Goal: Task Accomplishment & Management: Manage account settings

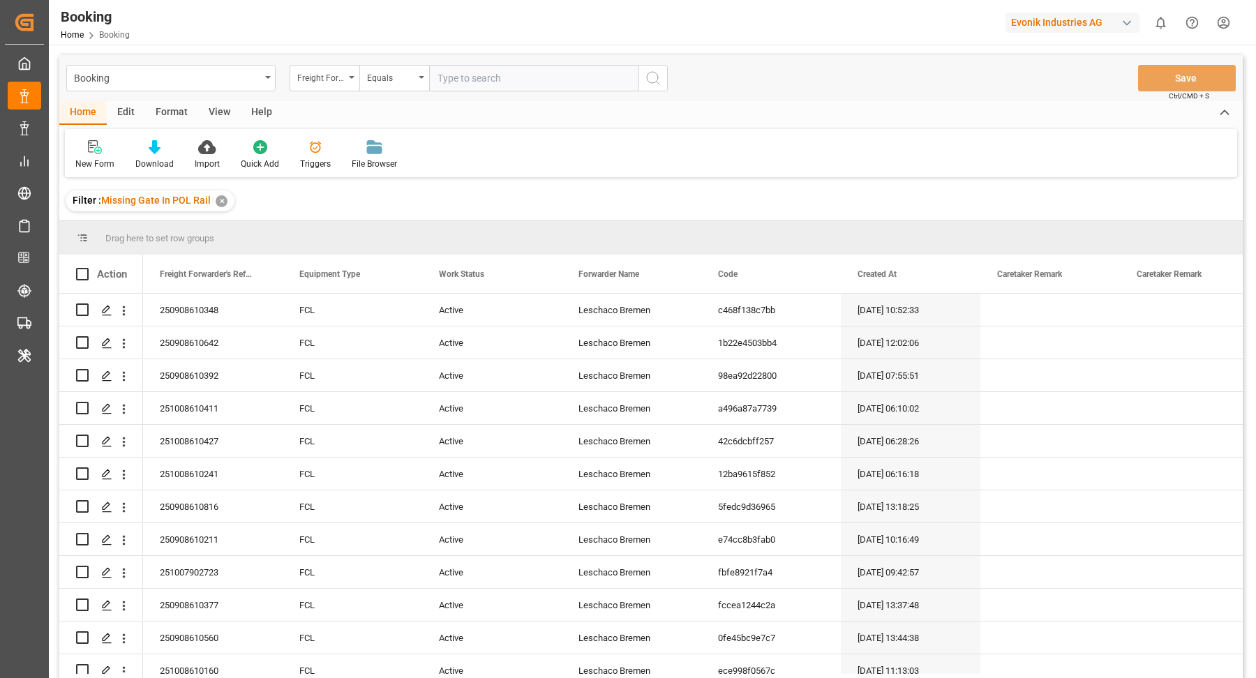
click at [188, 108] on div "Format" at bounding box center [171, 113] width 53 height 24
click at [107, 142] on div at bounding box center [95, 147] width 41 height 15
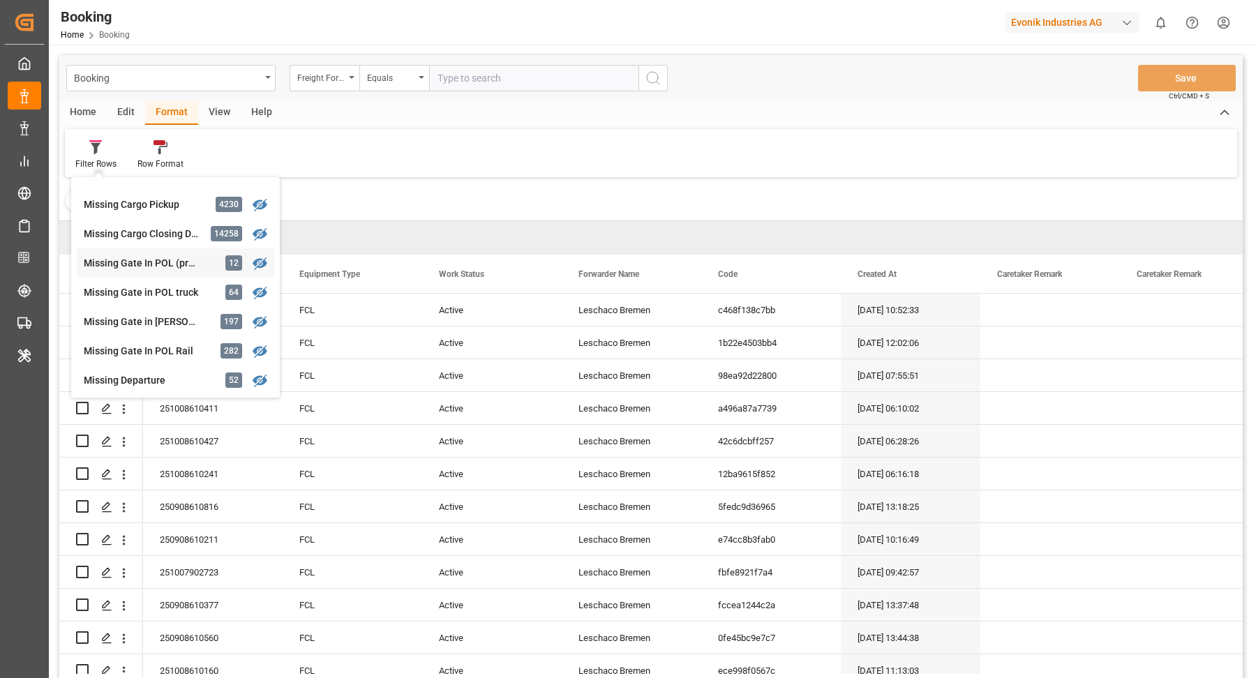
scroll to position [163, 0]
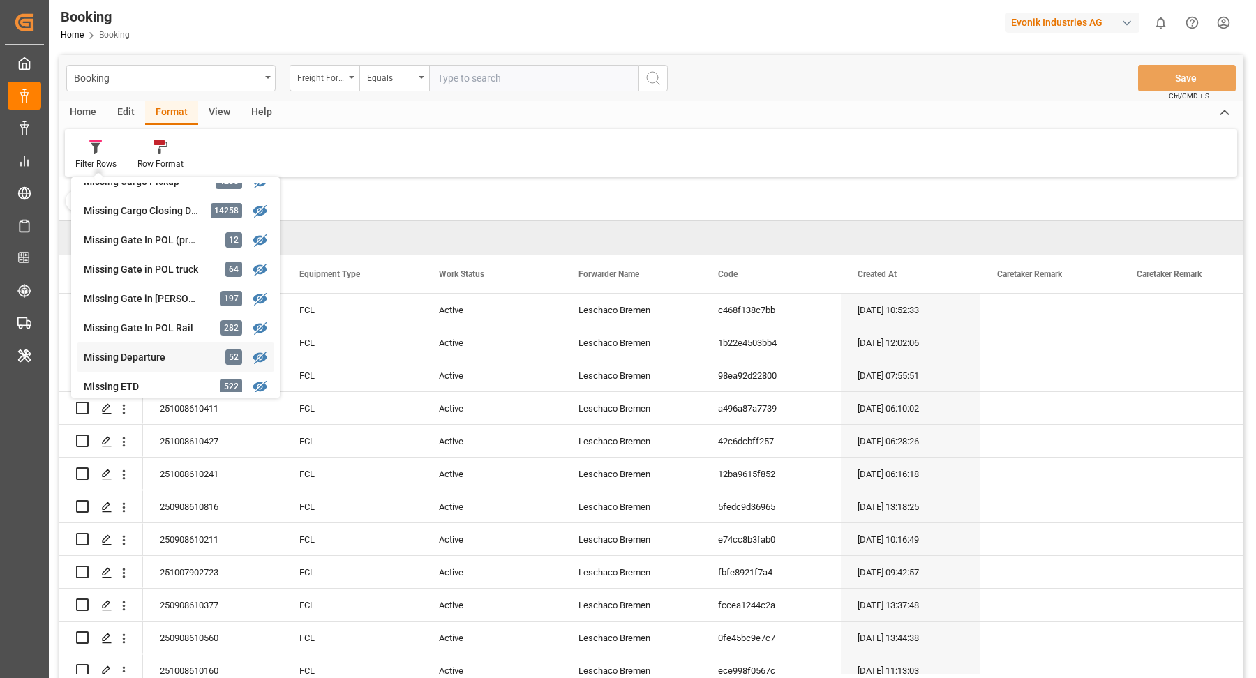
click at [156, 347] on div "Missing Departure 52" at bounding box center [175, 356] width 197 height 29
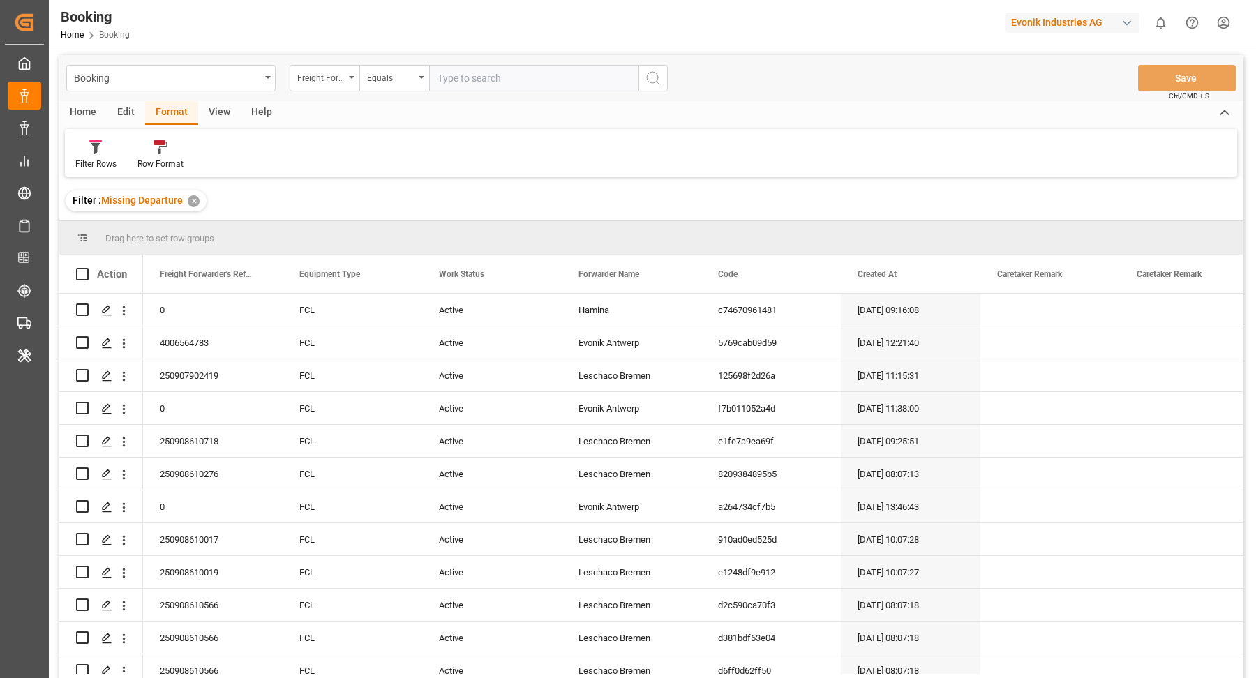
click at [220, 118] on div "View" at bounding box center [219, 113] width 43 height 24
click at [98, 161] on div "Default" at bounding box center [88, 164] width 27 height 13
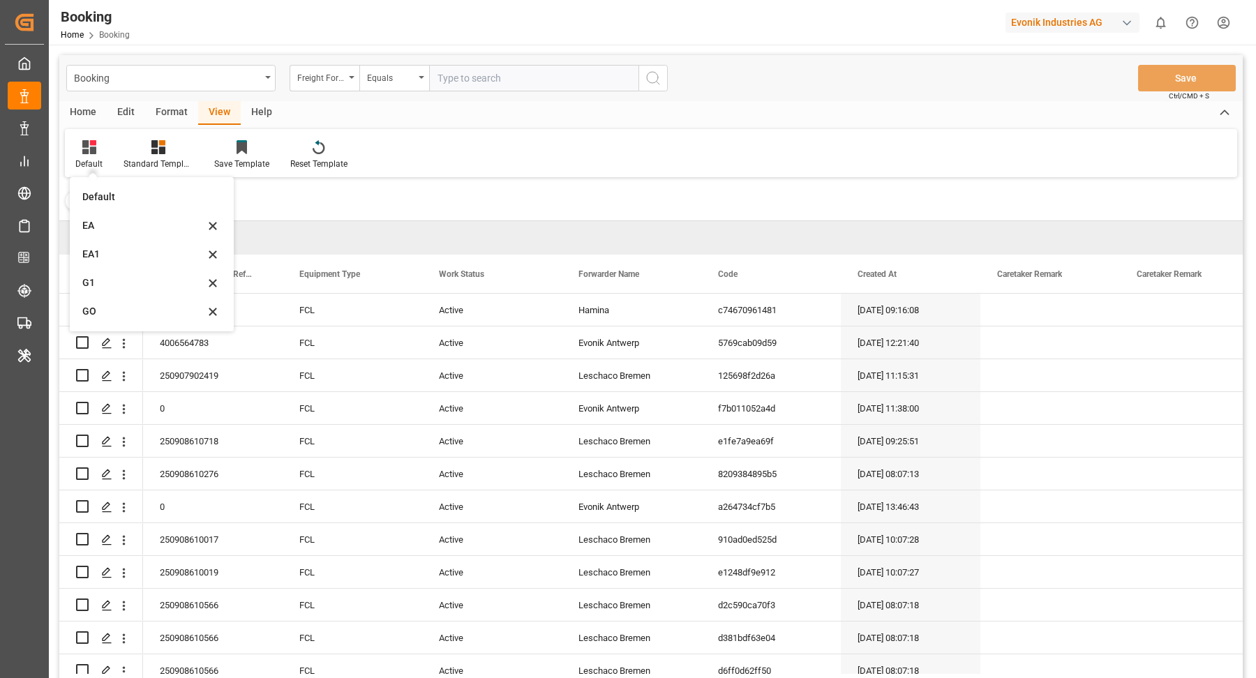
click at [135, 249] on div "EA1" at bounding box center [143, 254] width 122 height 15
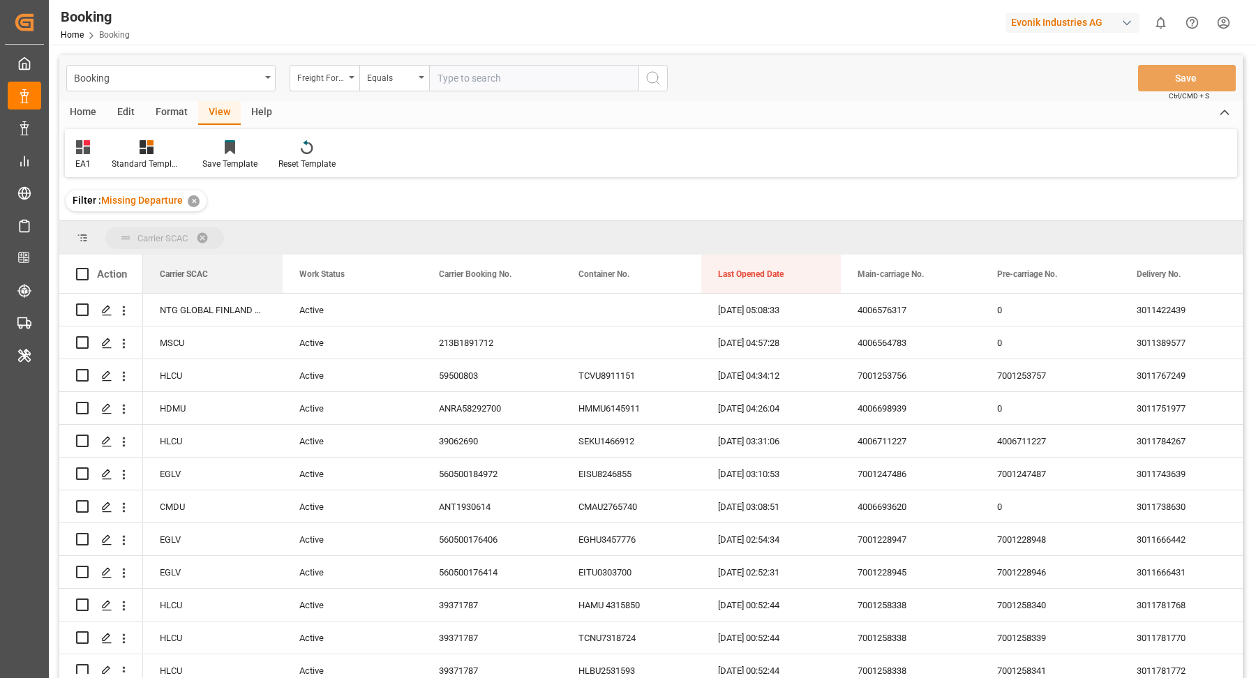
drag, startPoint x: 207, startPoint y: 238, endPoint x: 667, endPoint y: 225, distance: 459.9
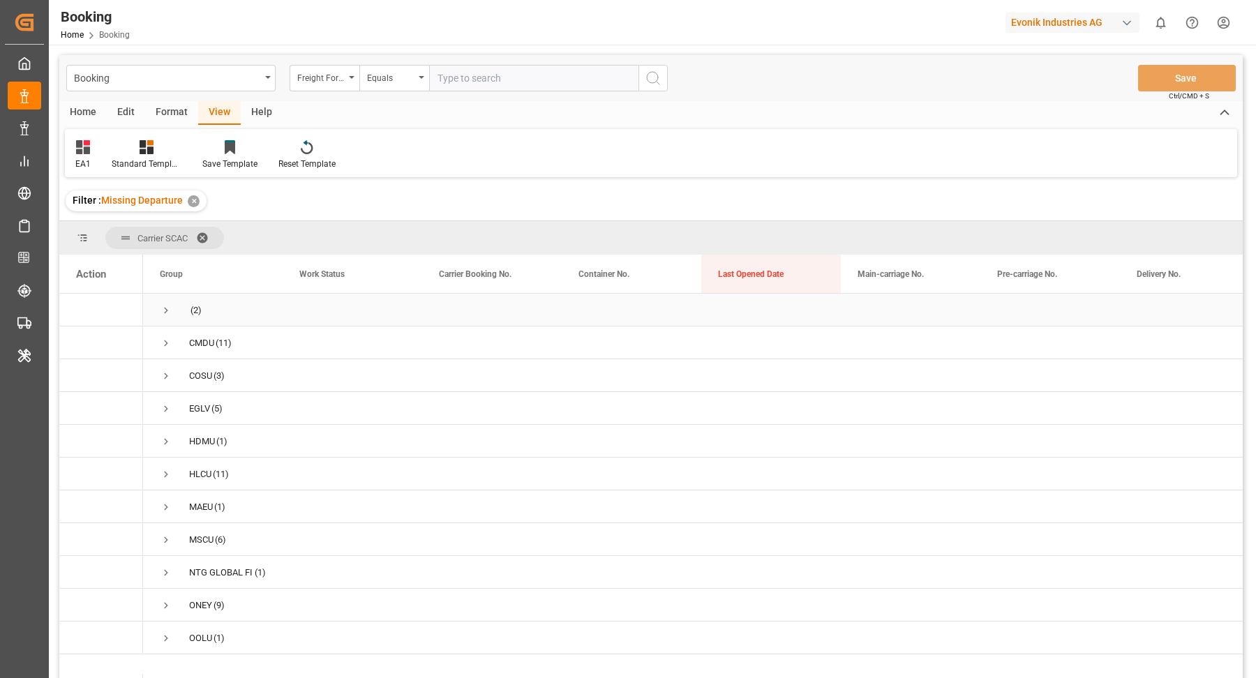
click at [165, 308] on span "Press SPACE to select this row." at bounding box center [166, 310] width 13 height 13
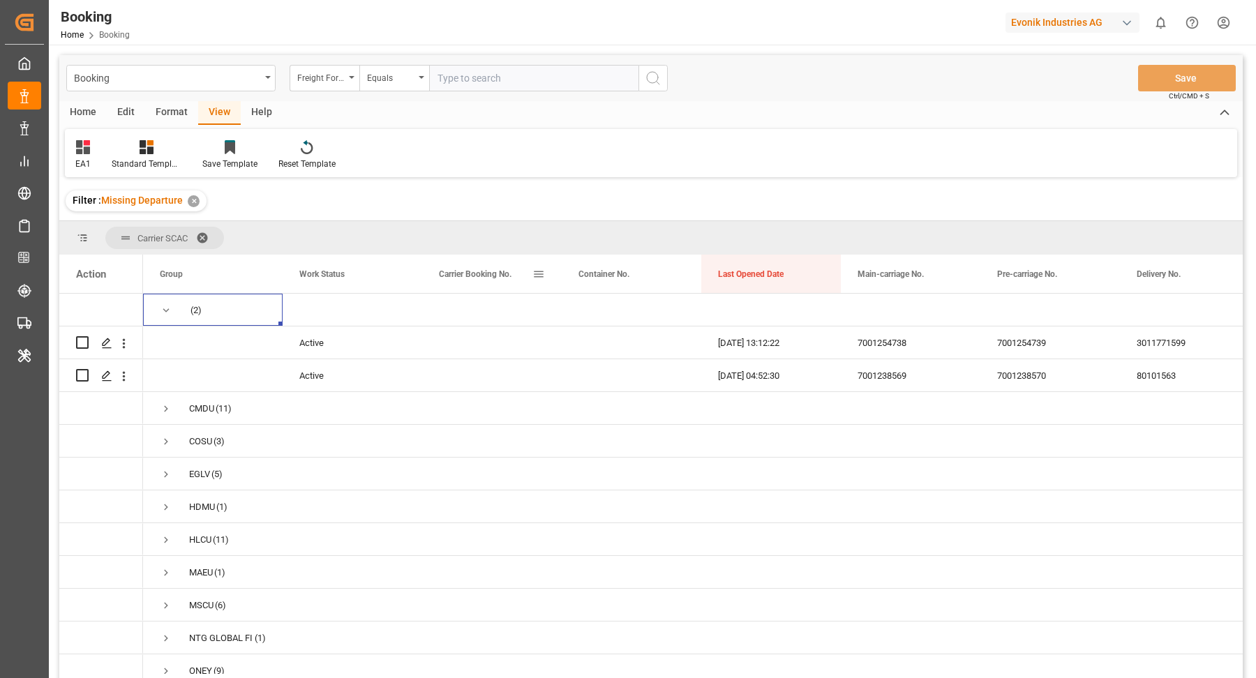
click at [541, 274] on span at bounding box center [538, 274] width 13 height 13
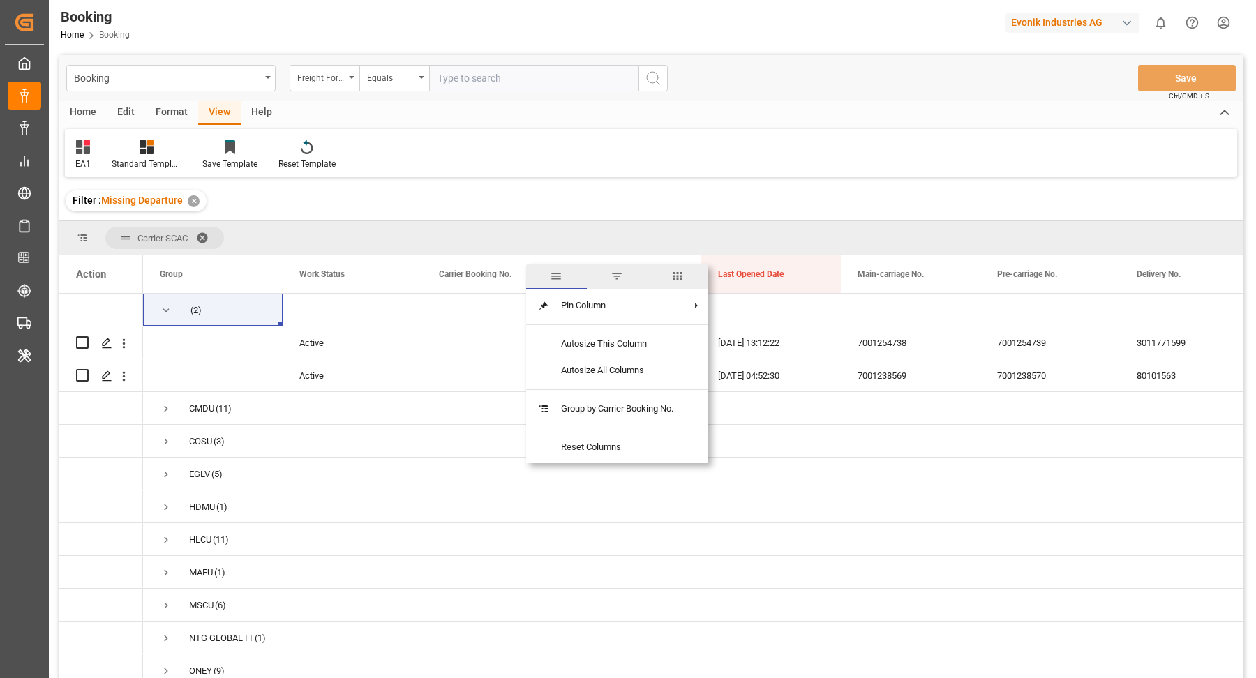
click at [677, 276] on span "columns" at bounding box center [677, 276] width 13 height 13
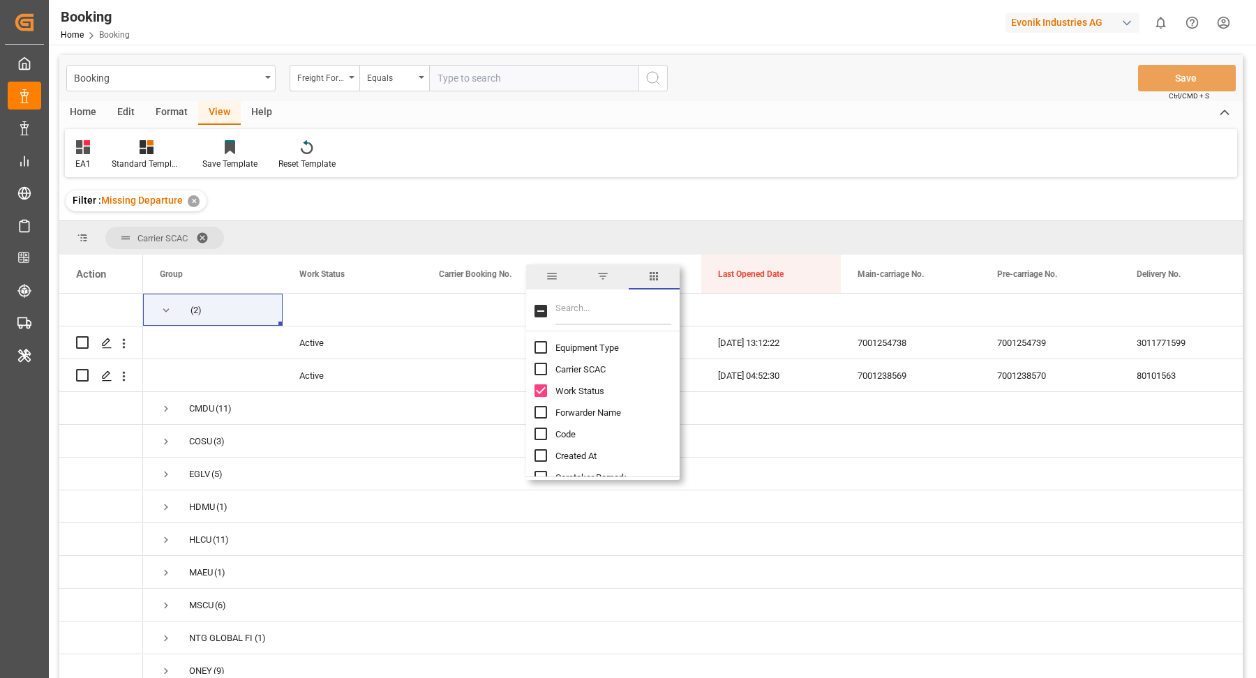
click at [585, 312] on input "Filter Columns Input" at bounding box center [613, 311] width 116 height 28
type input "m"
type input "e"
type input "fr"
checkbox input "true"
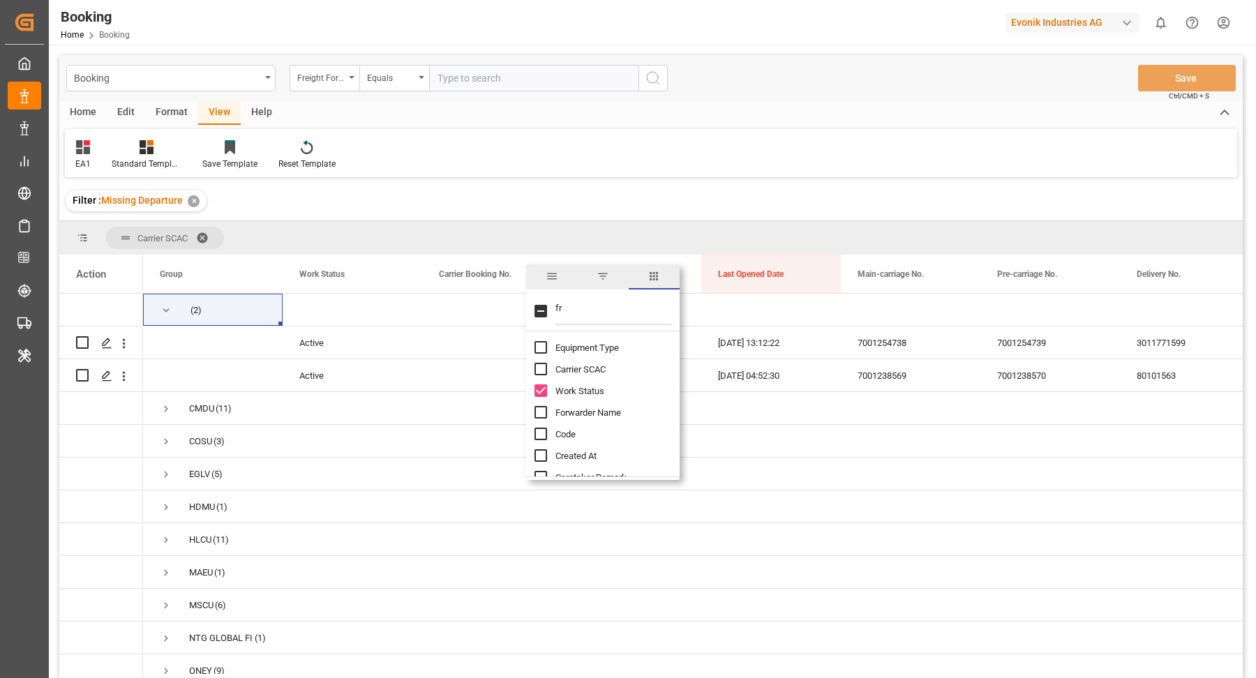
type input "fre"
click at [782, 437] on div "Press SPACE to select this row." at bounding box center [771, 441] width 140 height 32
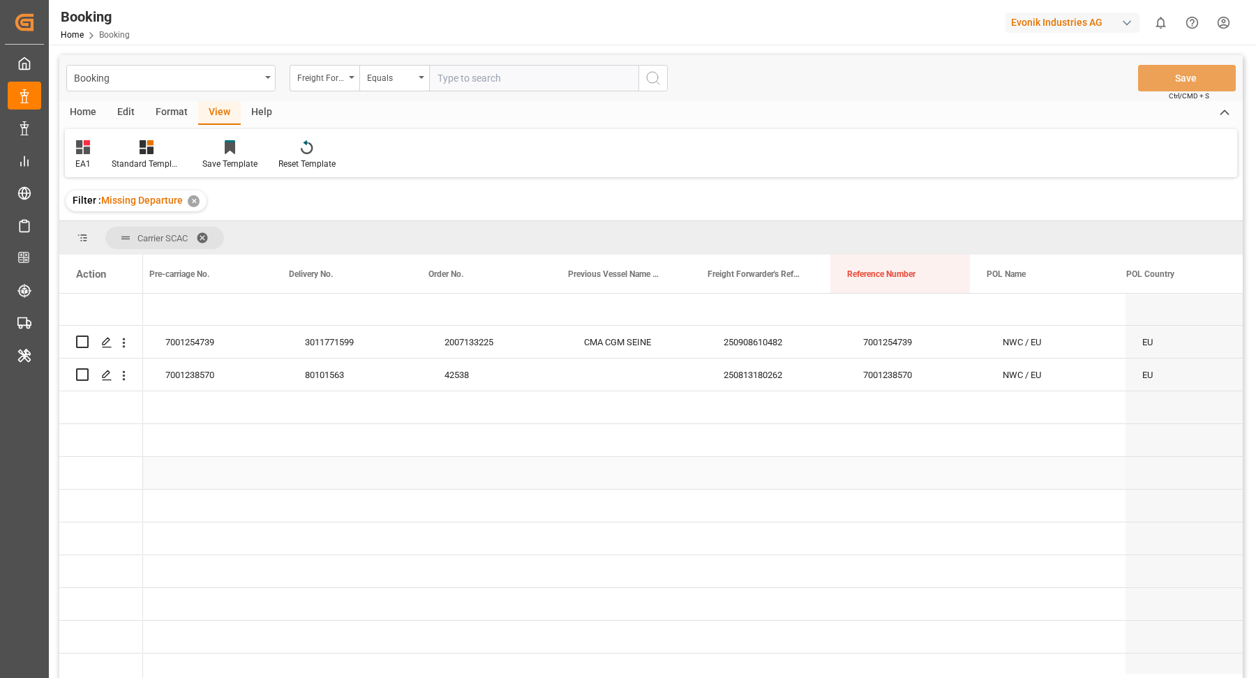
scroll to position [0, 848]
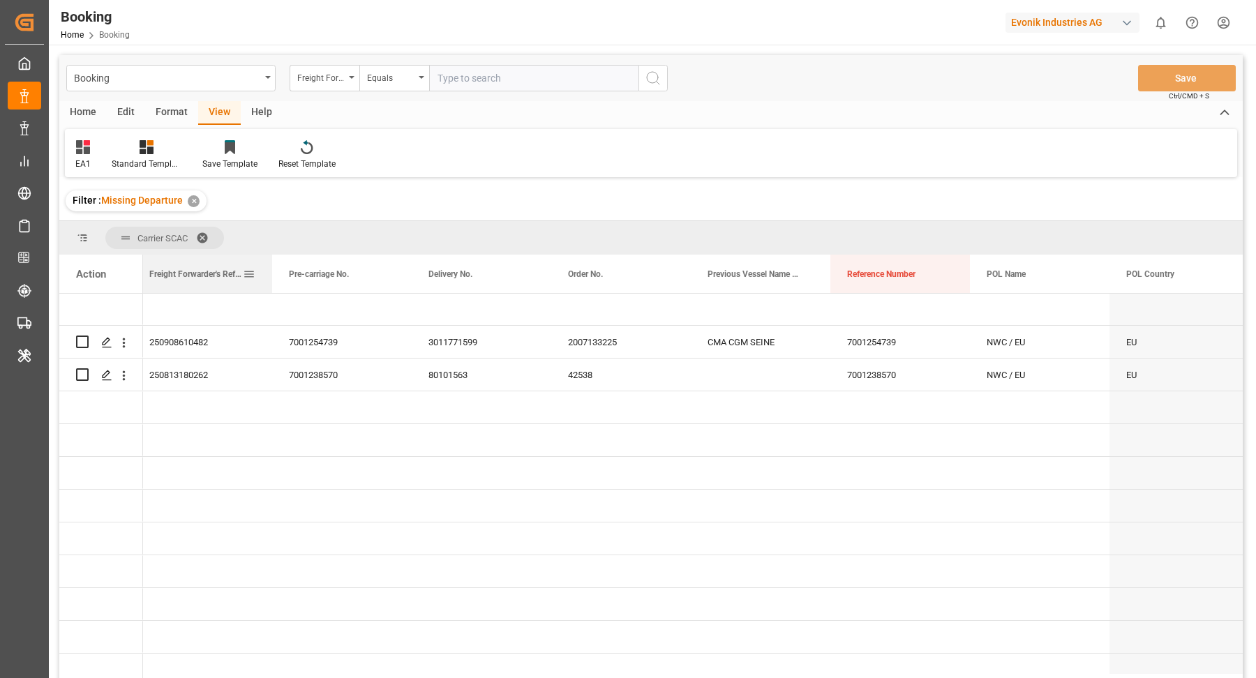
drag, startPoint x: 759, startPoint y: 271, endPoint x: 195, endPoint y: 265, distance: 563.7
click at [195, 265] on div "Freight Forwarder's Reference No." at bounding box center [195, 274] width 93 height 38
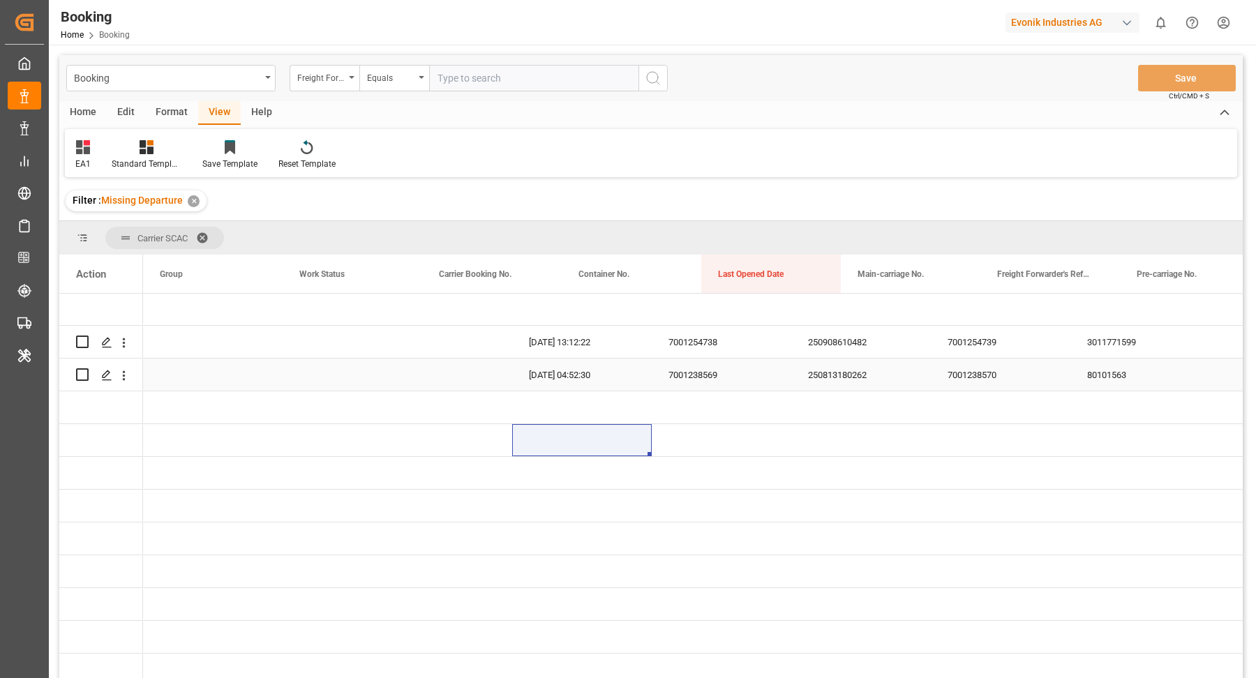
scroll to position [0, 0]
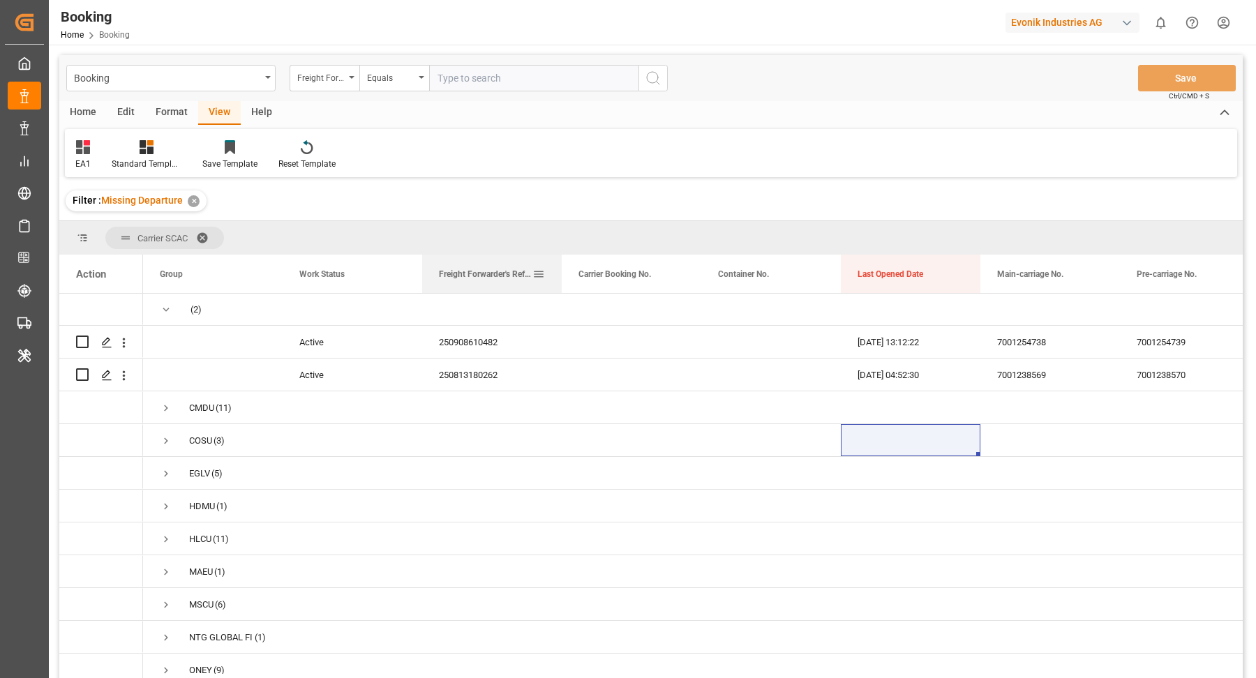
drag, startPoint x: 1037, startPoint y: 279, endPoint x: 442, endPoint y: 278, distance: 594.3
click at [442, 278] on div "Freight Forwarder's Reference No." at bounding box center [485, 274] width 93 height 38
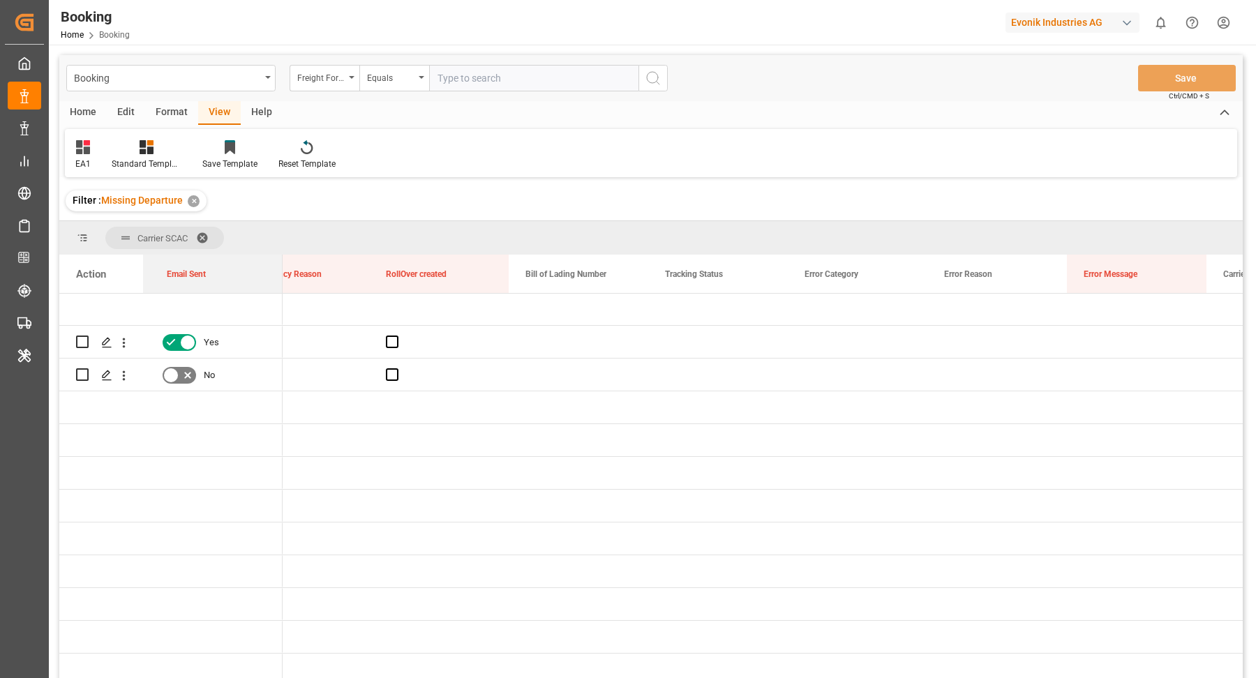
drag, startPoint x: 281, startPoint y: 280, endPoint x: 128, endPoint y: 273, distance: 153.6
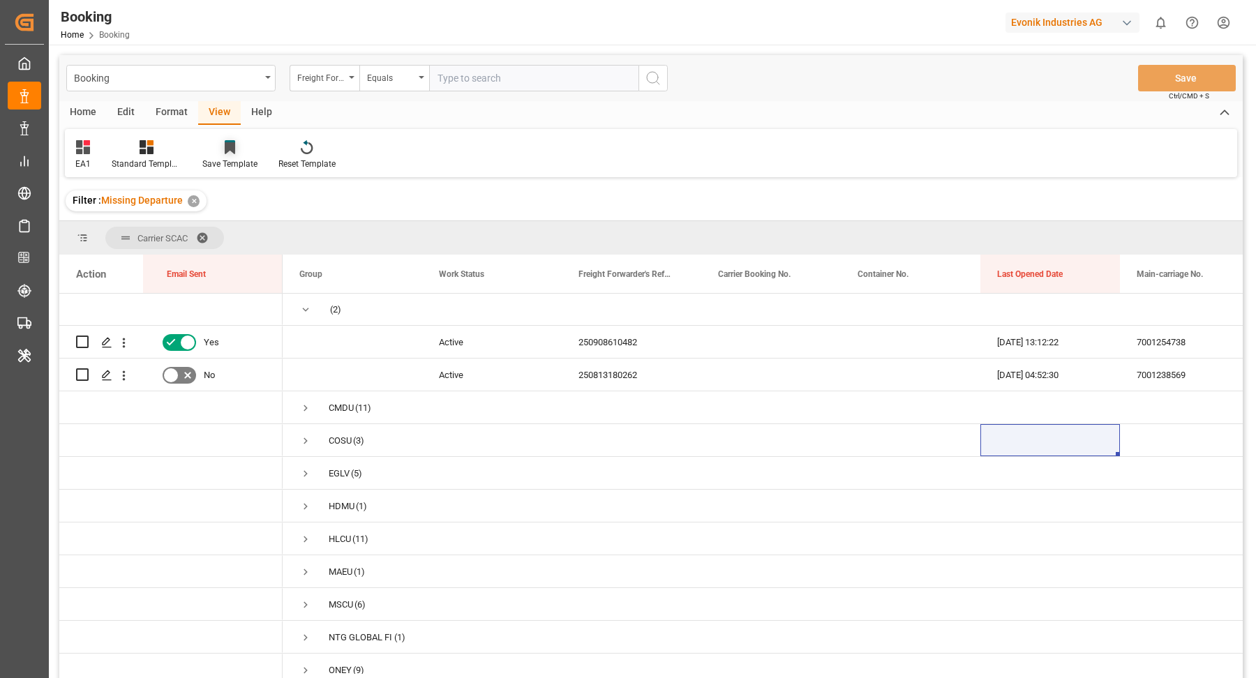
click at [229, 149] on icon at bounding box center [230, 148] width 10 height 12
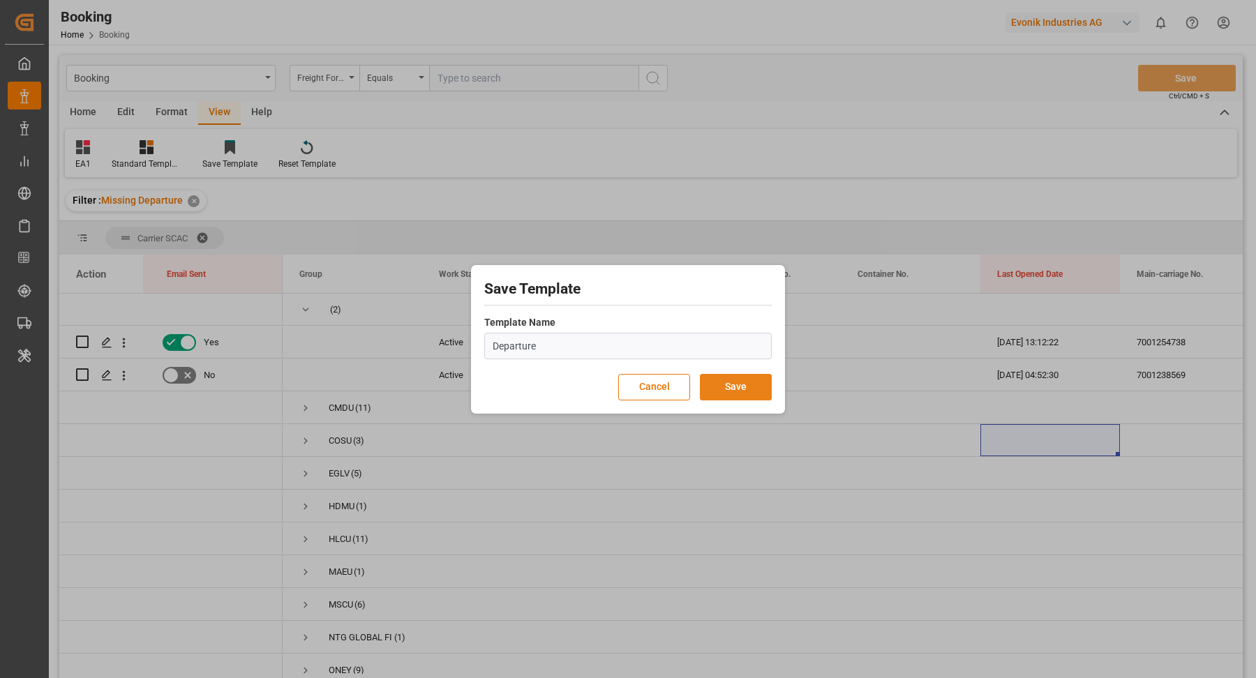
type input "Departure"
click at [735, 393] on button "Save" at bounding box center [736, 387] width 72 height 27
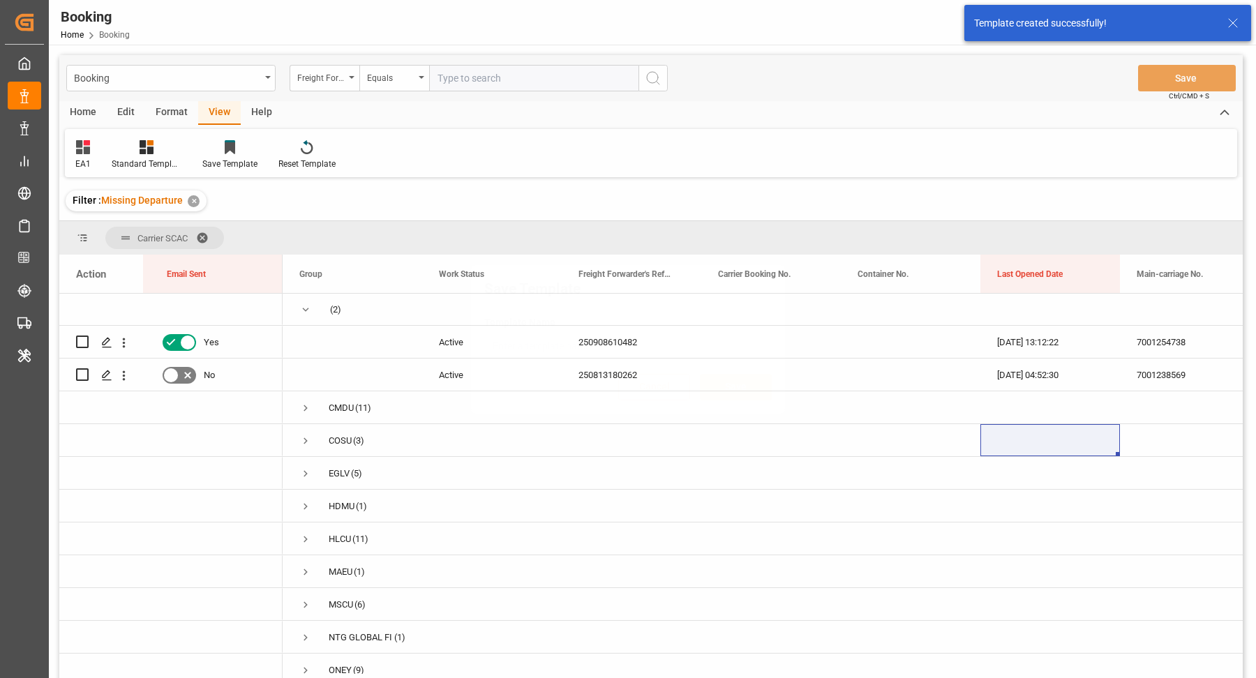
click at [748, 385] on button "Save" at bounding box center [736, 387] width 72 height 27
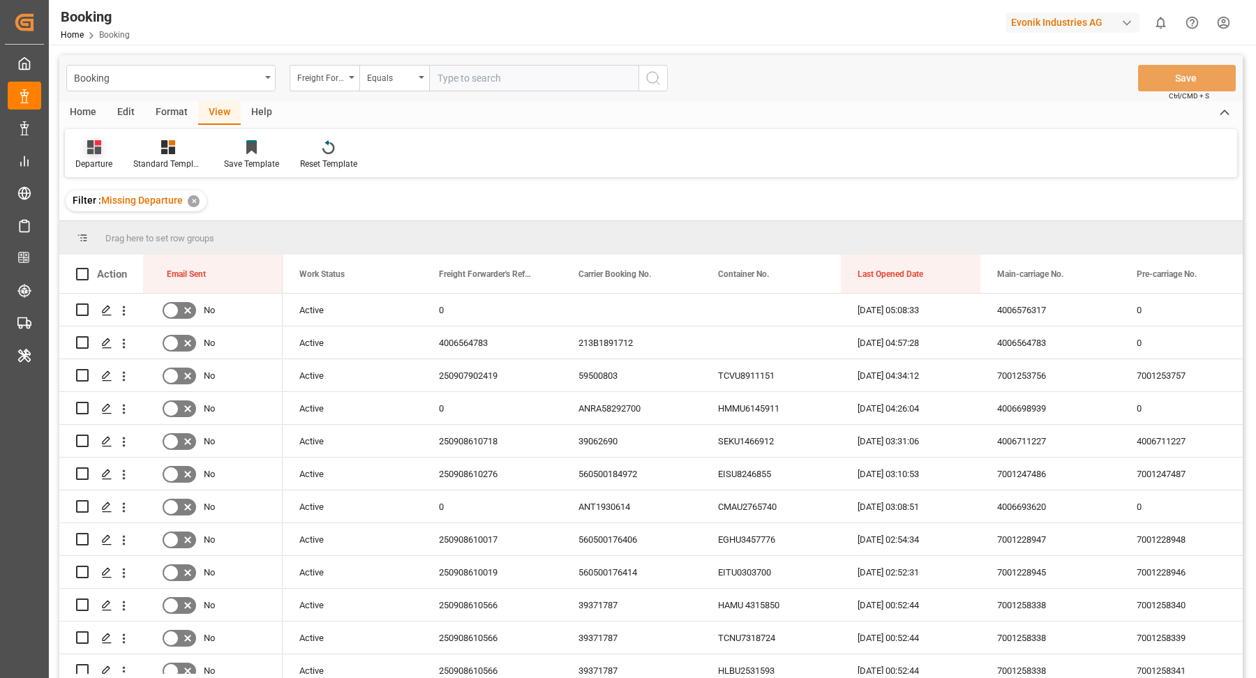
click at [109, 145] on div at bounding box center [93, 147] width 37 height 15
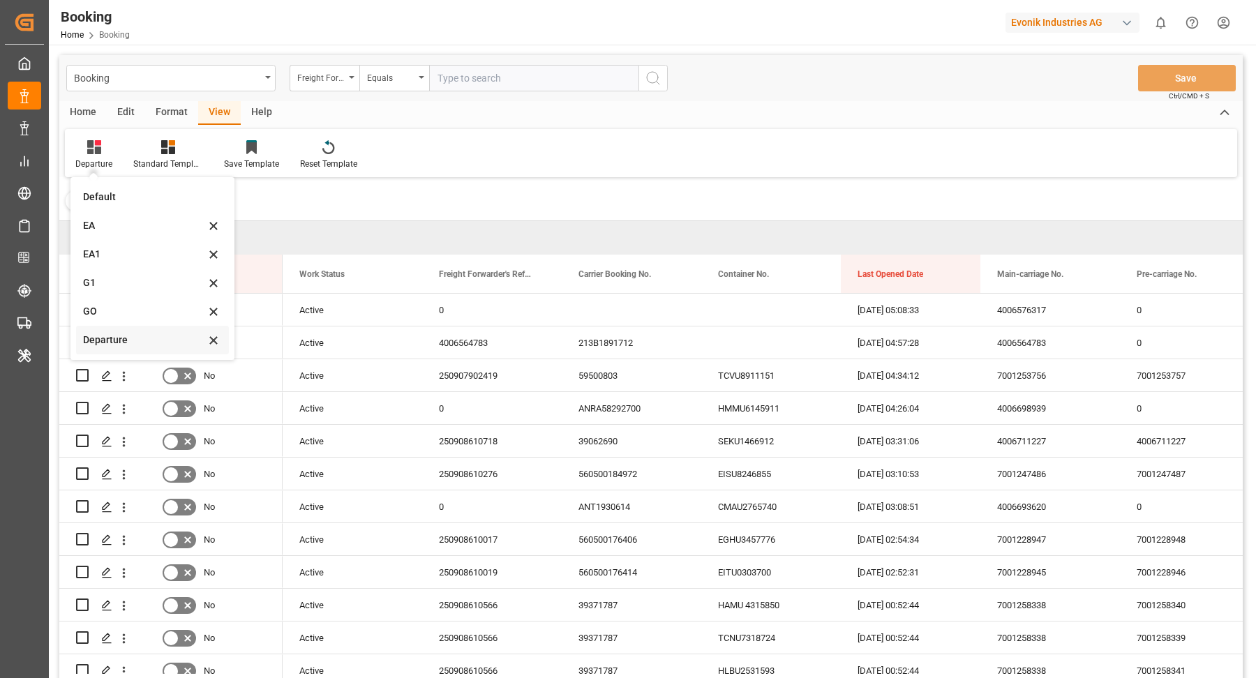
click at [126, 343] on div "Departure" at bounding box center [144, 340] width 122 height 15
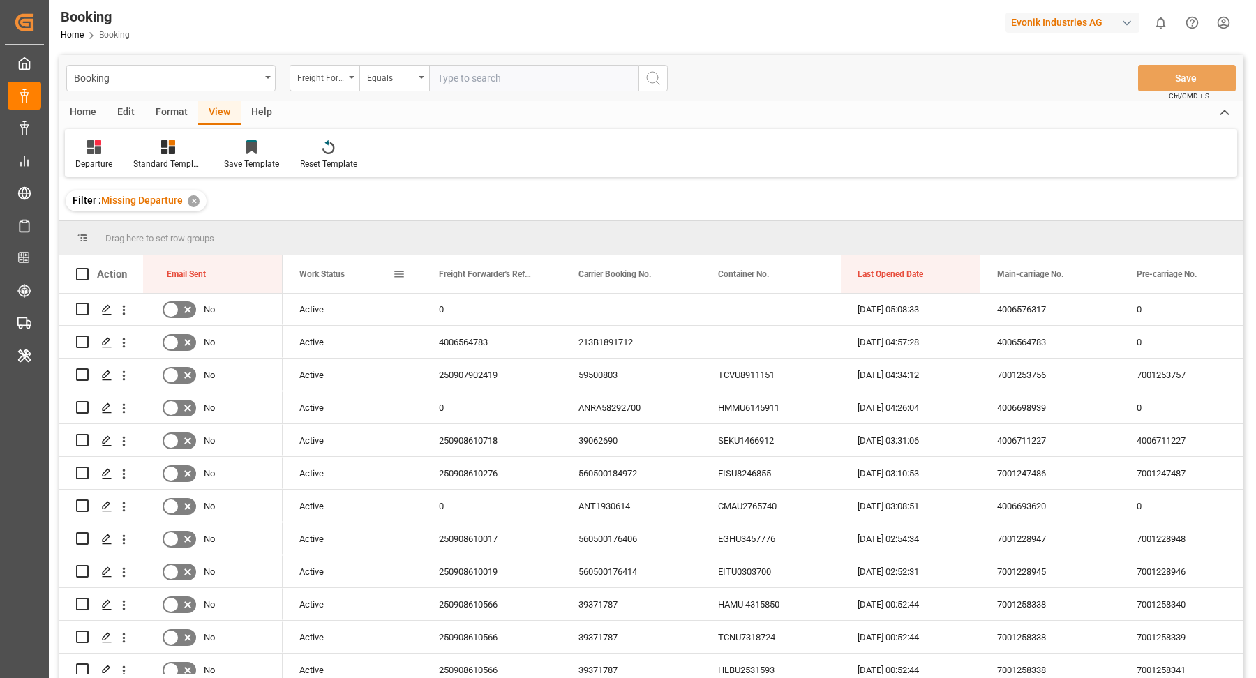
click at [397, 274] on span at bounding box center [399, 274] width 13 height 13
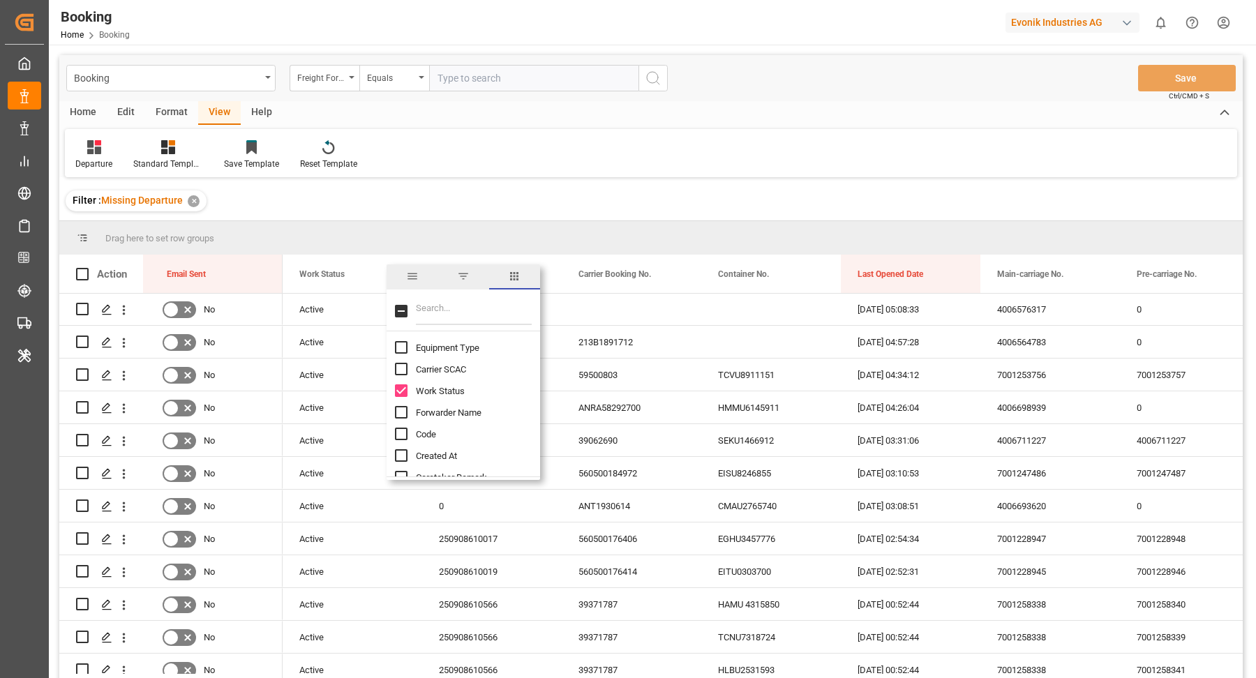
click at [465, 306] on input "Filter Columns Input" at bounding box center [474, 311] width 116 height 28
click at [402, 365] on input "Carrier SCAC column toggle visibility (hidden)" at bounding box center [401, 369] width 13 height 13
checkbox input "true"
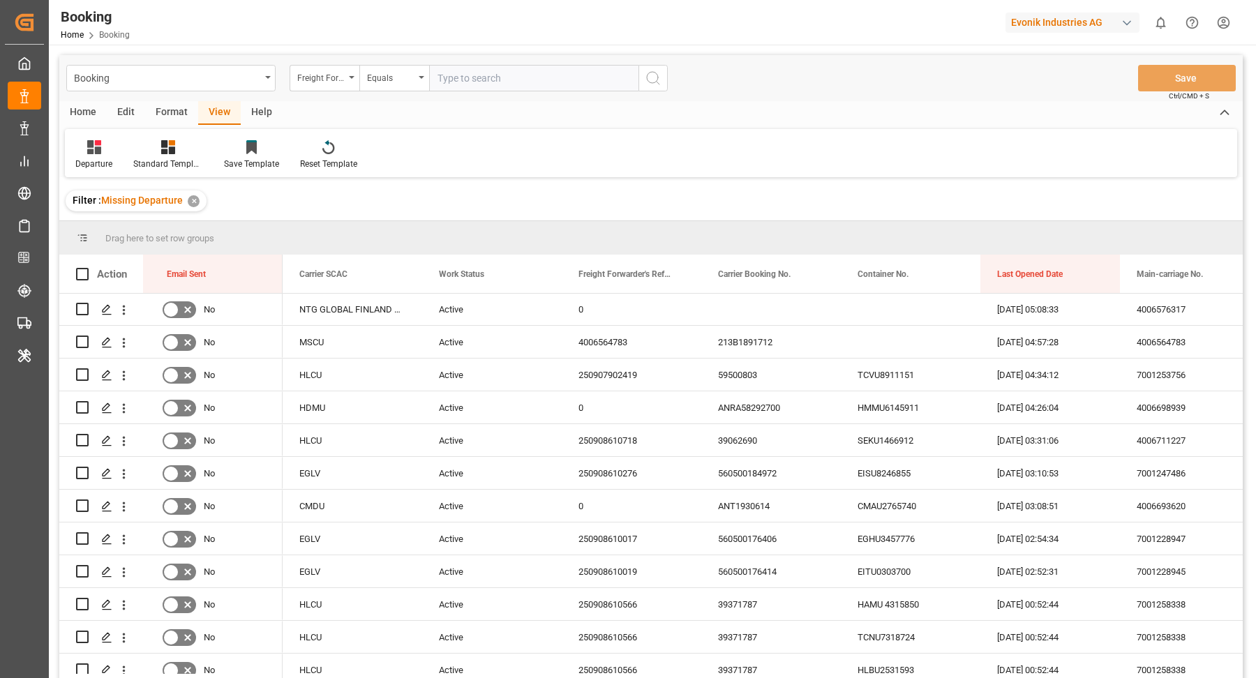
click at [592, 114] on div "Home Edit Format View Help" at bounding box center [650, 113] width 1183 height 24
drag, startPoint x: 324, startPoint y: 281, endPoint x: 341, endPoint y: 240, distance: 44.7
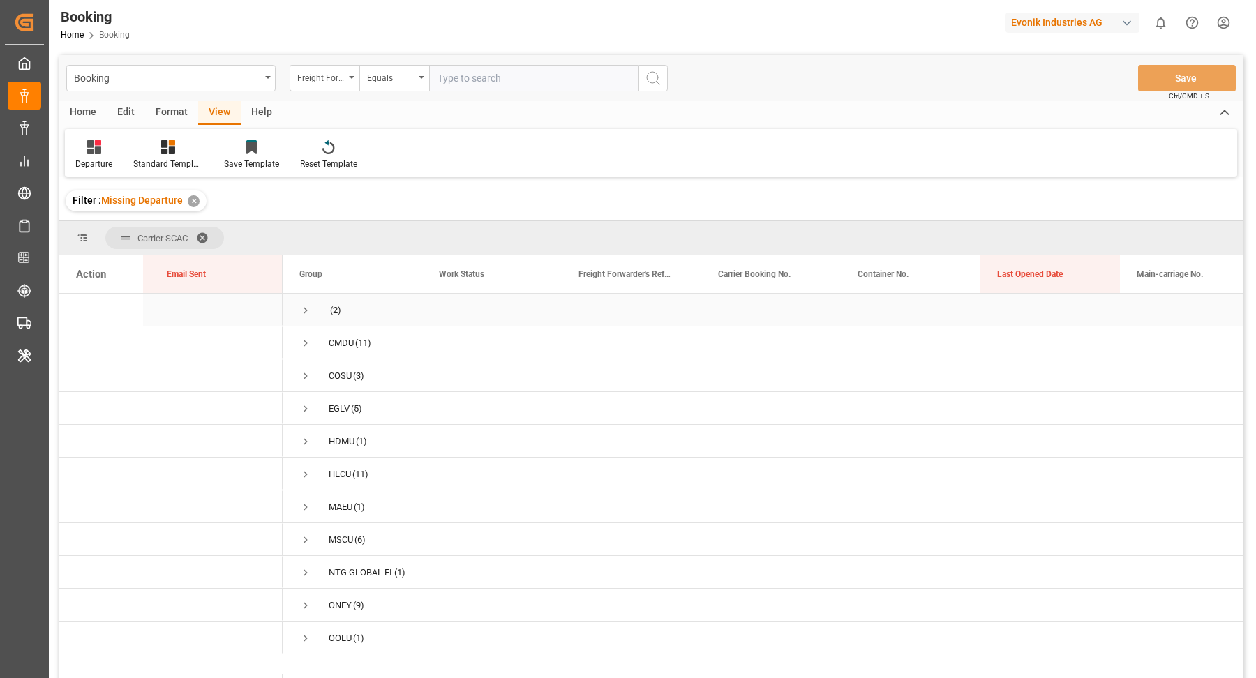
drag, startPoint x: 304, startPoint y: 307, endPoint x: 391, endPoint y: 293, distance: 87.6
click at [304, 307] on span "Press SPACE to select this row." at bounding box center [305, 310] width 13 height 13
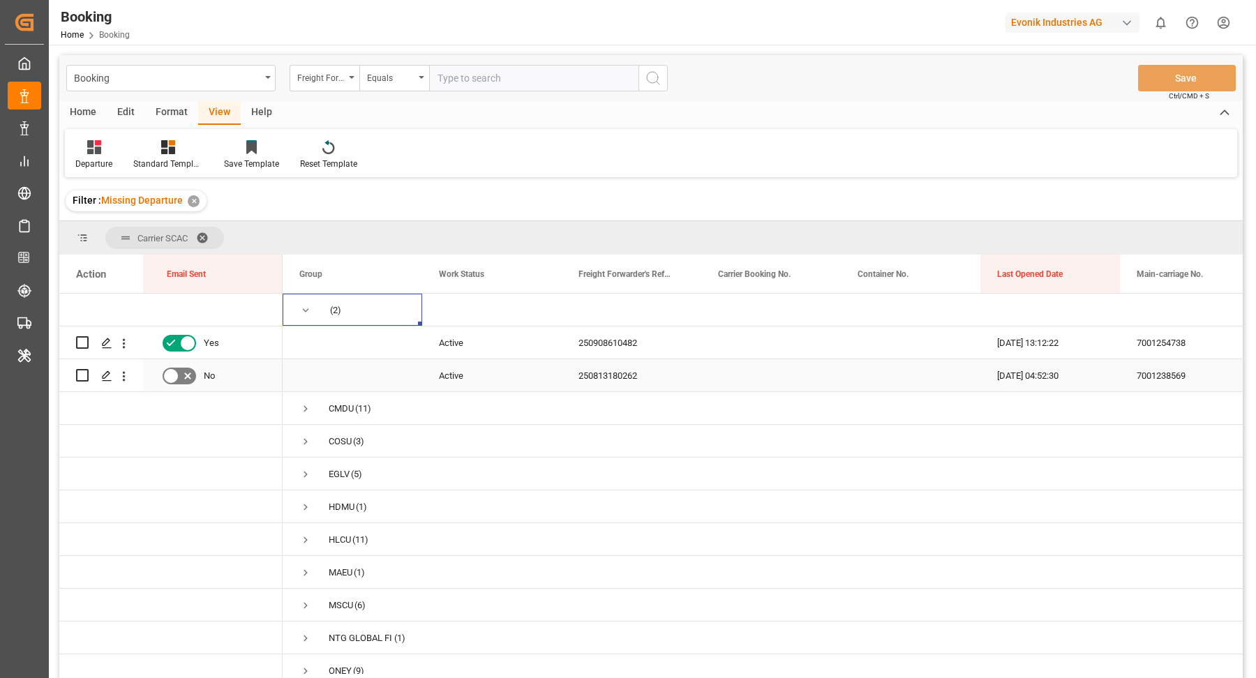
click at [622, 379] on div "250813180262" at bounding box center [632, 375] width 140 height 32
click at [129, 382] on icon "open menu" at bounding box center [123, 376] width 15 height 15
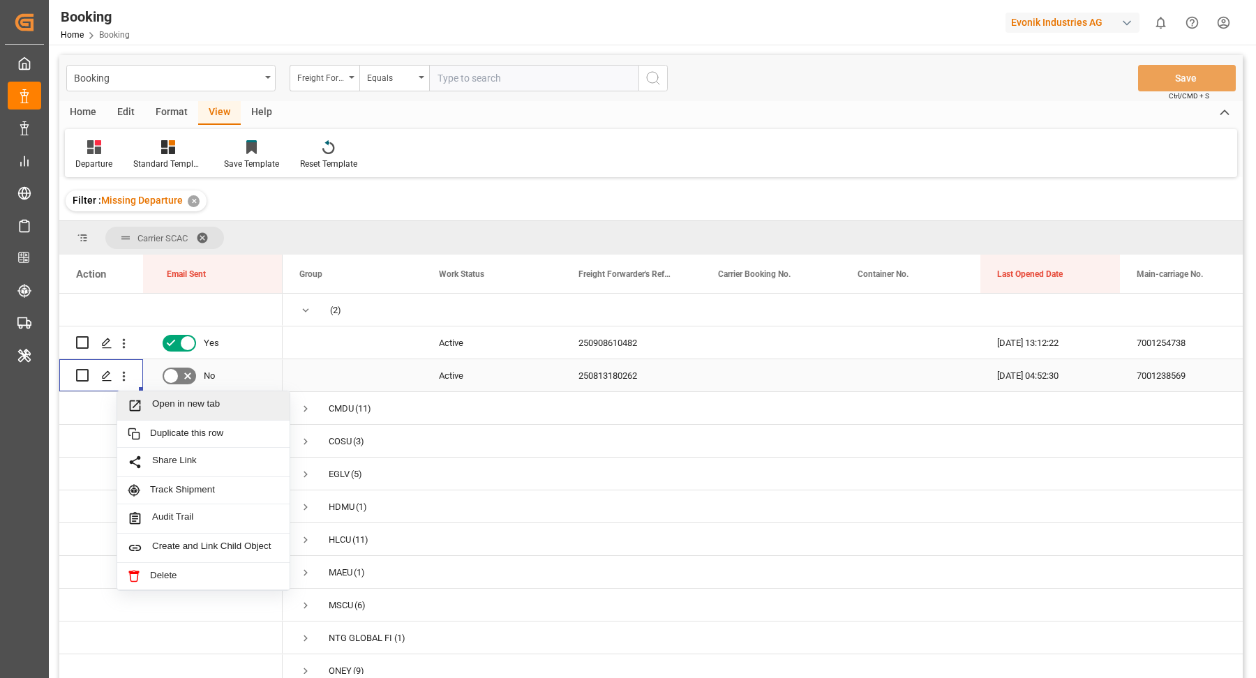
click at [175, 402] on span "Open in new tab" at bounding box center [215, 405] width 127 height 15
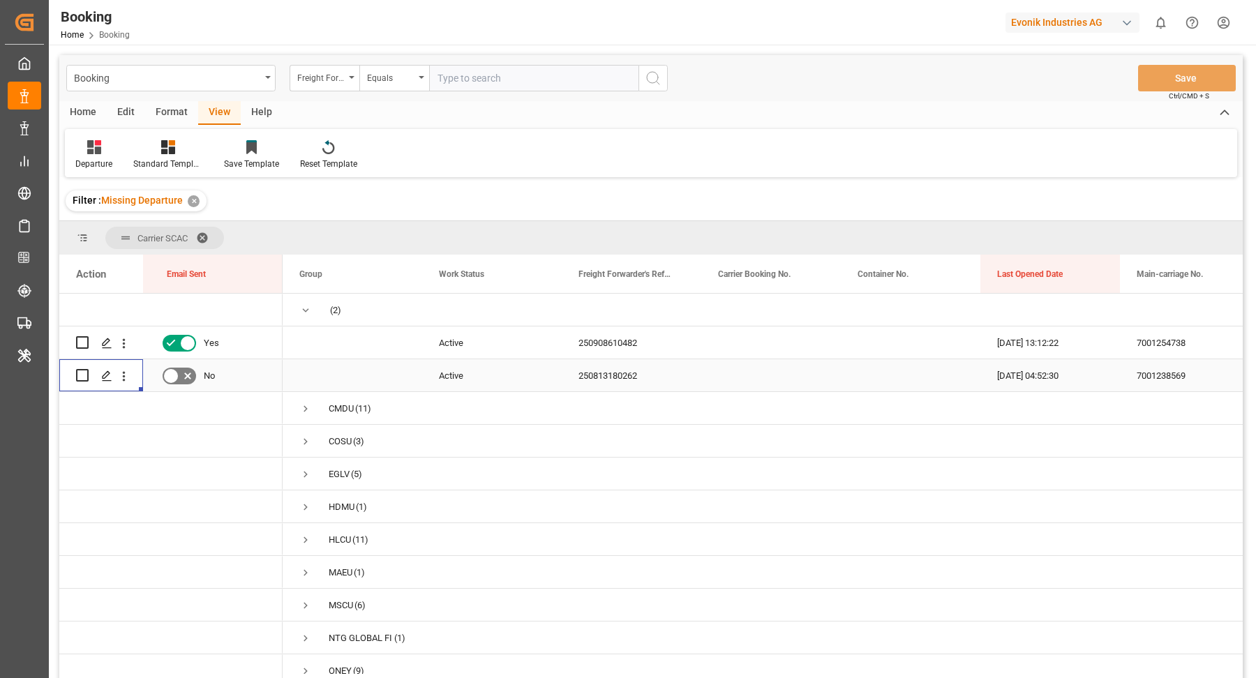
scroll to position [11, 0]
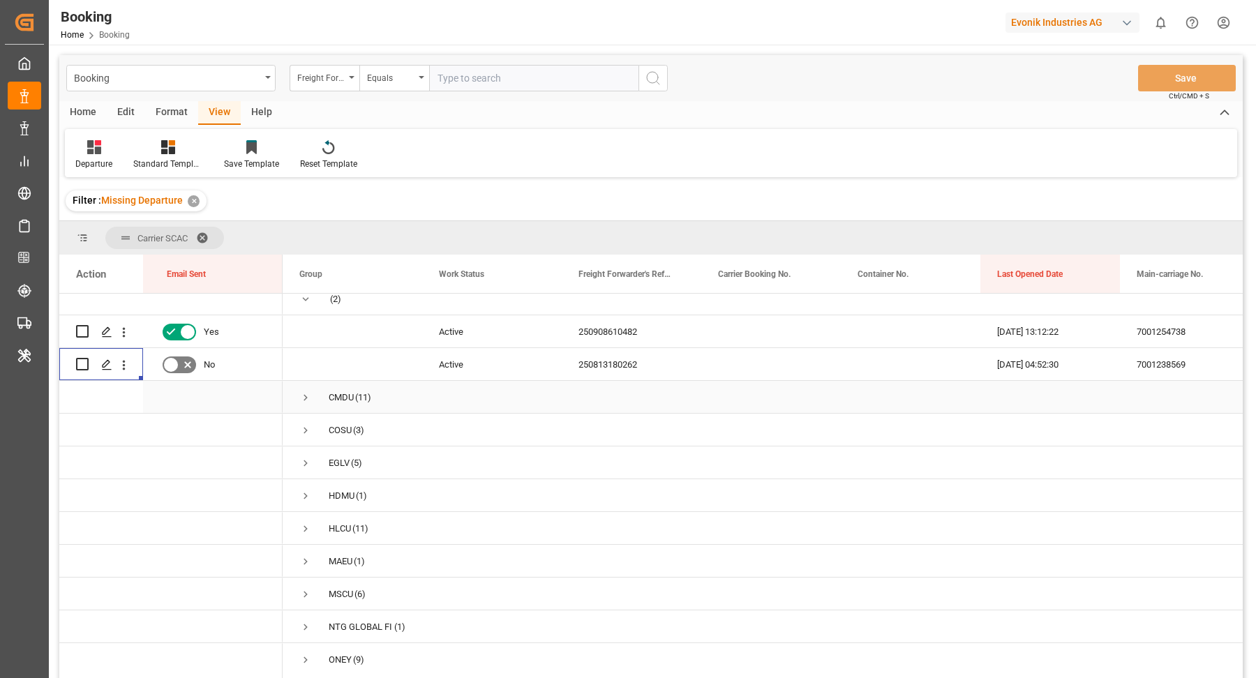
click at [303, 391] on span "Press SPACE to select this row." at bounding box center [305, 397] width 13 height 13
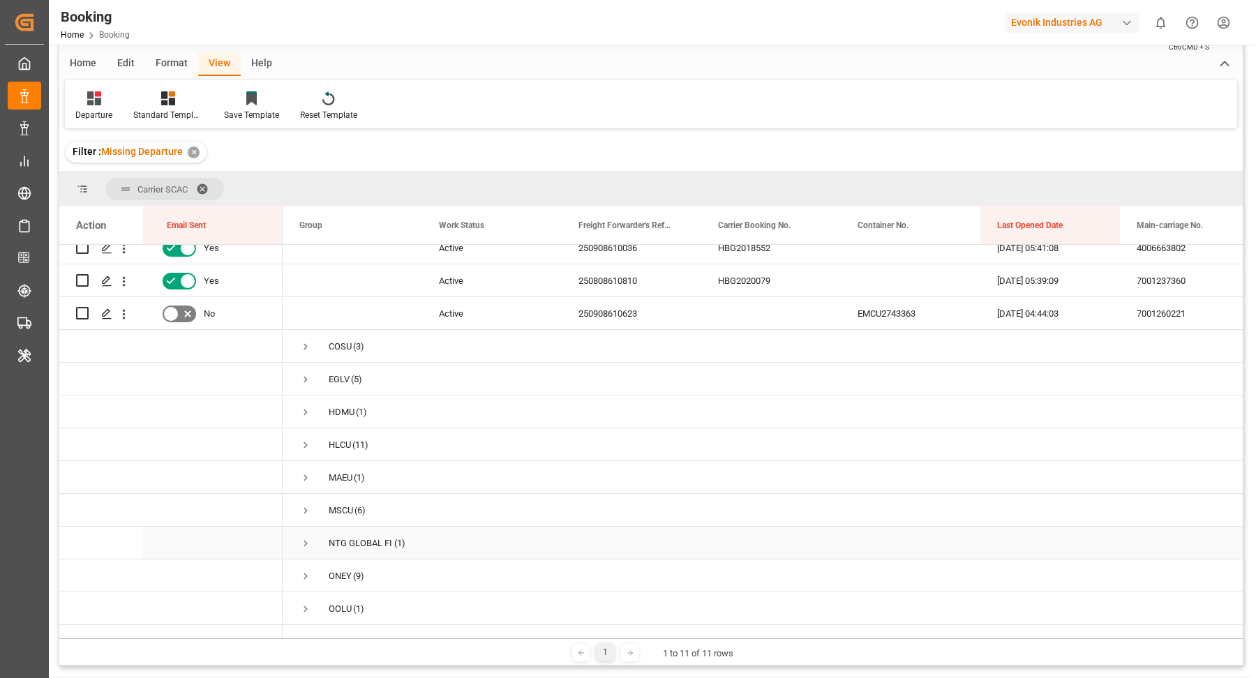
scroll to position [71, 0]
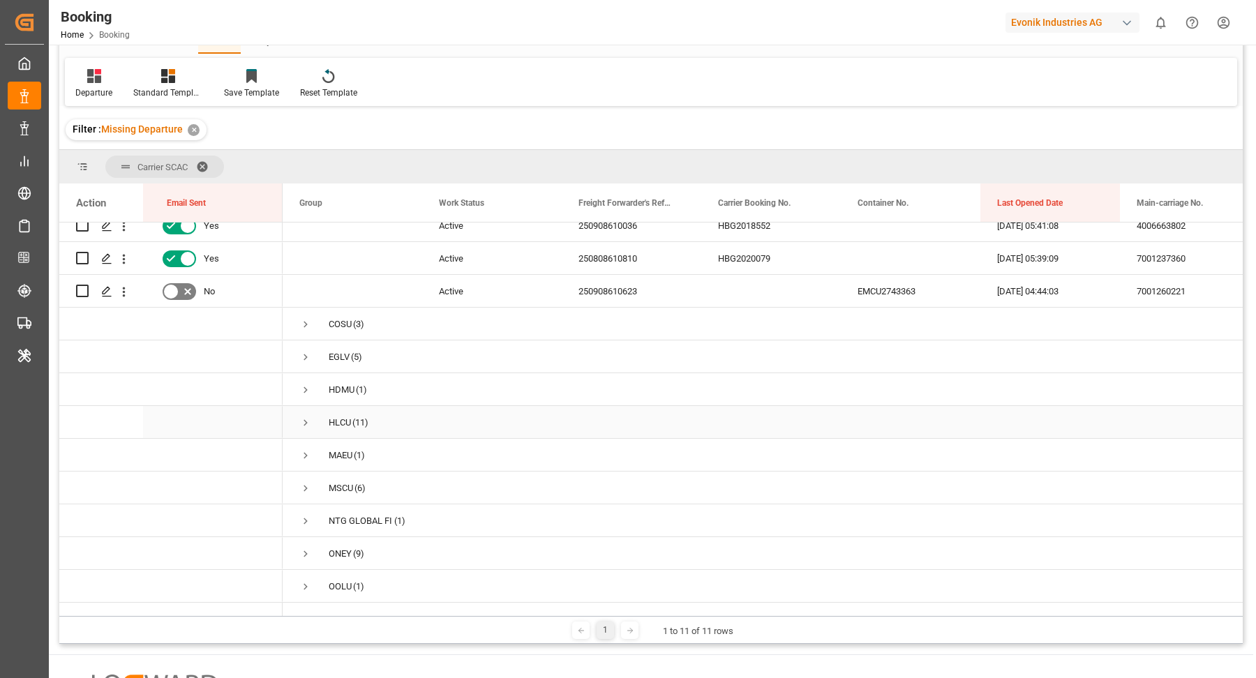
click at [310, 407] on span "Press SPACE to select this row." at bounding box center [305, 423] width 13 height 32
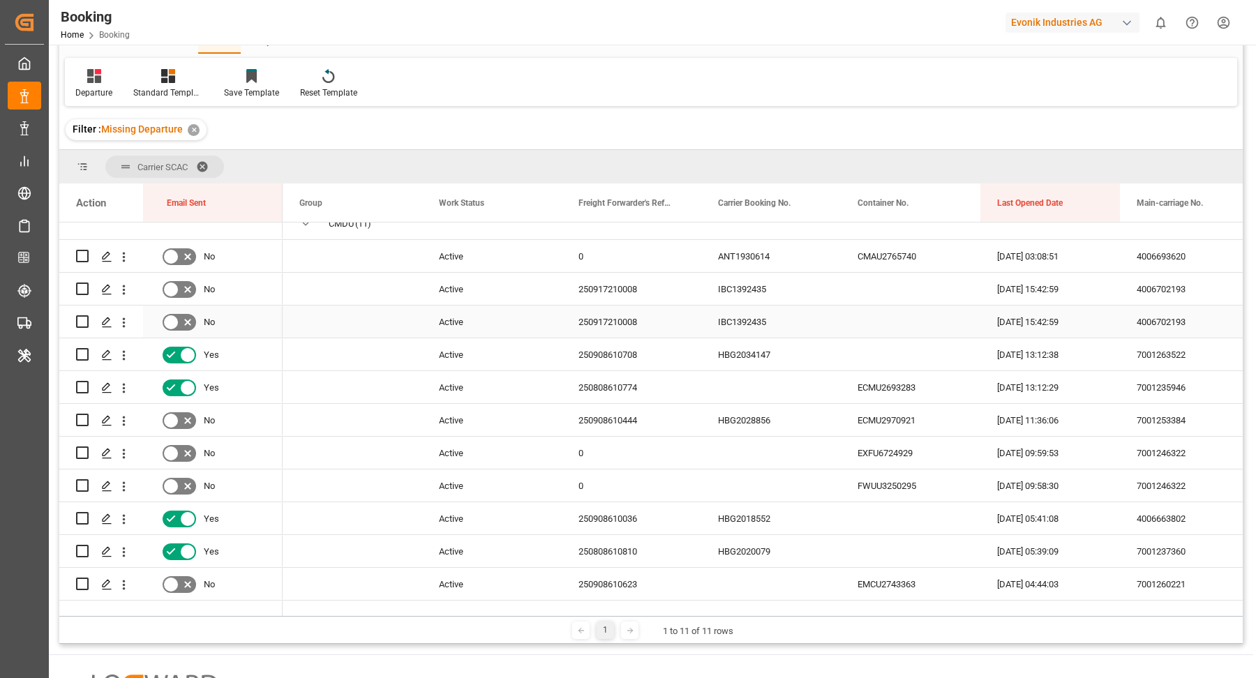
scroll to position [57, 0]
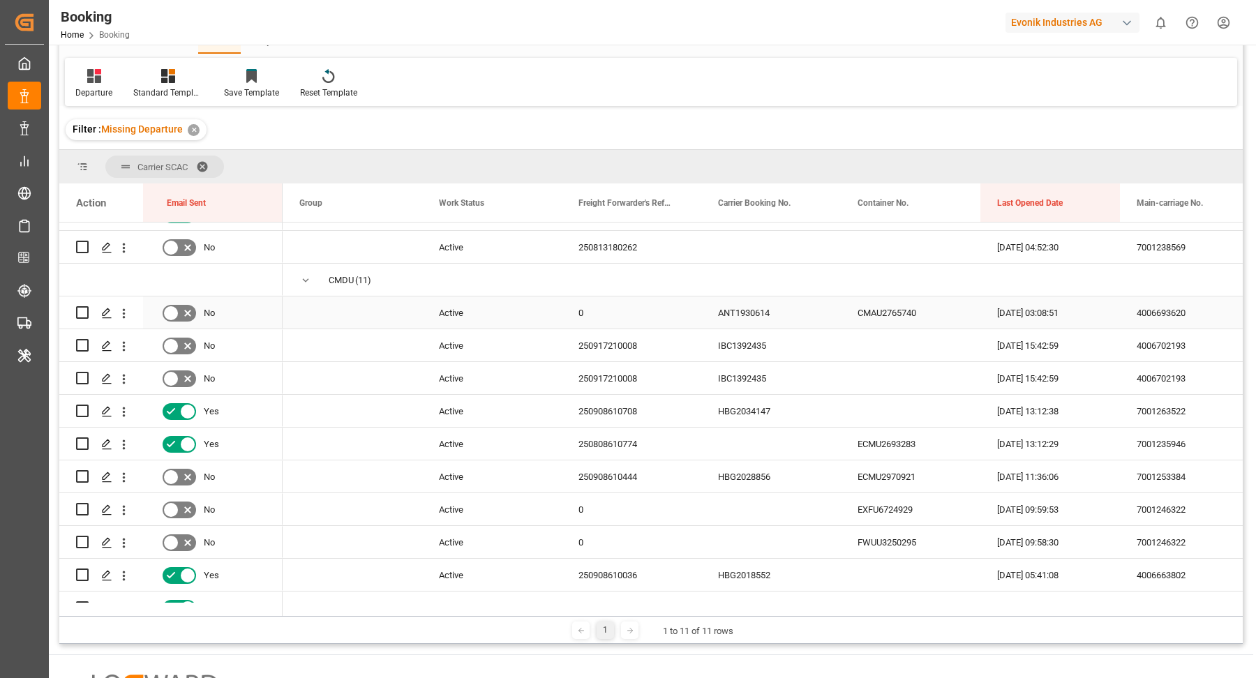
click at [751, 322] on div "ANT1930614" at bounding box center [771, 312] width 140 height 32
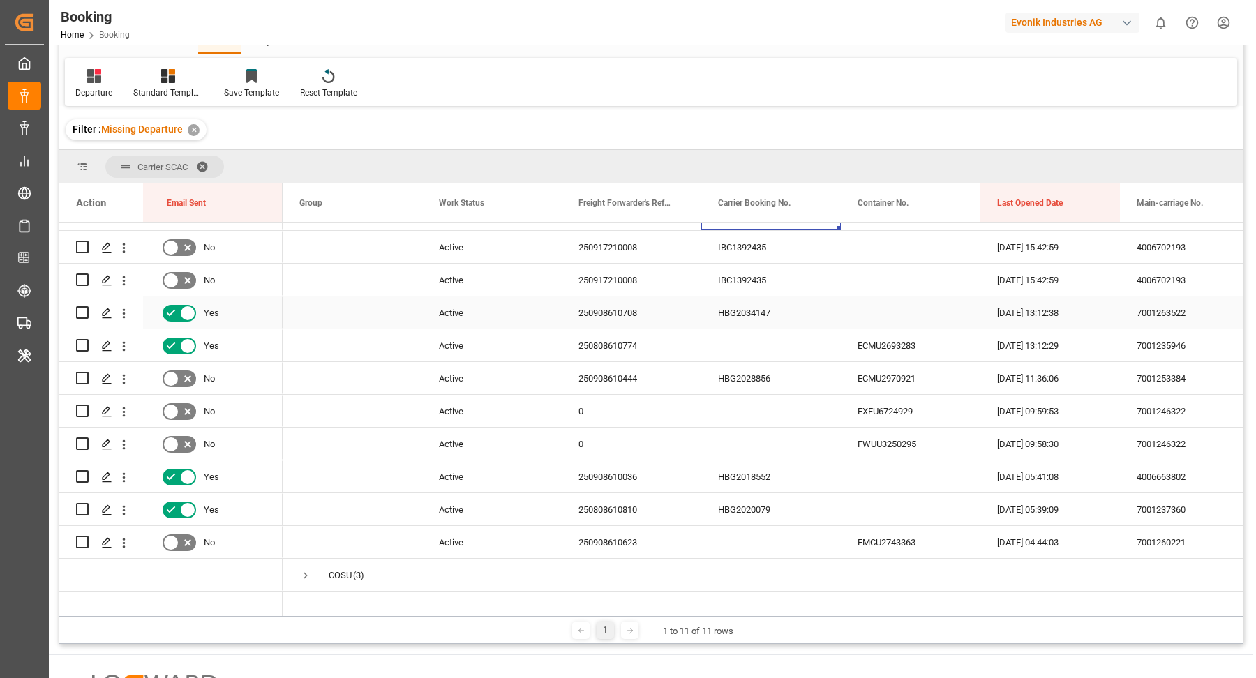
scroll to position [100, 0]
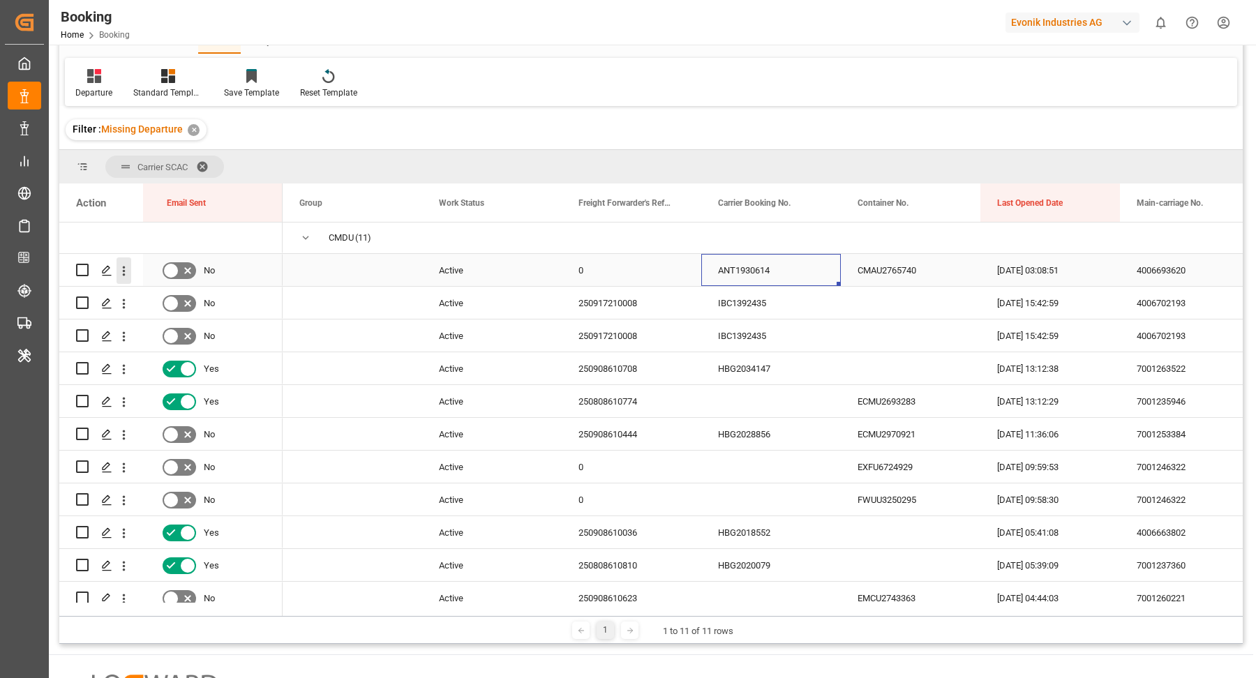
click at [128, 276] on icon "open menu" at bounding box center [123, 271] width 15 height 15
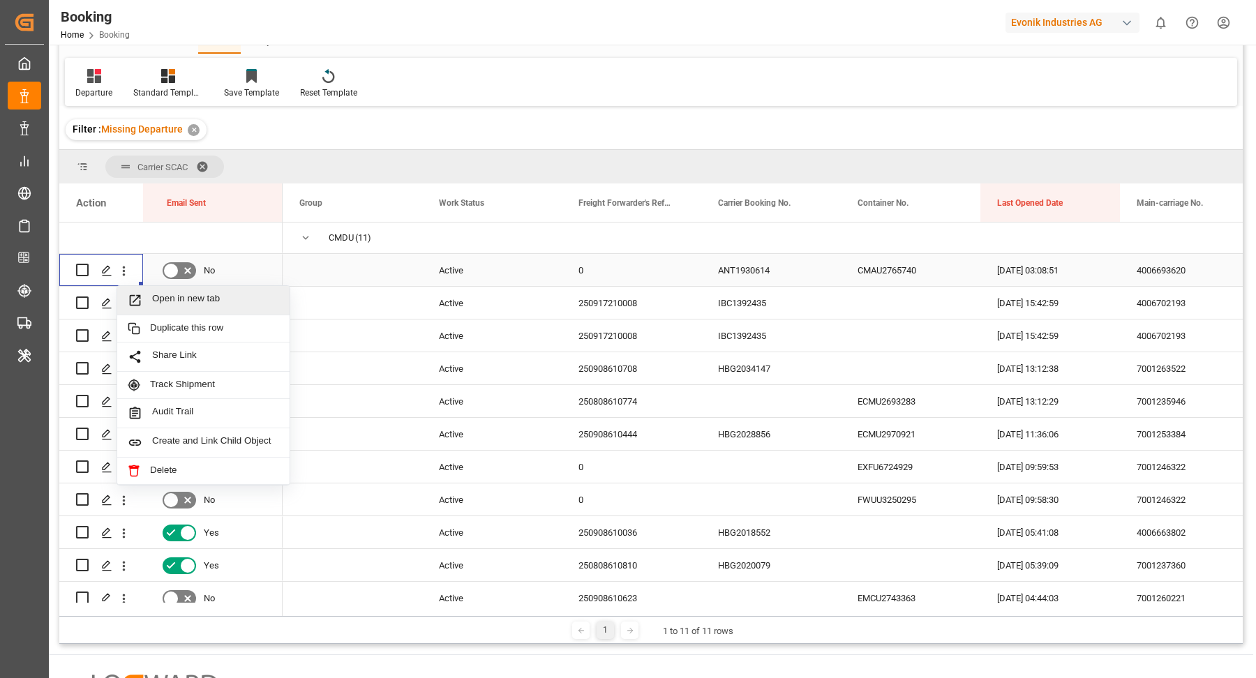
click at [232, 303] on span "Open in new tab" at bounding box center [215, 300] width 127 height 15
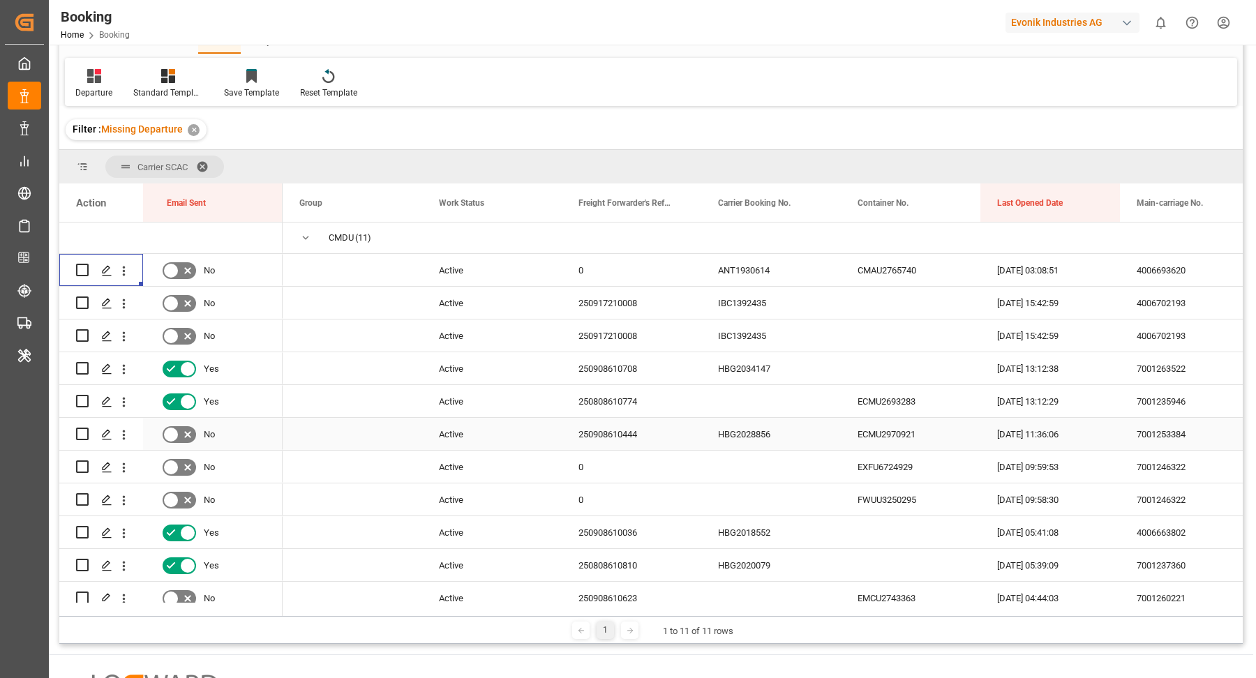
scroll to position [89, 0]
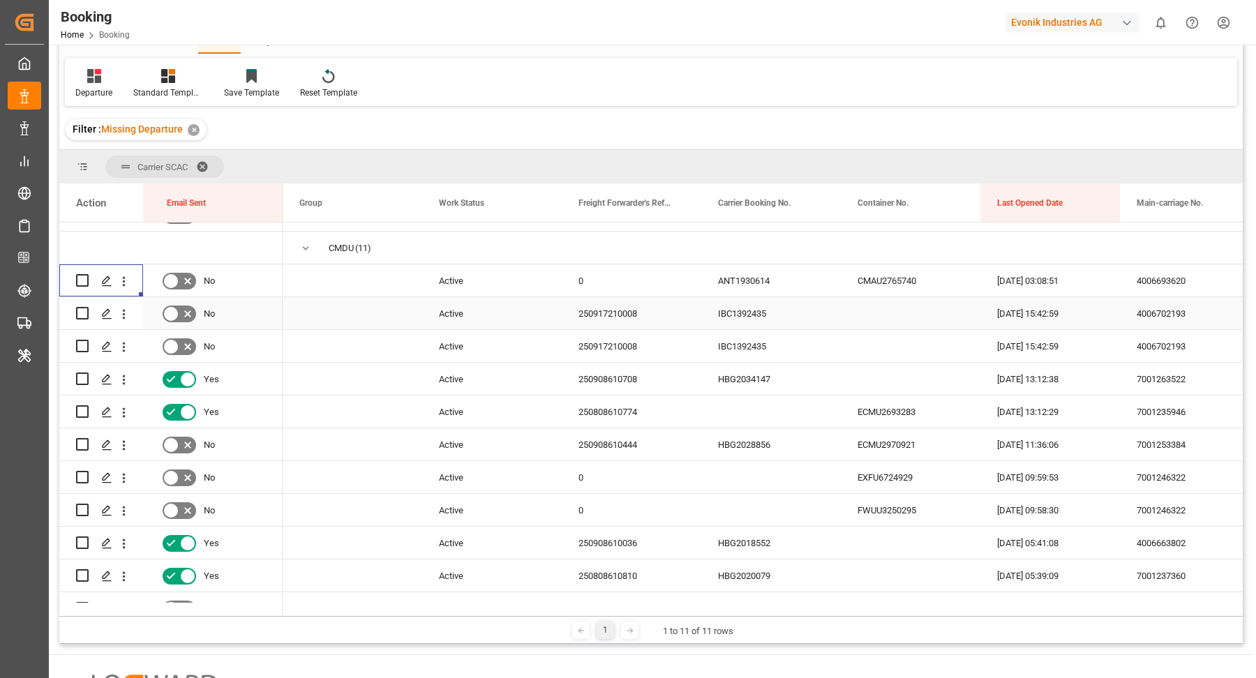
click at [784, 308] on div "IBC1392435" at bounding box center [771, 313] width 140 height 32
click at [125, 316] on icon "open menu" at bounding box center [123, 314] width 15 height 15
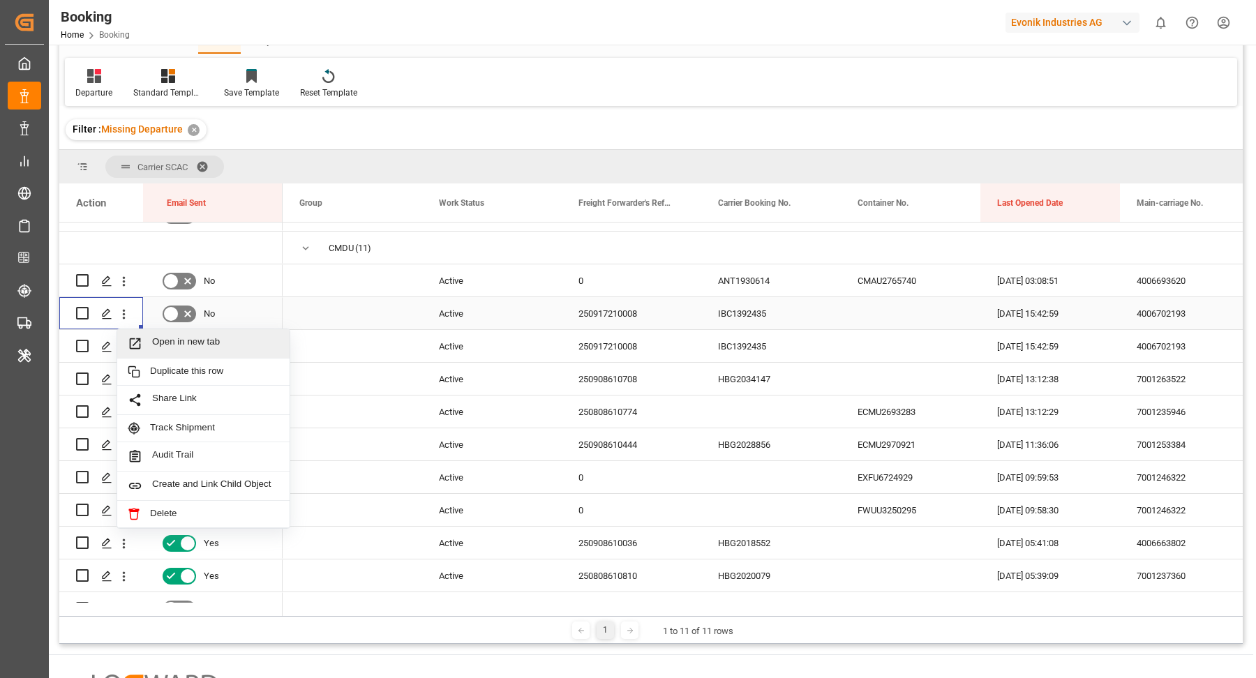
click at [195, 341] on span "Open in new tab" at bounding box center [215, 343] width 127 height 15
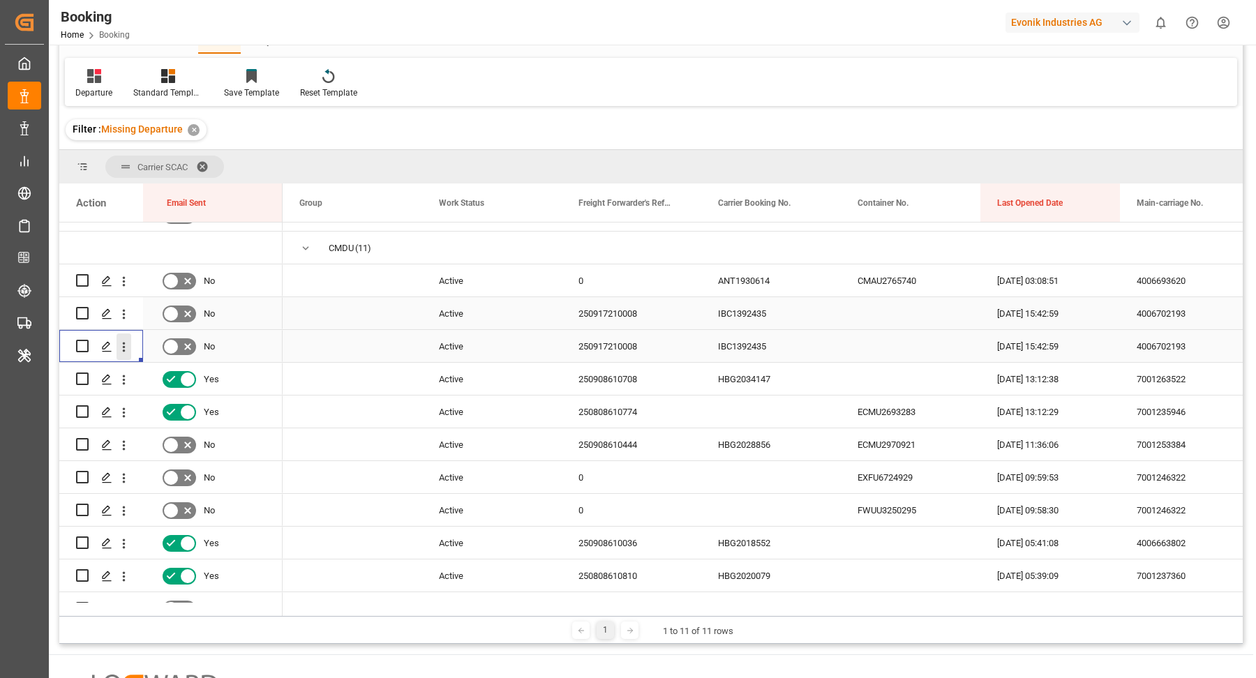
click at [126, 345] on icon "open menu" at bounding box center [123, 347] width 15 height 15
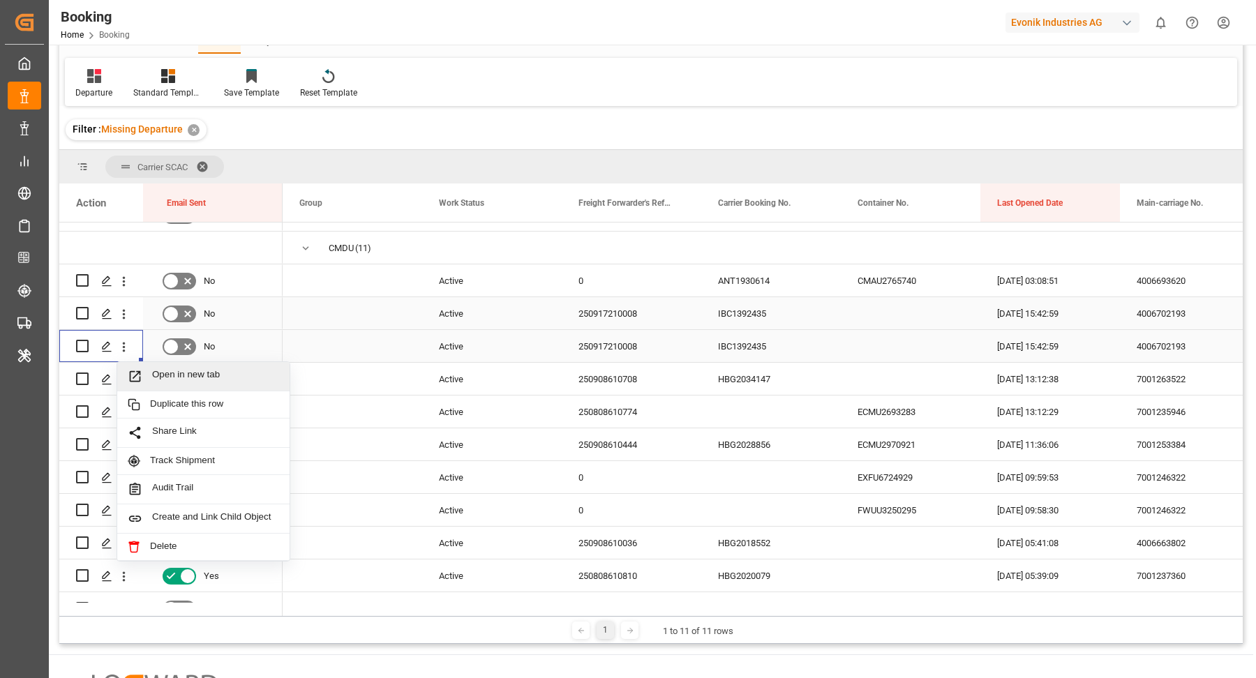
click at [187, 372] on span "Open in new tab" at bounding box center [215, 376] width 127 height 15
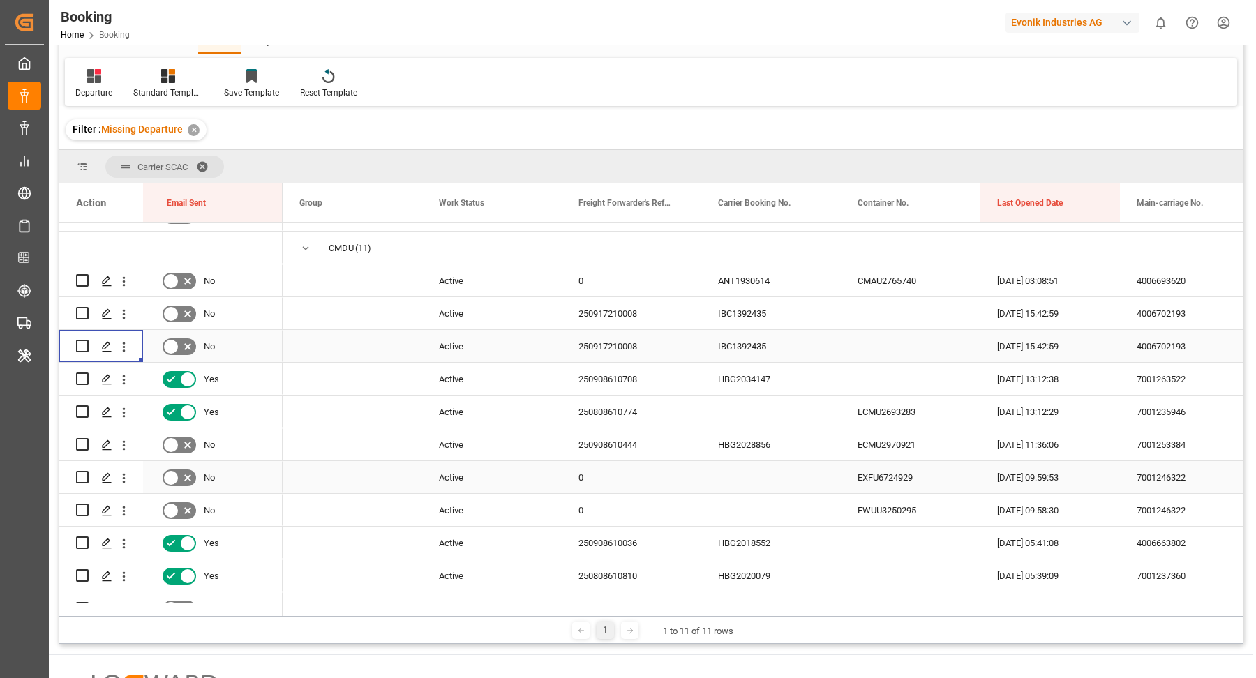
scroll to position [123, 0]
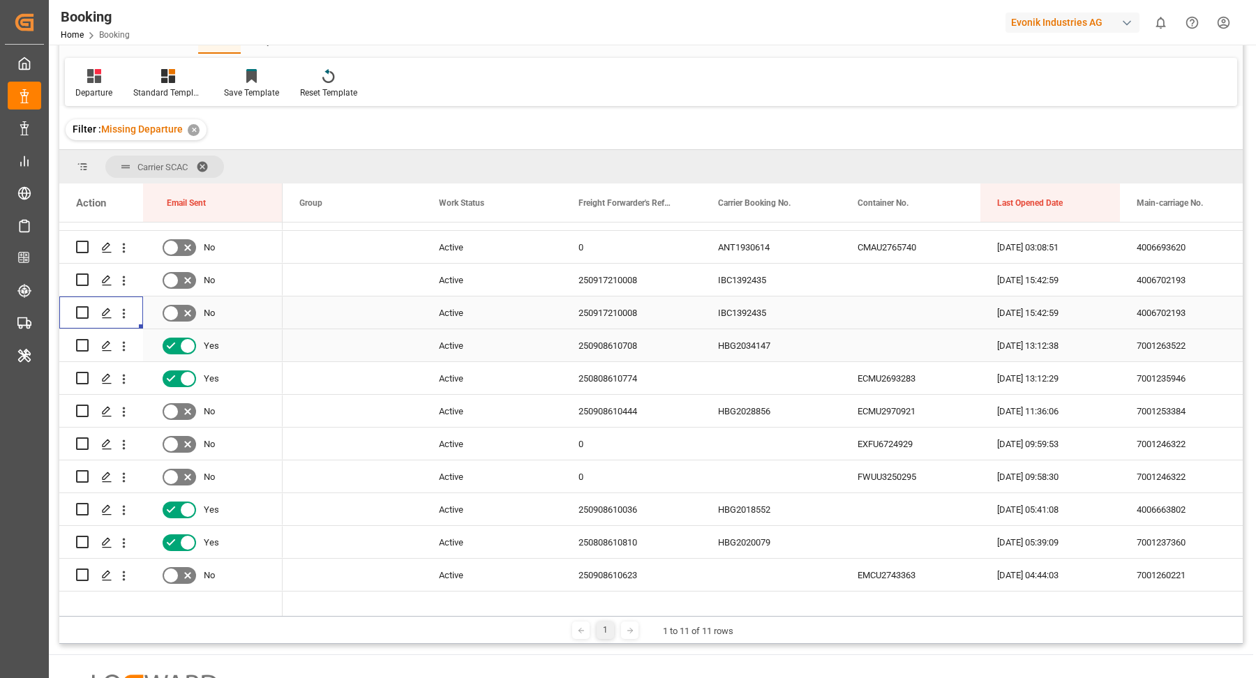
click at [784, 342] on div "HBG2034147" at bounding box center [771, 345] width 140 height 32
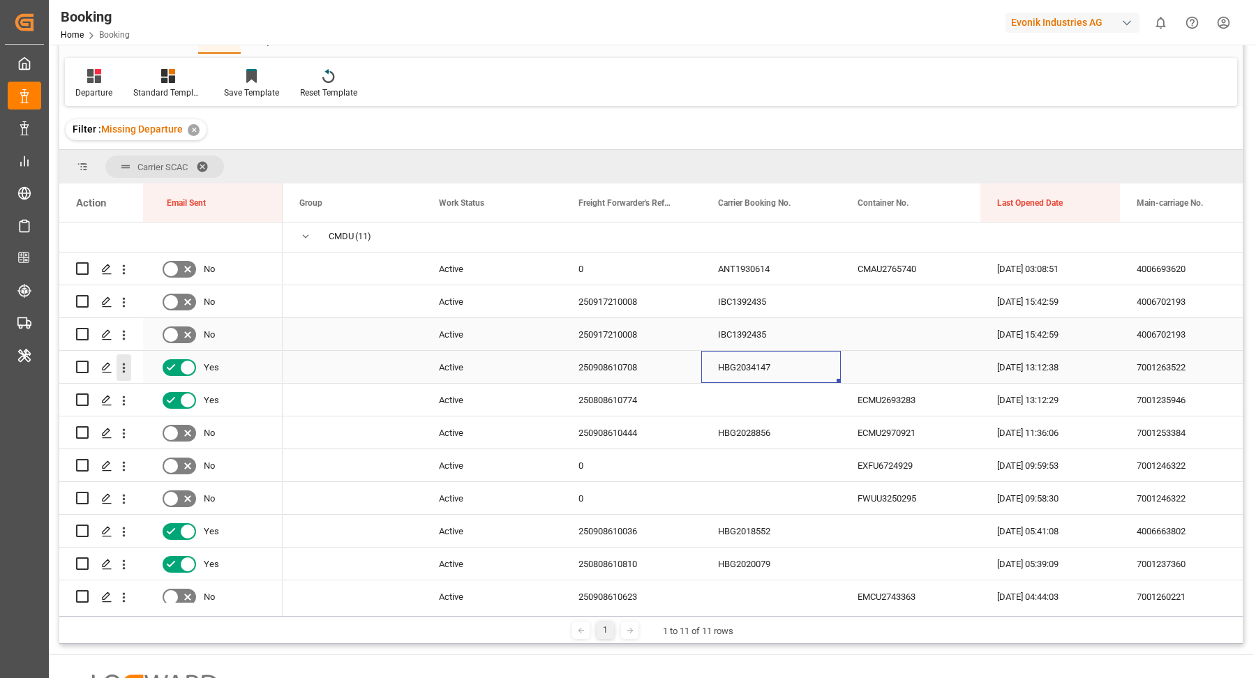
click at [121, 370] on icon "open menu" at bounding box center [123, 368] width 15 height 15
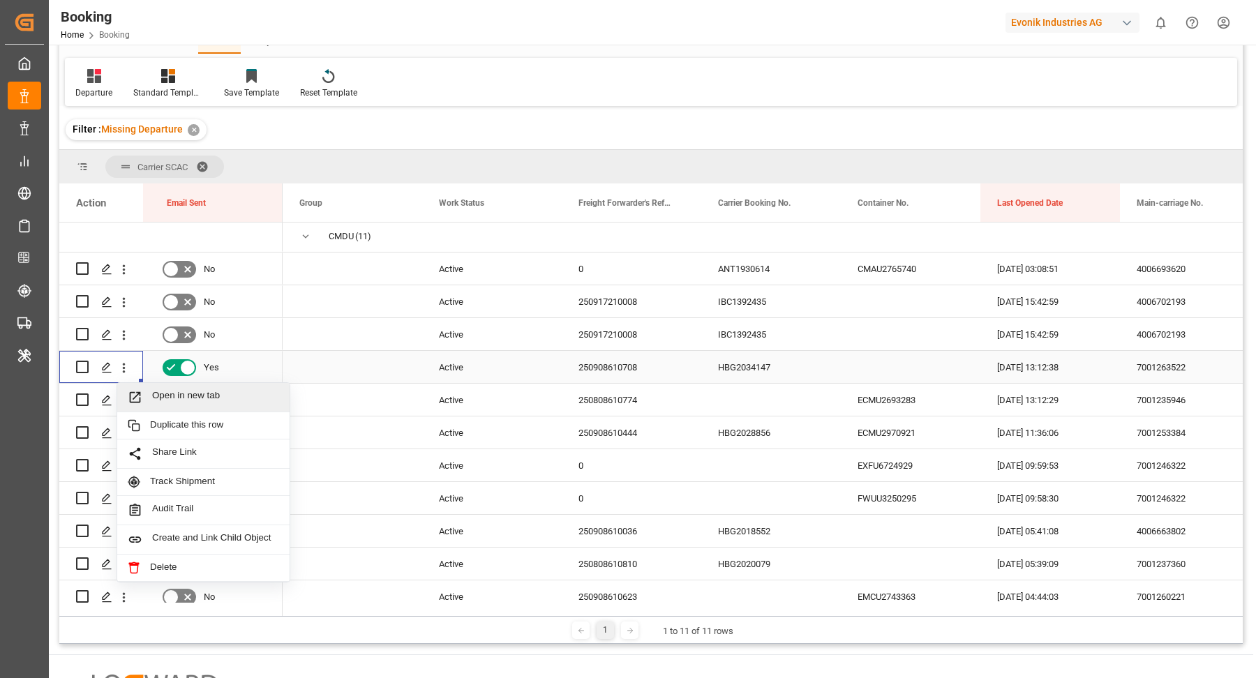
click at [197, 395] on span "Open in new tab" at bounding box center [215, 397] width 127 height 15
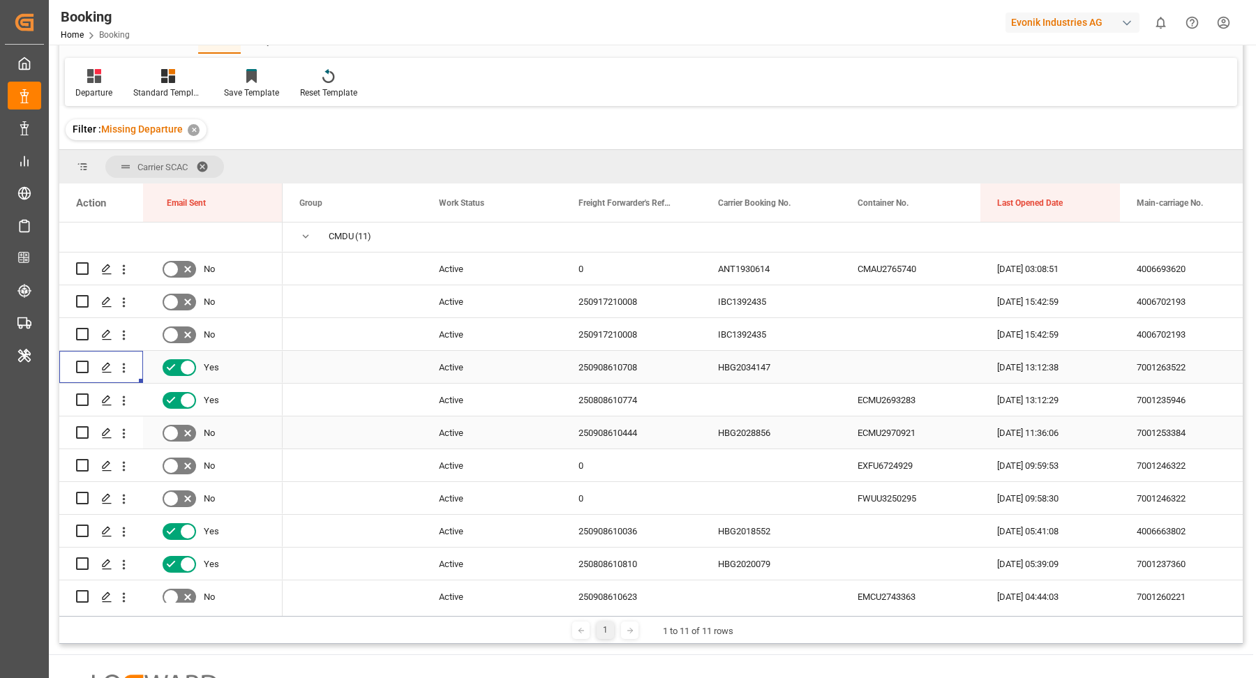
scroll to position [123, 0]
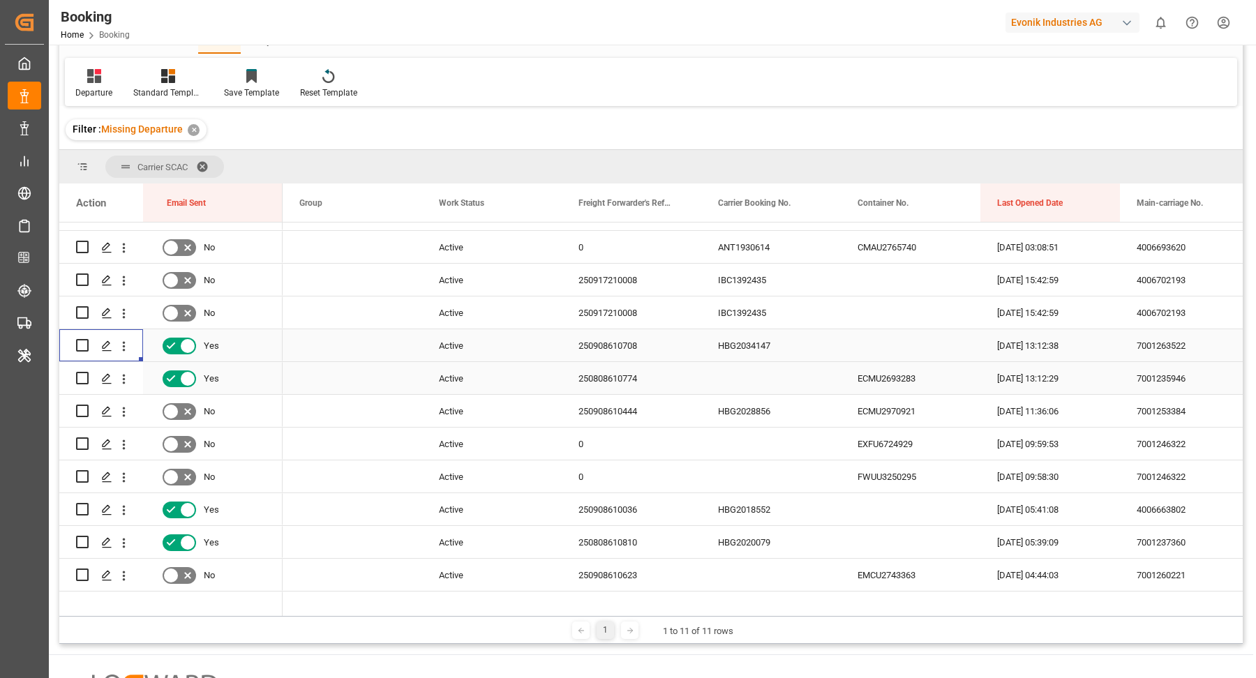
click at [613, 381] on div "250808610774" at bounding box center [632, 378] width 140 height 32
click at [124, 377] on icon "open menu" at bounding box center [124, 379] width 3 height 10
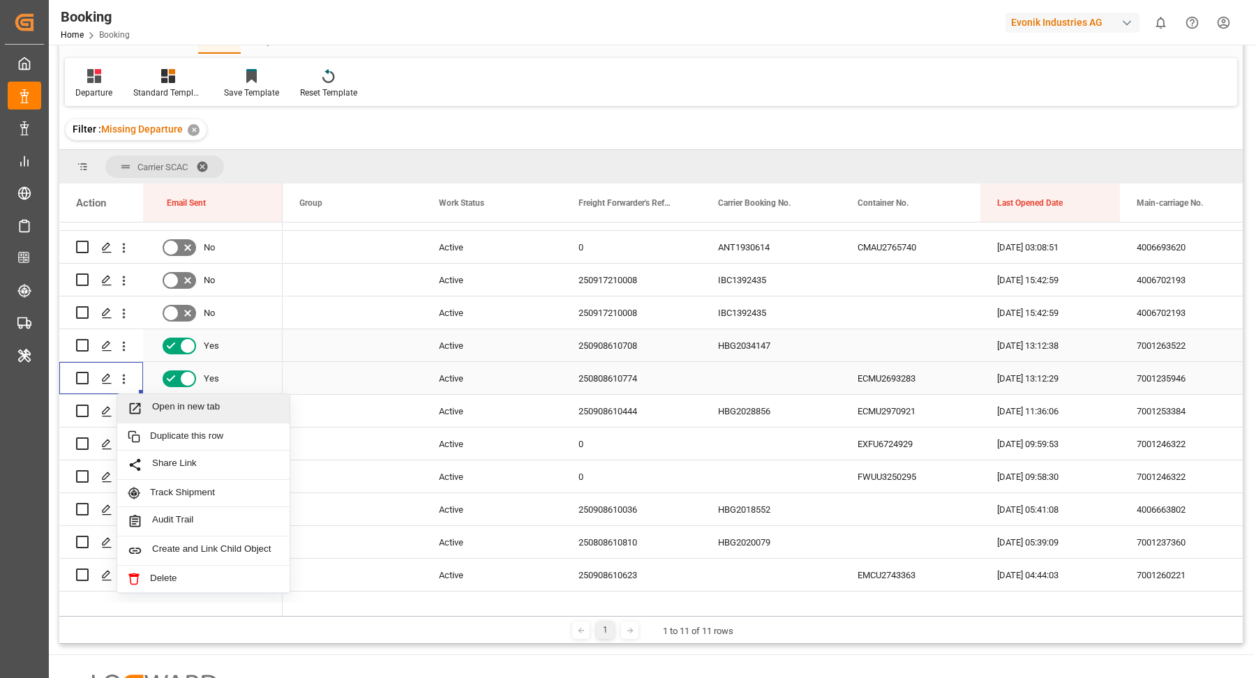
click at [200, 407] on span "Open in new tab" at bounding box center [215, 408] width 127 height 15
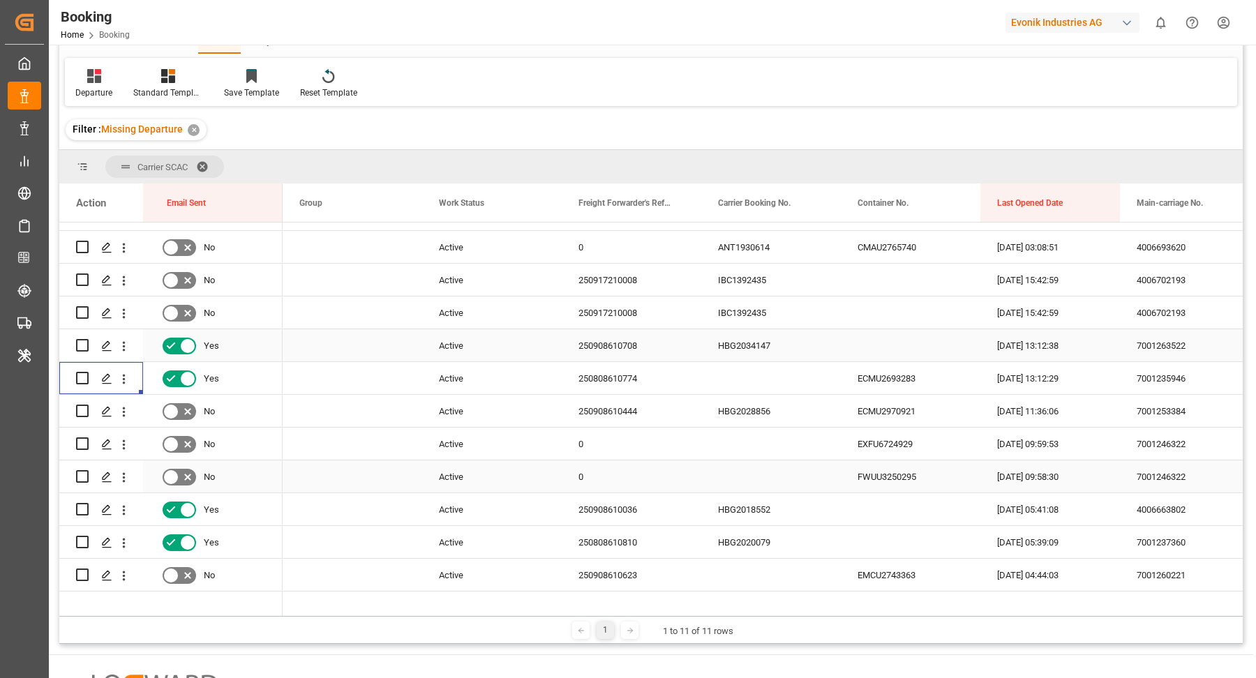
scroll to position [145, 0]
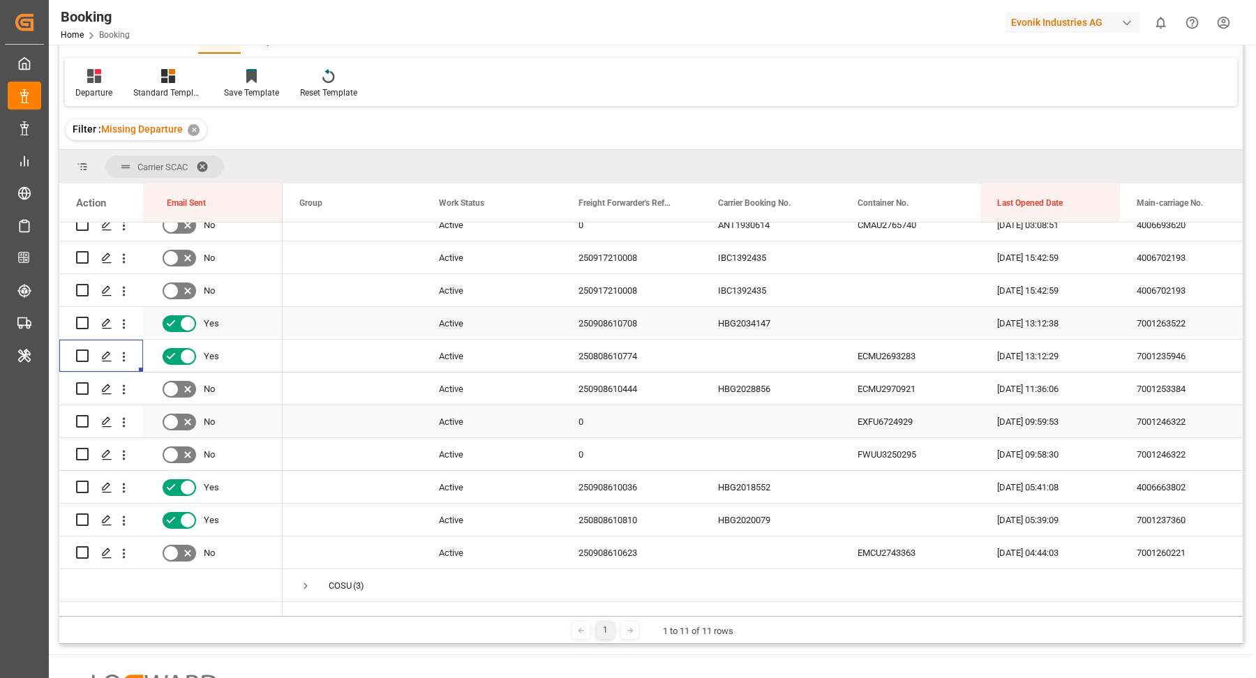
click at [758, 402] on div "HBG2028856" at bounding box center [771, 388] width 140 height 32
click at [123, 392] on icon "open menu" at bounding box center [124, 389] width 3 height 10
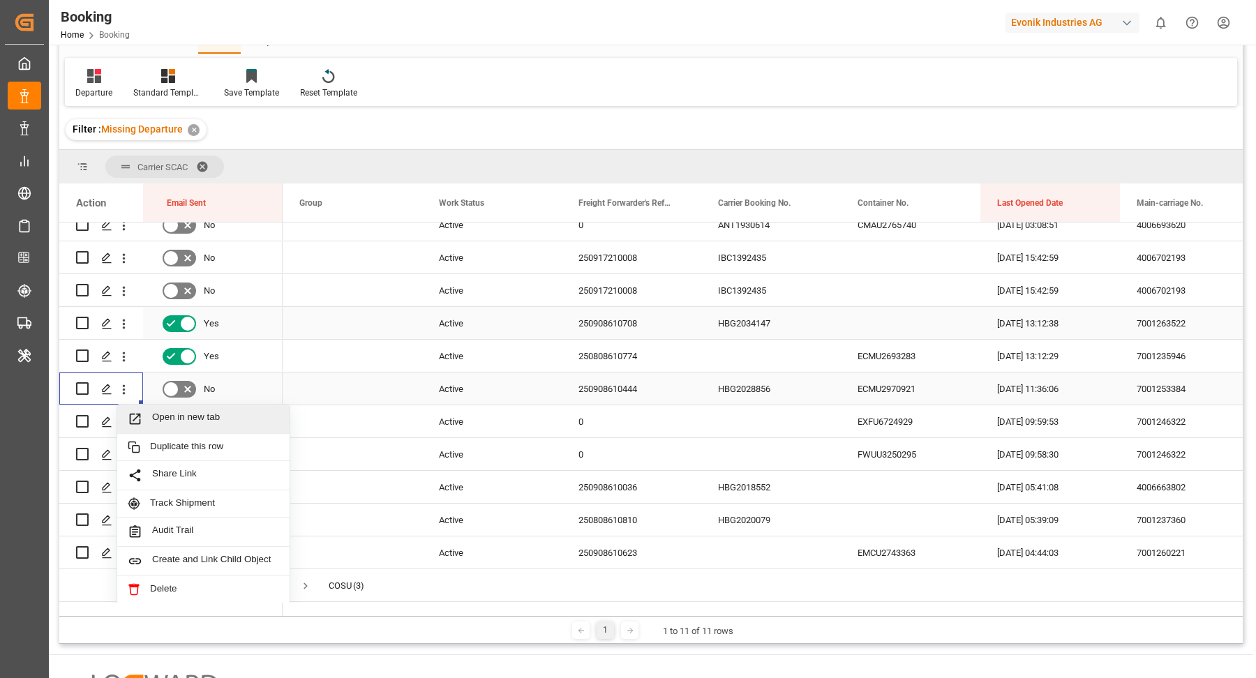
click at [197, 412] on span "Open in new tab" at bounding box center [215, 419] width 127 height 15
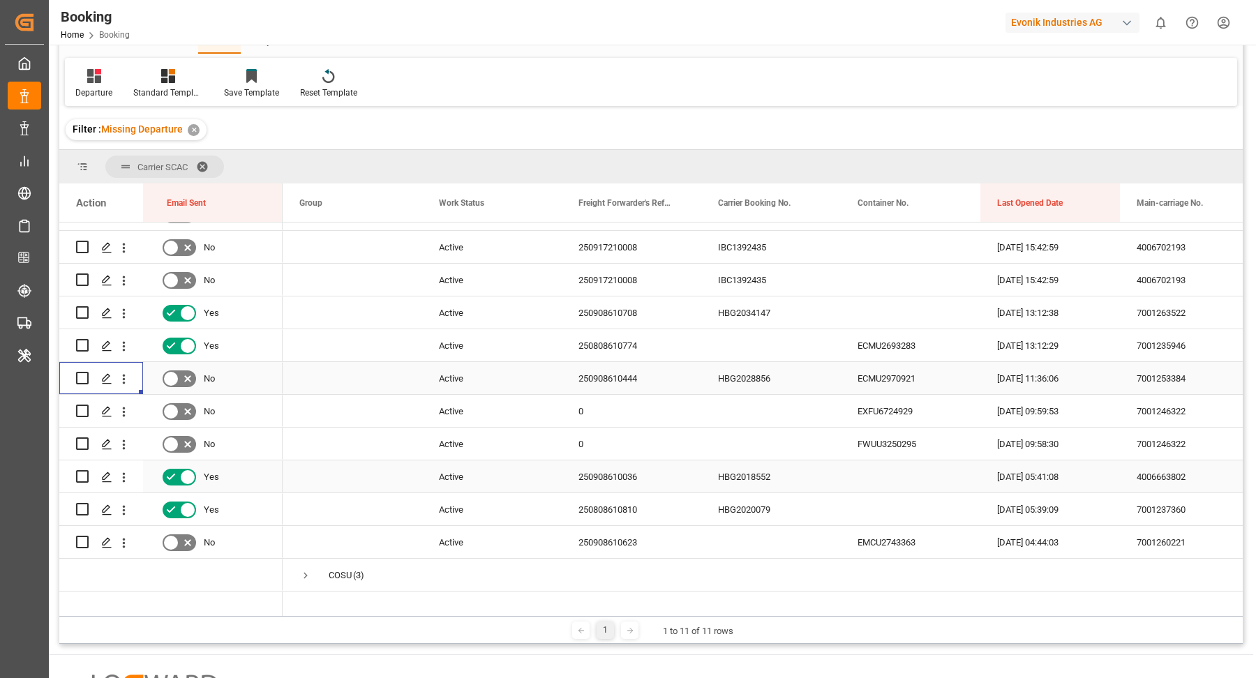
scroll to position [167, 0]
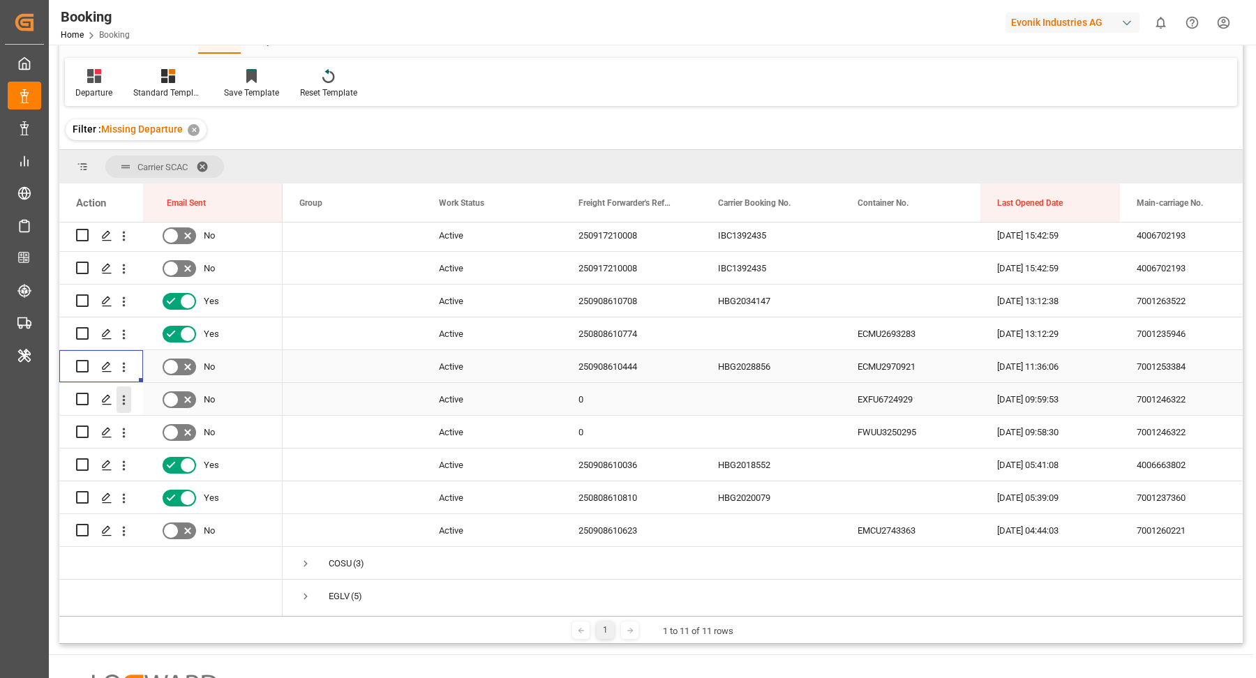
click at [124, 397] on icon "open menu" at bounding box center [123, 400] width 15 height 15
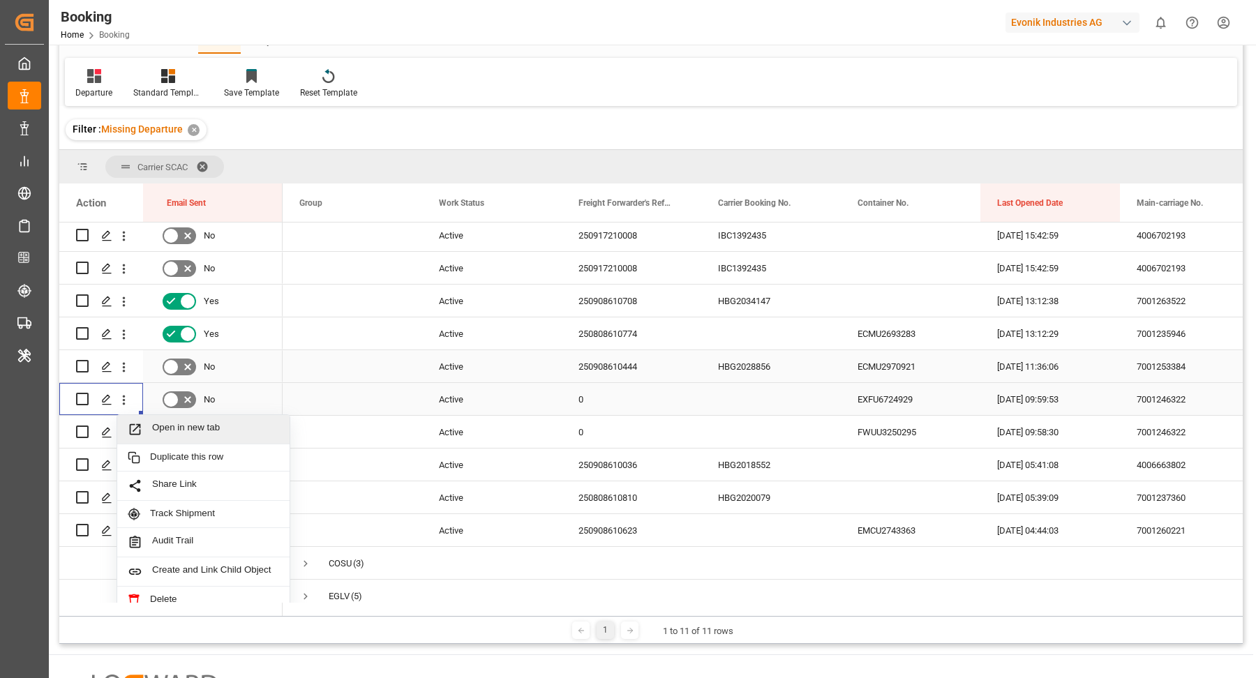
click at [213, 427] on span "Open in new tab" at bounding box center [215, 429] width 127 height 15
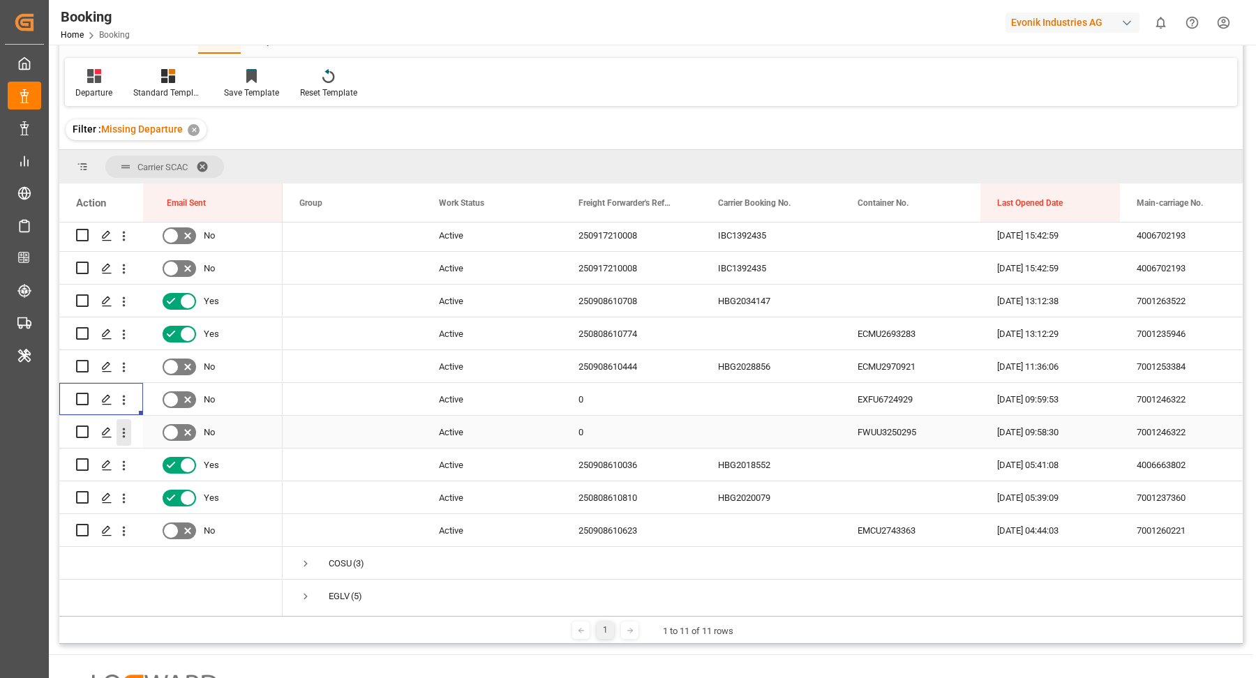
click at [122, 437] on icon "open menu" at bounding box center [123, 433] width 15 height 15
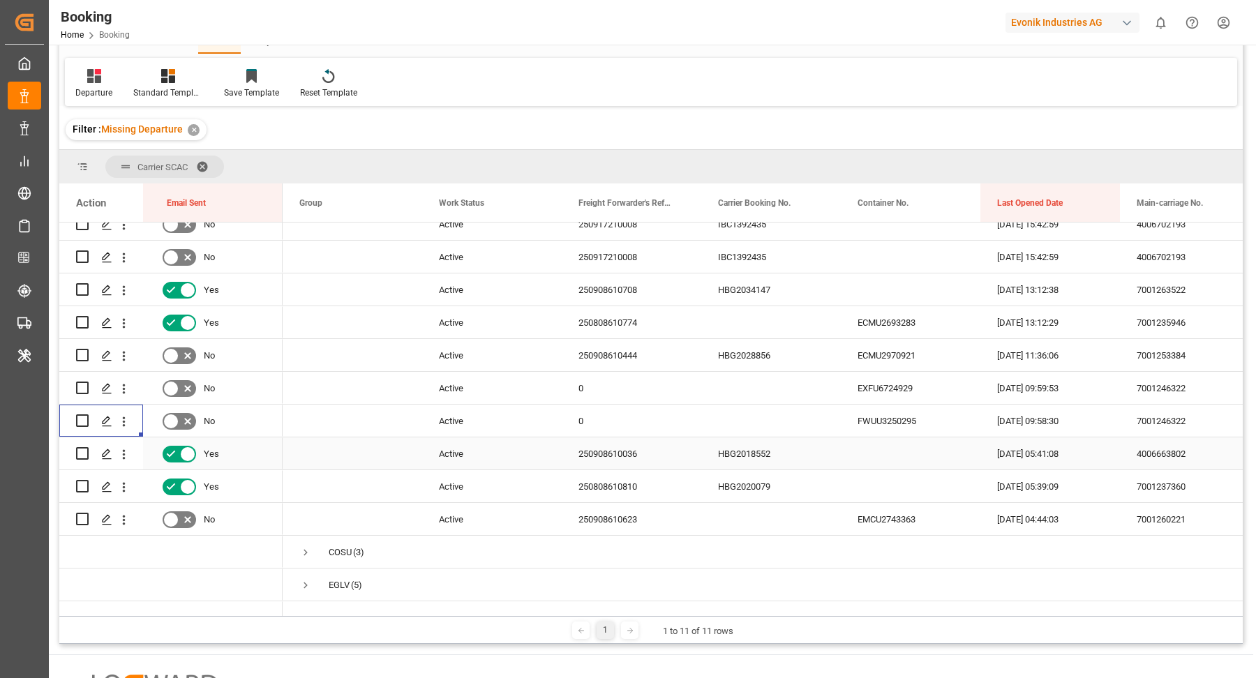
click at [788, 462] on div "HBG2018552" at bounding box center [771, 453] width 140 height 32
click at [654, 453] on div "250908610036" at bounding box center [632, 453] width 140 height 32
click at [749, 455] on div "HBG2018552" at bounding box center [771, 453] width 140 height 32
click at [124, 459] on icon "open menu" at bounding box center [123, 454] width 15 height 15
click at [197, 479] on span "Open in new tab" at bounding box center [215, 483] width 127 height 15
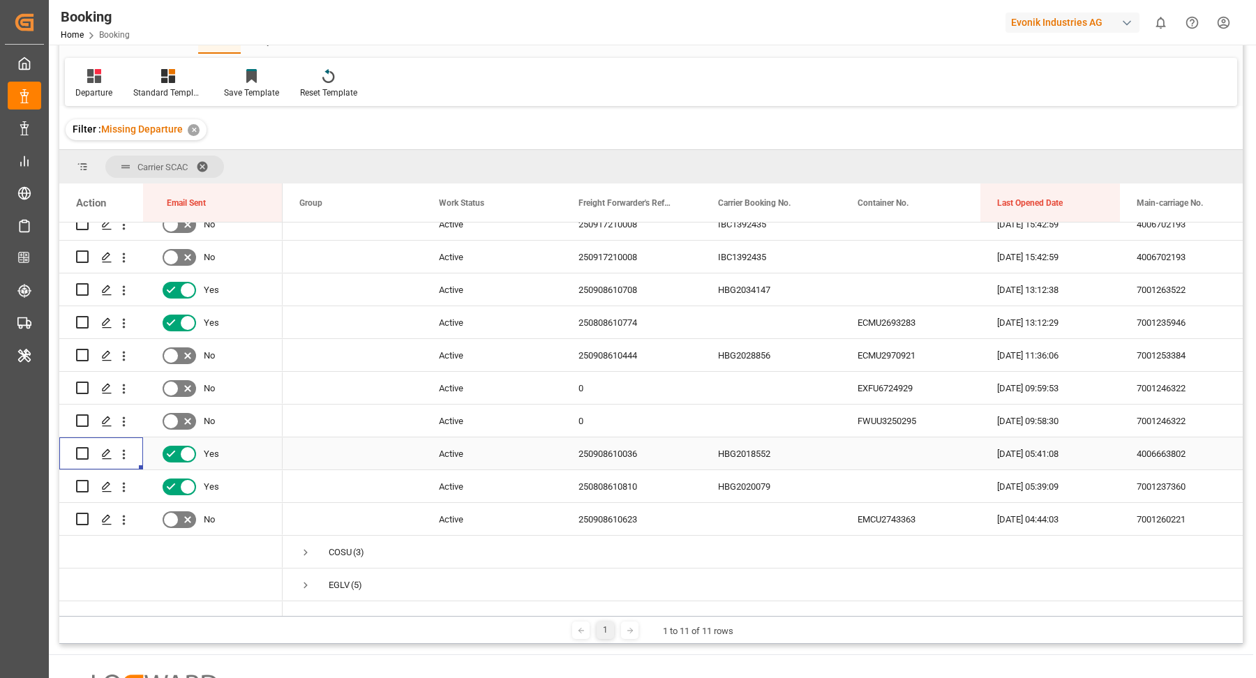
click at [621, 459] on div "250908610036" at bounding box center [632, 453] width 140 height 32
click at [619, 479] on div "250808610810" at bounding box center [632, 486] width 140 height 32
click at [119, 485] on icon "open menu" at bounding box center [123, 487] width 15 height 15
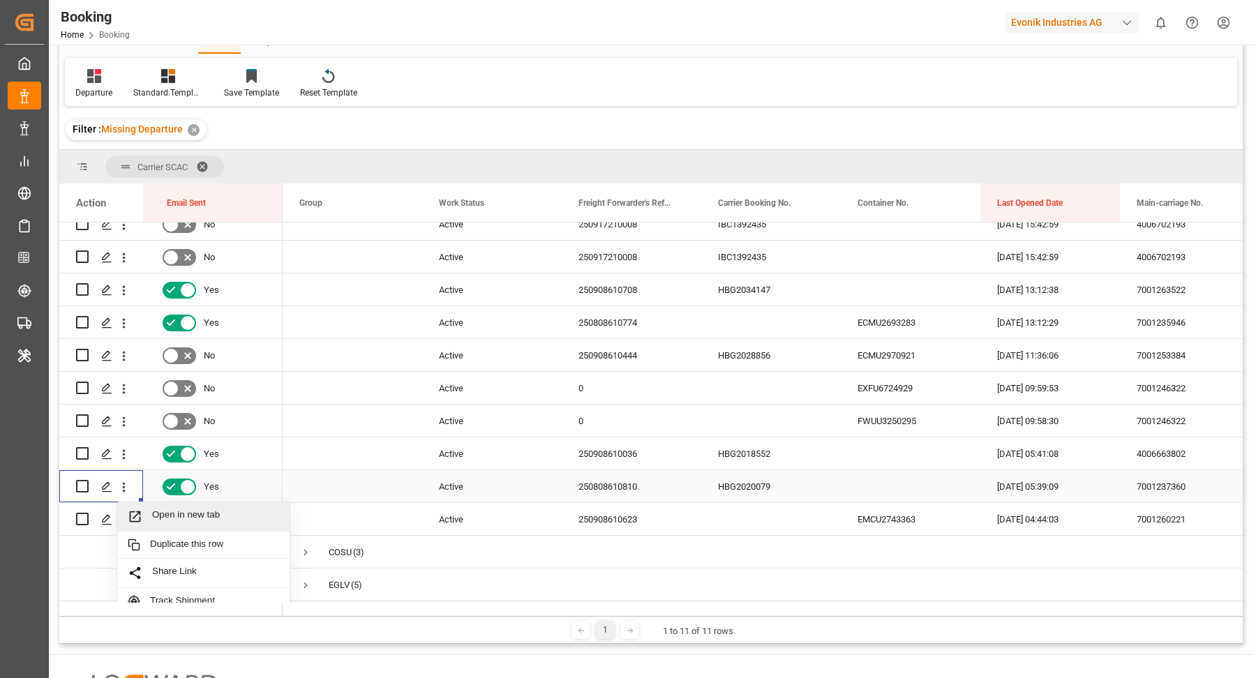
click at [211, 515] on span "Open in new tab" at bounding box center [215, 516] width 127 height 15
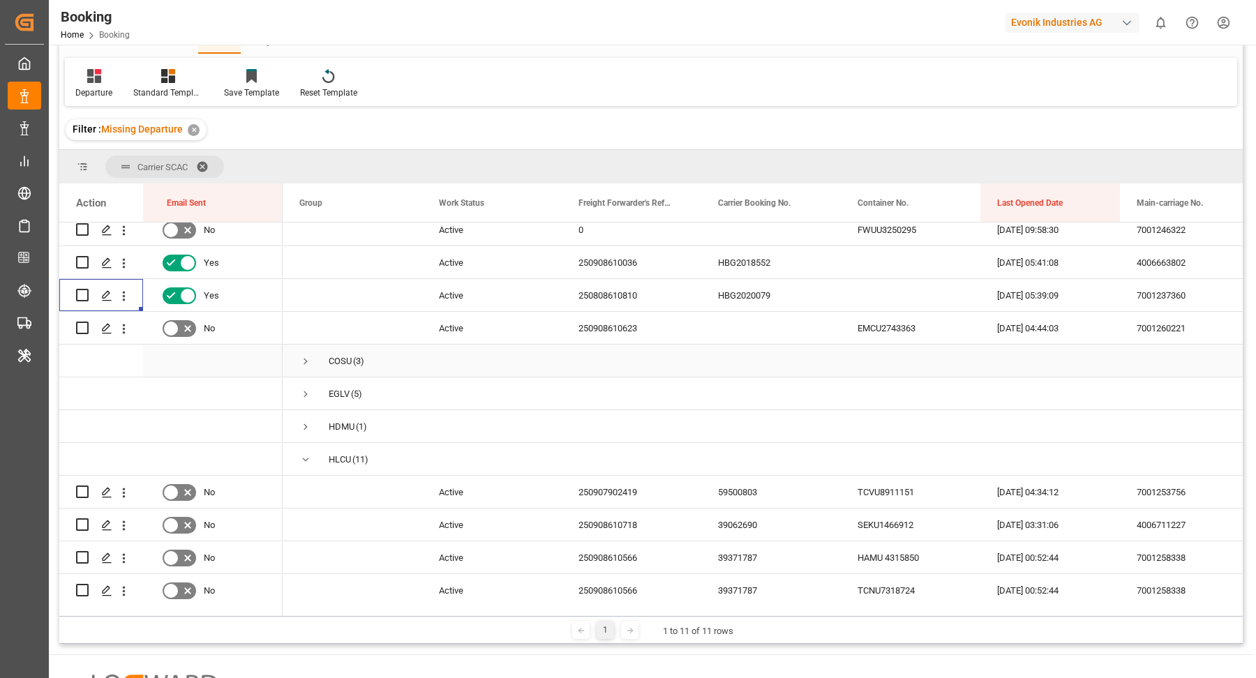
scroll to position [347, 0]
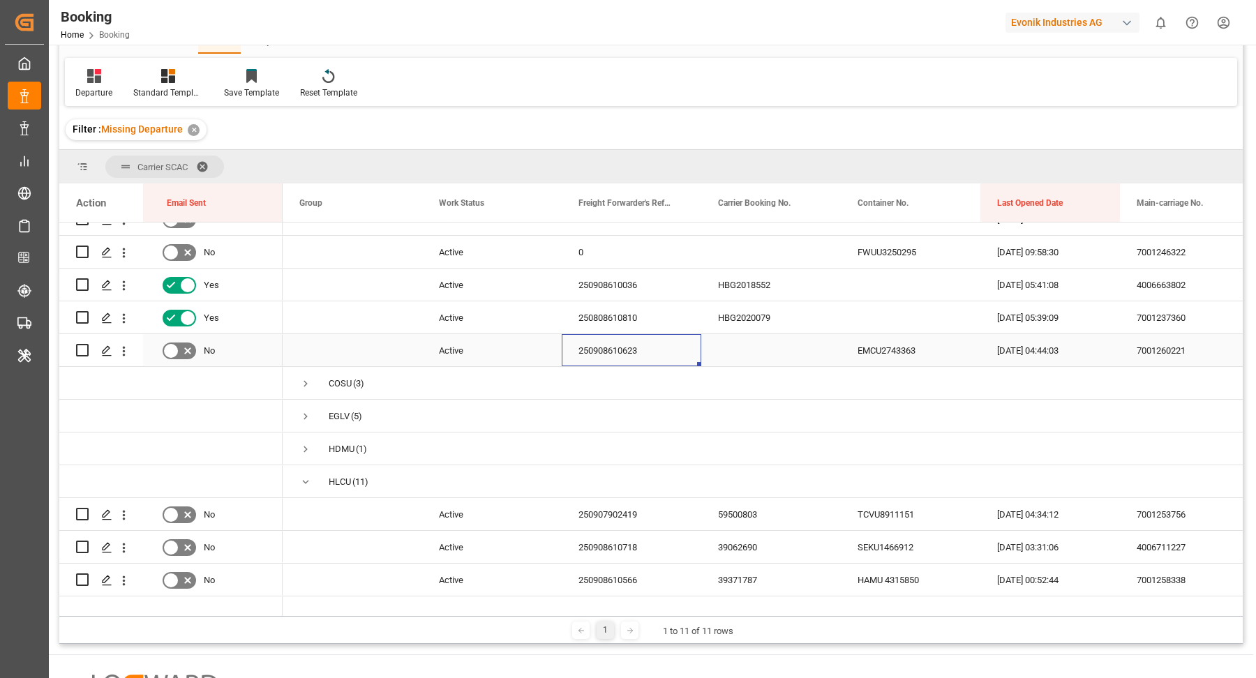
click at [646, 352] on div "250908610623" at bounding box center [632, 350] width 140 height 32
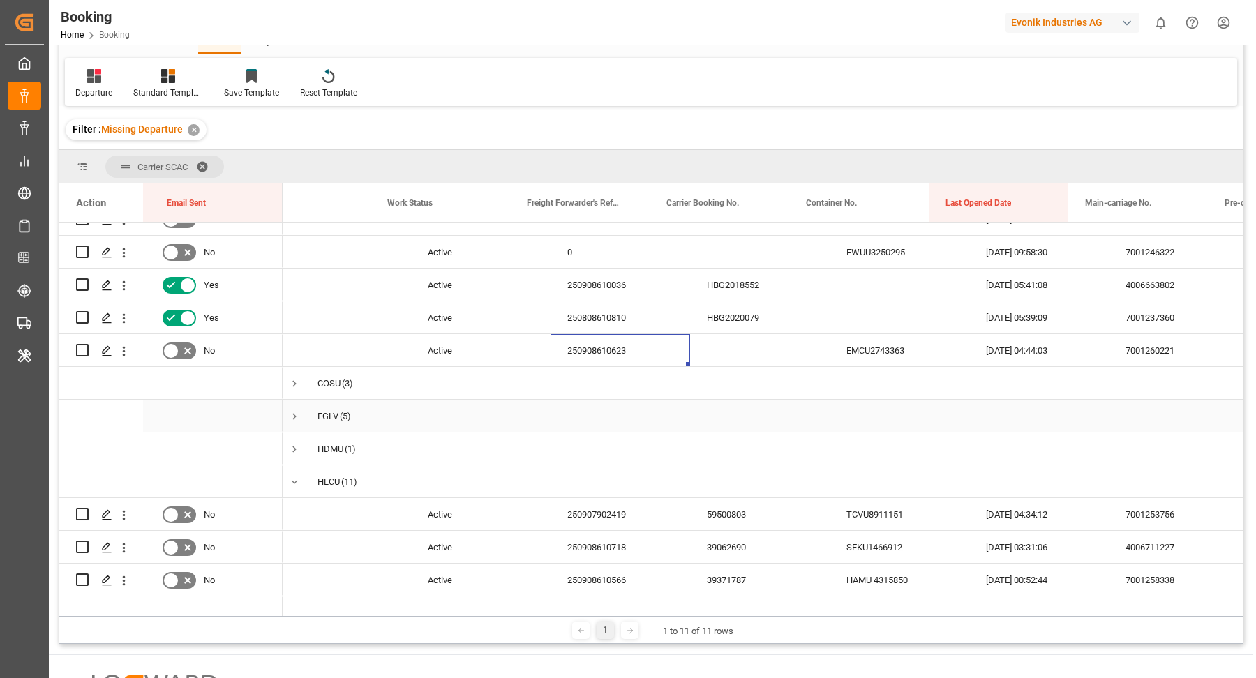
scroll to position [0, 0]
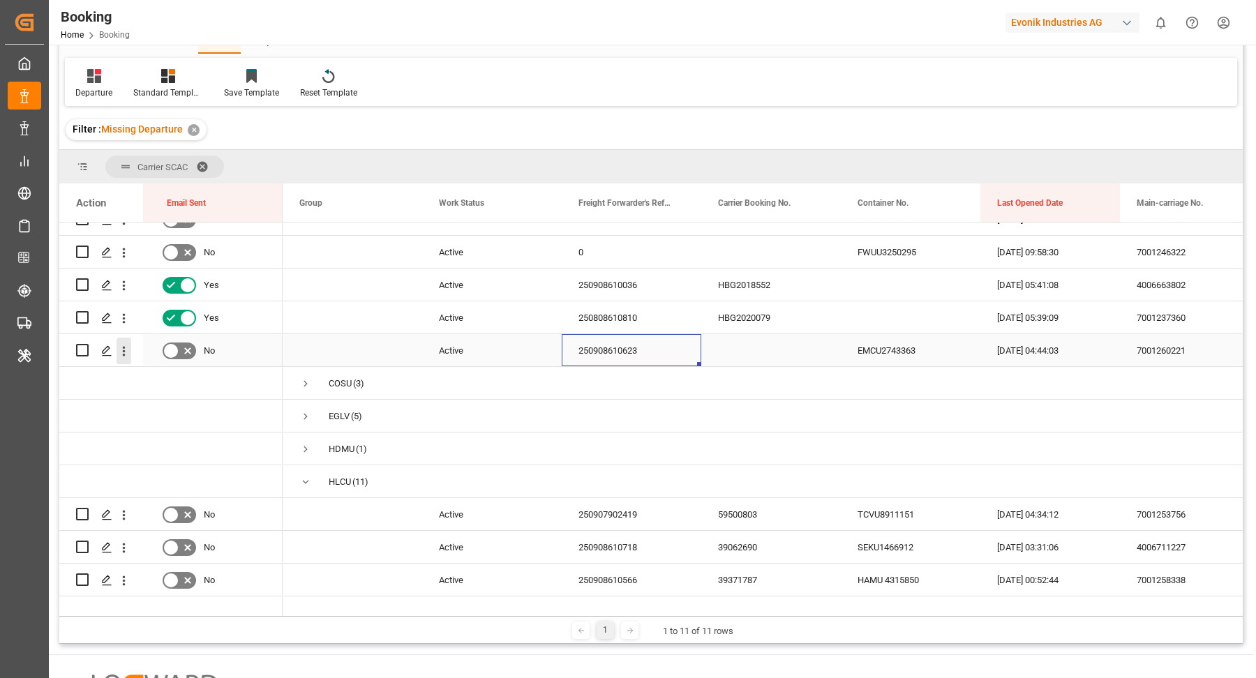
click at [126, 359] on button "open menu" at bounding box center [123, 351] width 15 height 27
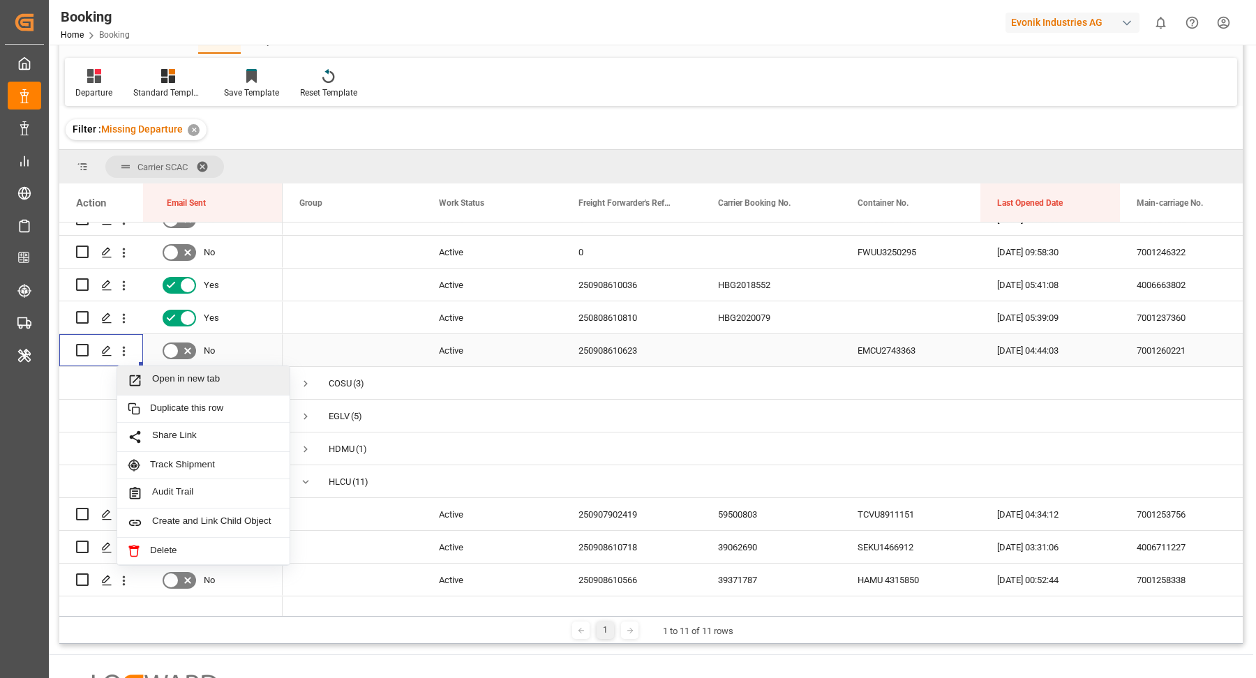
click at [213, 390] on div "Open in new tab" at bounding box center [203, 380] width 172 height 29
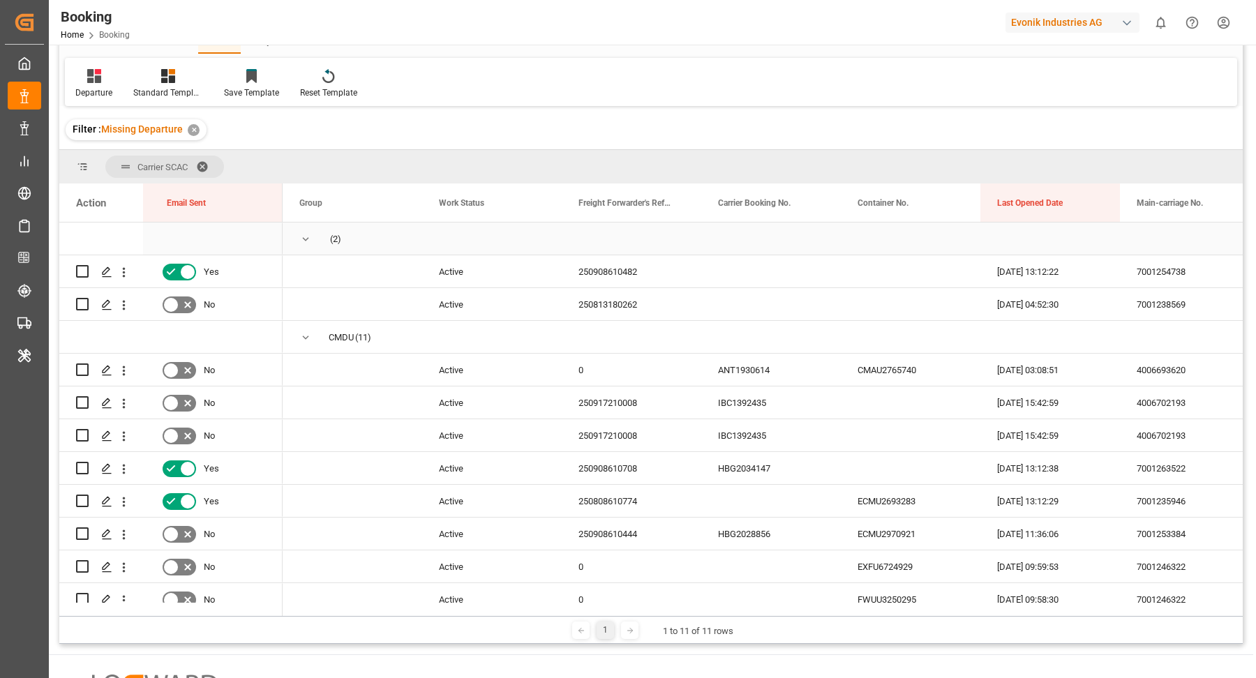
click at [308, 238] on span "Press SPACE to select this row." at bounding box center [305, 239] width 13 height 13
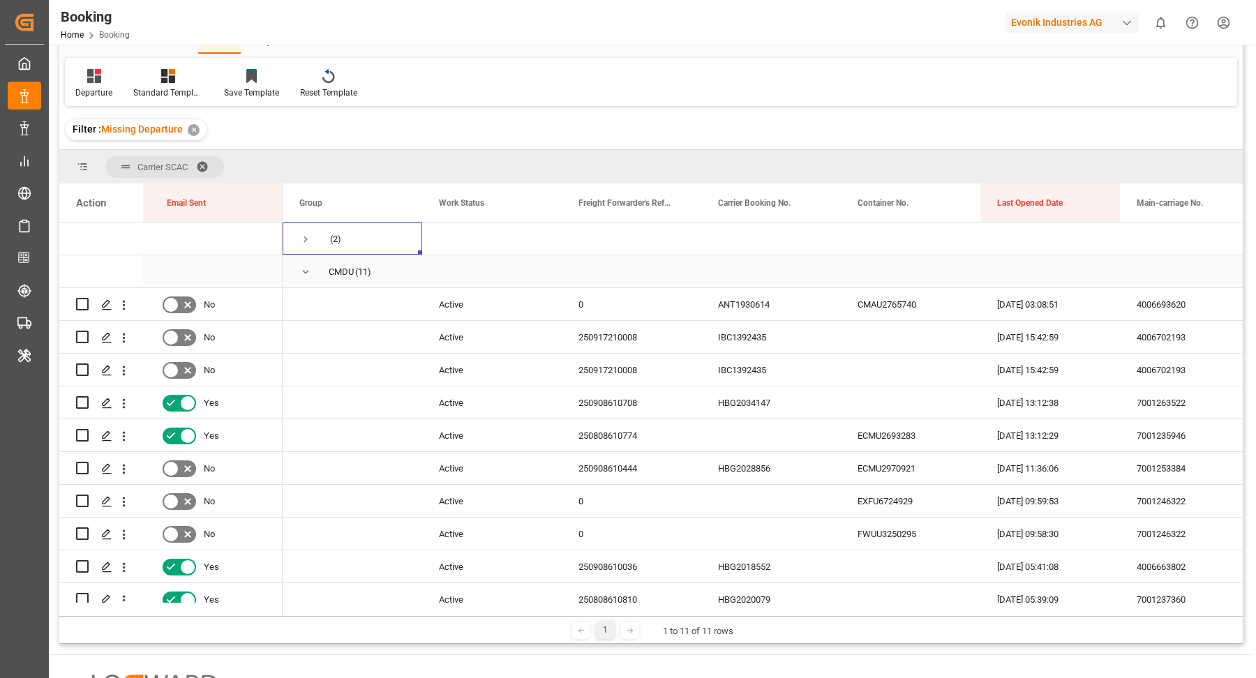
click at [308, 273] on span "Press SPACE to select this row." at bounding box center [305, 272] width 13 height 13
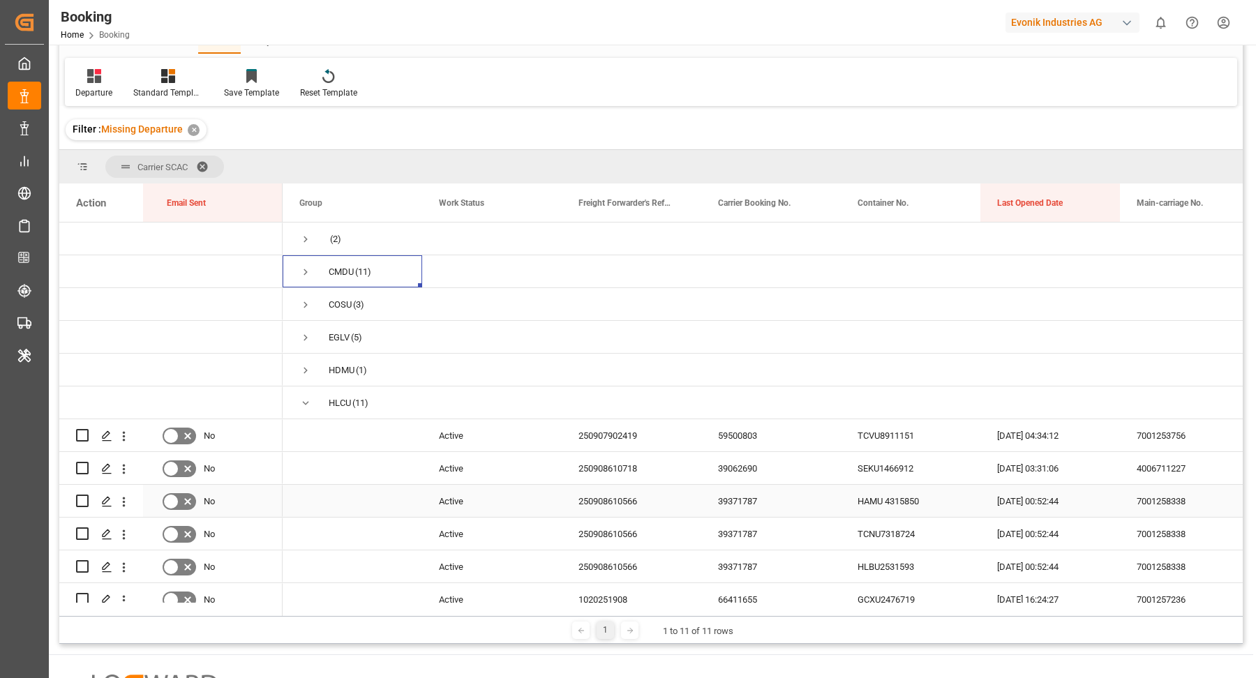
scroll to position [22, 0]
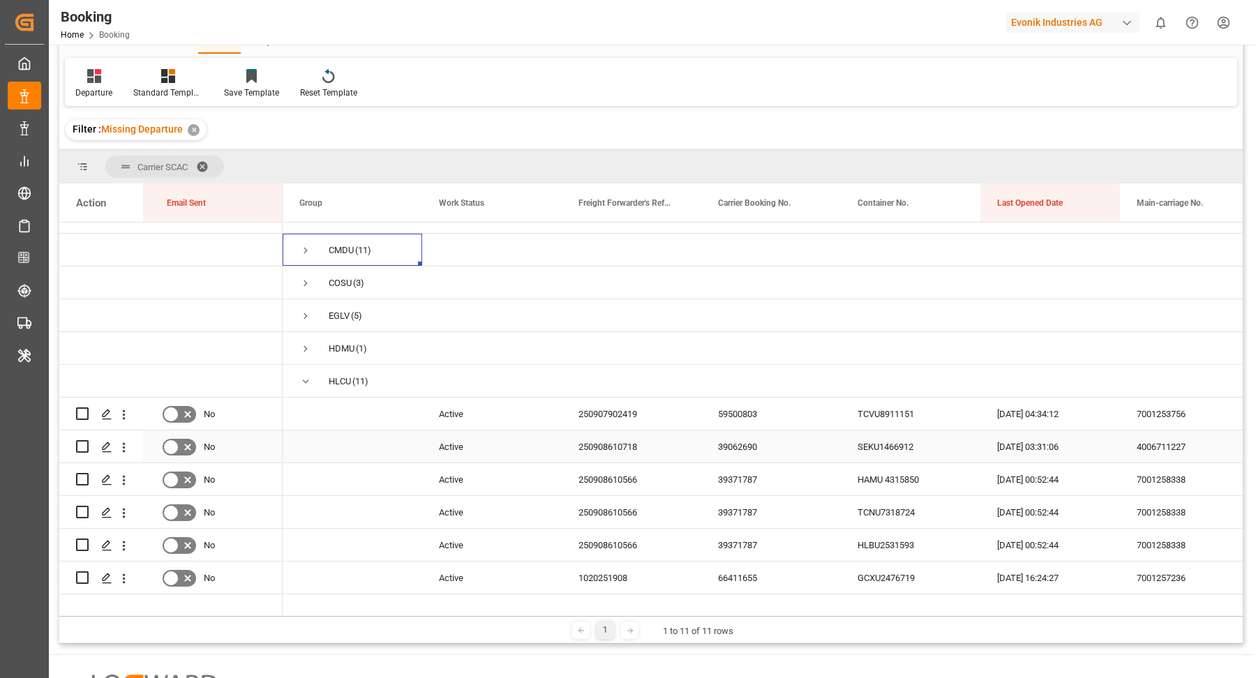
click at [755, 419] on div "59500803" at bounding box center [771, 414] width 140 height 32
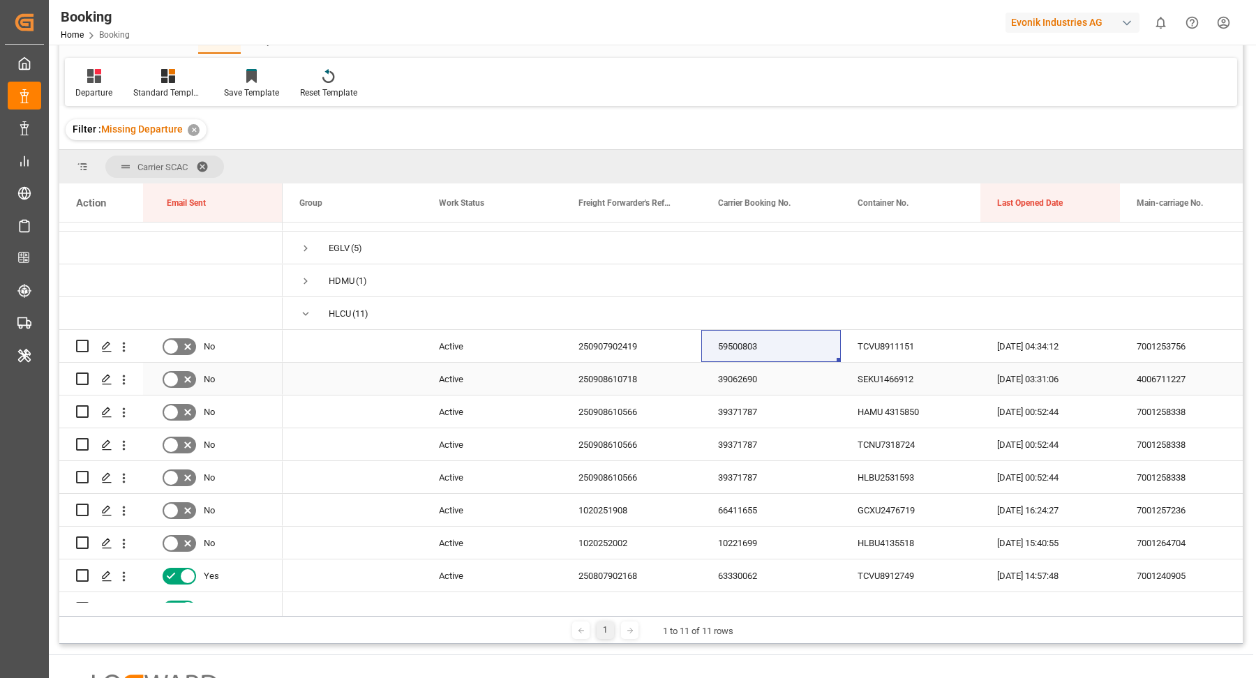
scroll to position [101, 0]
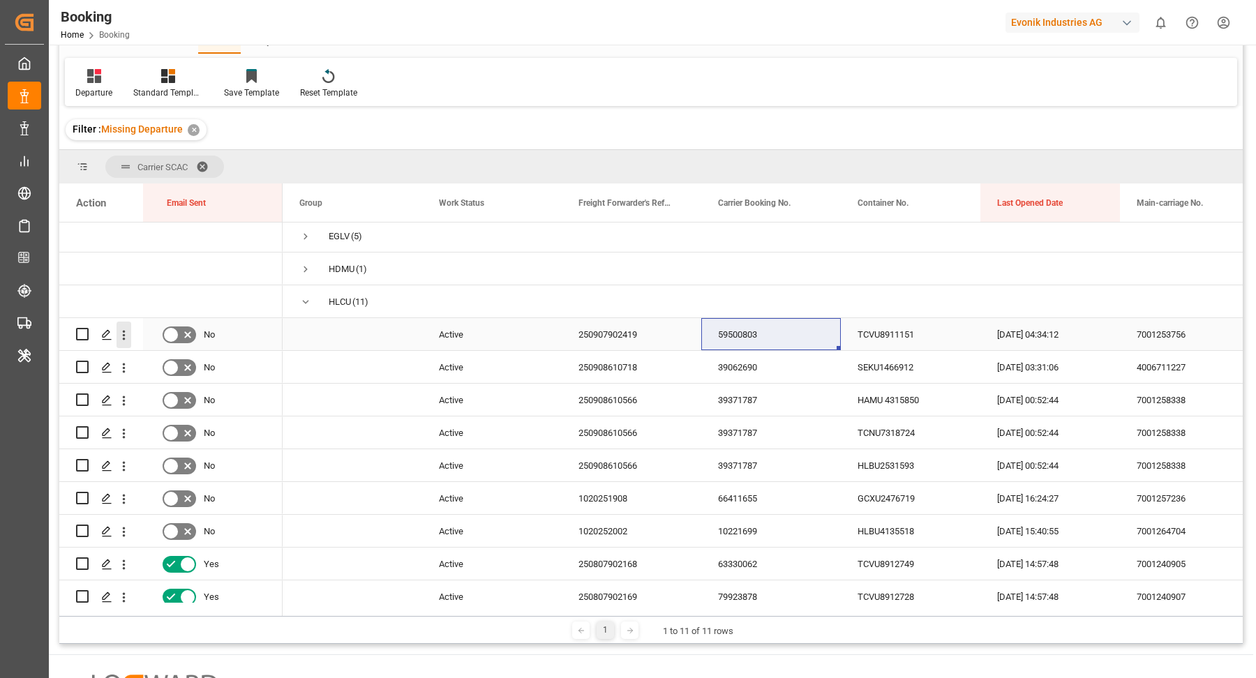
click at [127, 336] on icon "open menu" at bounding box center [123, 335] width 15 height 15
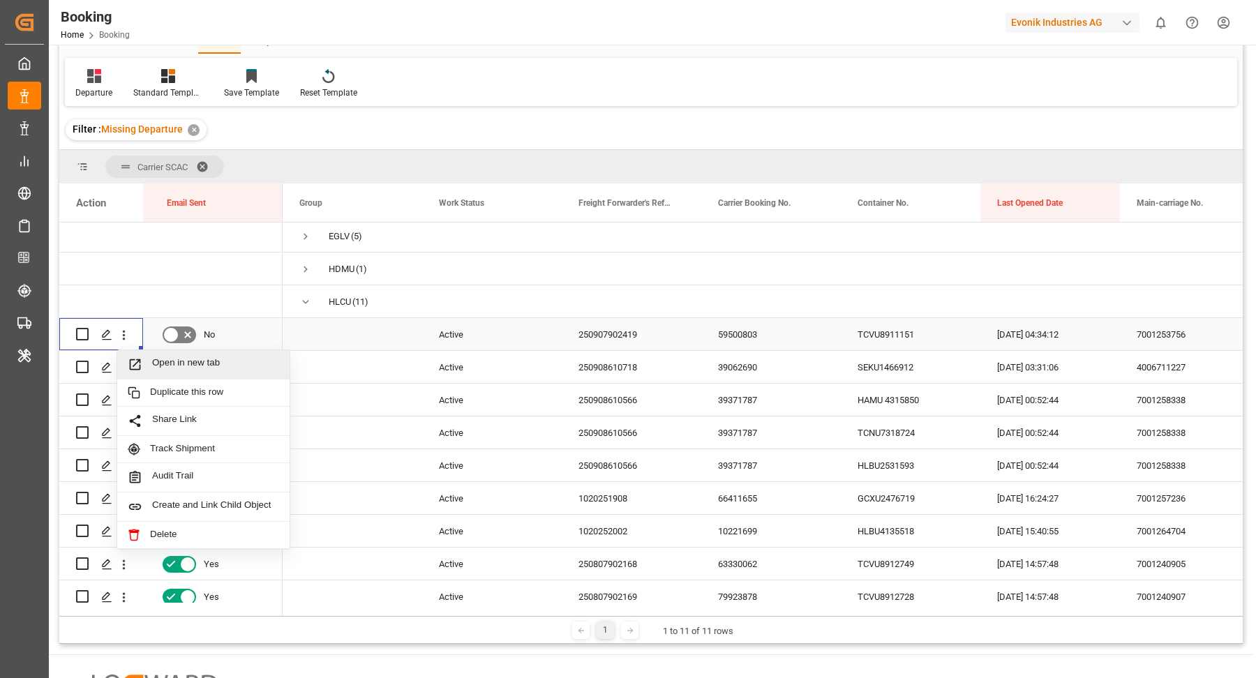
click at [218, 368] on span "Open in new tab" at bounding box center [215, 364] width 127 height 15
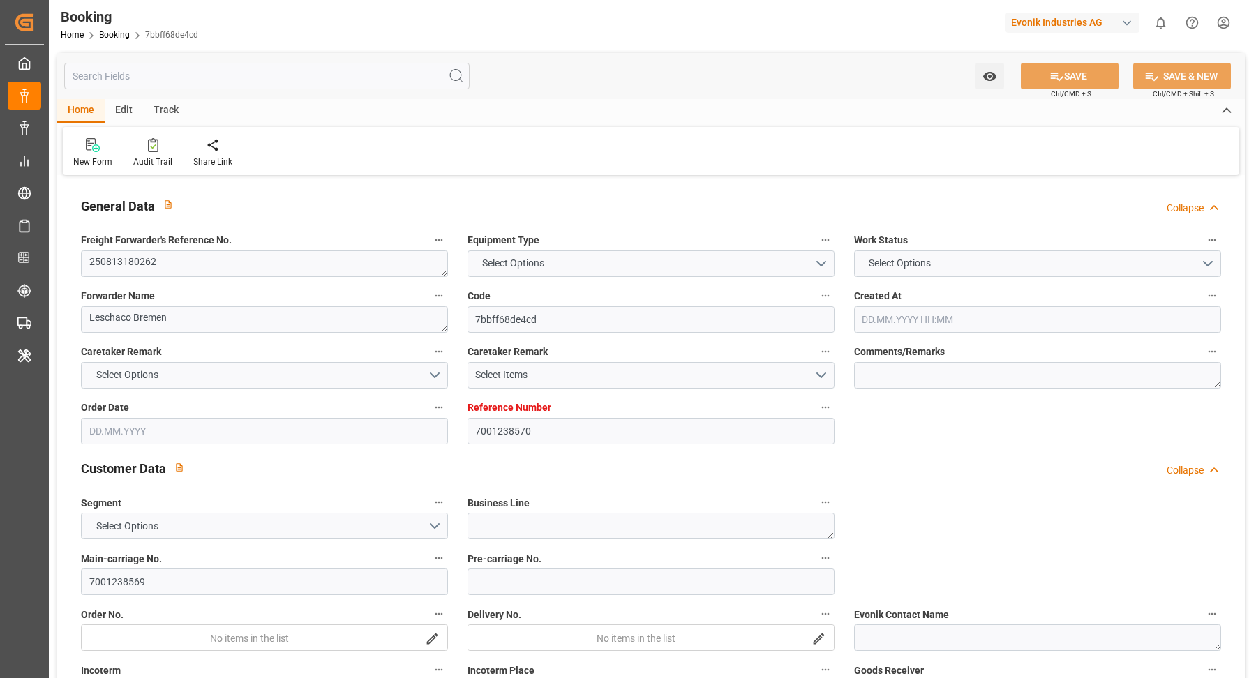
type input "7001238570"
type input "9778545"
type input "EUNWC"
type input "ILASH"
type input "[DATE] 04:04"
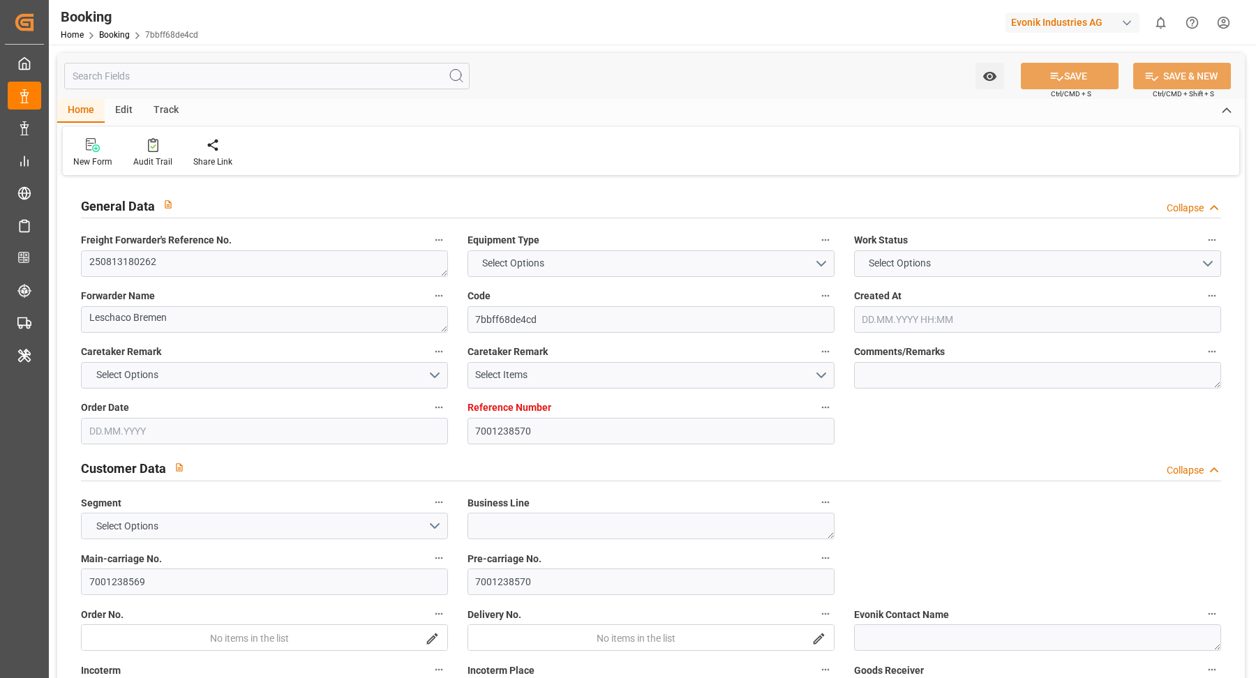
type input "[DATE]"
type input "[DATE] 00:00"
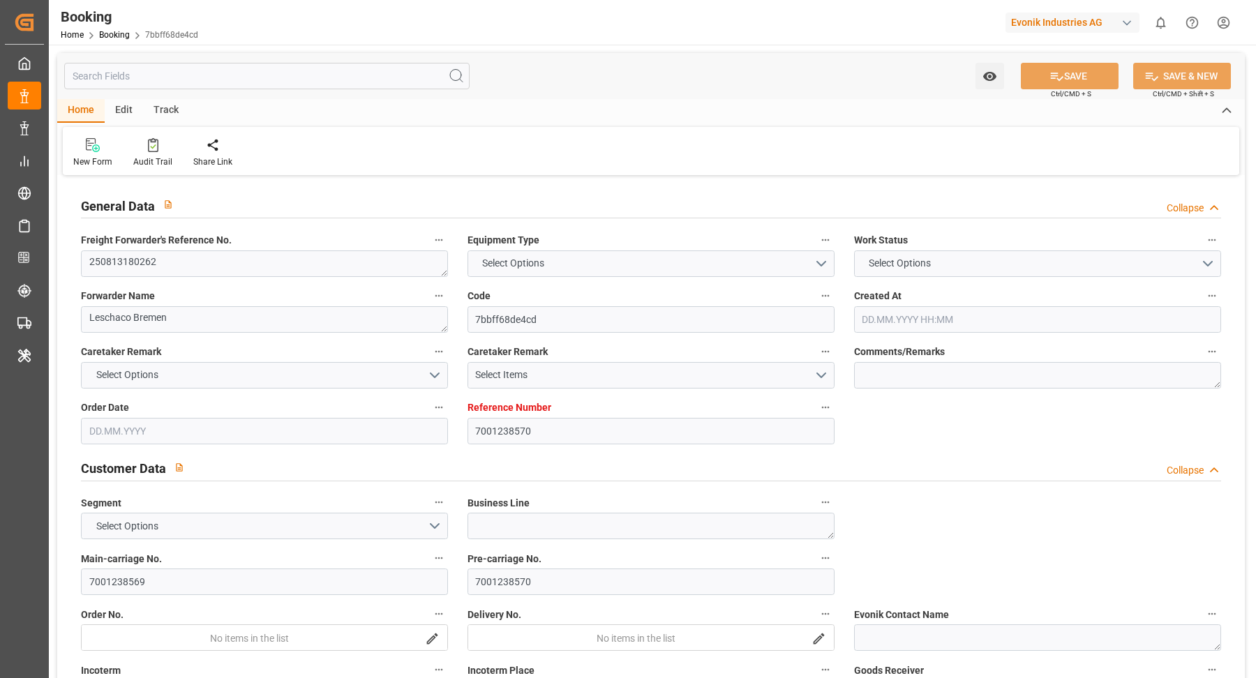
type input "18.09.2025 04:52"
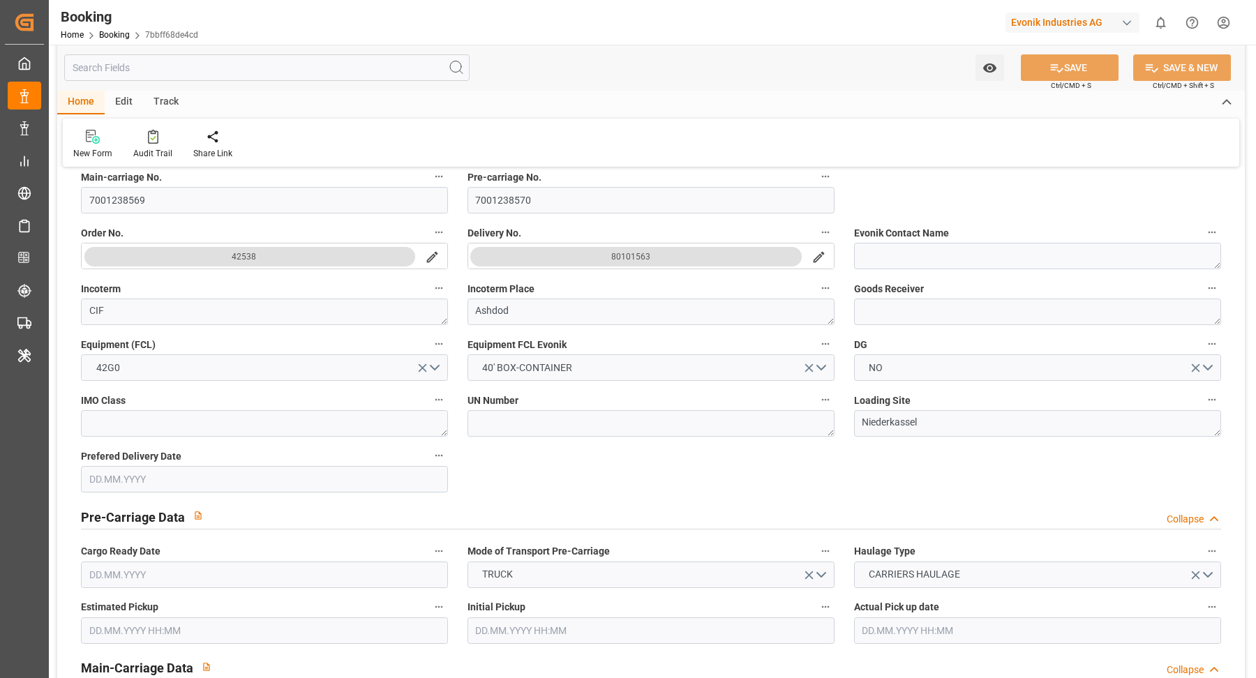
scroll to position [841, 0]
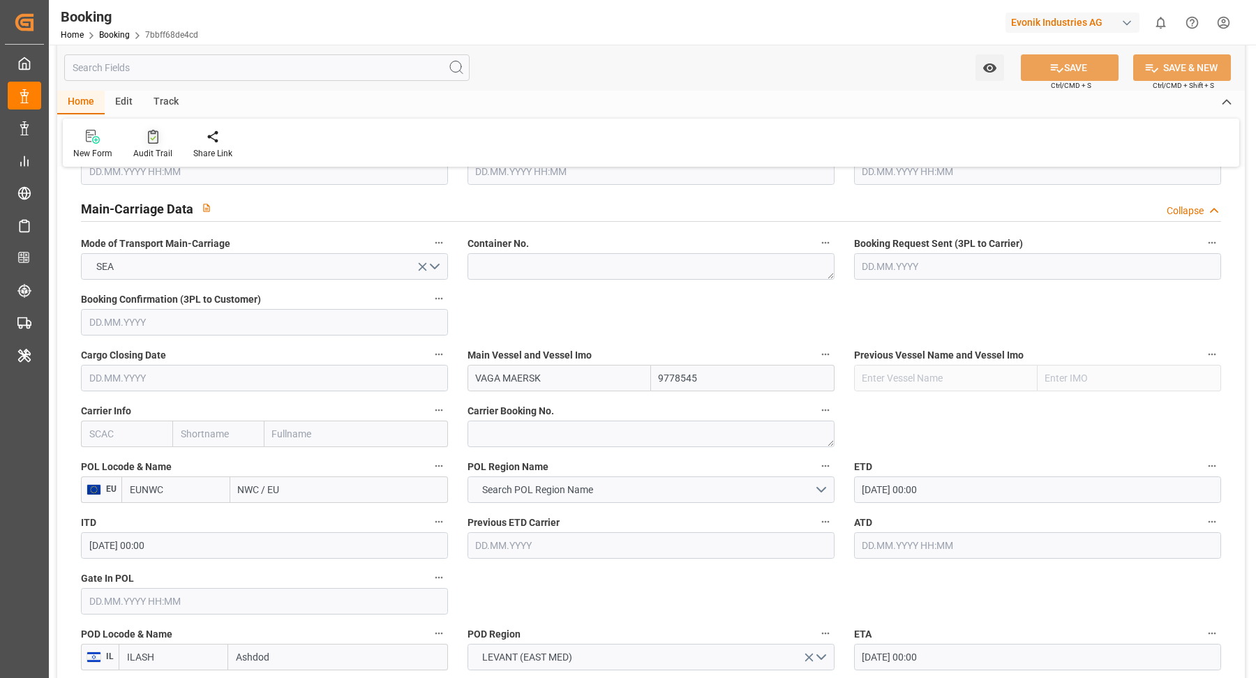
click at [160, 144] on div "Audit Trail" at bounding box center [153, 144] width 60 height 31
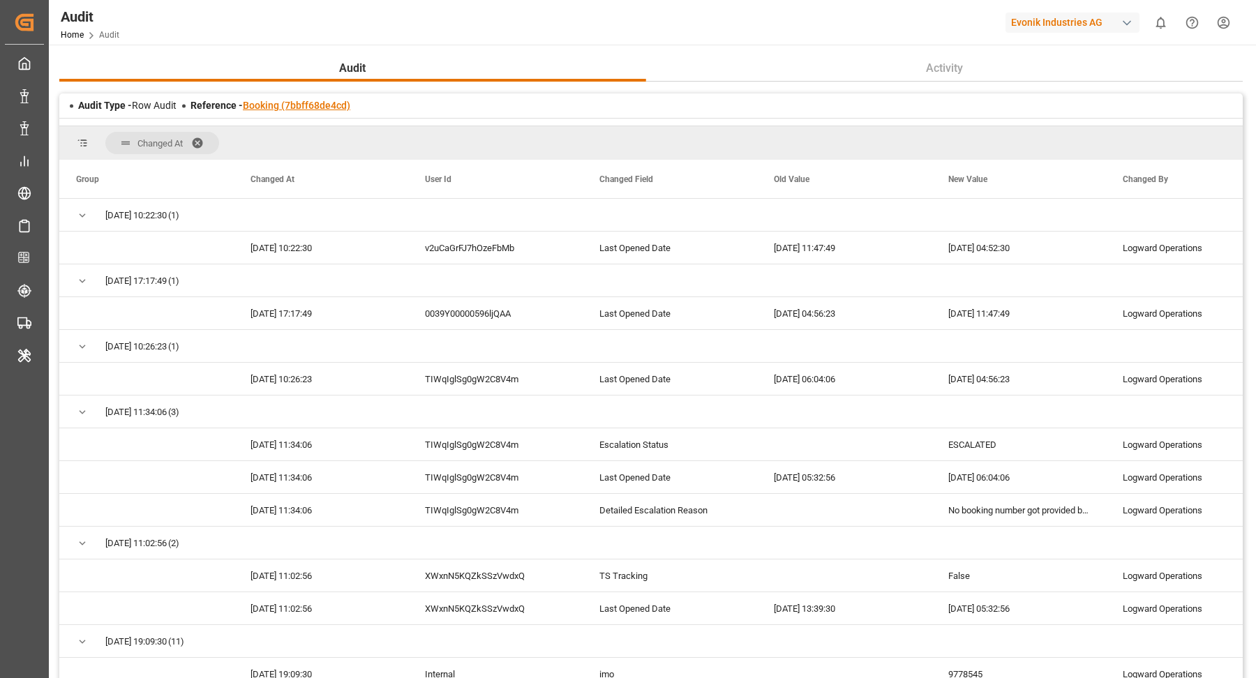
click at [308, 107] on link "Booking (7bbff68de4cd)" at bounding box center [296, 105] width 107 height 11
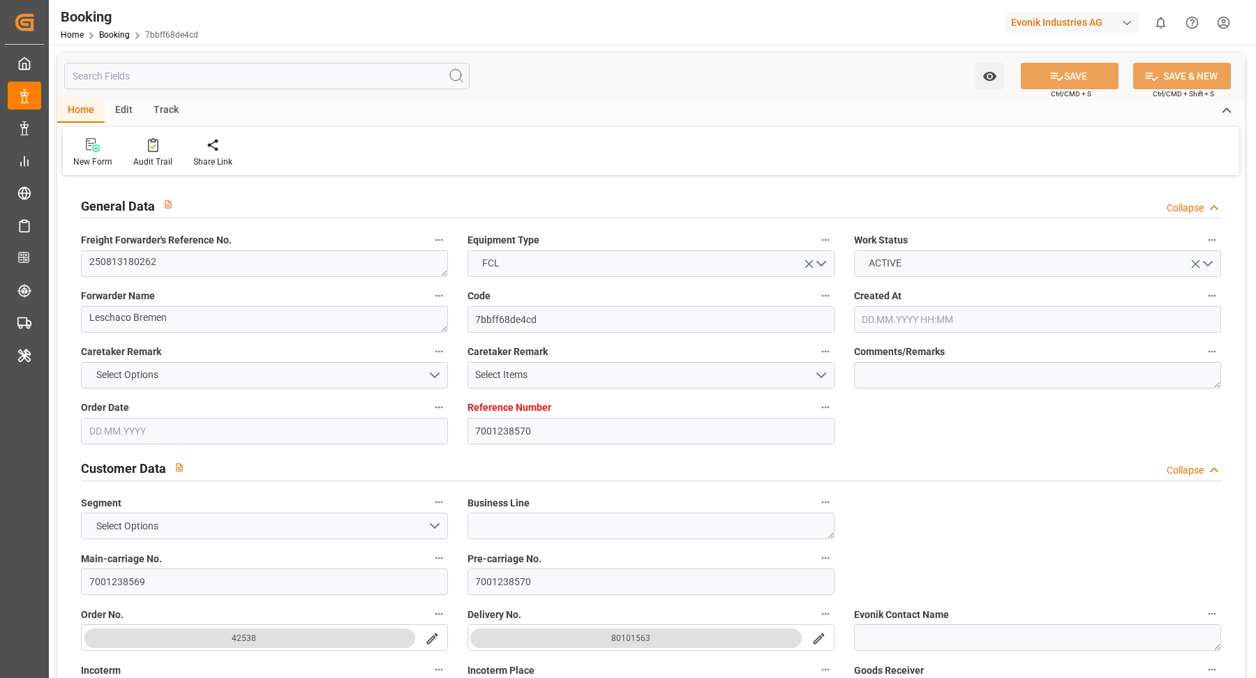
type input "7001238570"
type input "9778545"
type input "EUNWC"
type input "ILASH"
type input "06.08.2025 04:04"
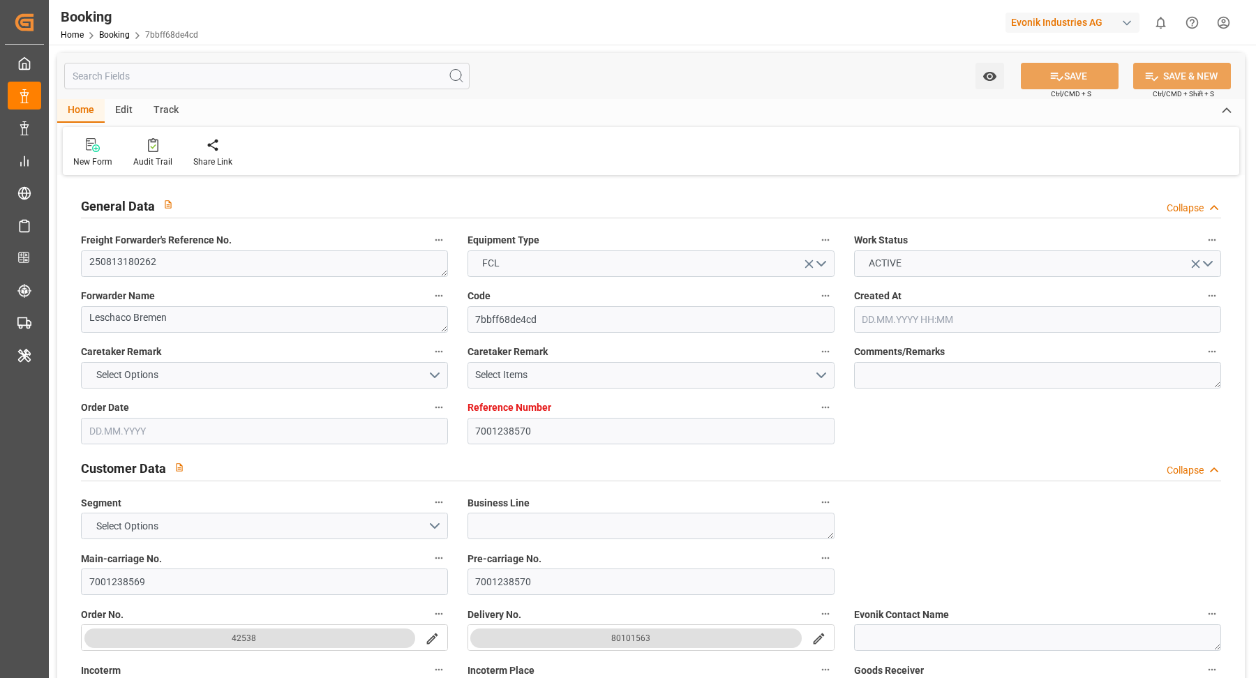
type input "06.08.2025"
type input "11.09.2025 00:00"
type input "28.09.2025 00:00"
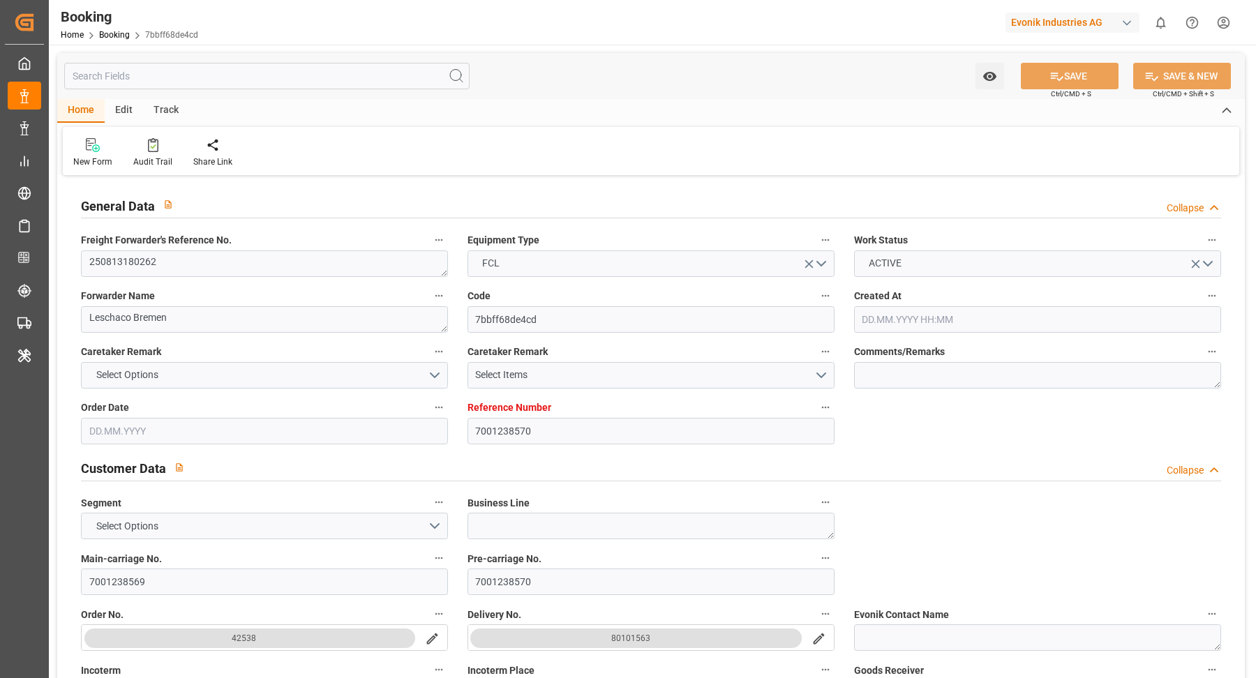
type input "18.09.2025 04:52"
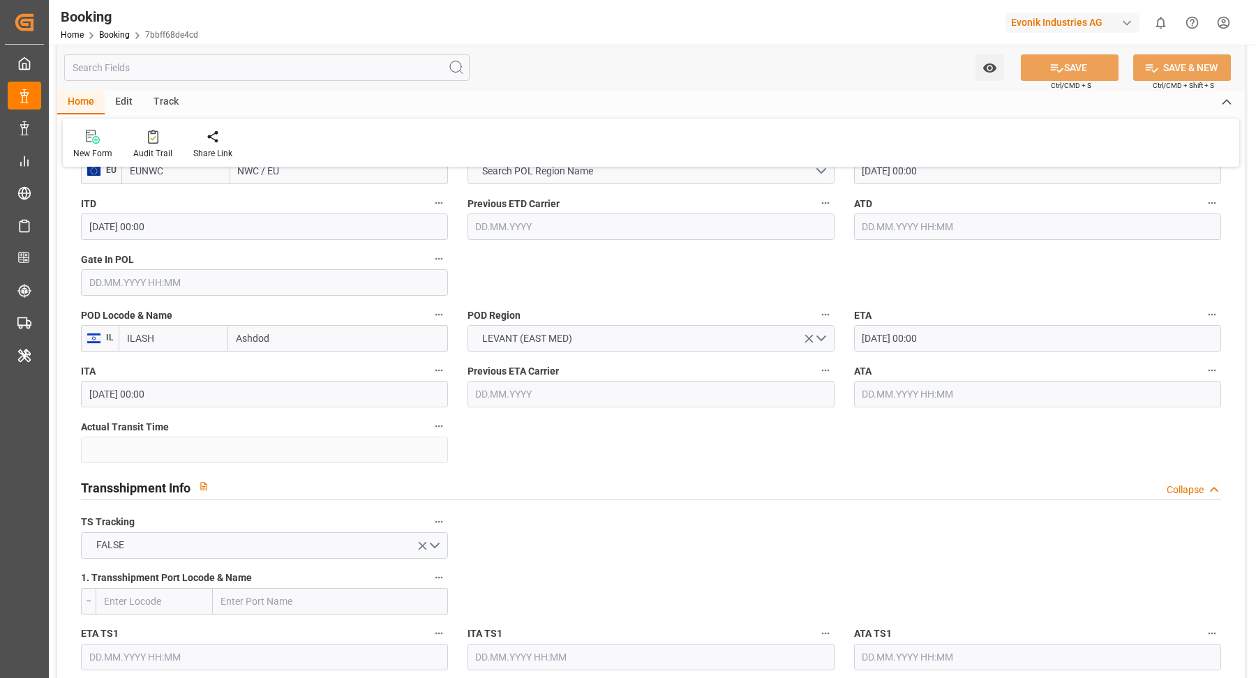
scroll to position [1431, 0]
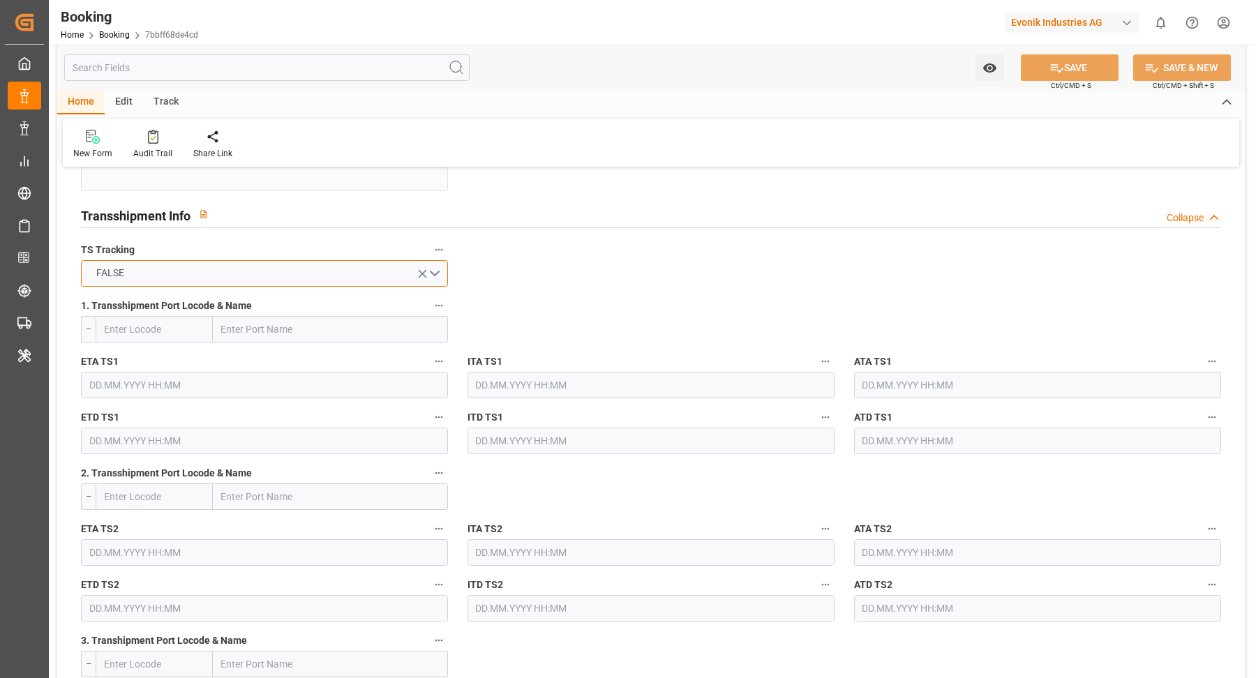
click at [359, 273] on button "FALSE" at bounding box center [264, 273] width 367 height 27
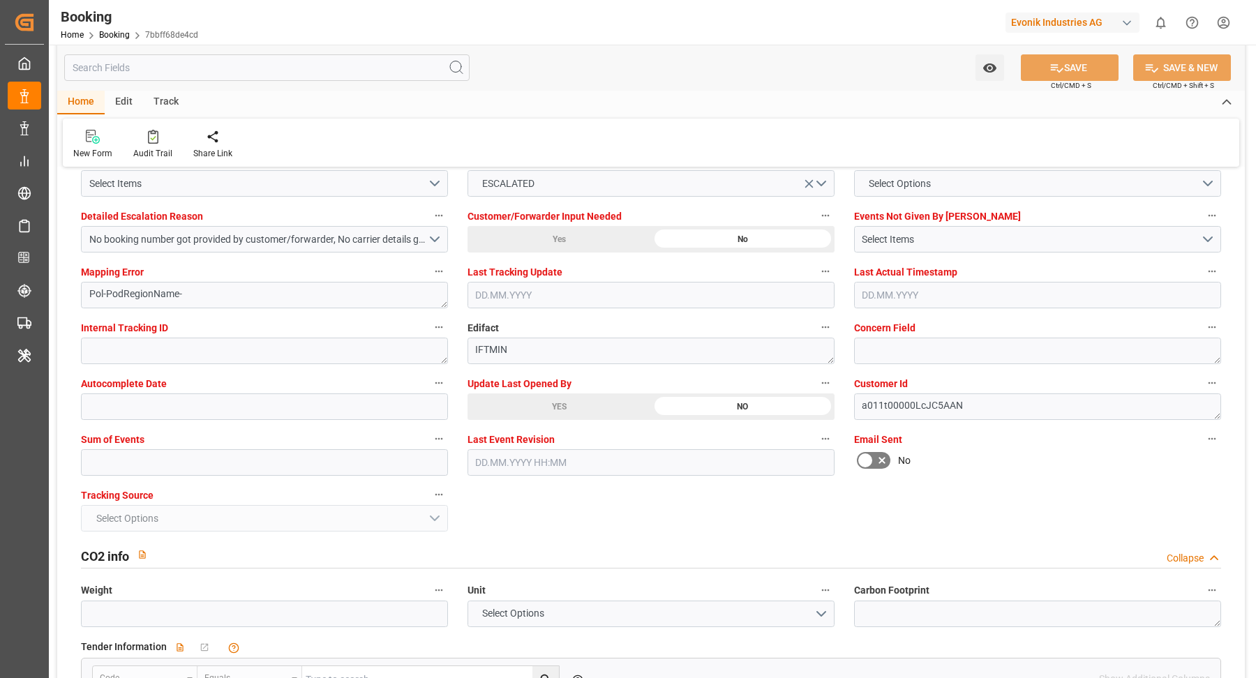
click at [587, 405] on div "YES" at bounding box center [558, 406] width 183 height 27
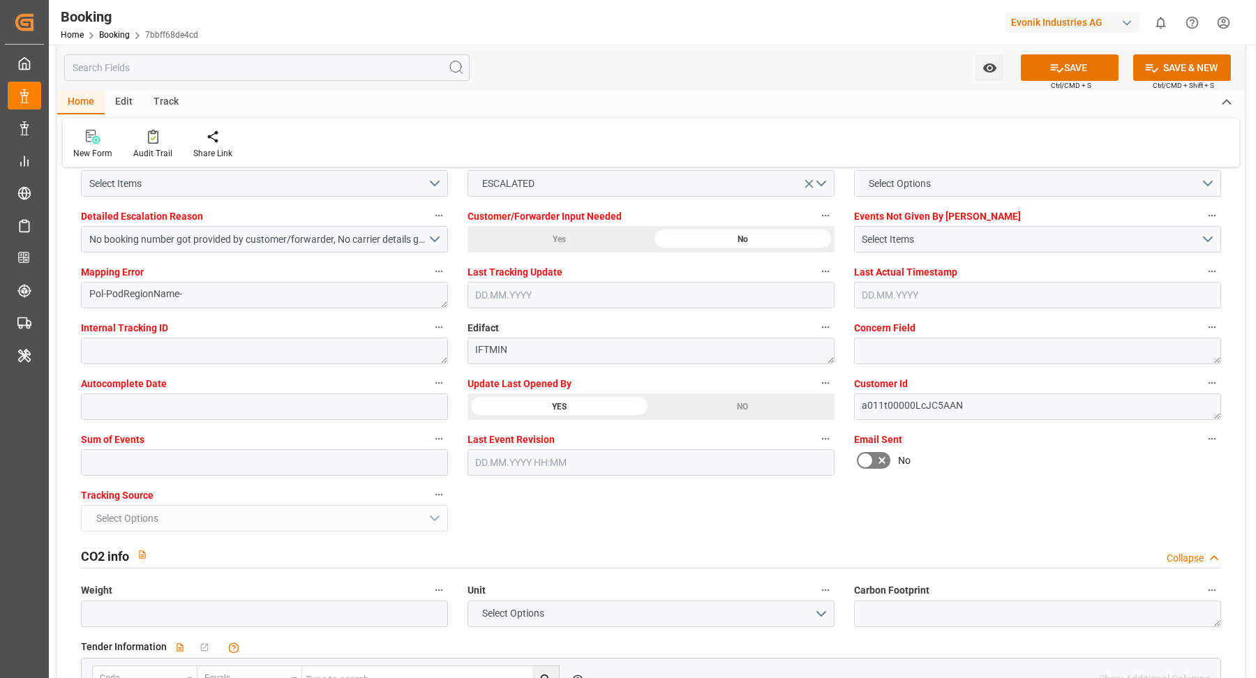
scroll to position [2460, 0]
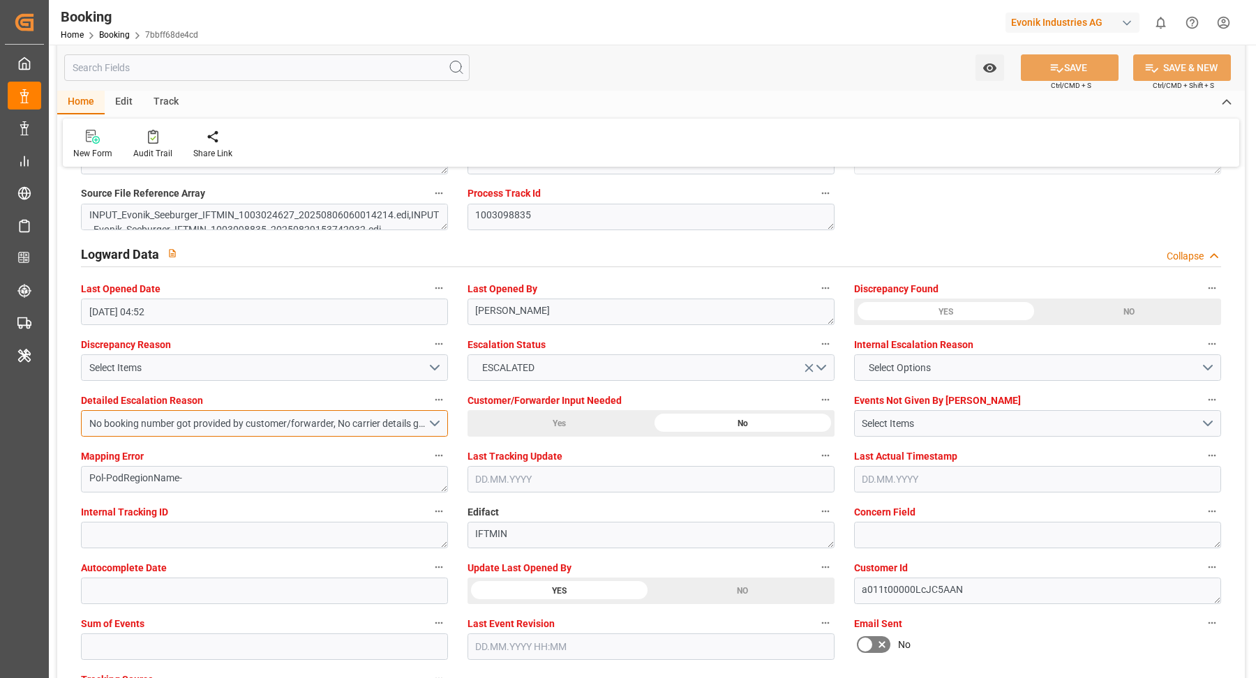
click at [422, 420] on div "No booking number got provided by customer/forwarder, No carrier details got pr…" at bounding box center [258, 423] width 338 height 15
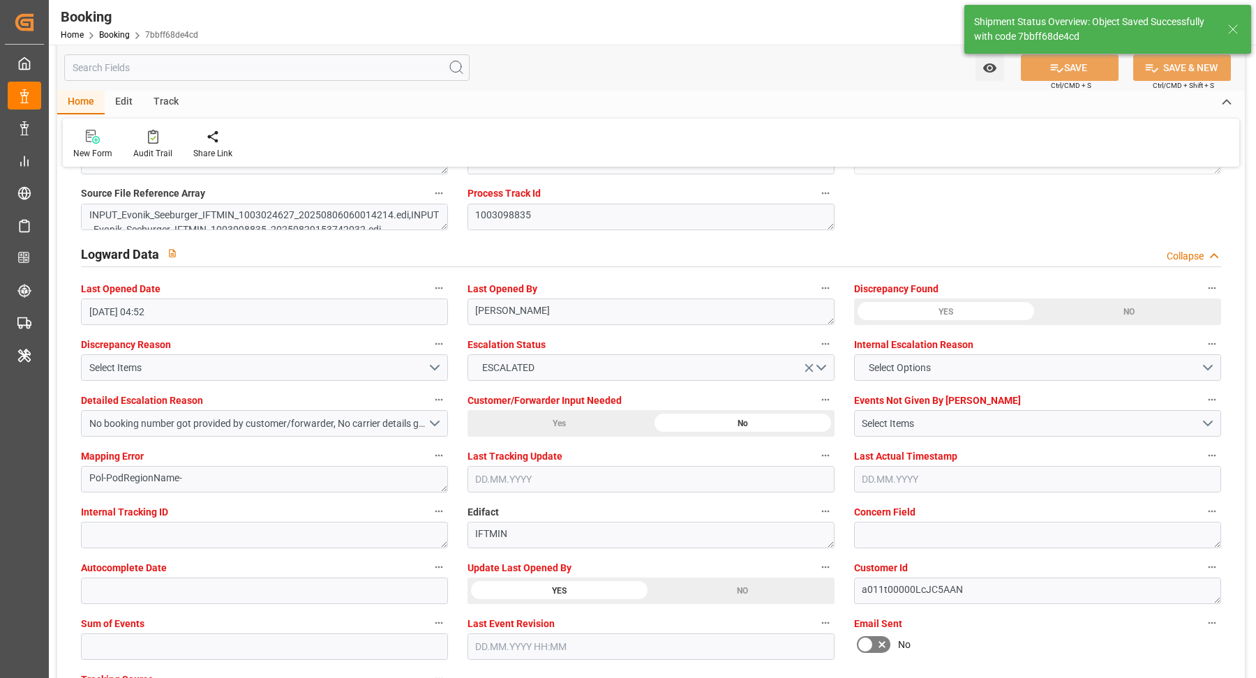
type textarea "[PERSON_NAME]"
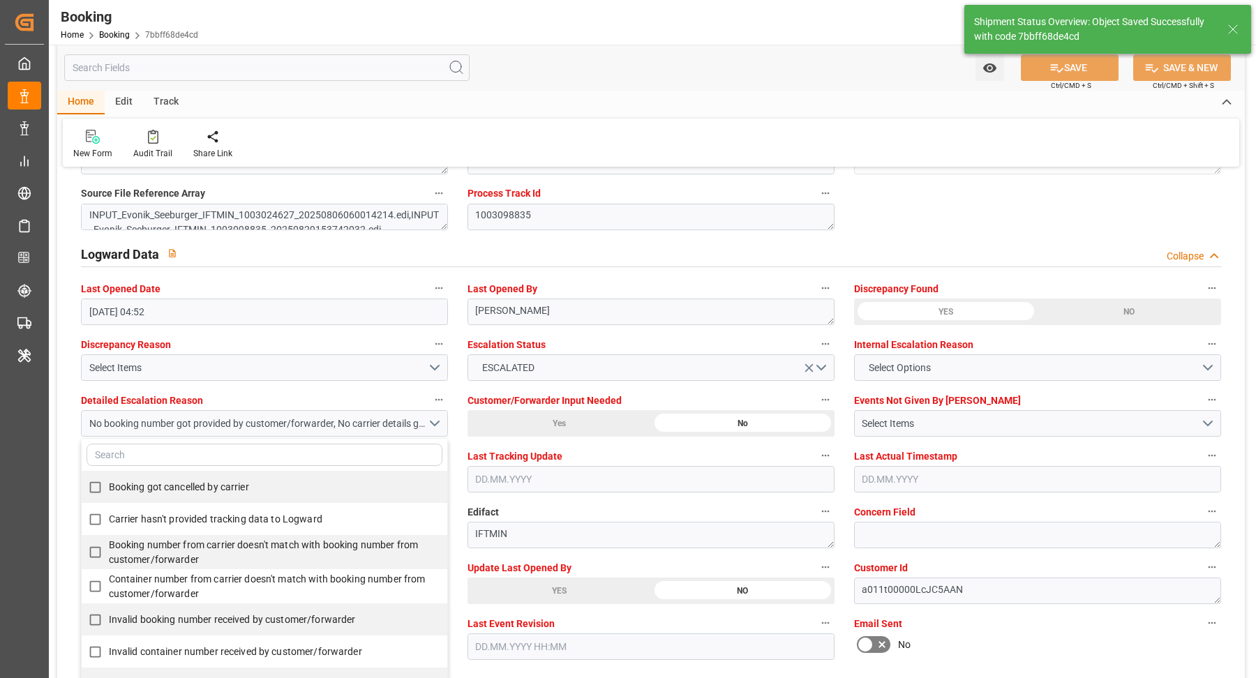
type input "19.09.2025 05:37"
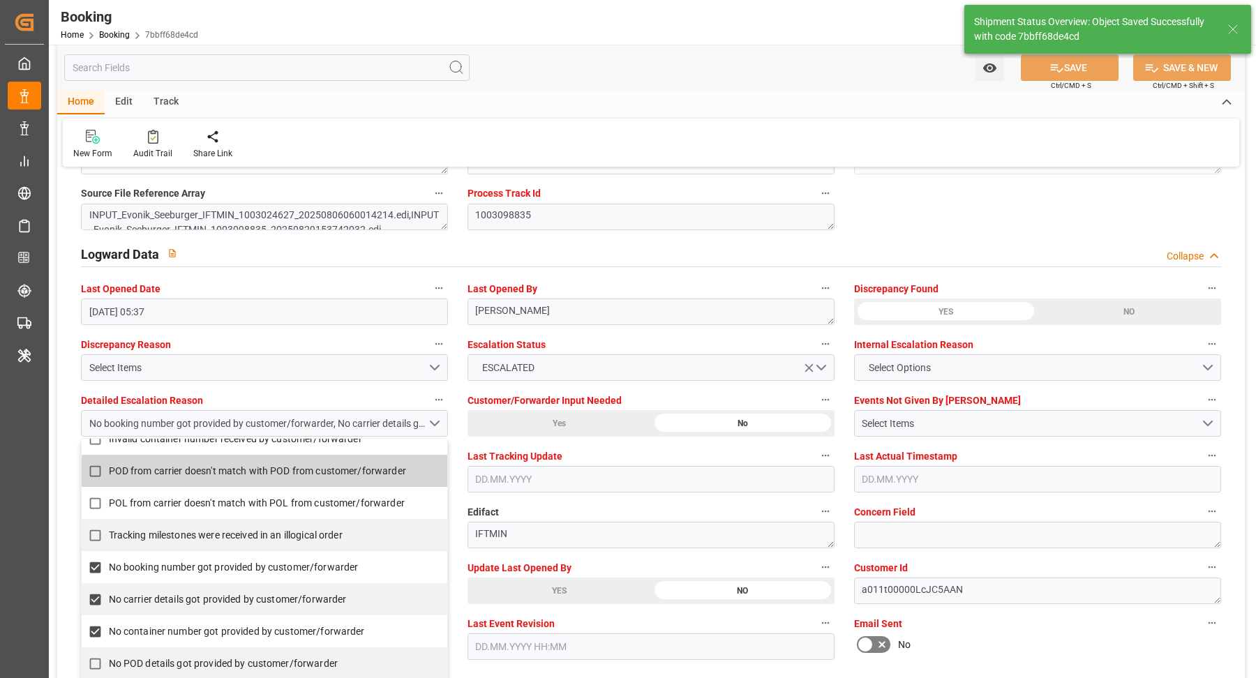
scroll to position [235, 0]
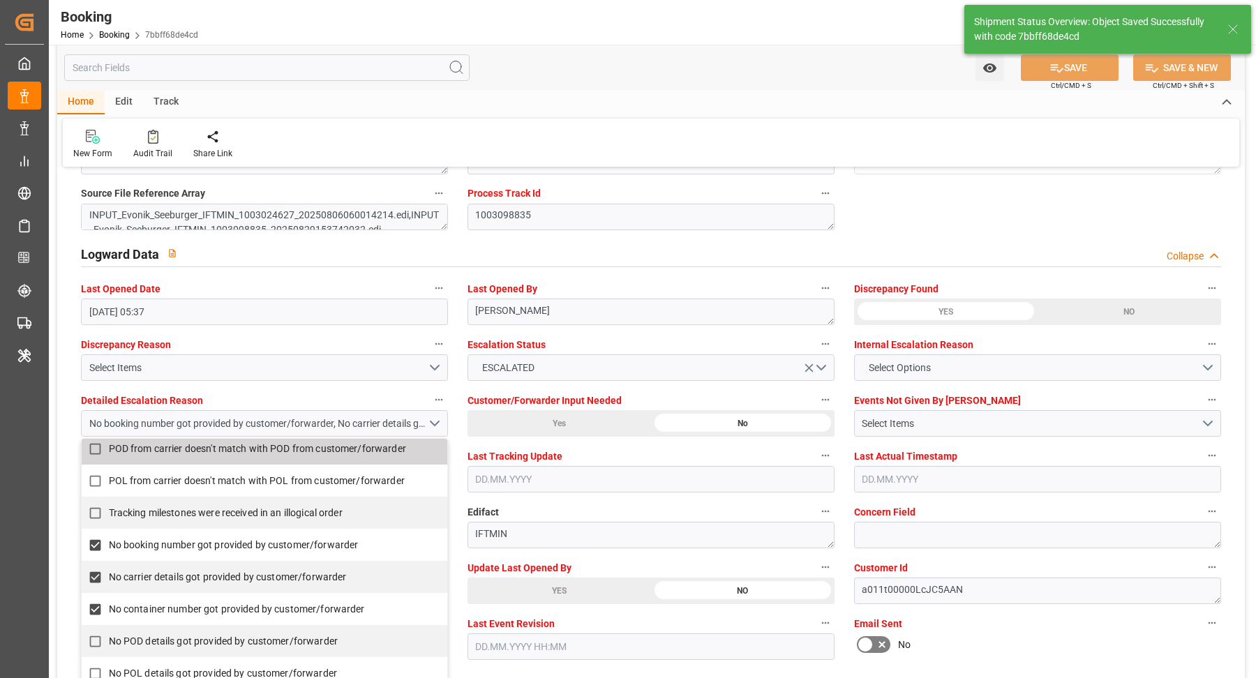
click at [711, 115] on div "Home Edit Track New Form Audit Trail Share Link" at bounding box center [650, 129] width 1187 height 76
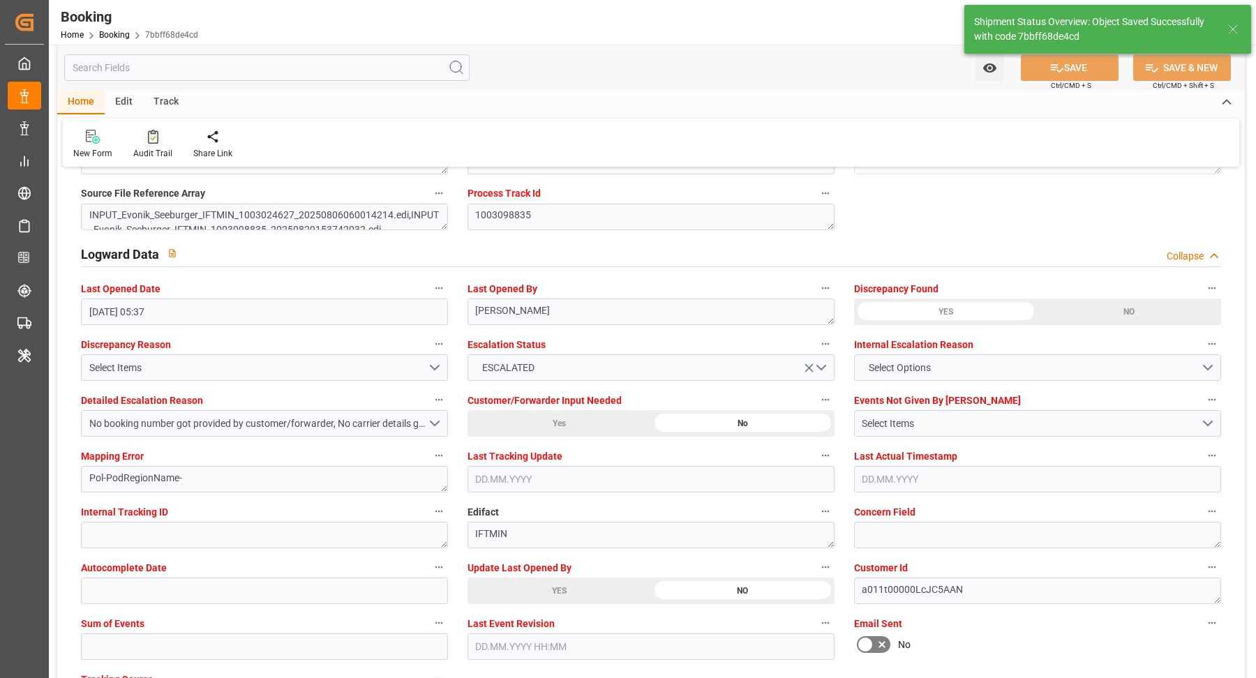
click at [142, 146] on div "Audit Trail" at bounding box center [153, 144] width 60 height 31
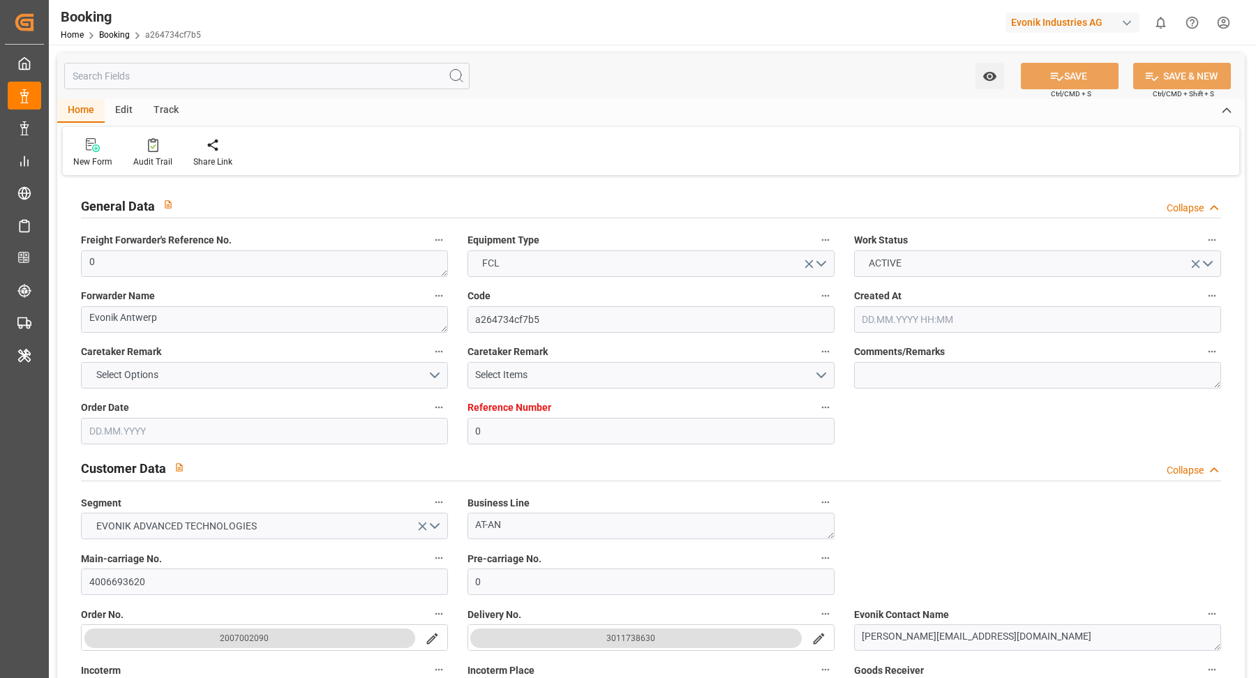
type input "0"
type input "9777618"
type input "CMACGM"
type input "CMA CGM Group"
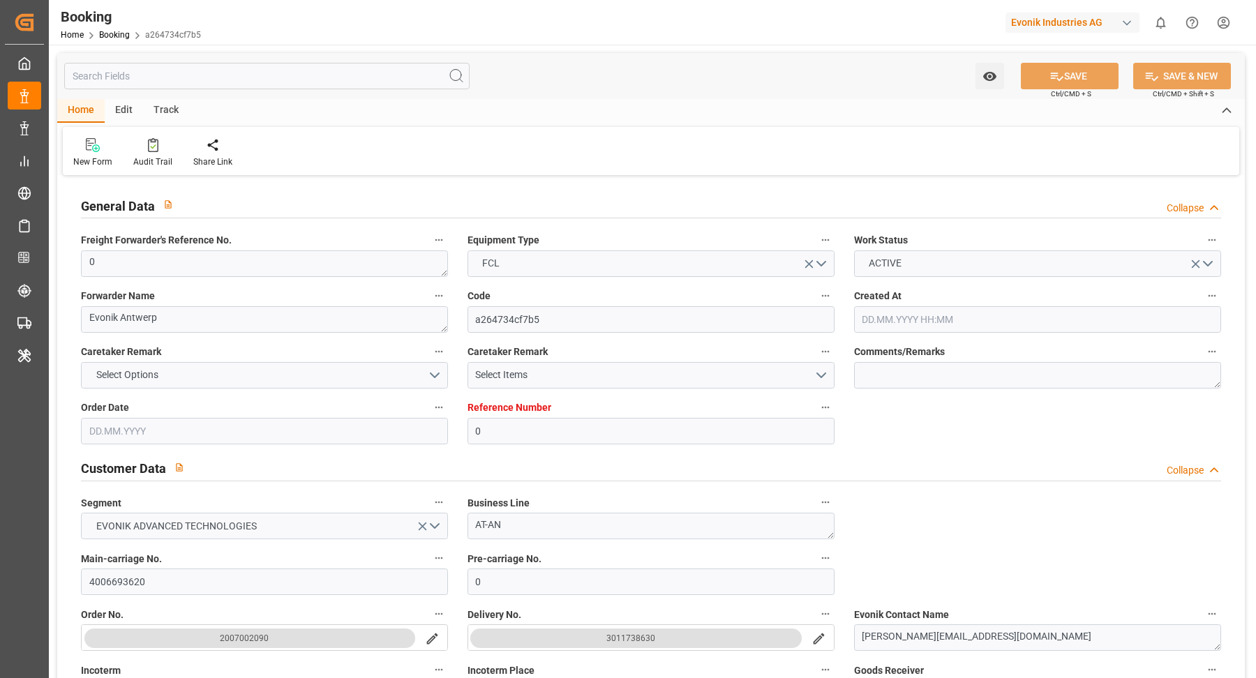
type input "BEANR"
type input "DOCAU"
type input "0"
type input "BEANR"
type input "DOCAU"
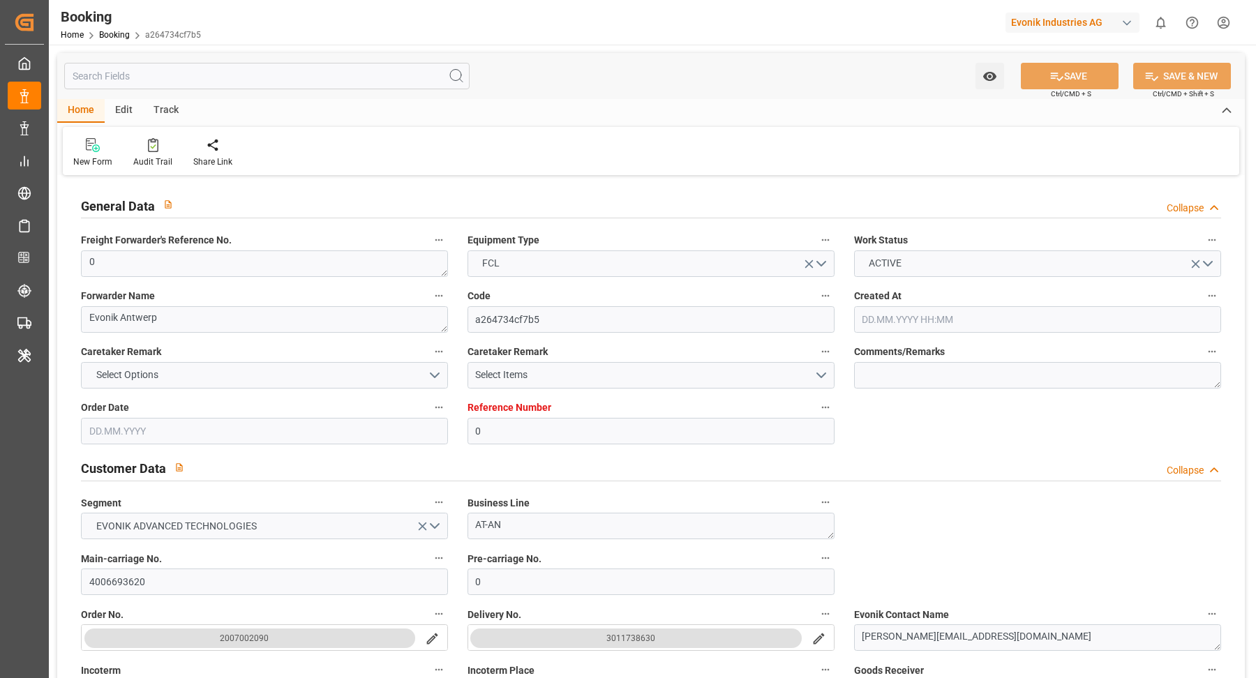
type input "11.08.2025 13:46"
type input "11.08.2025"
type input "29.09.2025"
type input "05.09.2025"
type input "[DATE] 00:00"
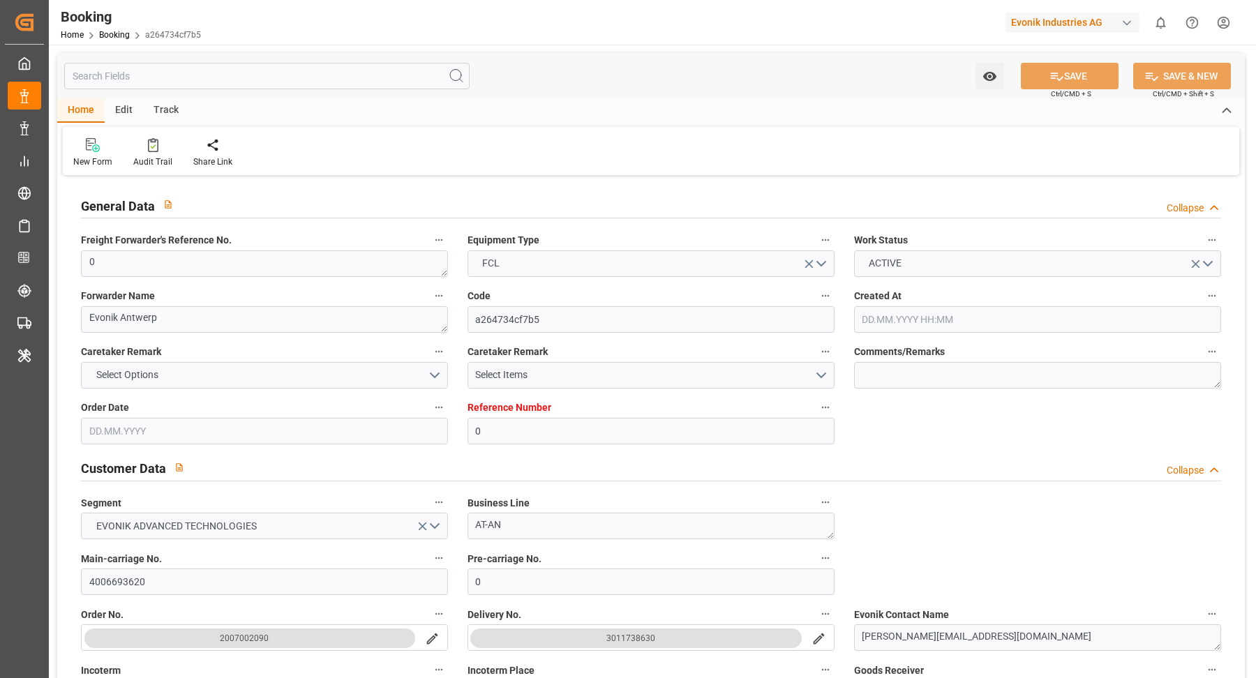
type input "18.09.2025 22:00"
type input "18.09.2025 00:00"
type input "12.09.2025 08:34"
type input "02.10.2025 06:00"
type input "02.10.2025 00:00"
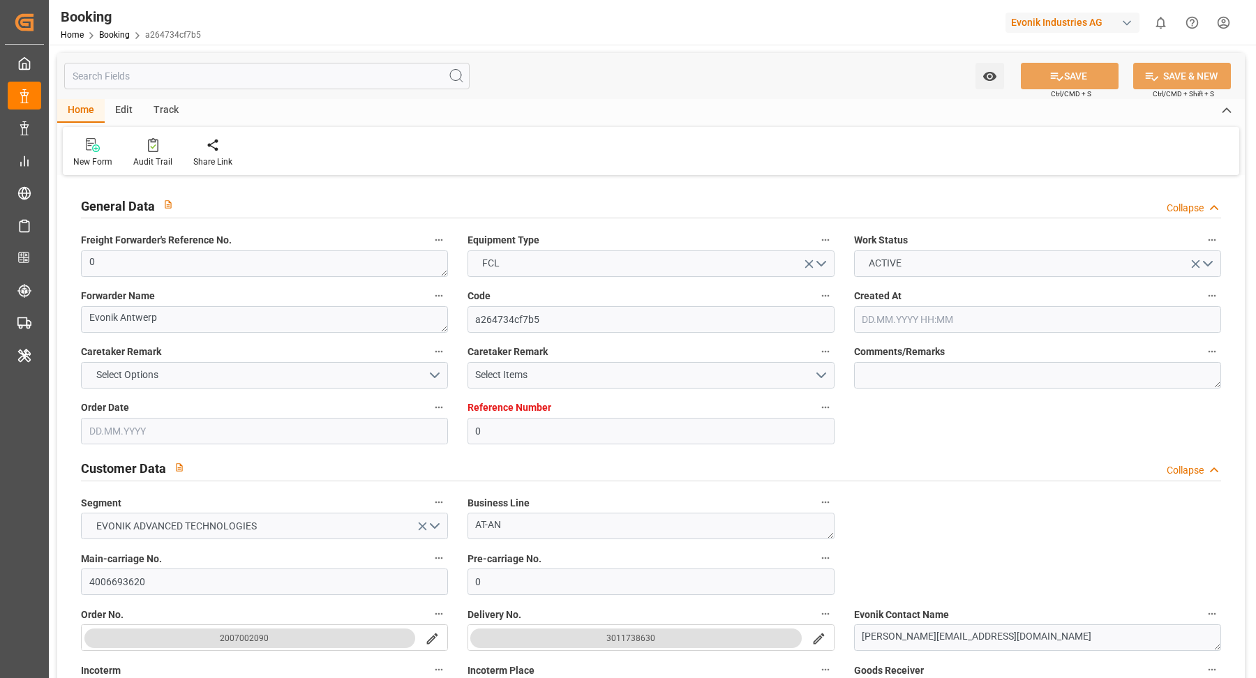
type input "19.09.2025 03:08"
type input "19.09.2025"
type input "18.09.2025 00:03"
type input "18.09.2025 22:00"
type input "18.09.2025 22:46"
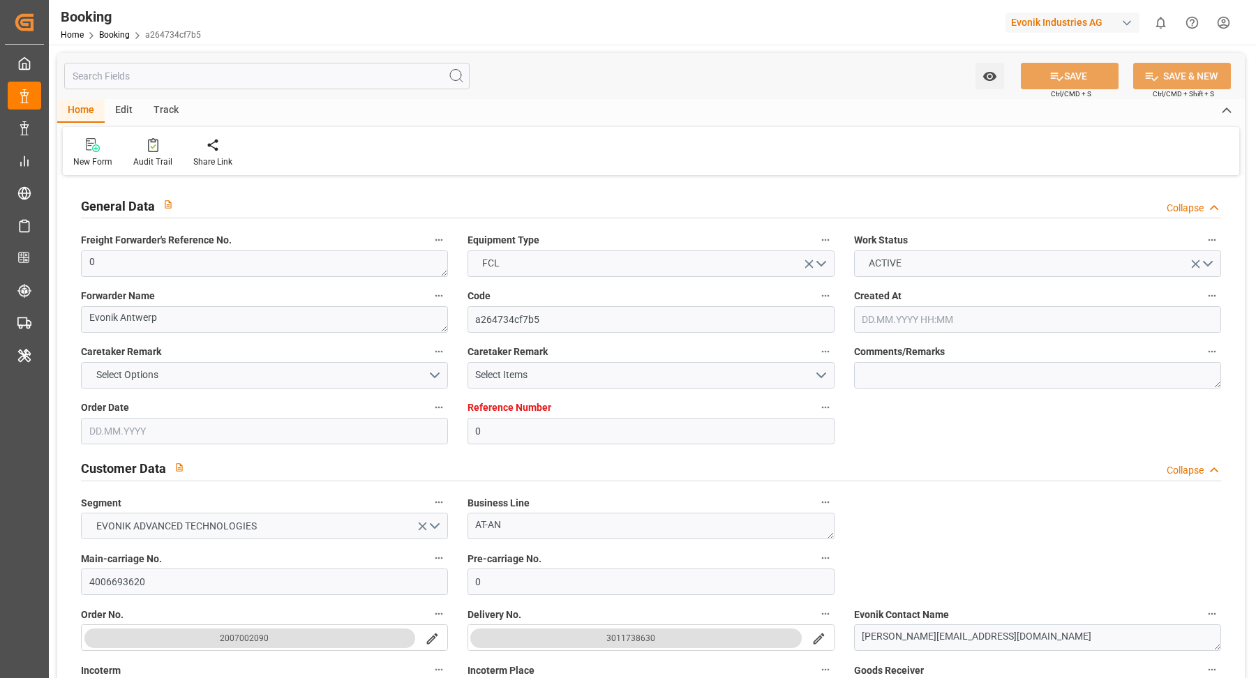
type input "02.10.2025 06:00"
type input "02.10.2025 17:41"
type input "06.10.2025 17:41"
click at [618, 63] on div "Watch Option SAVE Ctrl/CMD + S SAVE & NEW Ctrl/CMD + Shift + S" at bounding box center [650, 76] width 1187 height 46
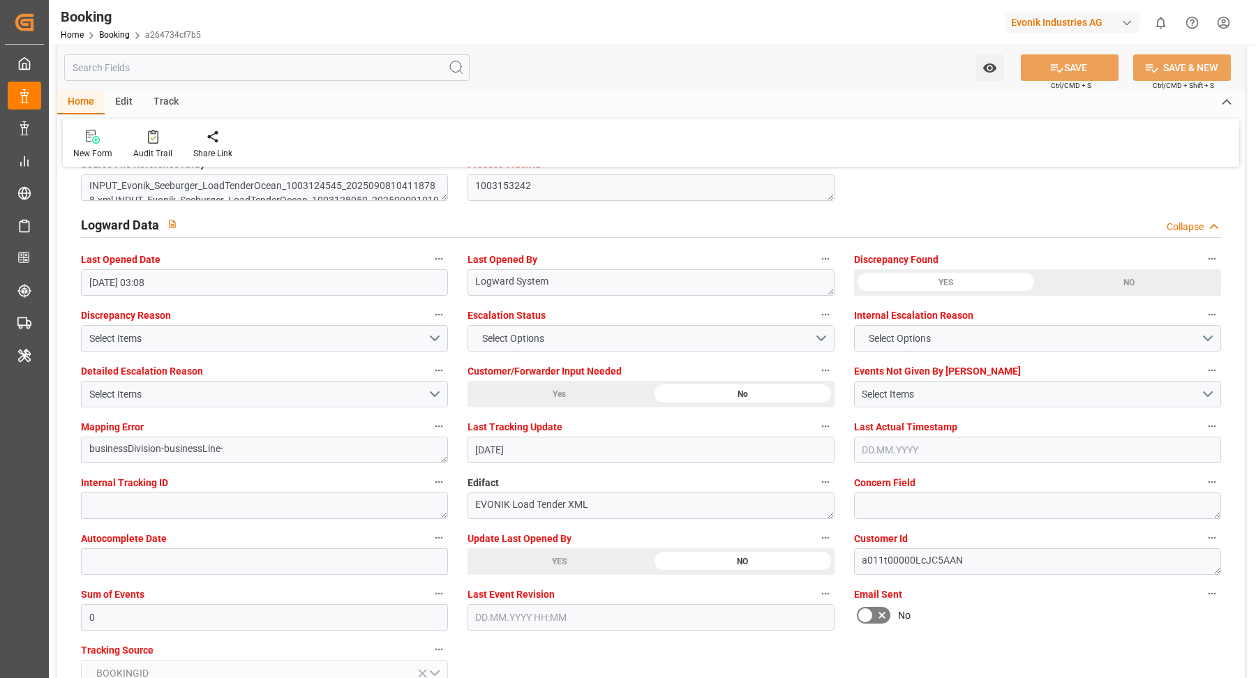
scroll to position [2512, 0]
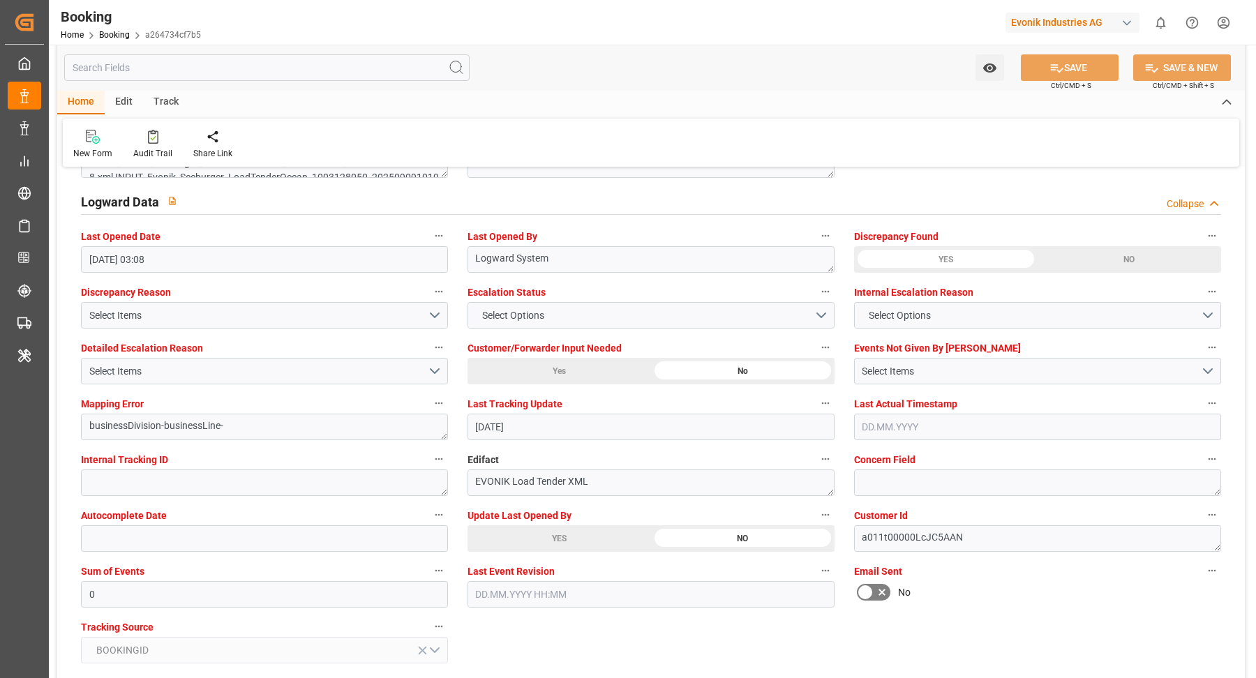
click at [547, 533] on div "YES" at bounding box center [558, 538] width 183 height 27
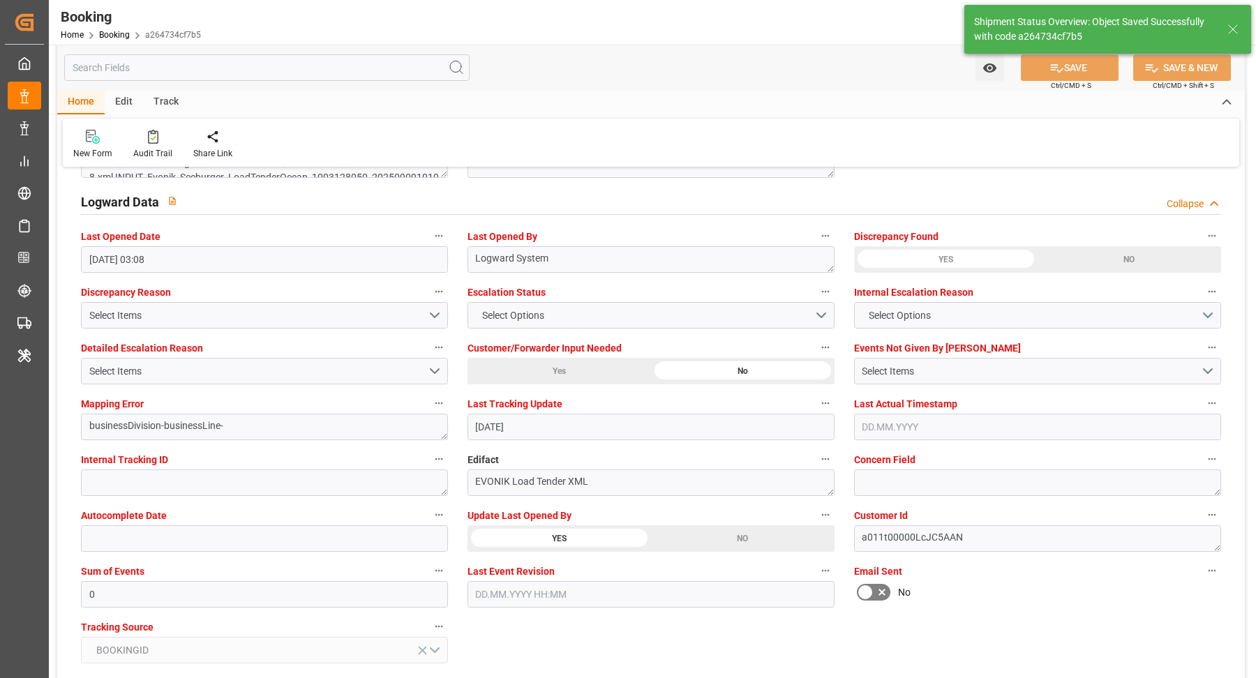
type textarea "[PERSON_NAME]"
type input "19.09.2025 05:52"
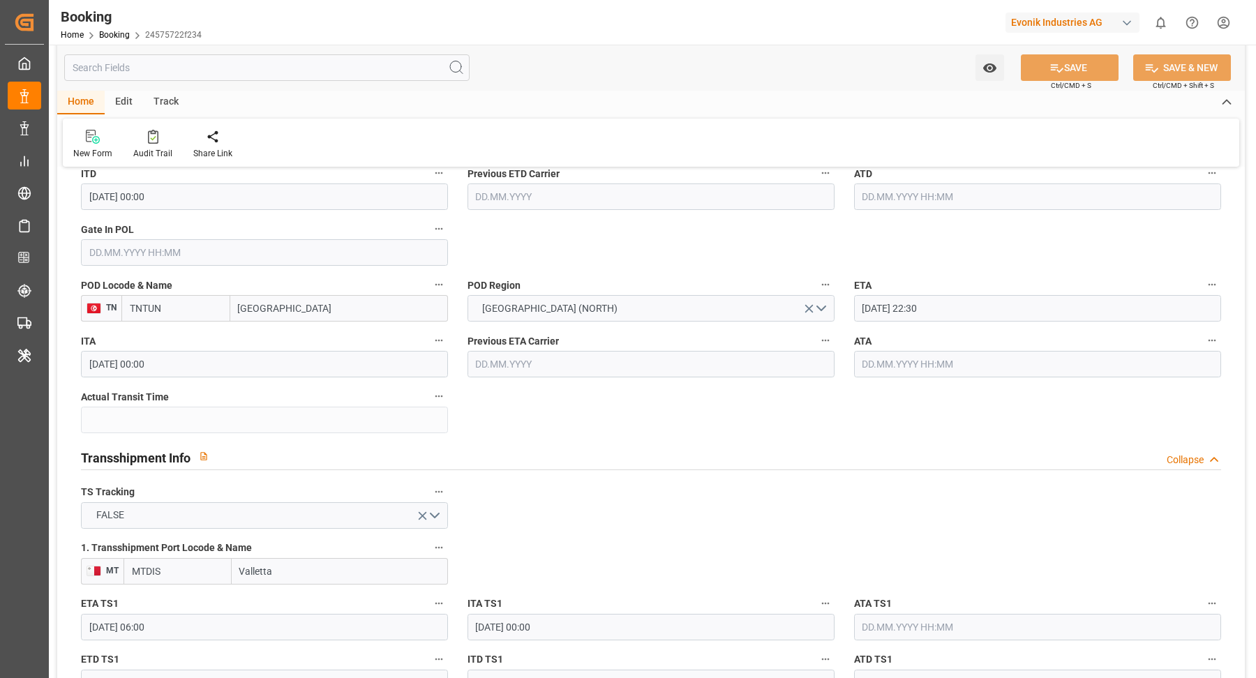
scroll to position [1066, 0]
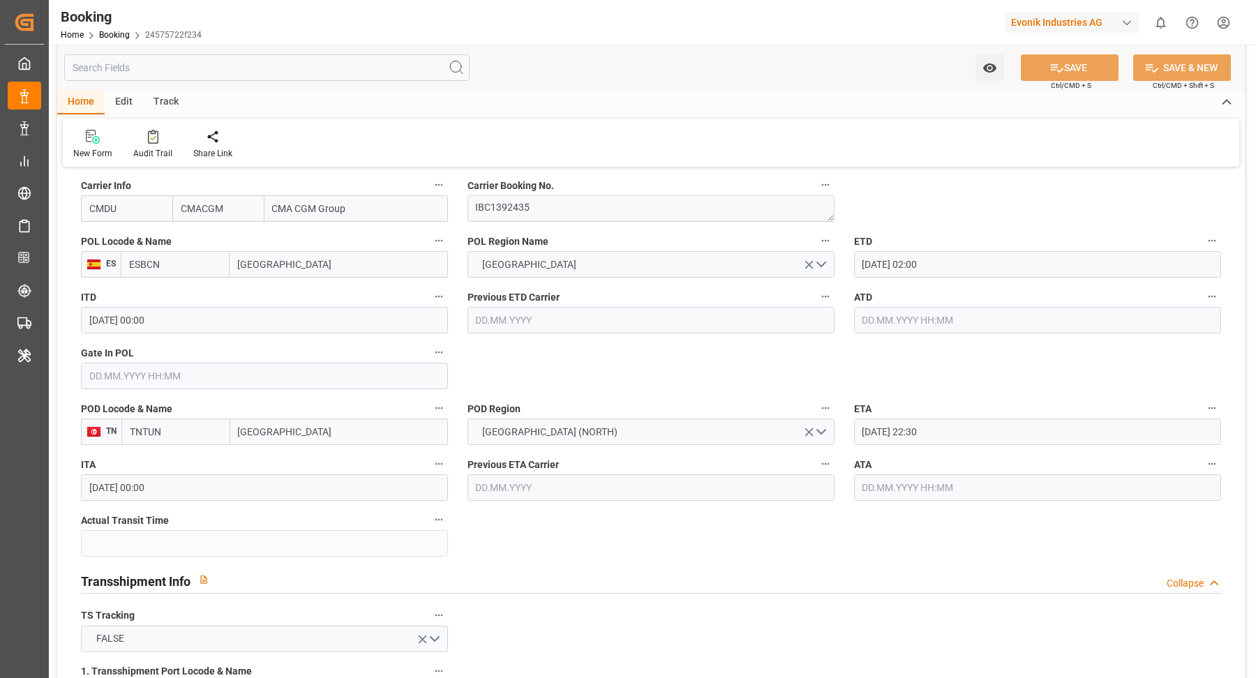
click at [996, 267] on input "17.09.2025 02:00" at bounding box center [1037, 264] width 367 height 27
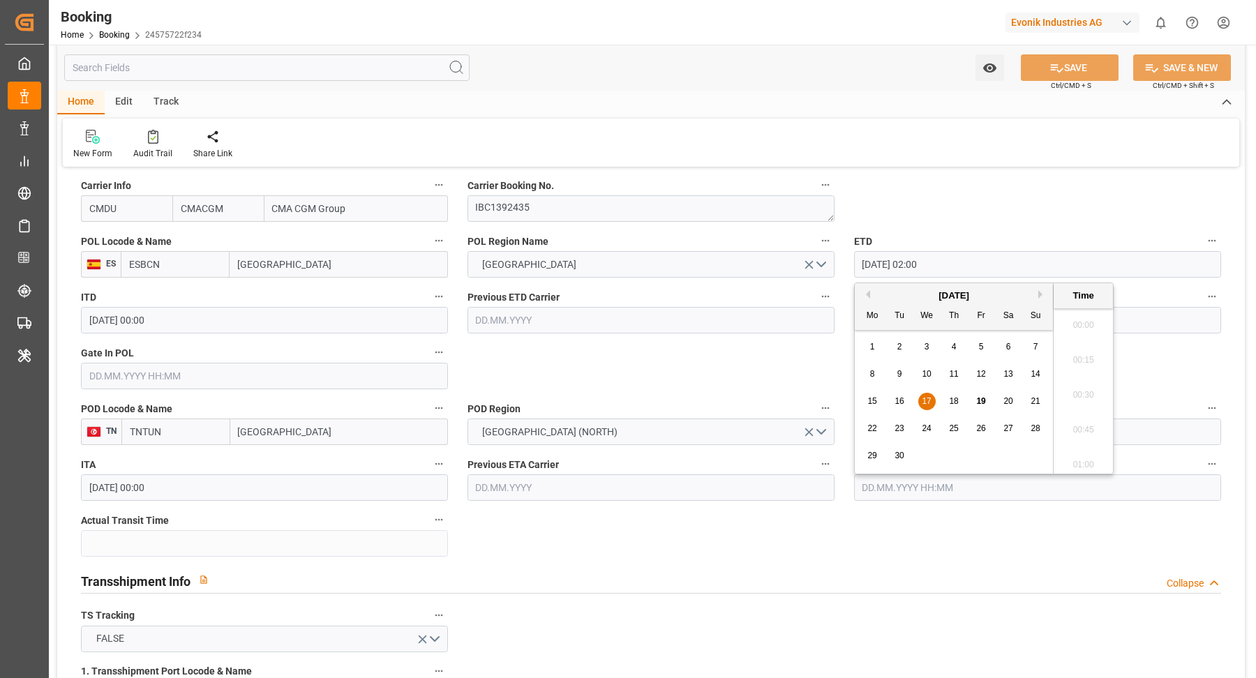
scroll to position [213, 0]
click at [993, 432] on div "22 23 24 25 26 27 28" at bounding box center [954, 428] width 190 height 27
click at [979, 430] on span "26" at bounding box center [980, 428] width 9 height 10
type input "26.09.2025 02:00"
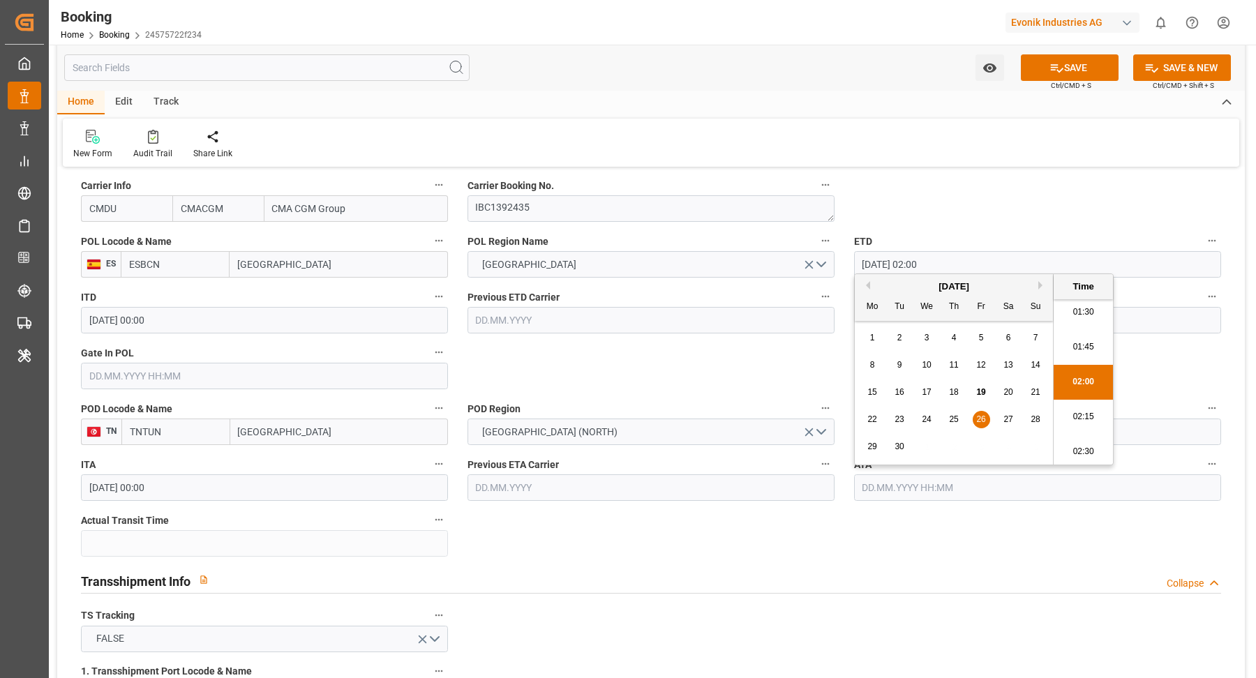
scroll to position [1076, 0]
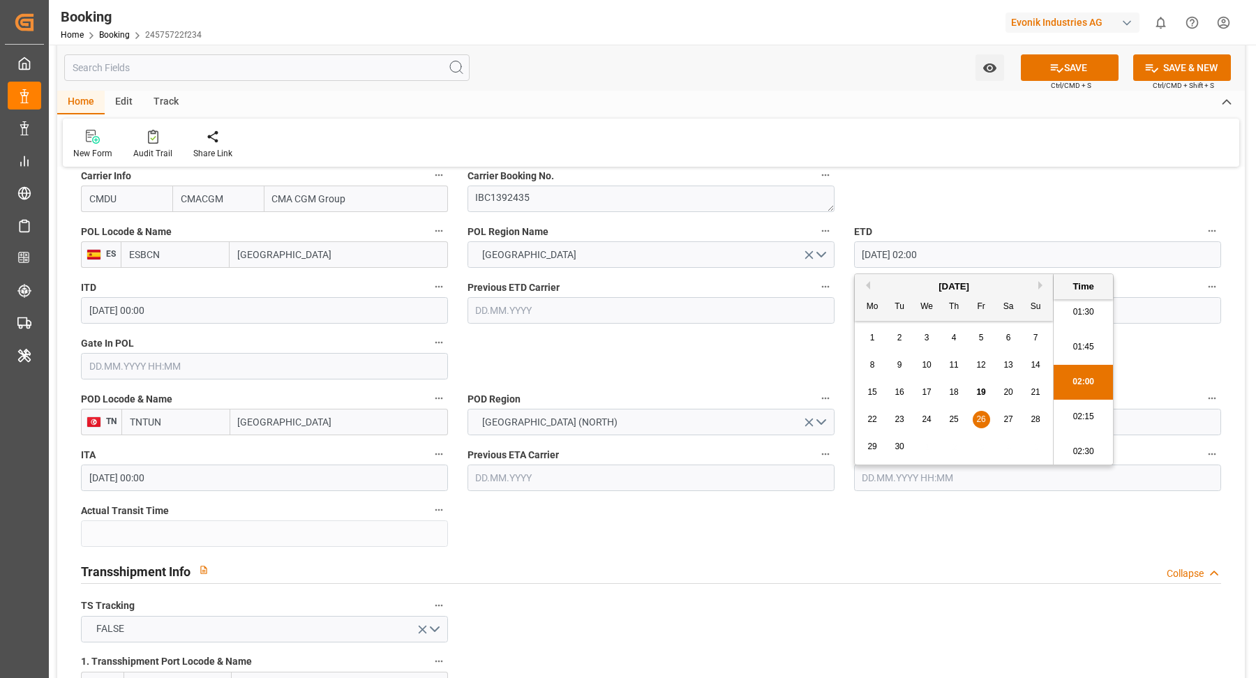
click at [987, 417] on div "26" at bounding box center [980, 420] width 17 height 17
click at [892, 76] on div "Watch Option SAVE Ctrl/CMD + S SAVE & NEW Ctrl/CMD + Shift + S" at bounding box center [650, 68] width 1187 height 46
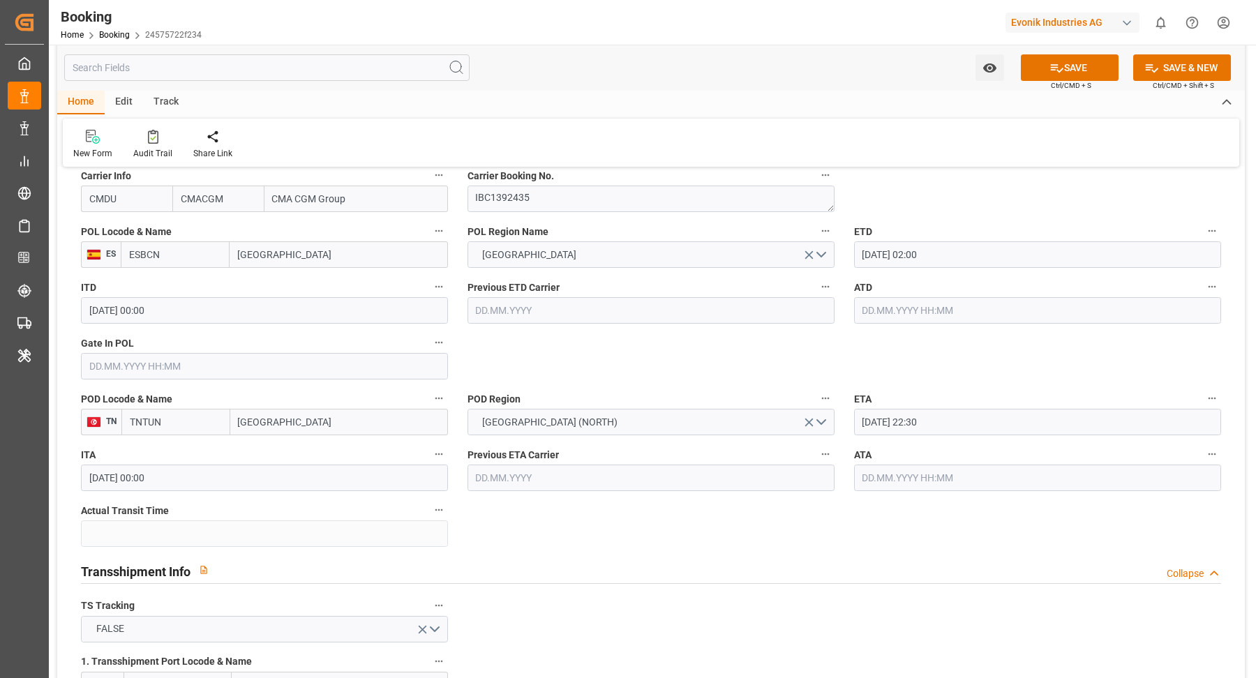
scroll to position [1097, 0]
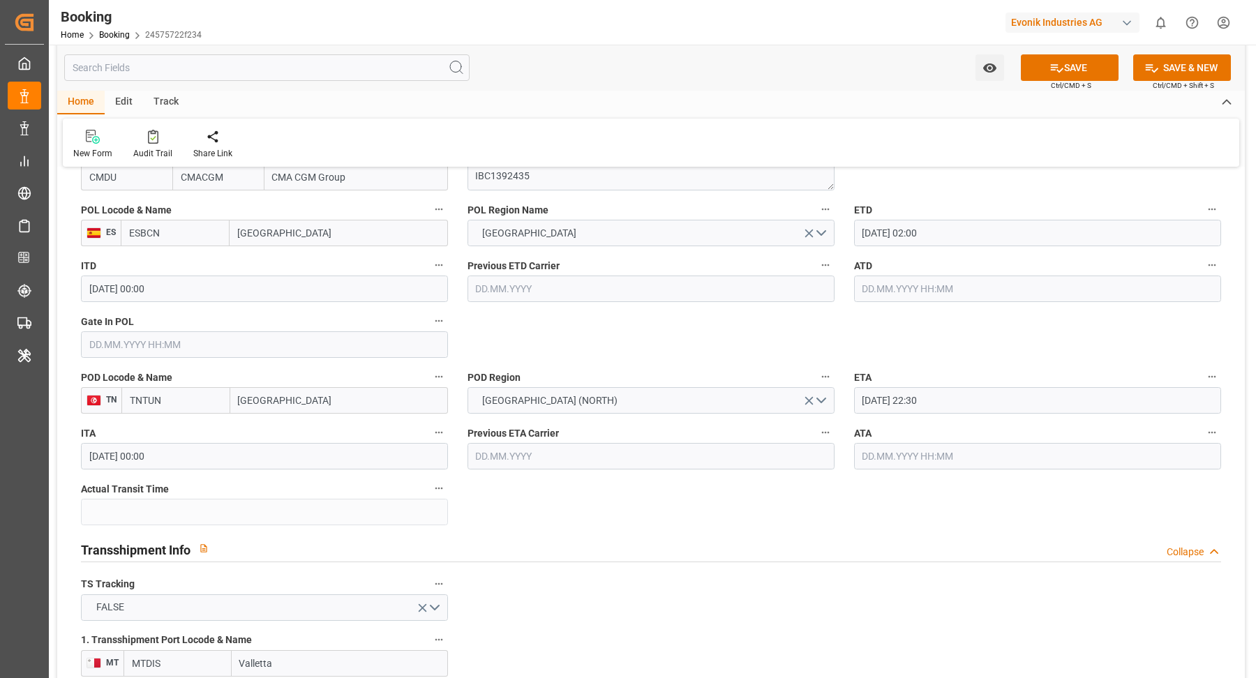
click at [974, 402] on input "[DATE] 22:30" at bounding box center [1037, 400] width 367 height 27
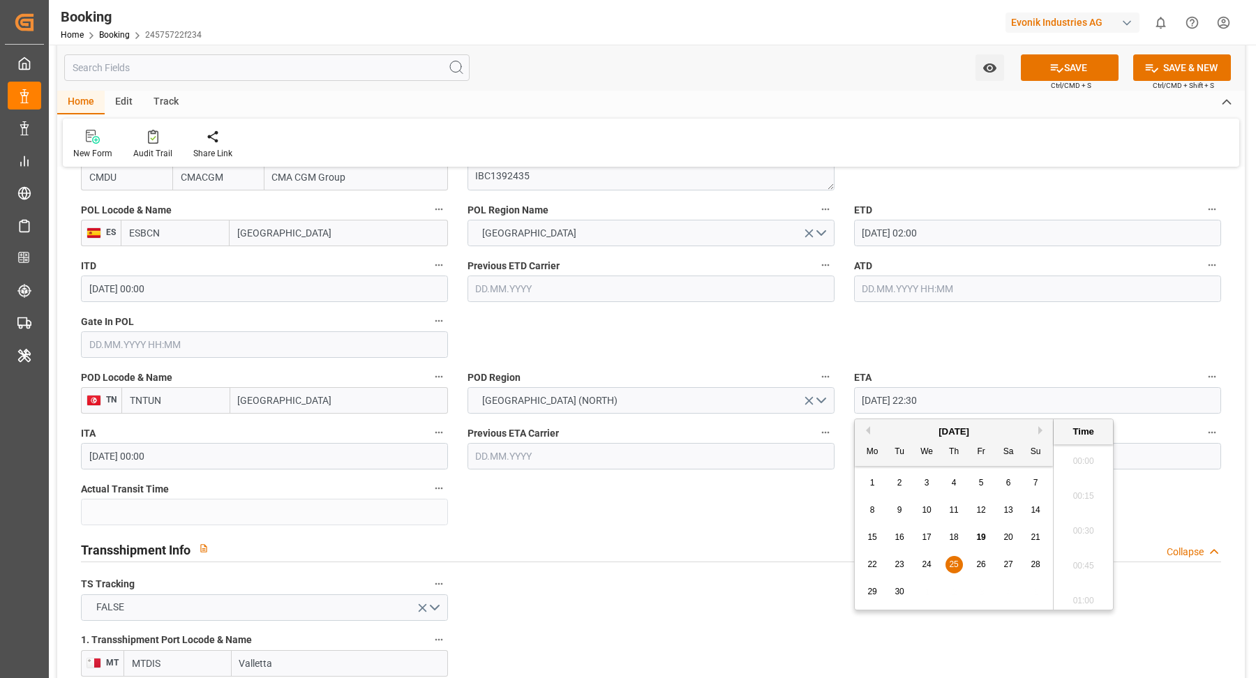
scroll to position [3073, 0]
click at [1037, 431] on div "[DATE]" at bounding box center [953, 432] width 198 height 14
click at [1041, 430] on button "Next Month" at bounding box center [1042, 430] width 8 height 8
click at [929, 513] on div "8" at bounding box center [926, 510] width 17 height 17
type input "[DATE] 22:30"
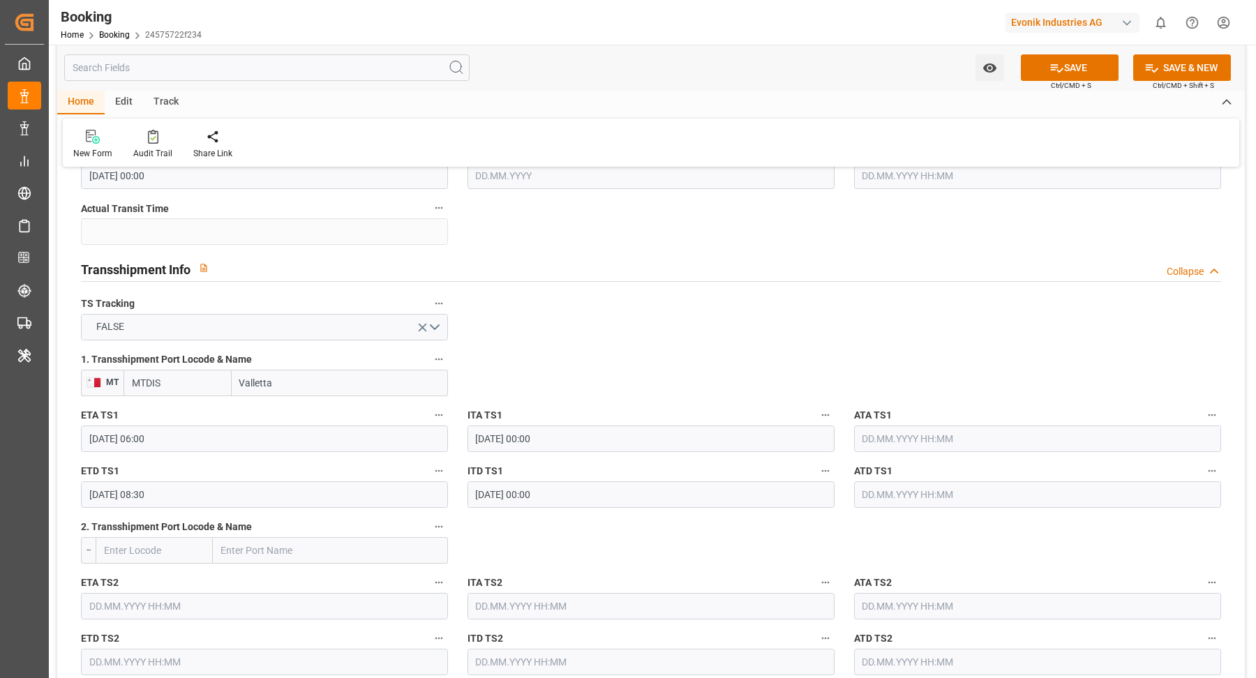
scroll to position [1389, 0]
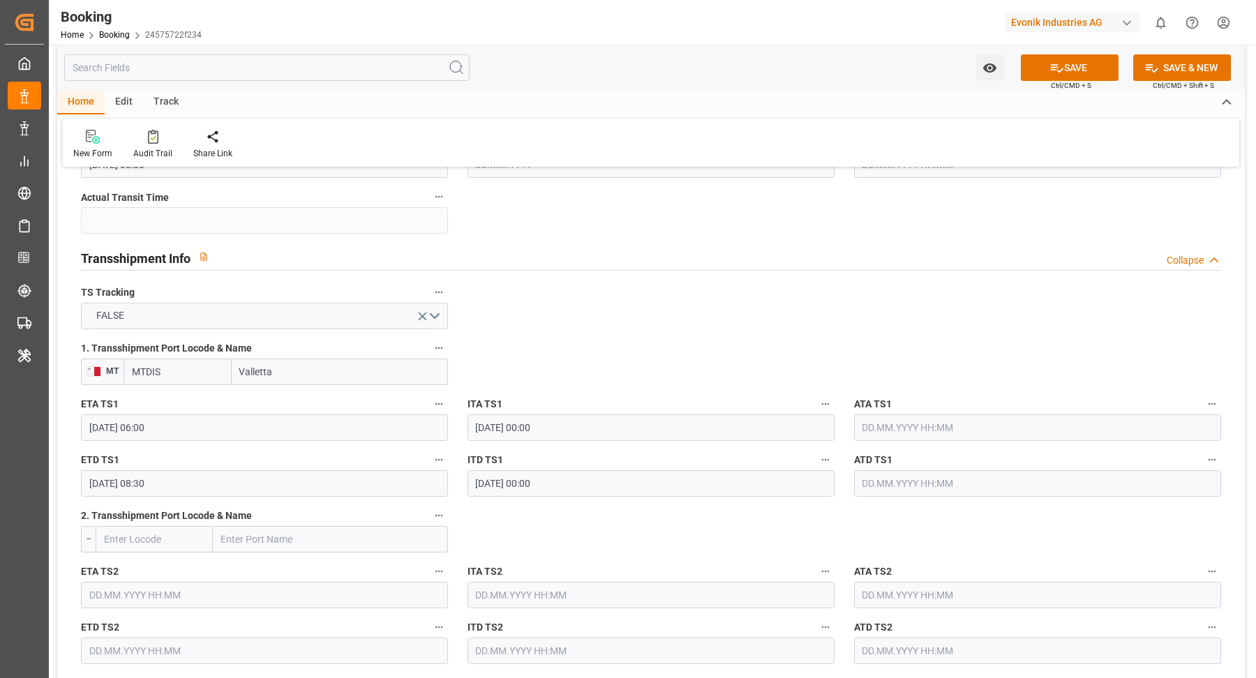
click at [240, 428] on input "[DATE] 06:00" at bounding box center [264, 427] width 367 height 27
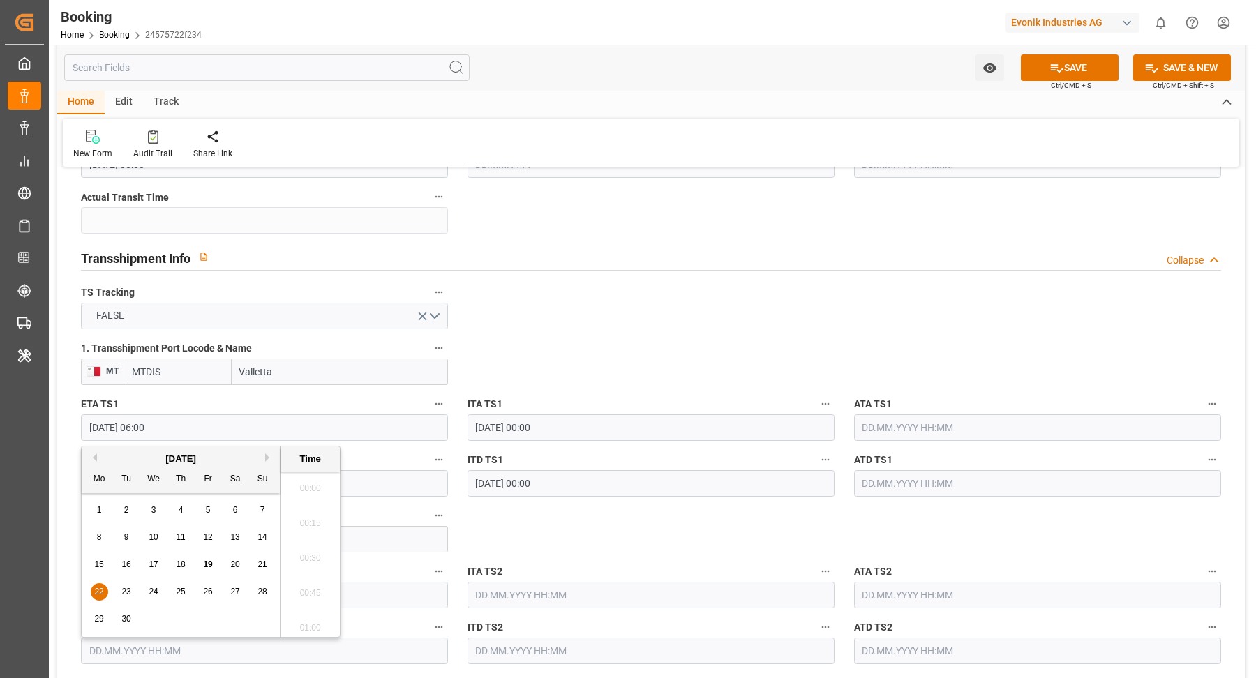
scroll to position [771, 0]
click at [270, 460] on button "Next Month" at bounding box center [269, 457] width 8 height 8
click at [183, 509] on div "2" at bounding box center [180, 510] width 17 height 17
type input "[DATE] 06:00"
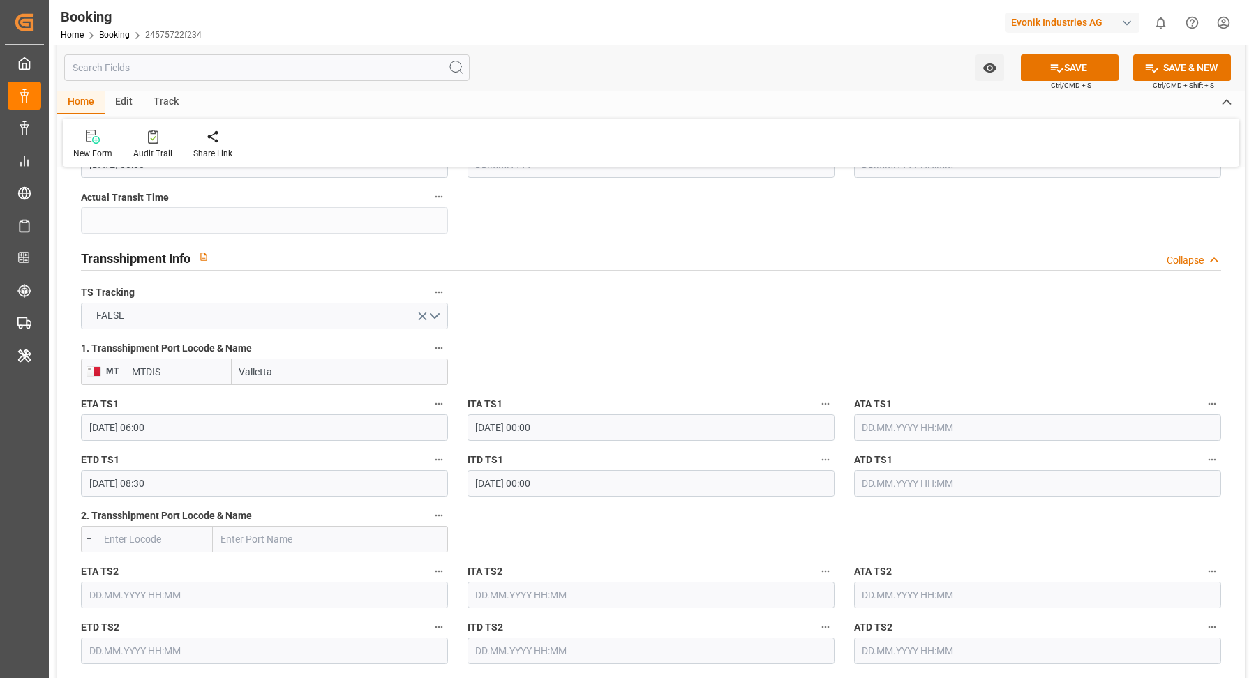
click at [245, 489] on input "[DATE] 08:30" at bounding box center [264, 483] width 367 height 27
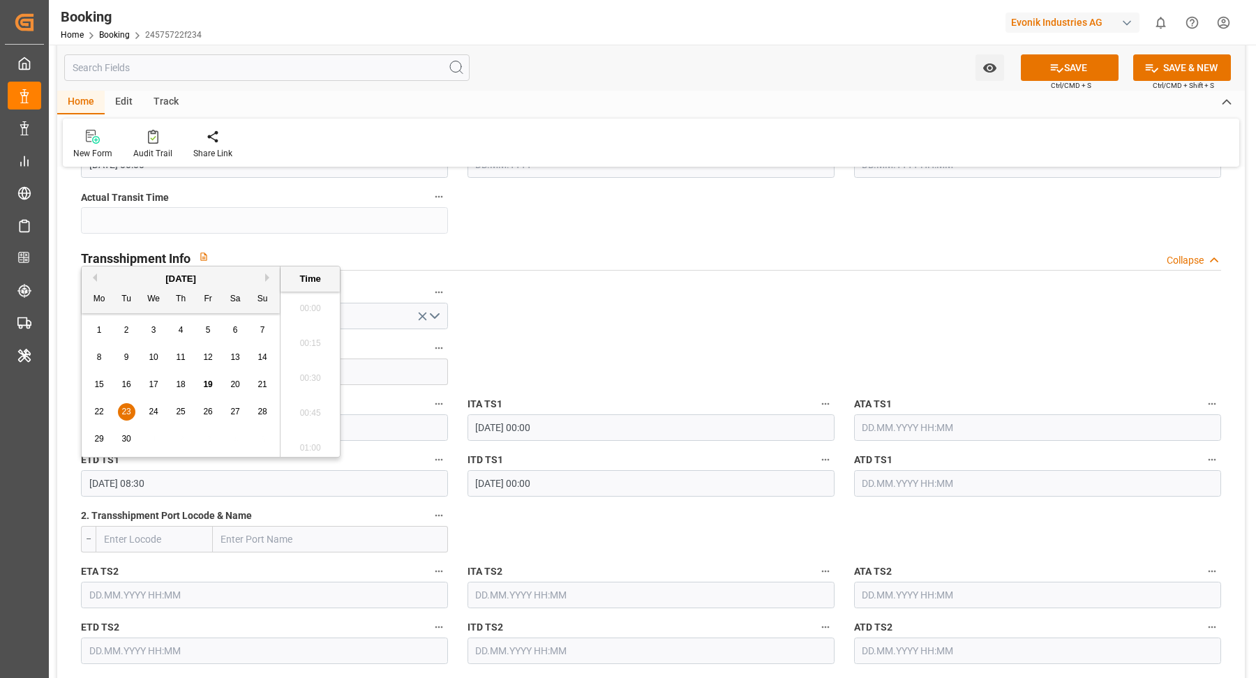
scroll to position [1120, 0]
click at [269, 280] on button "Next Month" at bounding box center [269, 277] width 8 height 8
click at [128, 354] on span "7" at bounding box center [126, 357] width 5 height 10
type input "[DATE] 08:30"
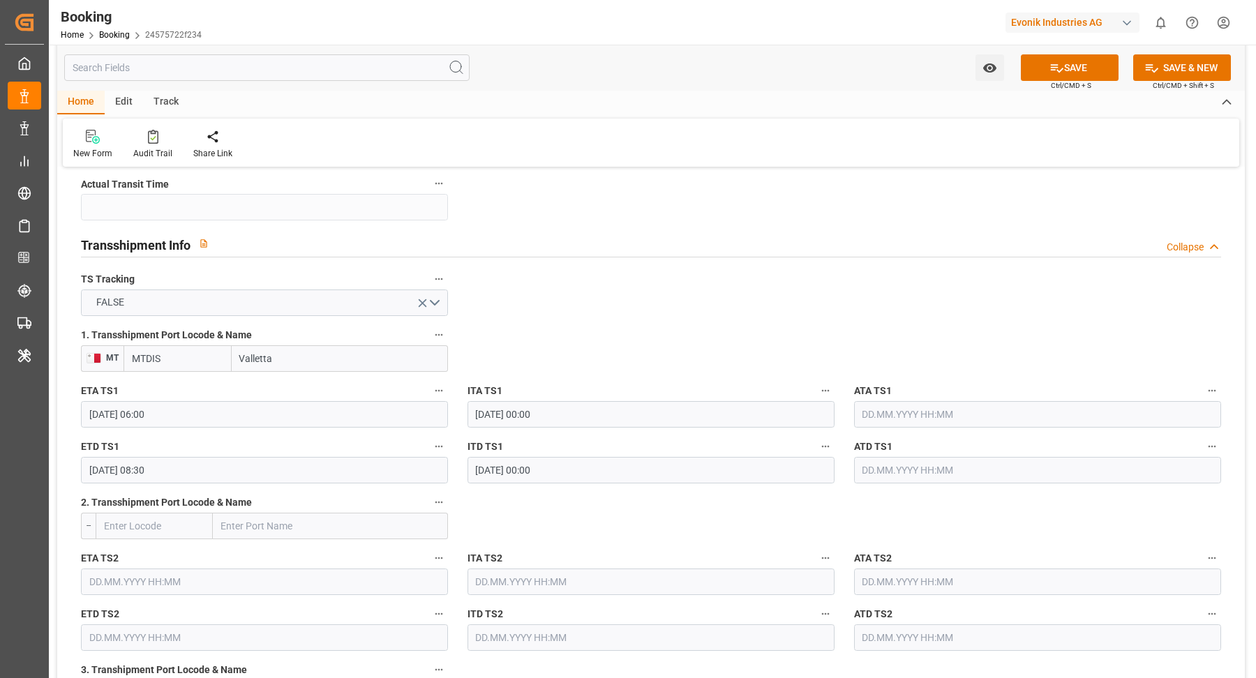
scroll to position [1033, 0]
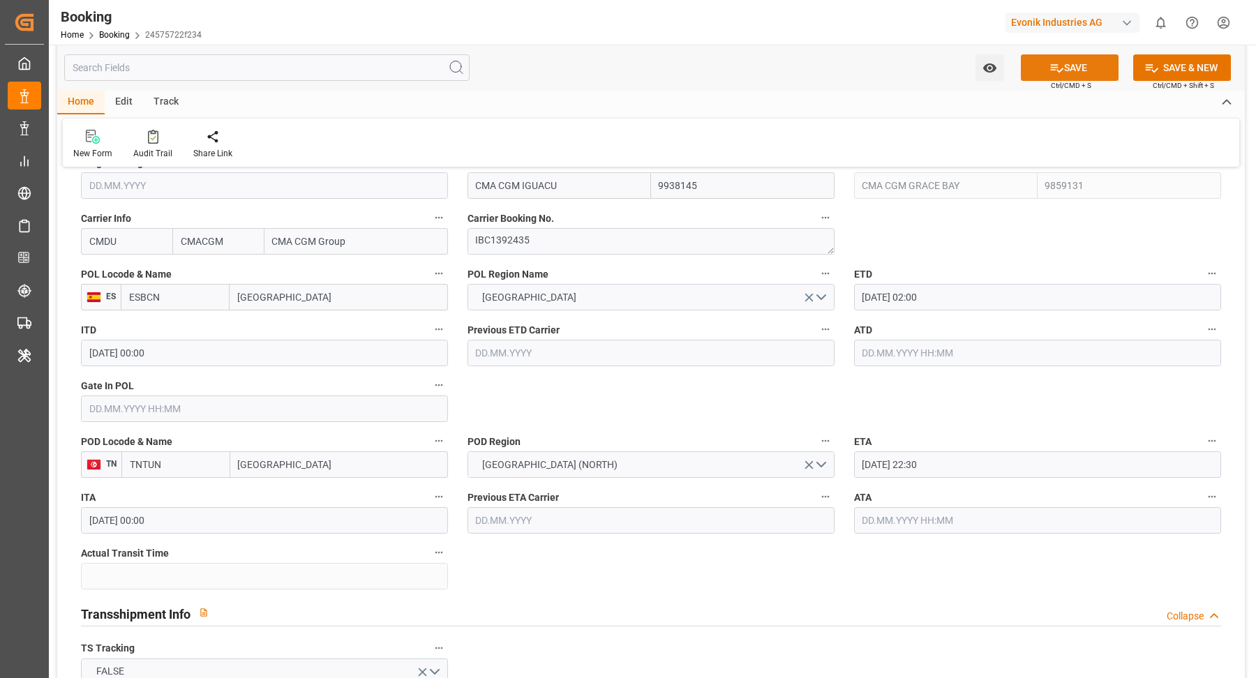
click at [1096, 73] on button "SAVE" at bounding box center [1070, 67] width 98 height 27
click at [148, 136] on icon at bounding box center [153, 137] width 10 height 14
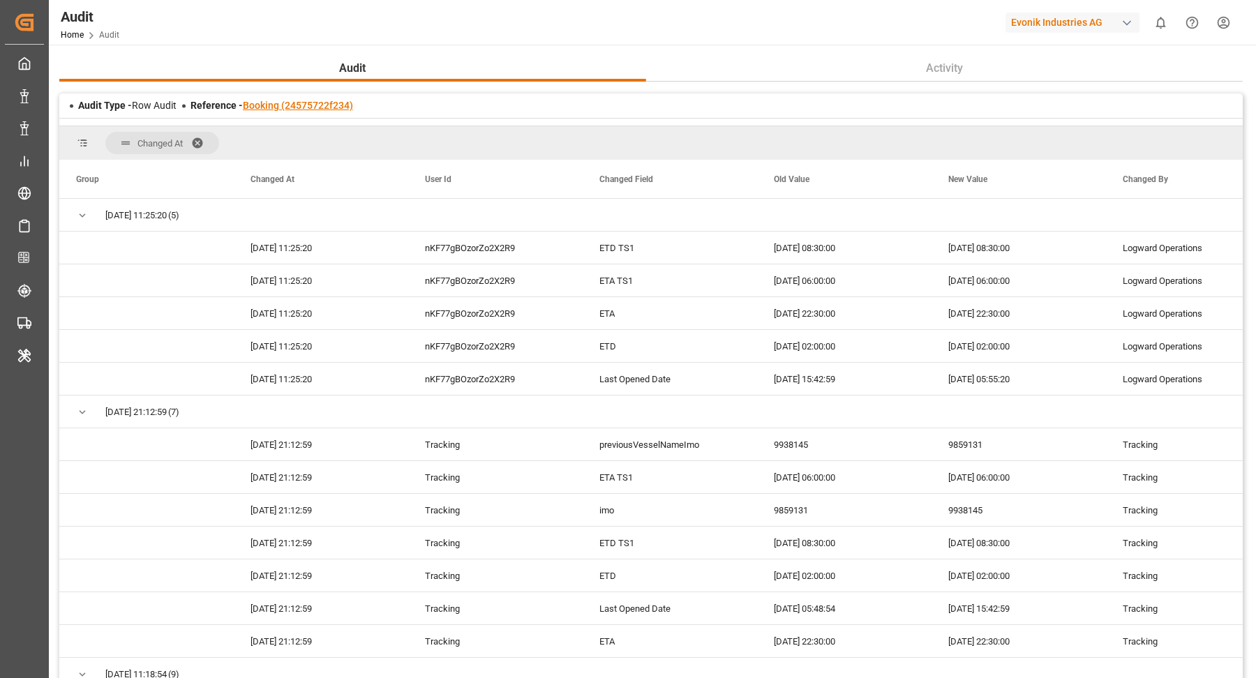
click at [306, 109] on link "Booking (24575722f234)" at bounding box center [298, 105] width 110 height 11
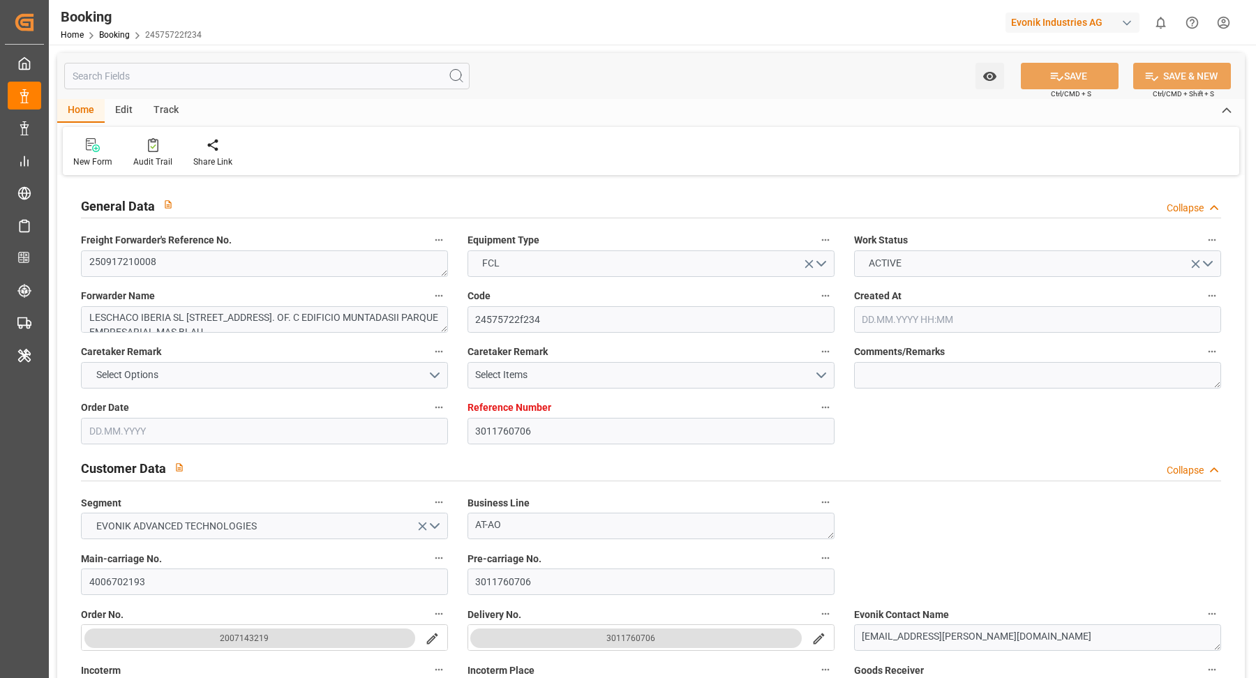
type input "[DATE] 13:23"
type input "[DATE]"
type input "[DATE] 00:00"
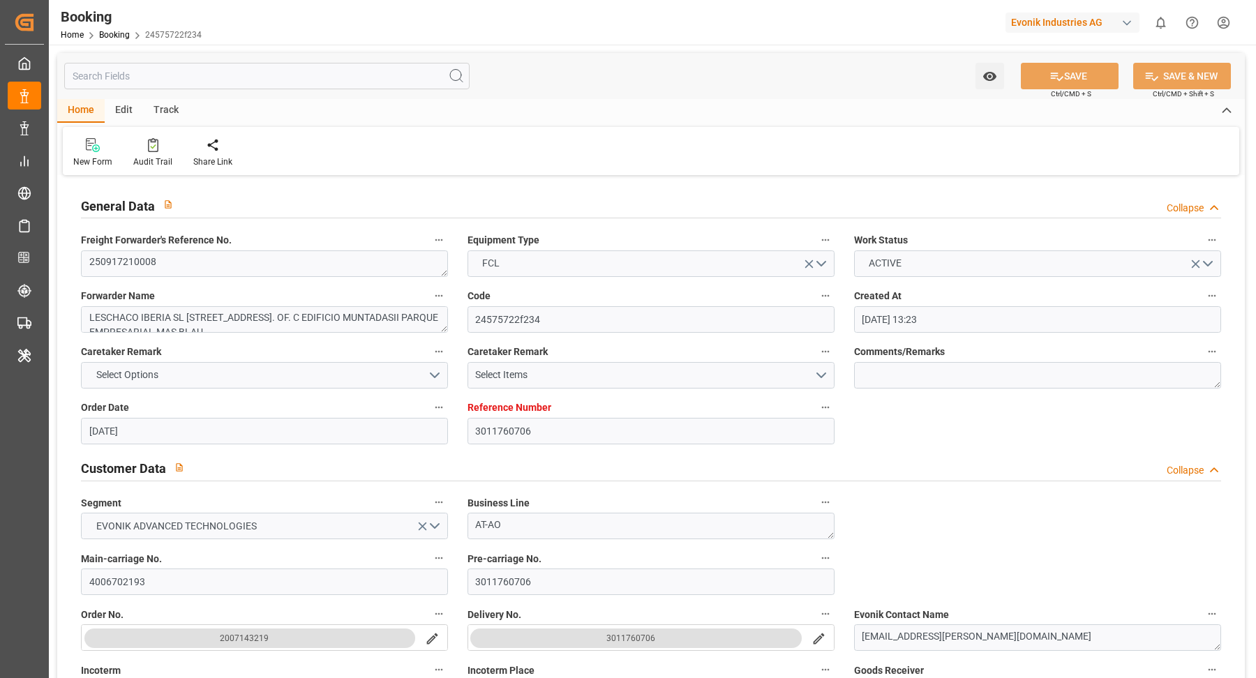
type input "22.08.2025"
type input "09.09.2025"
type input "26.09.2025 02:00"
type input "15.09.2025 00:00"
type input "08.10.2025 22:30"
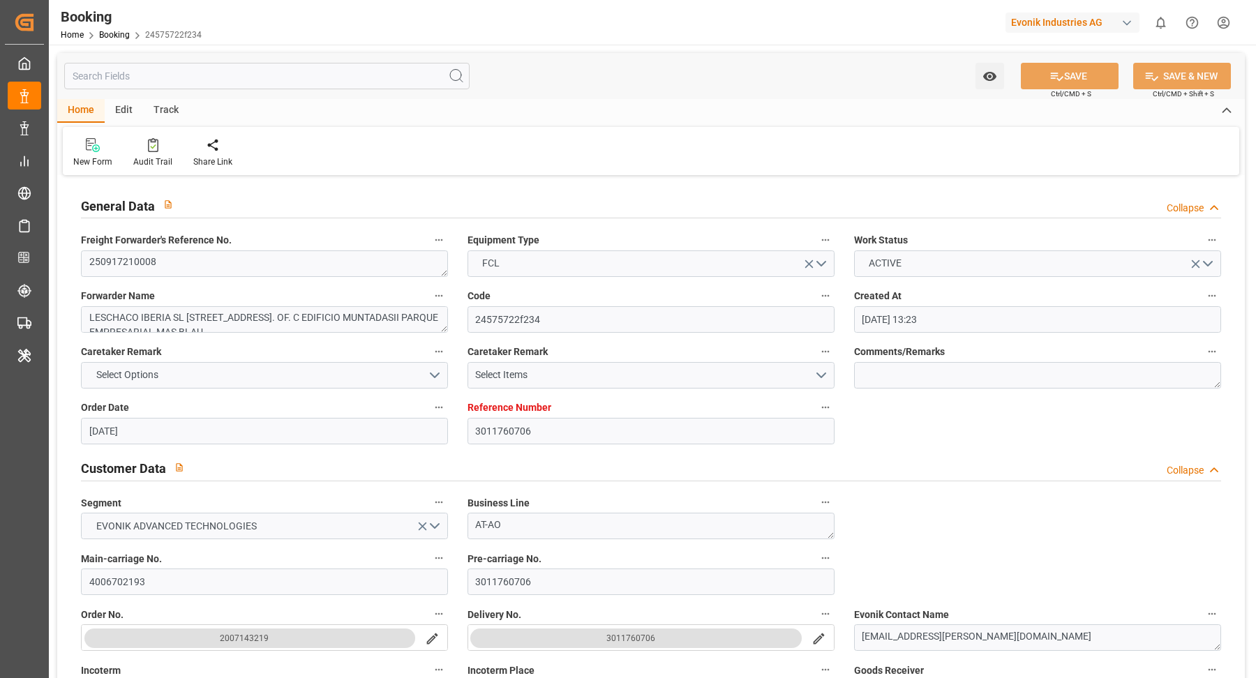
type input "25.09.2025 00:00"
type input "02.10.2025 06:00"
type input "21.09.2025 00:00"
type input "07.10.2025 08:30"
type input "23.09.2025 00:00"
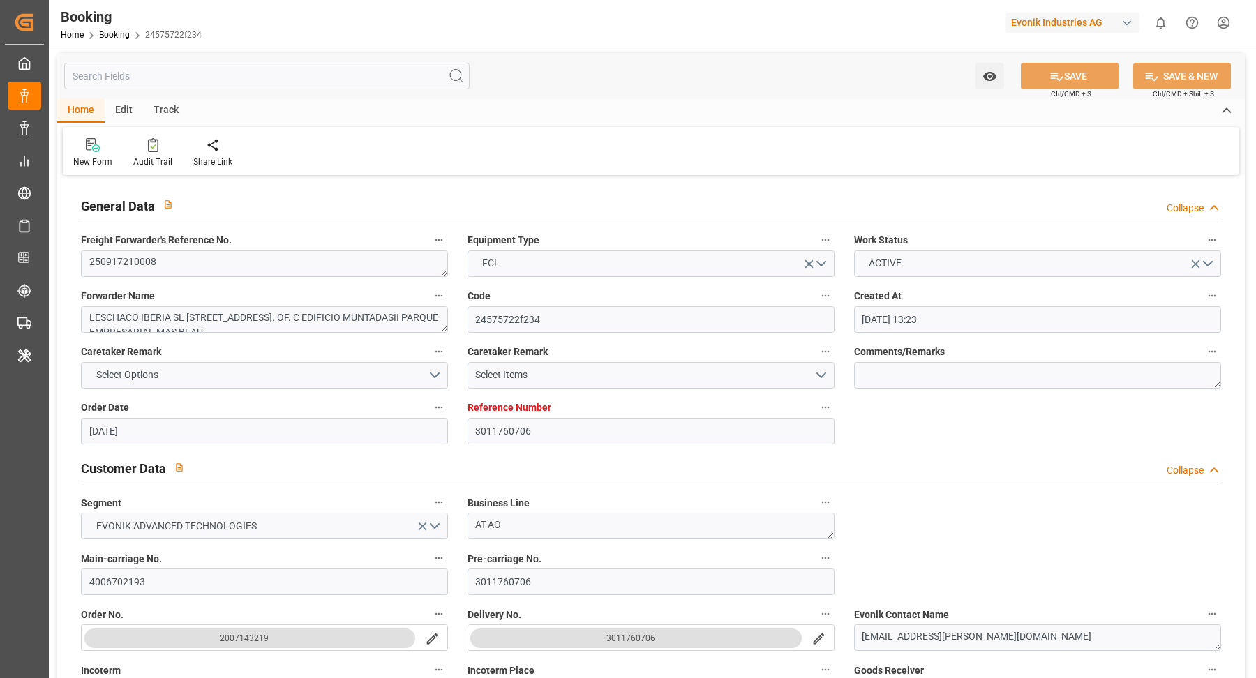
type input "19.09.2025 05:55"
type input "08.09.2025"
type input "17.09.2025 02:00"
type input "22.09.2025 06:00"
type input "23.09.2025 08:30"
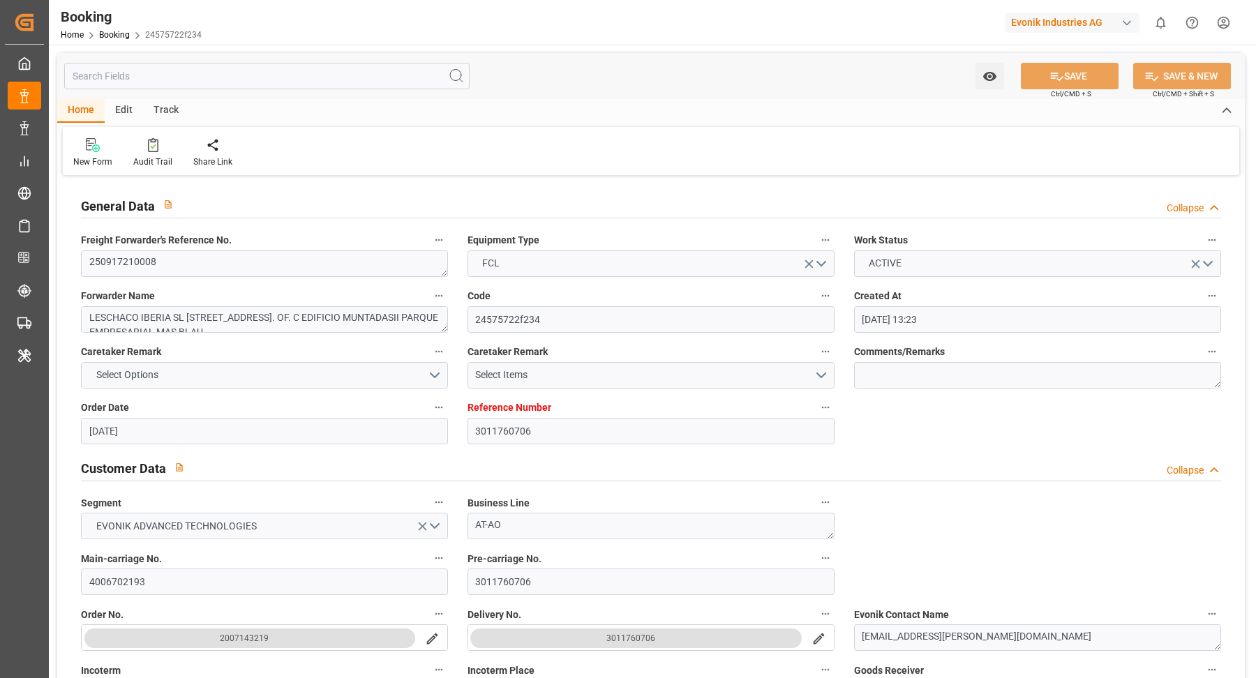
type input "25.09.2025 22:30"
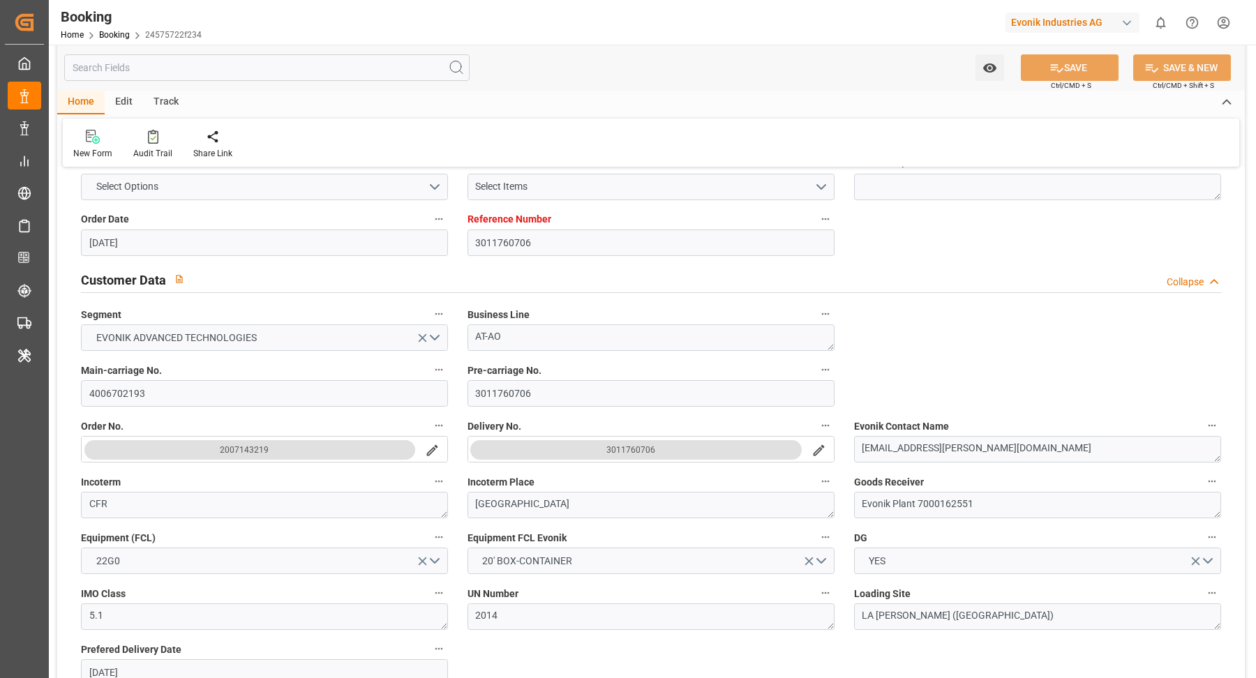
scroll to position [647, 0]
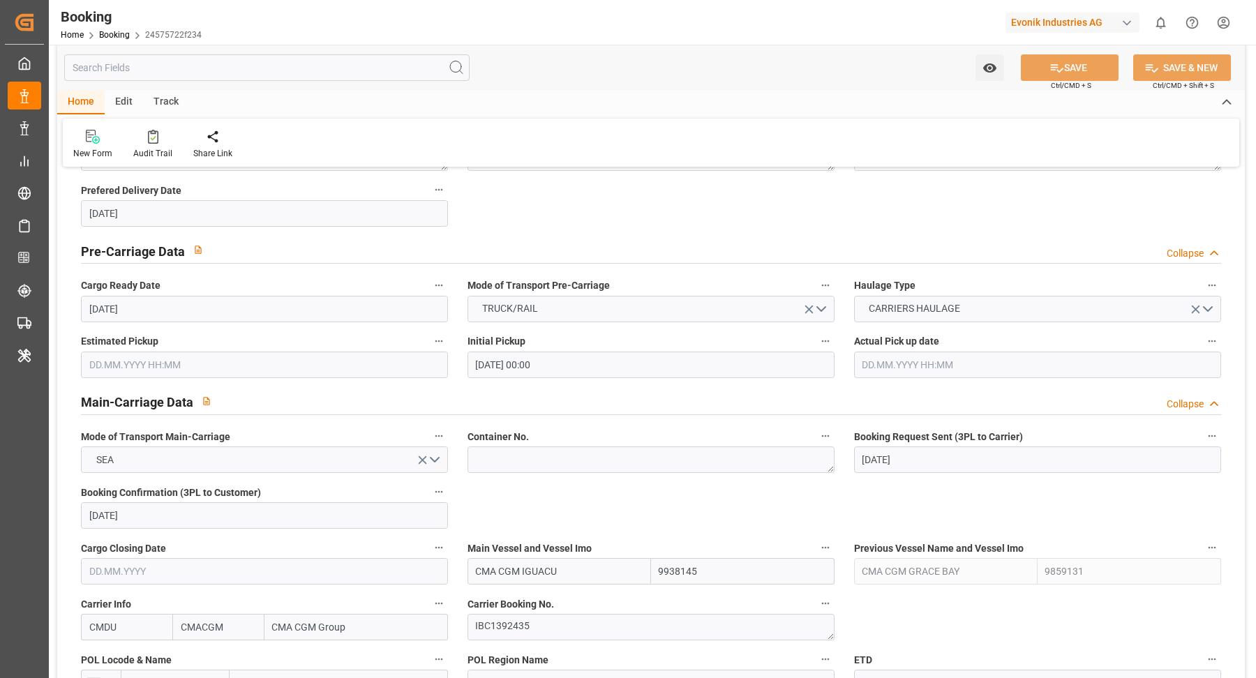
click at [579, 568] on input "CMA CGM IGUACU" at bounding box center [558, 571] width 183 height 27
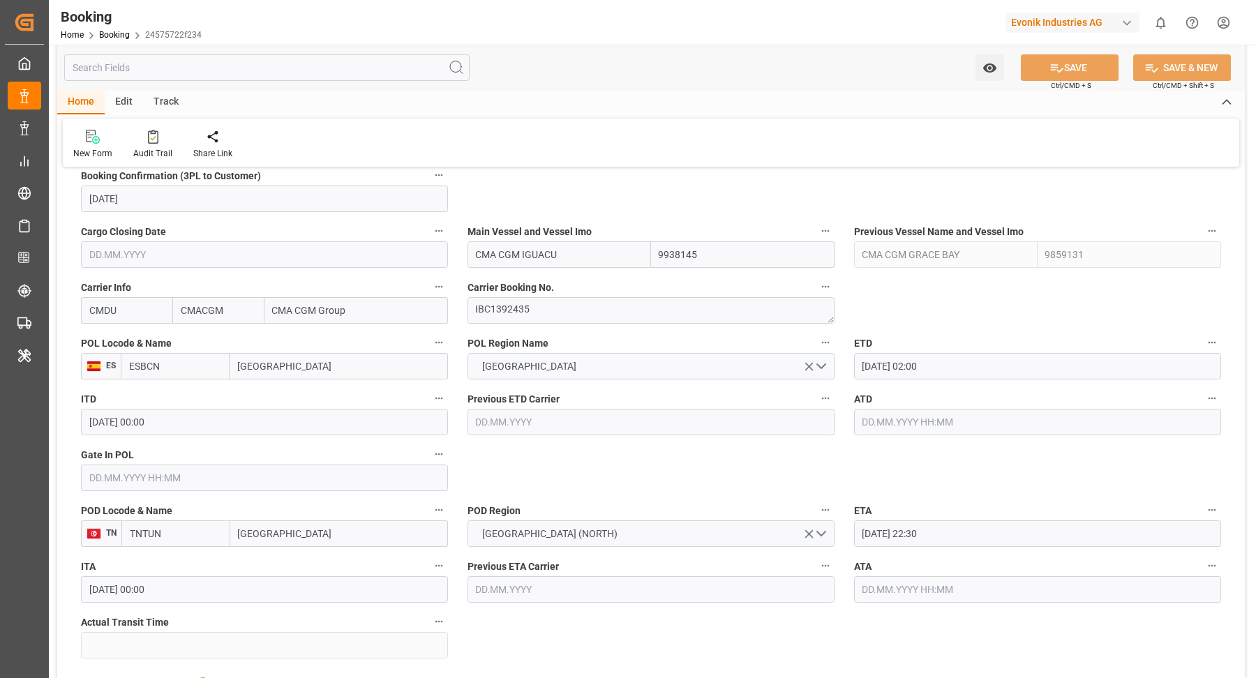
scroll to position [987, 0]
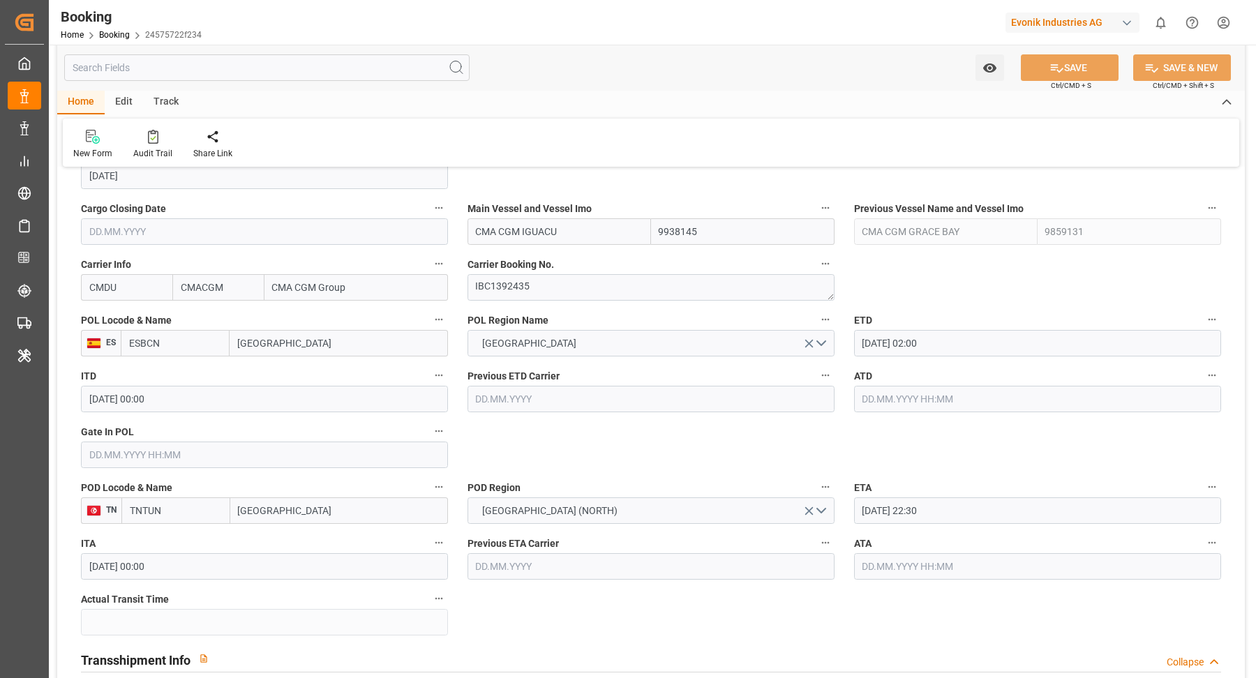
click at [1212, 319] on icon "button" at bounding box center [1211, 319] width 11 height 11
click at [1186, 370] on li "Tracking Details" at bounding box center [1187, 364] width 112 height 23
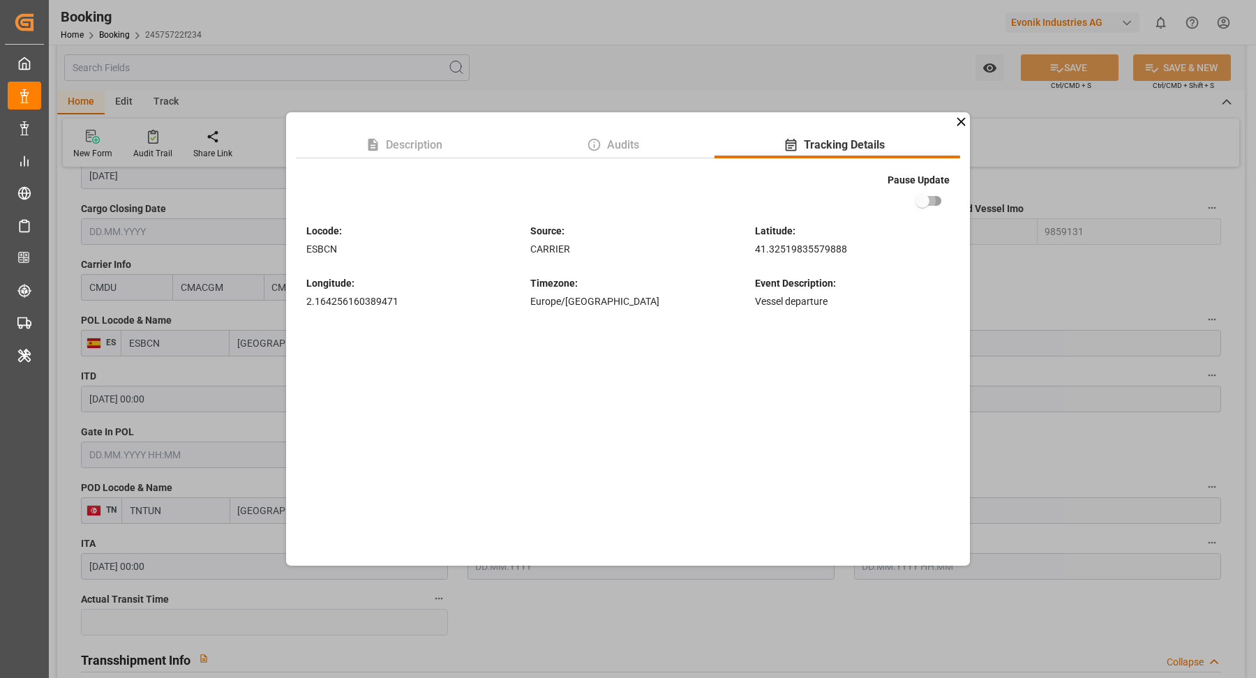
click at [935, 197] on input "checkbox" at bounding box center [922, 201] width 80 height 27
checkbox input "true"
click at [1147, 280] on div "Description Audits Tracking Details Pause Update Locode : ESBCN Source : CARRIE…" at bounding box center [628, 339] width 1256 height 678
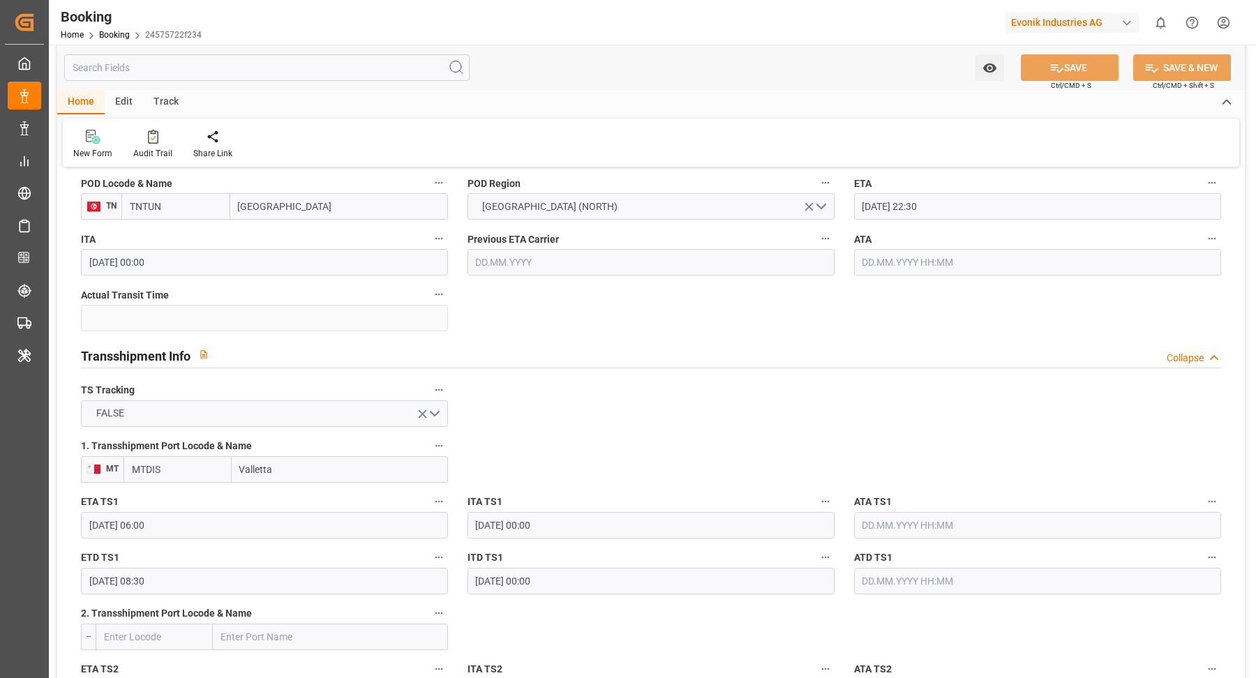
scroll to position [1281, 0]
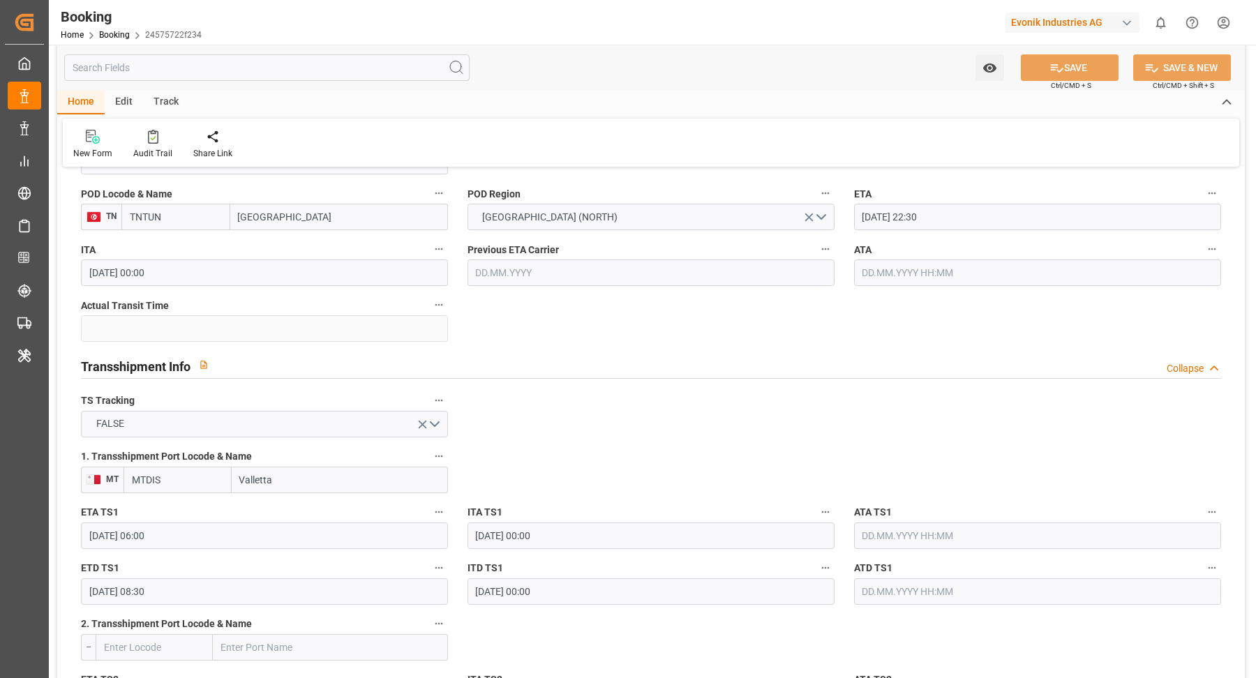
click at [442, 459] on icon "button" at bounding box center [438, 456] width 11 height 11
click at [754, 478] on div at bounding box center [628, 339] width 1256 height 678
click at [446, 509] on button "ETA TS1" at bounding box center [439, 512] width 18 height 18
click at [506, 553] on li "Tracking Details" at bounding box center [486, 555] width 112 height 23
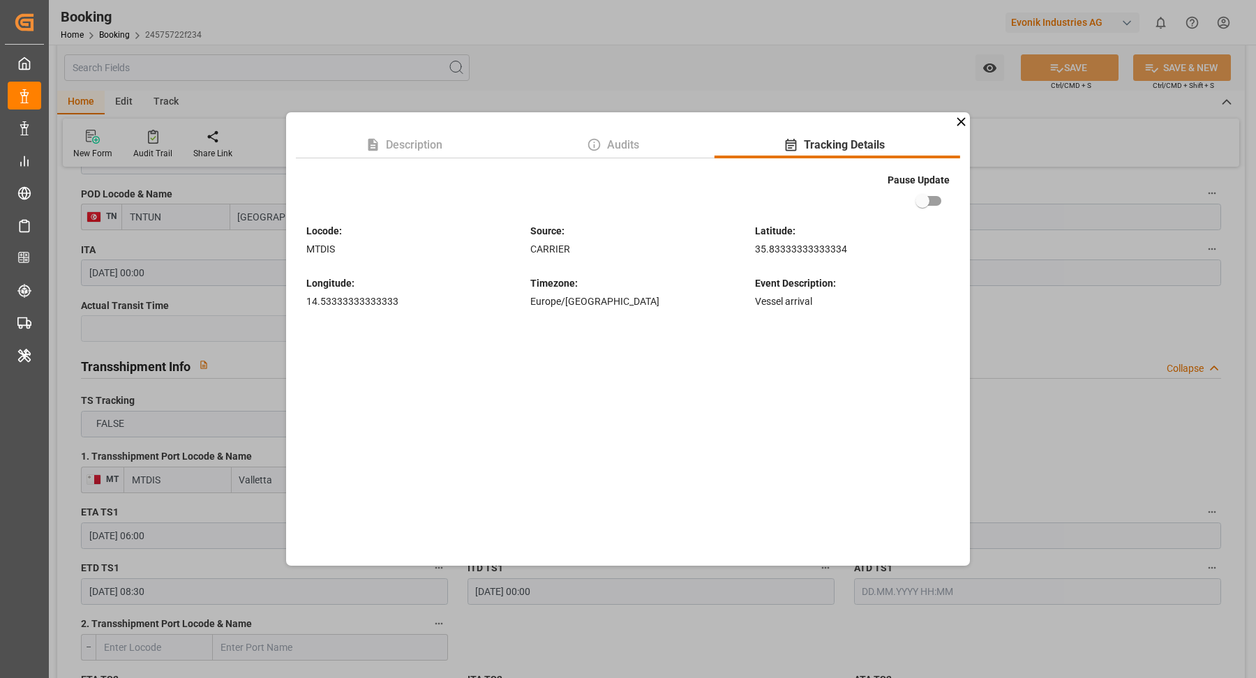
click at [928, 193] on input "checkbox" at bounding box center [922, 201] width 80 height 27
checkbox input "true"
click at [1024, 348] on div "Description Audits Tracking Details Pause Update Locode : MTDIS Source : CARRIE…" at bounding box center [628, 339] width 1256 height 678
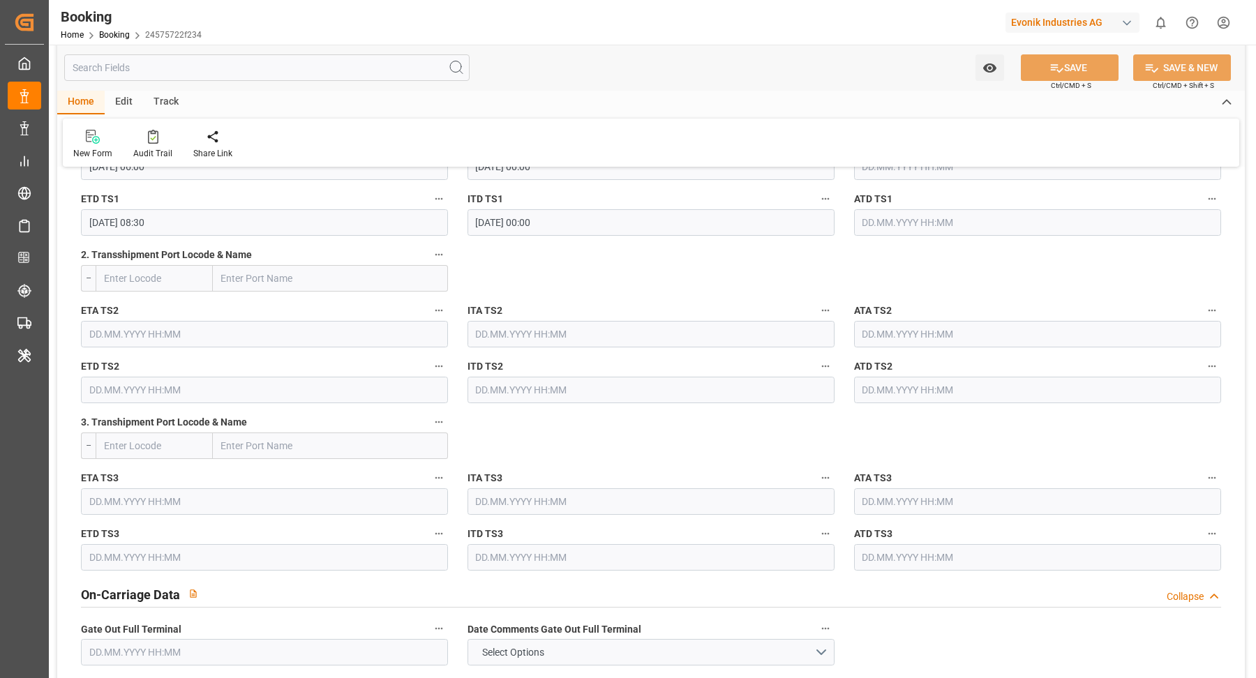
scroll to position [1627, 0]
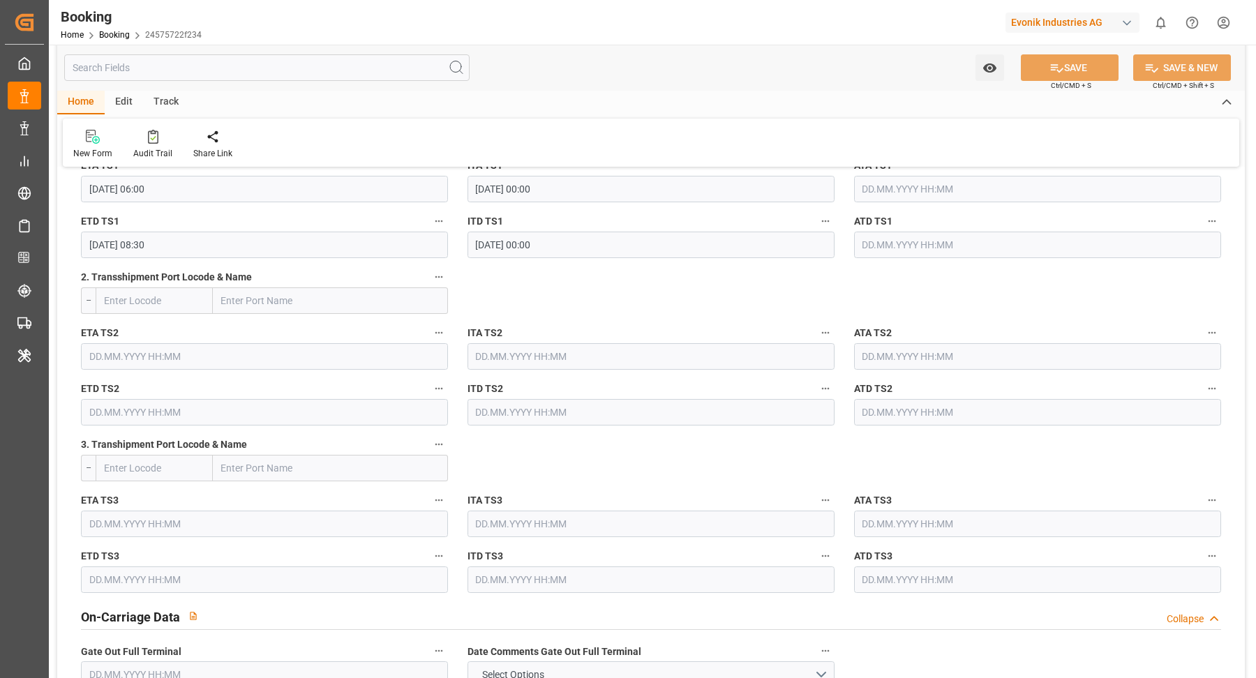
click at [444, 221] on button "ETD TS1" at bounding box center [439, 221] width 18 height 18
click at [474, 273] on li "Tracking Details" at bounding box center [486, 264] width 112 height 23
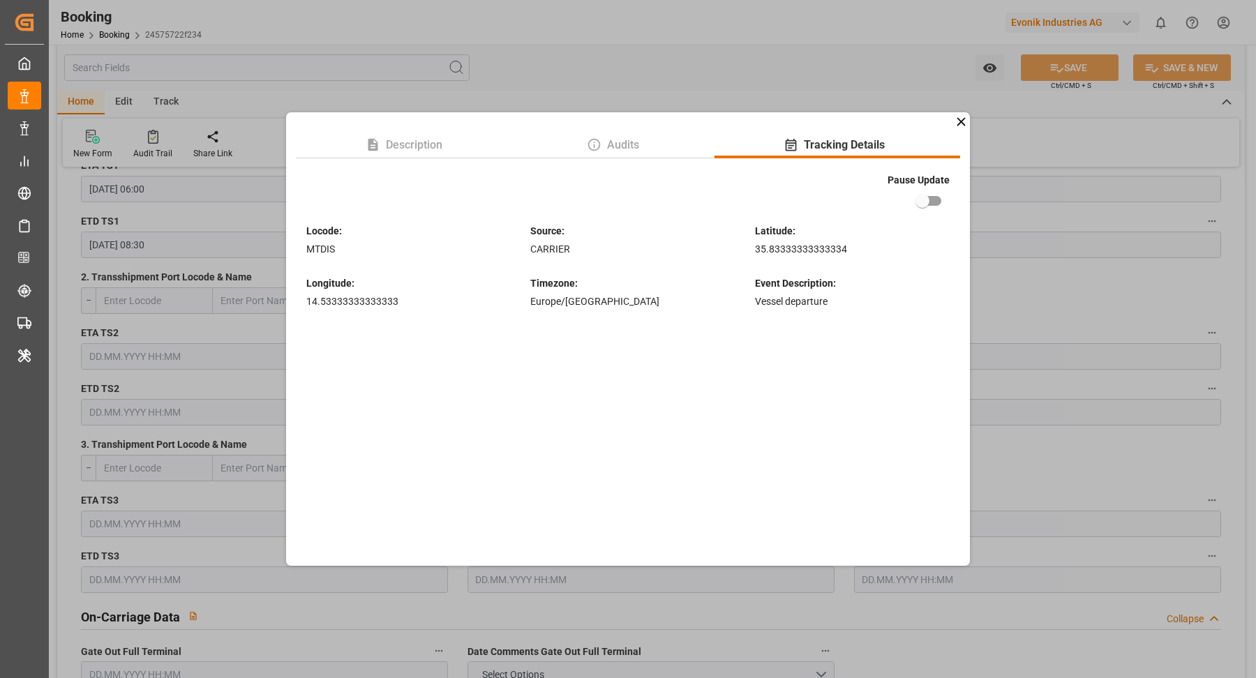
click at [919, 204] on input "checkbox" at bounding box center [922, 201] width 80 height 27
checkbox input "true"
click at [1046, 221] on div "Description Audits Tracking Details Pause Update Locode : MTDIS Source : CARRIE…" at bounding box center [628, 339] width 1256 height 678
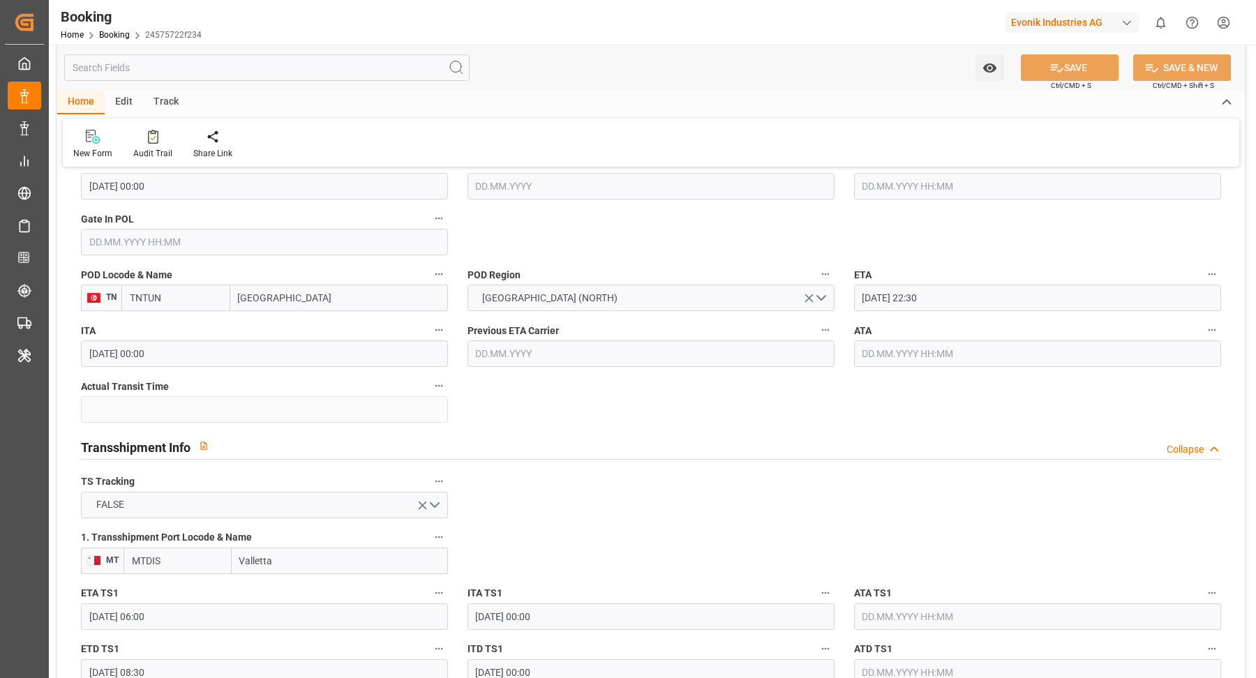
scroll to position [1139, 0]
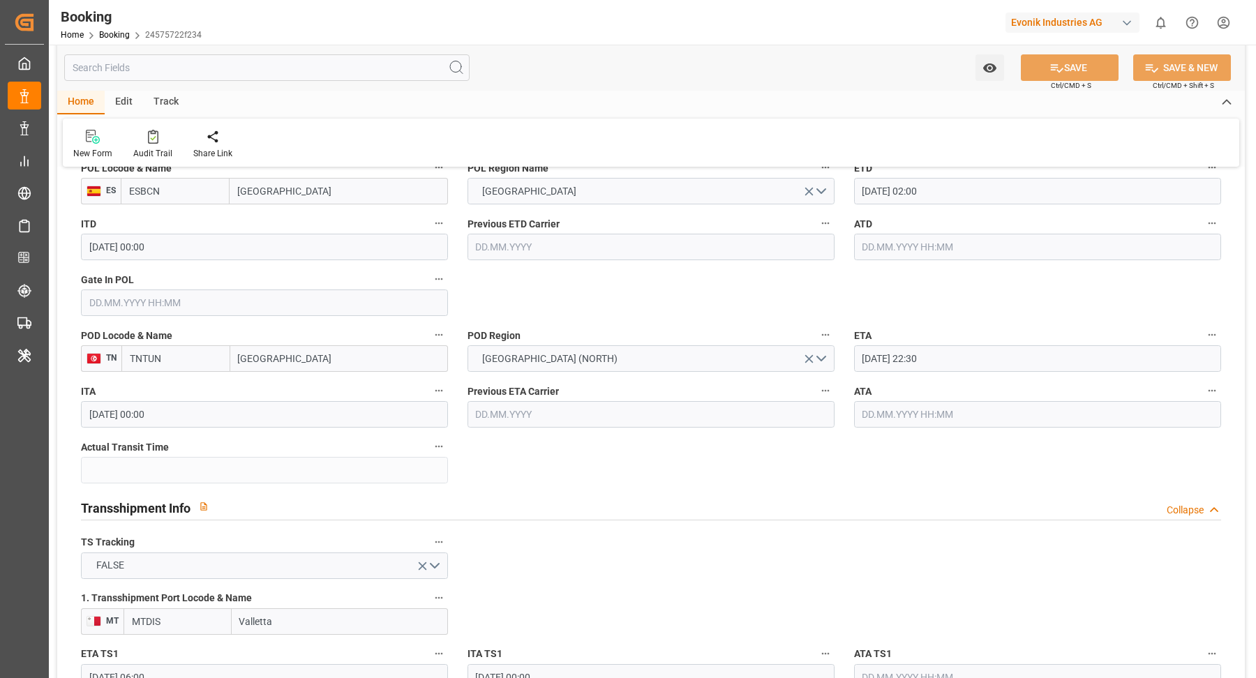
click at [1208, 335] on icon "button" at bounding box center [1211, 334] width 11 height 11
click at [1161, 379] on li "Tracking Details" at bounding box center [1187, 379] width 112 height 23
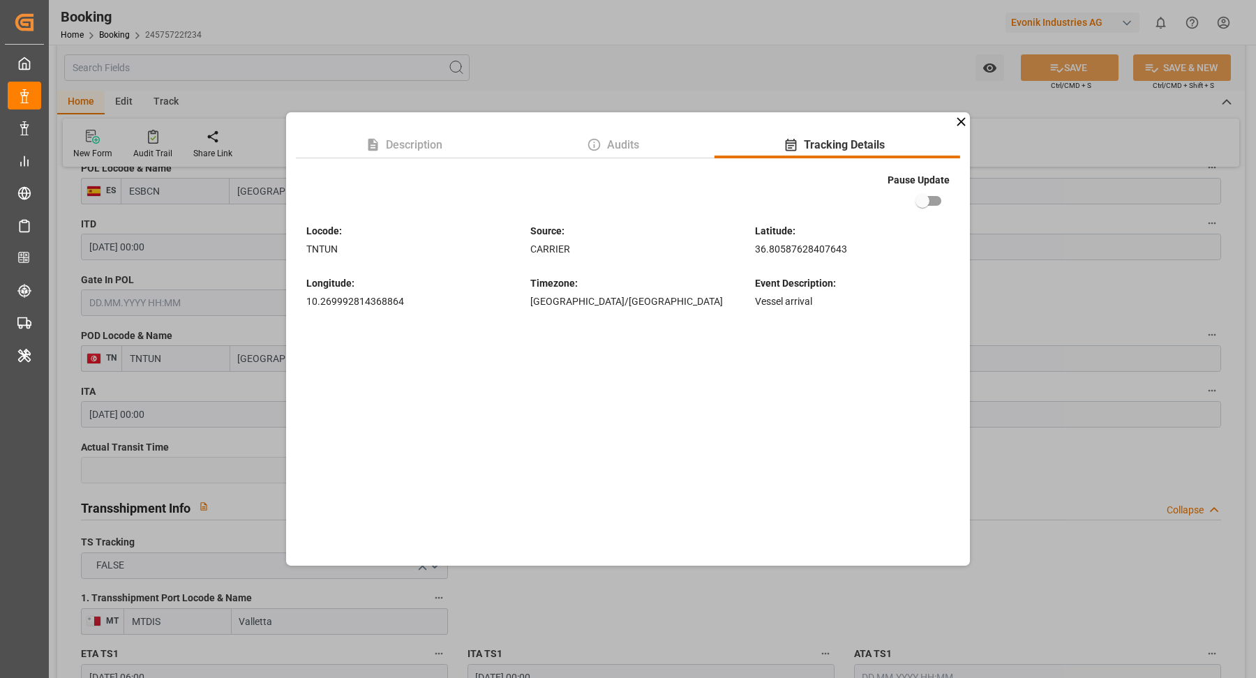
click at [933, 193] on input "checkbox" at bounding box center [922, 201] width 80 height 27
checkbox input "true"
click at [1055, 247] on div "Description Audits Tracking Details Pause Update Locode : TNTUN Source : CARRIE…" at bounding box center [628, 339] width 1256 height 678
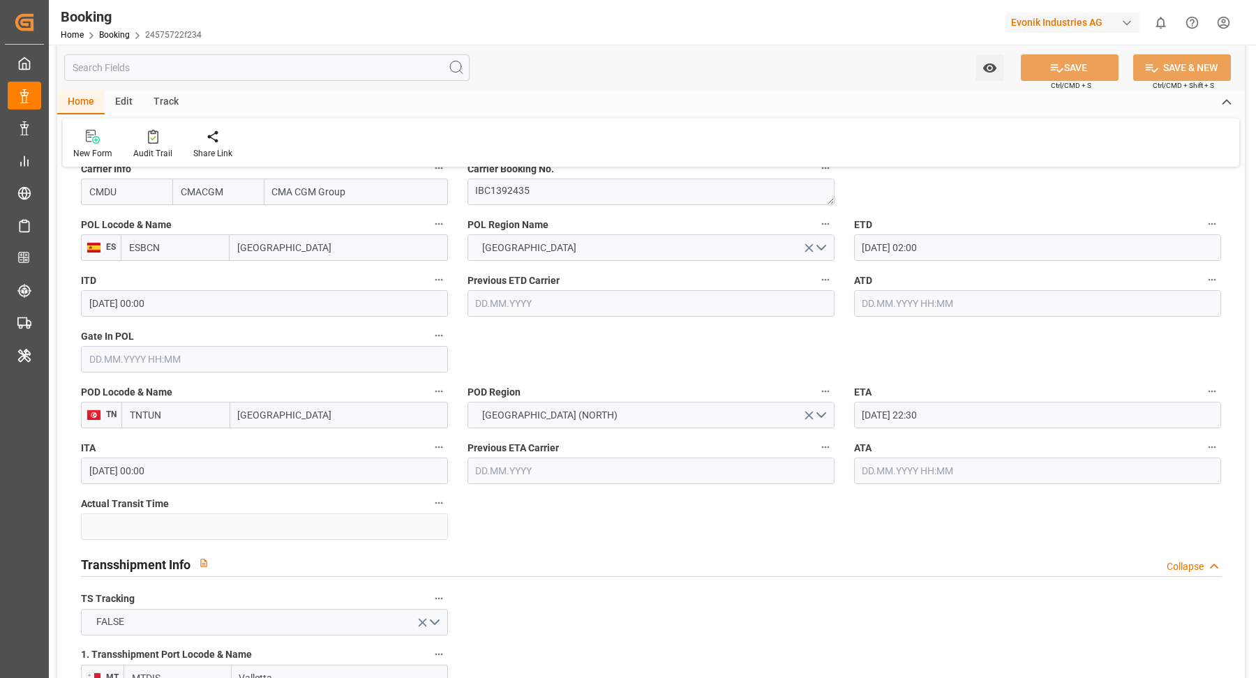
scroll to position [803, 0]
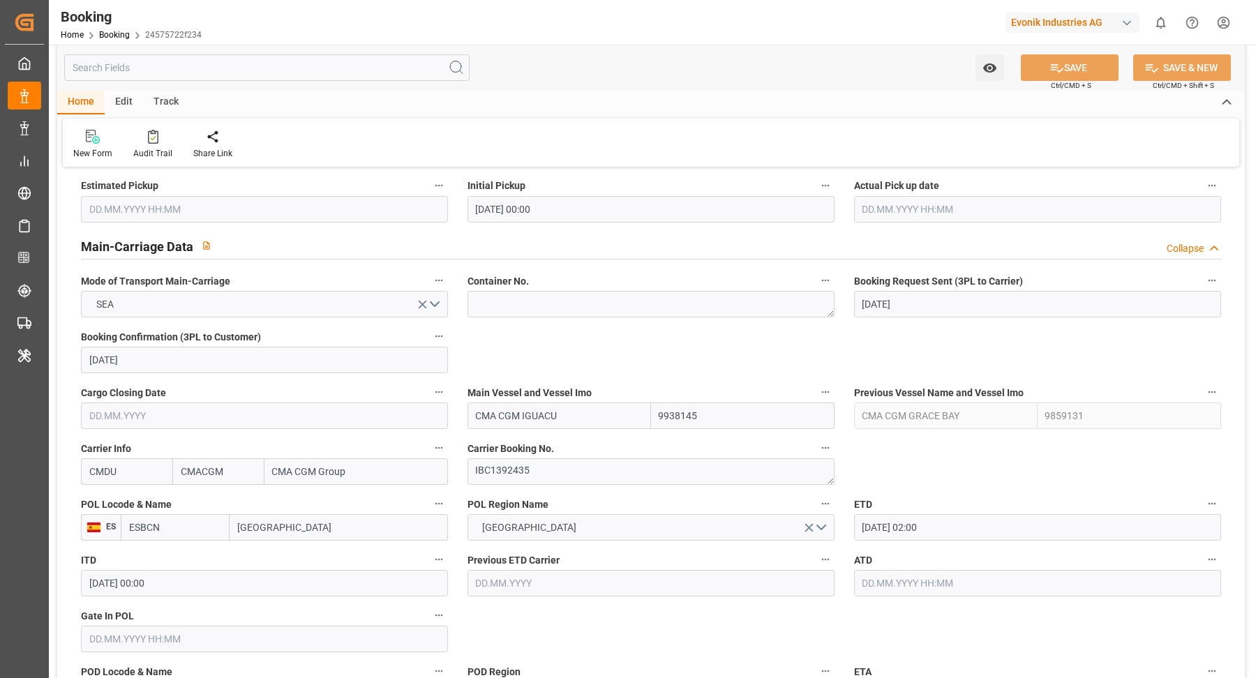
click at [829, 389] on icon "button" at bounding box center [825, 391] width 11 height 11
click at [854, 432] on li "Tracking Details" at bounding box center [872, 436] width 112 height 23
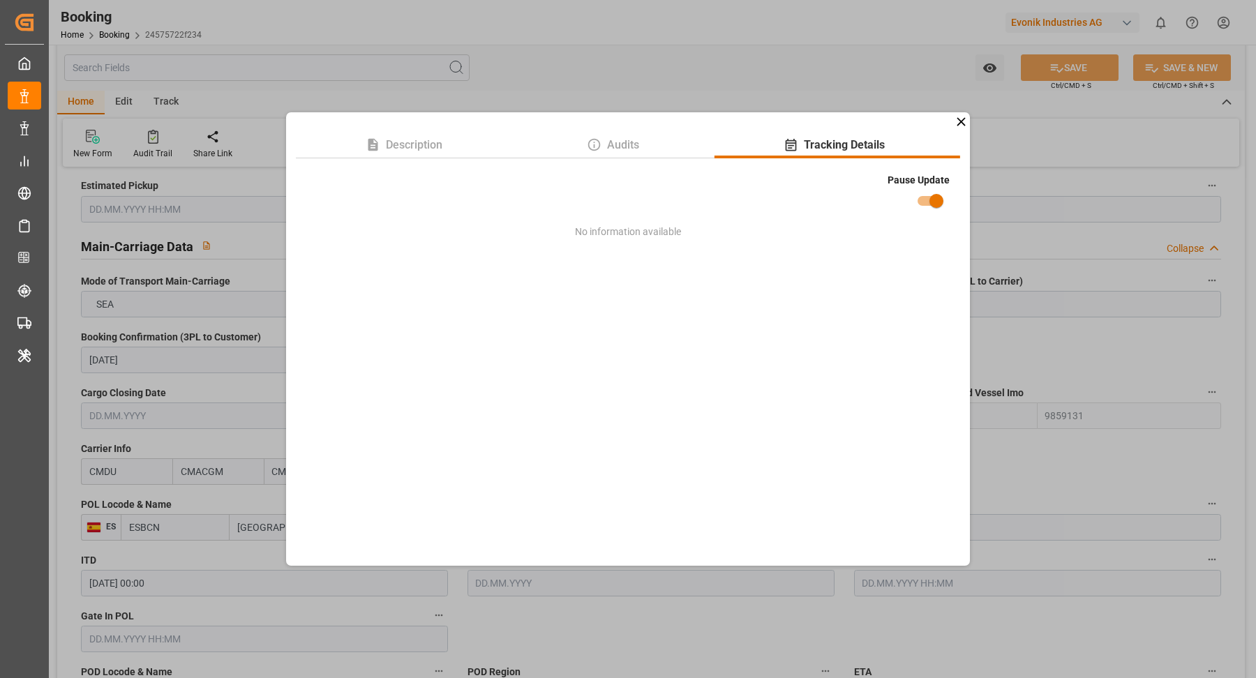
click at [1052, 234] on div "Description Audits Tracking Details Pause Update No information available" at bounding box center [628, 339] width 1256 height 678
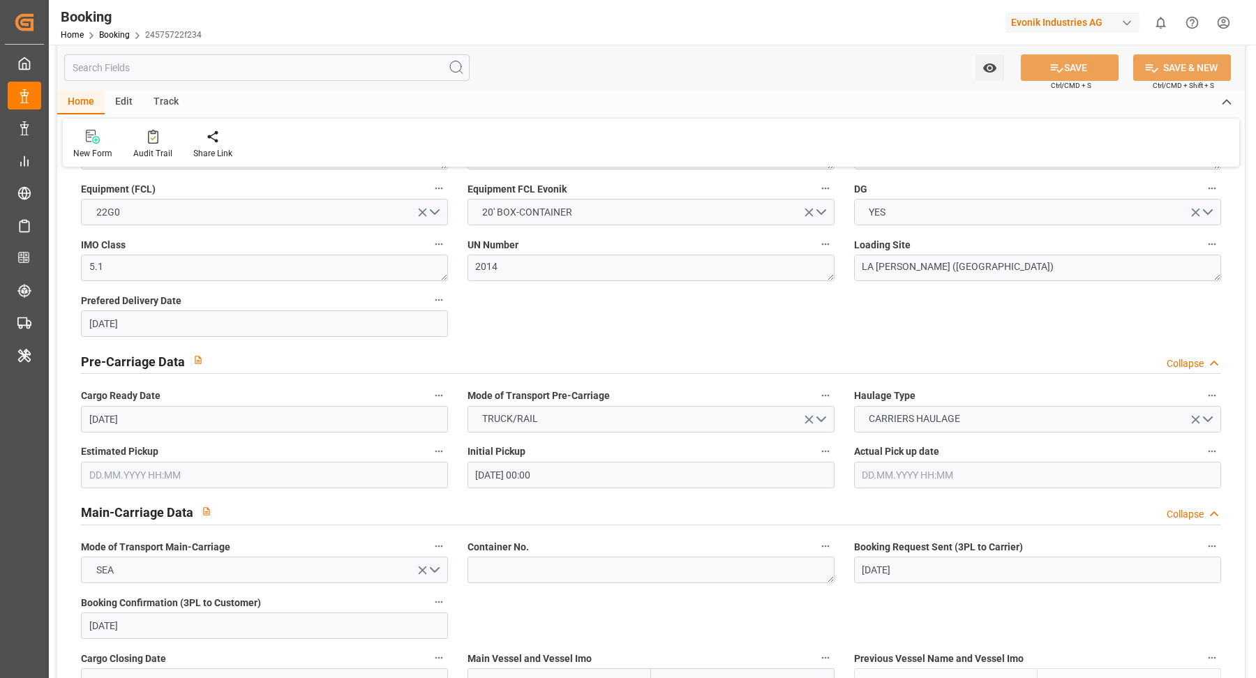
scroll to position [996, 0]
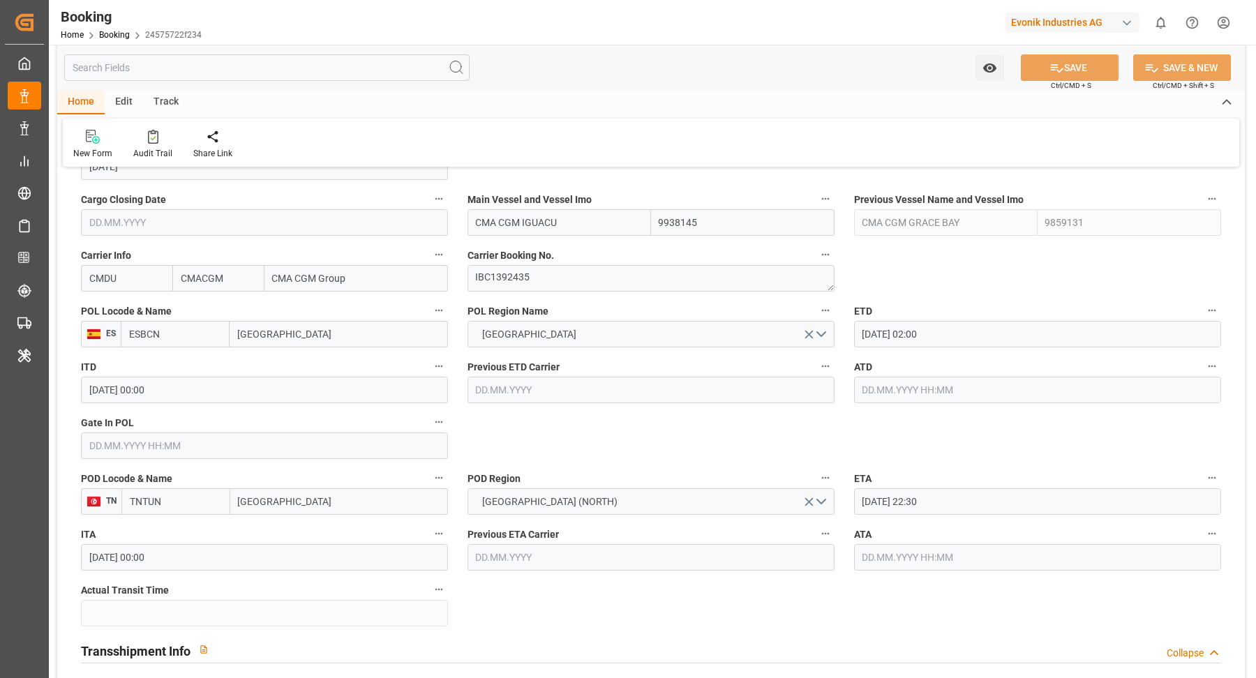
click at [1215, 480] on icon "button" at bounding box center [1211, 477] width 11 height 11
click at [1200, 520] on li "Tracking Details" at bounding box center [1187, 522] width 112 height 23
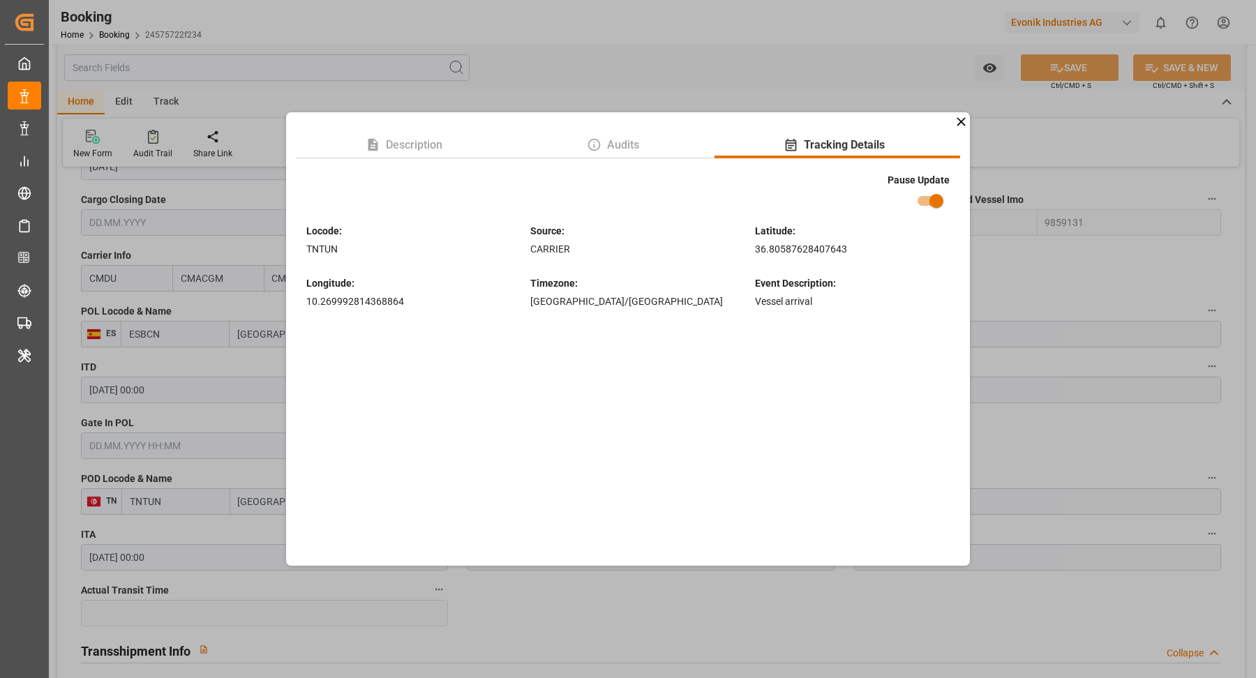
click at [1037, 246] on div "Description Audits Tracking Details Pause Update Locode : TNTUN Source : CARRIE…" at bounding box center [628, 339] width 1256 height 678
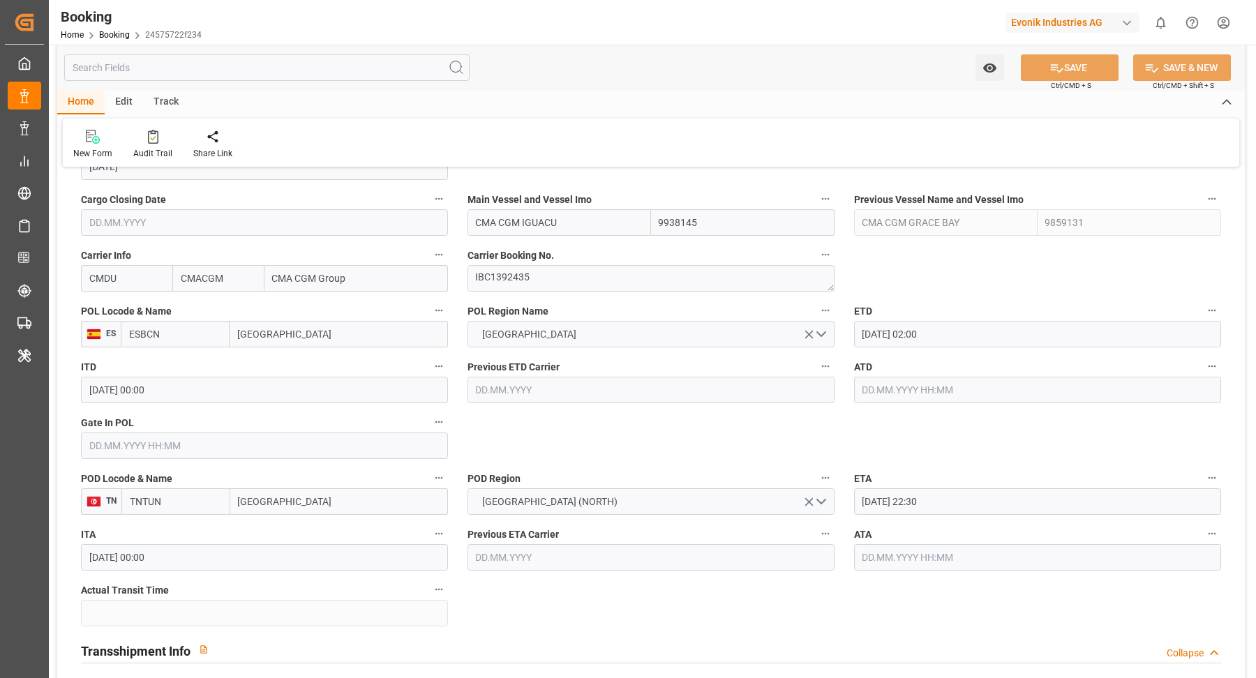
click at [212, 676] on label "TS Tracking" at bounding box center [264, 686] width 367 height 20
click at [430, 676] on button "TS Tracking" at bounding box center [439, 685] width 18 height 18
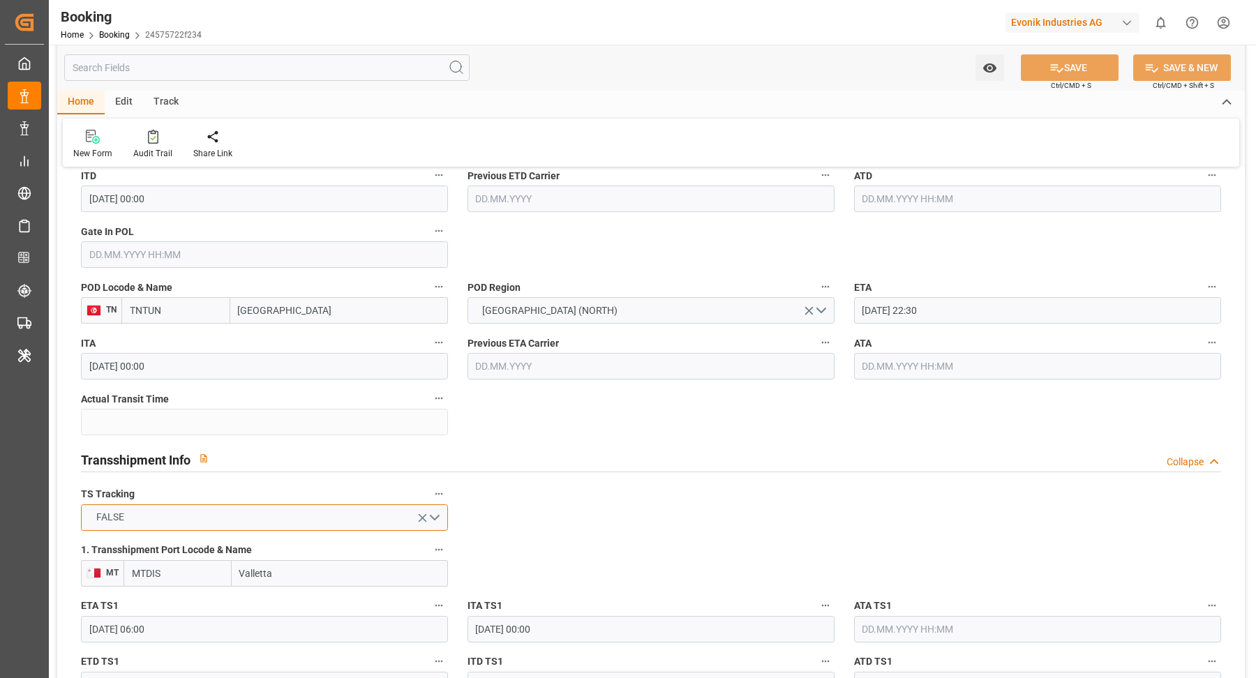
click at [206, 515] on button "FALSE" at bounding box center [264, 517] width 367 height 27
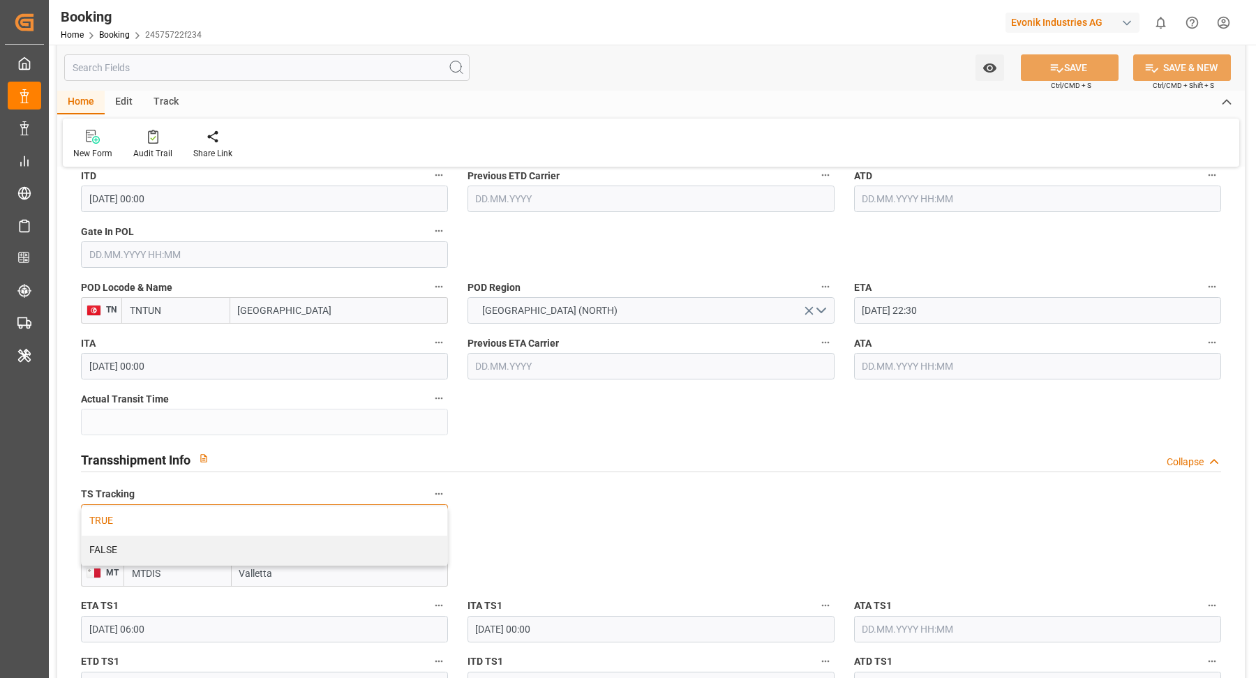
click at [150, 519] on div "TRUE" at bounding box center [265, 520] width 366 height 29
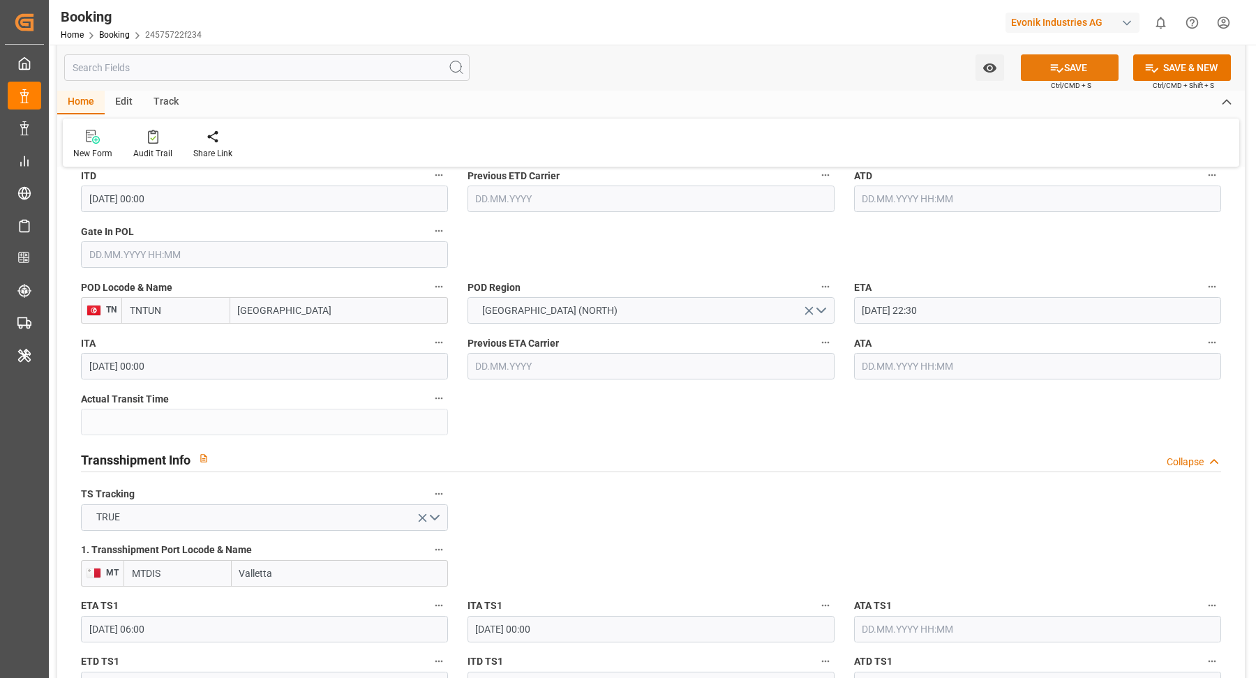
click at [1062, 65] on button "SAVE" at bounding box center [1070, 67] width 98 height 27
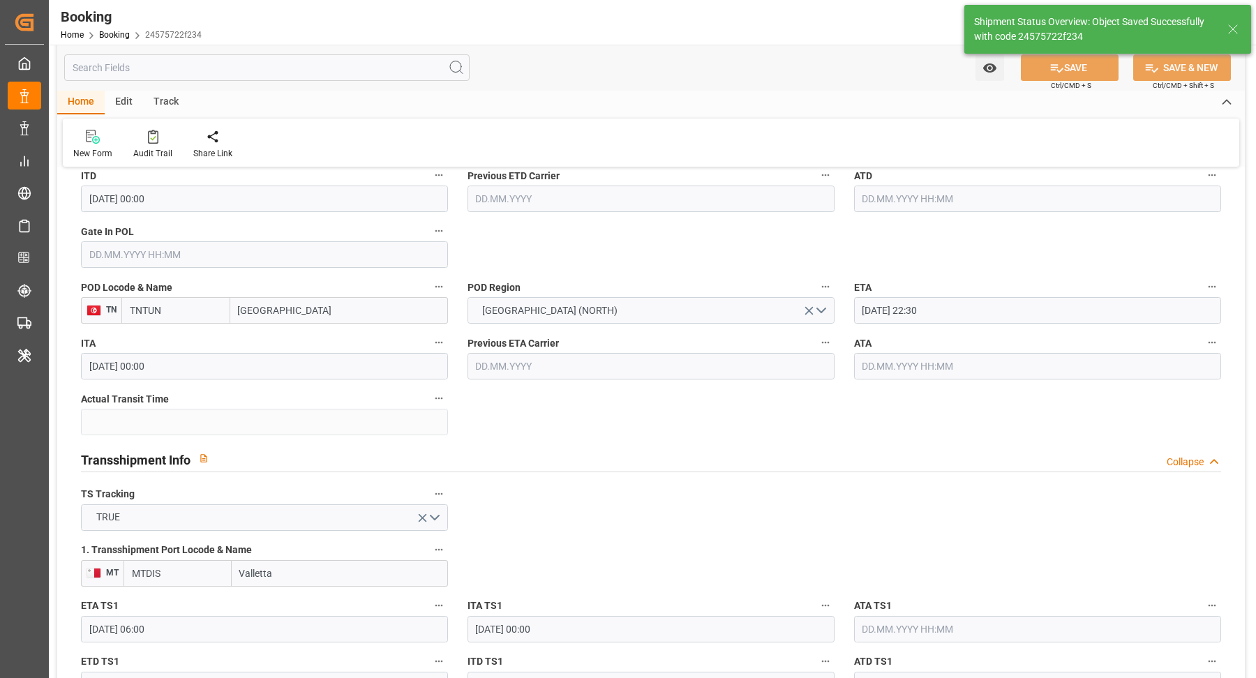
type input "19.09.2025 05:57"
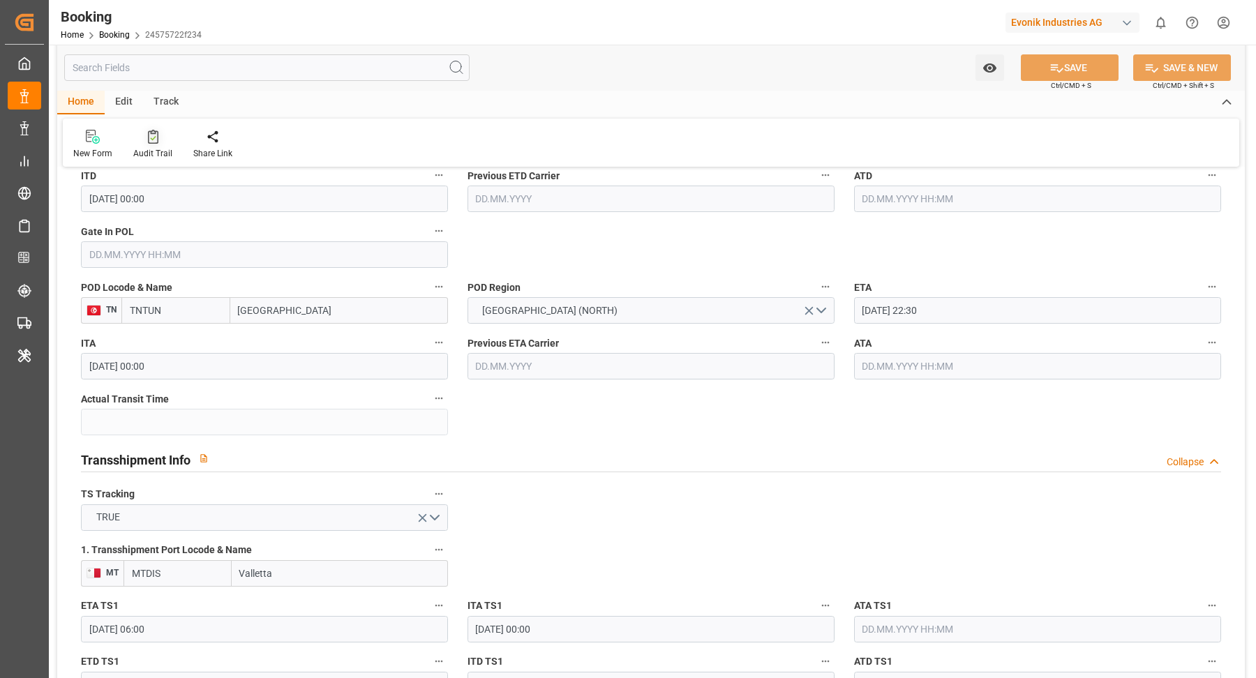
click at [149, 140] on icon at bounding box center [153, 137] width 10 height 14
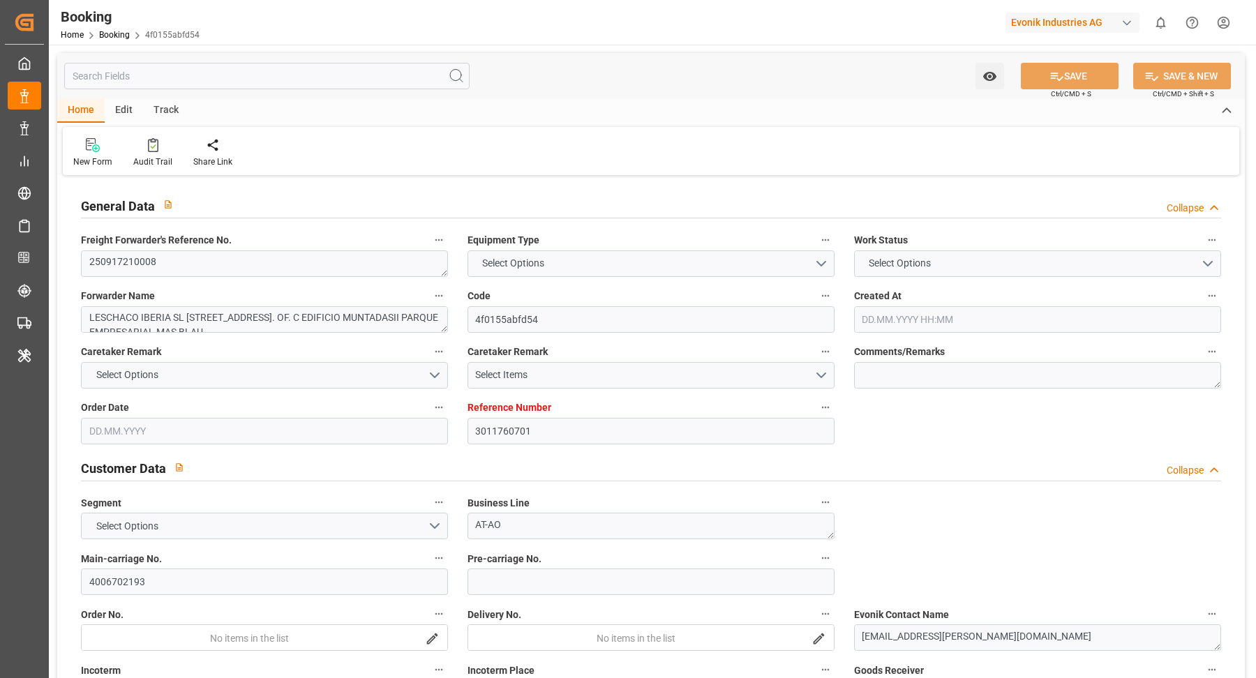
type input "3011760701"
type input "9938145"
type input "9859131"
type input "CMACGM"
type input "CMA CGM Group"
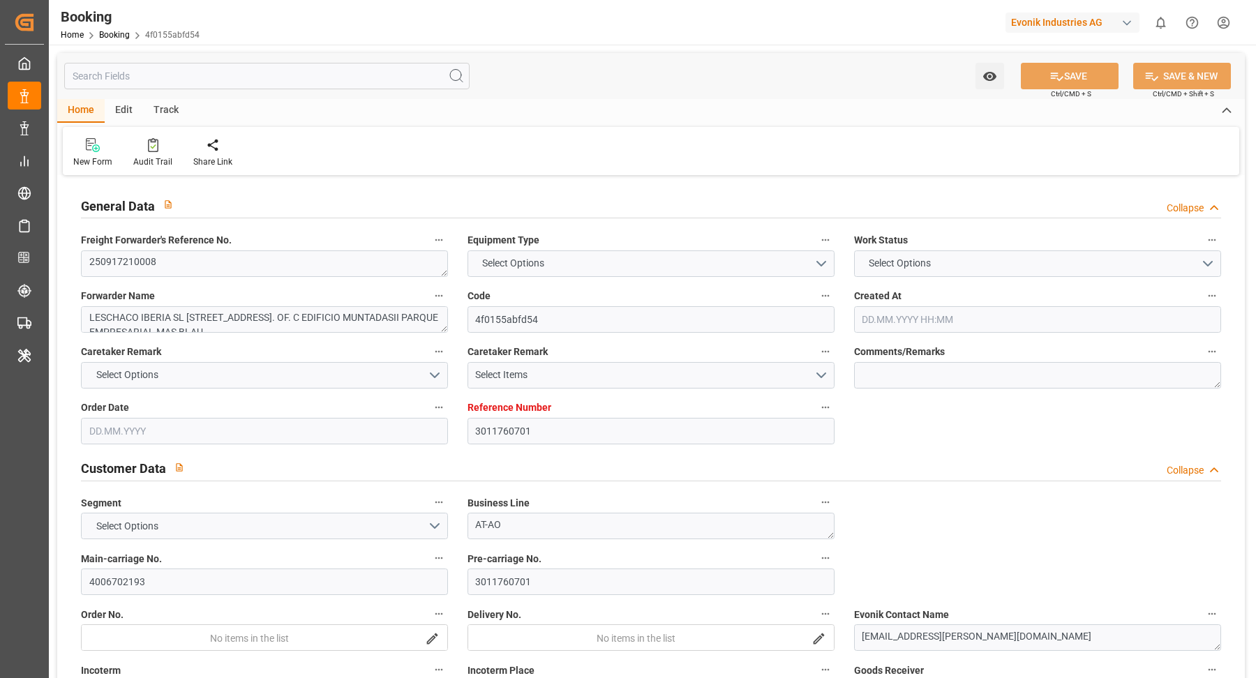
type input "ESBCN"
type input "TNTUN"
type input "MTDIS"
type input "0"
type input "ESBCN"
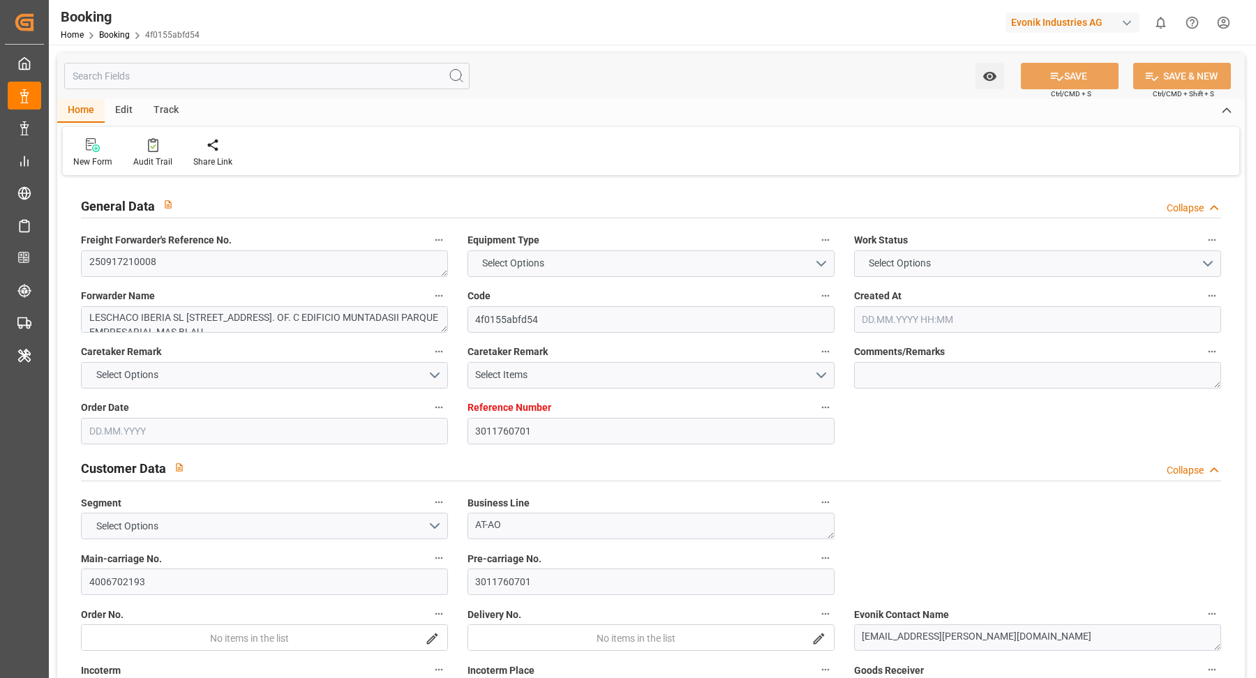
type input "TNTUN"
type input "[DATE] 13:23"
type input "[DATE]"
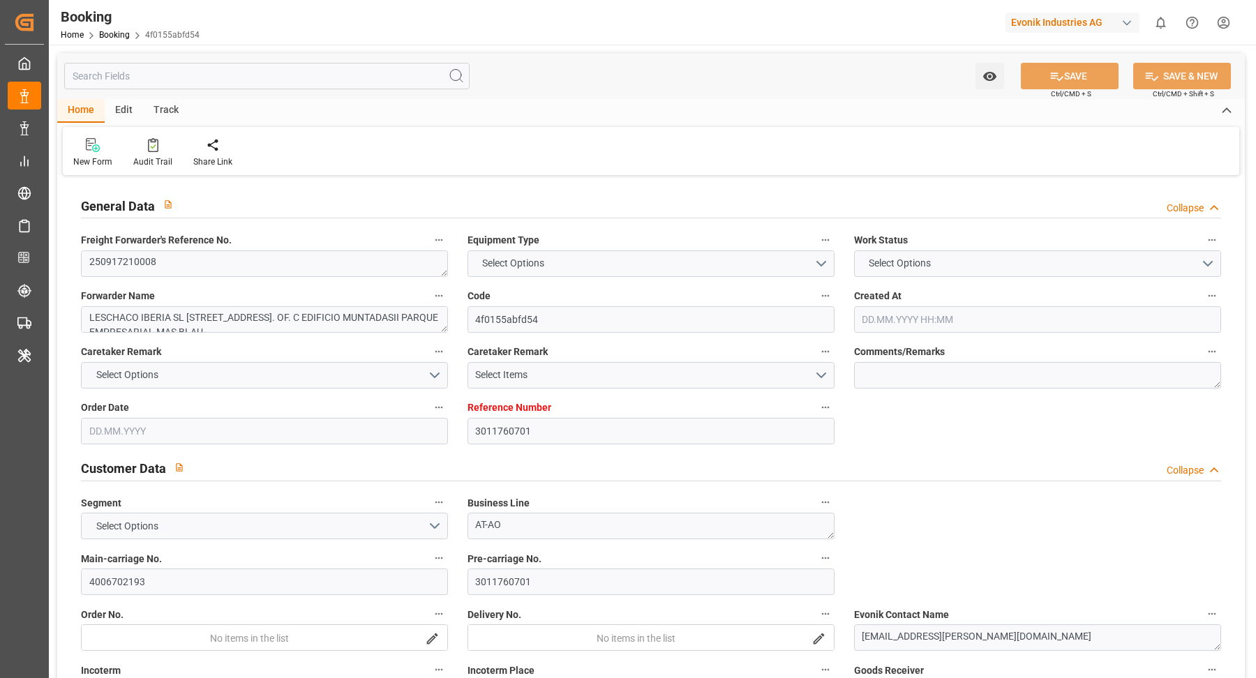
type input "[DATE] 00:00"
type input "[DATE]"
type input "[DATE] 02:00"
type input "[DATE] 00:00"
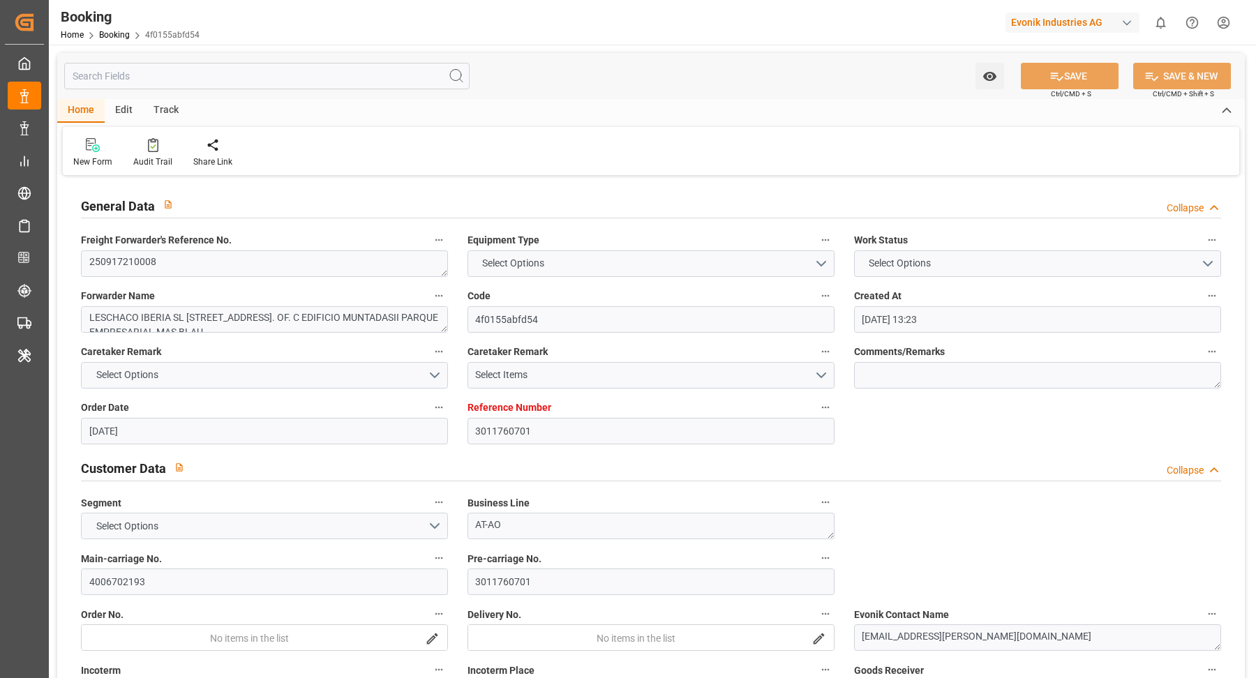
type input "[DATE] 22:30"
type input "[DATE] 00:00"
type input "[DATE] 06:00"
type input "[DATE] 00:00"
type input "[DATE] 08:30"
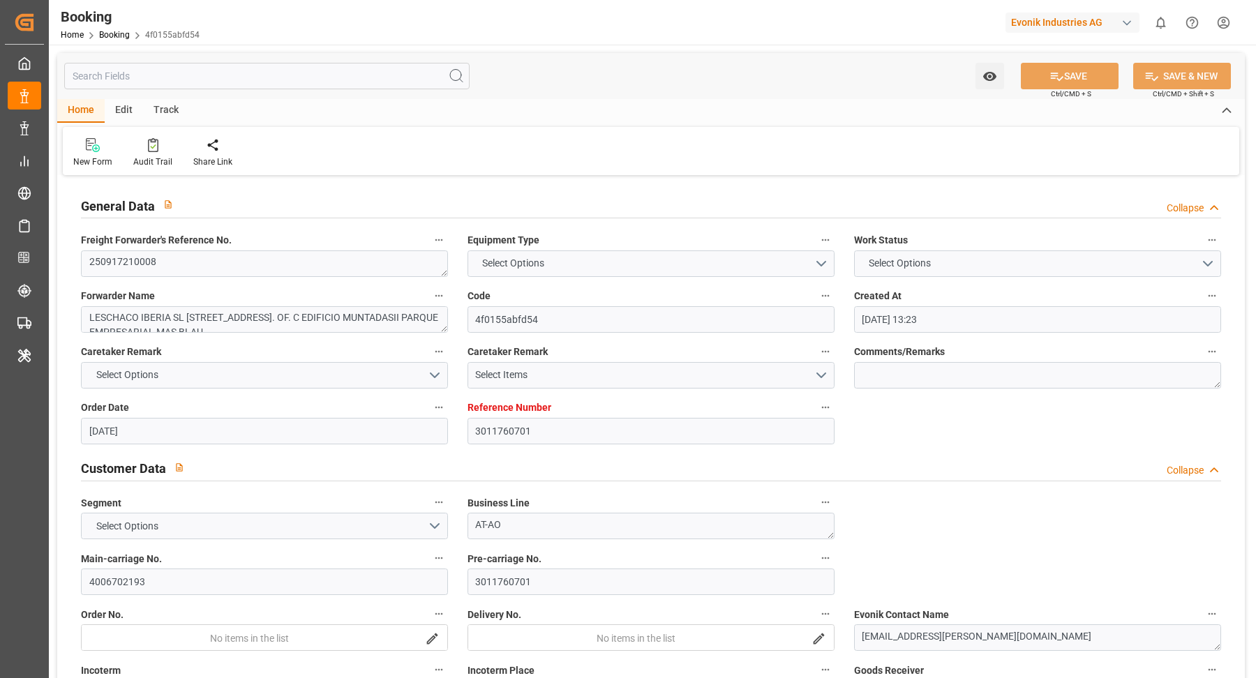
type input "[DATE] 00:00"
type input "[DATE] 15:42"
type input "[DATE]"
type input "[DATE] 02:00"
type input "[DATE] 06:00"
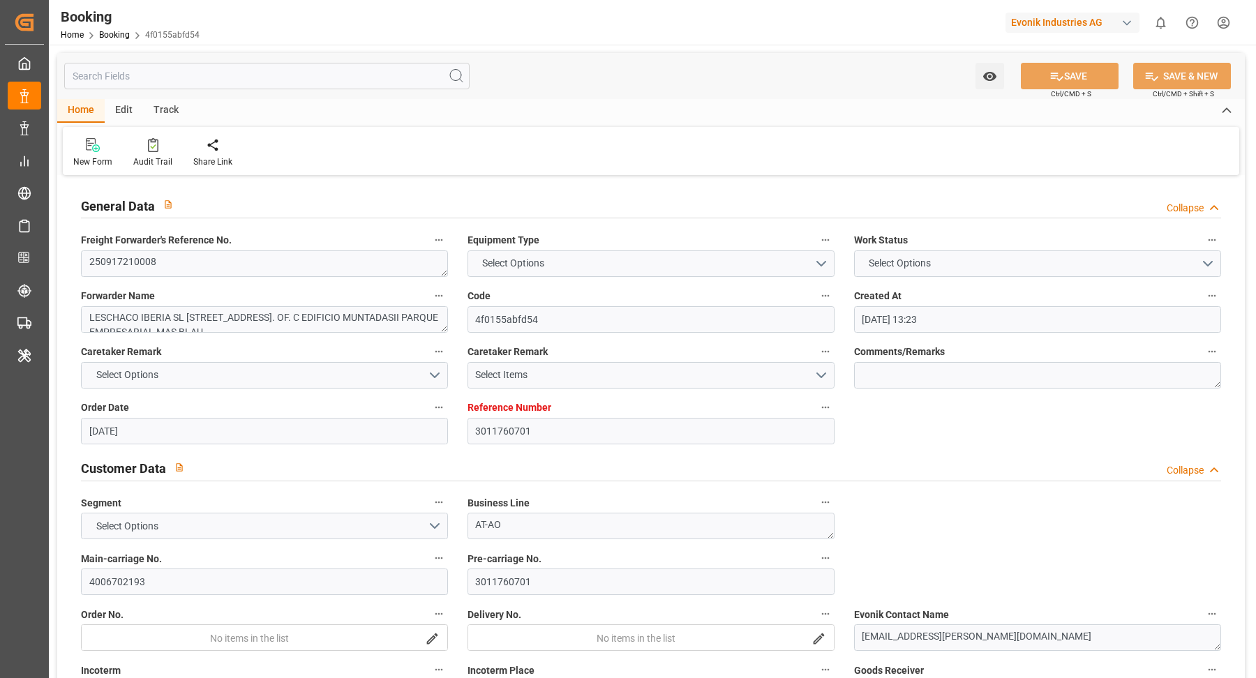
type input "[DATE] 08:30"
type input "[DATE] 22:30"
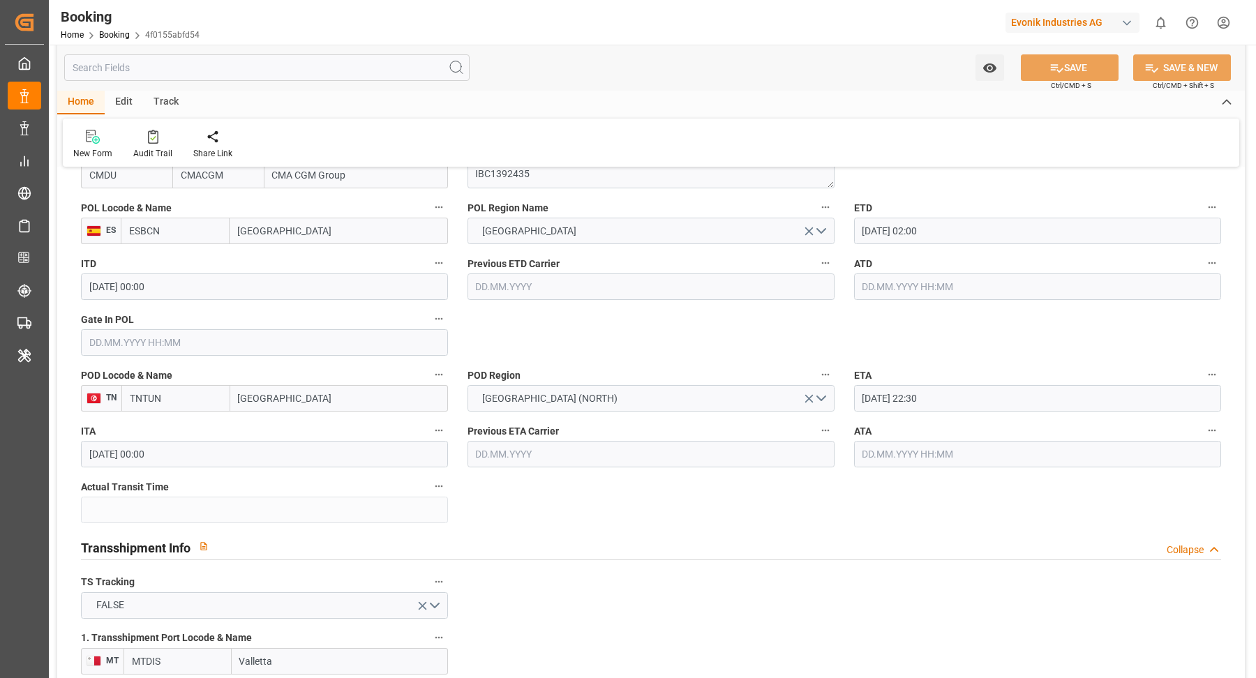
scroll to position [977, 0]
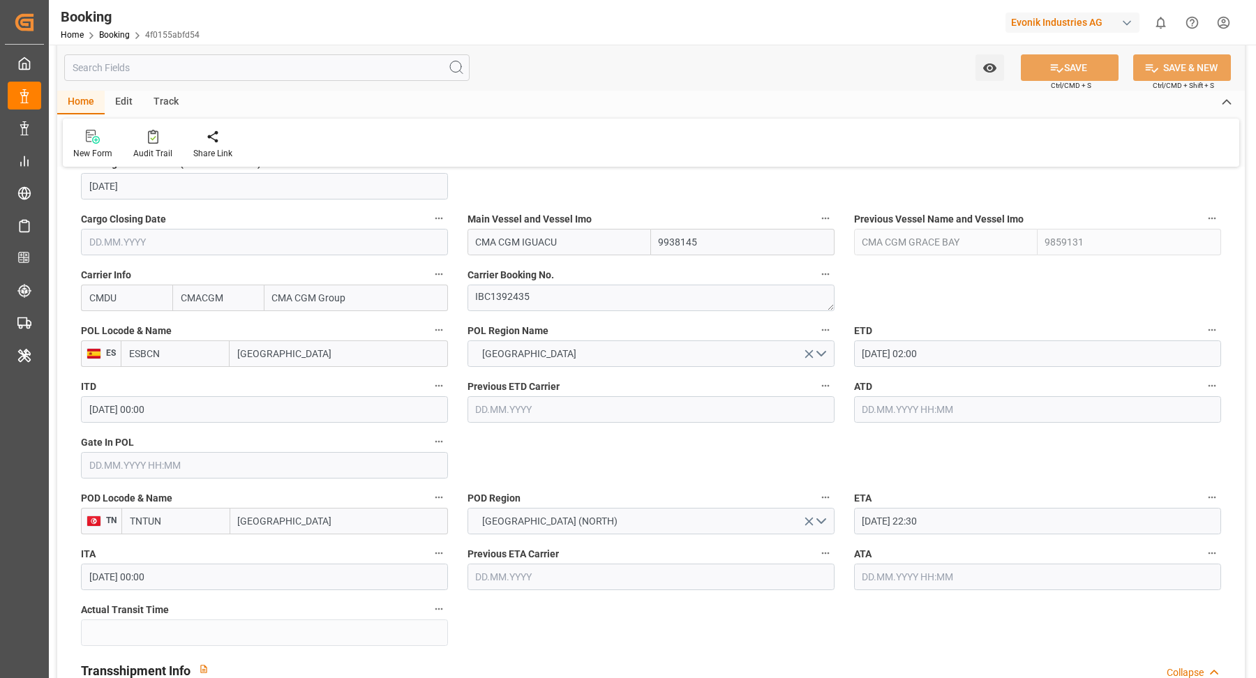
click at [619, 243] on input "CMA CGM IGUACU" at bounding box center [558, 242] width 183 height 27
click at [1214, 329] on icon "button" at bounding box center [1212, 330] width 8 height 2
click at [1167, 381] on li "Tracking Details" at bounding box center [1187, 374] width 112 height 23
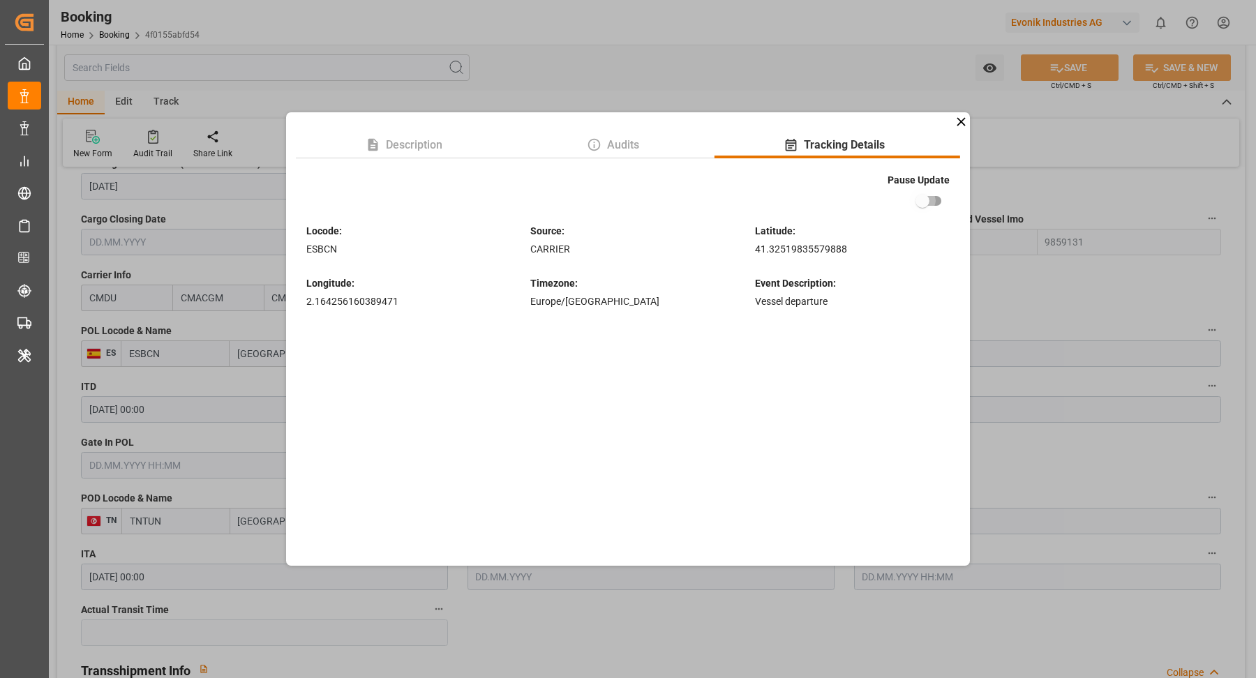
click at [932, 194] on input "checkbox" at bounding box center [922, 201] width 80 height 27
checkbox input "true"
click at [1086, 225] on div "Description Audits Tracking Details Pause Update Locode : ESBCN Source : CARRIE…" at bounding box center [628, 339] width 1256 height 678
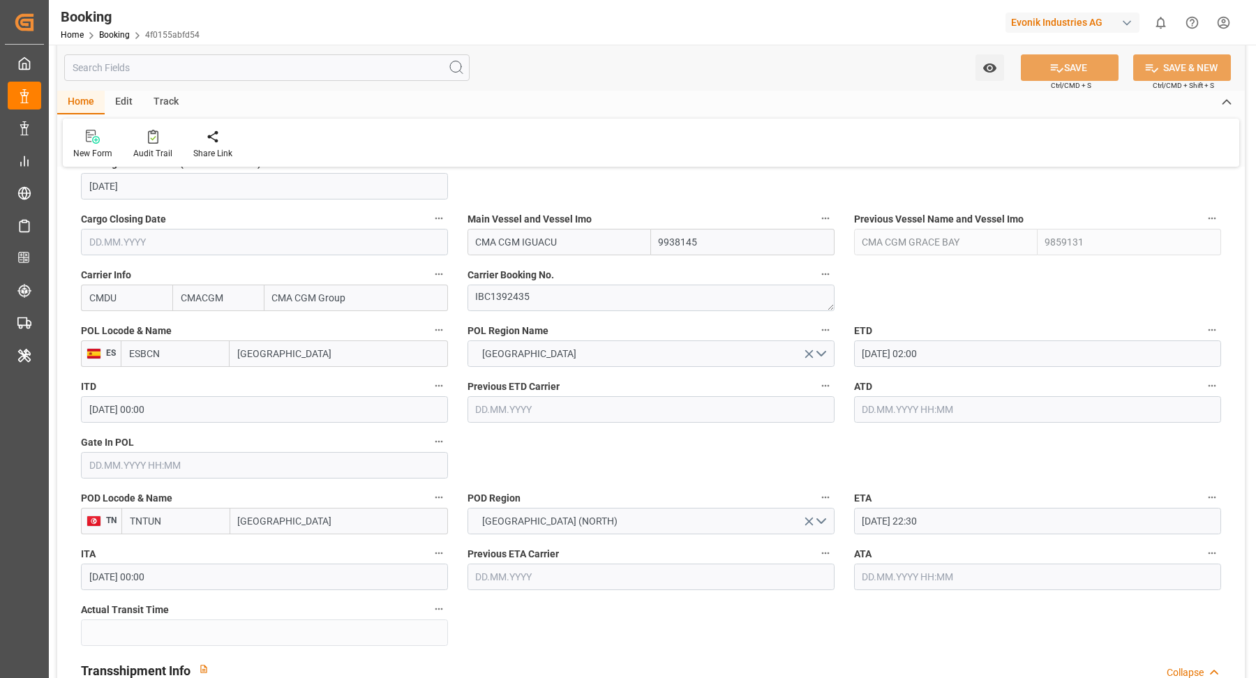
click at [980, 346] on input "[DATE] 02:00" at bounding box center [1037, 353] width 367 height 27
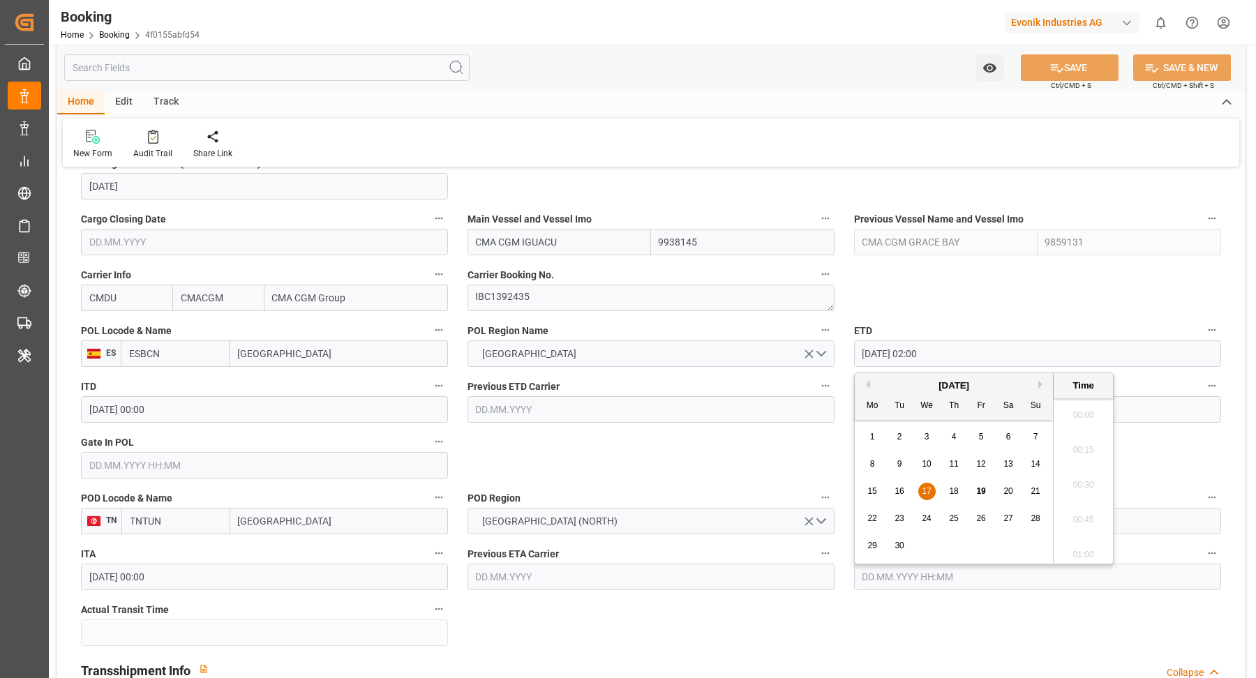
scroll to position [213, 0]
drag, startPoint x: 980, startPoint y: 518, endPoint x: 1092, endPoint y: 280, distance: 262.7
click at [980, 518] on span "26" at bounding box center [980, 518] width 9 height 10
type input "[DATE] 02:00"
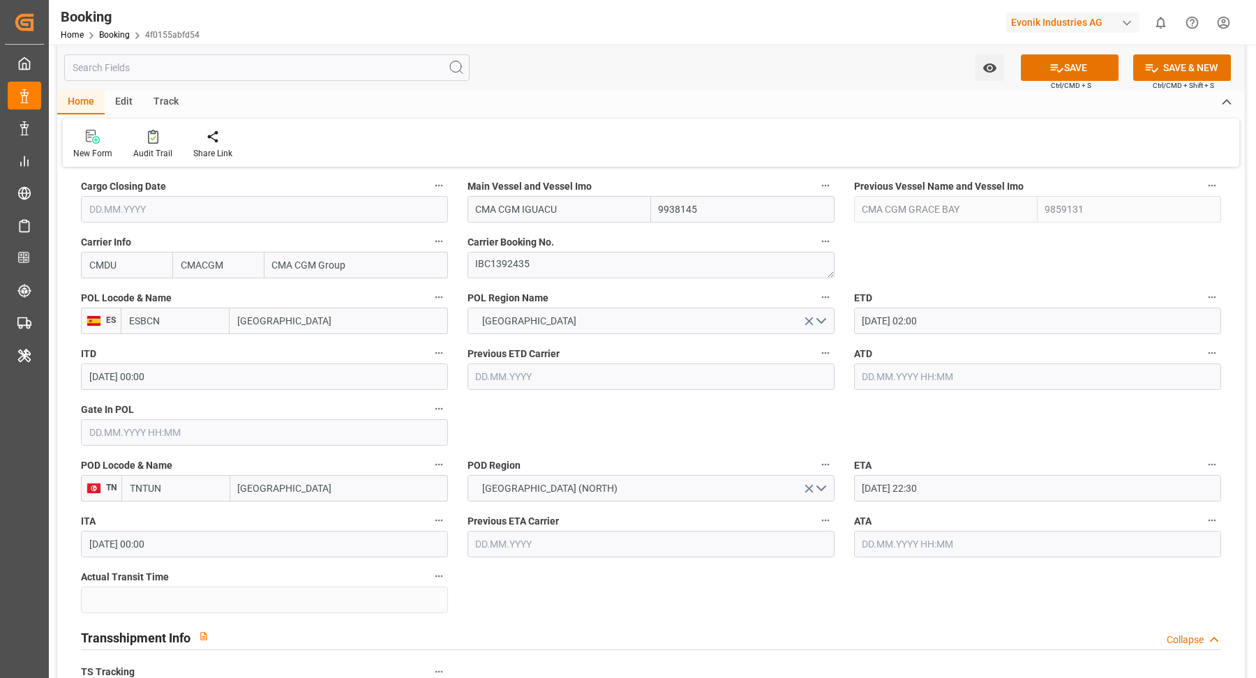
scroll to position [1021, 0]
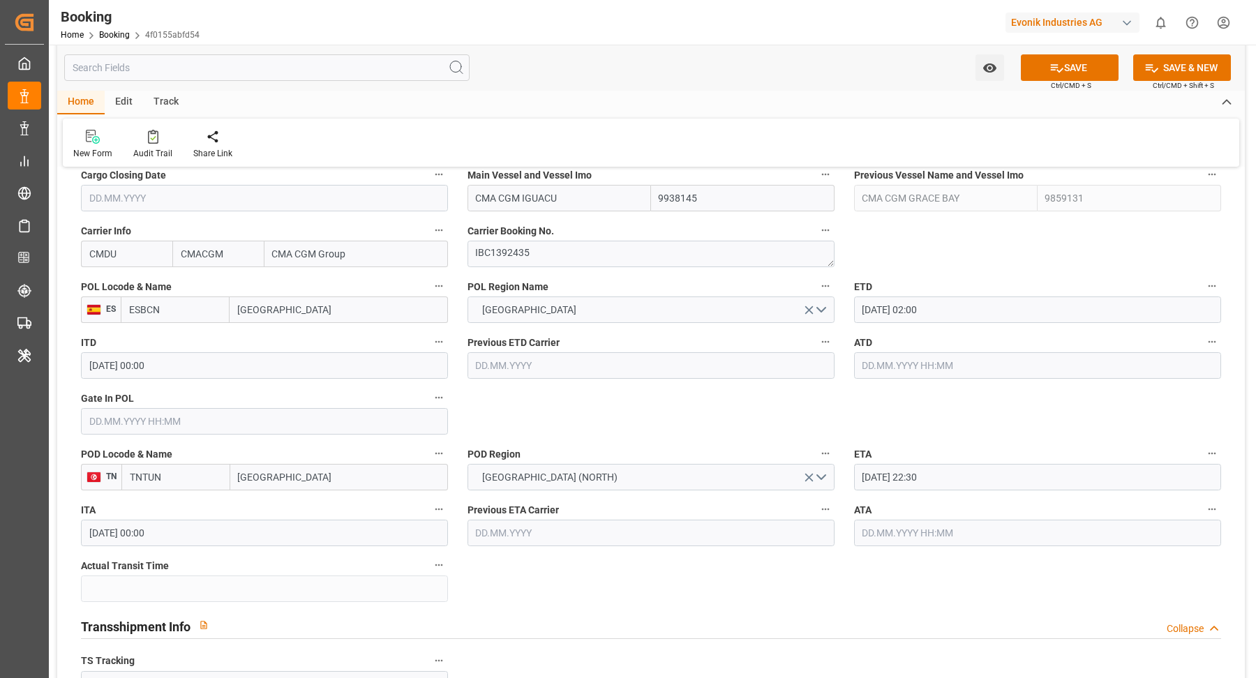
click at [956, 473] on input "25.09.2025 22:30" at bounding box center [1037, 477] width 367 height 27
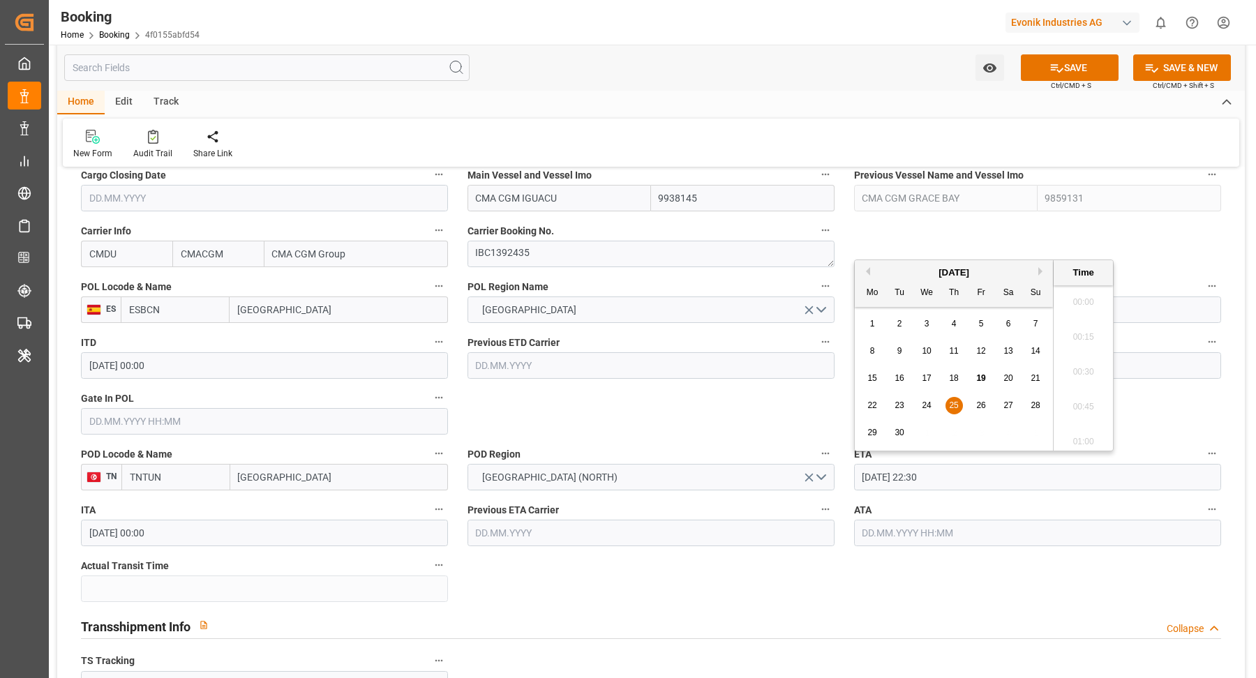
scroll to position [3073, 0]
click at [1039, 269] on button "Next Month" at bounding box center [1042, 271] width 8 height 8
click at [925, 351] on span "8" at bounding box center [926, 351] width 5 height 10
type input "08.10.2025 22:30"
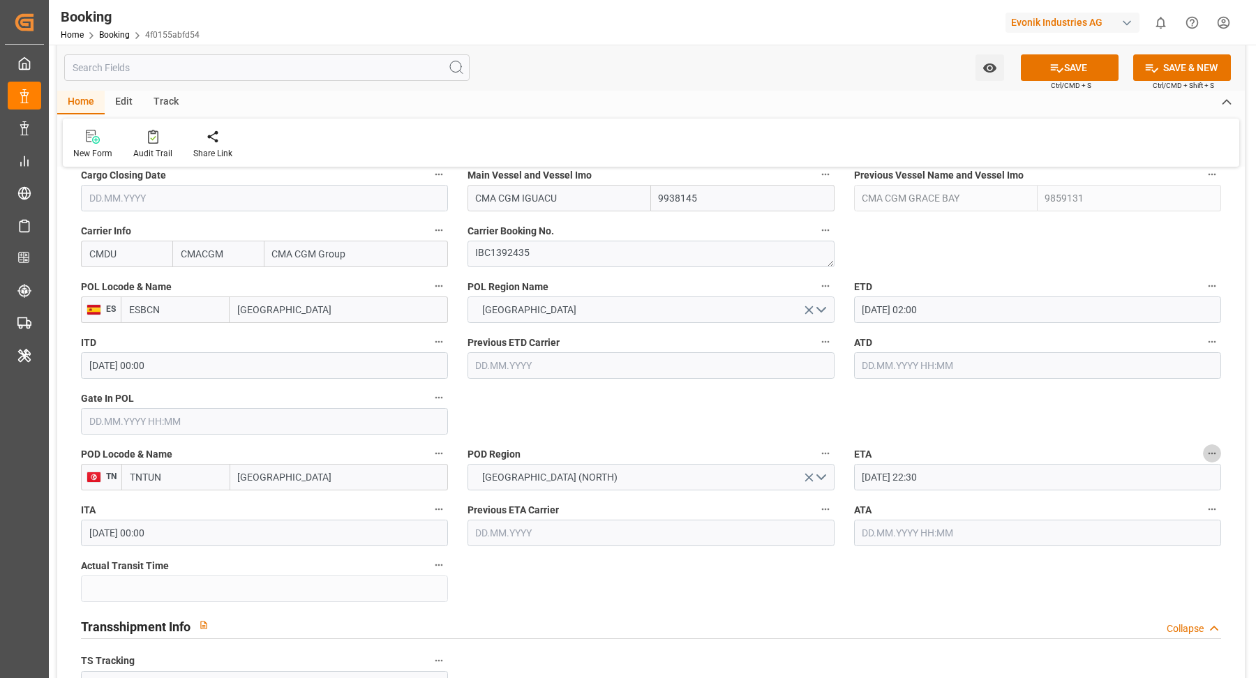
click at [1214, 449] on icon "button" at bounding box center [1211, 453] width 11 height 11
click at [1184, 497] on li "Tracking Details" at bounding box center [1187, 497] width 112 height 23
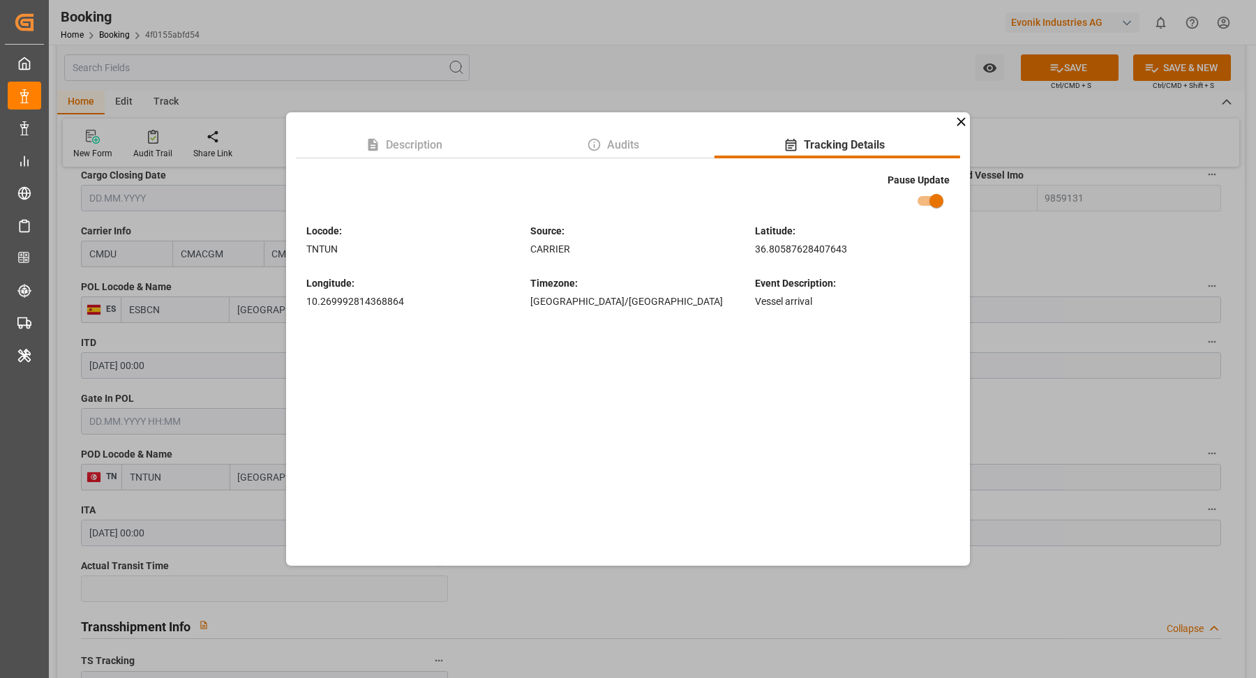
drag, startPoint x: 1011, startPoint y: 226, endPoint x: 1004, endPoint y: 223, distance: 8.2
click at [1011, 227] on div "Description Audits Tracking Details Pause Update Locode : TNTUN Source : CARRIE…" at bounding box center [628, 339] width 1256 height 678
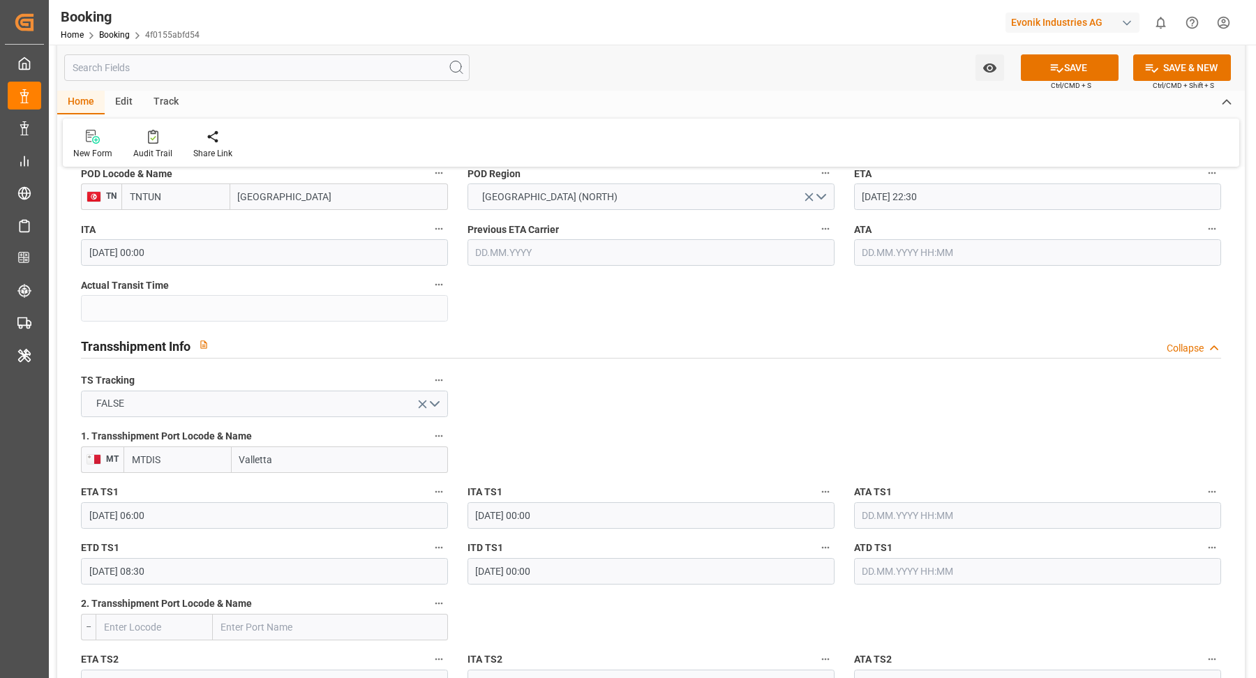
scroll to position [1352, 0]
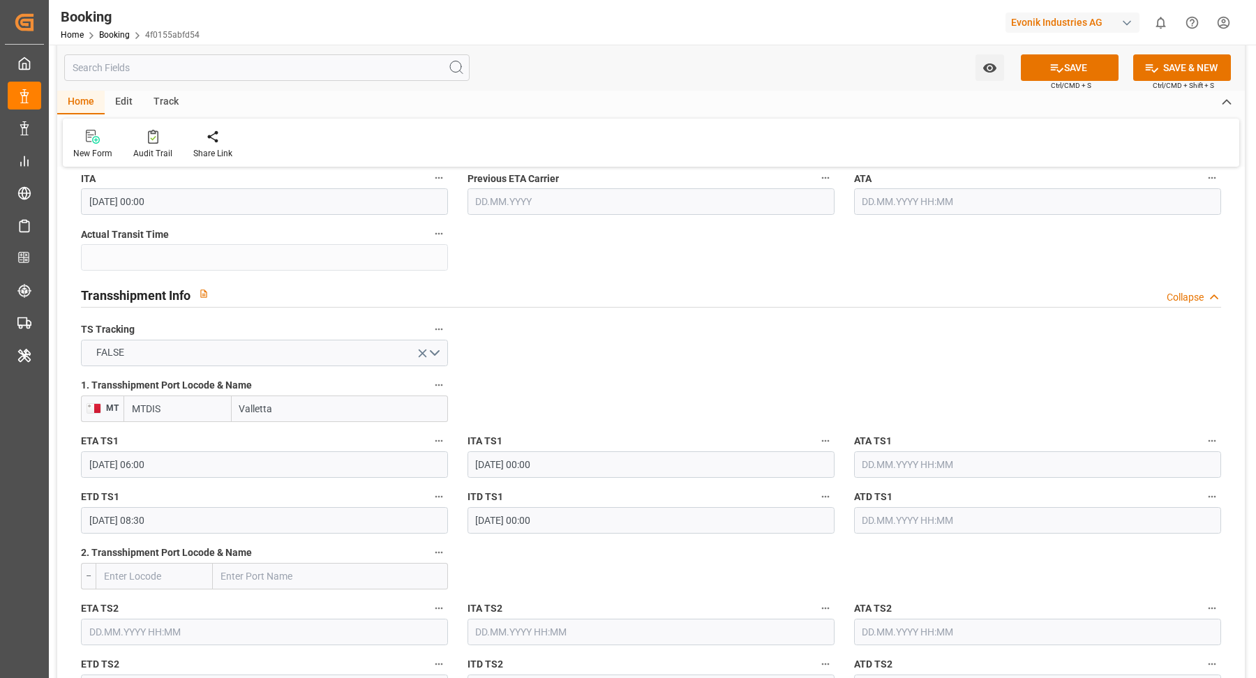
click at [436, 442] on icon "button" at bounding box center [438, 440] width 11 height 11
click at [471, 483] on li "Tracking Details" at bounding box center [486, 484] width 112 height 23
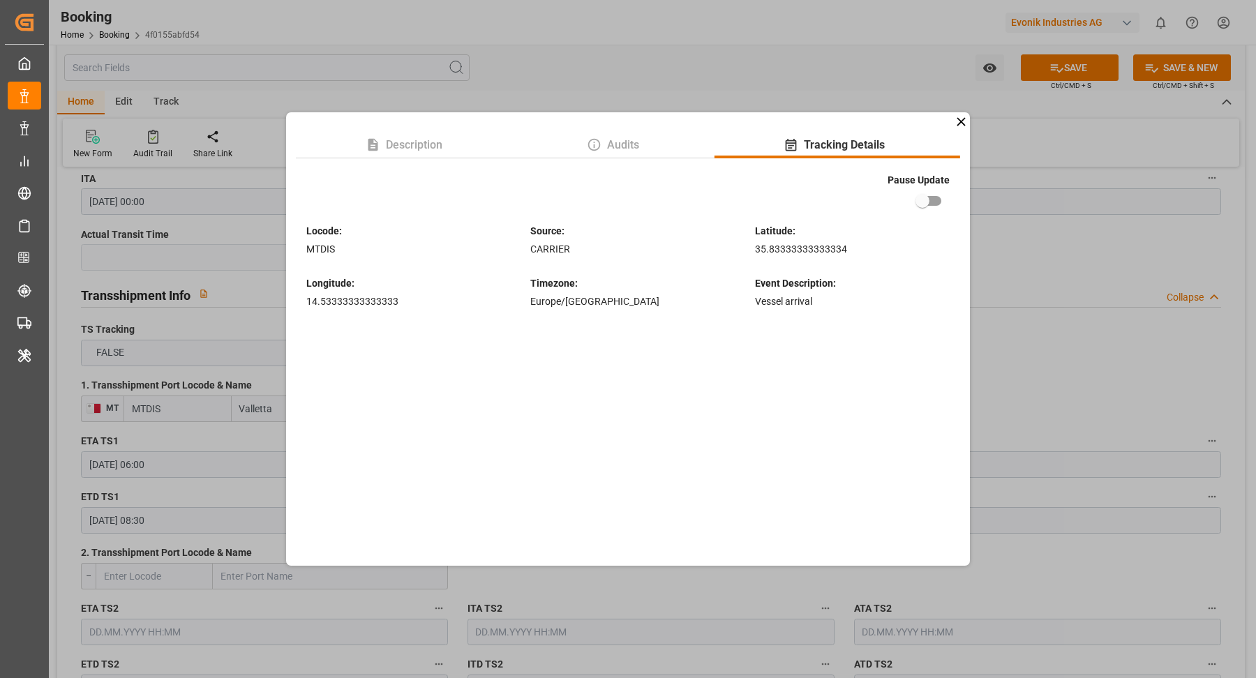
click at [931, 205] on input "checkbox" at bounding box center [922, 201] width 80 height 27
checkbox input "true"
click at [1083, 315] on div "Description Audits Tracking Details Pause Update Locode : MTDIS Source : CARRIE…" at bounding box center [628, 339] width 1256 height 678
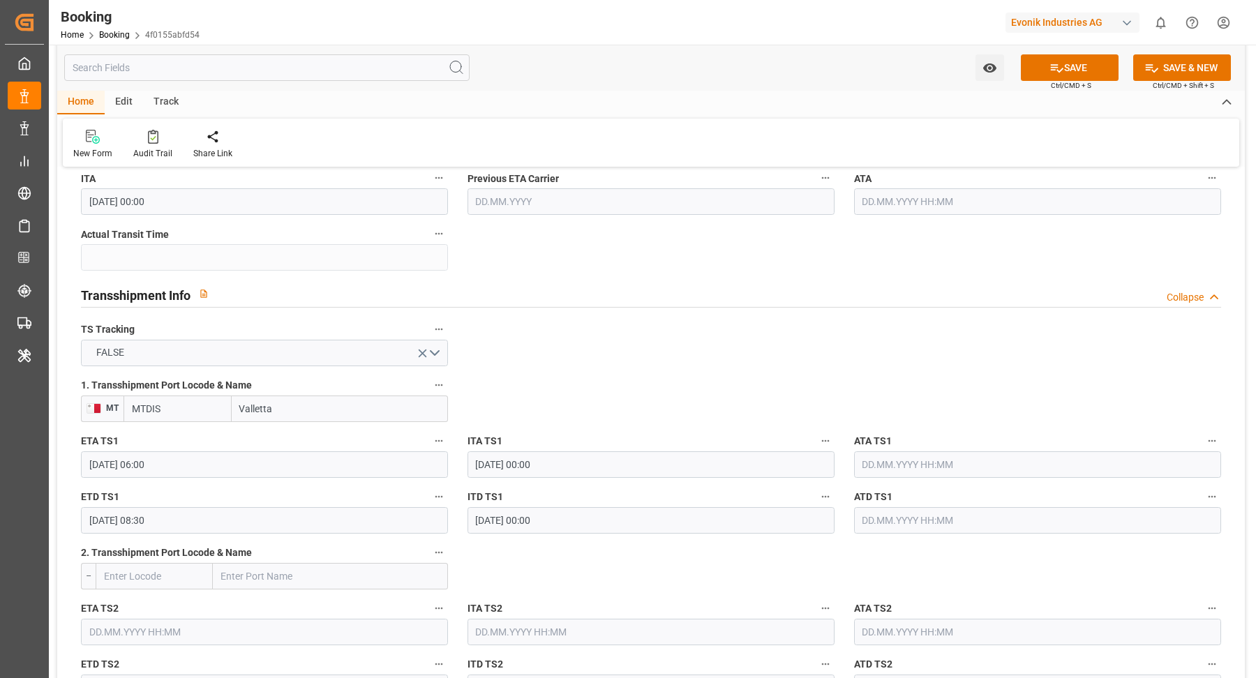
scroll to position [1564, 0]
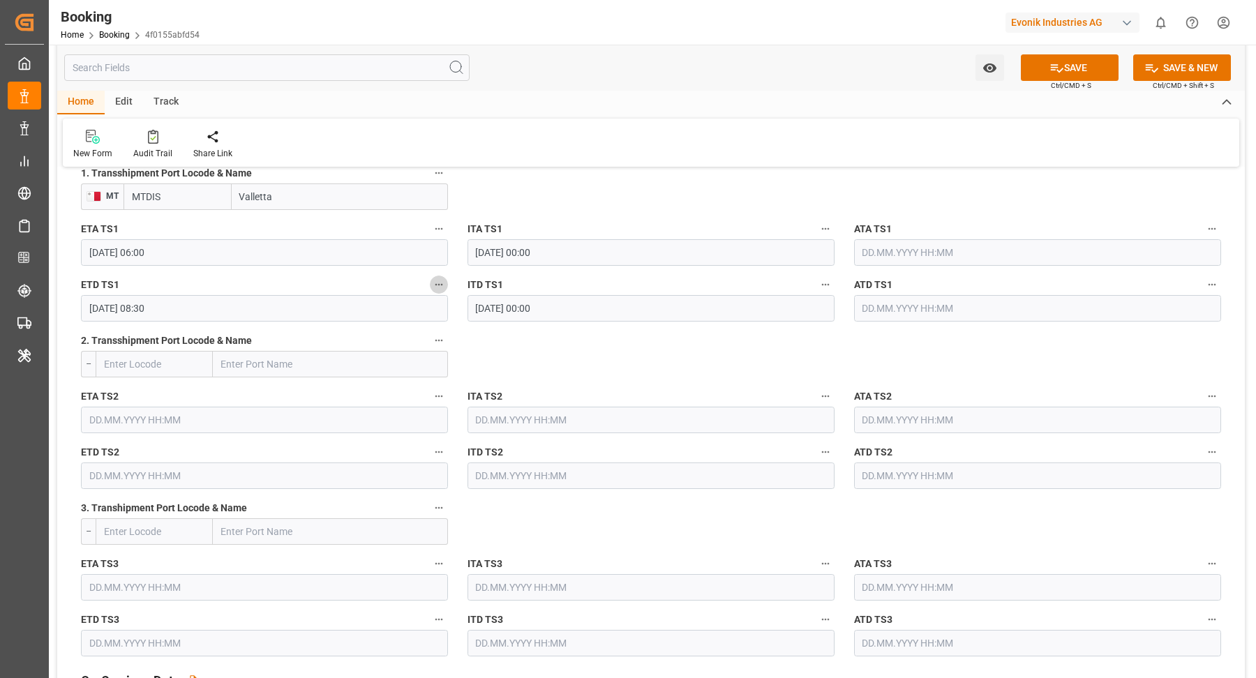
click at [436, 280] on icon "button" at bounding box center [438, 284] width 11 height 11
click at [512, 324] on li "Tracking Details" at bounding box center [486, 328] width 112 height 23
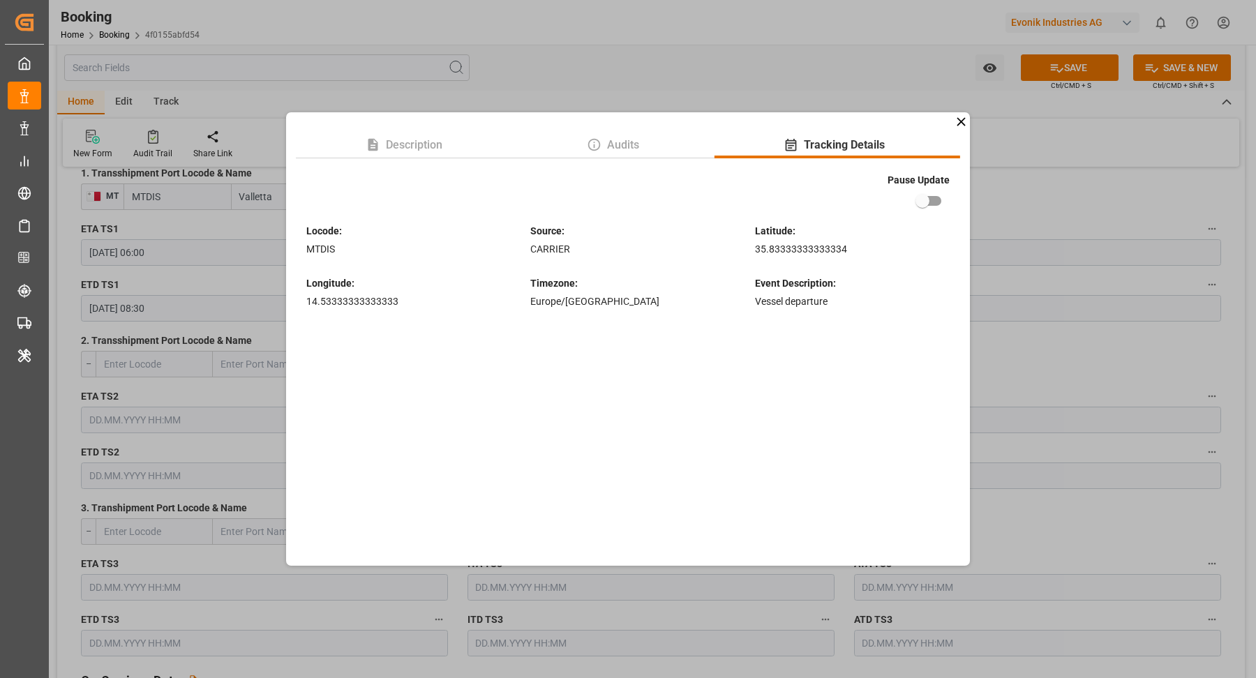
click at [931, 202] on input "checkbox" at bounding box center [922, 201] width 80 height 27
checkbox input "true"
click at [1090, 221] on div "Description Audits Tracking Details Pause Update Locode : MTDIS Source : CARRIE…" at bounding box center [628, 339] width 1256 height 678
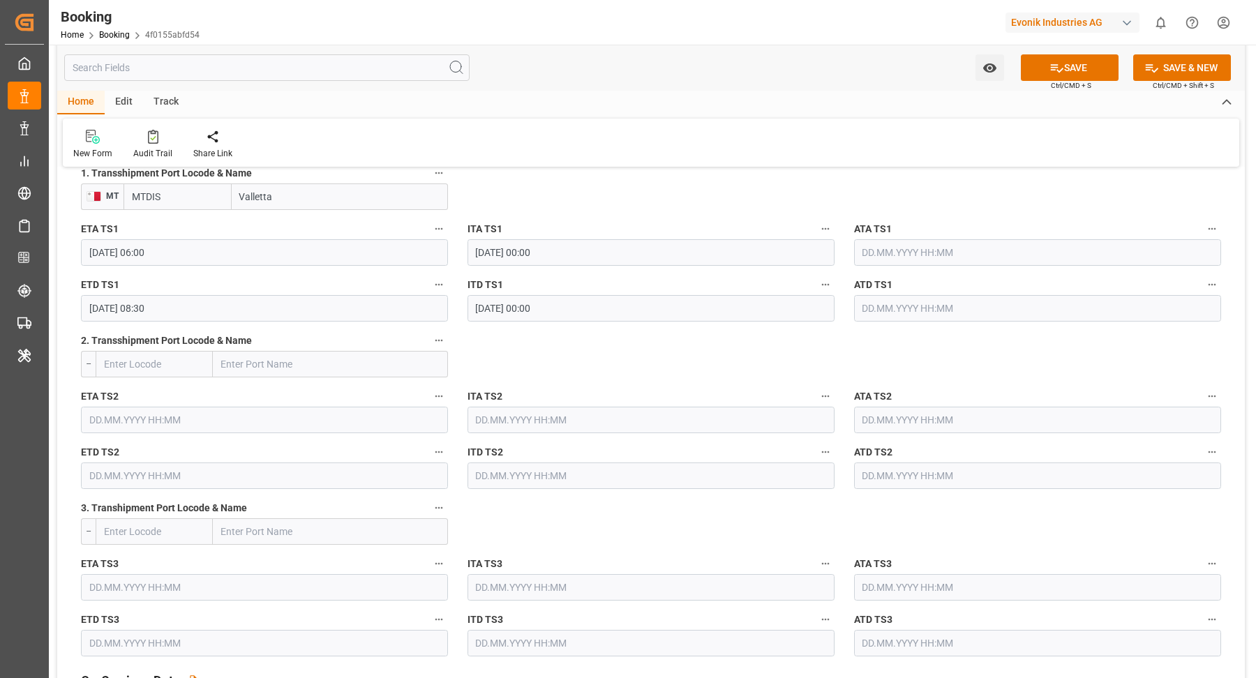
scroll to position [1453, 0]
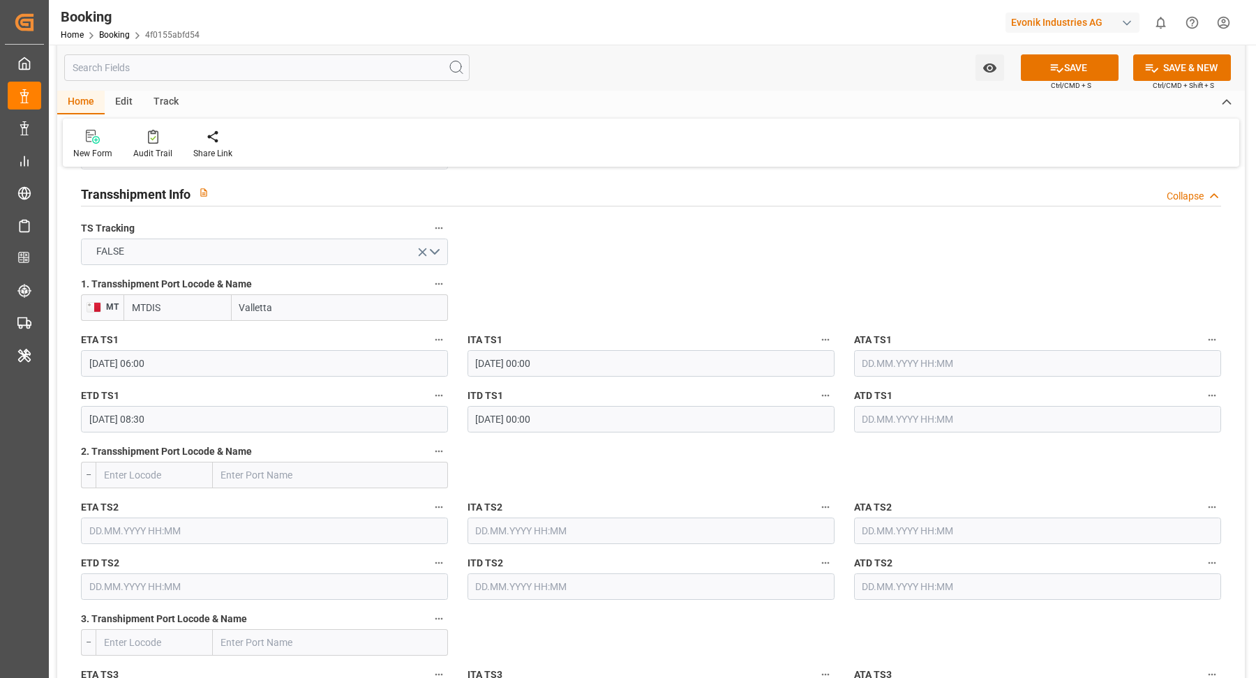
click at [203, 361] on input "22.09.2025 06:00" at bounding box center [264, 363] width 367 height 27
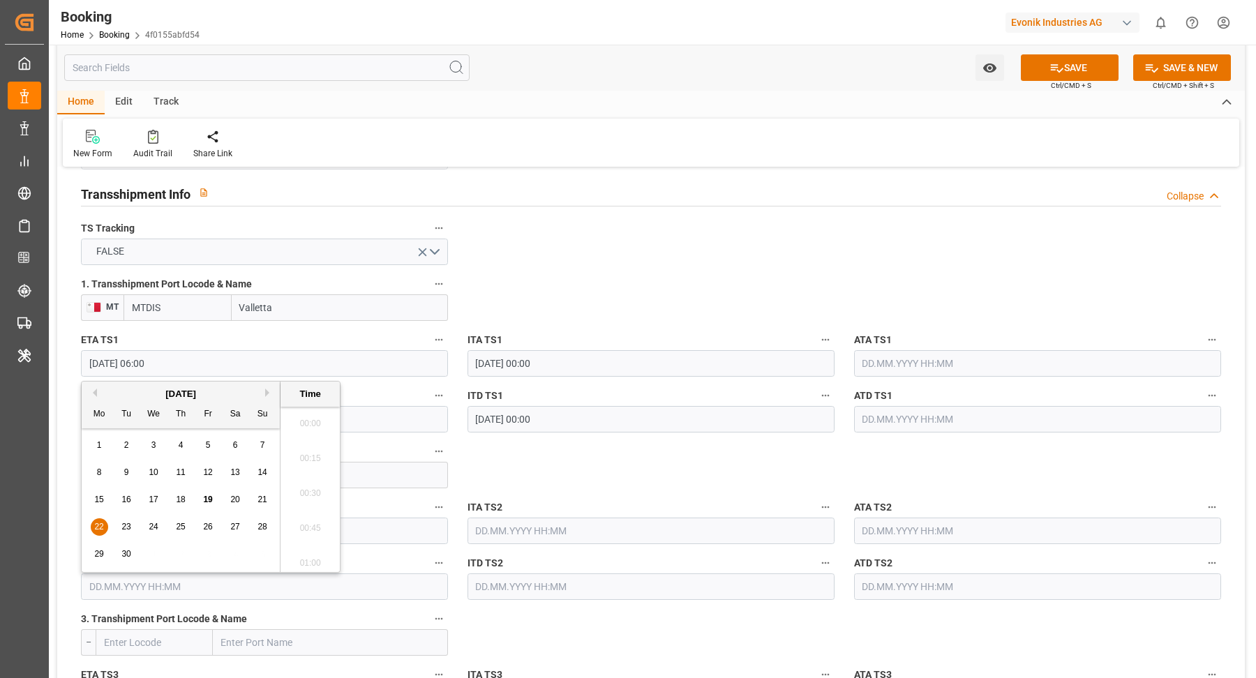
scroll to position [771, 0]
click at [269, 394] on button "Next Month" at bounding box center [269, 393] width 8 height 8
click at [174, 448] on div "2" at bounding box center [180, 445] width 17 height 17
type input "02.10.2025 06:00"
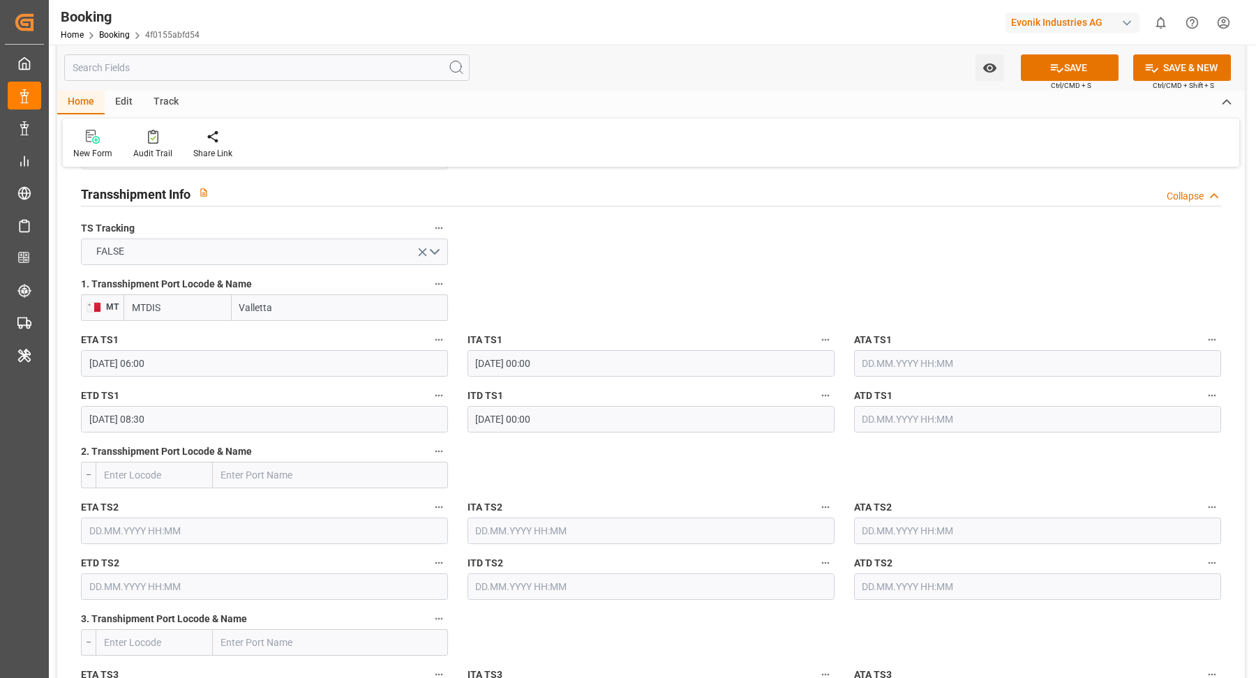
click at [242, 419] on input "23.09.2025 08:30" at bounding box center [264, 419] width 367 height 27
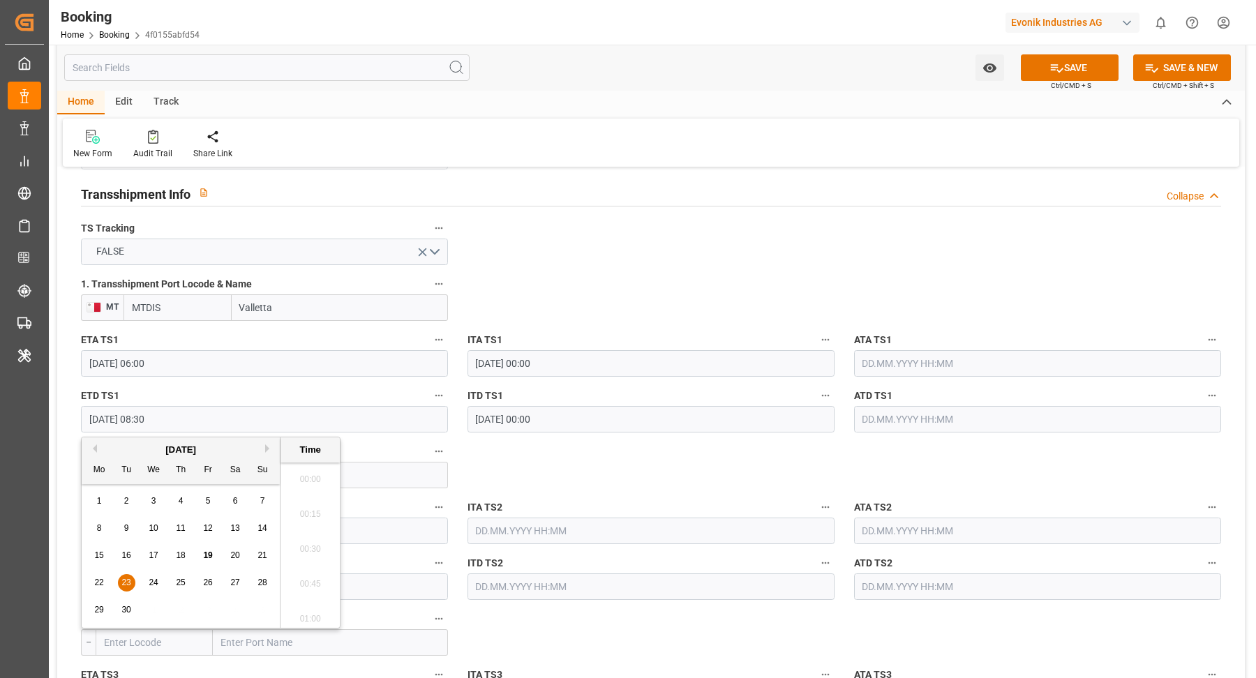
scroll to position [1120, 0]
click at [265, 450] on button "Next Month" at bounding box center [269, 448] width 8 height 8
click at [126, 535] on div "7" at bounding box center [126, 528] width 17 height 17
type input "07.10.2025 08:30"
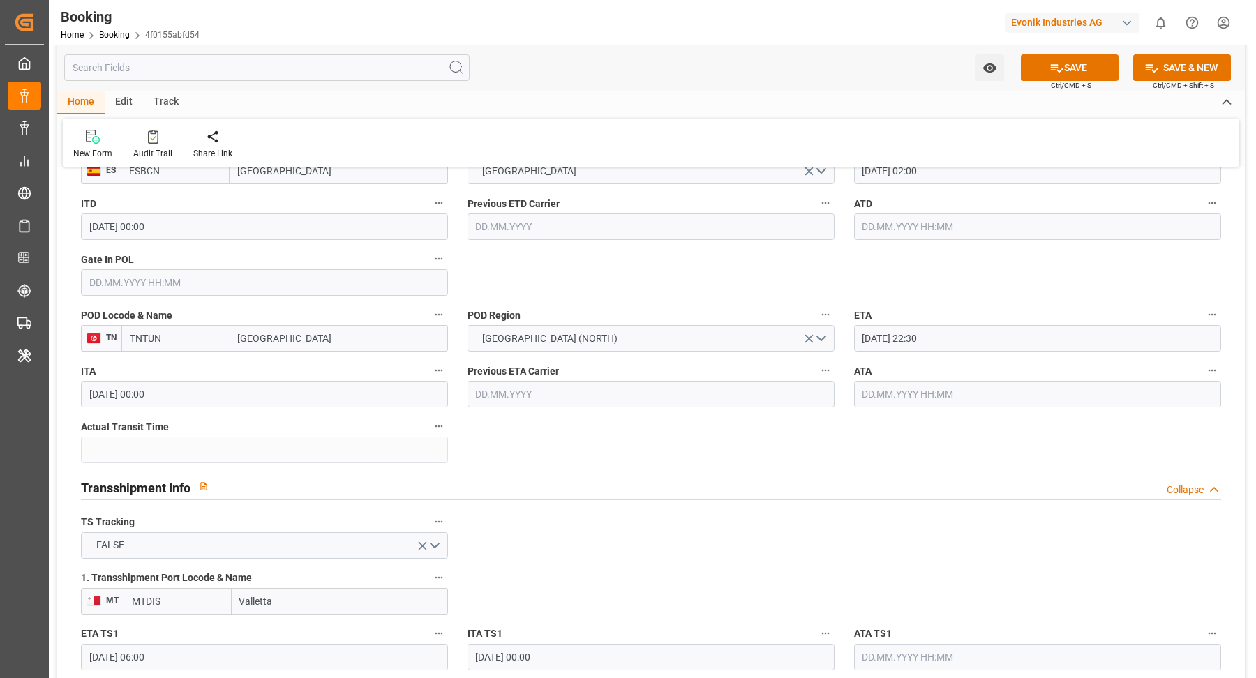
scroll to position [1263, 0]
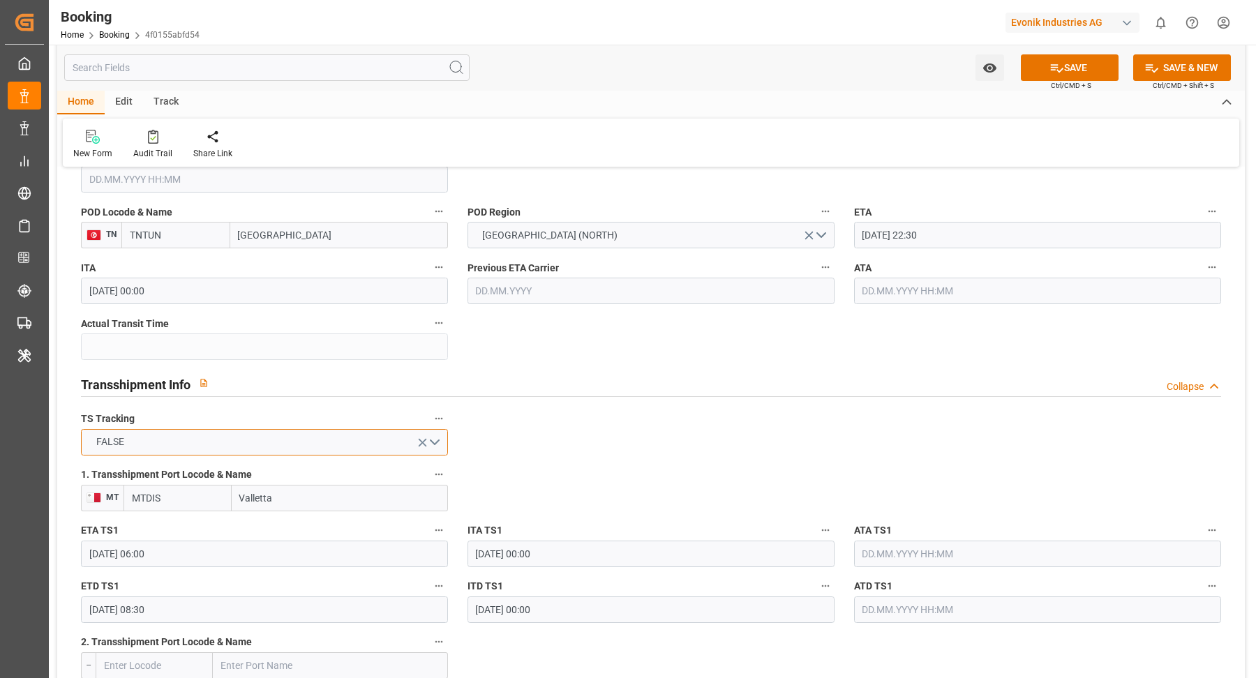
click at [345, 446] on button "FALSE" at bounding box center [264, 442] width 367 height 27
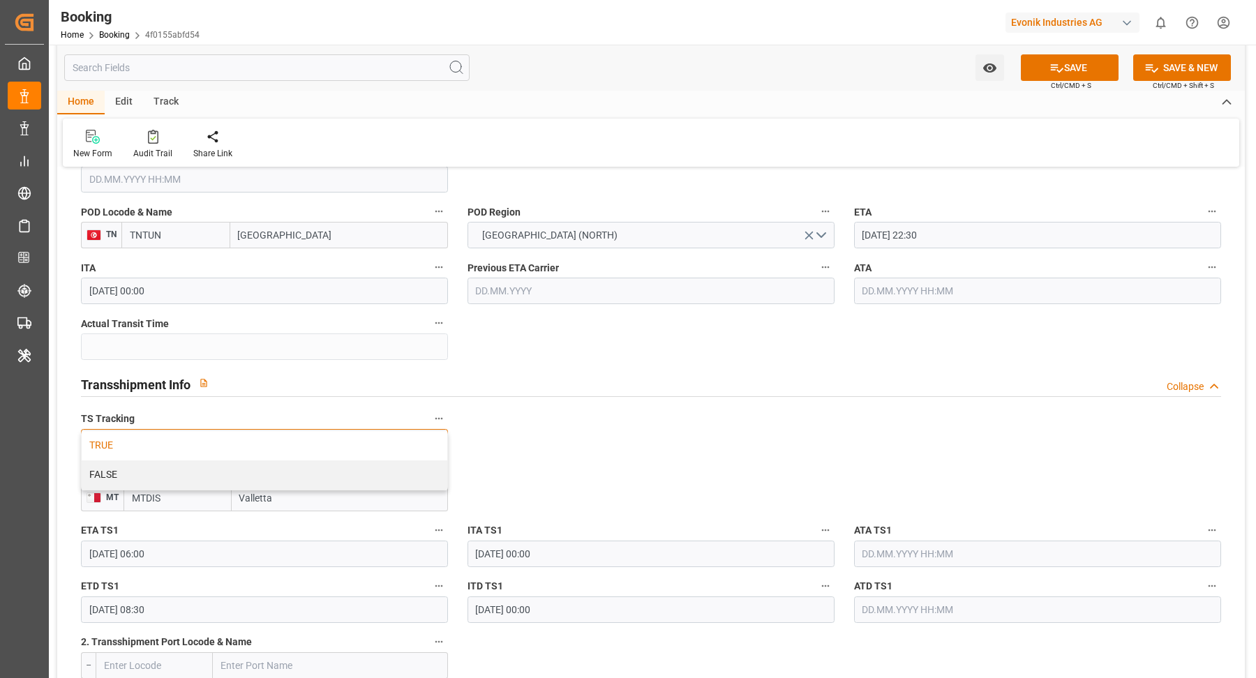
click at [201, 451] on div "TRUE" at bounding box center [265, 445] width 366 height 29
click at [443, 415] on icon "button" at bounding box center [438, 418] width 11 height 11
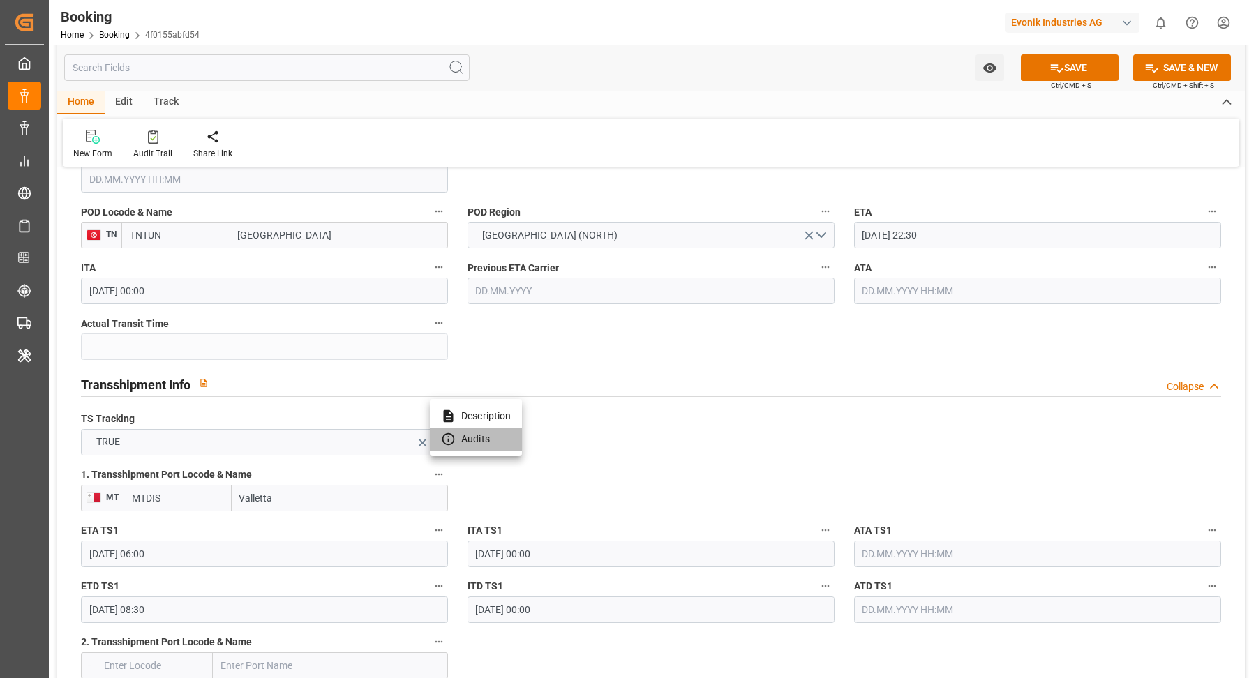
click at [490, 437] on li "Audits" at bounding box center [476, 439] width 92 height 23
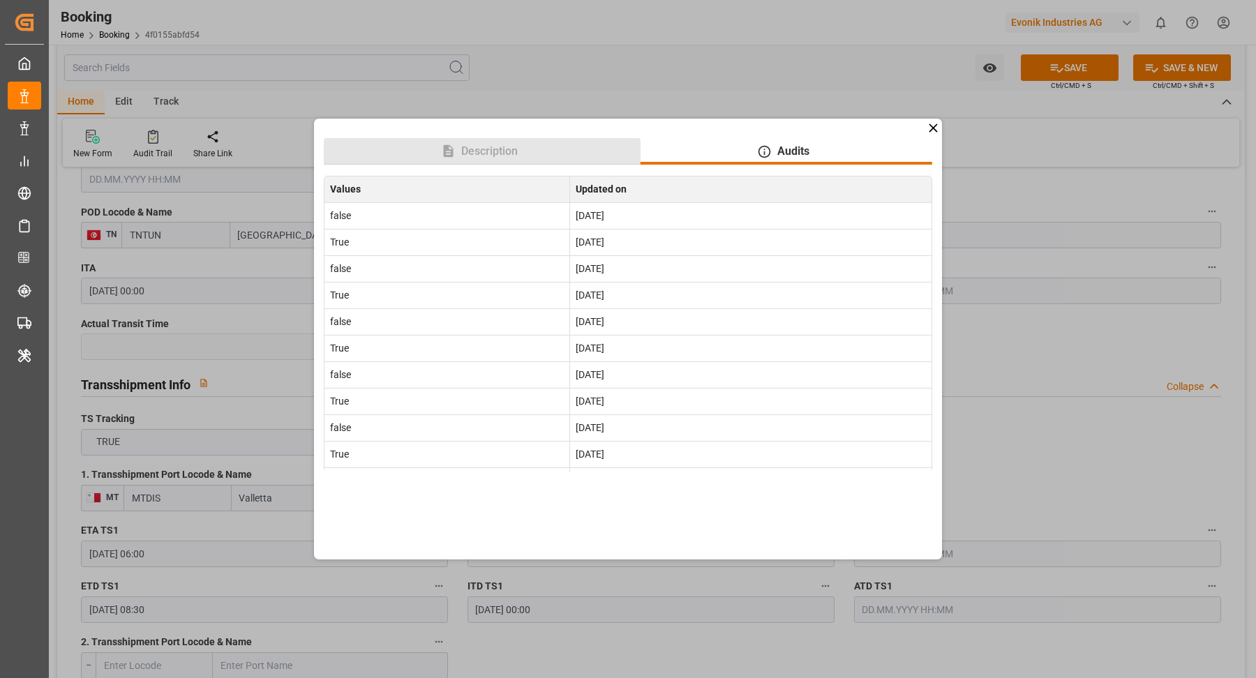
click at [519, 160] on button "Description" at bounding box center [482, 151] width 317 height 27
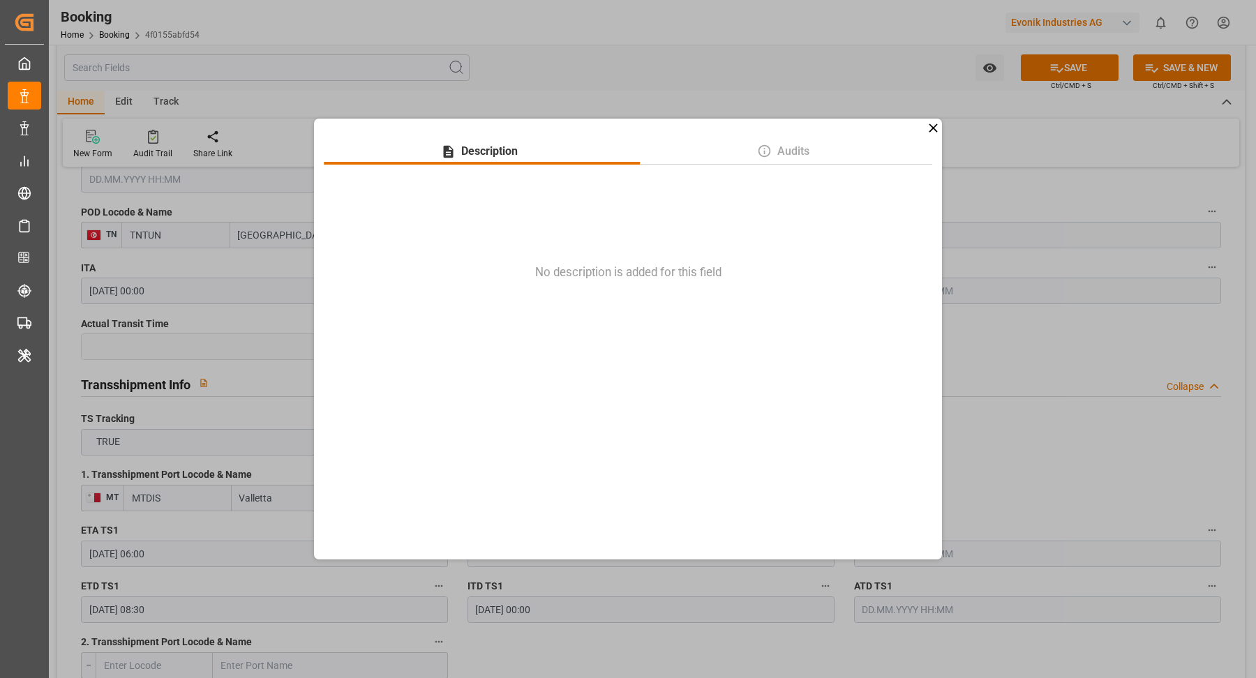
click at [940, 124] on icon at bounding box center [933, 128] width 15 height 15
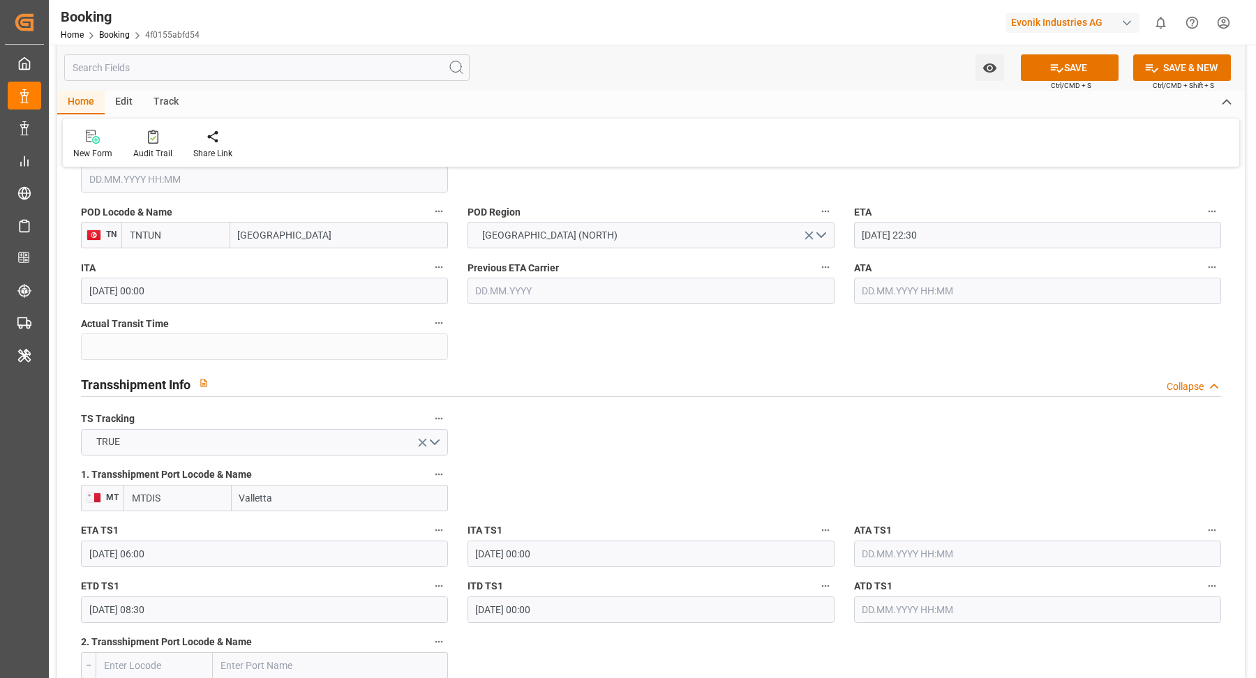
click at [1085, 68] on button "SAVE" at bounding box center [1070, 67] width 98 height 27
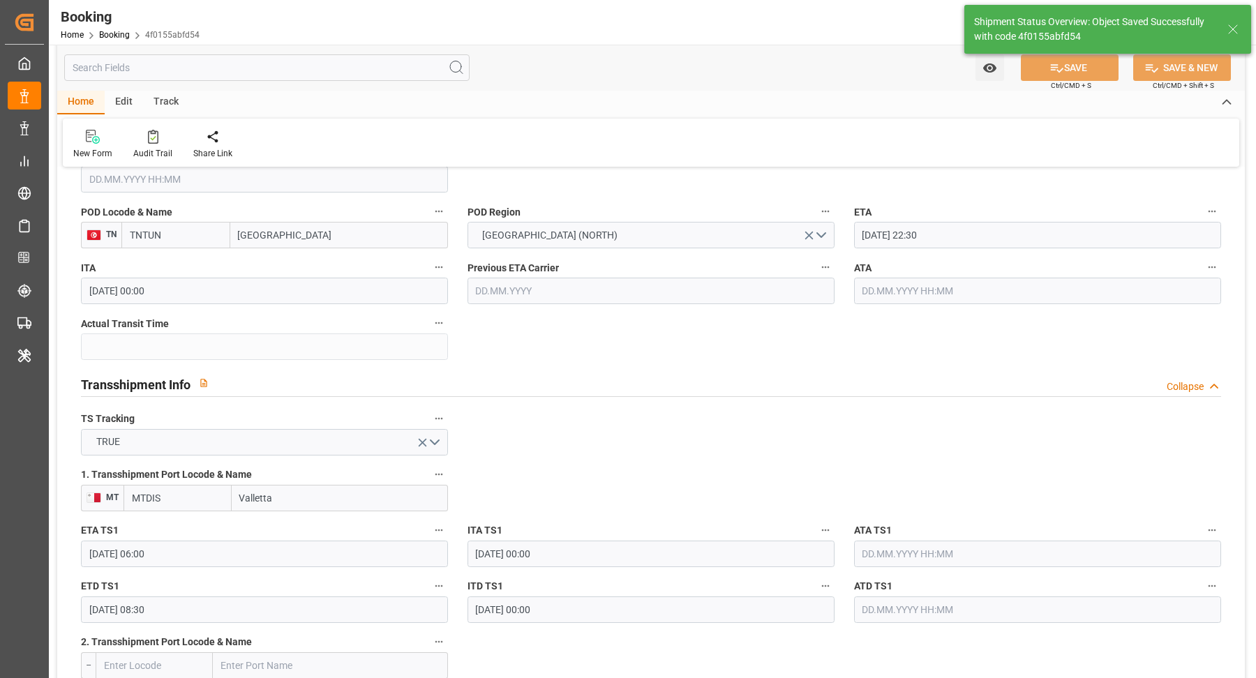
type input "19.09.2025 05:57"
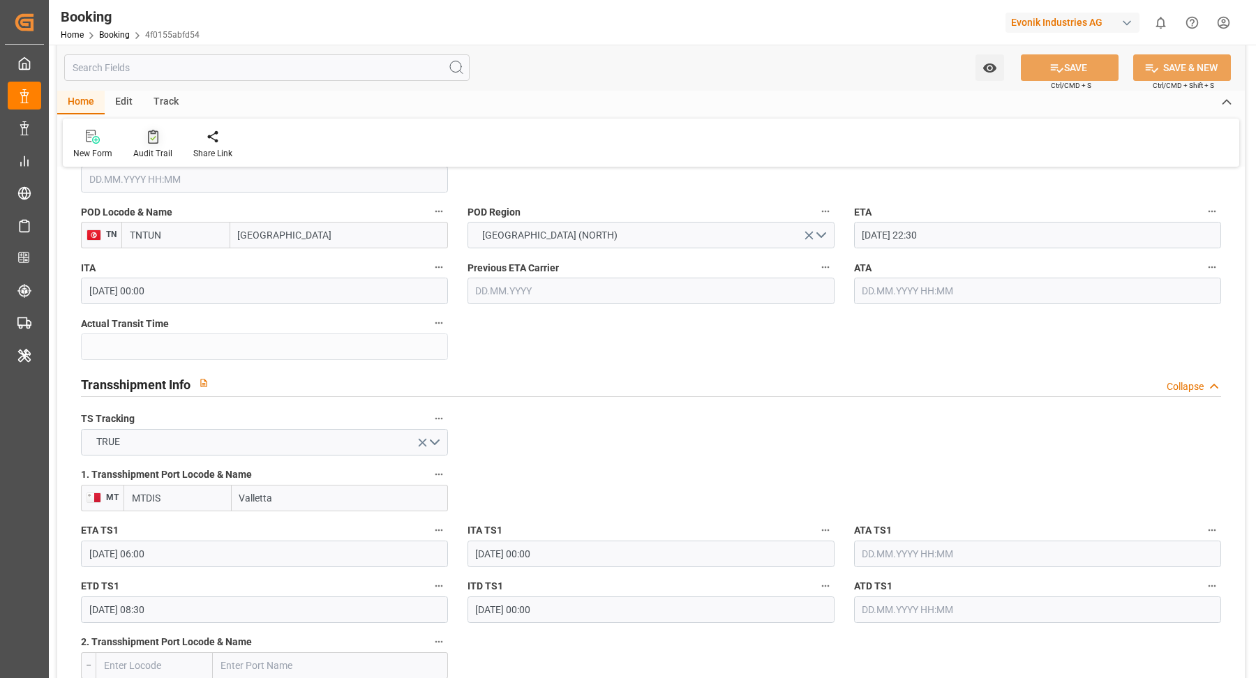
click at [149, 141] on icon at bounding box center [153, 137] width 10 height 14
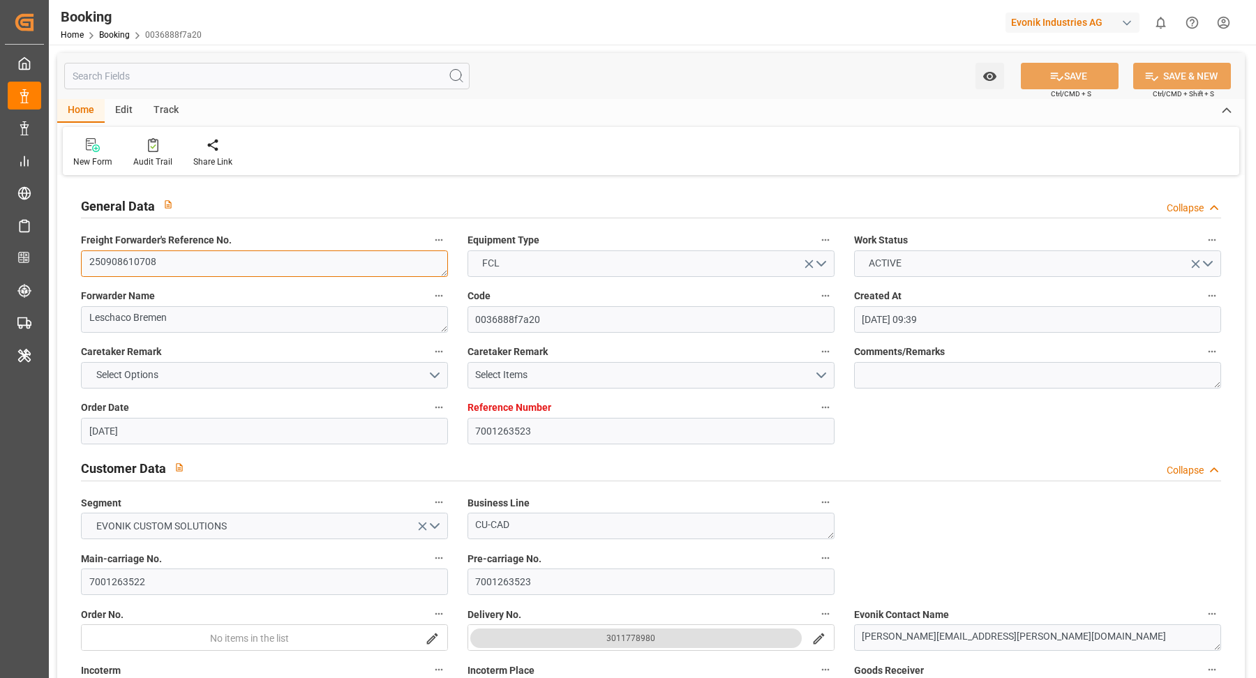
click at [218, 265] on textarea "250908610708" at bounding box center [264, 263] width 367 height 27
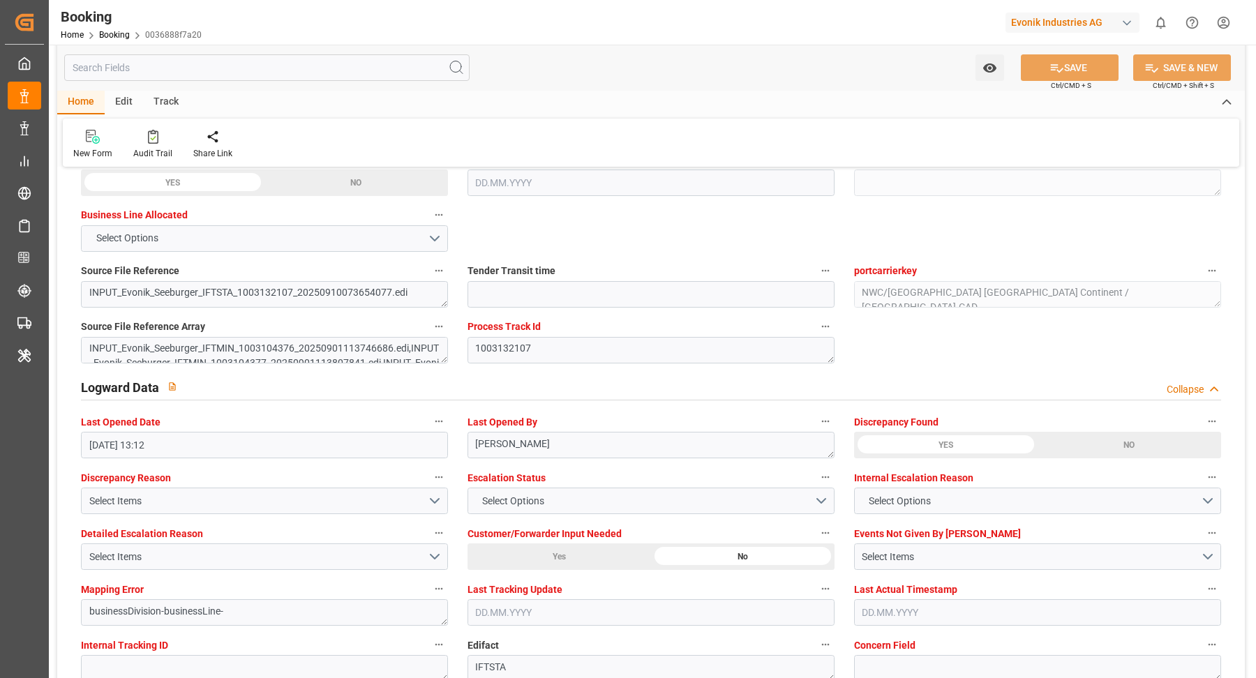
scroll to position [2623, 0]
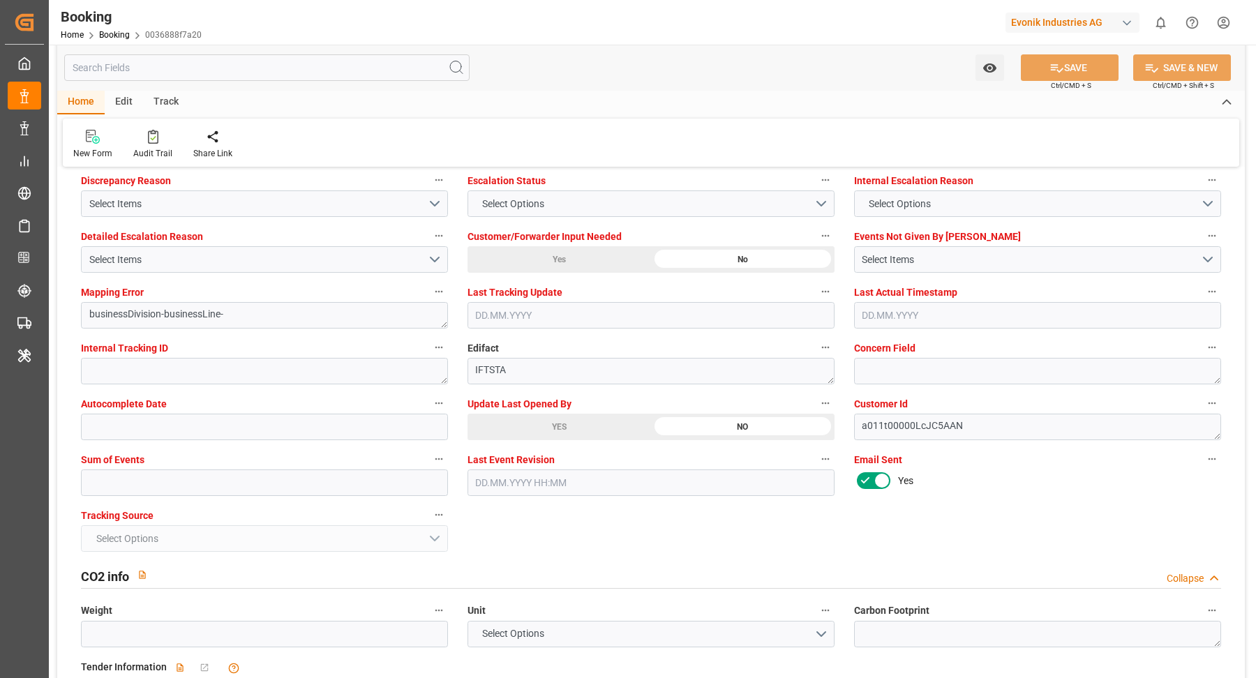
click at [565, 428] on div "YES" at bounding box center [558, 427] width 183 height 27
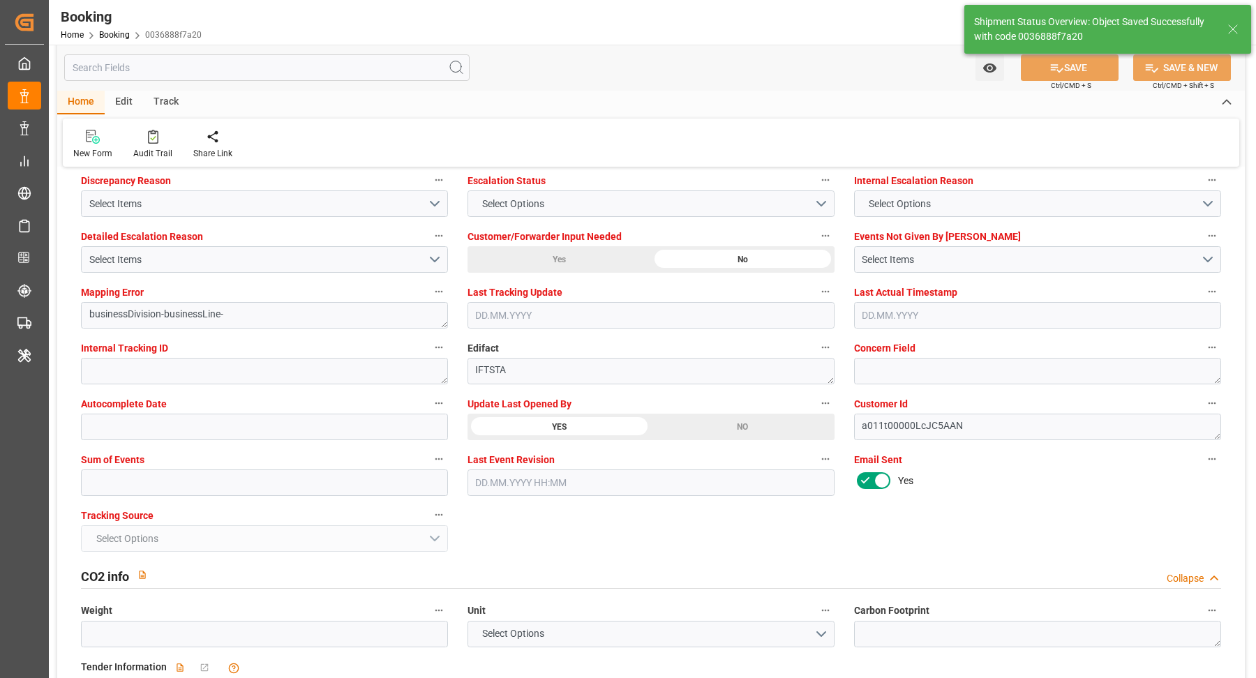
type input "[DATE] 05:57"
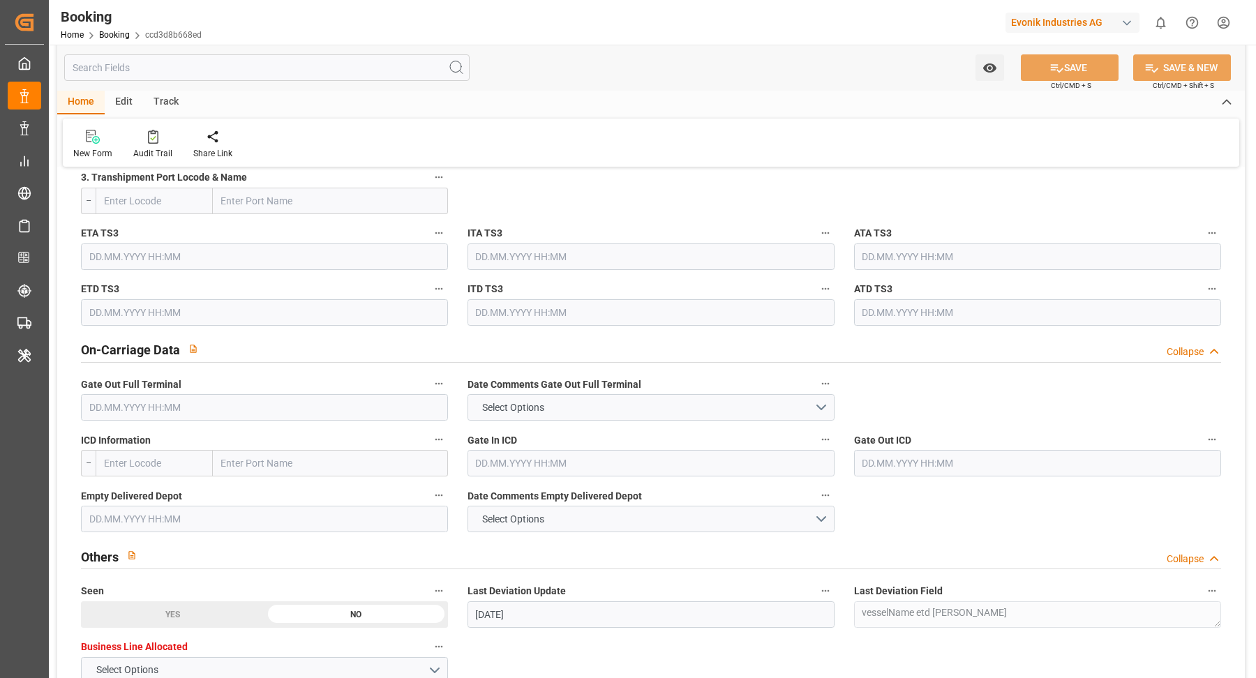
scroll to position [1436, 0]
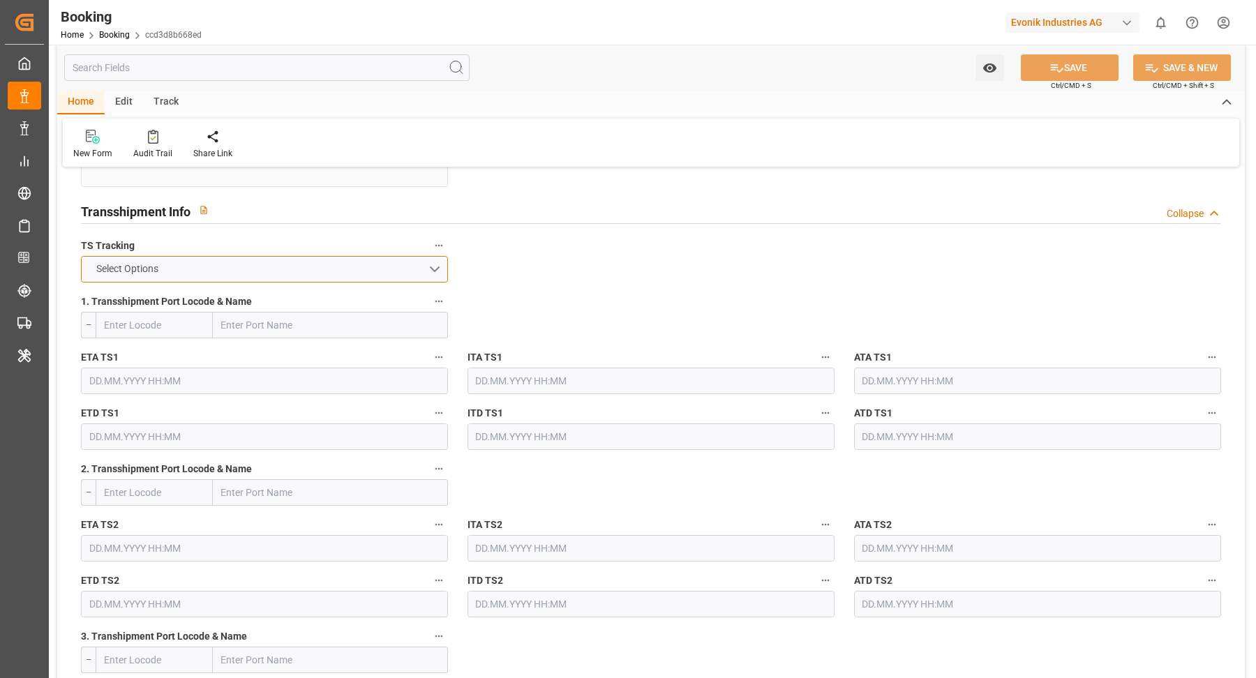
click at [416, 265] on button "Select Options" at bounding box center [264, 269] width 367 height 27
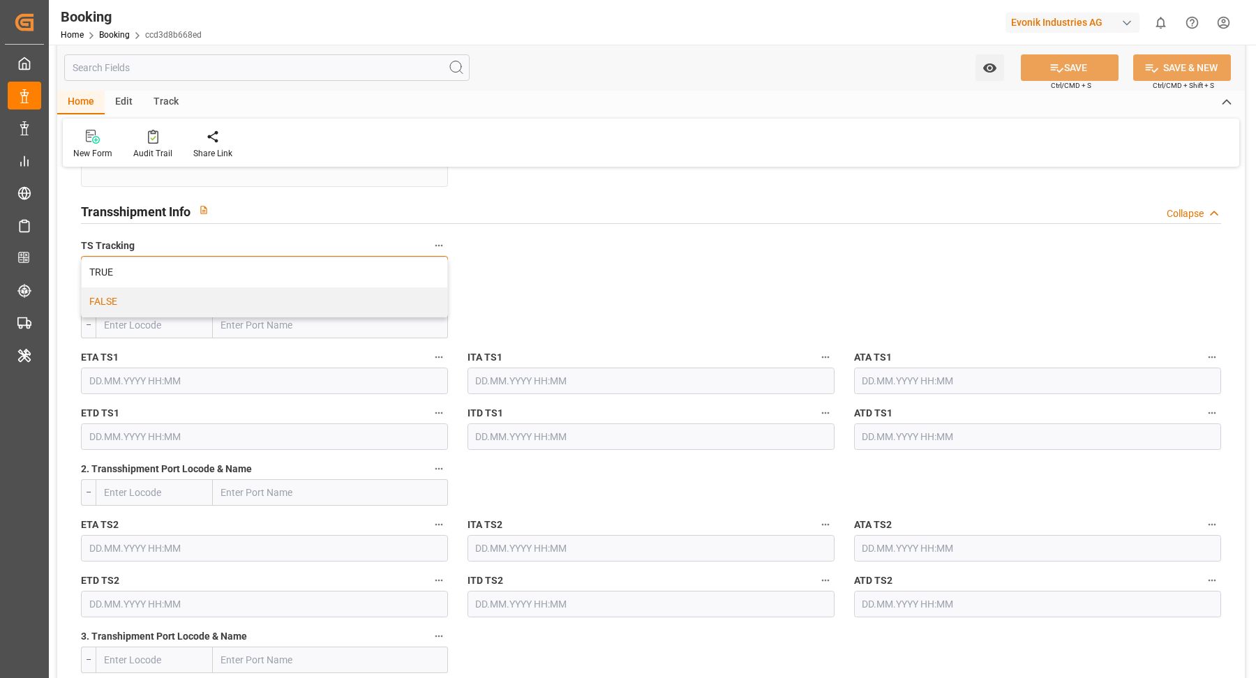
click at [255, 295] on div "FALSE" at bounding box center [265, 301] width 366 height 29
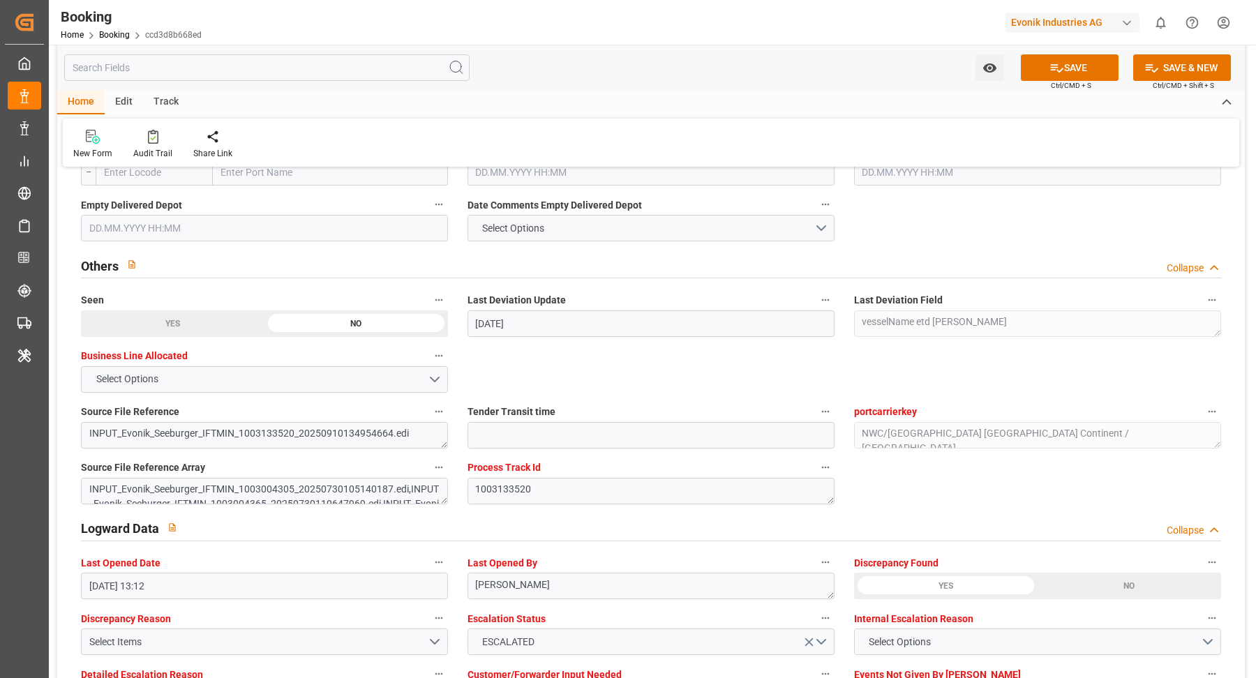
scroll to position [2567, 0]
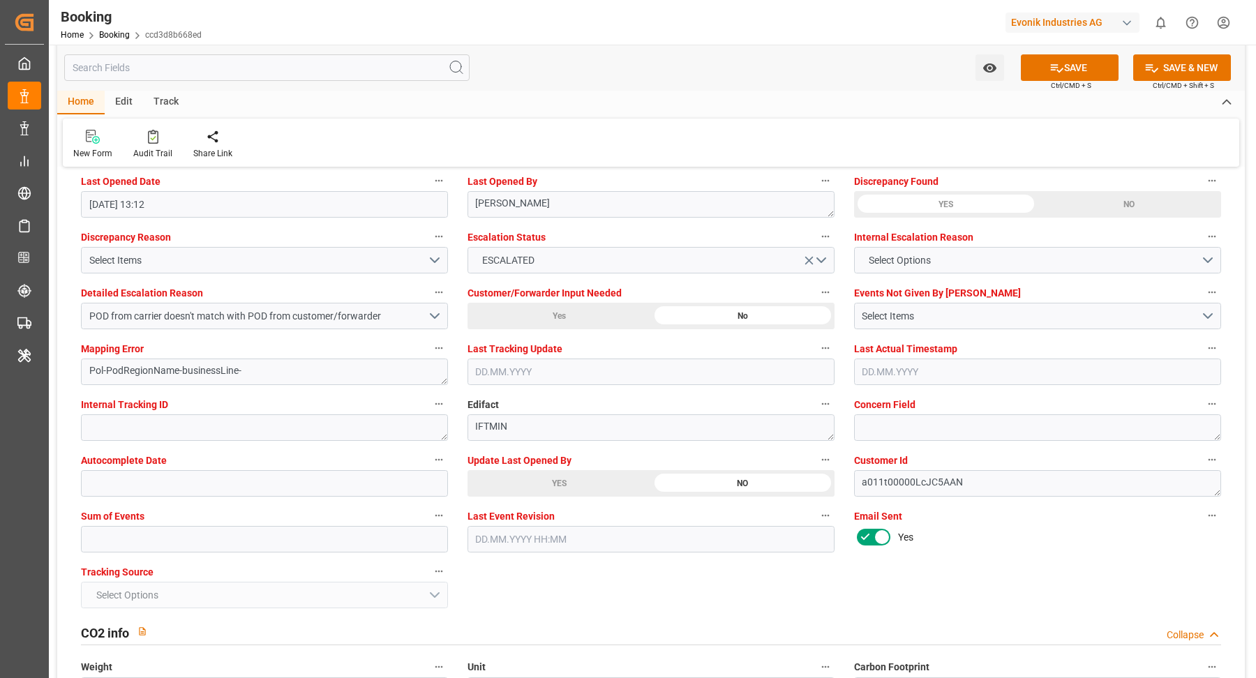
click at [555, 481] on div "YES" at bounding box center [558, 483] width 183 height 27
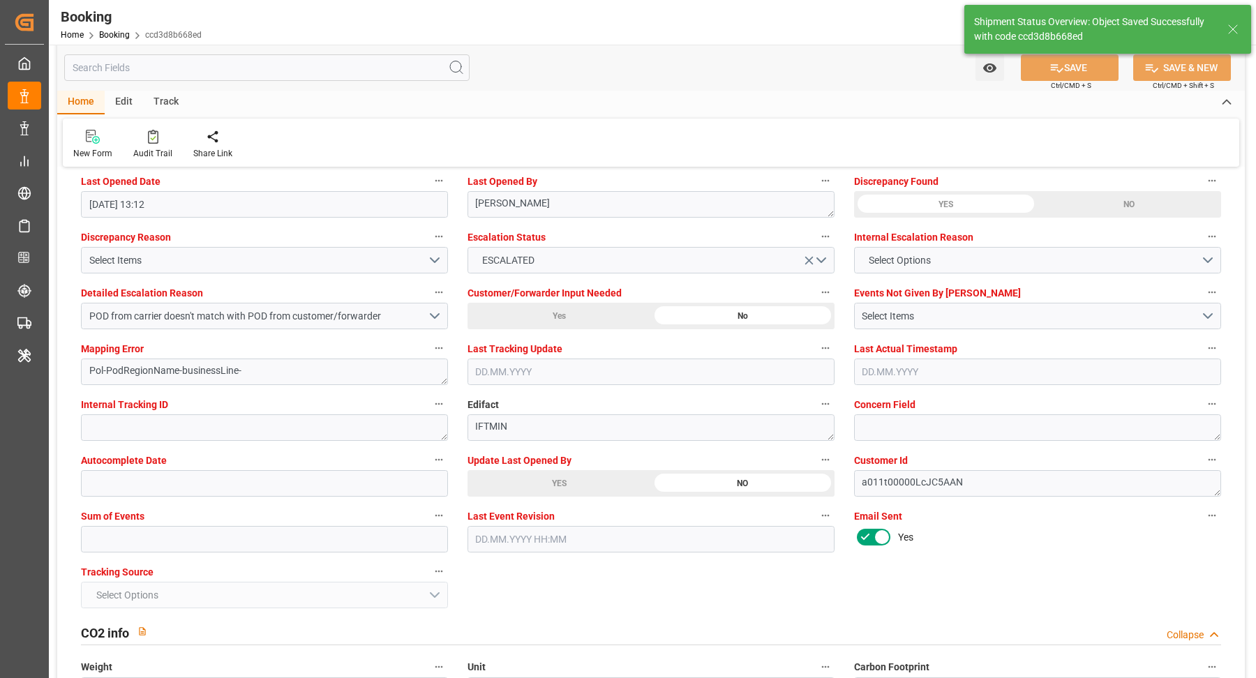
type input "[DATE] 05:58"
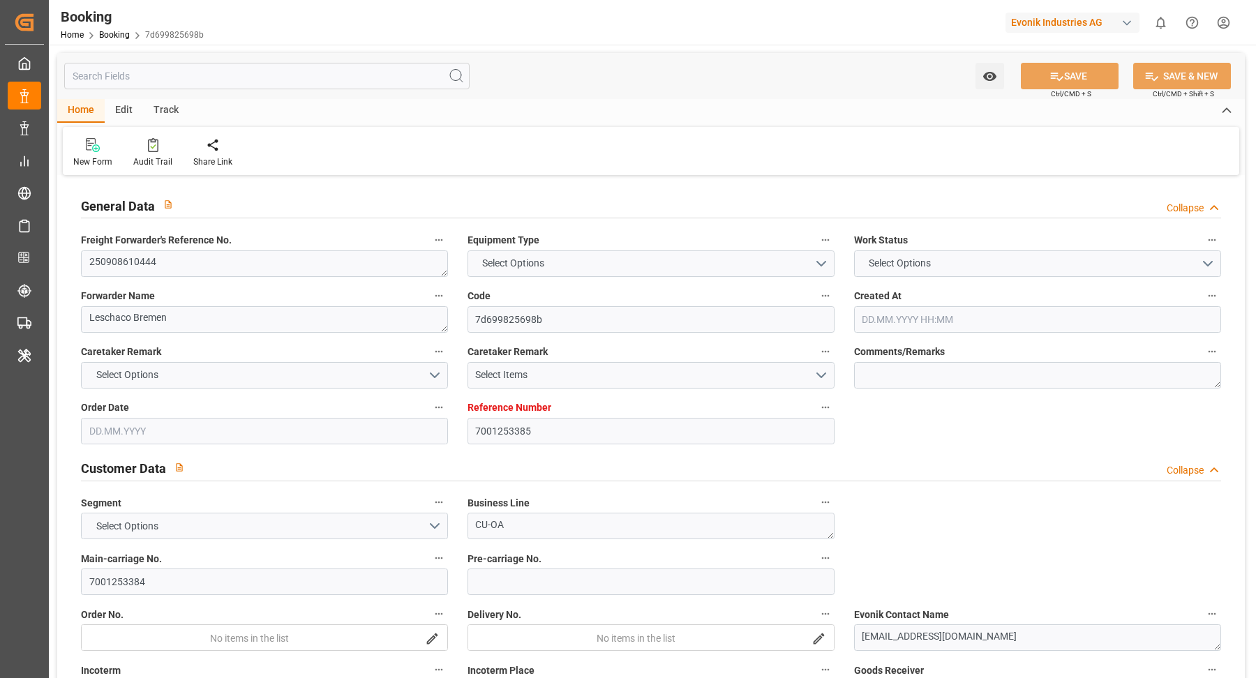
type textarea "250908610444"
type textarea "Leschaco Bremen"
type input "7d699825698b"
type input "7001253385"
type textarea "CU-OA"
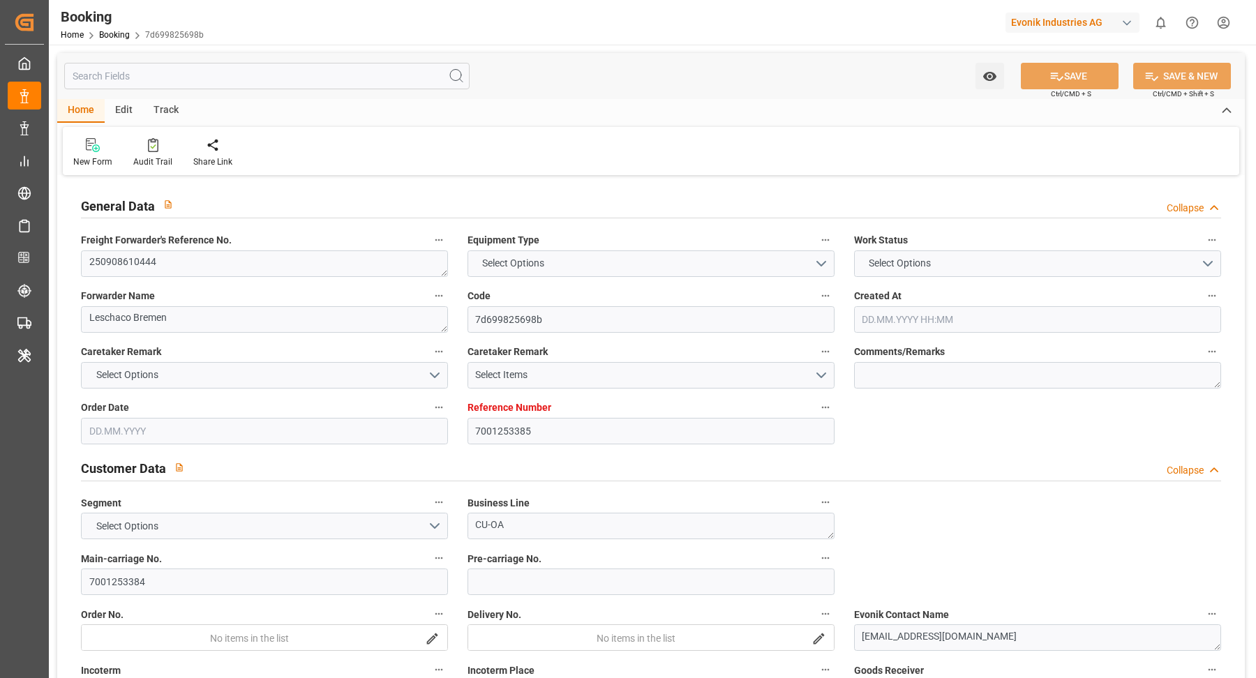
type input "7001253384"
type textarea "[EMAIL_ADDRESS][DOMAIN_NAME]"
type textarea "CFR"
type textarea "CARTAGENA"
type textarea "Lauterbourg"
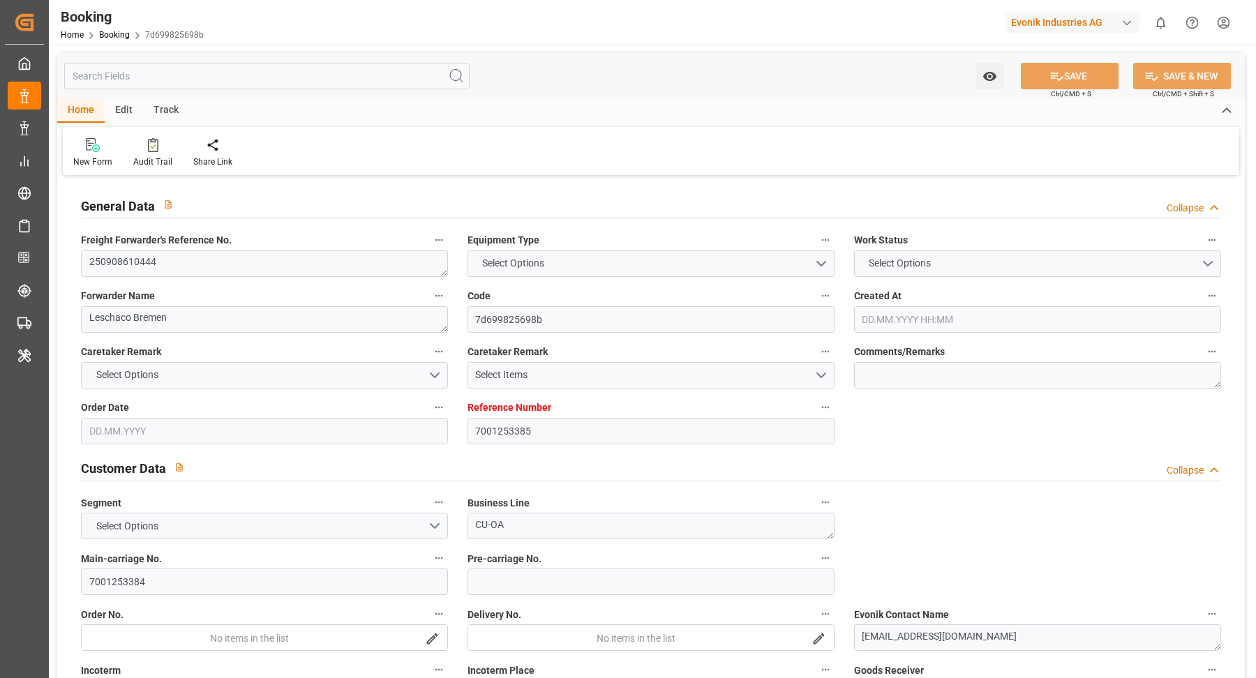
type textarea "ECMU2970921"
type input "CARTAGENA EXPRESS"
type input "CMDU"
type textarea "HBG2028856"
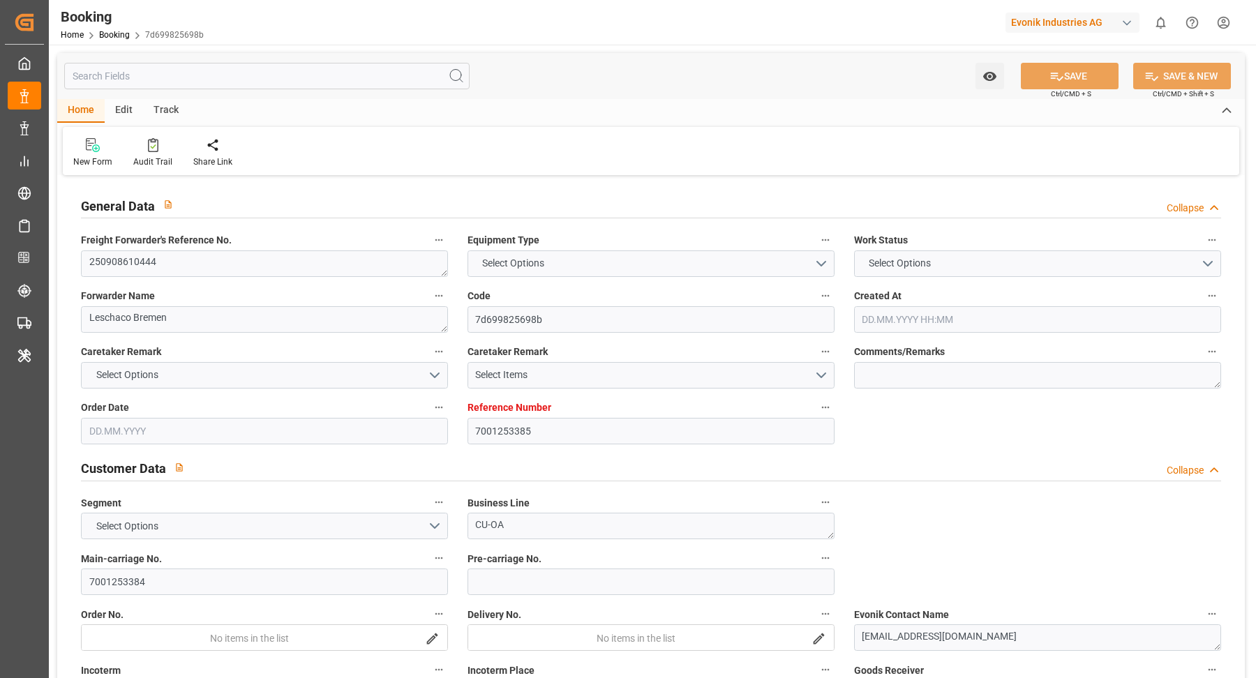
type input "Antwerp"
type input "Cartagena"
type textarea "vesselName etd [PERSON_NAME]"
type textarea "INPUT_Evonik_Seeburger_IFTMIN_1003144376_20250914224749149.edi"
type textarea "NWC/UK North West Continent / UK_COCTG_CMDU_CU-OA"
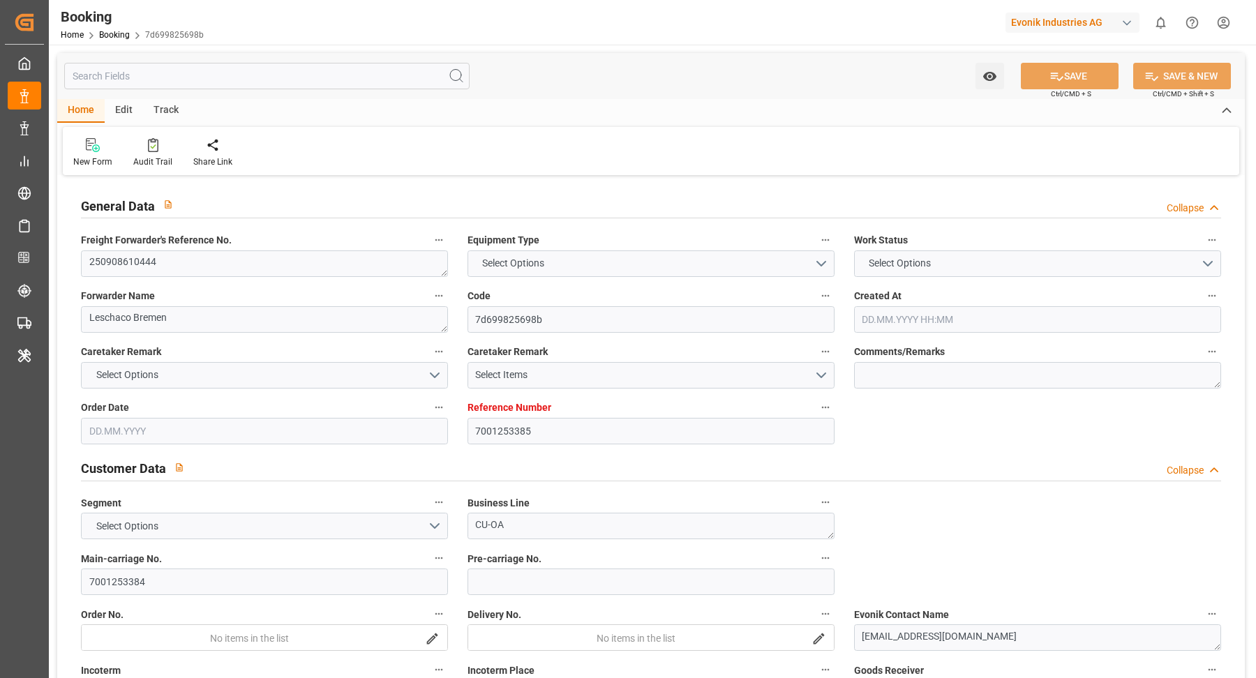
type textarea "INPUT_Evonik_Seeburger_IFTMIN_1003070501_20250820101358907.edi,INPUT_Evonik_See…"
type textarea "1003144376"
type textarea "Logward System"
type textarea "businessDivision-businessLine-"
type textarea "IFTSTA"
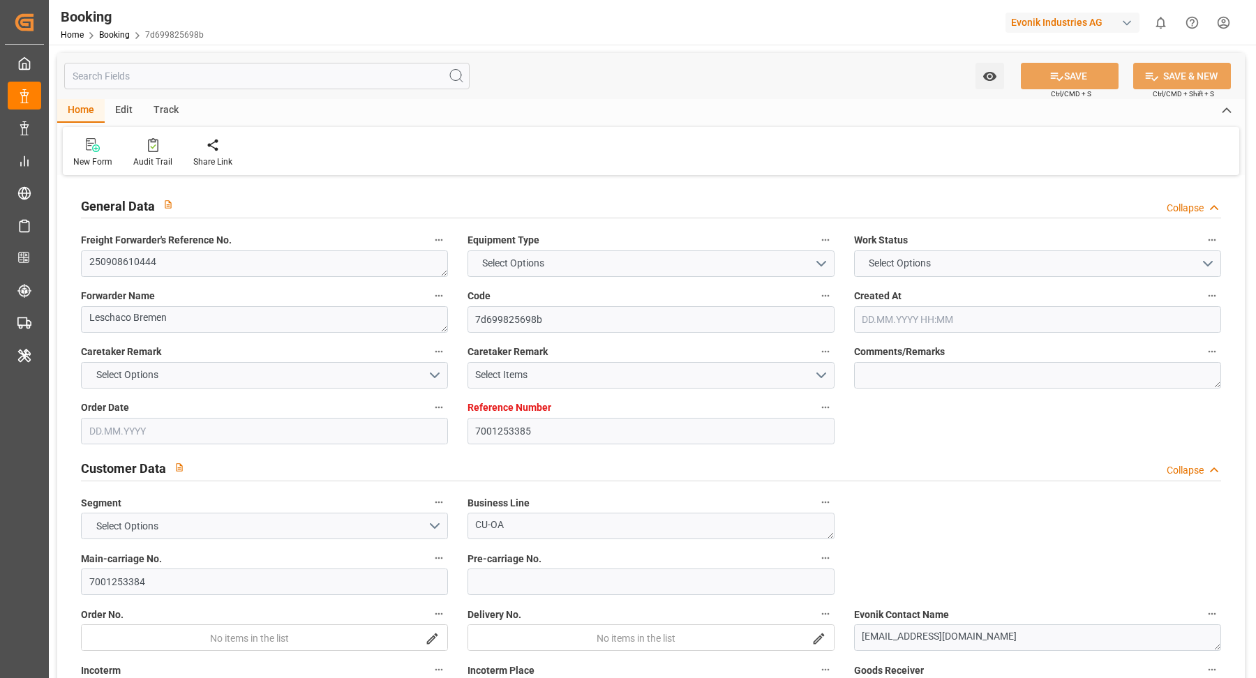
type textarea "a011t00000LcJC5AAN"
type textarea "No"
type input "ANTWERPEN"
type input "CARTAGENA"
type input "0WCM1S1MA"
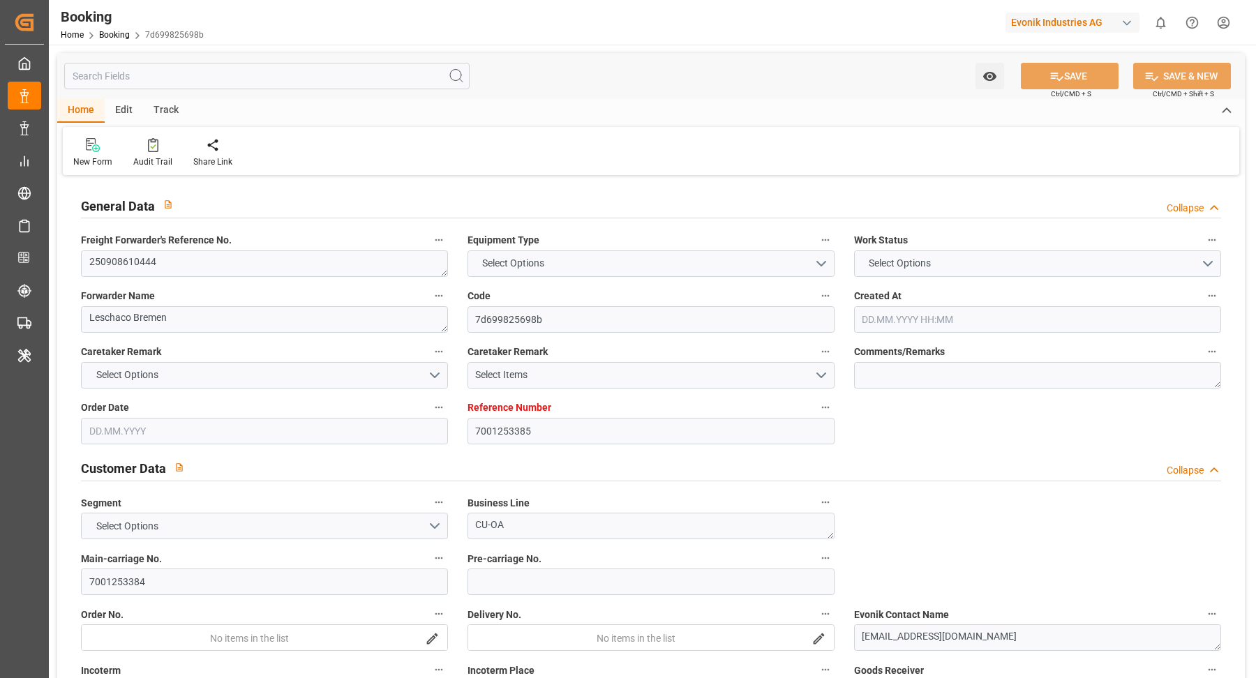
type input "VESSEL"
type input "TRUCK"
type input "7001253385"
type input "9777618"
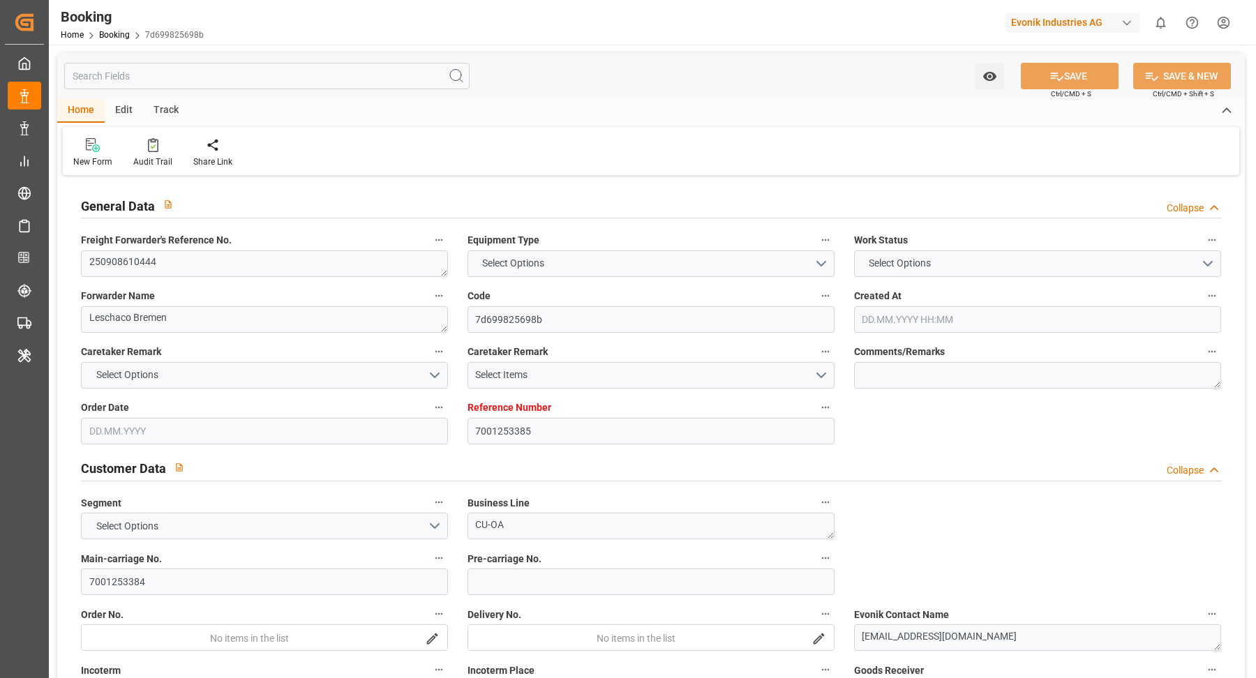
type input "CMACGM"
type input "CMA CGM Group"
type input "BEANR"
type input "COCTG"
type input "0"
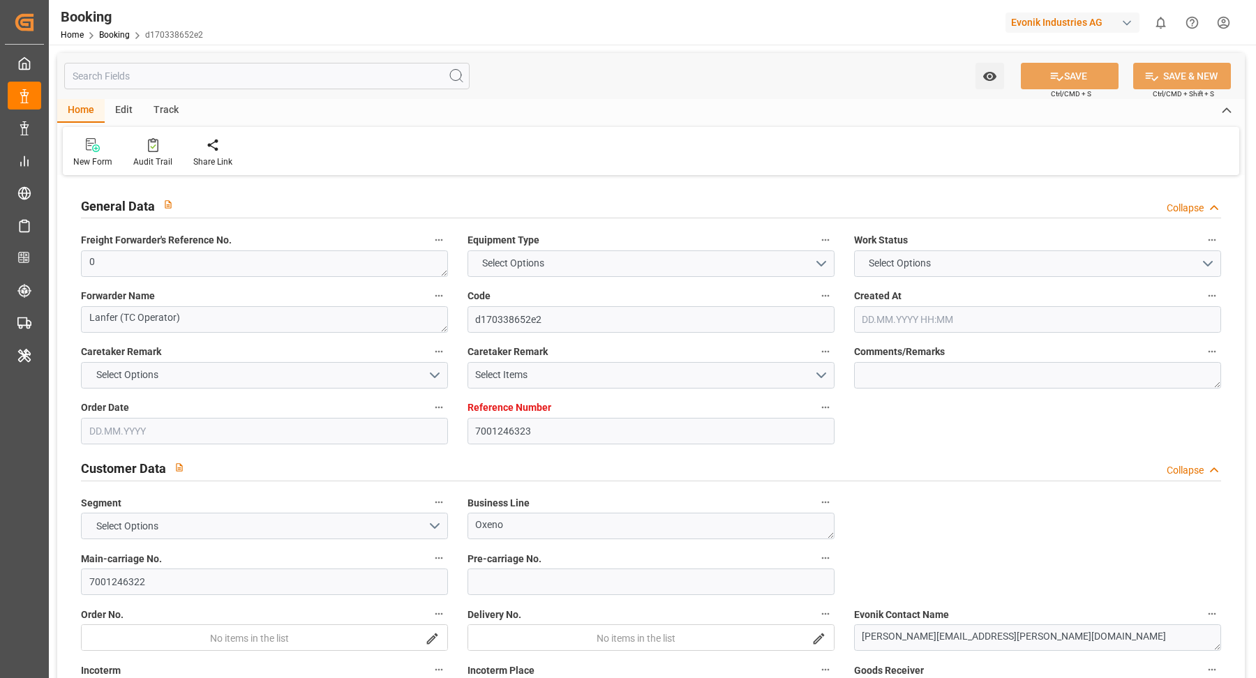
type input "7001246323"
type input "9356294"
type input "CMACGM"
type input "CMA CGM Group"
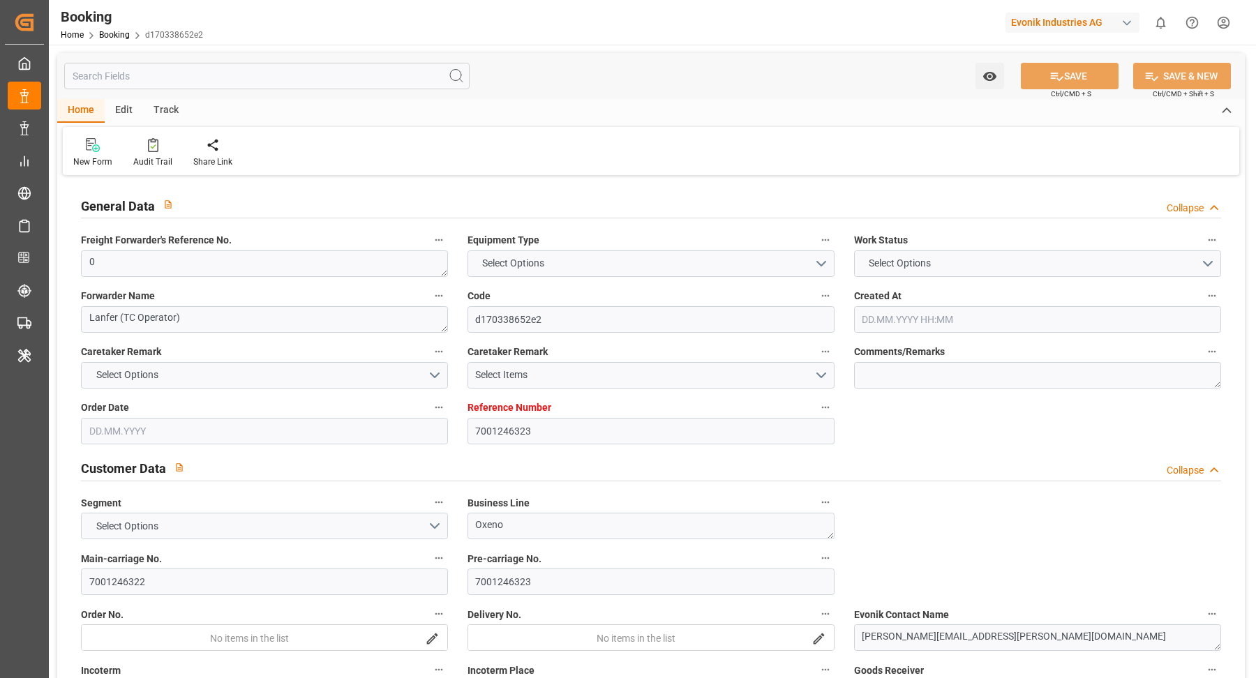
type input "NLRTM"
type input "INHZR"
type input "INMUN"
type input "0"
type input "[DATE] 08:52"
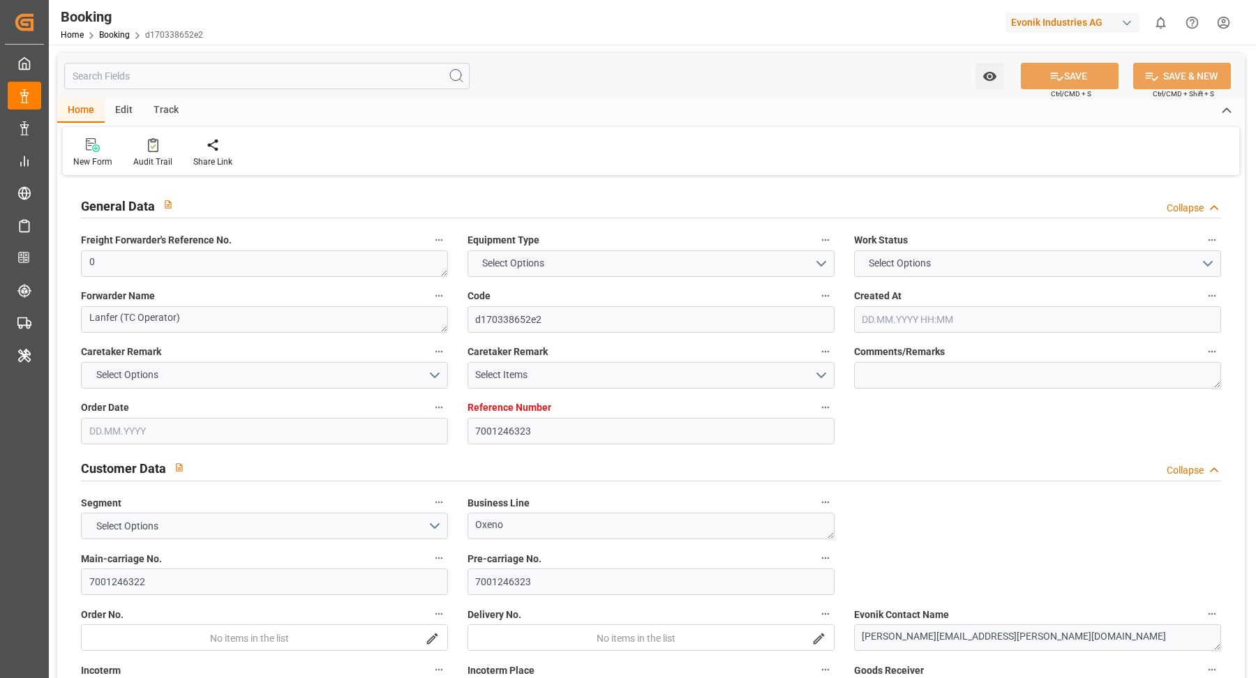
type input "[DATE]"
type input "[DATE] 00:00"
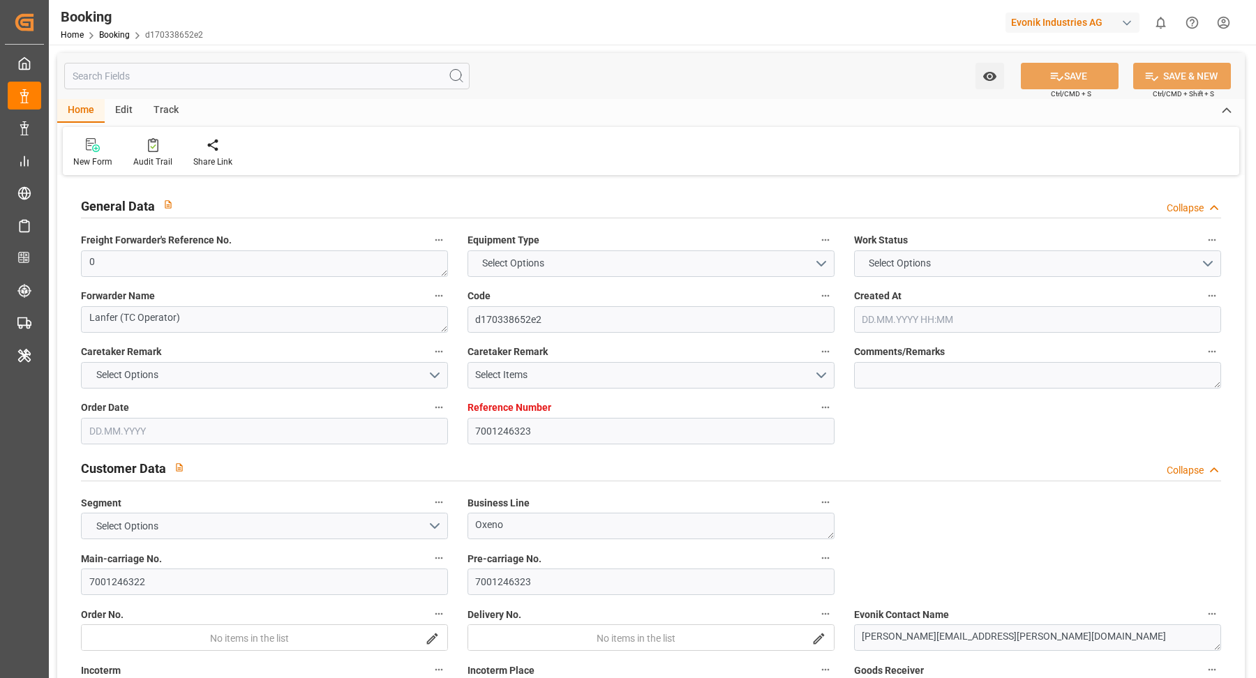
type input "[DATE] 00:00"
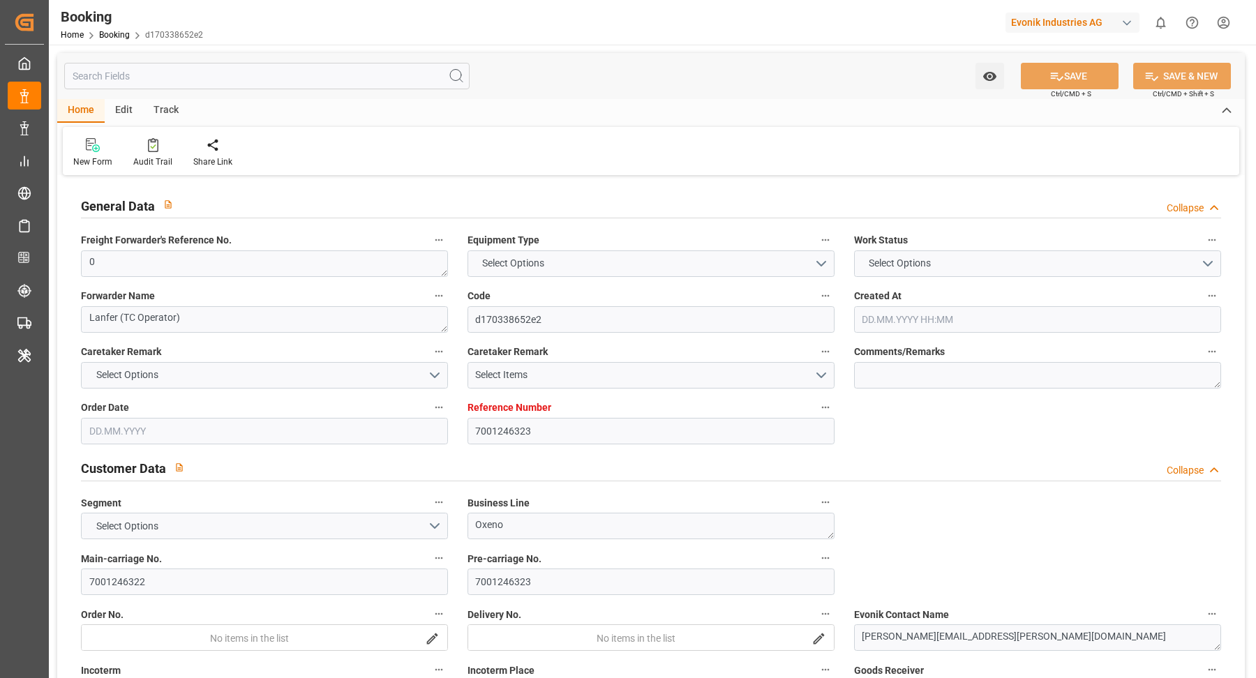
type input "[DATE] 00:00"
type input "[DATE]"
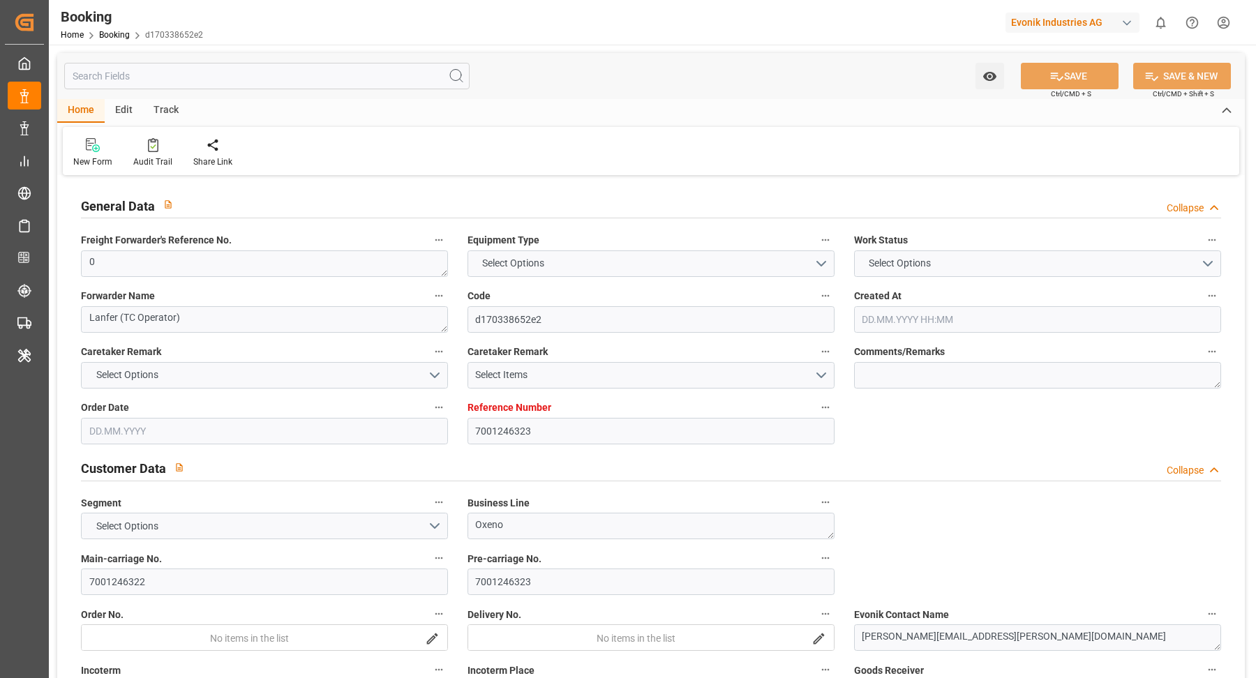
type input "[DATE] 09:59"
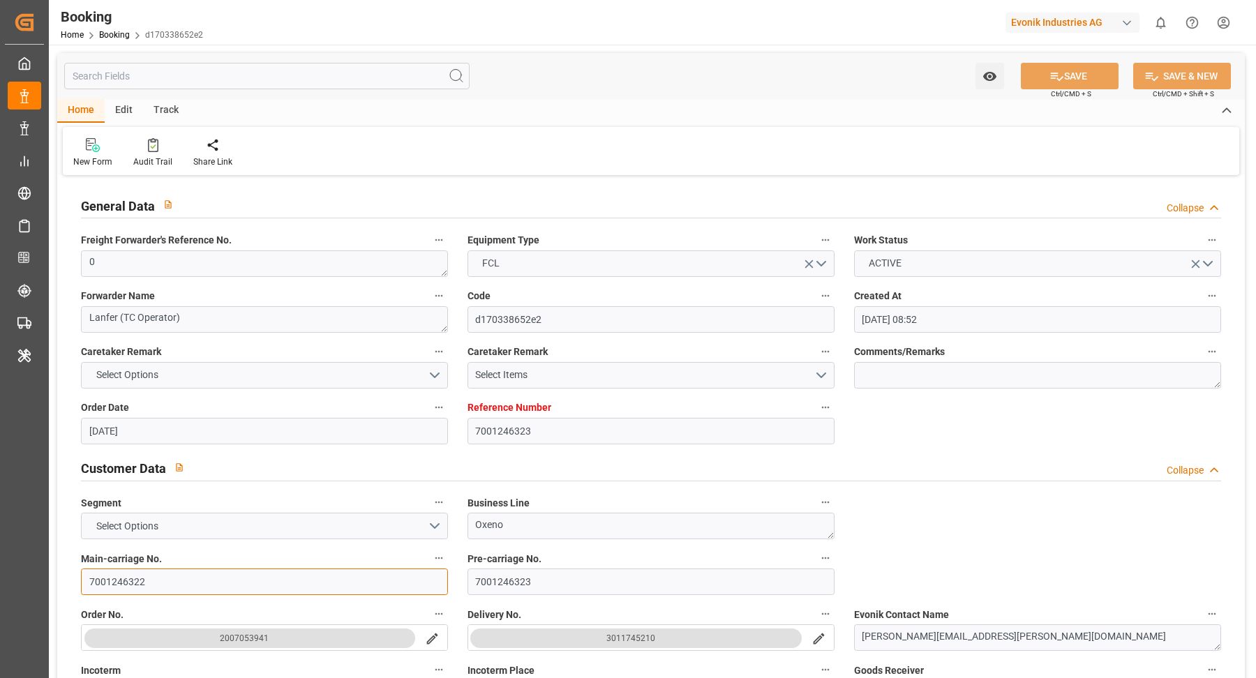
click at [197, 568] on input "7001246322" at bounding box center [264, 581] width 367 height 27
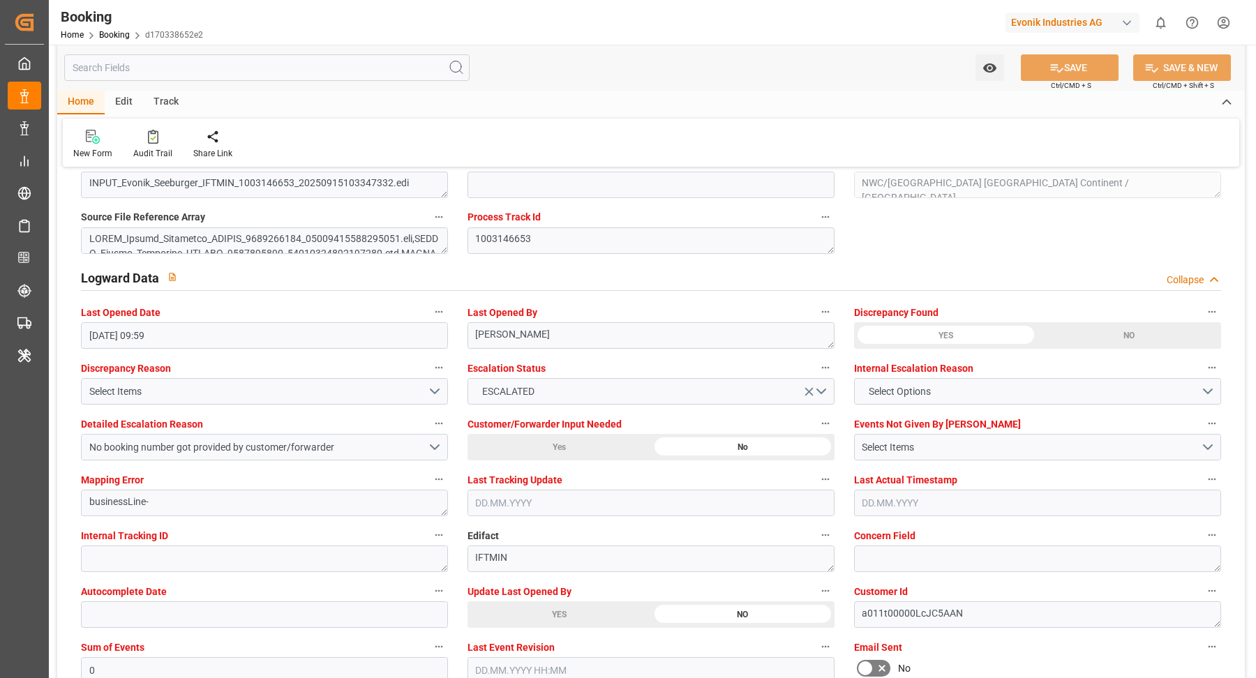
scroll to position [2481, 0]
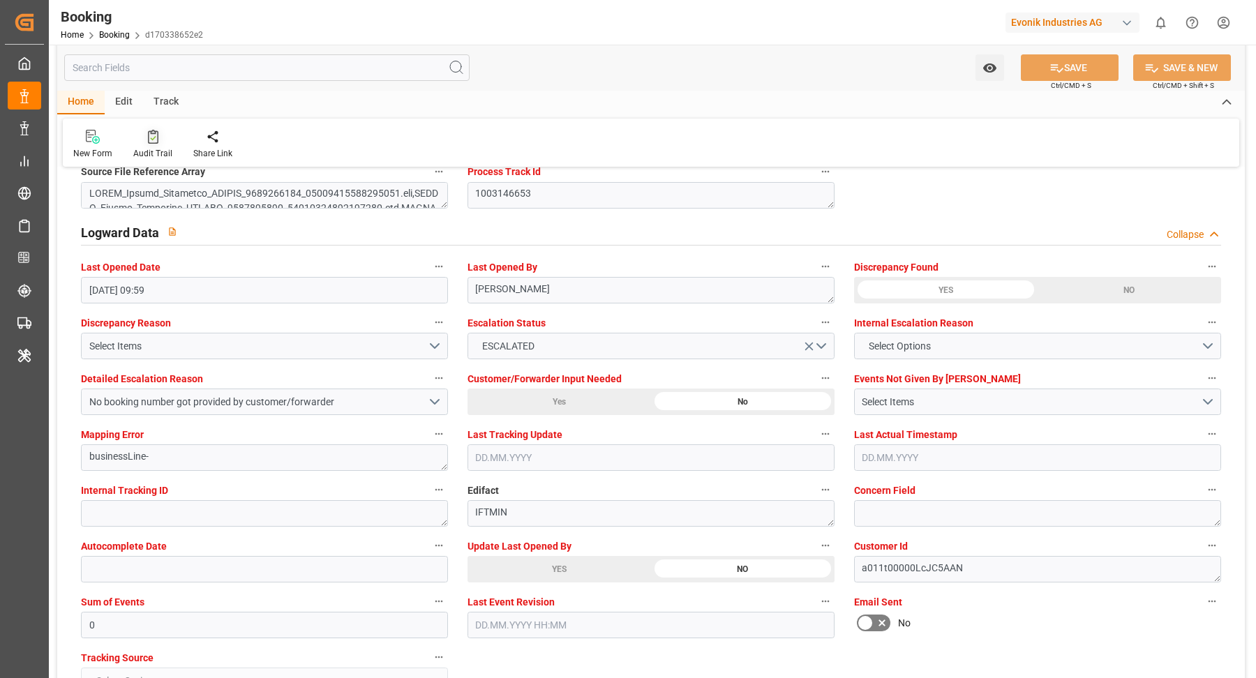
click at [159, 142] on div at bounding box center [152, 136] width 39 height 15
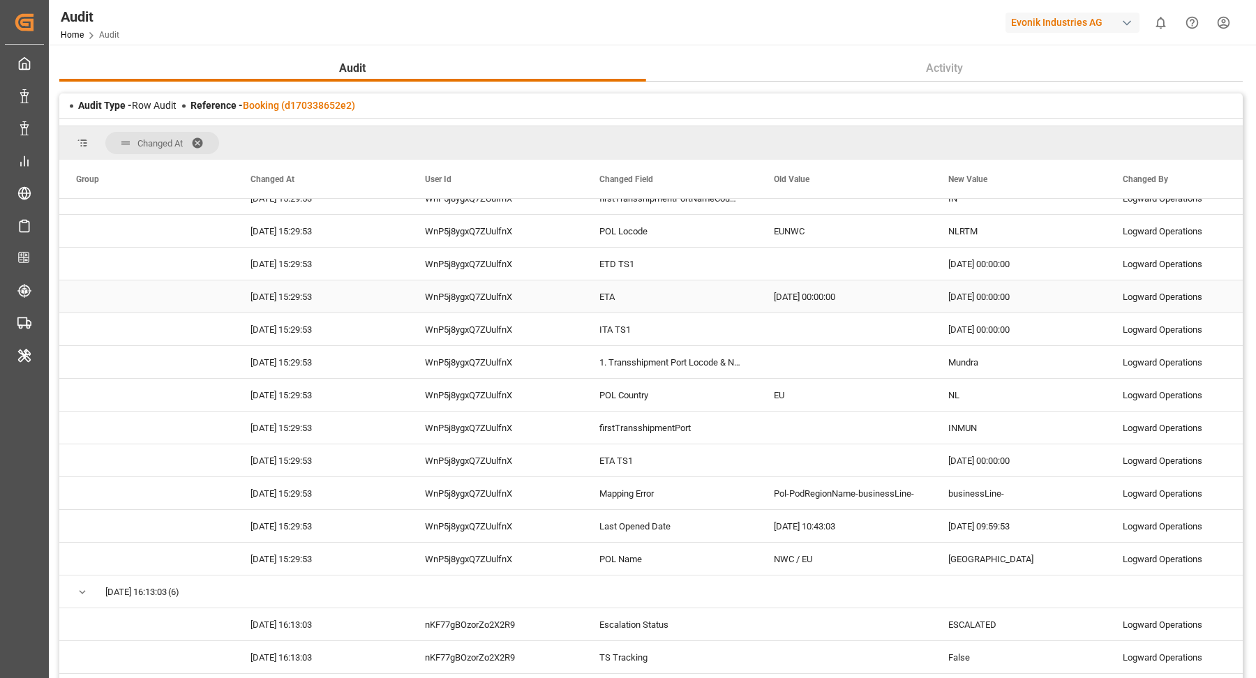
scroll to position [406, 0]
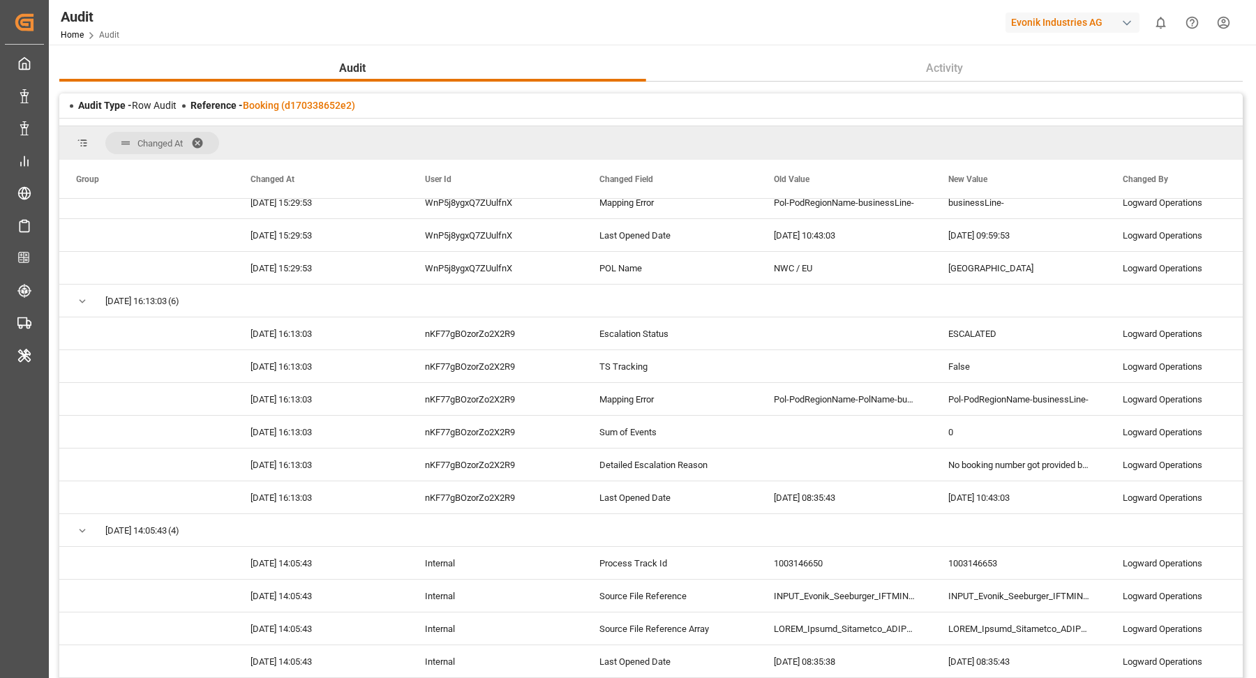
click at [271, 113] on div "Audit Type - Row Audit Reference - Booking (d170338652e2)" at bounding box center [650, 105] width 1183 height 24
click at [289, 107] on link "Booking (d170338652e2)" at bounding box center [299, 105] width 112 height 11
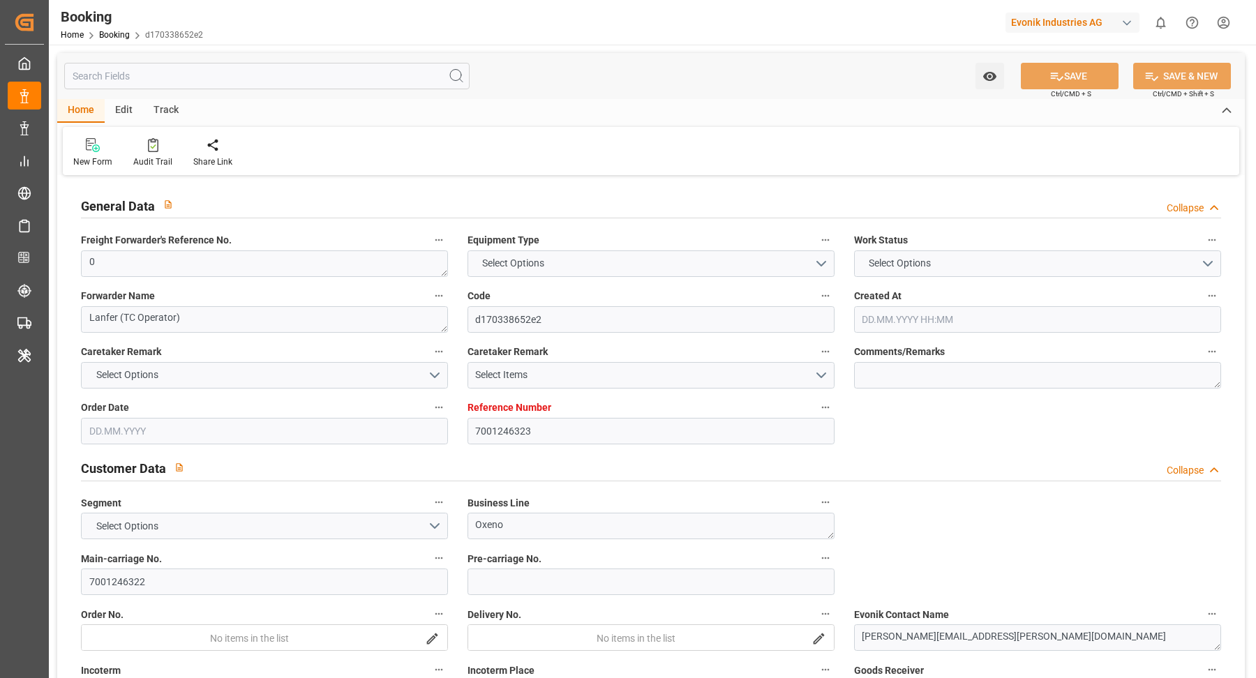
type input "7001246323"
type input "9356294"
type input "CMACGM"
type input "CMA CGM Group"
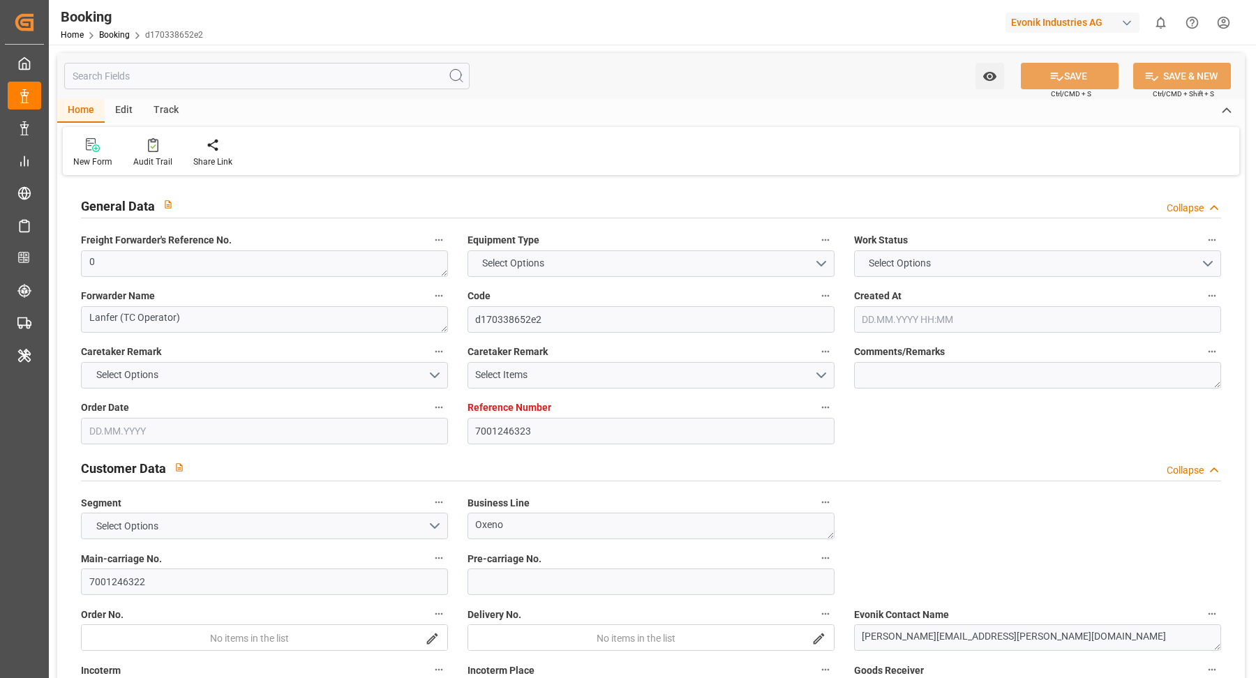
type input "NLRTM"
type input "INHZR"
type input "INMUN"
type input "0"
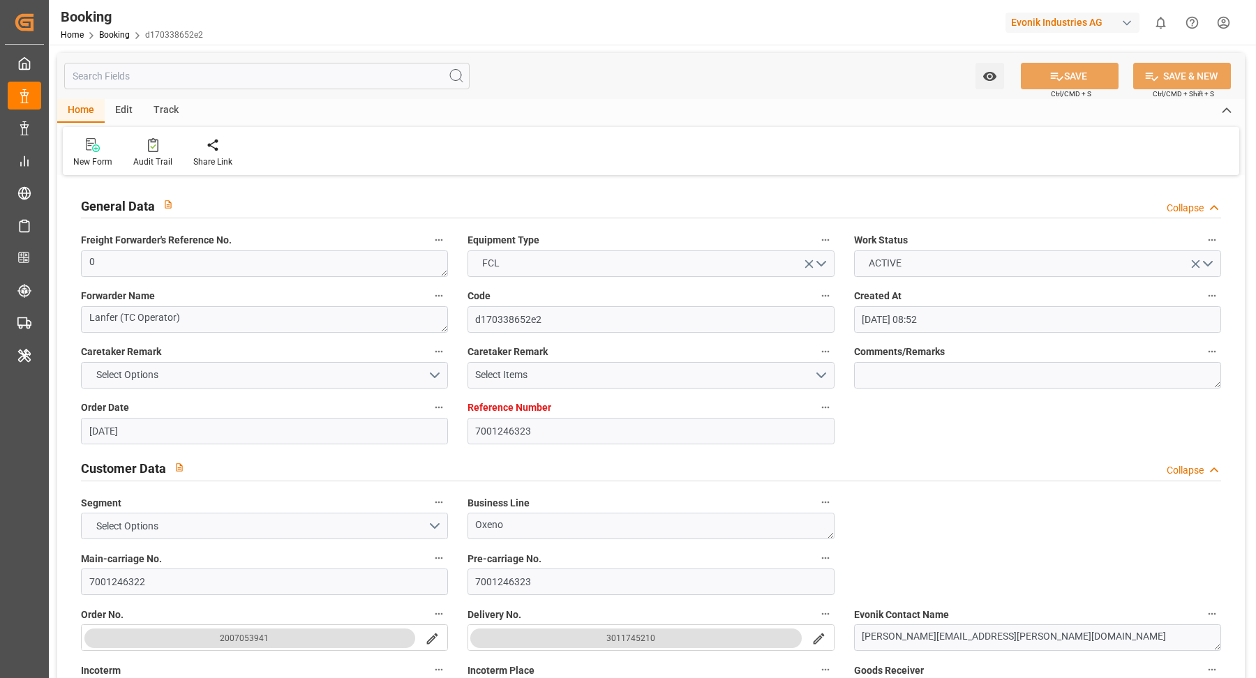
type input "12.08.2025 08:52"
type input "12.08.2025"
type input "05.11.2025"
type input "09.09.2025"
type input "15.09.2025 00:00"
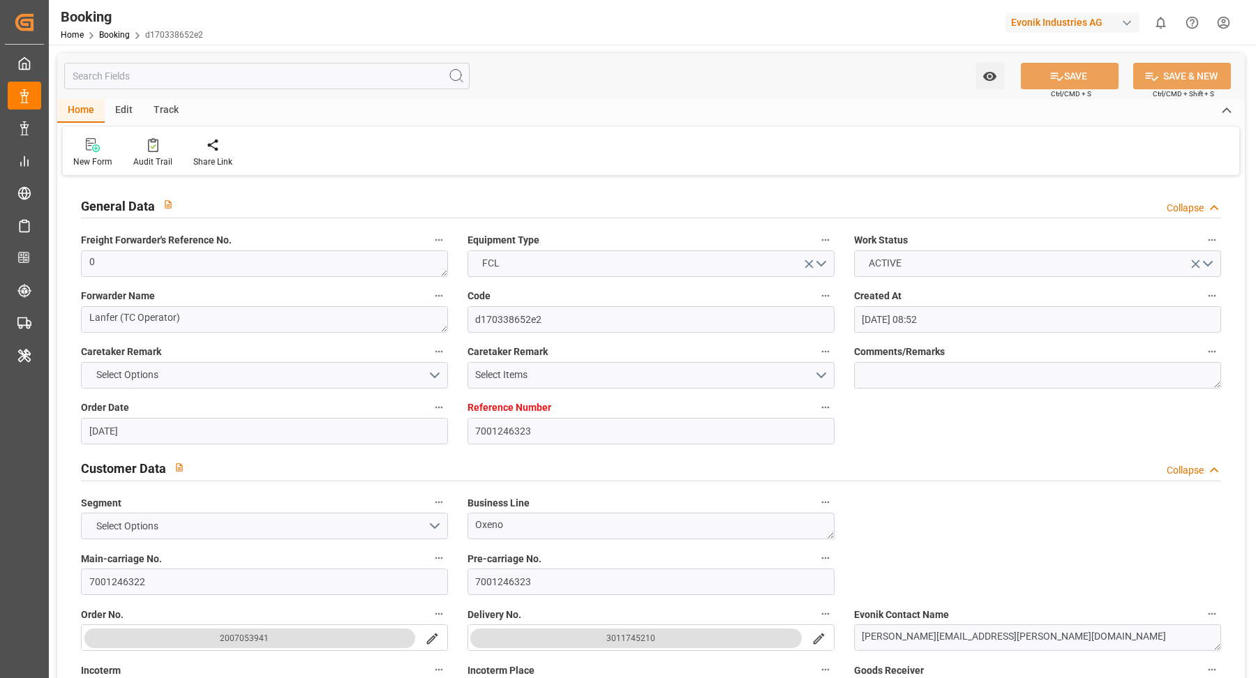
type input "15.09.2025 00:00"
type input "19.09.2025 00:00"
type input "25.11.2025 00:00"
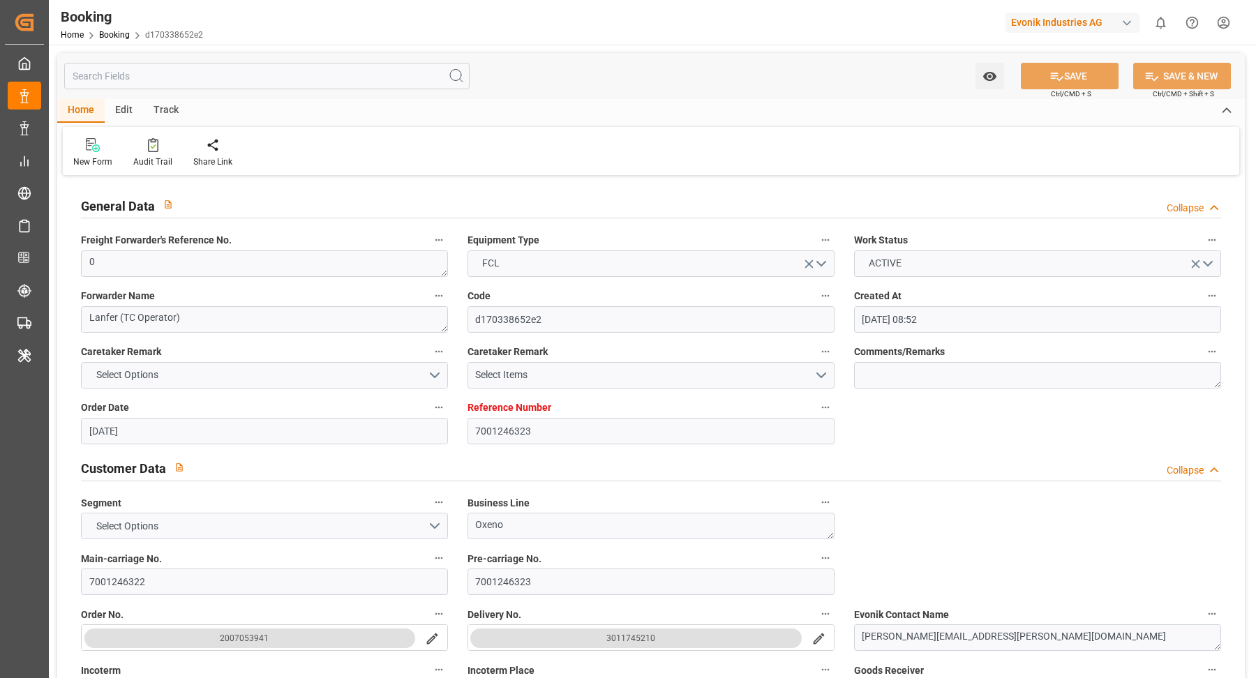
type input "05.11.2025 00:00"
type input "14.11.2025 00:00"
type input "24.11.2025 00:00"
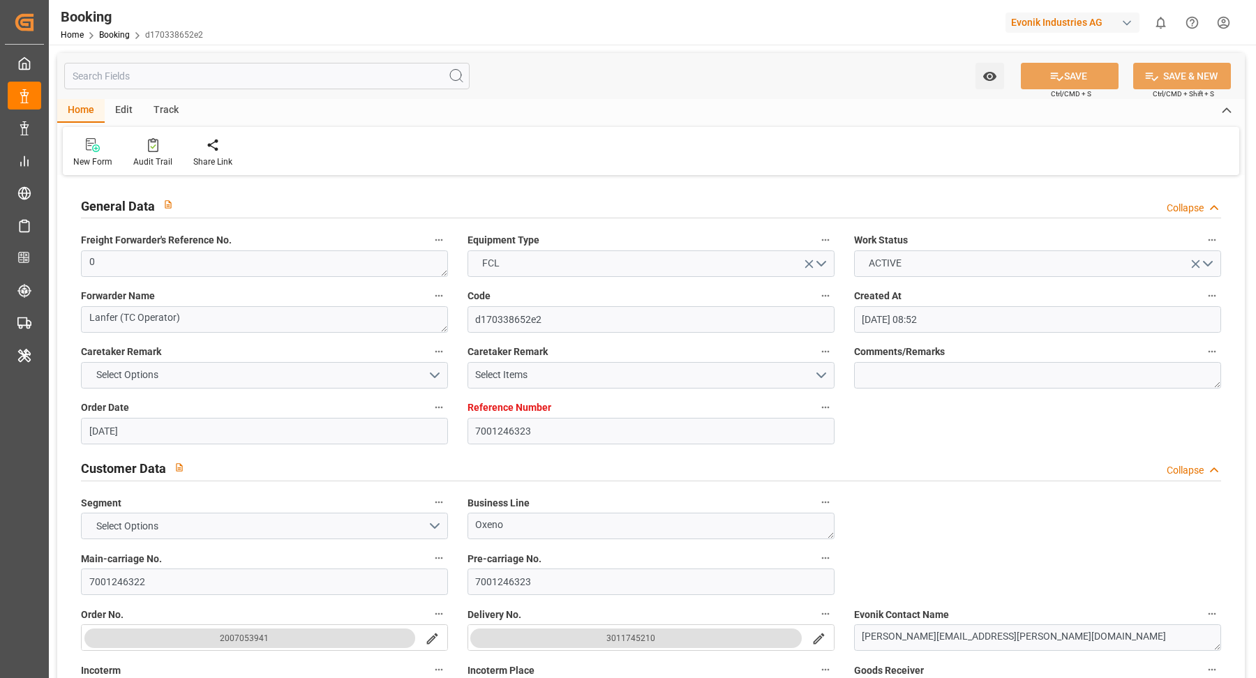
type input "12.08.2025"
type input "18.09.2025 09:59"
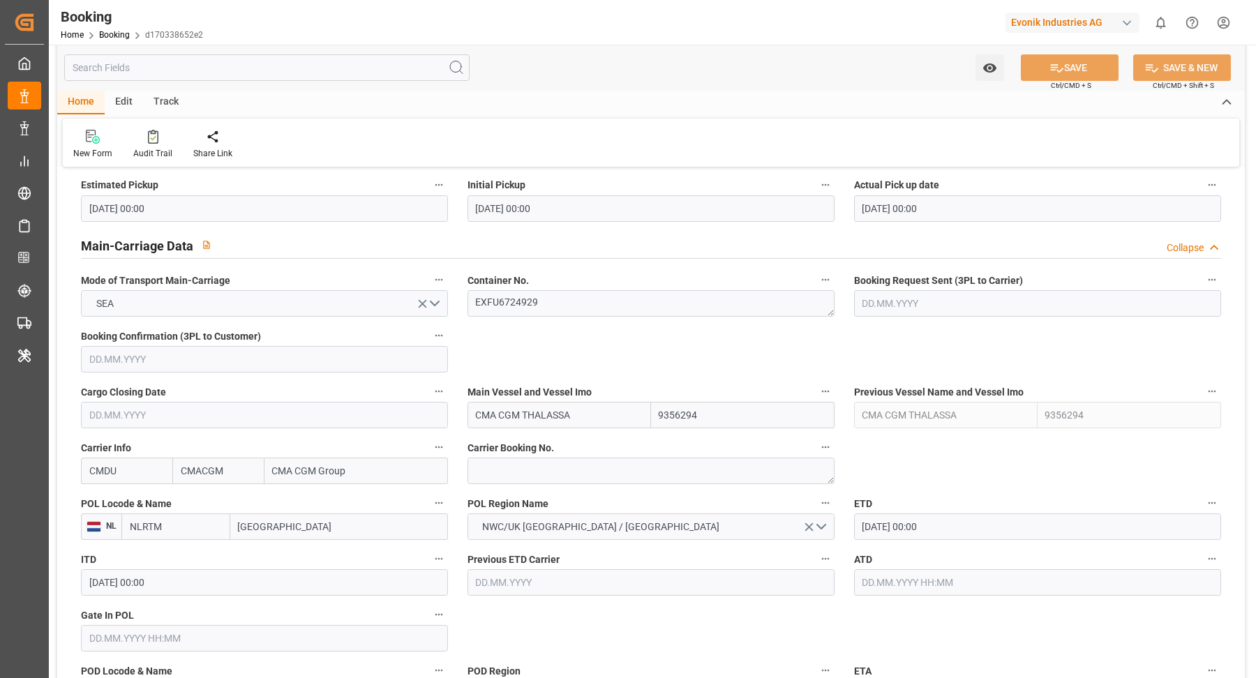
scroll to position [860, 0]
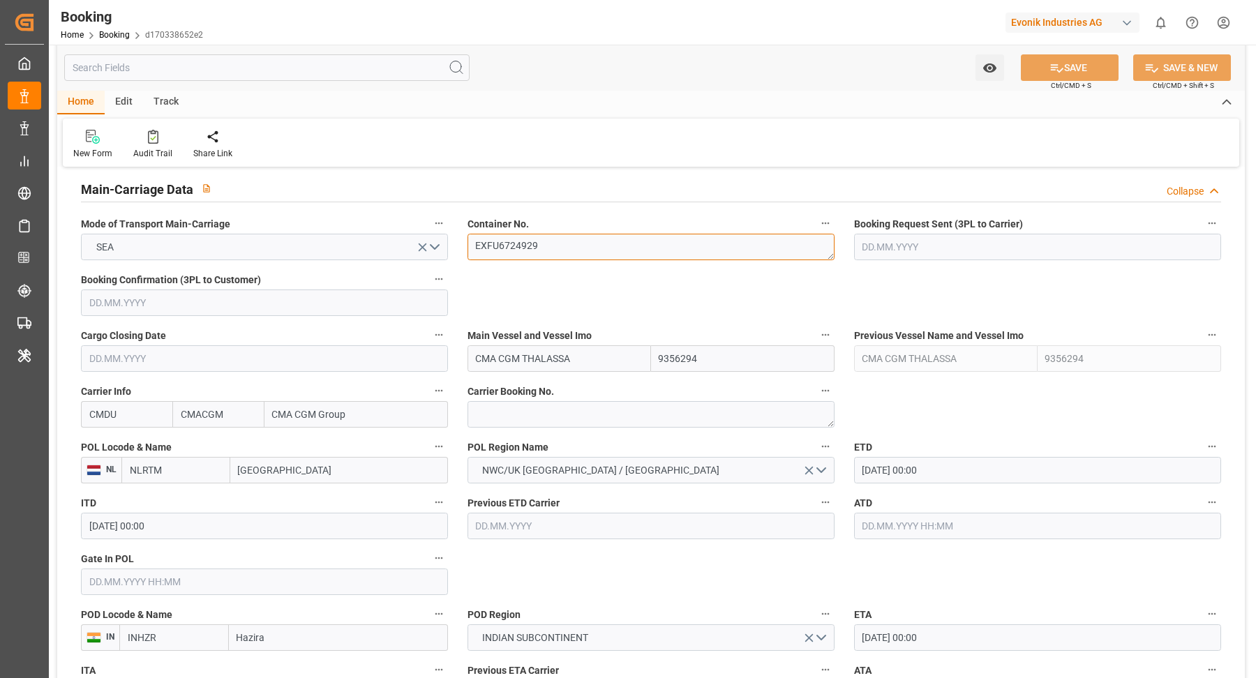
click at [580, 240] on textarea "EXFU6724929" at bounding box center [650, 247] width 367 height 27
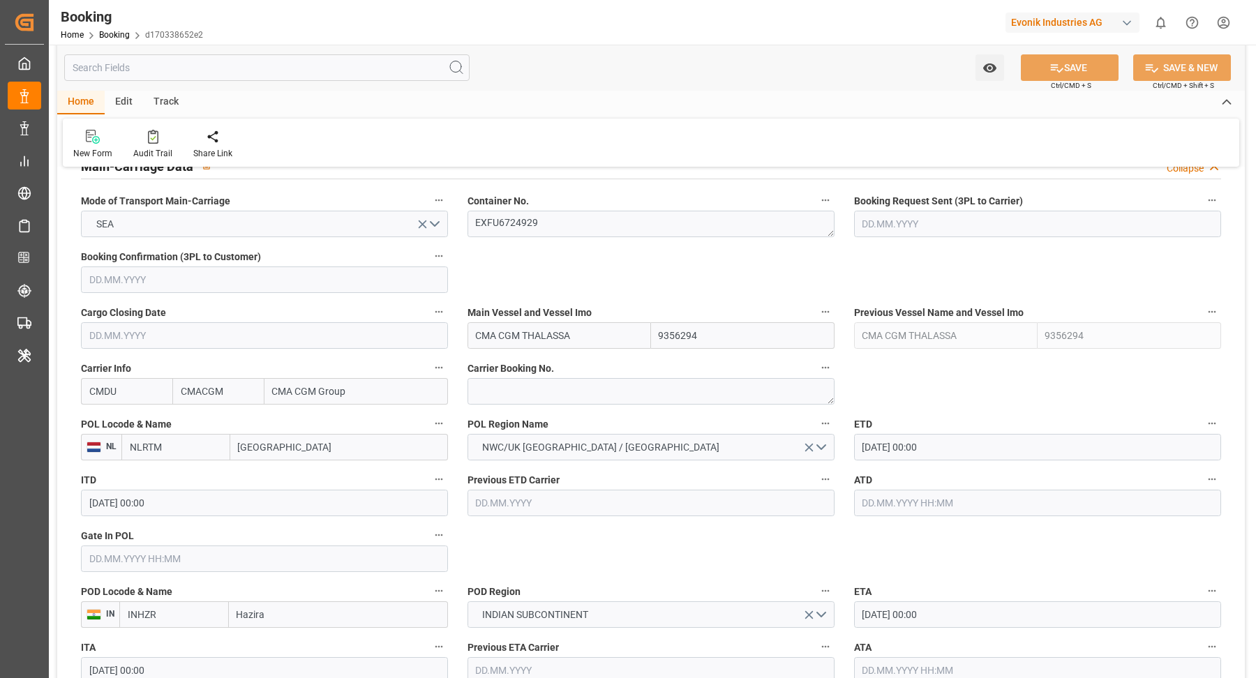
click at [670, 77] on div "Watch Option SAVE Ctrl/CMD + S SAVE & NEW Ctrl/CMD + Shift + S" at bounding box center [650, 68] width 1187 height 46
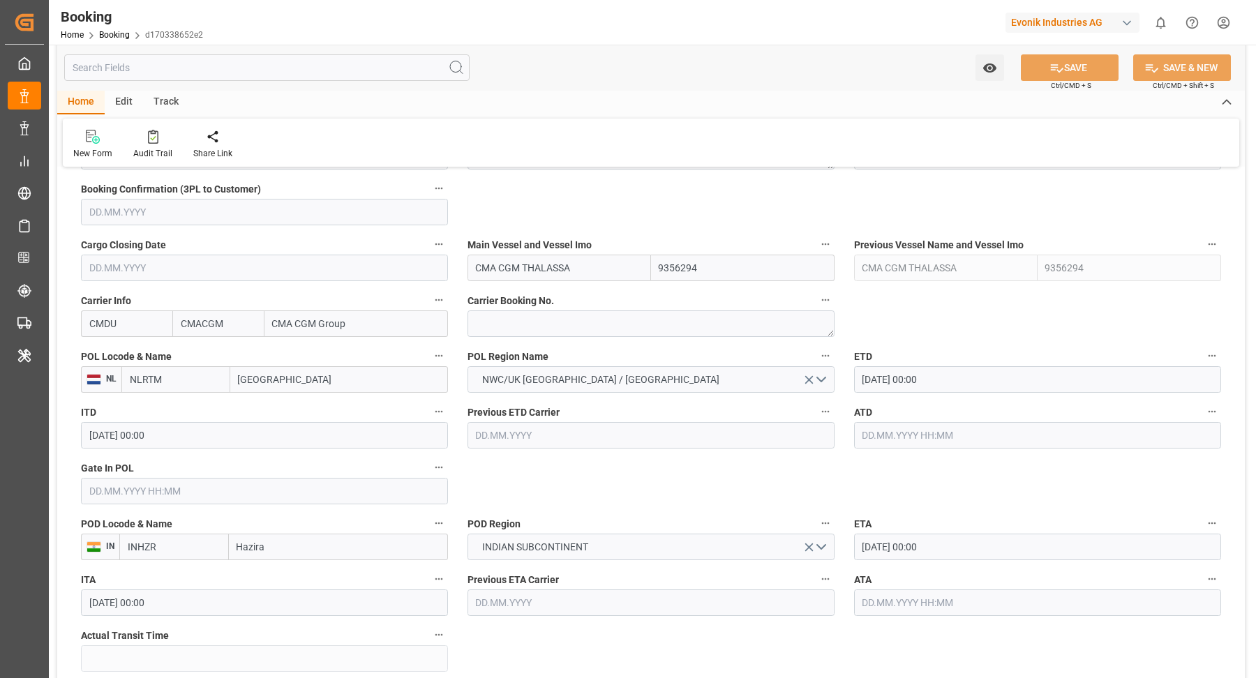
scroll to position [1008, 0]
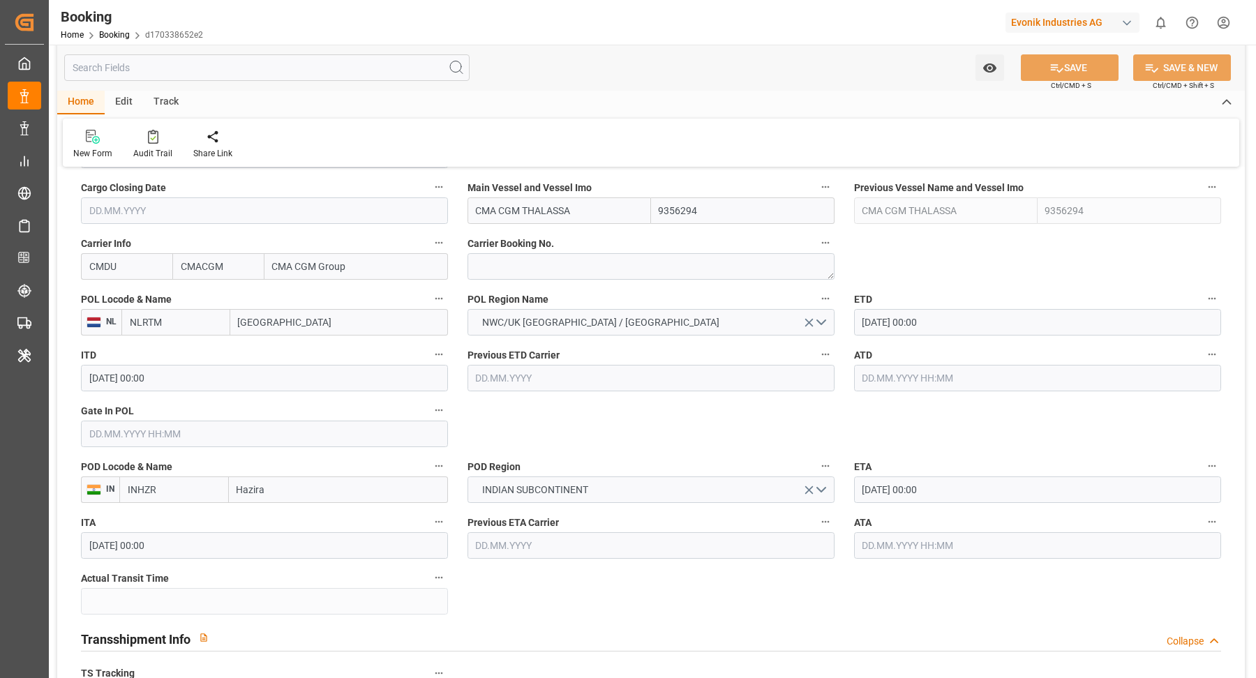
click at [194, 436] on input "text" at bounding box center [264, 434] width 367 height 27
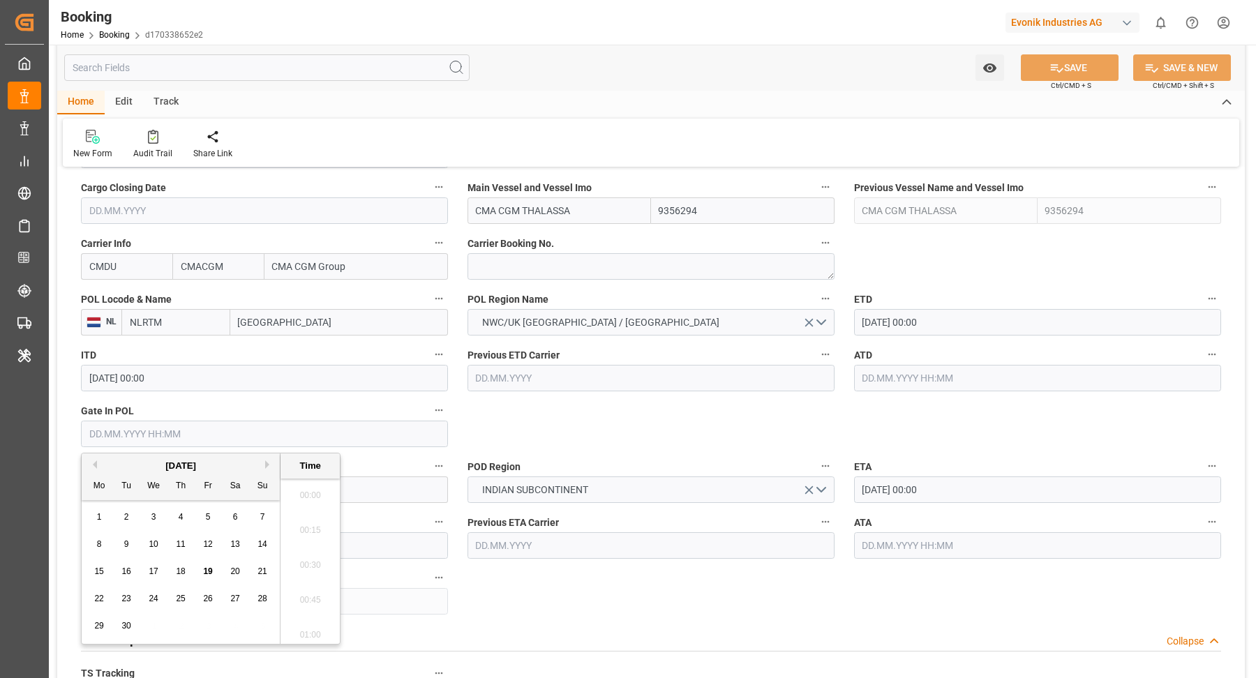
scroll to position [1539, 0]
click at [169, 570] on div "15 16 17 18 19 20 21" at bounding box center [181, 571] width 190 height 27
click at [181, 573] on span "18" at bounding box center [180, 571] width 9 height 10
type input "18.09.2025 00:00"
click at [1007, 331] on input "19.09.2025 00:00" at bounding box center [1037, 322] width 367 height 27
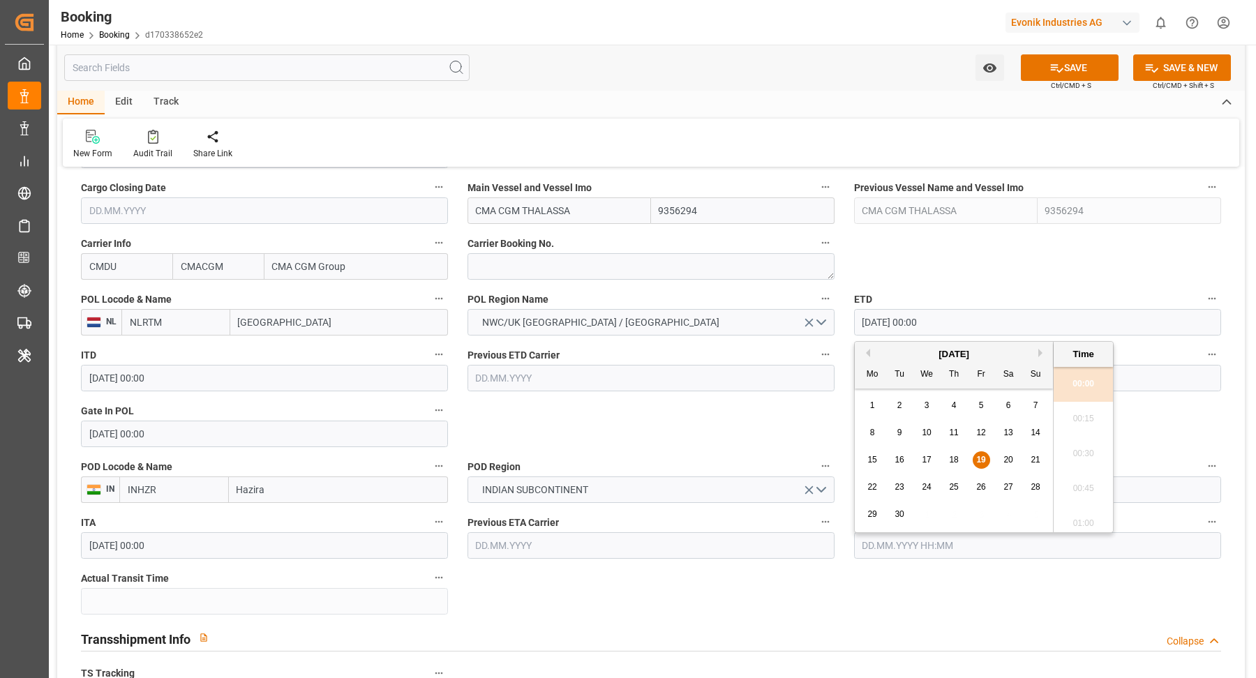
click at [998, 322] on input "19.09.2025 00:00" at bounding box center [1037, 322] width 367 height 27
click at [1033, 463] on span "21" at bounding box center [1034, 460] width 9 height 10
type input "21.09.2025 00:00"
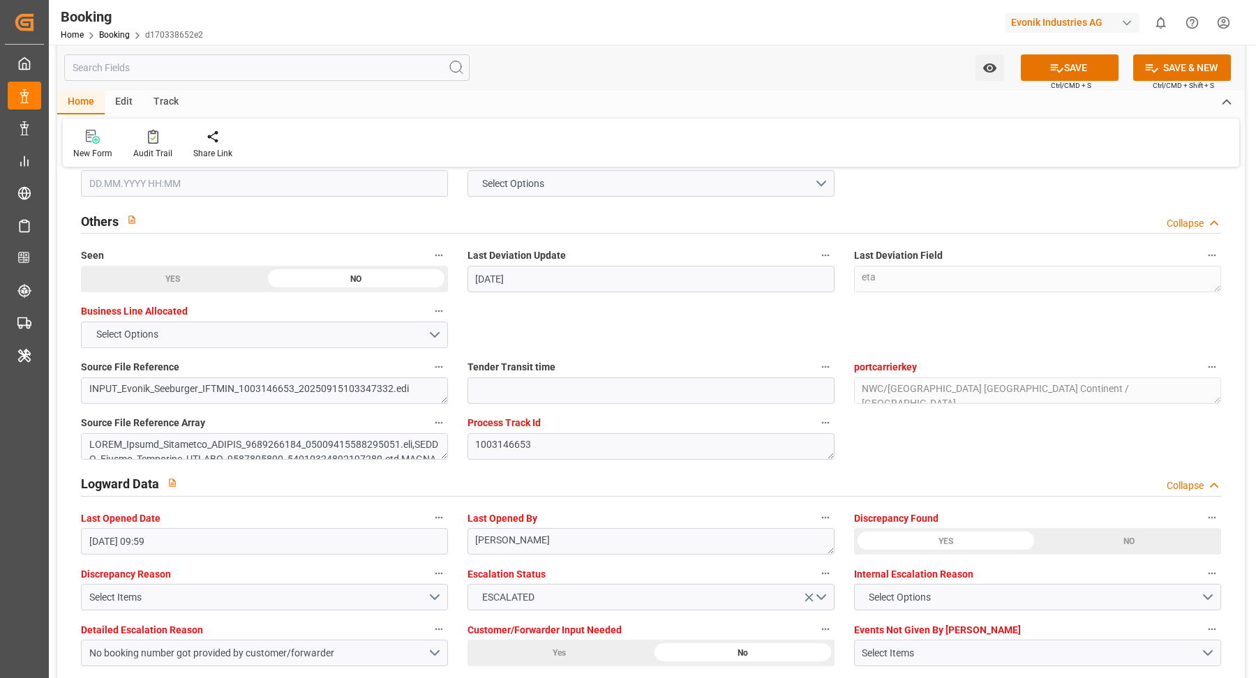
scroll to position [2600, 0]
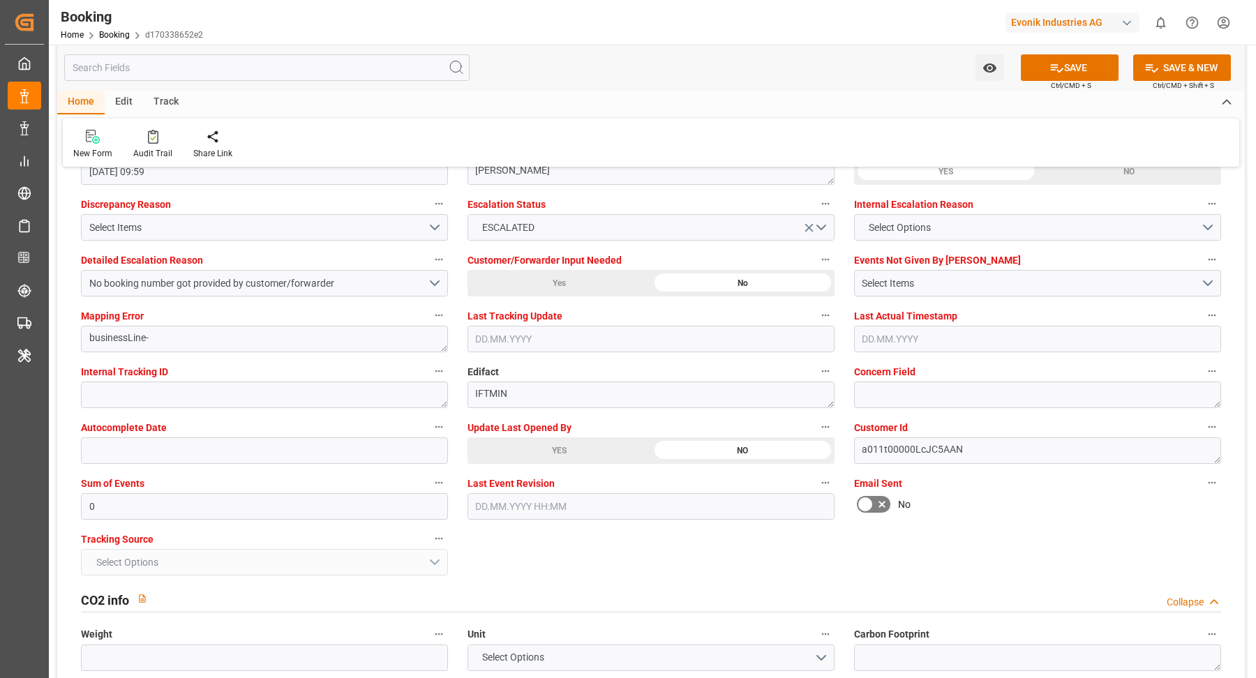
click at [571, 431] on label "Update Last Opened By" at bounding box center [650, 428] width 367 height 20
click at [816, 431] on button "Update Last Opened By" at bounding box center [825, 427] width 18 height 18
drag, startPoint x: 550, startPoint y: 469, endPoint x: 613, endPoint y: 466, distance: 62.9
click at [551, 469] on div at bounding box center [628, 339] width 1256 height 678
click at [548, 463] on div "Update Last Opened By YES NO" at bounding box center [651, 441] width 386 height 56
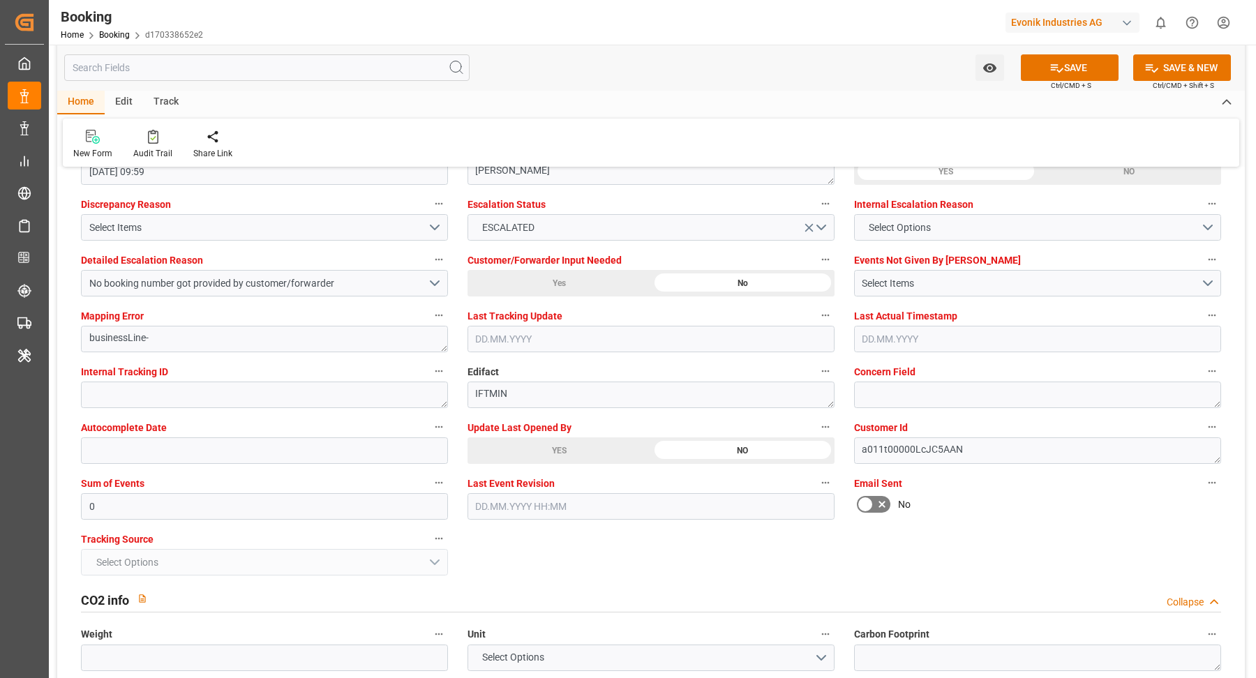
click at [536, 442] on div "YES" at bounding box center [558, 450] width 183 height 27
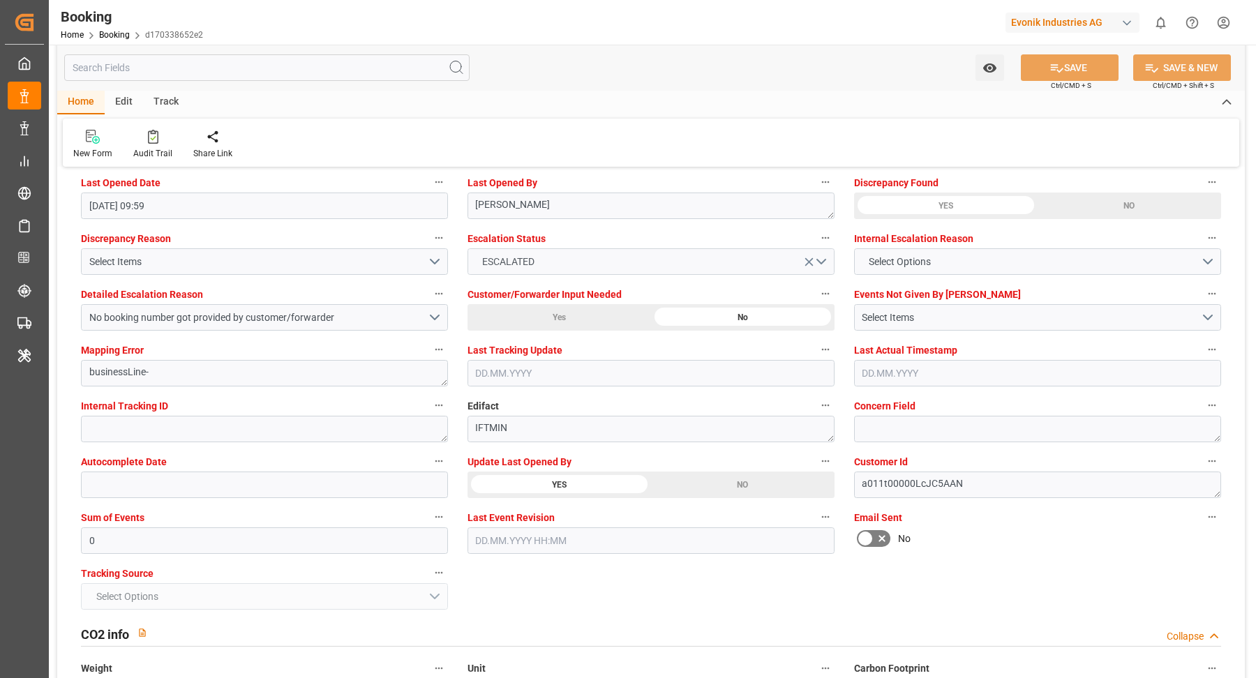
scroll to position [2376, 0]
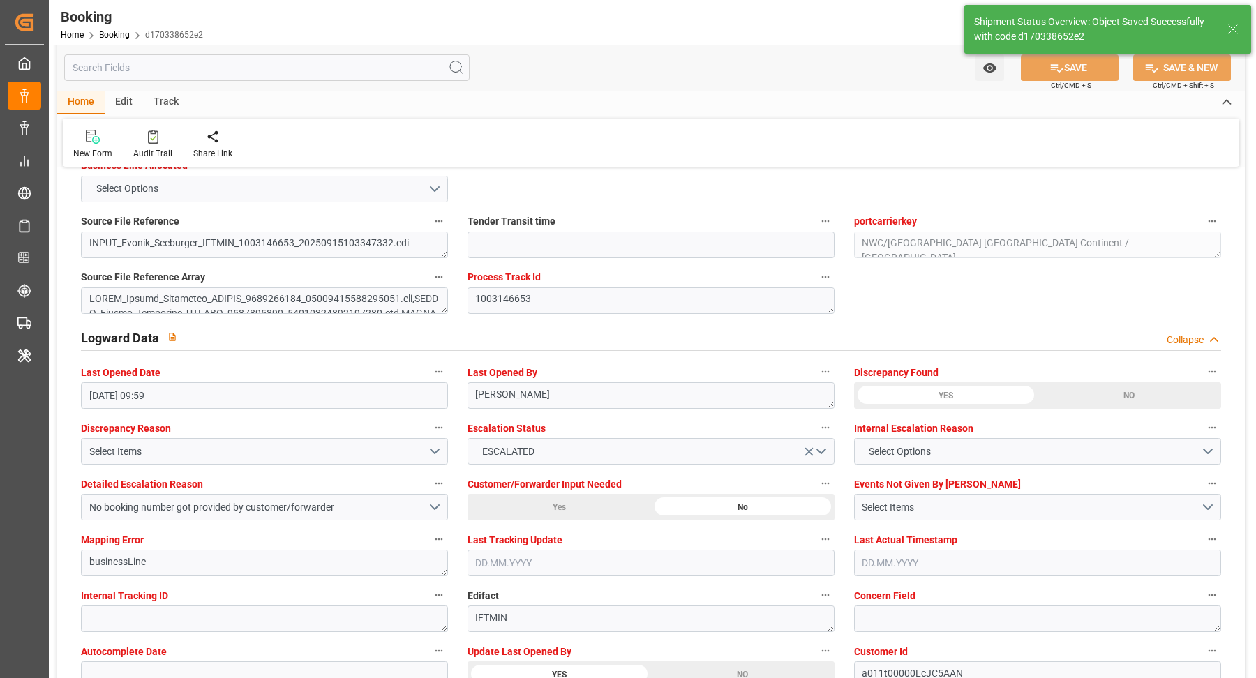
type textarea "[PERSON_NAME]"
type input "19.09.2025 06:01"
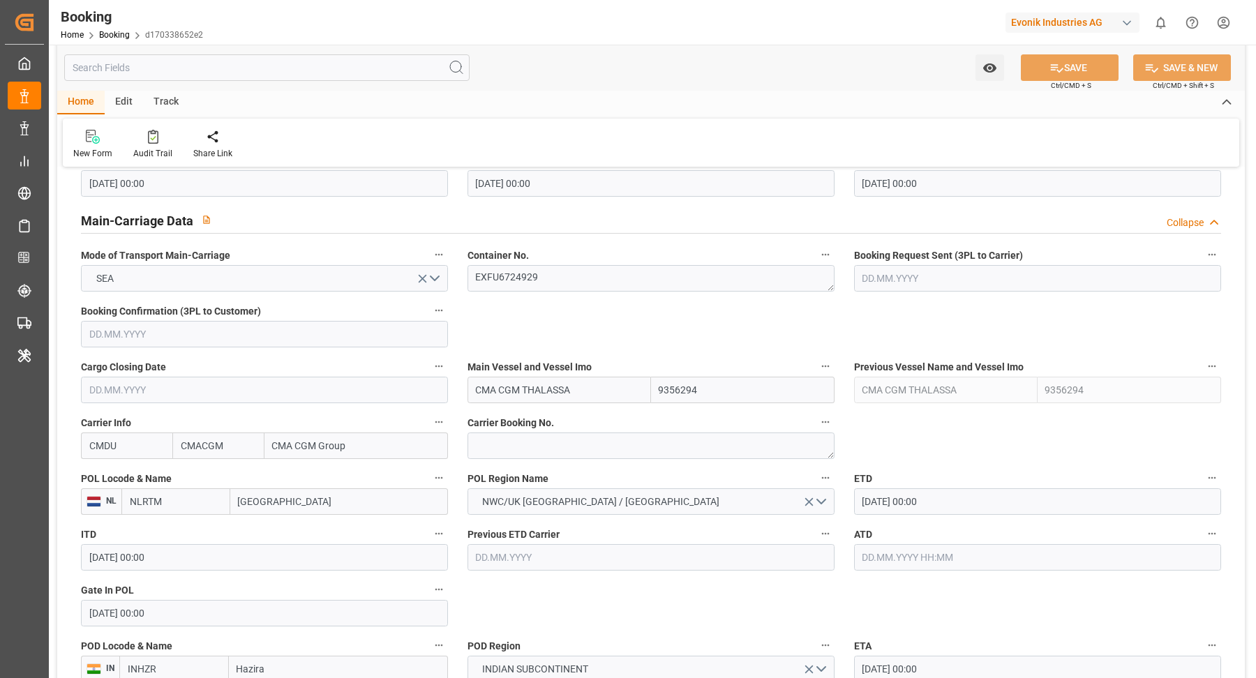
scroll to position [1030, 0]
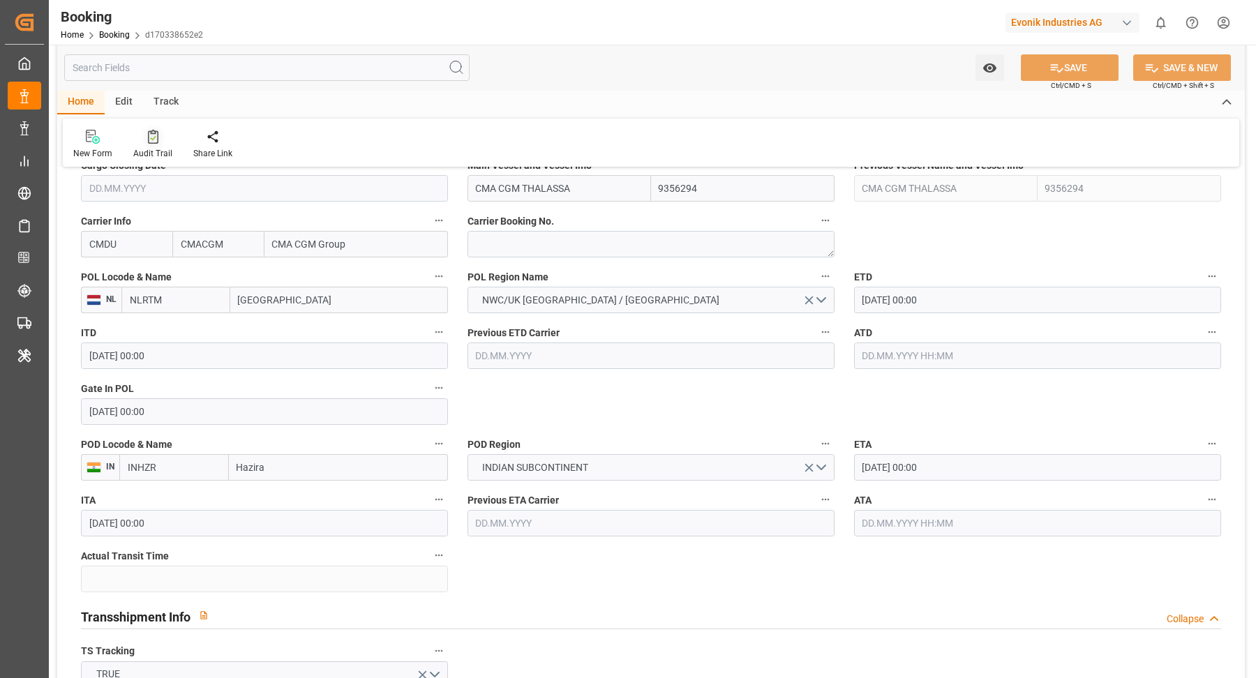
click at [149, 131] on icon at bounding box center [153, 137] width 10 height 14
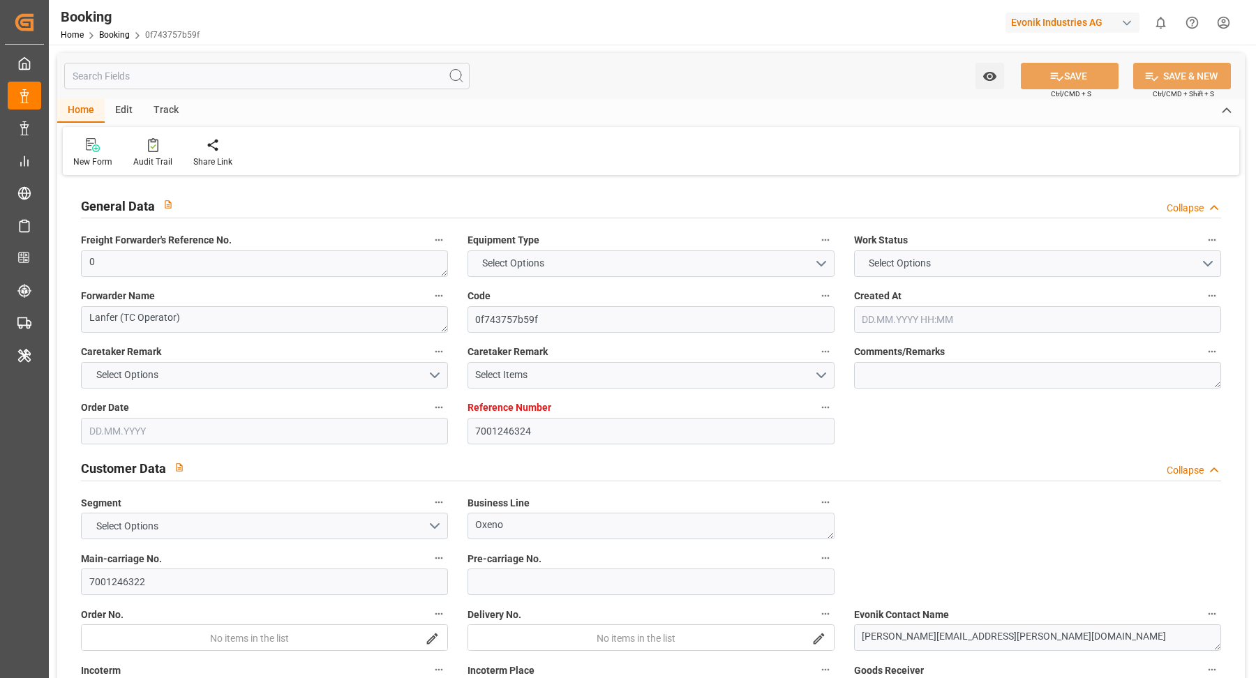
type input "7001246324"
type input "9356294"
type input "CMACGM"
type input "CMA CGM Group"
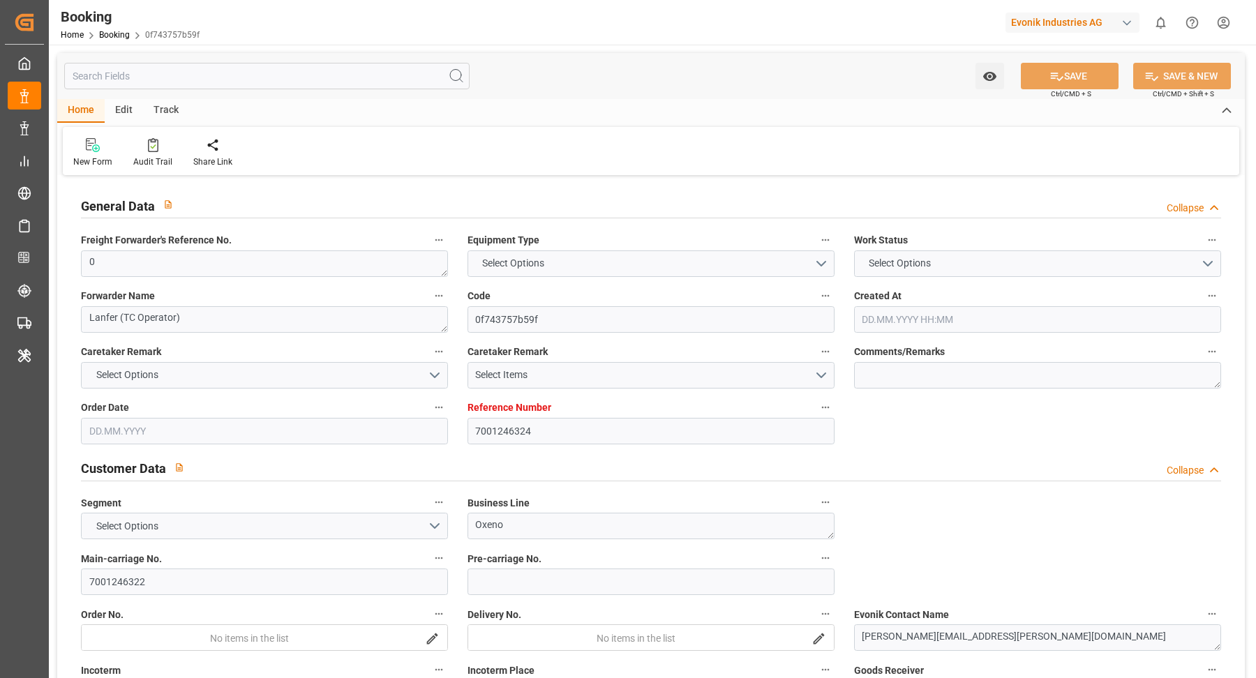
type input "NLRTM"
type input "INHZR"
type input "INMUN"
type input "0"
type input "[DATE] 08:52"
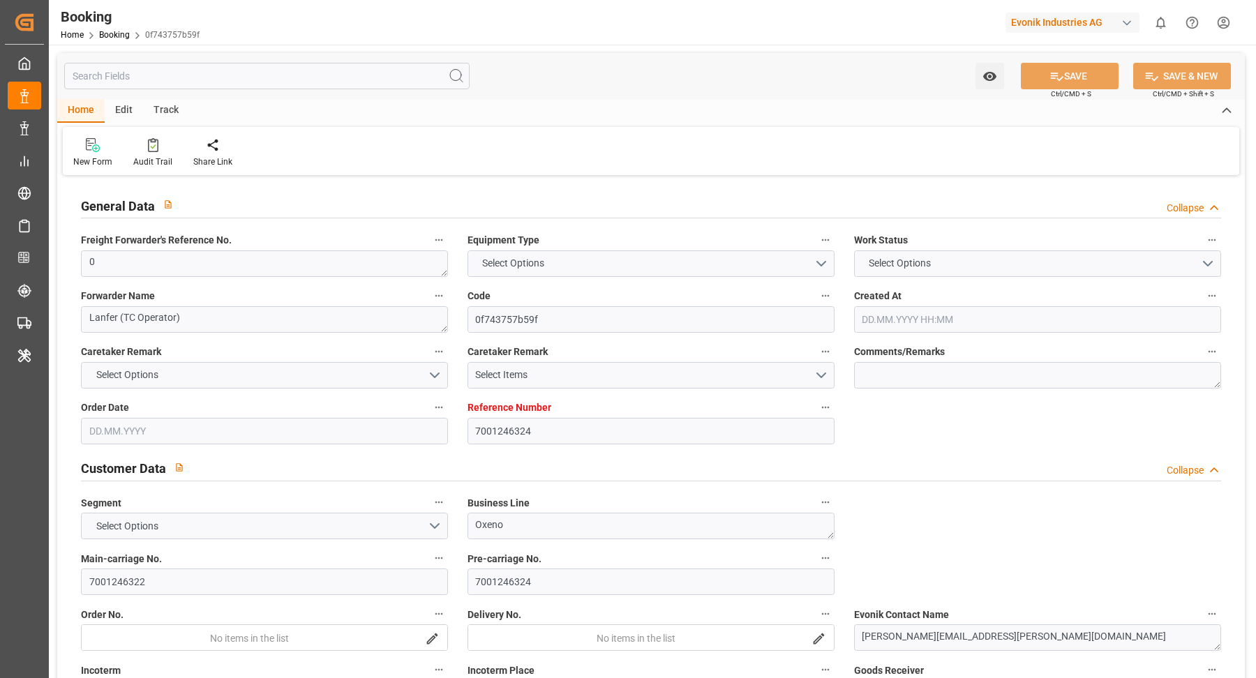
type input "[DATE]"
type input "[DATE] 00:00"
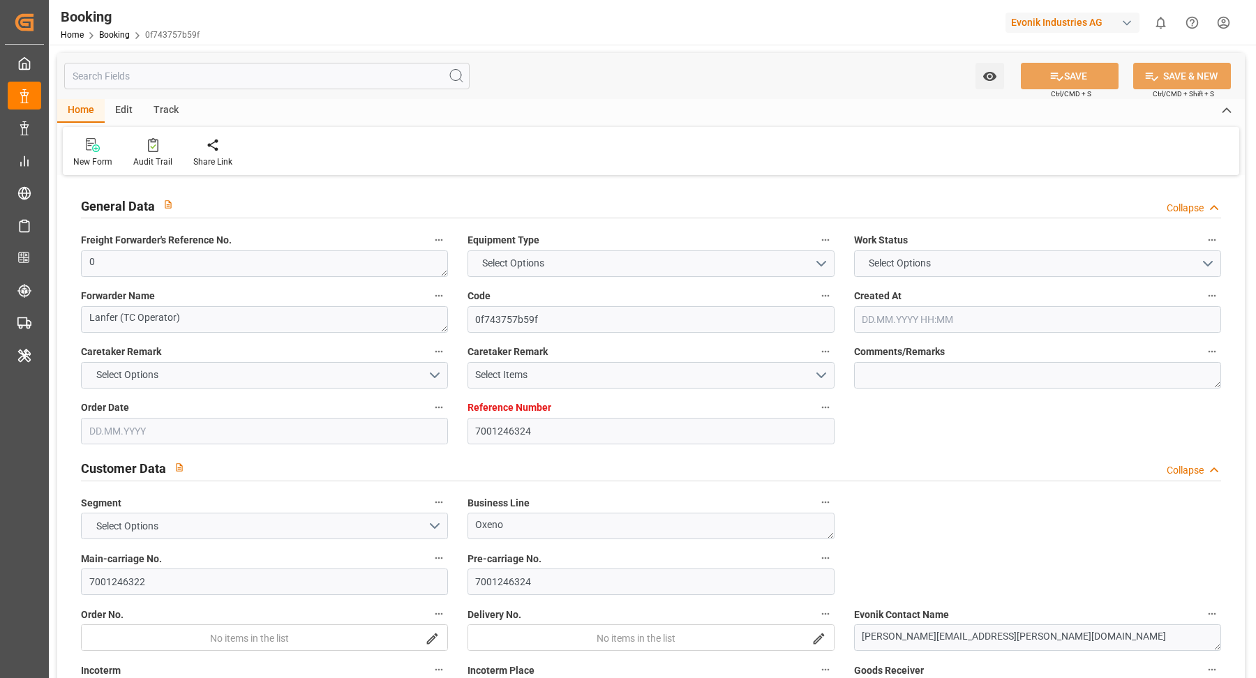
type input "[DATE] 00:00"
type input "19.09.2025 00:00"
type input "25.11.2025 00:00"
type input "05.11.2025 00:00"
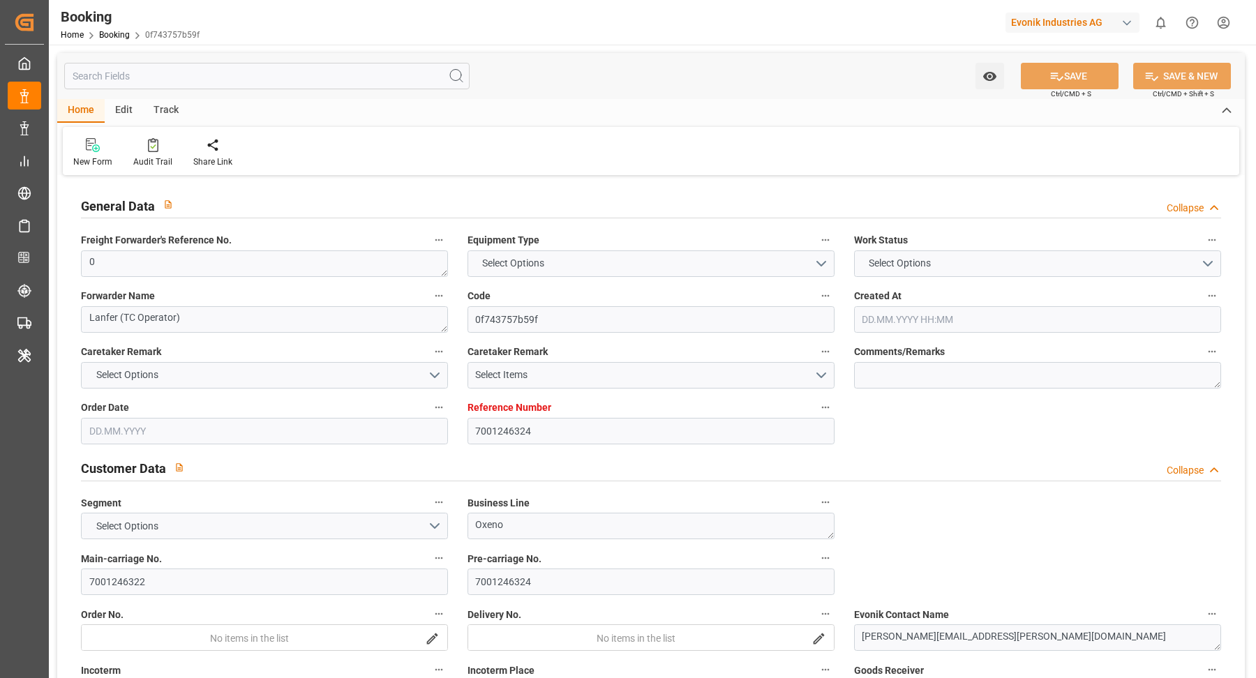
type input "14.11.2025 00:00"
type input "24.11.2025 00:00"
type input "12.08.2025"
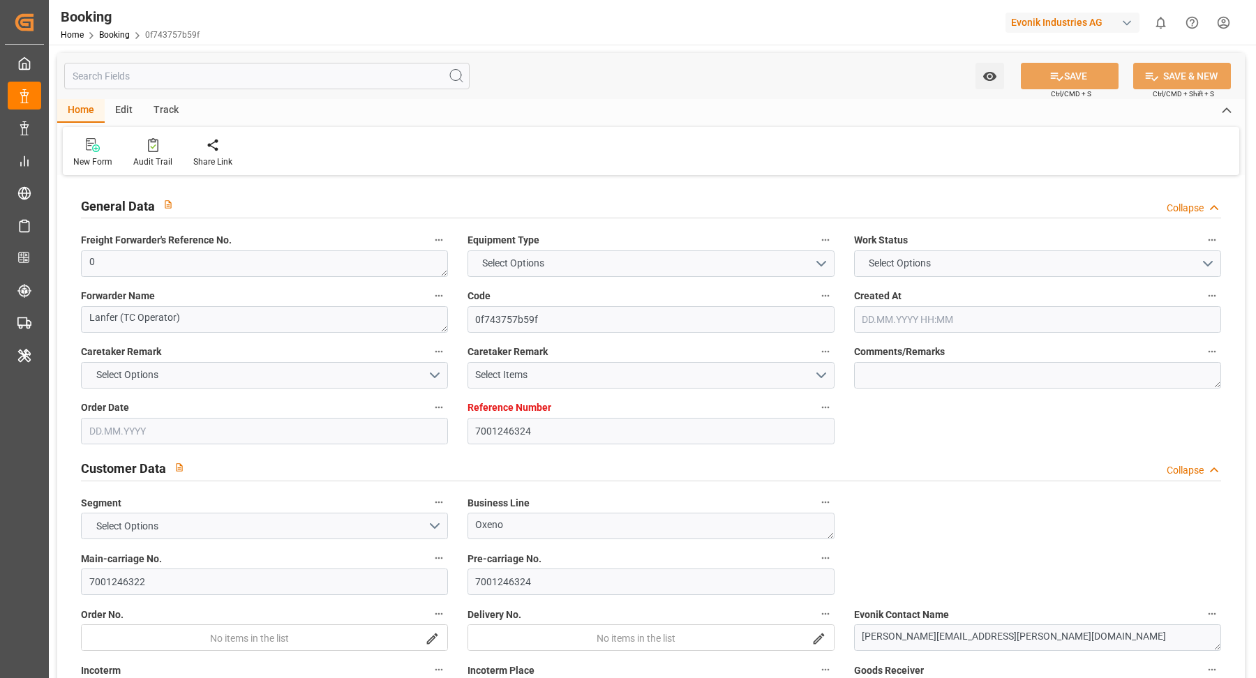
type input "18.09.2025 09:58"
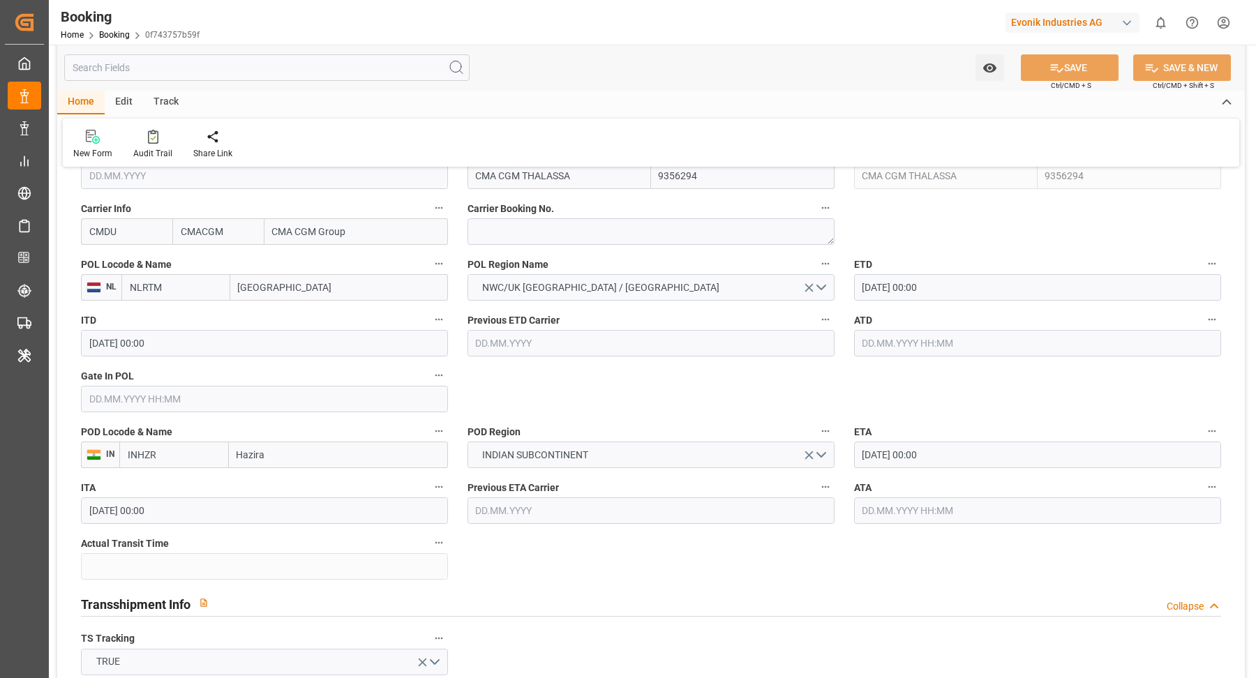
scroll to position [842, 0]
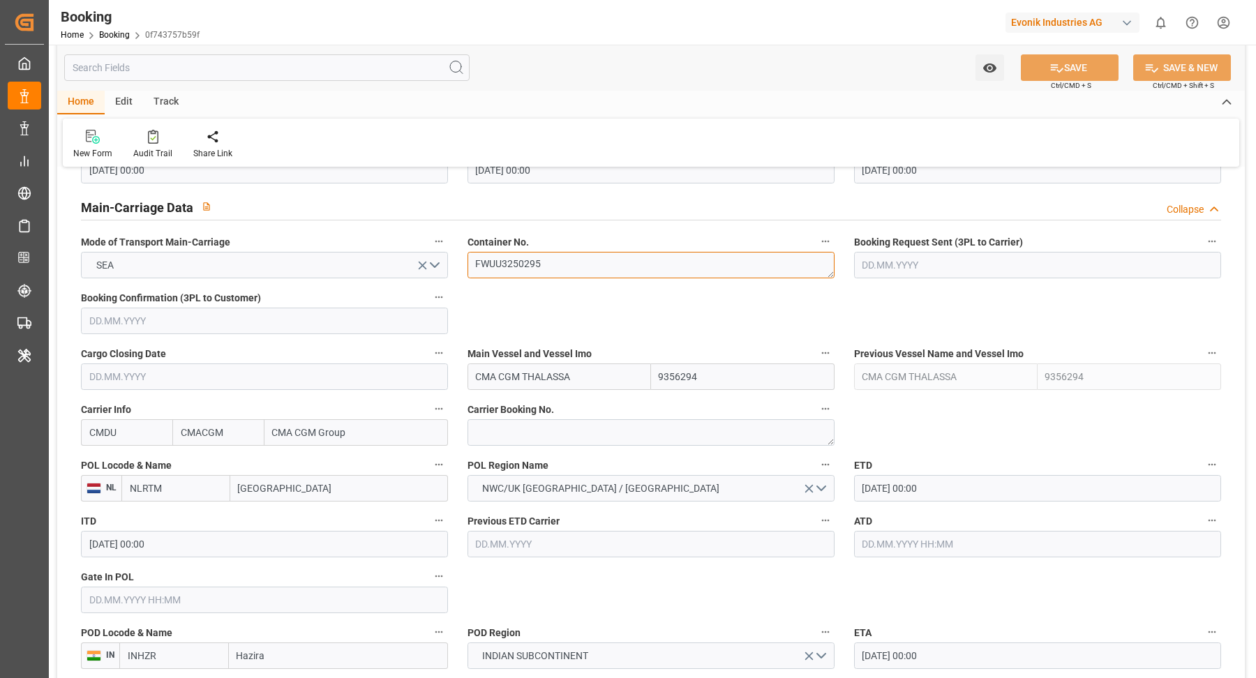
click at [563, 263] on textarea "FWUU3250295" at bounding box center [650, 265] width 367 height 27
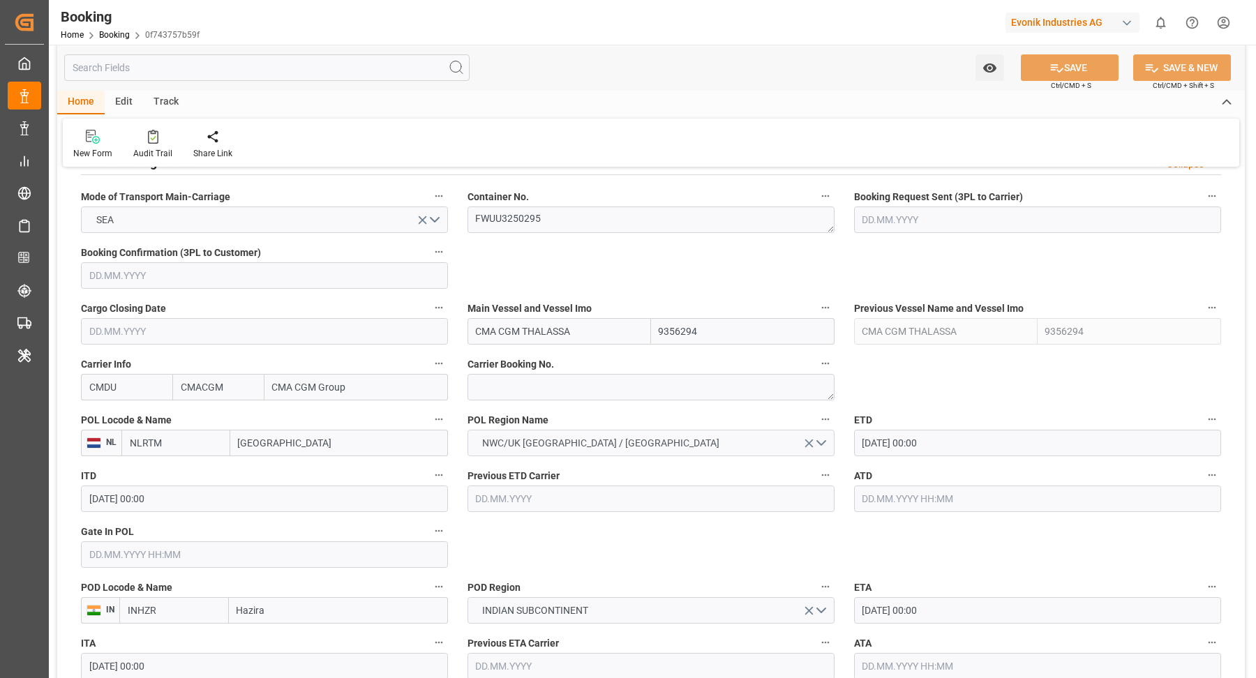
scroll to position [917, 0]
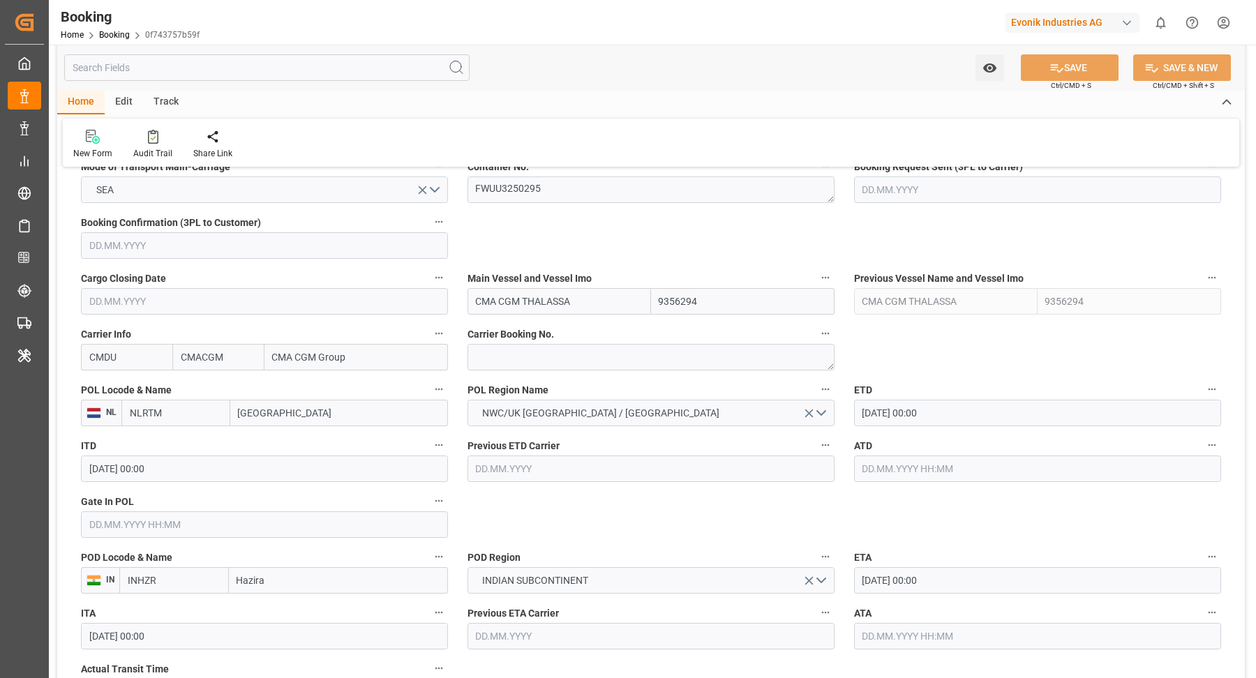
click at [938, 412] on input "19.09.2025 00:00" at bounding box center [1037, 413] width 367 height 27
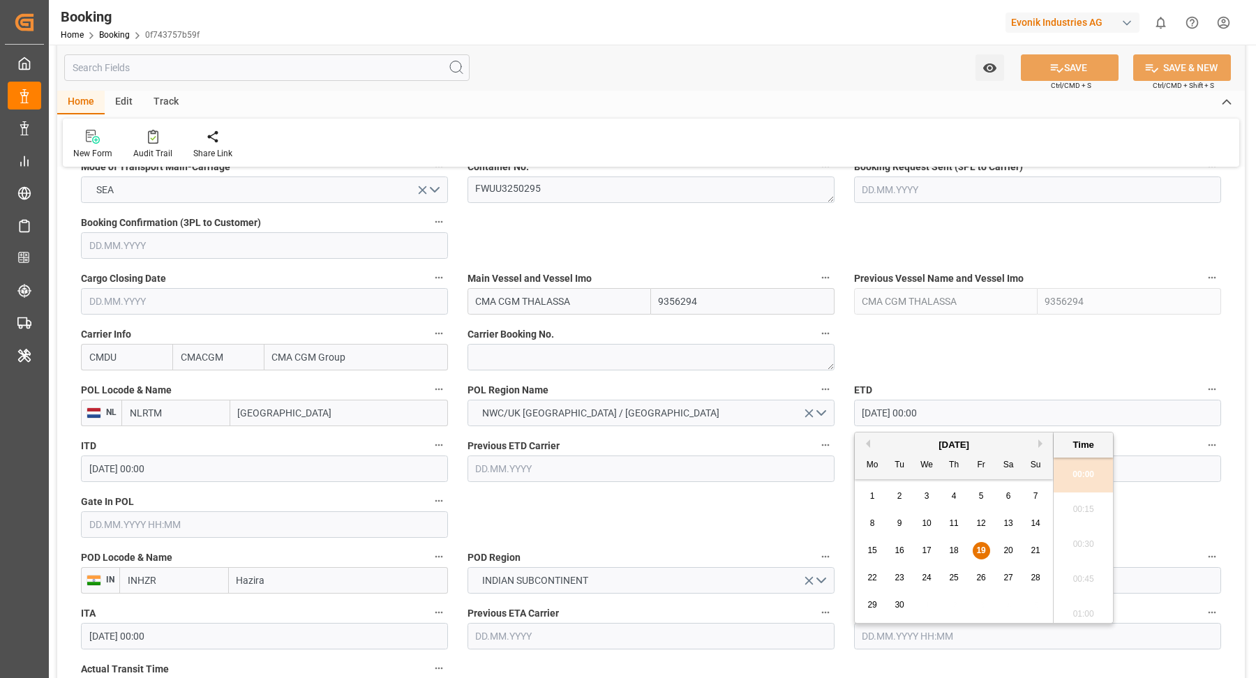
click at [1041, 551] on div "21" at bounding box center [1035, 551] width 17 height 17
type input "21.09.2025 00:00"
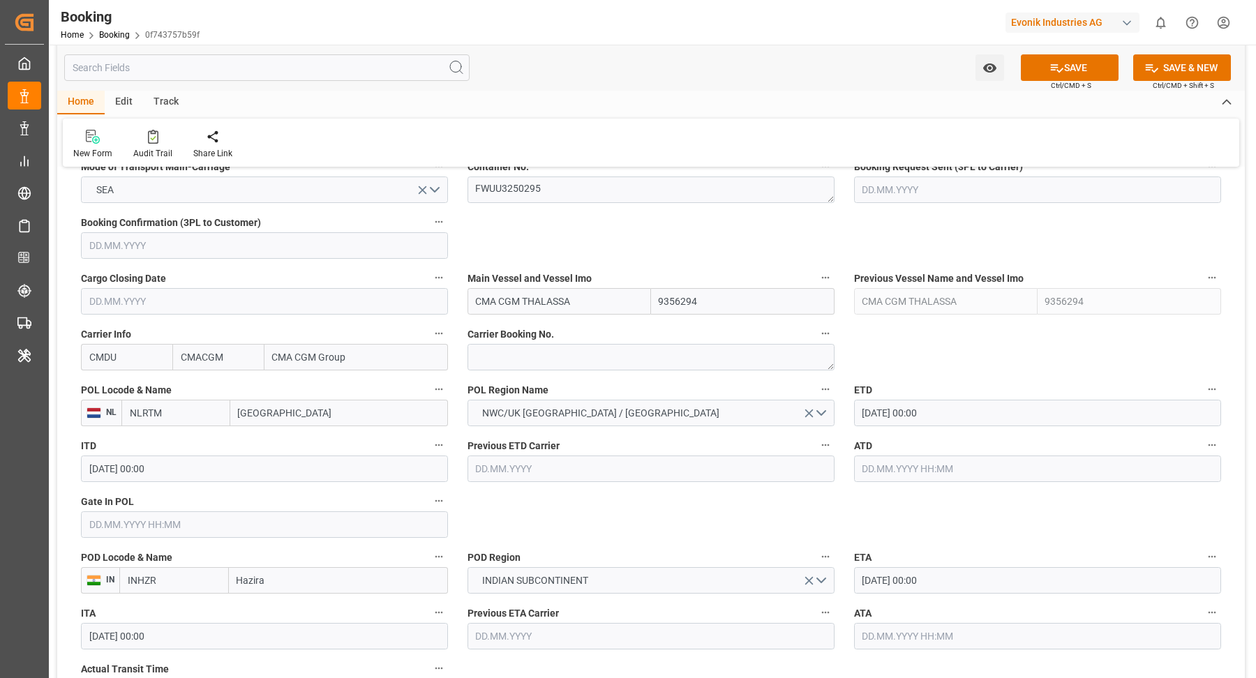
click at [200, 505] on label "Gate In POL" at bounding box center [264, 502] width 367 height 20
click at [430, 505] on button "Gate In POL" at bounding box center [439, 501] width 18 height 18
click at [190, 511] on div at bounding box center [628, 339] width 1256 height 678
click at [170, 515] on body "Created by potrace 1.15, written by Peter Selinger 2001-2017 Created by potrace…" at bounding box center [628, 339] width 1256 height 678
click at [160, 525] on input "text" at bounding box center [264, 524] width 367 height 27
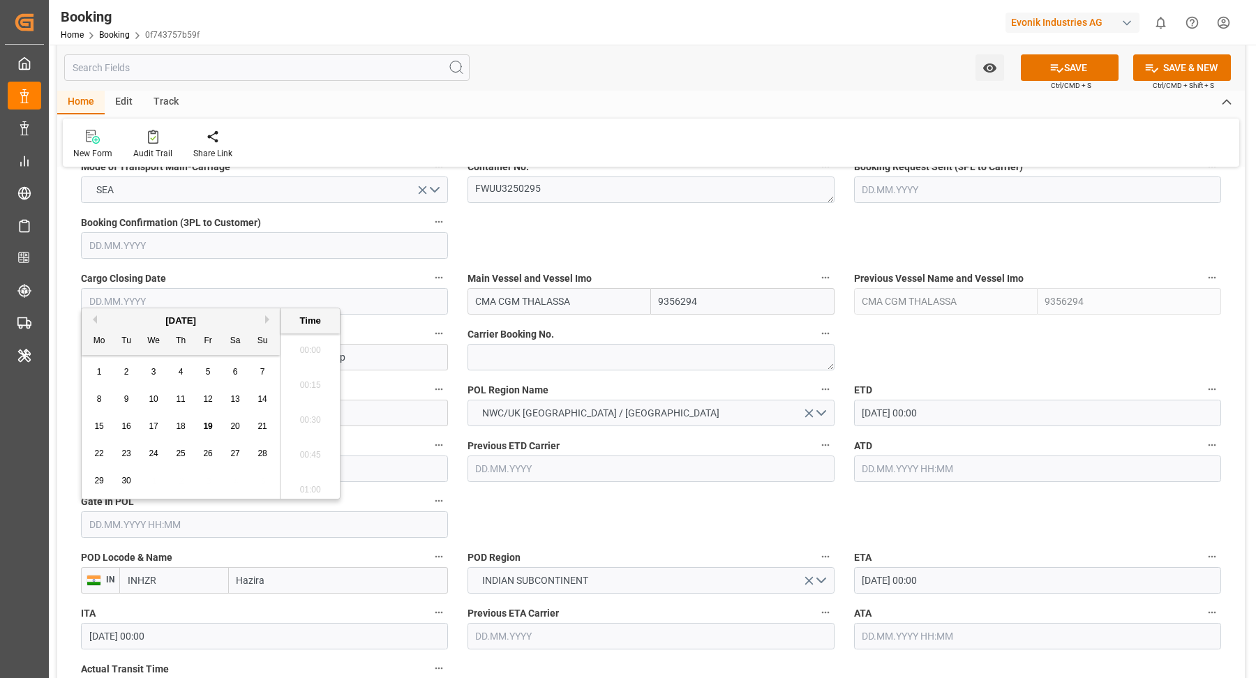
scroll to position [1539, 0]
click at [176, 421] on span "18" at bounding box center [180, 426] width 9 height 10
type input "18.09.2025 00:00"
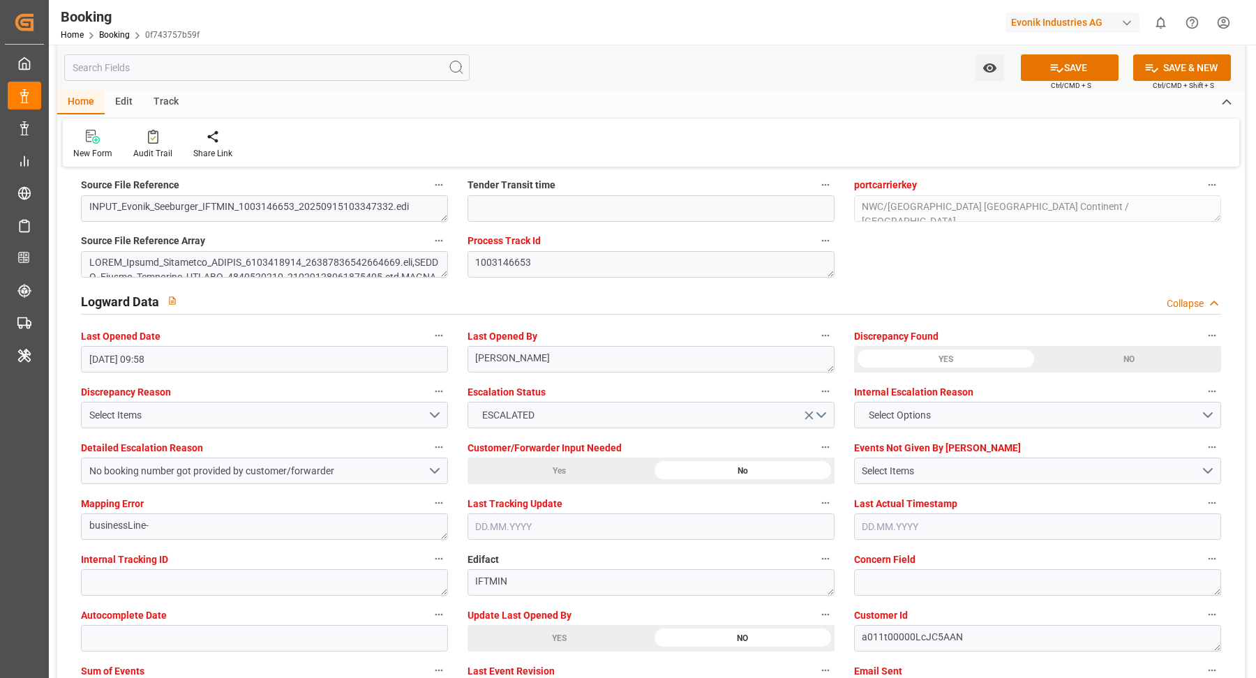
scroll to position [2525, 0]
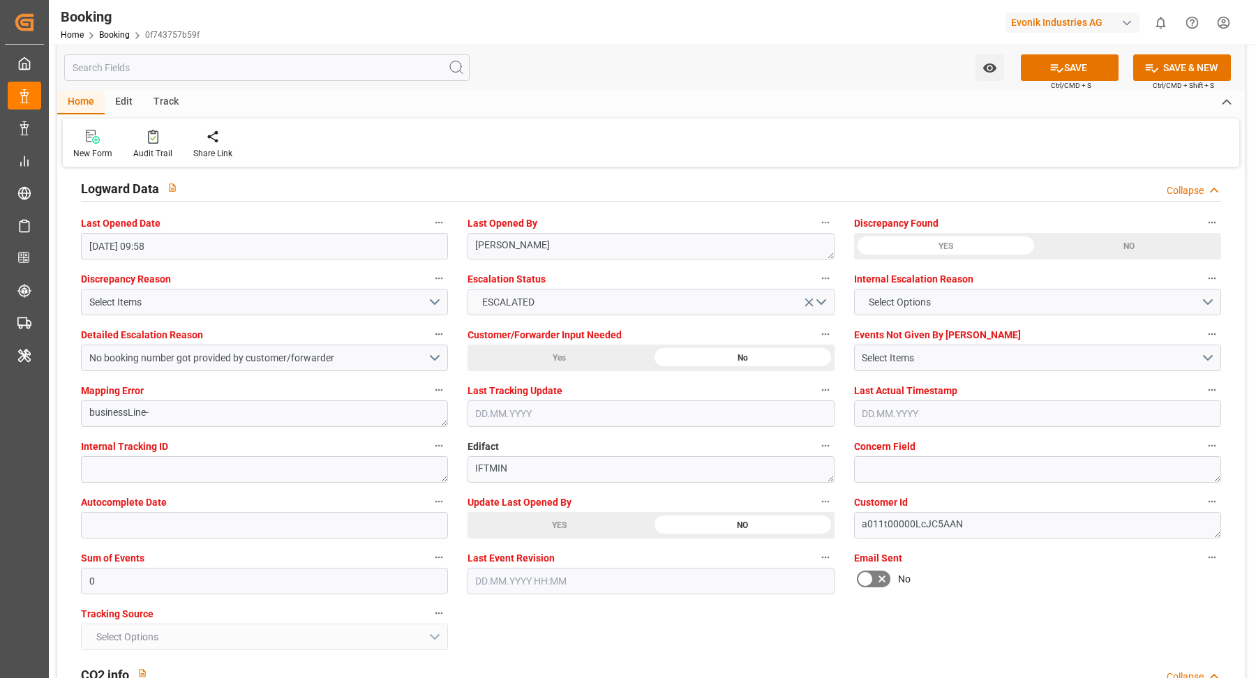
click at [580, 523] on div "YES" at bounding box center [558, 525] width 183 height 27
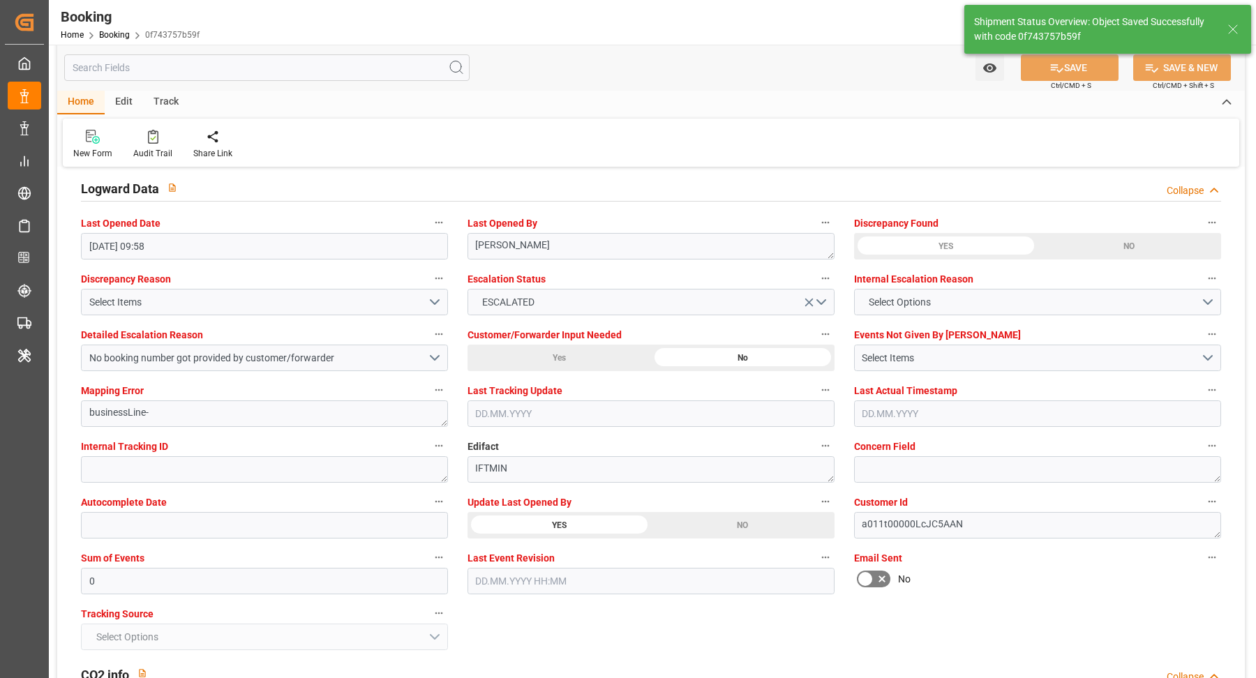
type textarea "[PERSON_NAME]"
type input "19.09.2025 06:01"
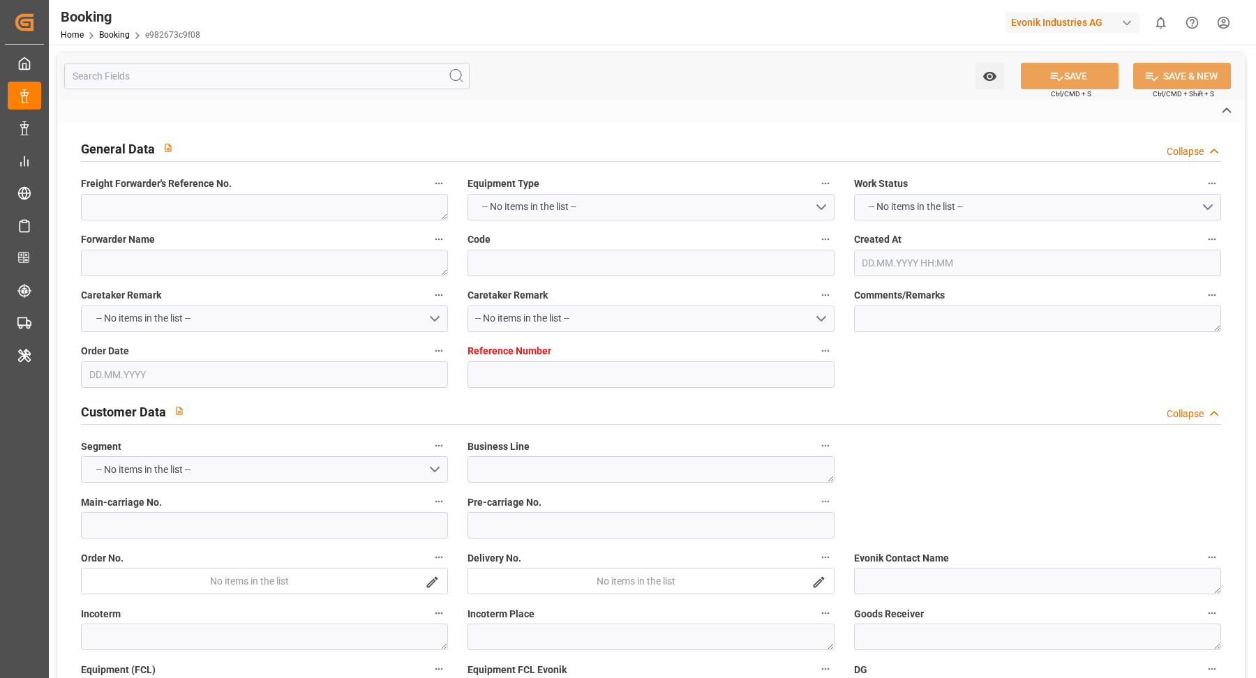
type textarea "250908610036"
type textarea "Leschaco Bremen"
type input "e982673c9f08"
type input "3011532768"
type textarea "CU-OA"
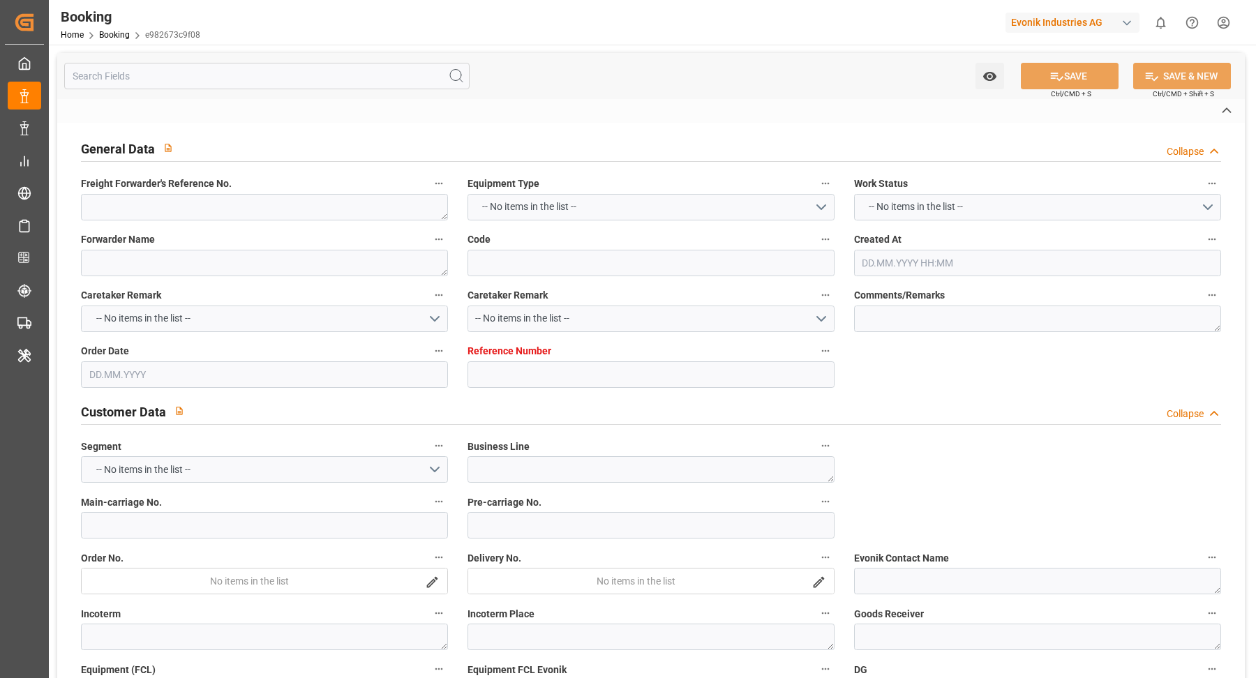
type input "4006663802"
type textarea "[PERSON_NAME][EMAIL_ADDRESS][PERSON_NAME][DOMAIN_NAME]"
type textarea "CIF"
type textarea "[GEOGRAPHIC_DATA]"
type textarea "Evonik Plant 0000501165"
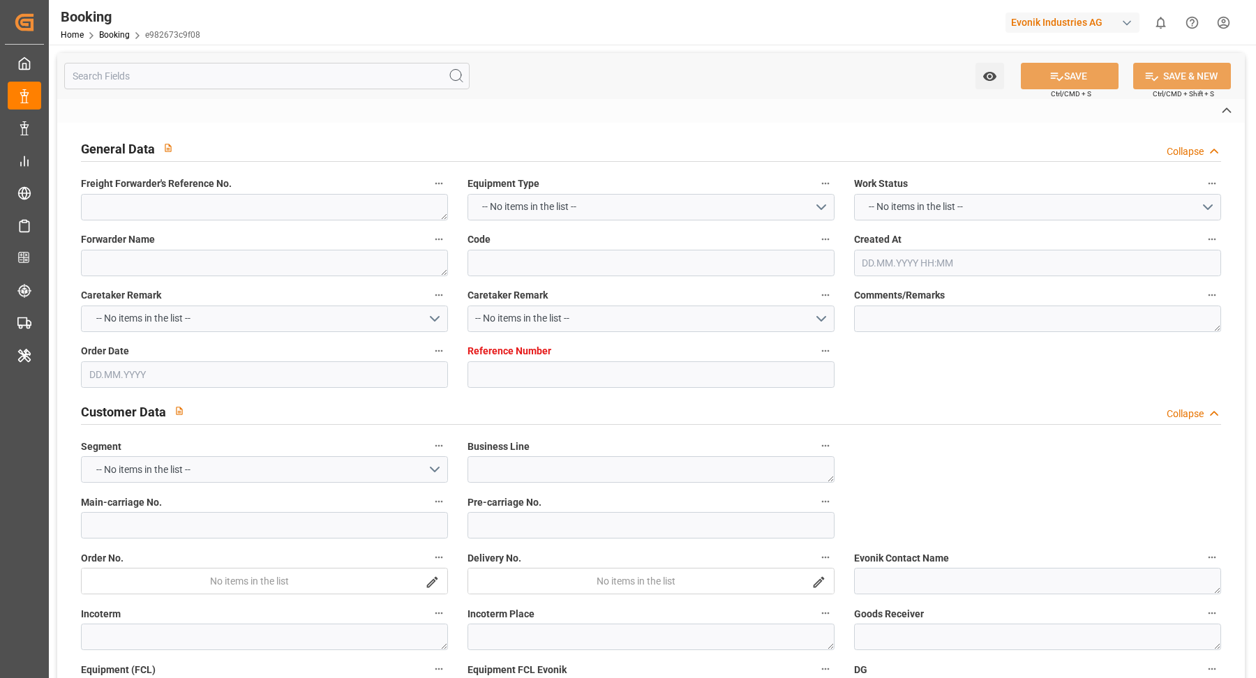
type textarea "Worms"
type input "MH PERSEUS"
type input "CMDU"
type textarea "HBG2018552"
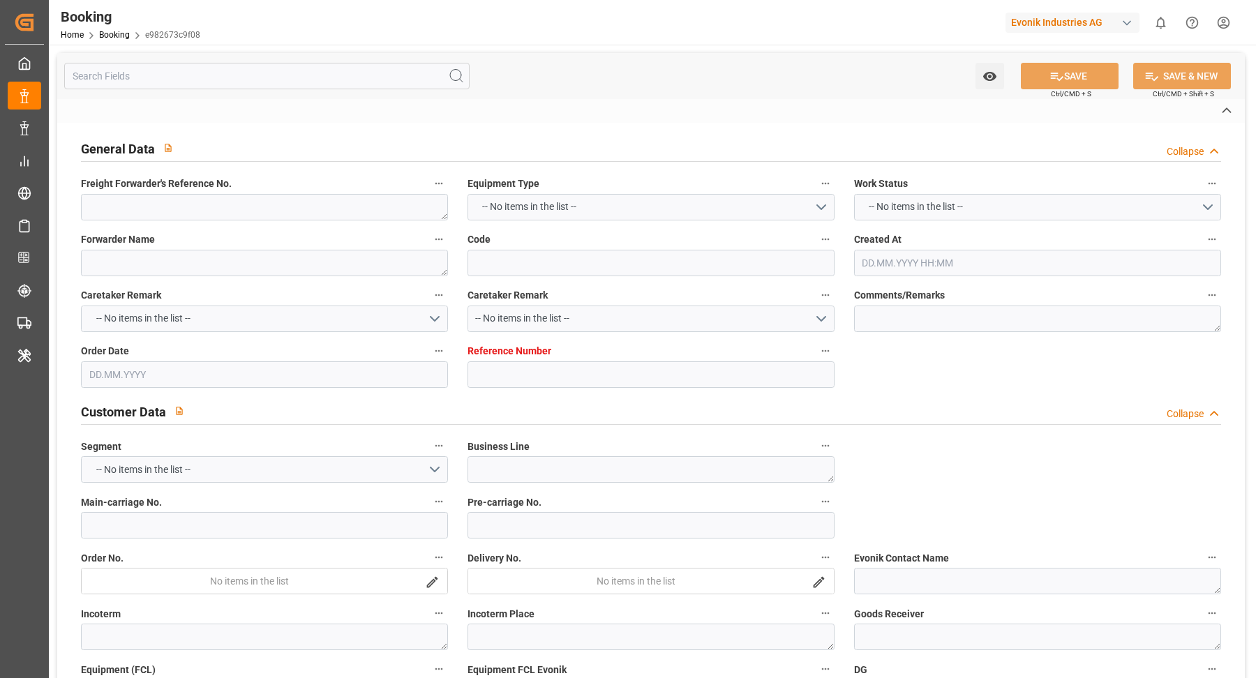
type input "[GEOGRAPHIC_DATA]"
type textarea "vesselName etd [PERSON_NAME]"
type textarea "INPUT_Evonik_Seeburger_IFTSTA_1003063158_20250818140714233.edi"
type textarea "NWC/[GEOGRAPHIC_DATA] [GEOGRAPHIC_DATA] Continent / UK_MXVER_CMDU_CU-OA"
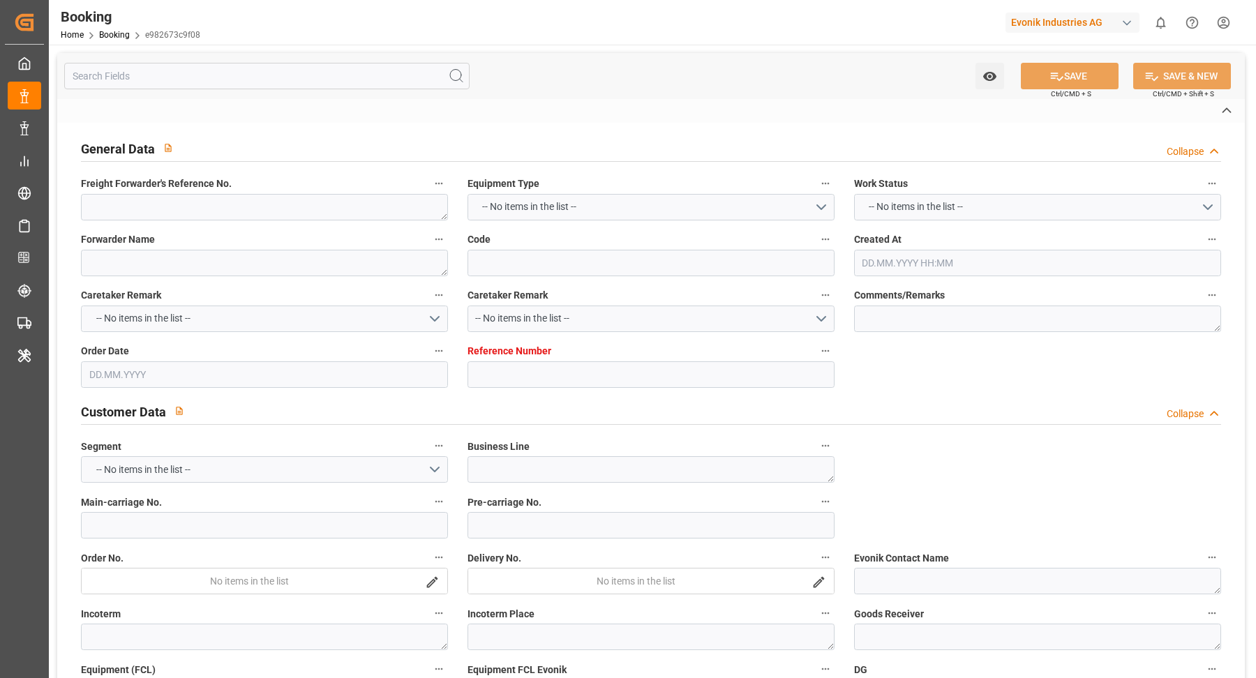
type textarea "INPUT_Evonik_Seeburger_LoadTenderOcean_1002996372_20250728081949863.xml,INPUT_E…"
type textarea "1003063158"
type textarea "[PERSON_NAME]"
type textarea "businessDivision-businessLine-"
type textarea "IFTSTA"
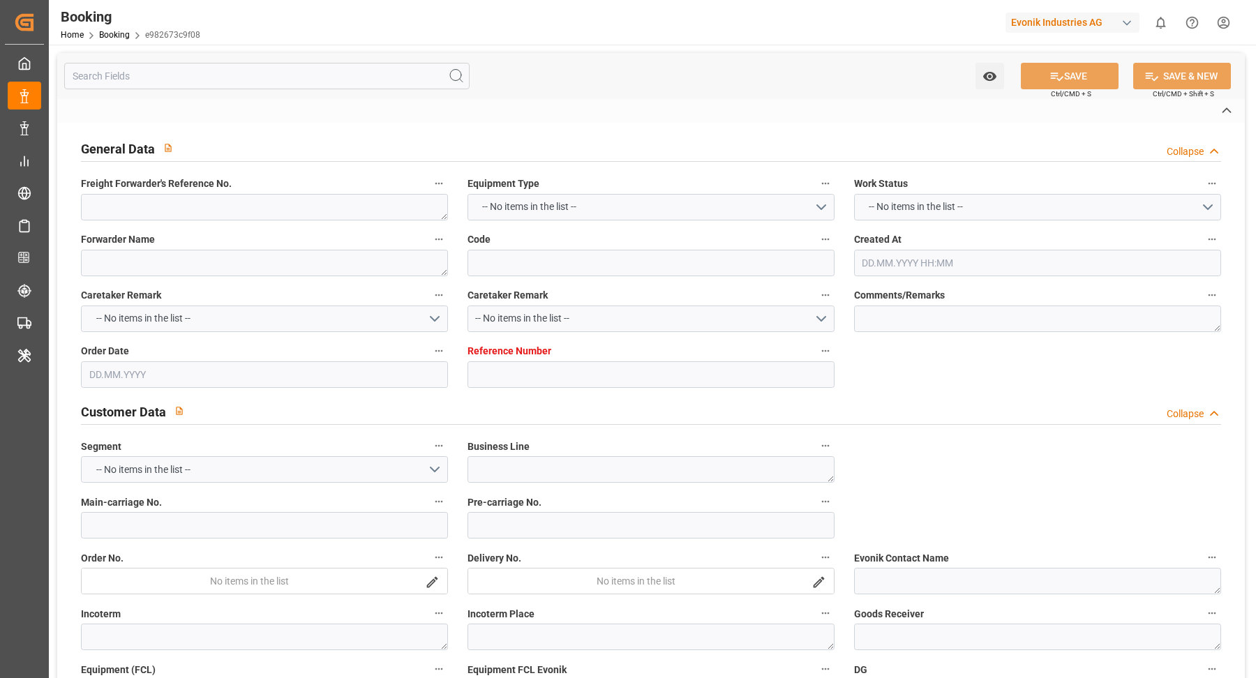
type textarea "a011t00000LcJC5AAN"
type textarea "No"
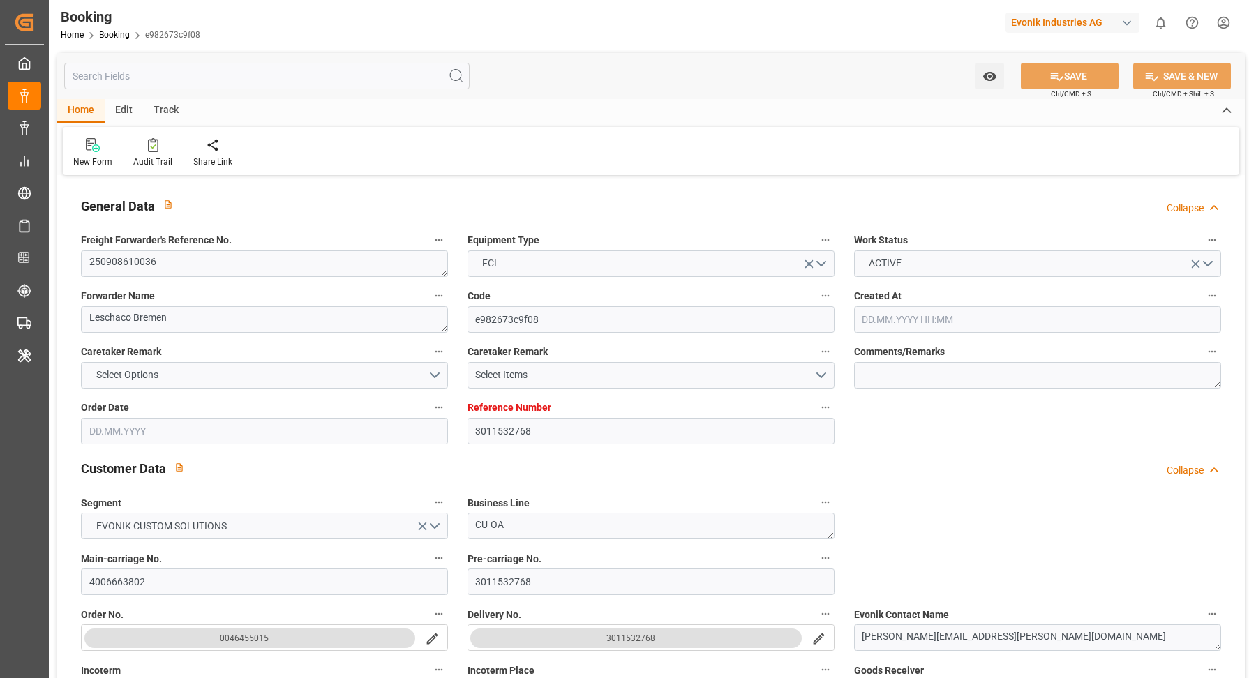
type input "3011532768"
type input "9967433"
type input "CMACGM"
type input "CMA CGM Group"
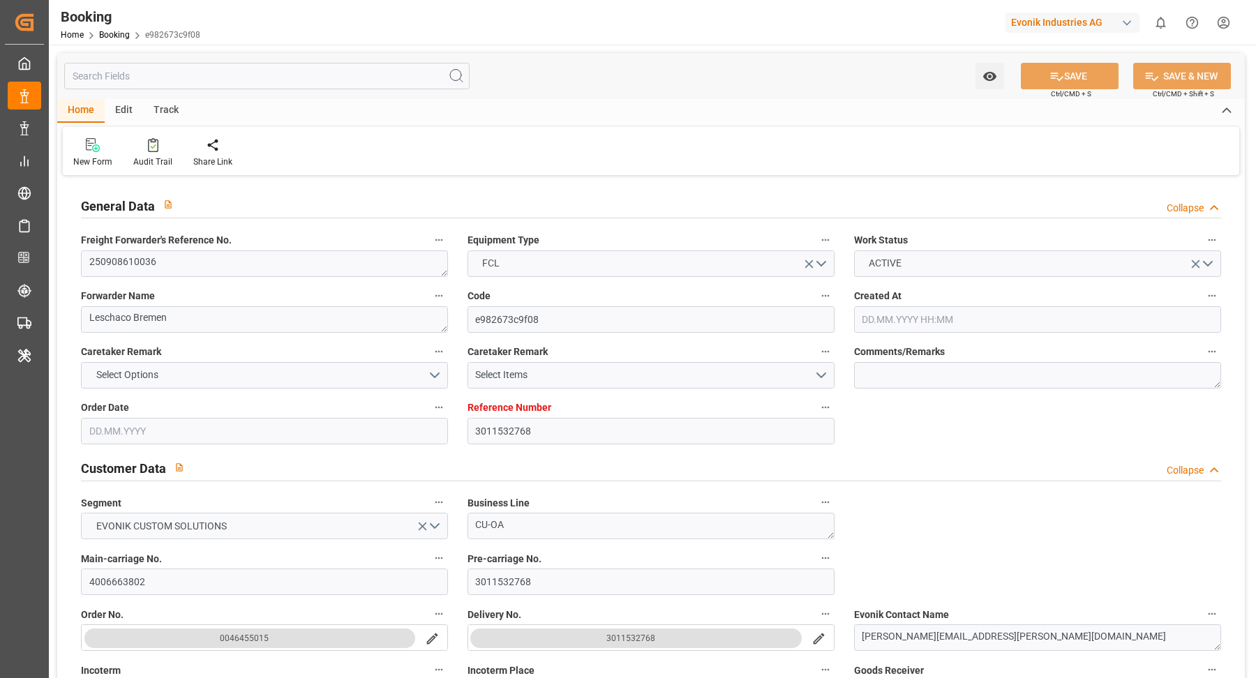
type input "NLRTM"
type input "MXVER"
type input "[DATE] 06:22"
type input "[DATE]"
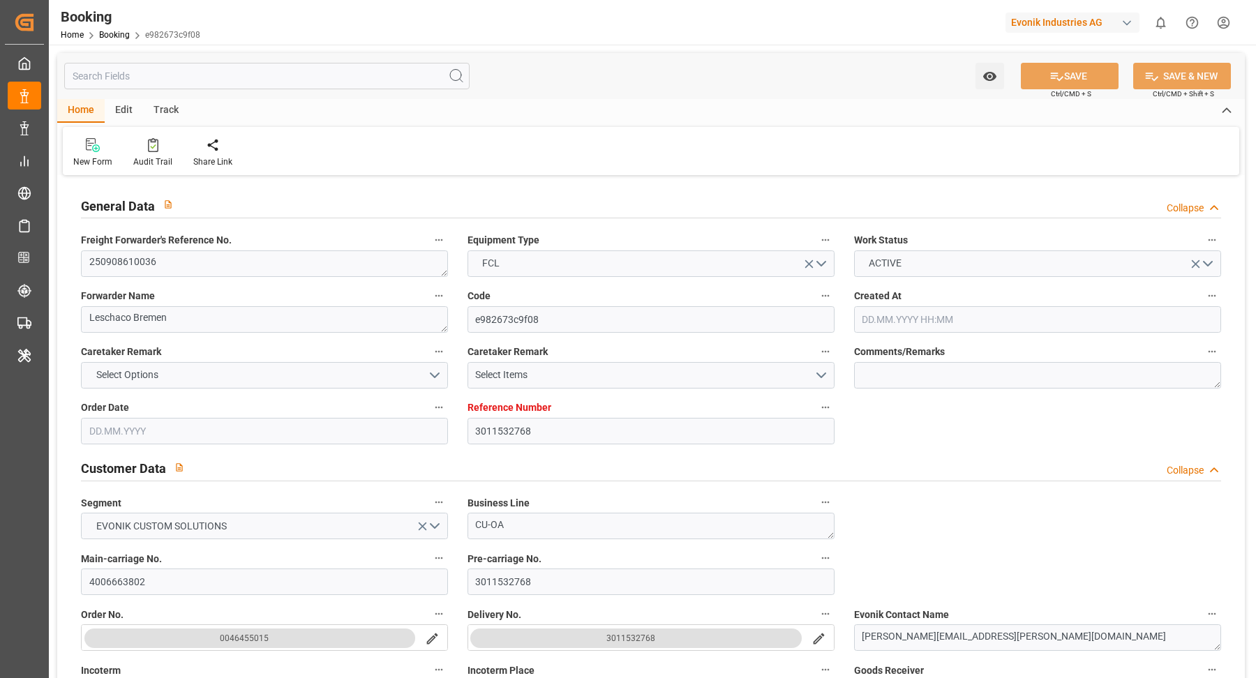
type input "[DATE]"
type input "[DATE] 00:00"
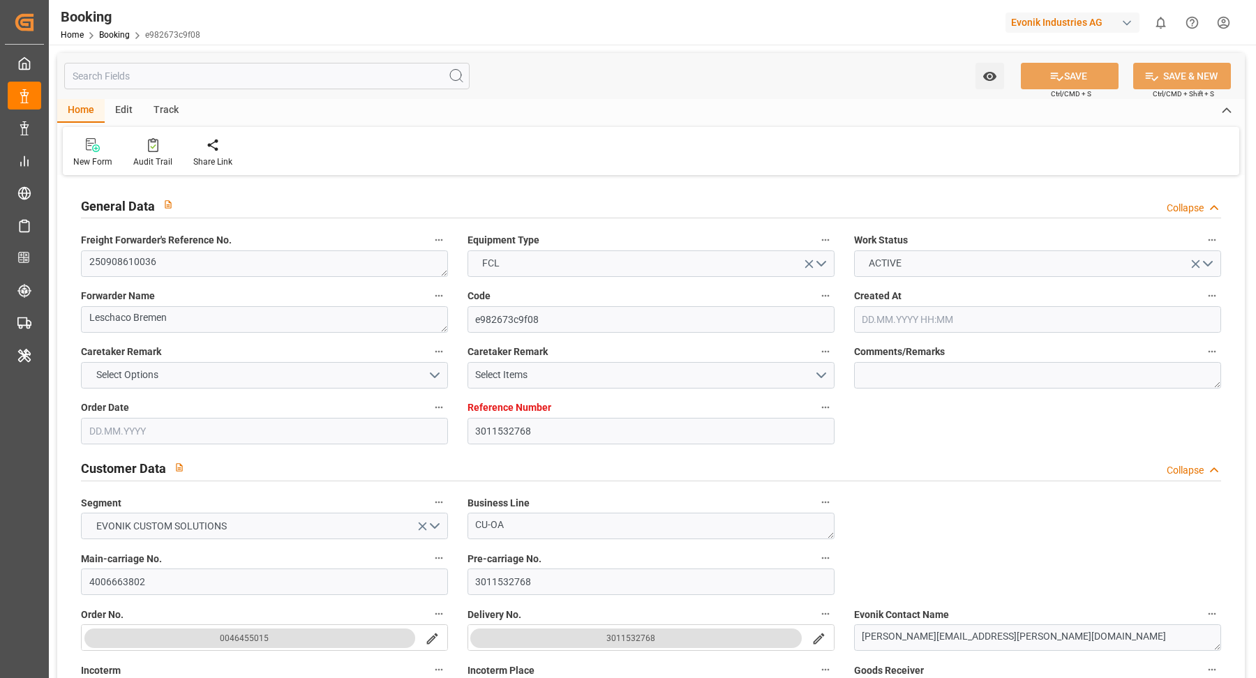
type input "[DATE] 00:00"
type input "[DATE]"
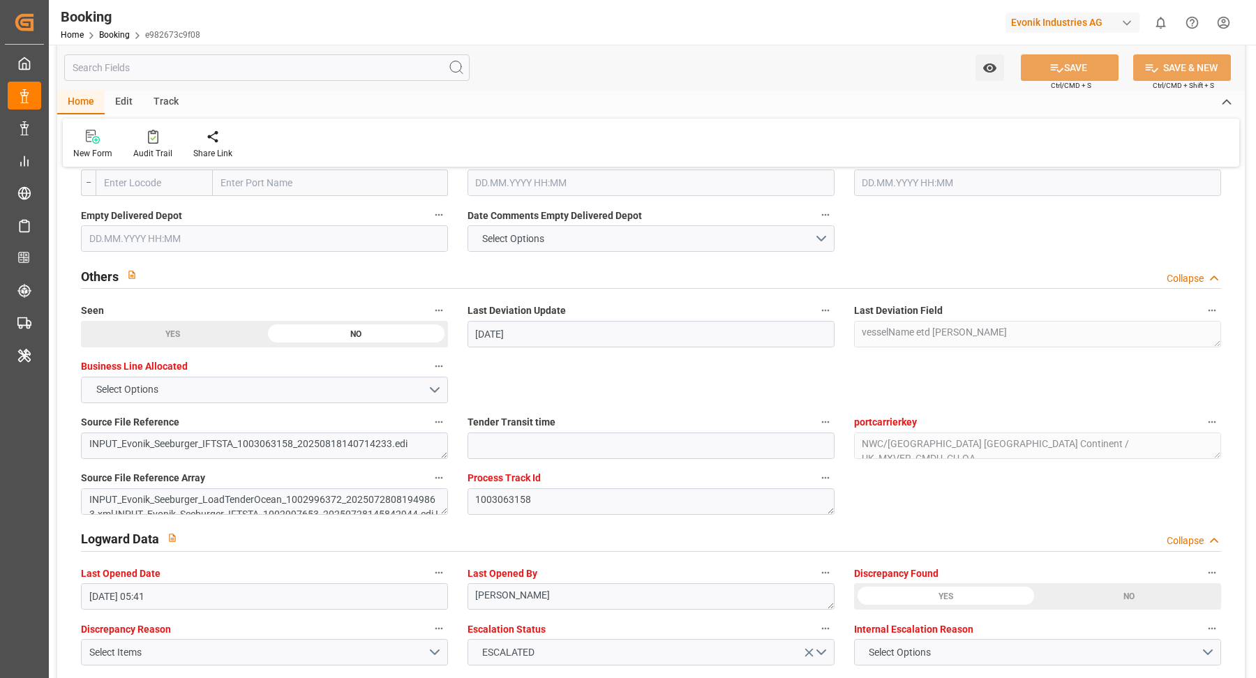
scroll to position [2556, 0]
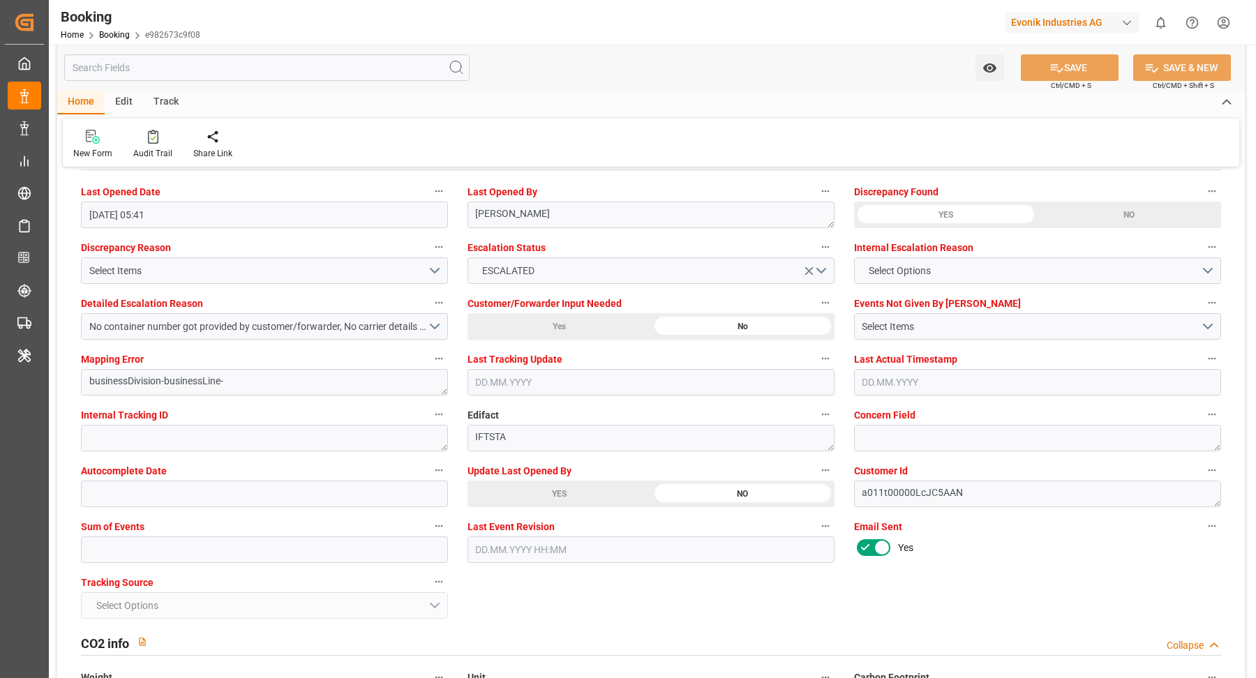
click at [541, 482] on div "YES" at bounding box center [558, 494] width 183 height 27
click at [423, 331] on button "No container number got provided by customer/forwarder, No carrier details got …" at bounding box center [264, 326] width 367 height 27
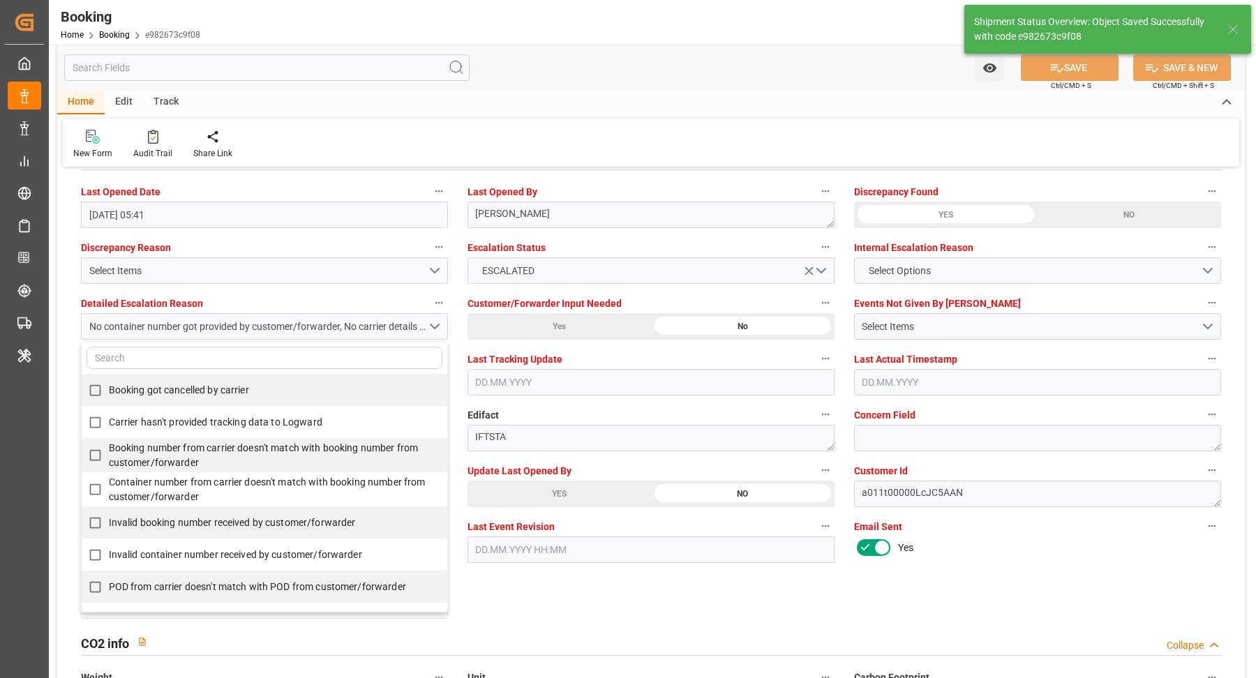
type input "[DATE] 06:02"
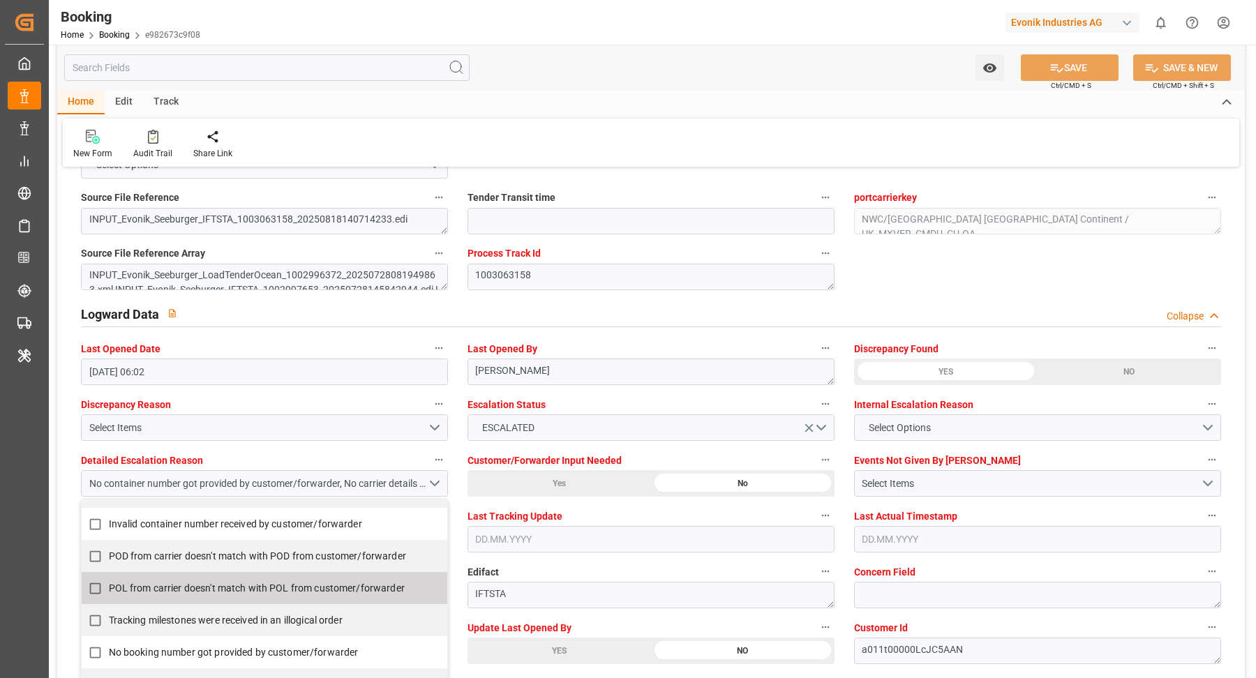
scroll to position [0, 0]
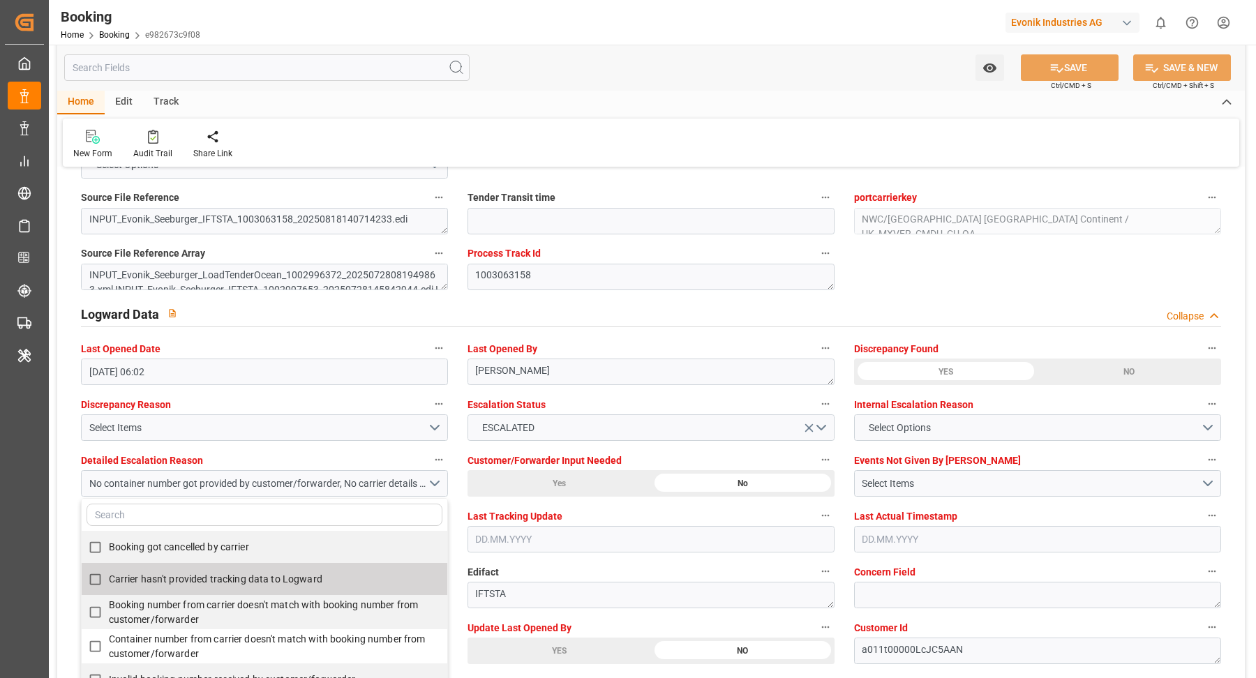
click at [206, 578] on span "Carrier hasn't provided tracking data to Logward" at bounding box center [215, 578] width 213 height 11
checkbox input "true"
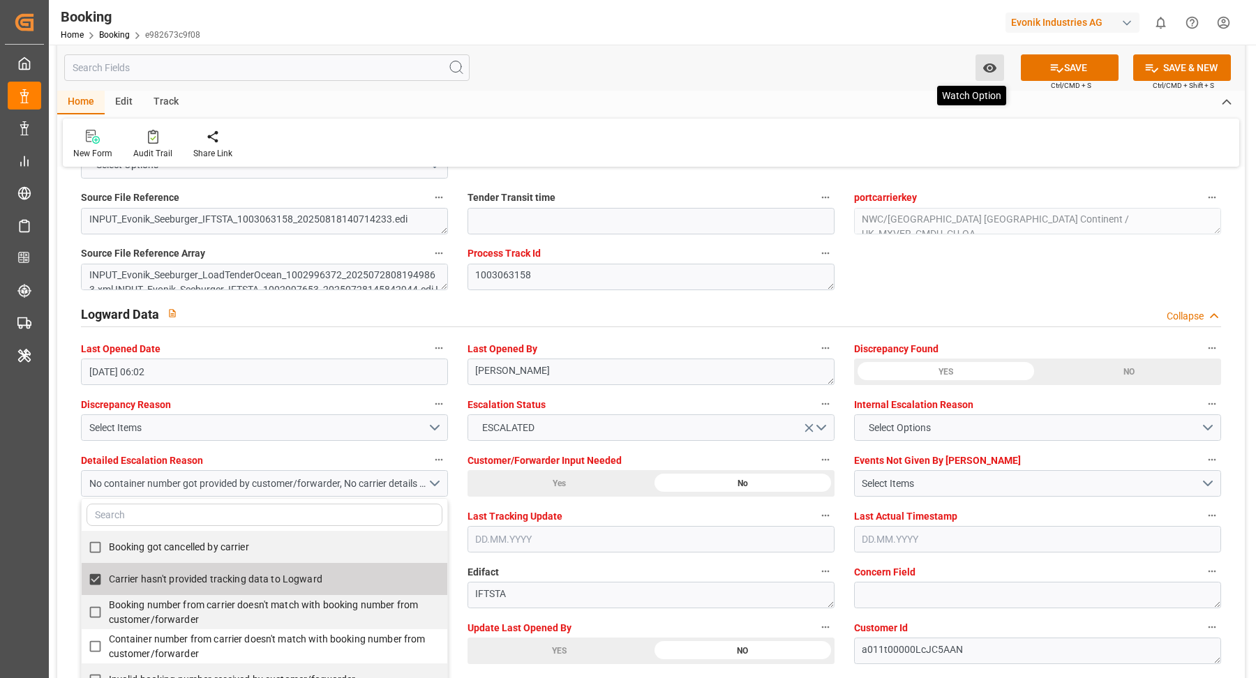
click at [1062, 75] on button "SAVE" at bounding box center [1070, 67] width 98 height 27
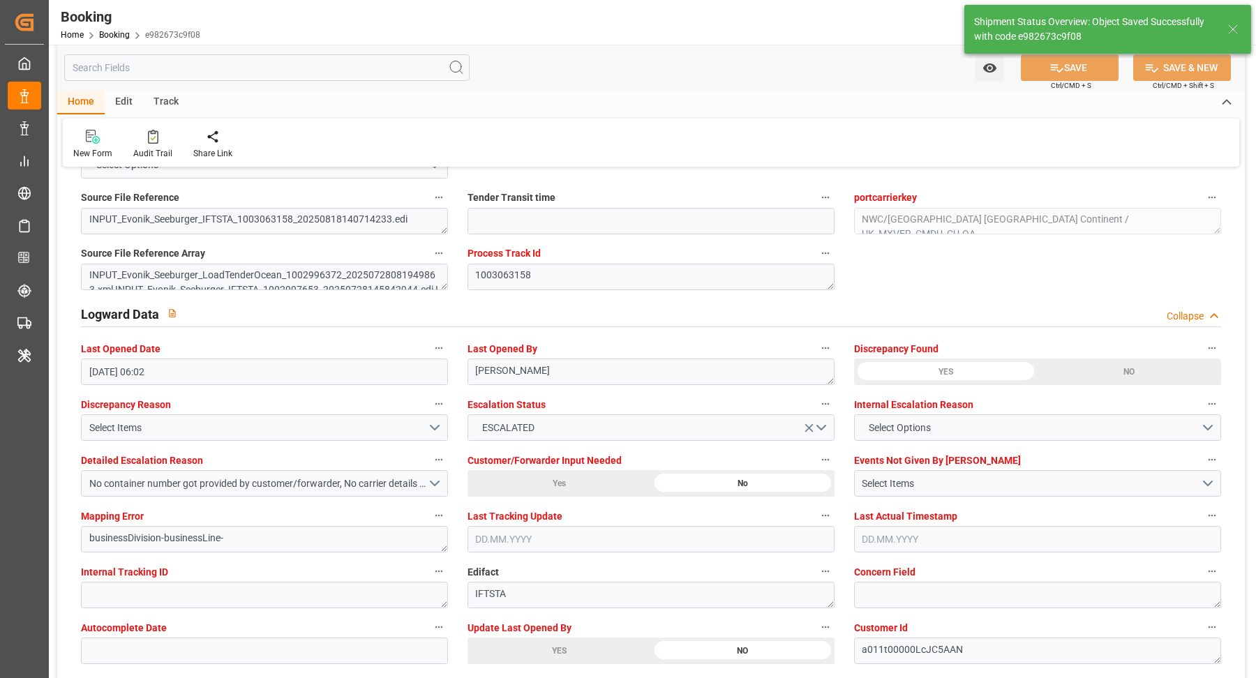
type input "[DATE] 06:03"
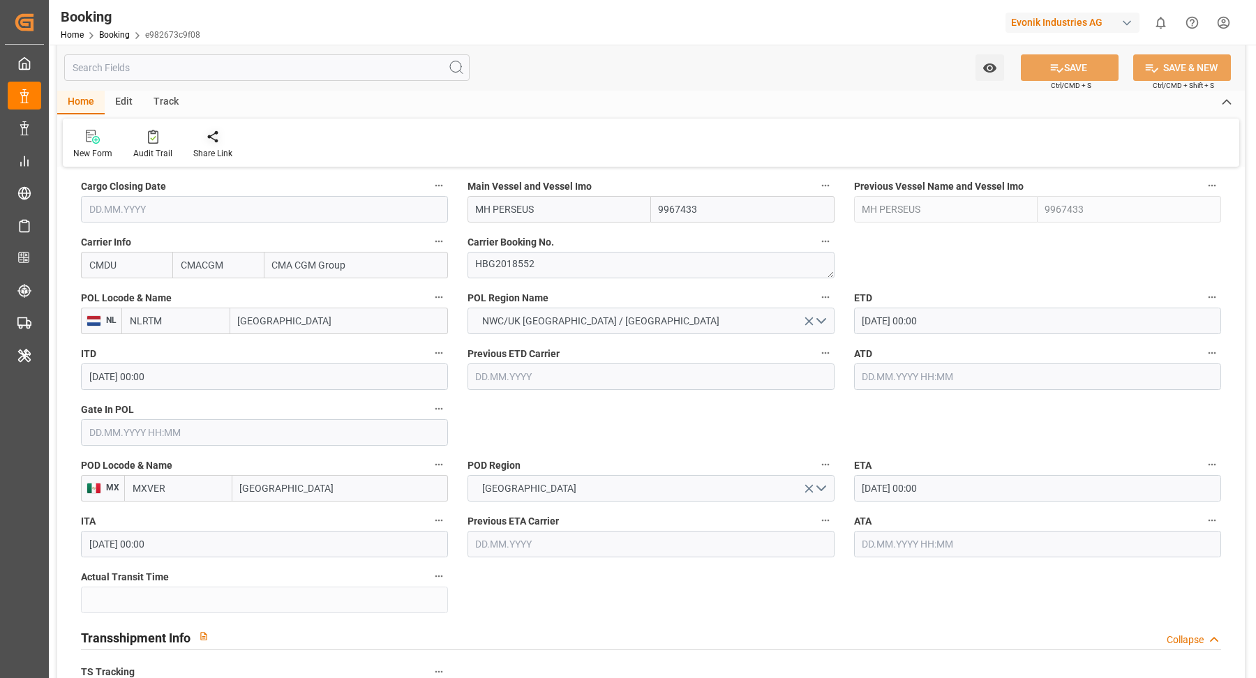
scroll to position [719, 0]
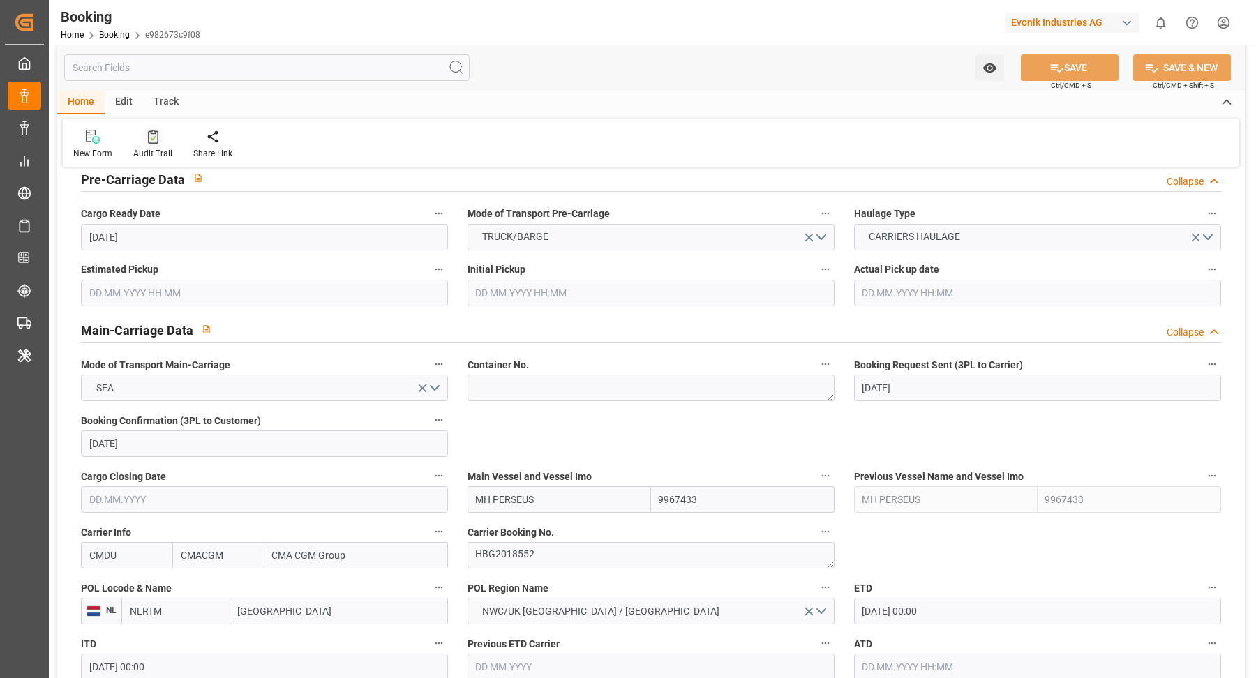
click at [160, 153] on div "Audit Trail" at bounding box center [152, 153] width 39 height 13
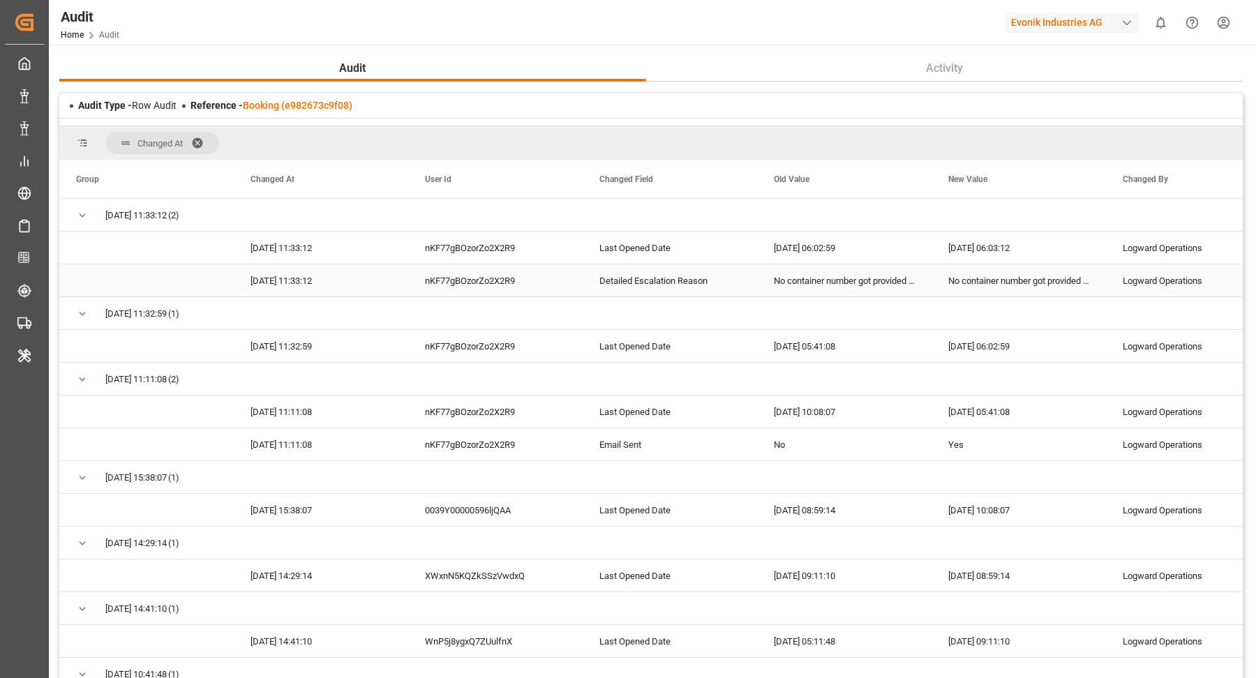
click at [997, 275] on div "No container number got provided by customer/forwarder,No carrier details got p…" at bounding box center [1018, 280] width 174 height 32
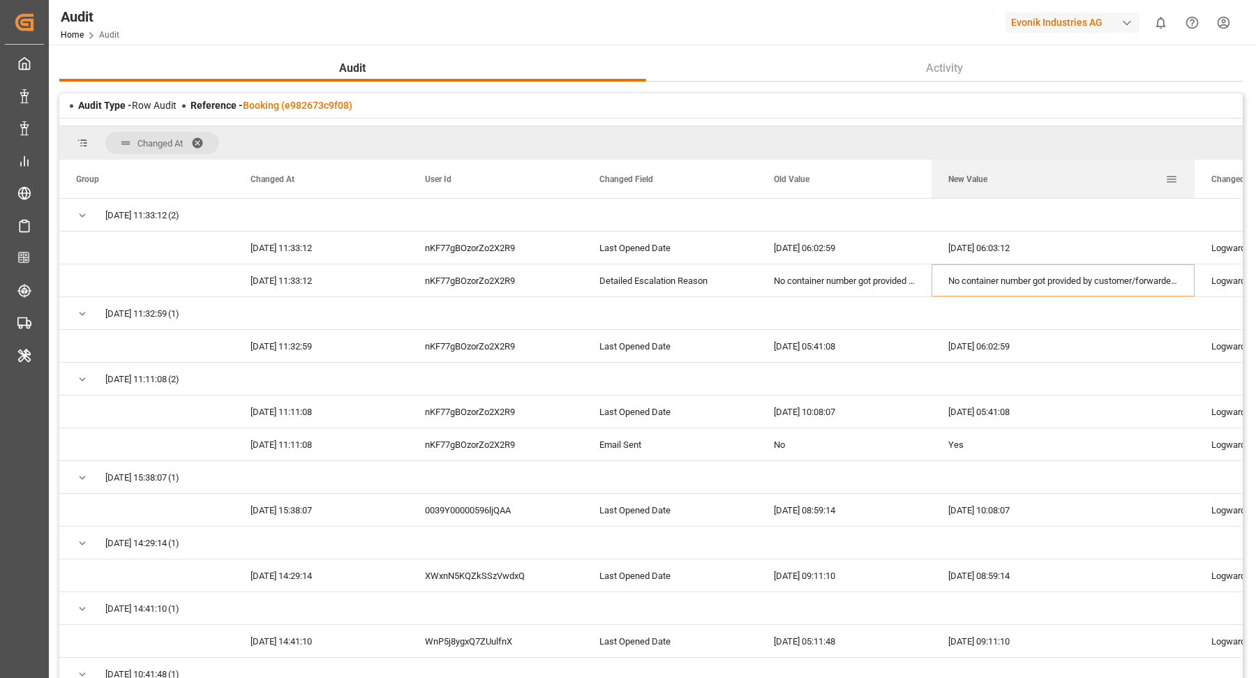
drag, startPoint x: 1103, startPoint y: 172, endPoint x: 1172, endPoint y: 188, distance: 70.7
click at [1193, 175] on div at bounding box center [1194, 179] width 6 height 38
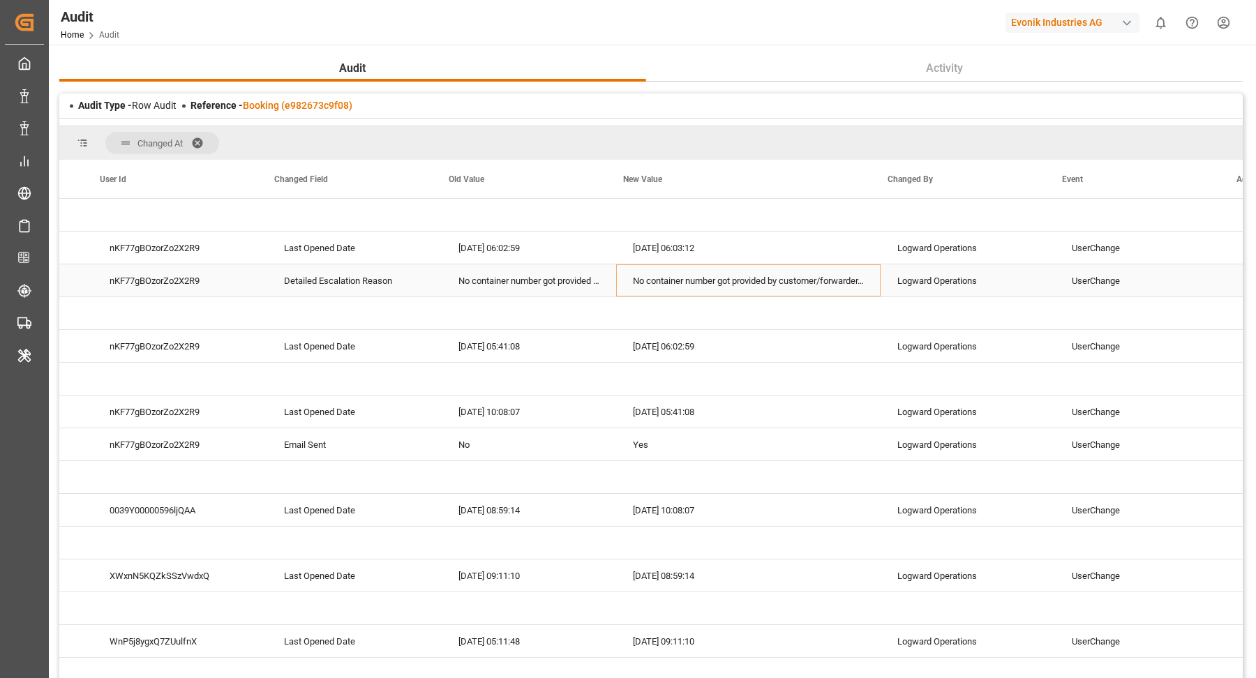
scroll to position [0, 325]
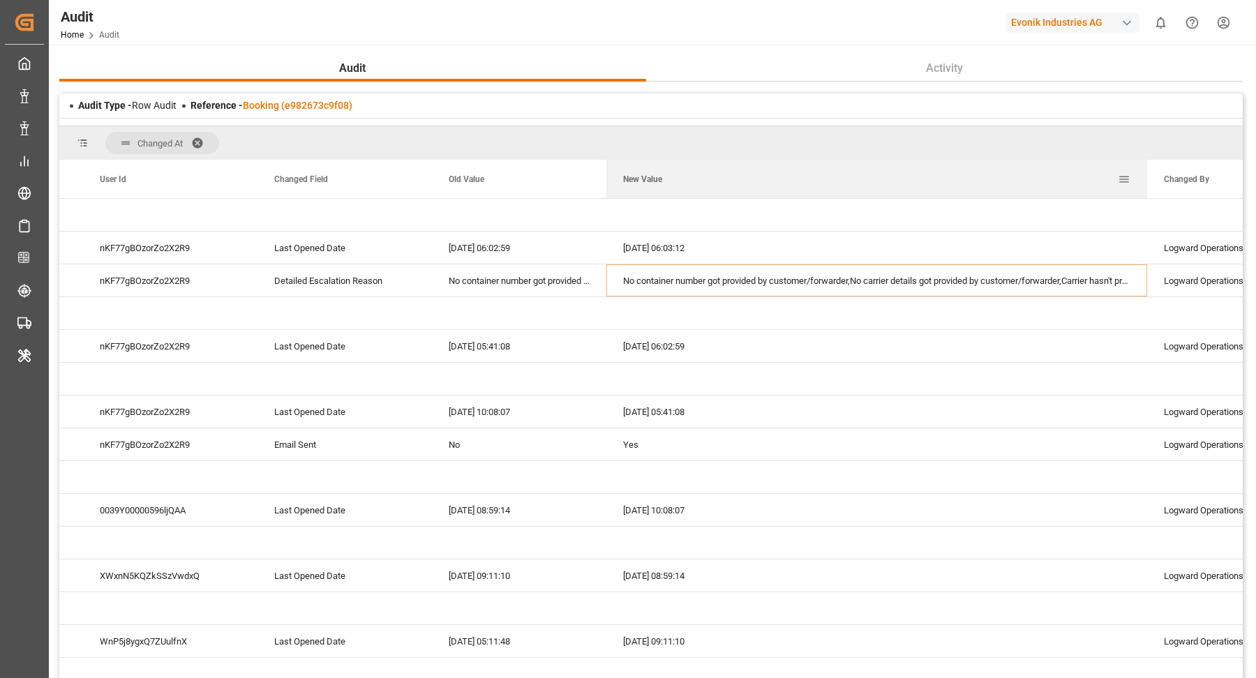
drag, startPoint x: 870, startPoint y: 170, endPoint x: 1146, endPoint y: 194, distance: 277.2
click at [1146, 194] on div at bounding box center [1147, 179] width 6 height 38
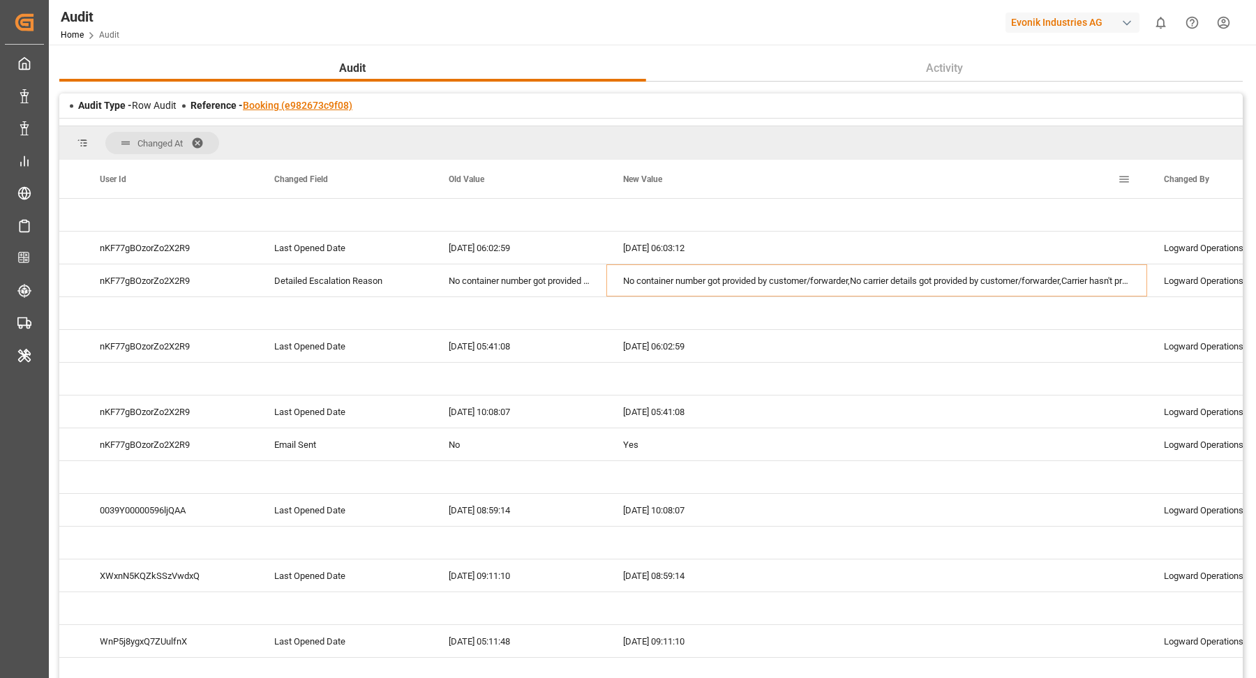
scroll to position [266, 0]
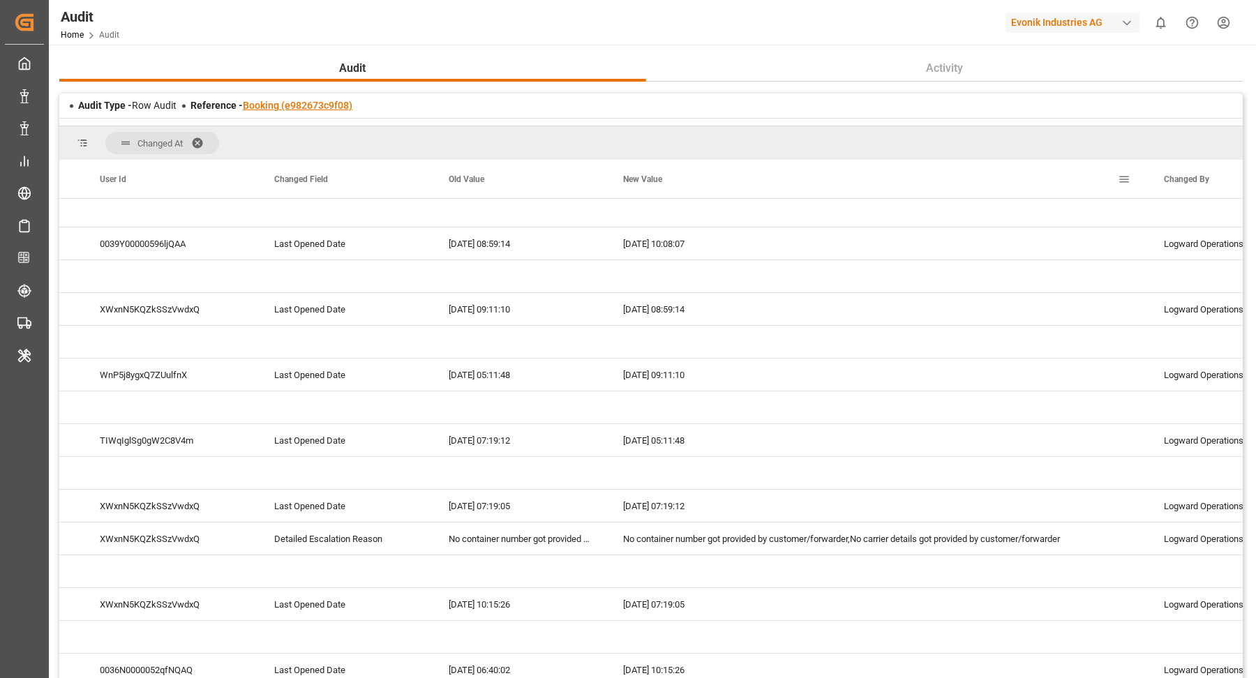
click at [285, 109] on link "Booking (e982673c9f08)" at bounding box center [298, 105] width 110 height 11
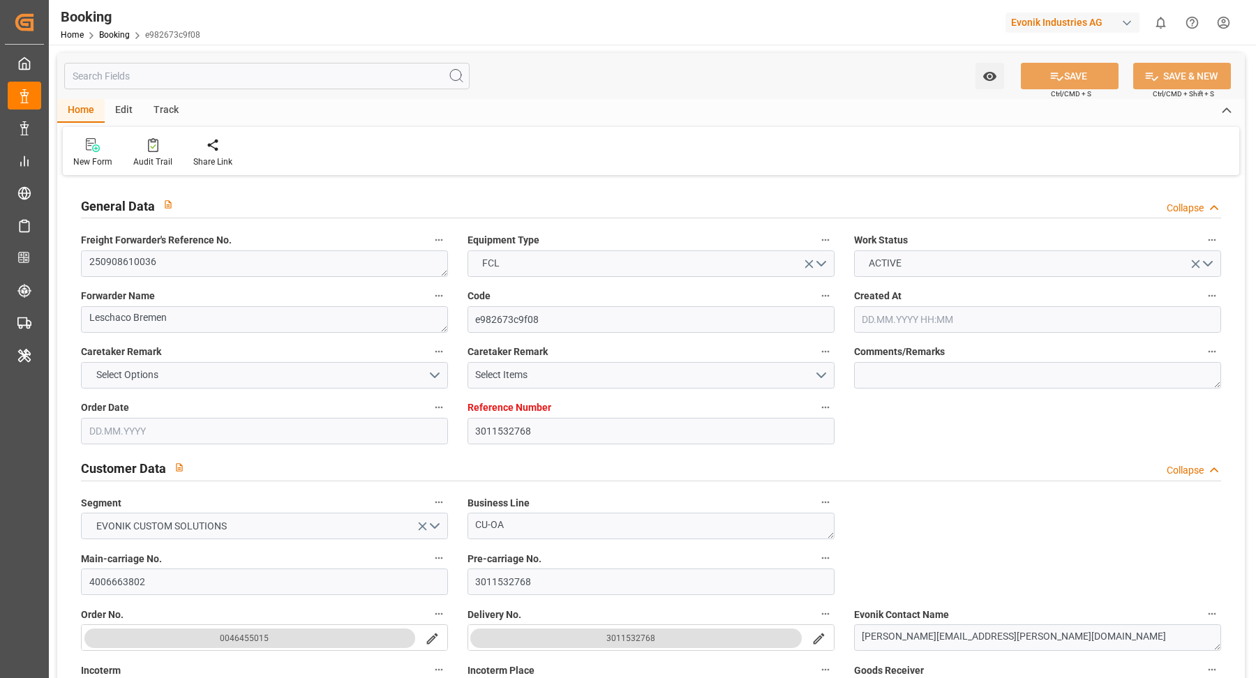
type input "3011532768"
type input "9967433"
type input "CMACGM"
type input "CMA CGM Group"
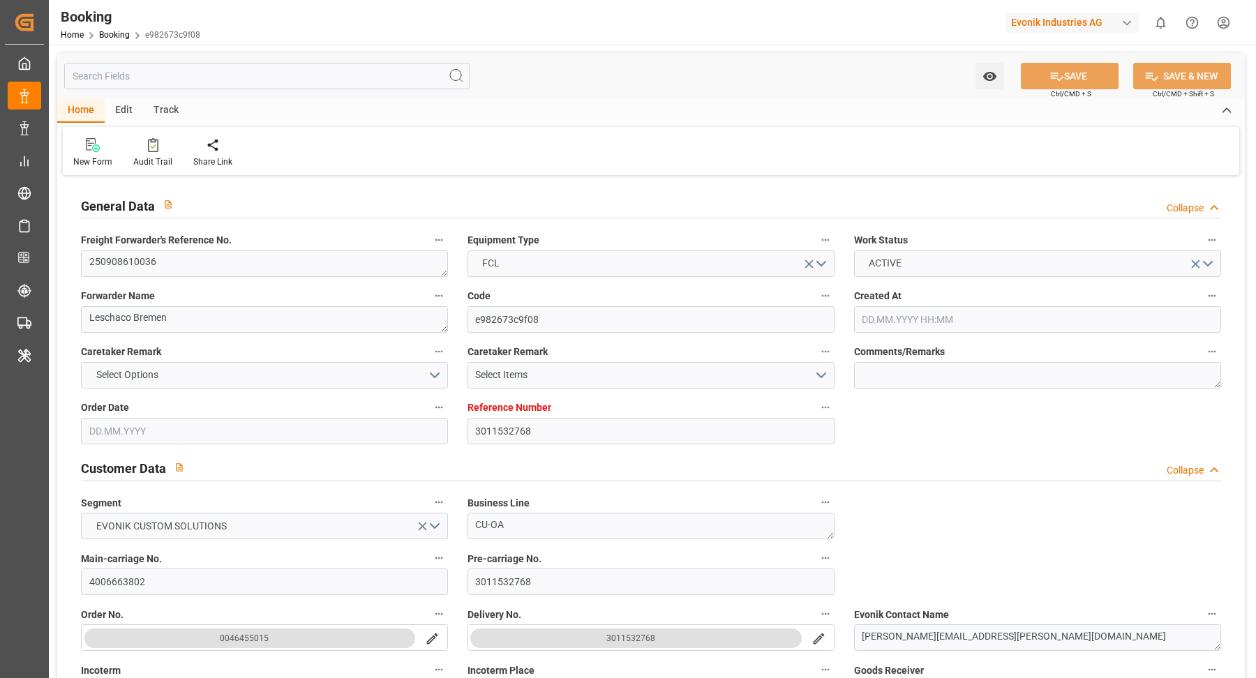
type input "NLRTM"
type input "MXVER"
type input "[DATE] 06:22"
type input "[DATE]"
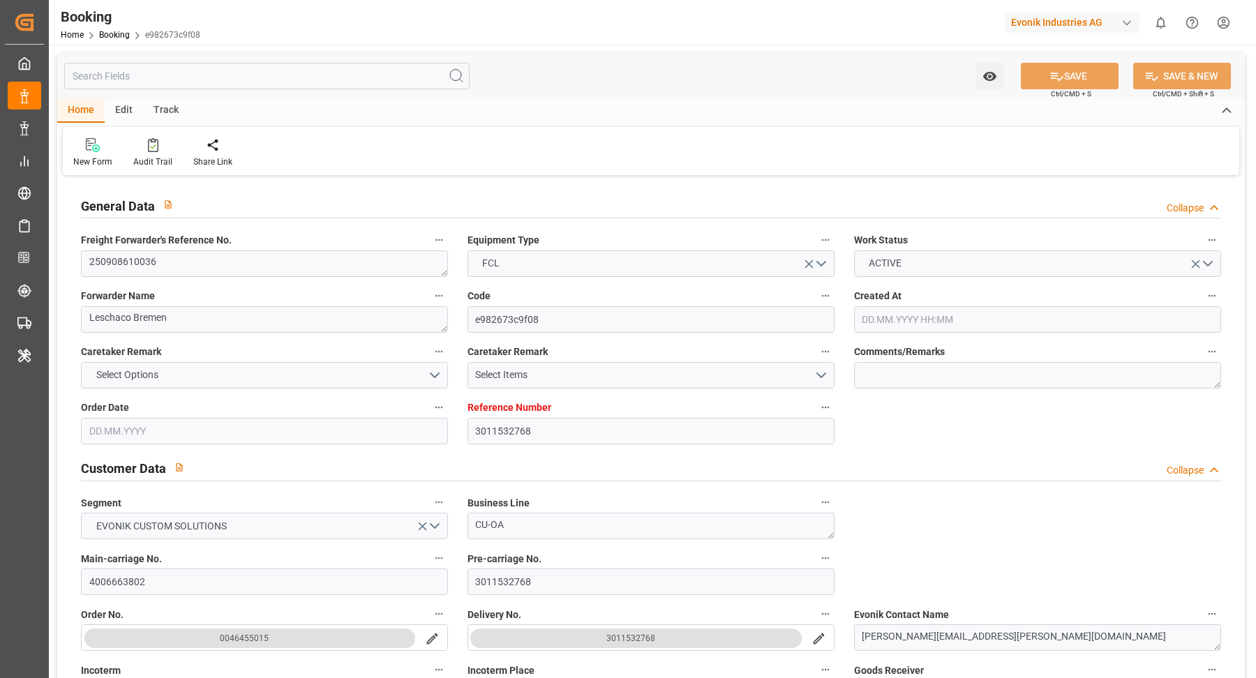
type input "[DATE]"
type input "[DATE] 00:00"
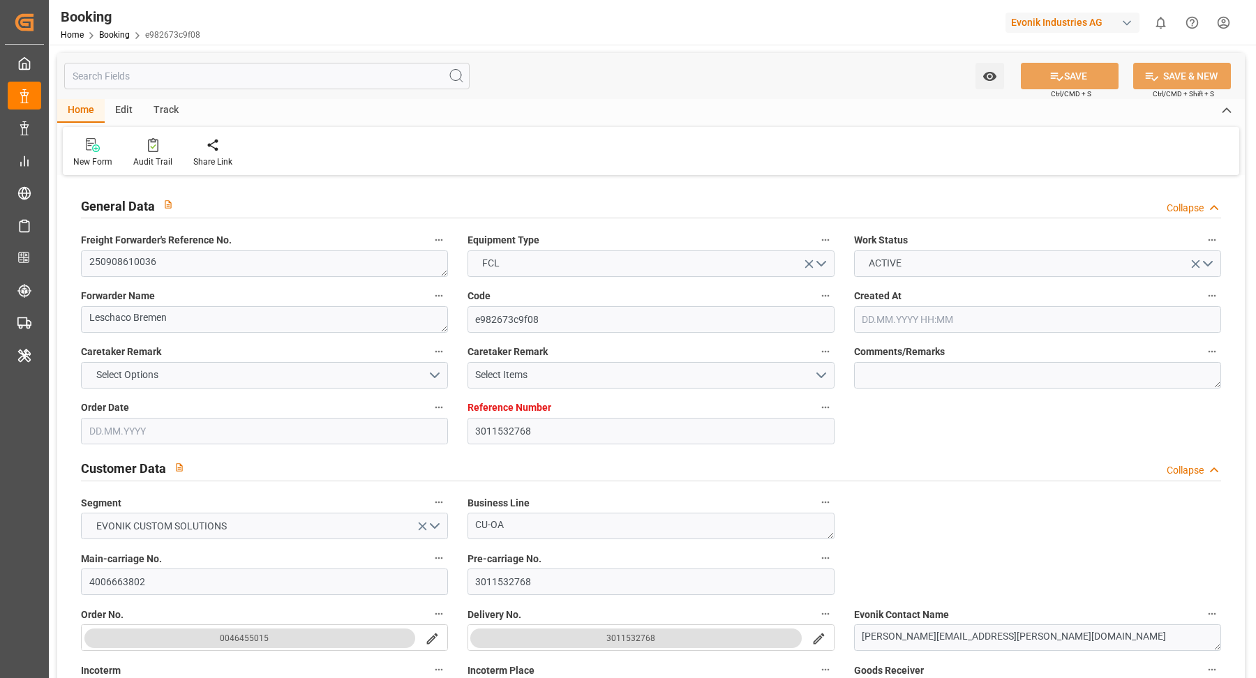
type input "[DATE] 00:00"
type input "[DATE]"
type input "19.09.2025 06:03"
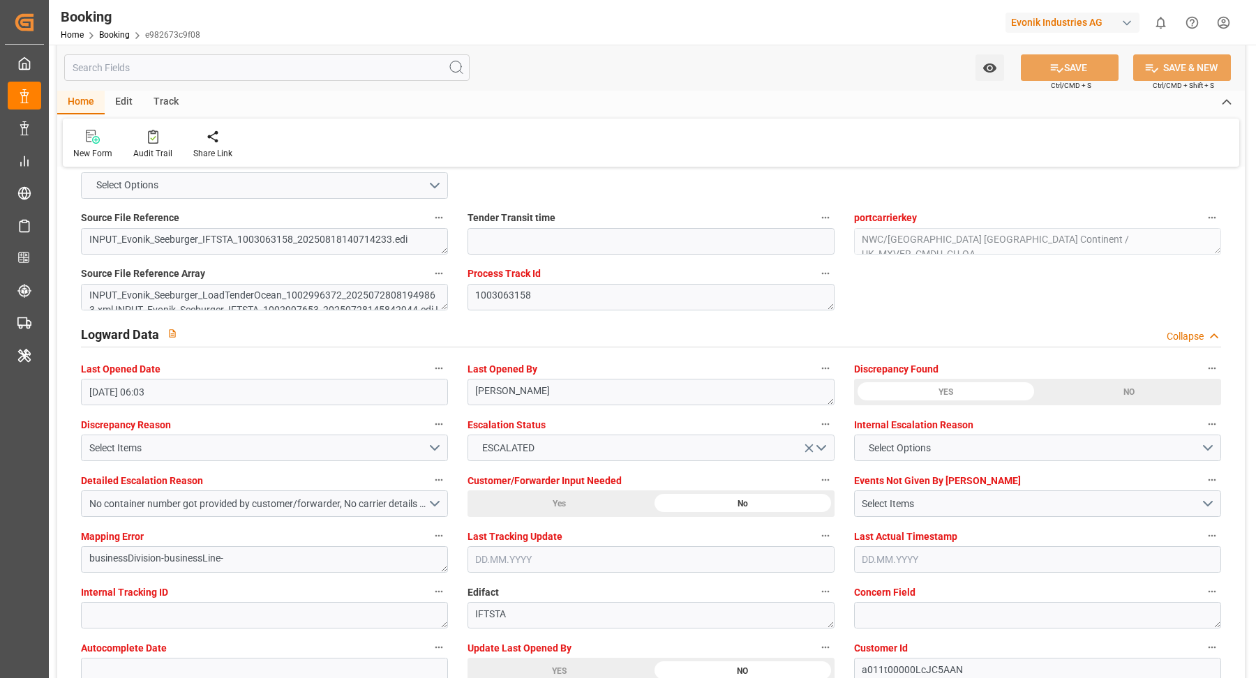
scroll to position [2469, 0]
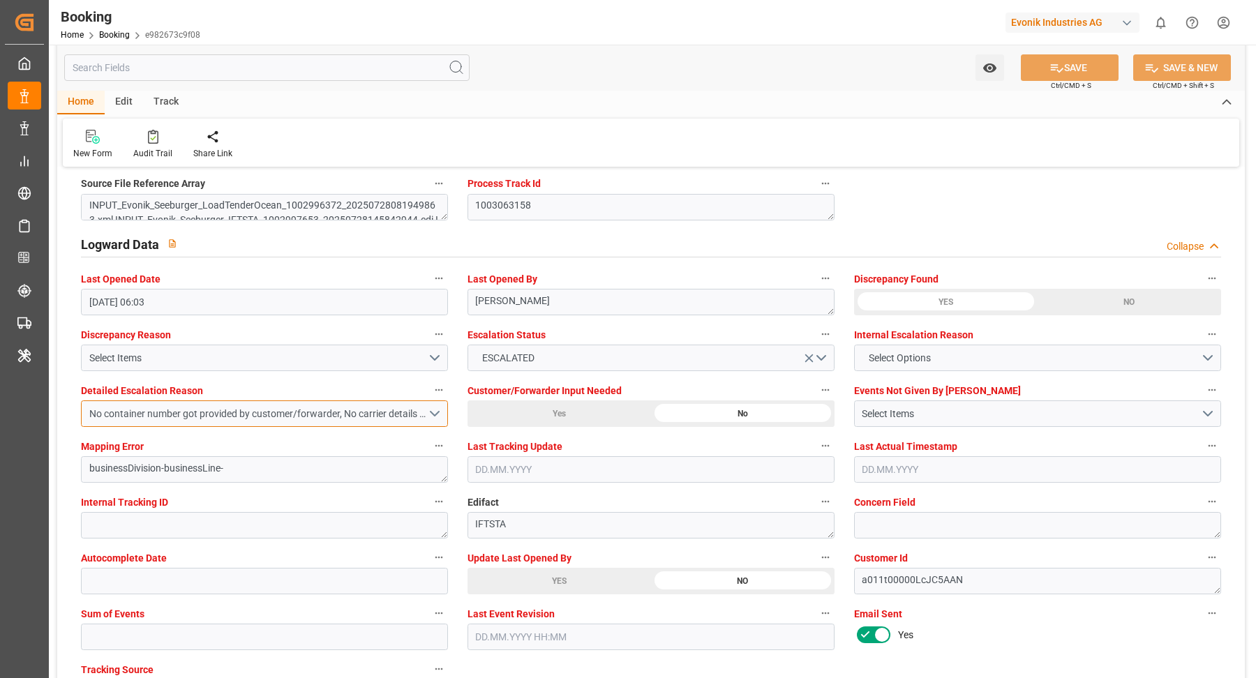
click at [418, 417] on div "No container number got provided by customer/forwarder, No carrier details got …" at bounding box center [258, 414] width 338 height 15
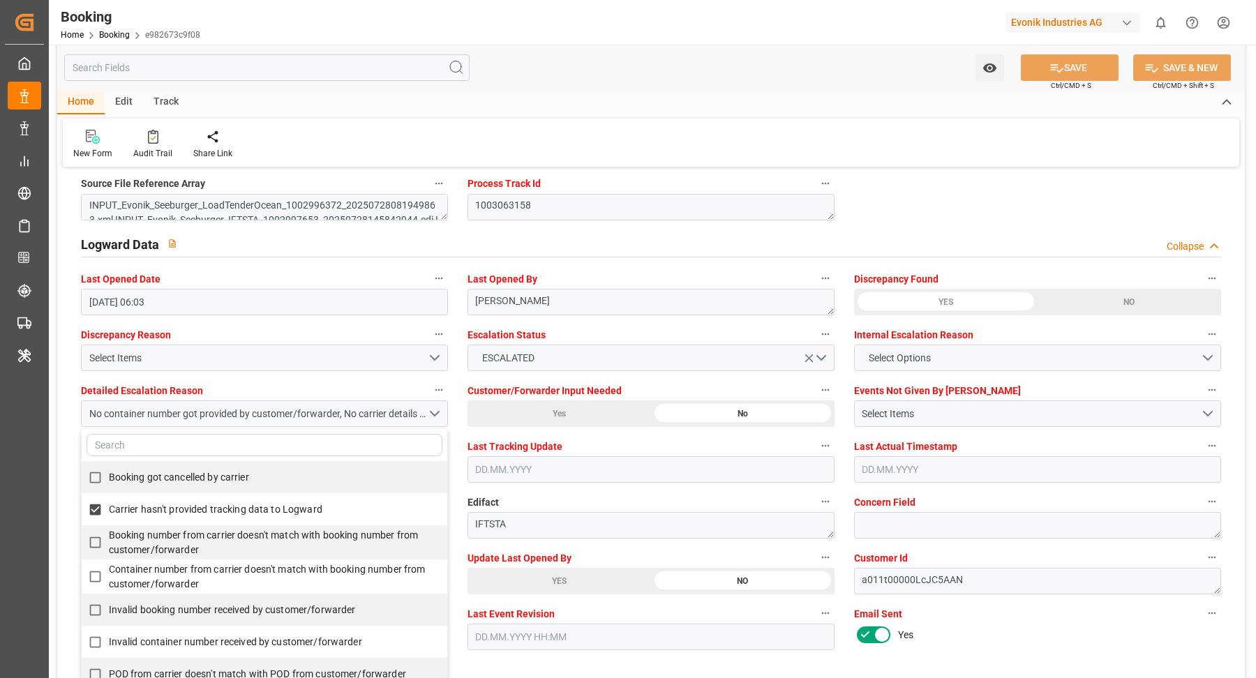
scroll to position [310, 0]
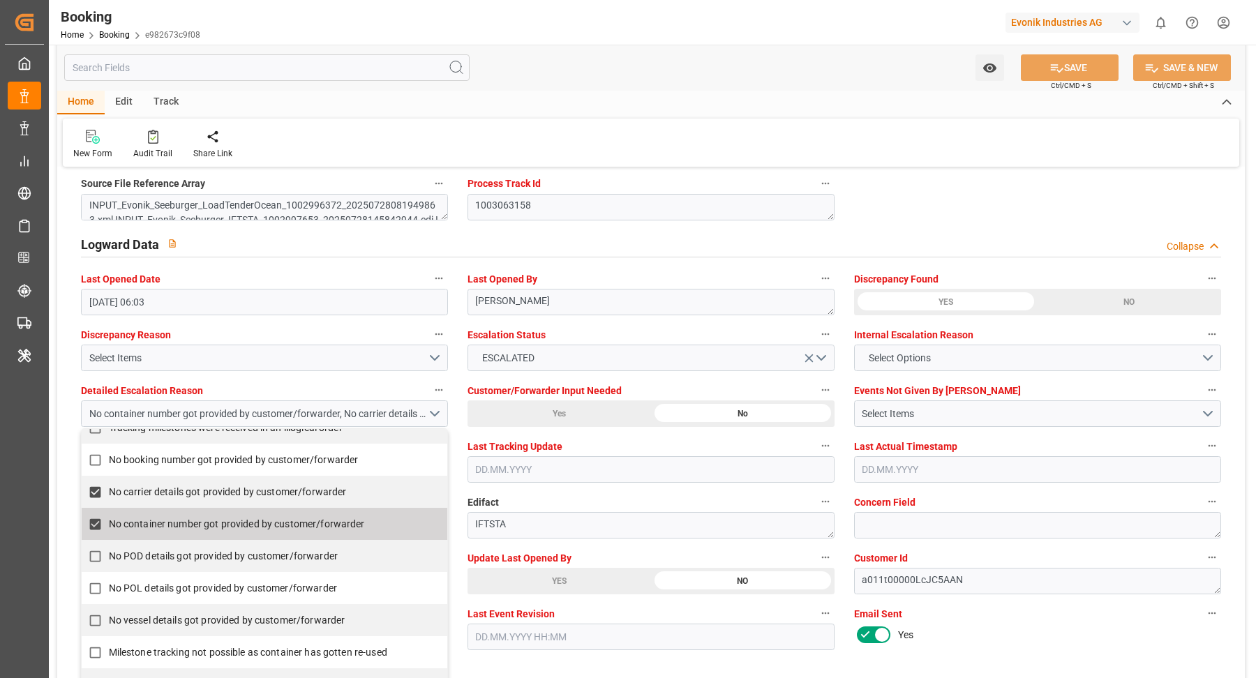
click at [179, 494] on span "No carrier details got provided by customer/forwarder" at bounding box center [228, 492] width 238 height 15
checkbox input "false"
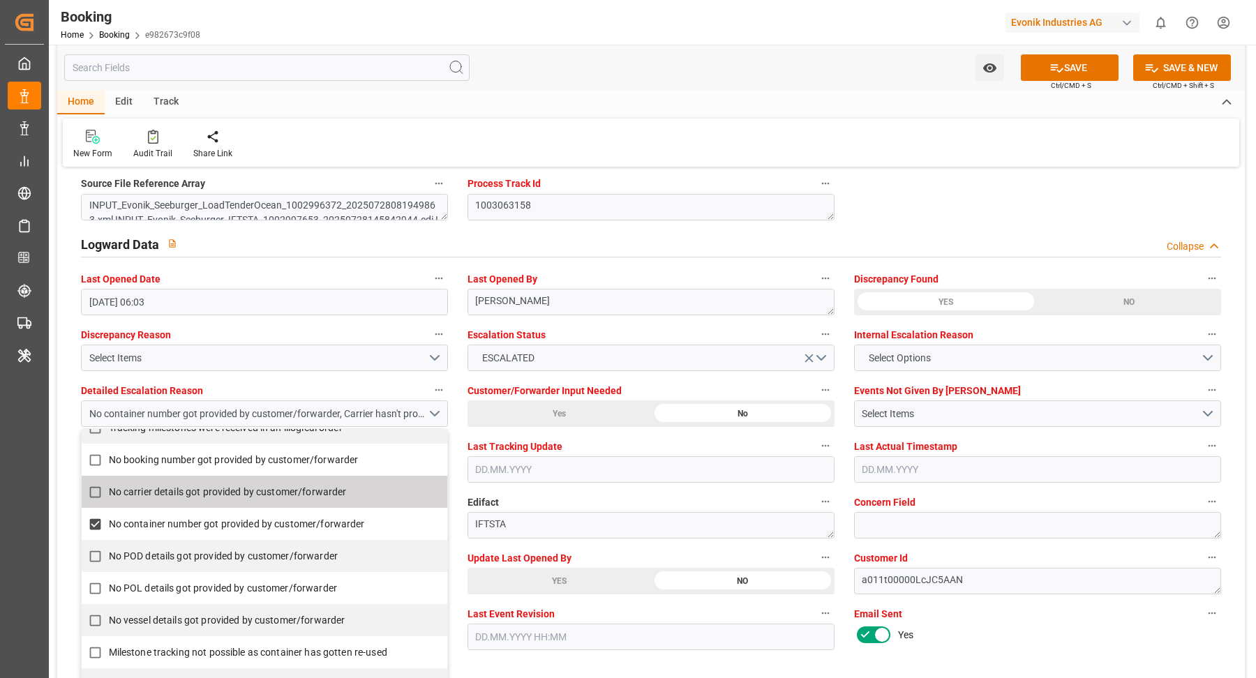
click at [594, 583] on div "YES" at bounding box center [558, 581] width 183 height 27
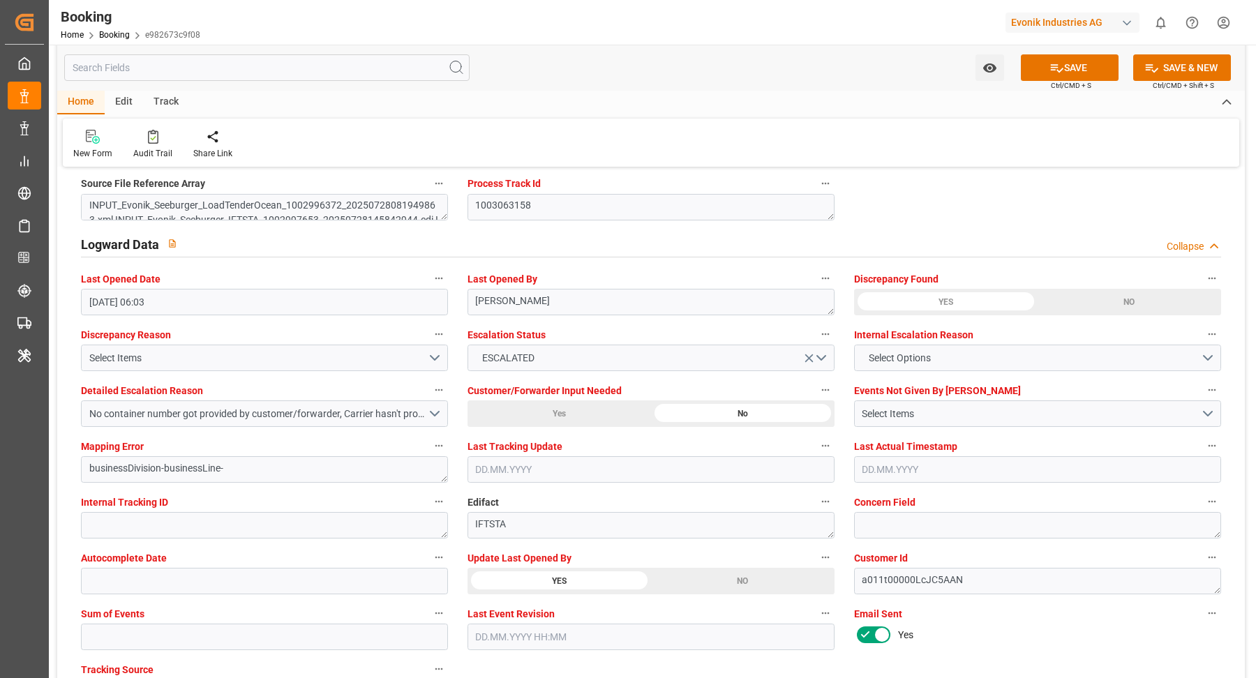
click at [1076, 67] on button "SAVE" at bounding box center [1070, 67] width 98 height 27
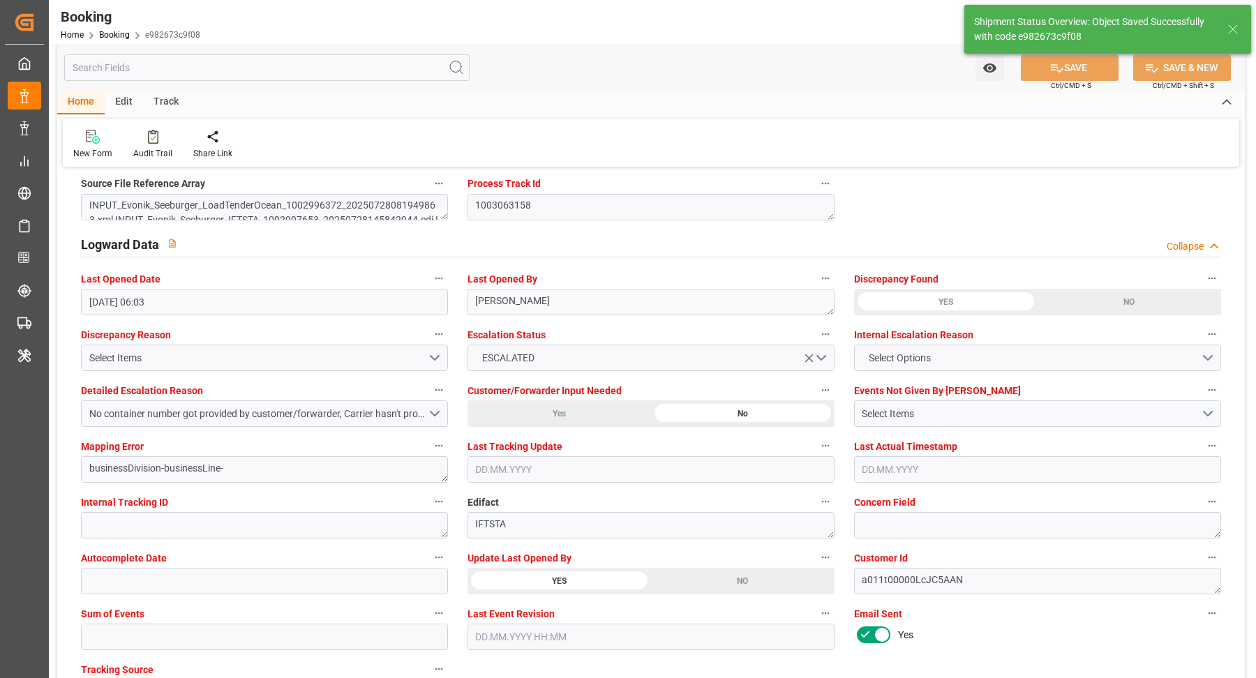
type input "19.09.2025 06:04"
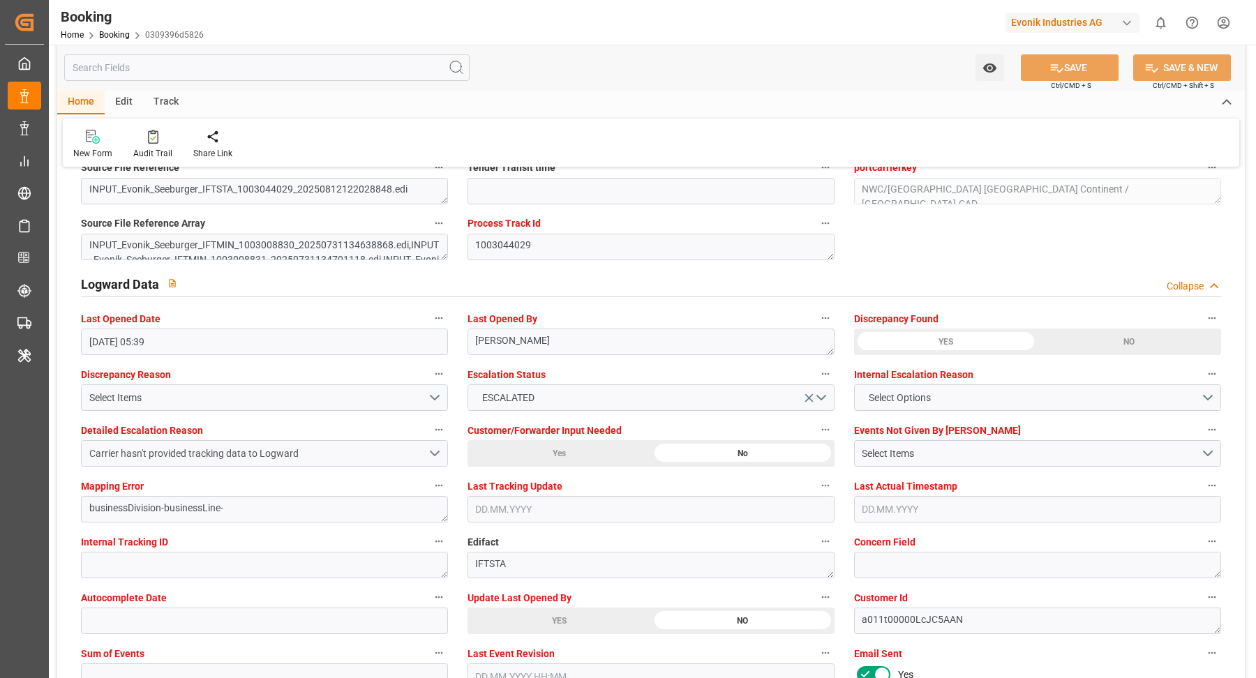
scroll to position [2621, 0]
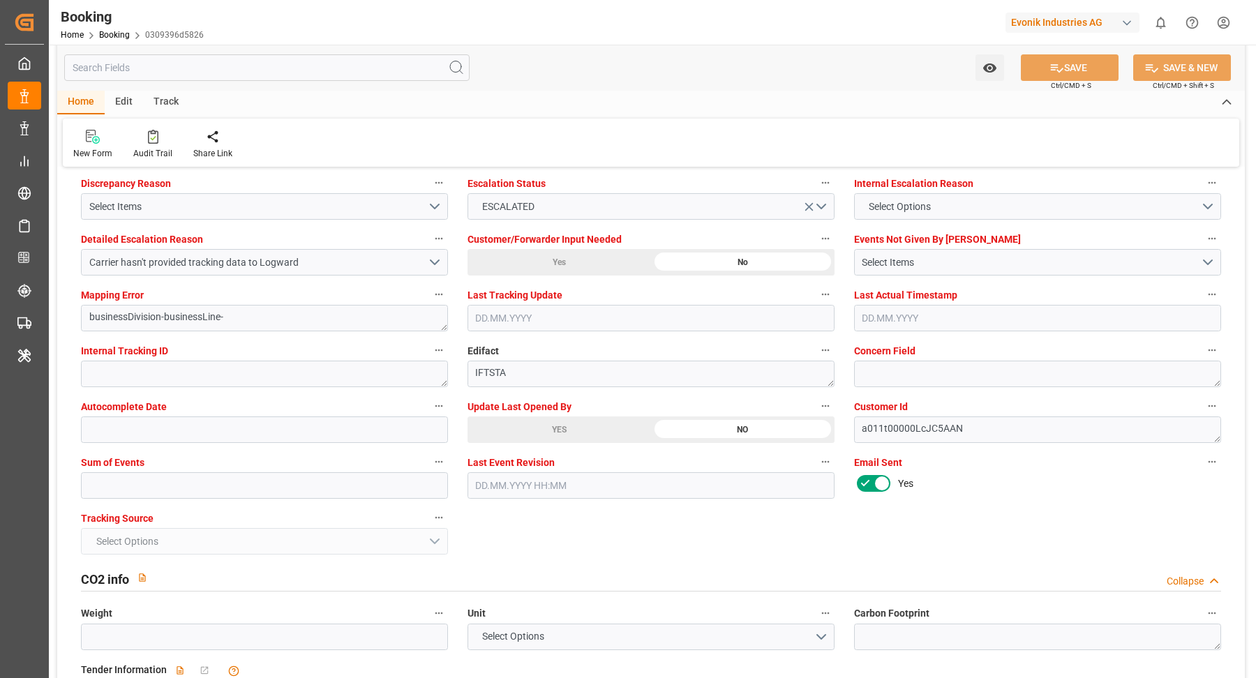
click at [573, 429] on div "YES" at bounding box center [558, 429] width 183 height 27
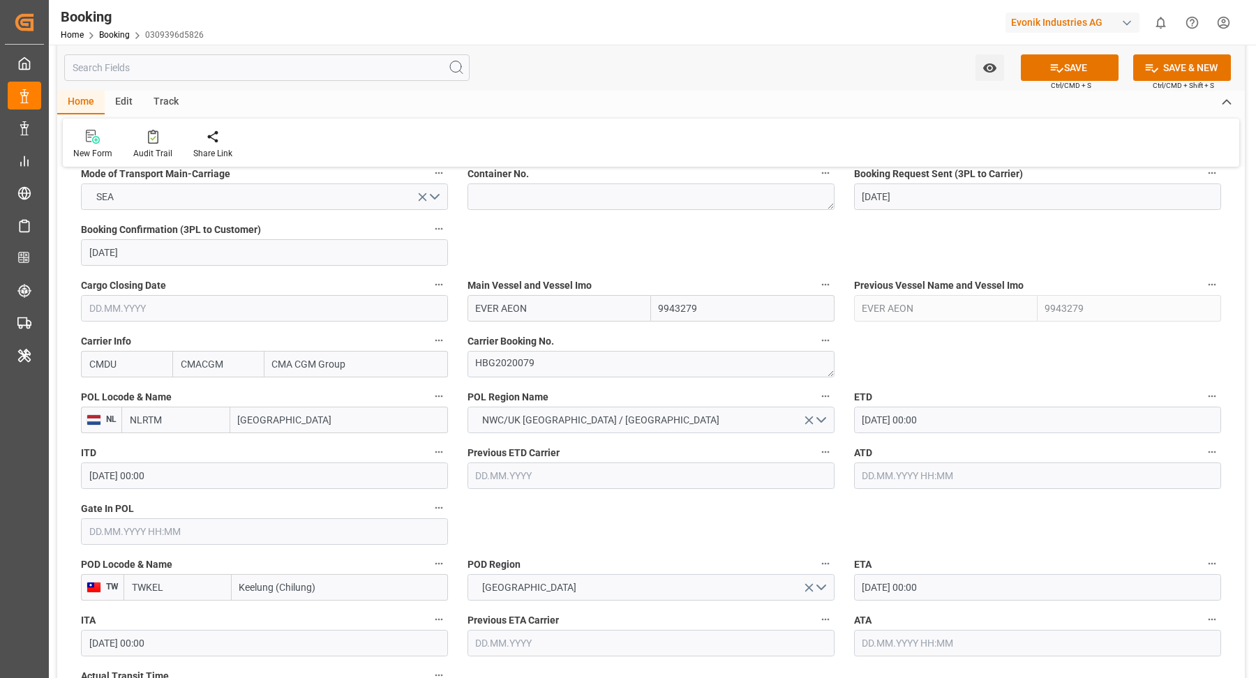
scroll to position [820, 0]
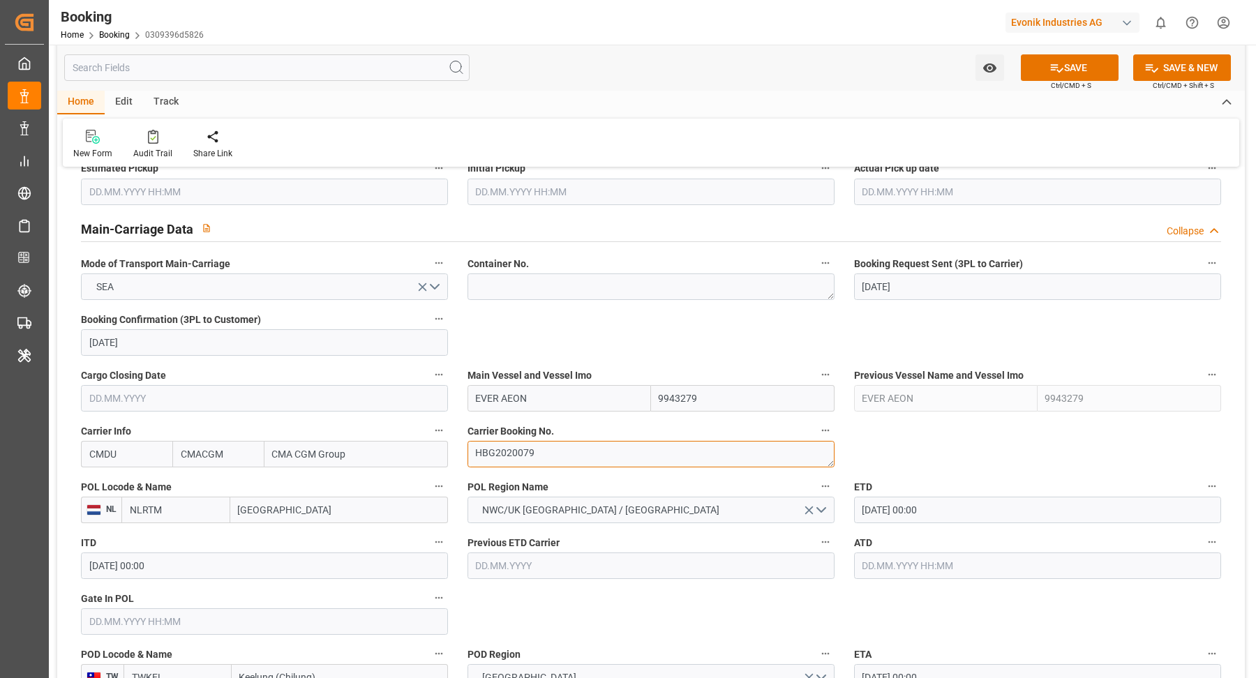
click at [595, 459] on textarea "HBG2020079" at bounding box center [650, 454] width 367 height 27
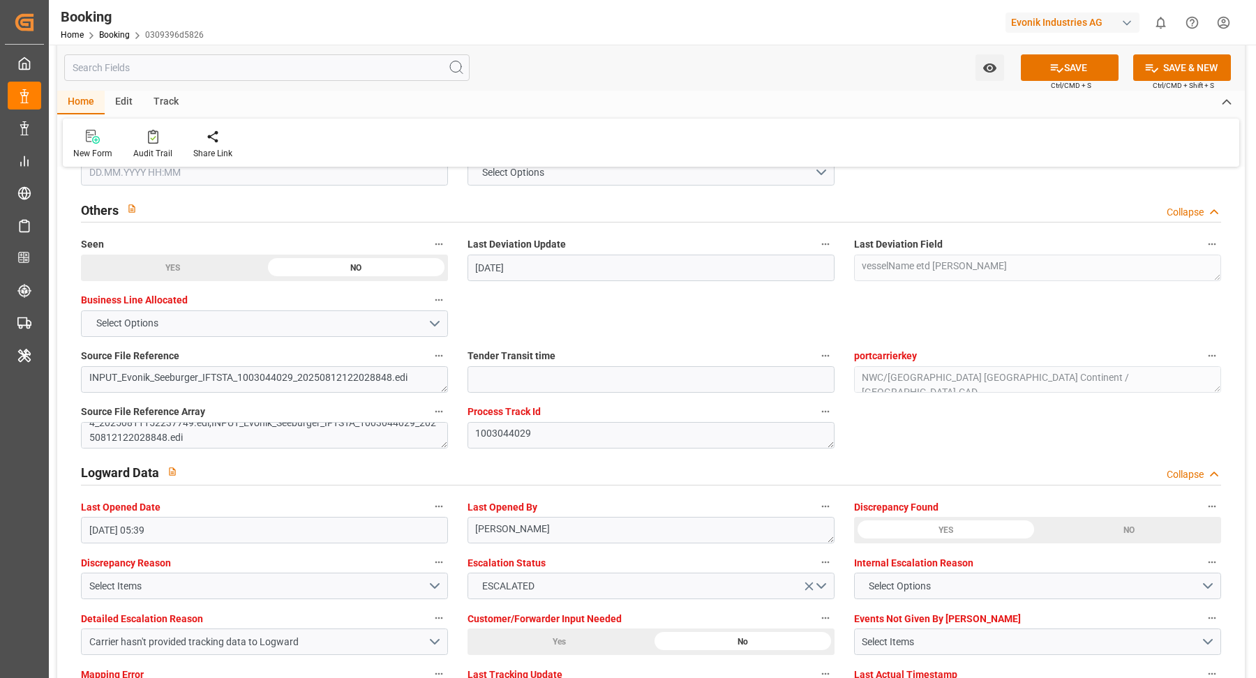
scroll to position [2525, 0]
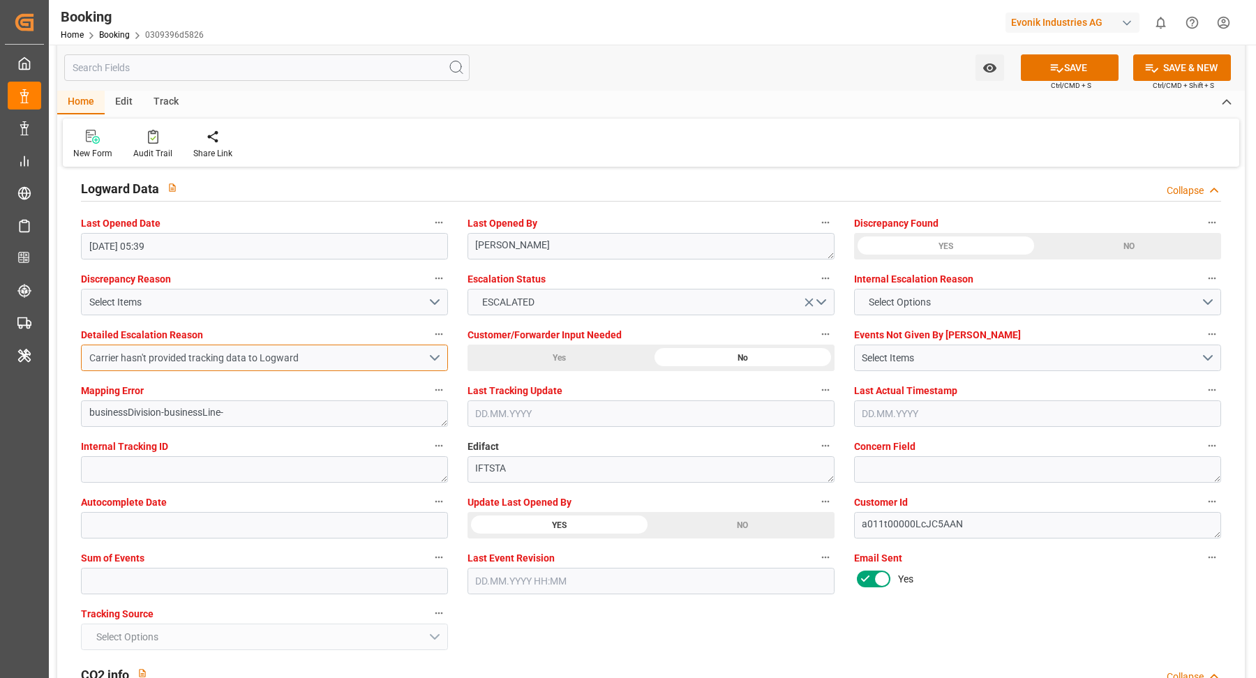
click at [430, 347] on button "Carrier hasn't provided tracking data to Logward" at bounding box center [264, 358] width 367 height 27
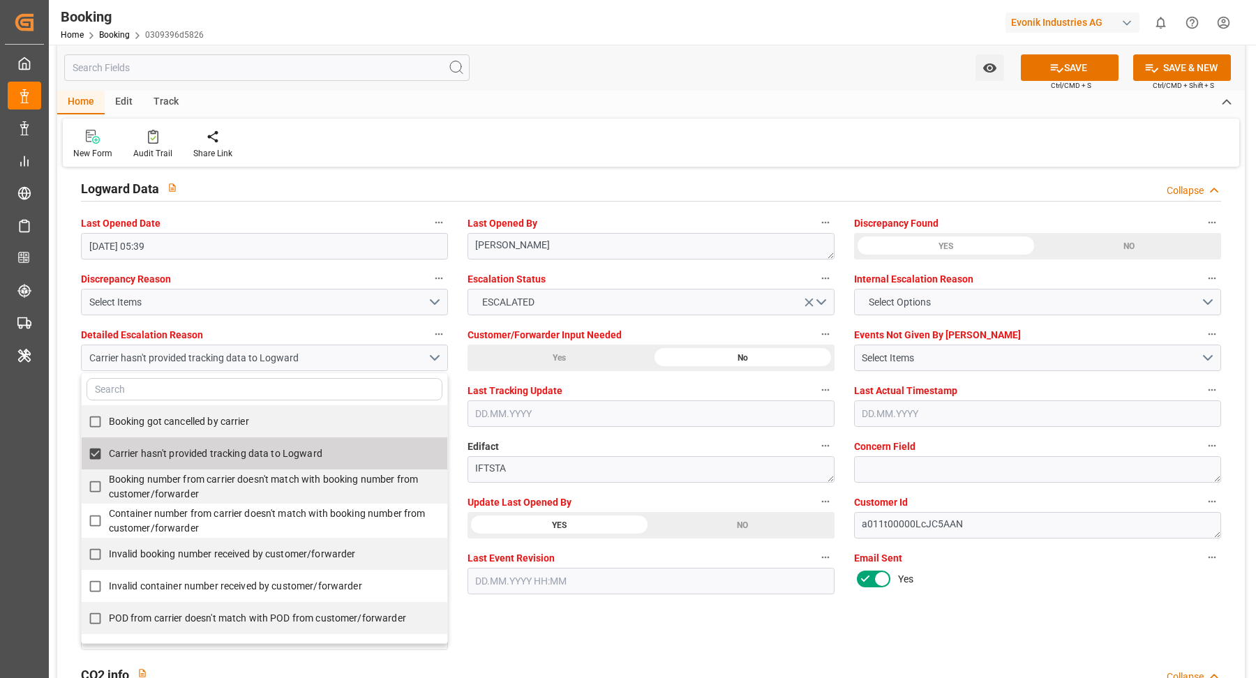
scroll to position [202, 0]
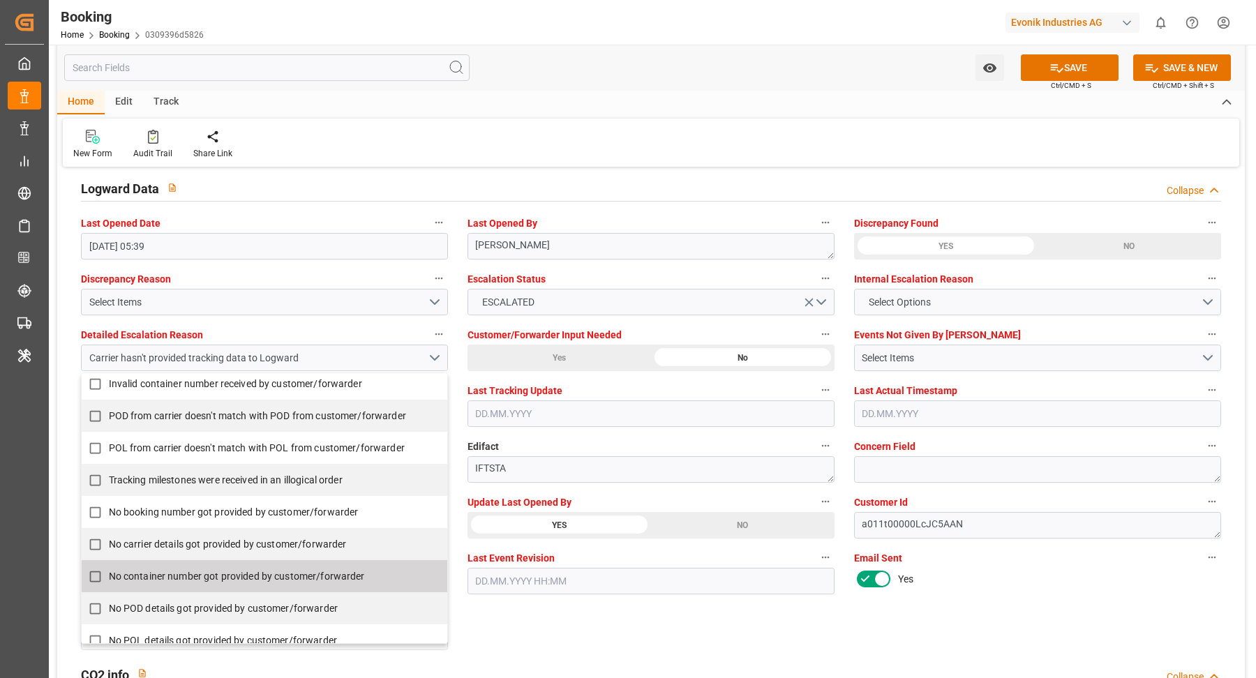
click at [154, 571] on span "No container number got provided by customer/forwarder" at bounding box center [237, 576] width 256 height 11
checkbox input "true"
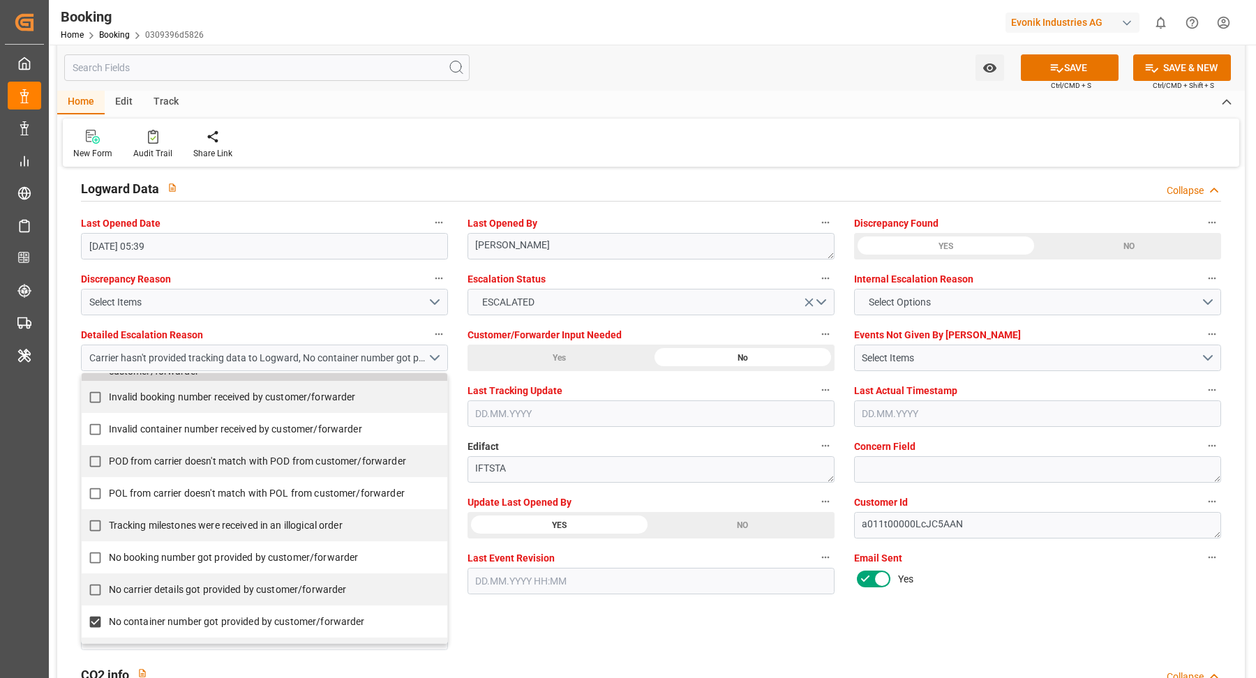
scroll to position [0, 0]
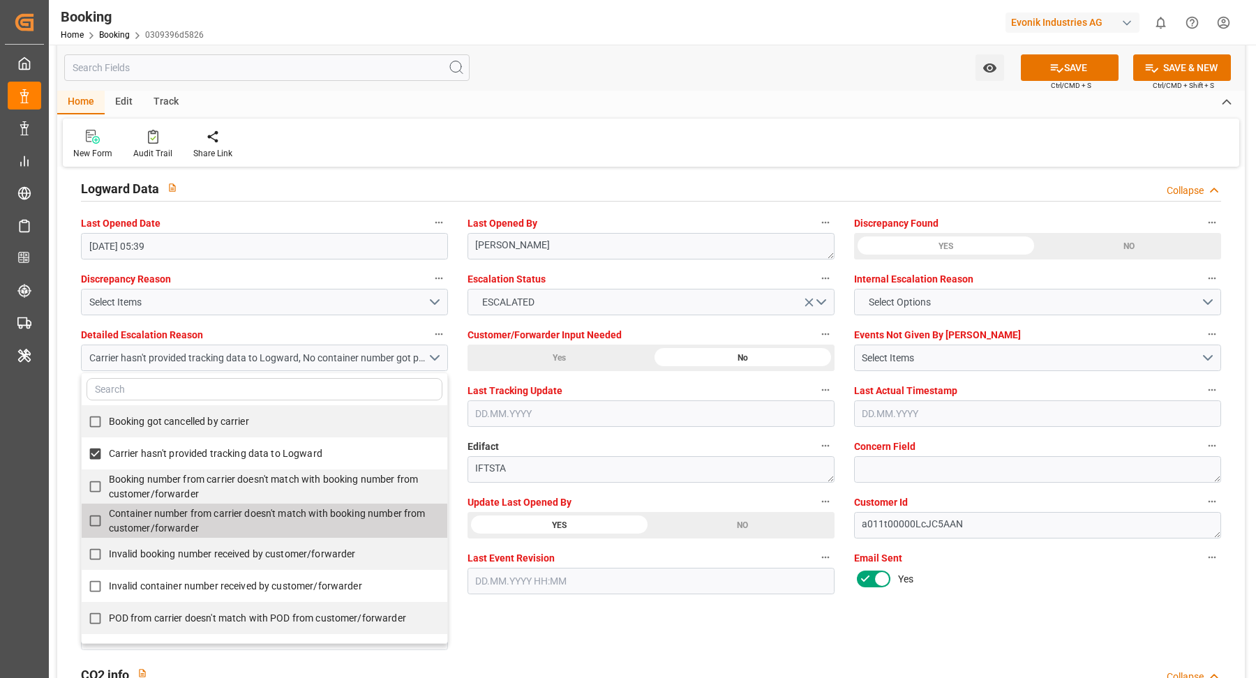
click at [603, 516] on div "YES" at bounding box center [558, 525] width 183 height 27
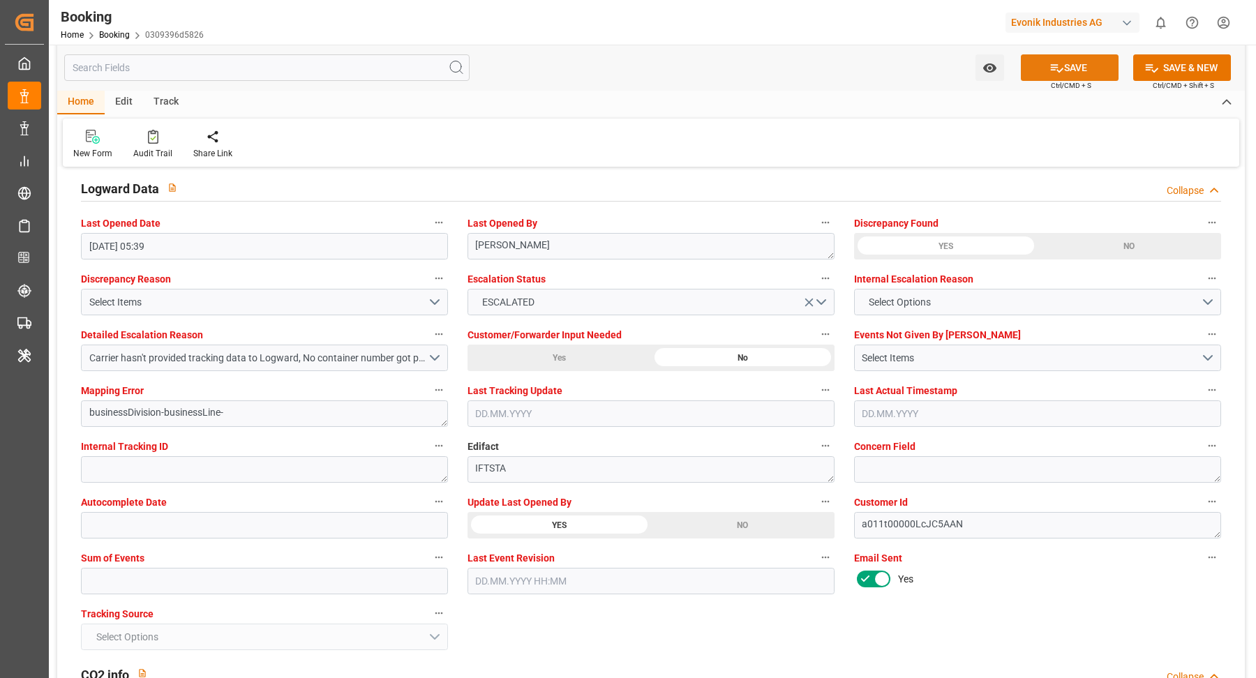
click at [1068, 68] on button "SAVE" at bounding box center [1070, 67] width 98 height 27
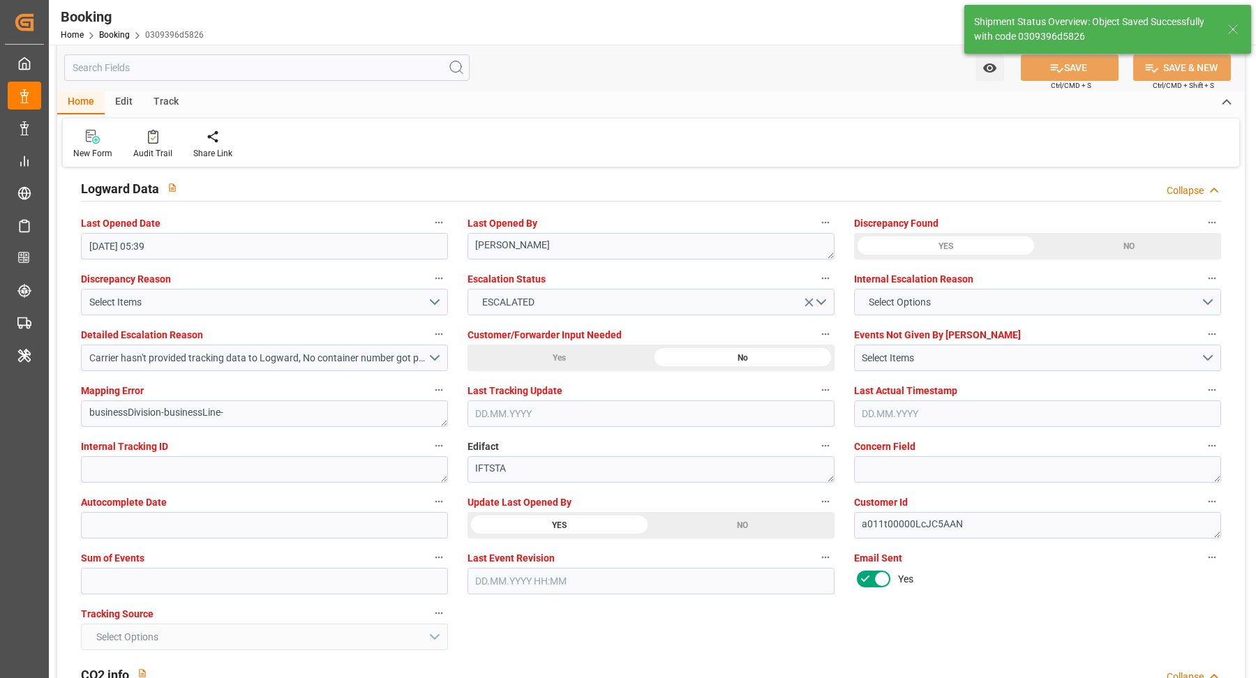
type input "19.09.2025 06:04"
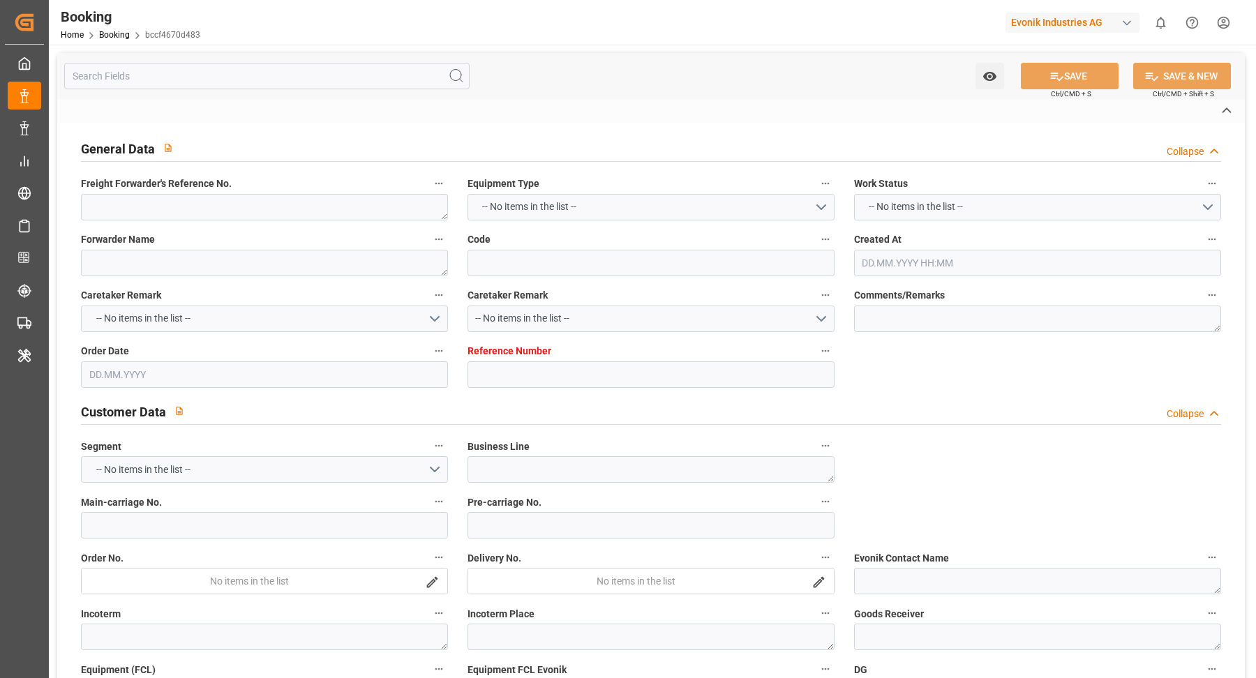
type textarea "250908610623"
type textarea "Leschaco Bremen"
type input "bccf4670d483"
type input "7001260222"
type textarea "AT-CL"
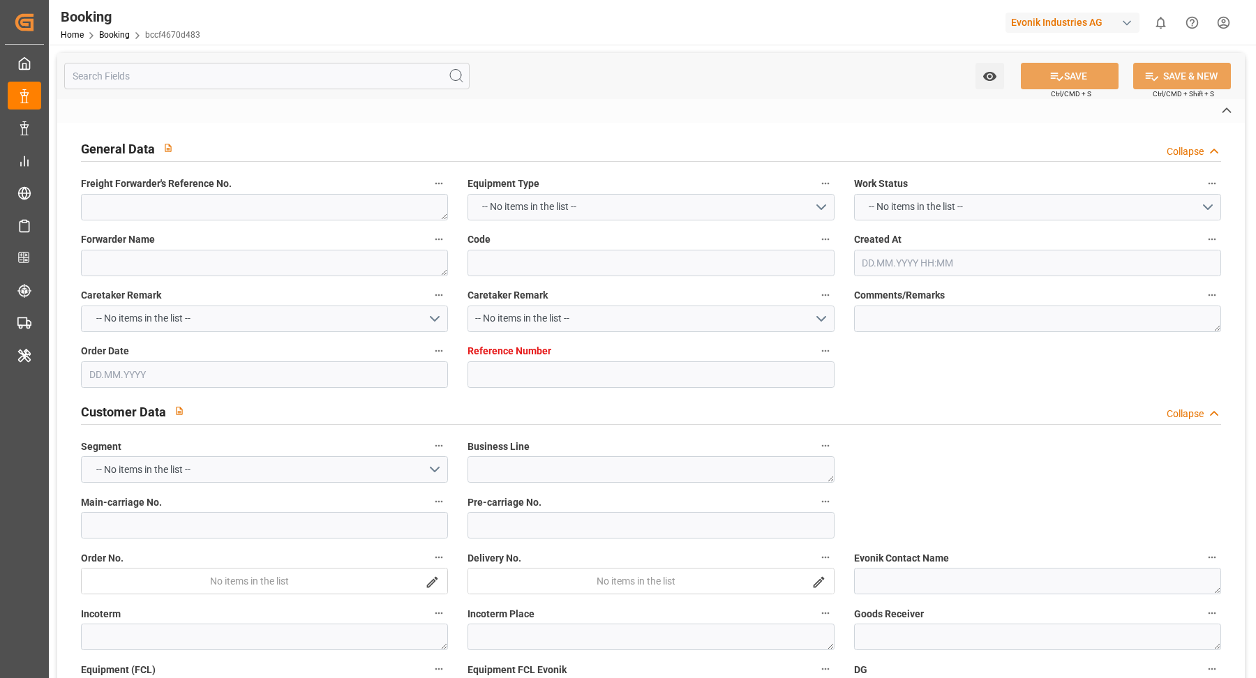
type input "7001260221"
type textarea "[PERSON_NAME][EMAIL_ADDRESS][PERSON_NAME][DOMAIN_NAME]"
type textarea "CIP"
type textarea "[GEOGRAPHIC_DATA]"
type textarea "3"
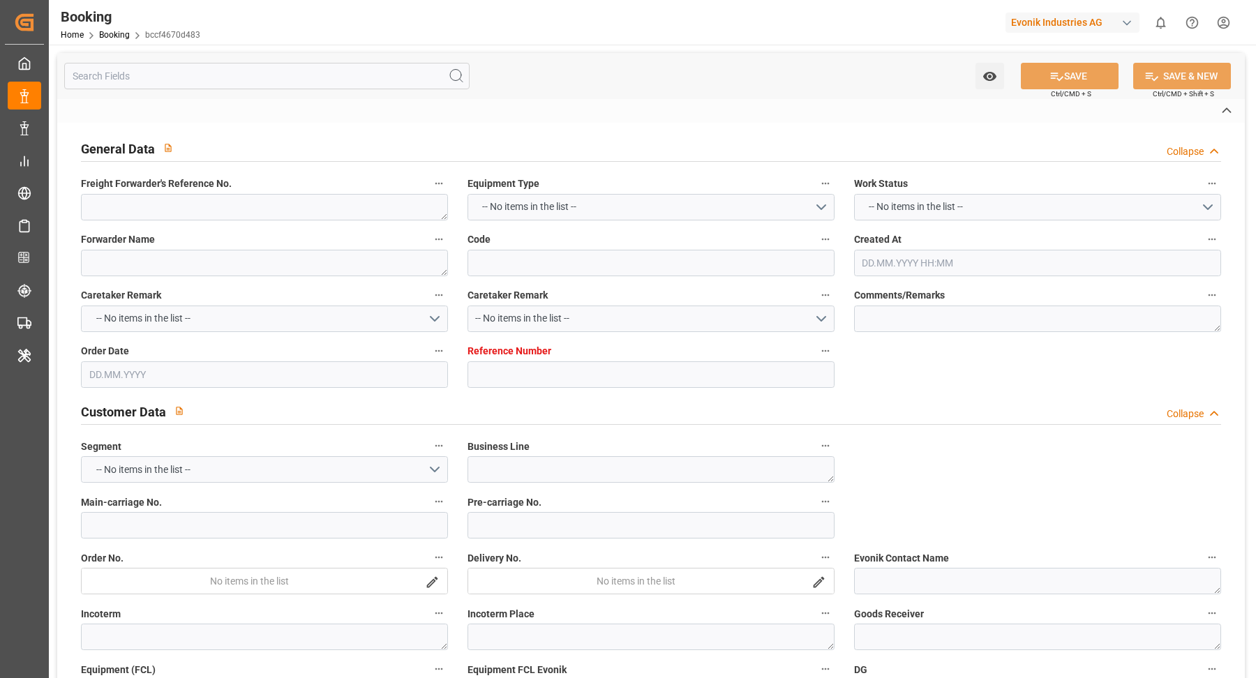
type textarea "Marl"
type textarea "EMCU2743363"
type input "CMA CGM [GEOGRAPHIC_DATA]"
type input "CMDU"
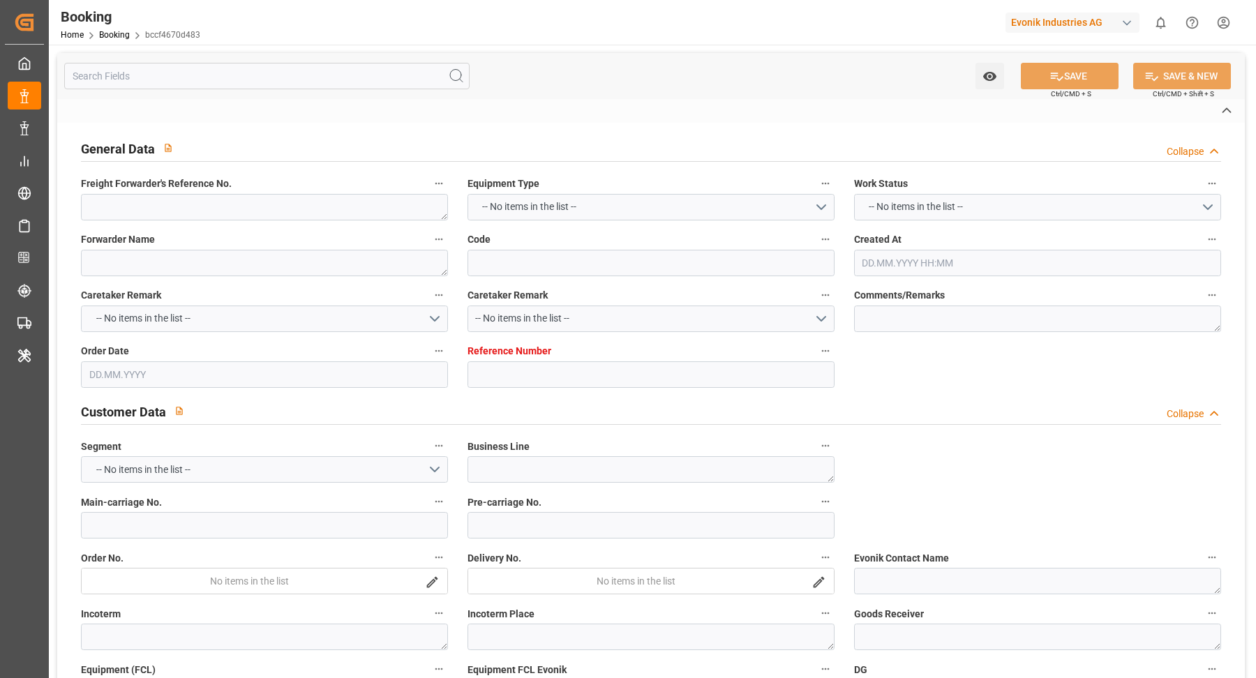
type input "NWC / EU"
type input "[GEOGRAPHIC_DATA]"
type textarea "INPUT_Evonik_Seeburger_IFTMIN_1003153157_20250917063638755.edi"
type textarea "NWC/[GEOGRAPHIC_DATA] [GEOGRAPHIC_DATA] Continent / [GEOGRAPHIC_DATA]-CL"
type textarea "INPUT_Evonik_Seeburger_IFTMIN_1003091593_20250827151357339.edi,INPUT_Evonik_See…"
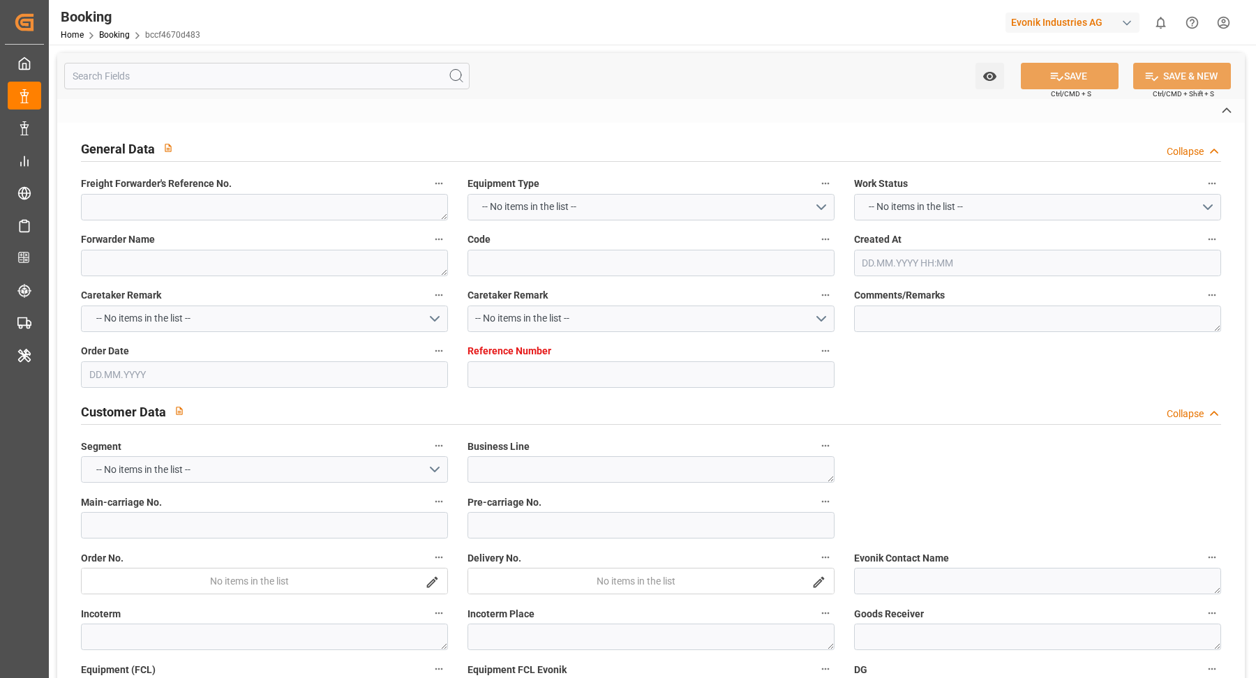
type textarea "1003153157"
type textarea "Logward System"
type textarea "Pol-PodRegionName-PolName-businessDivision-businessLine-businessLineCode-"
type textarea "IFTMIN"
type textarea "a011t00000LcJC5AAN"
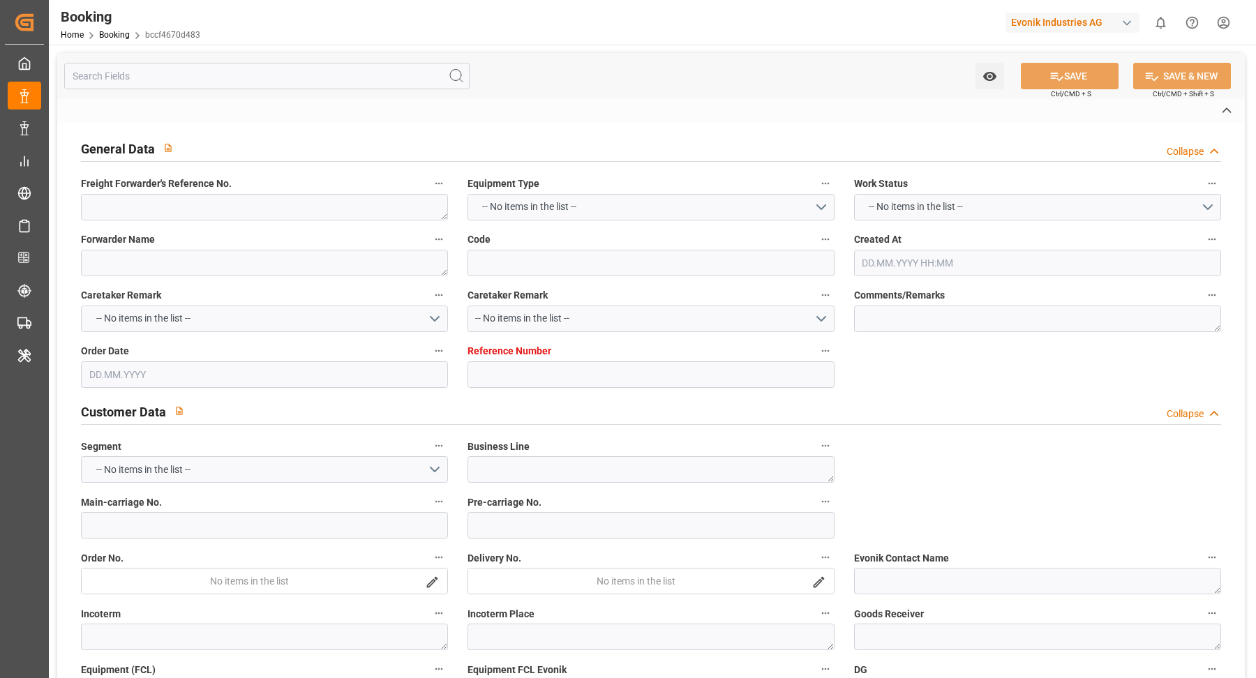
type textarea "No"
type input "7001260222"
type input "9629380"
type input "CMACGM"
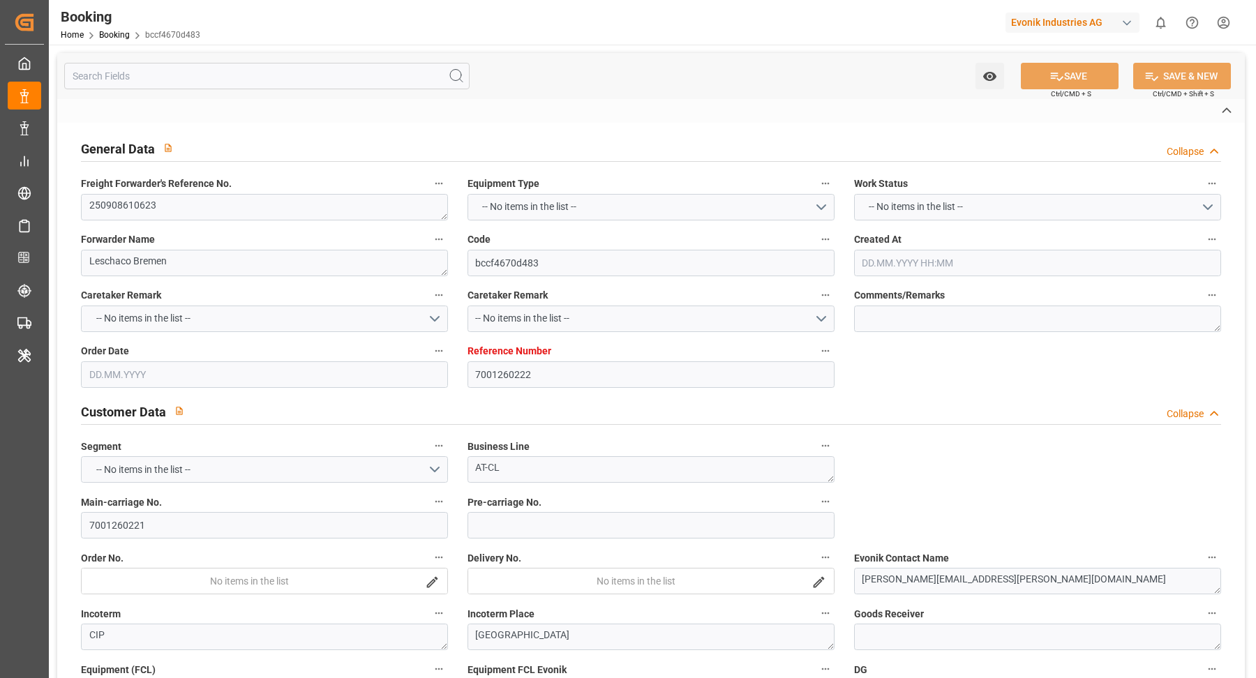
type input "CMA CGM Group"
type input "EUNWC"
type input "LBBEY"
type input "27.08.2025 13:15"
type input "27.08.2025"
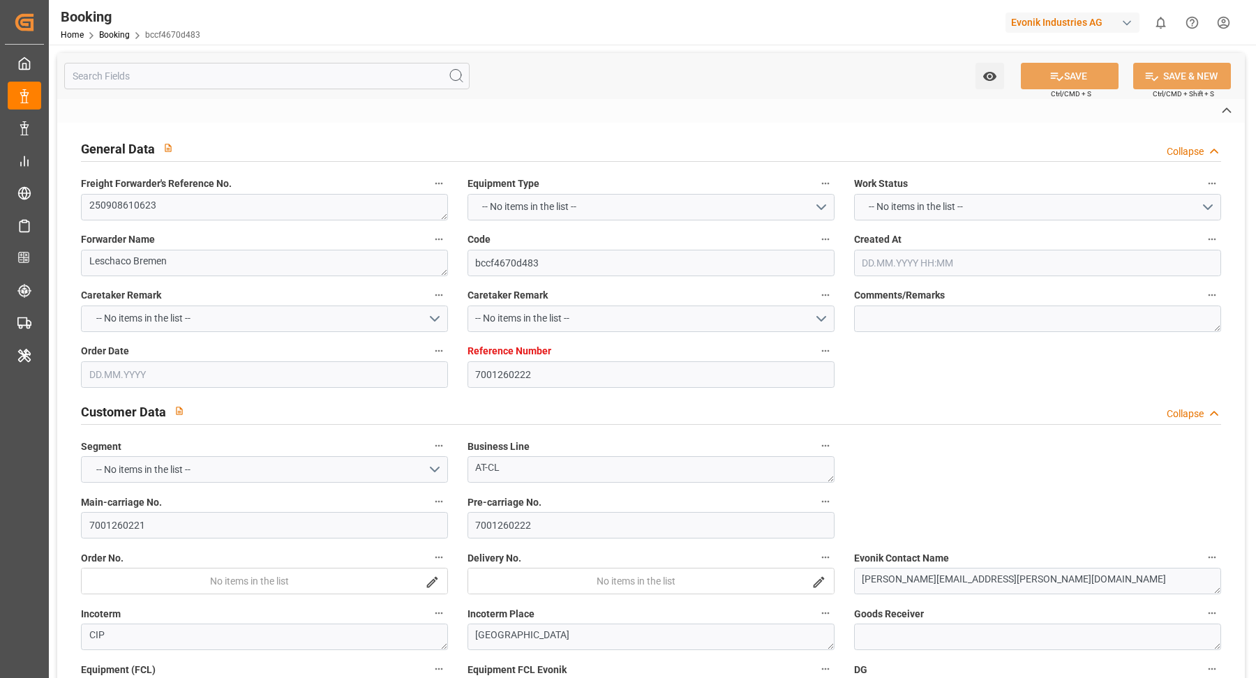
type input "08.10.2025"
type input "01.09.2025"
type input "01.09.2025 00:00"
type input "[DATE] 00:00"
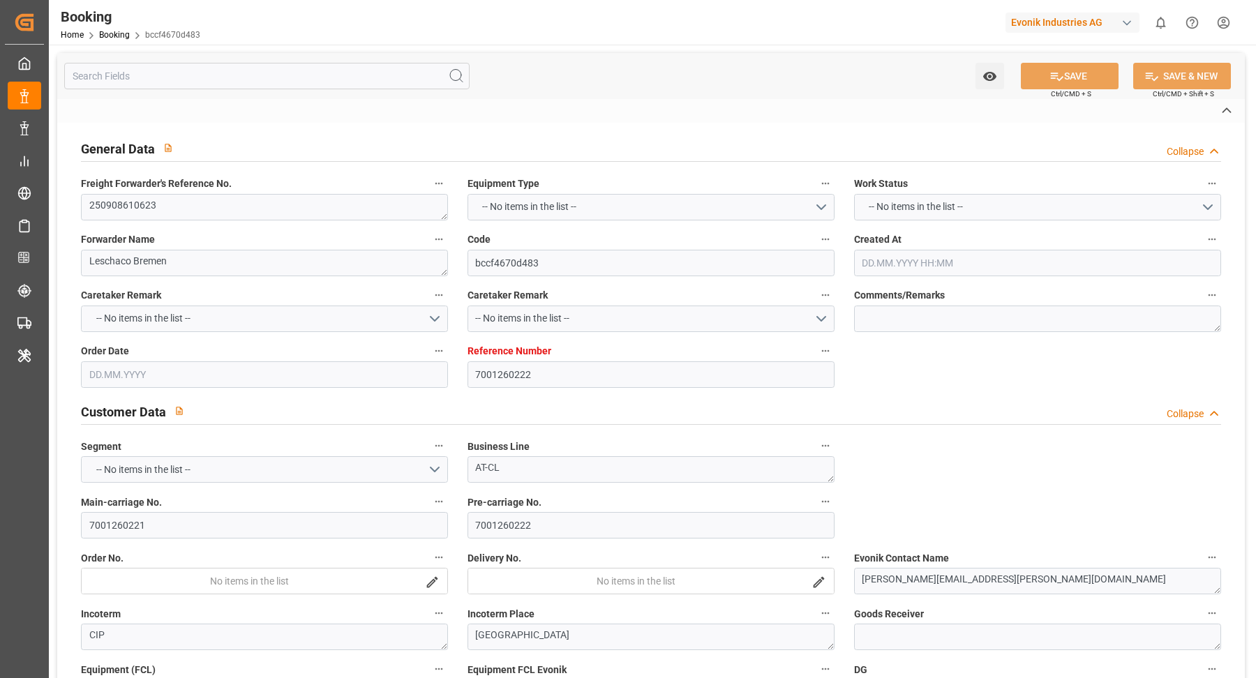
type input "19.09.2025 00:00"
type input "[DATE] 00:00"
type input "13.10.2025 00:00"
type input "08.10.2025 00:00"
type input "17.09.2025 04:44"
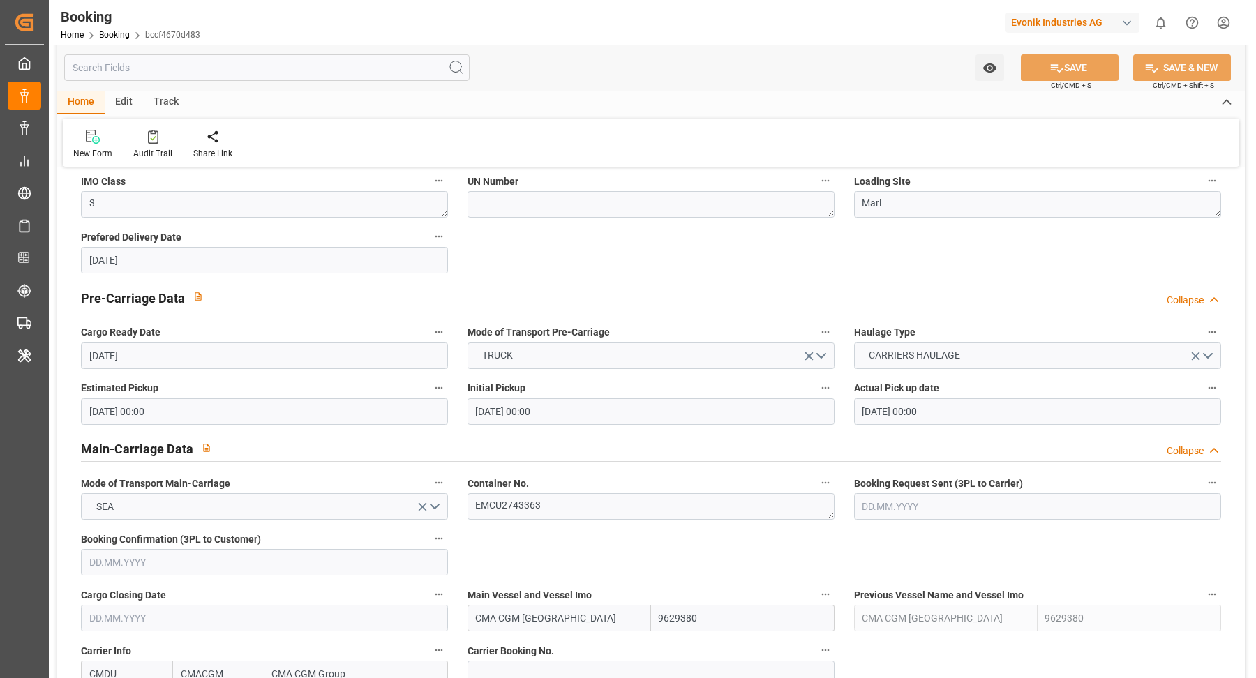
scroll to position [880, 0]
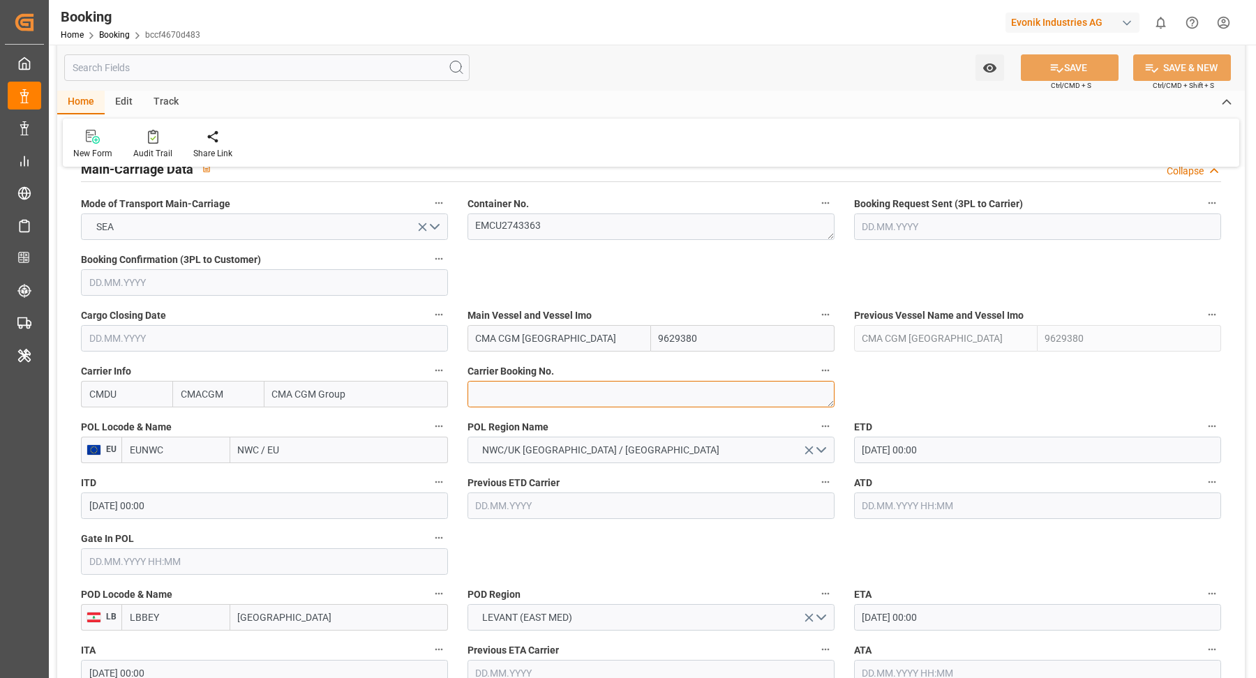
click at [577, 381] on textarea at bounding box center [650, 394] width 367 height 27
paste textarea "HBG2032586"
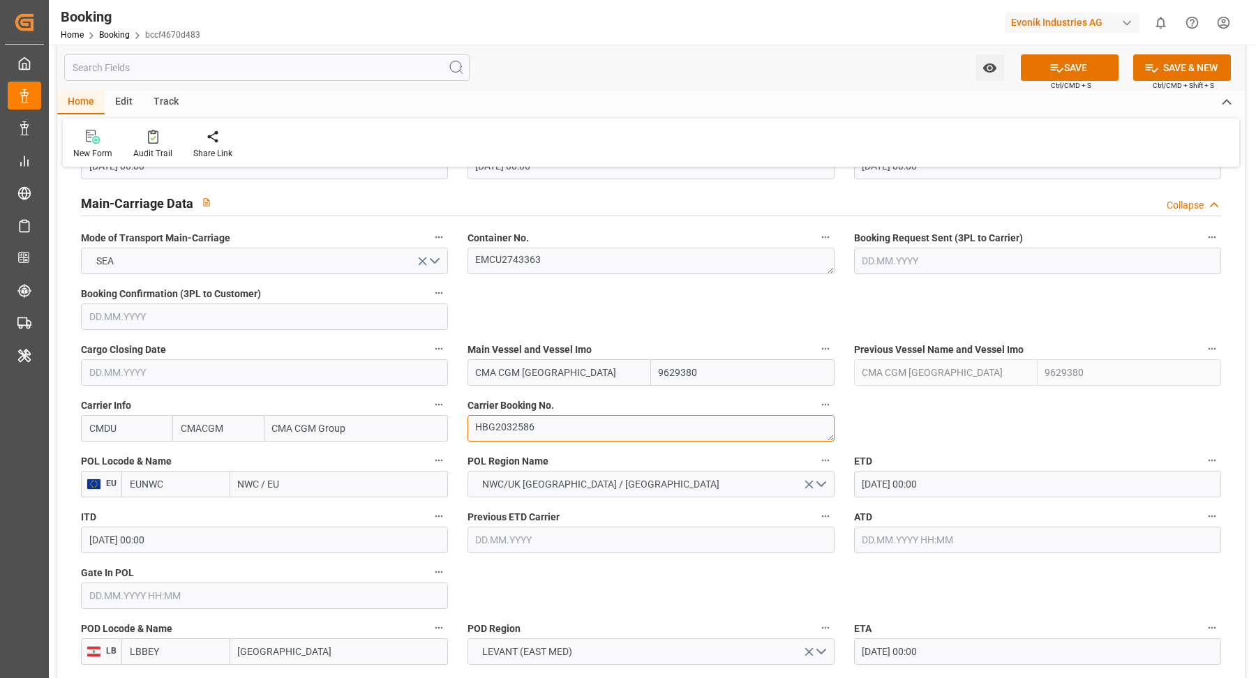
type textarea "HBG2032586"
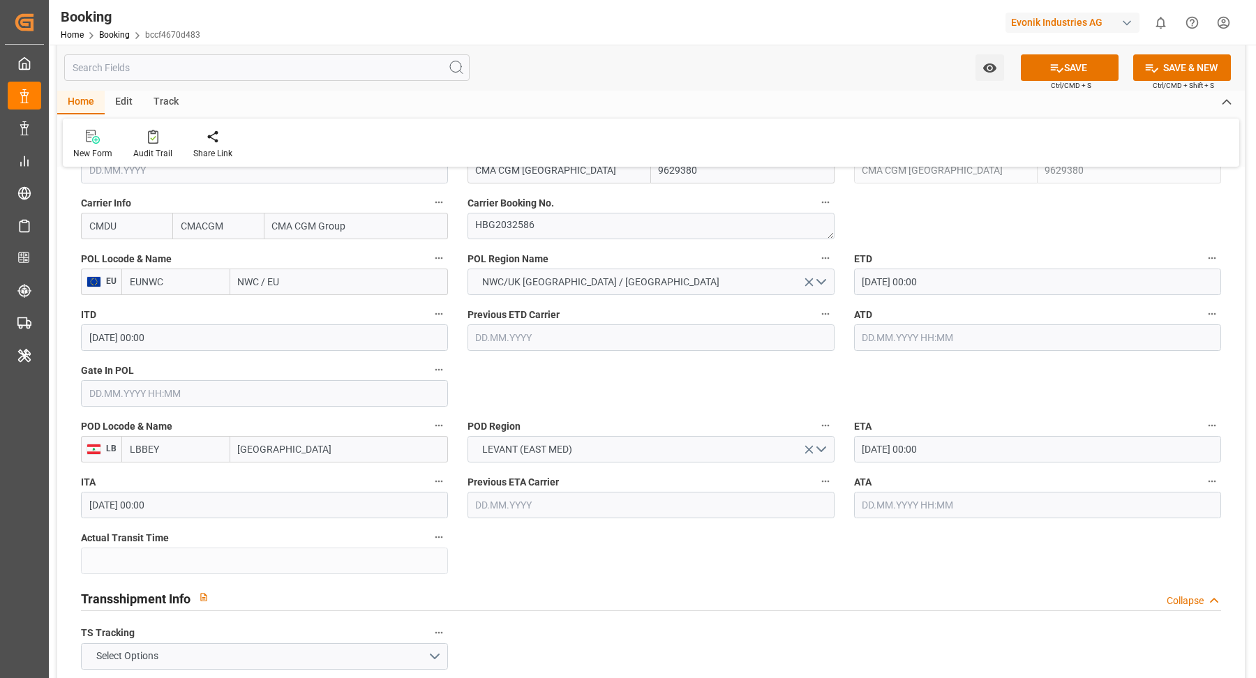
click at [302, 278] on input "NWC / EU" at bounding box center [339, 282] width 218 height 27
type input "rotterdam"
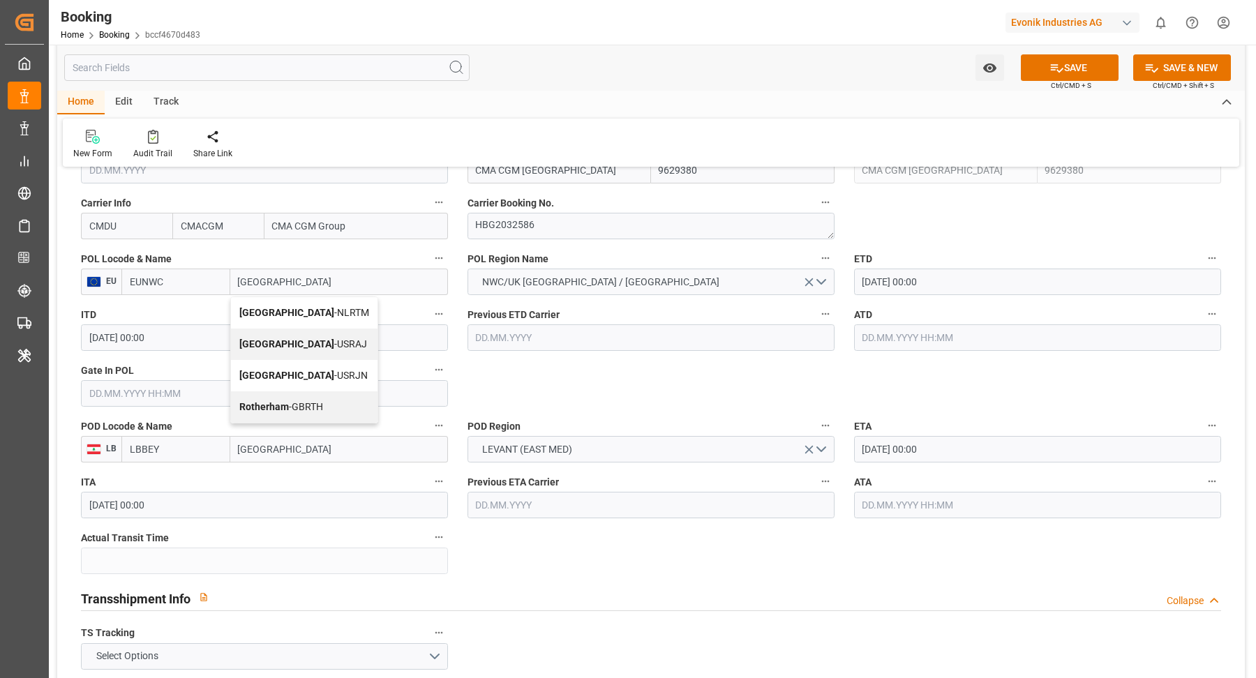
click at [307, 303] on div "Rotterdam - NLRTM" at bounding box center [304, 312] width 146 height 31
type input "NLRTM"
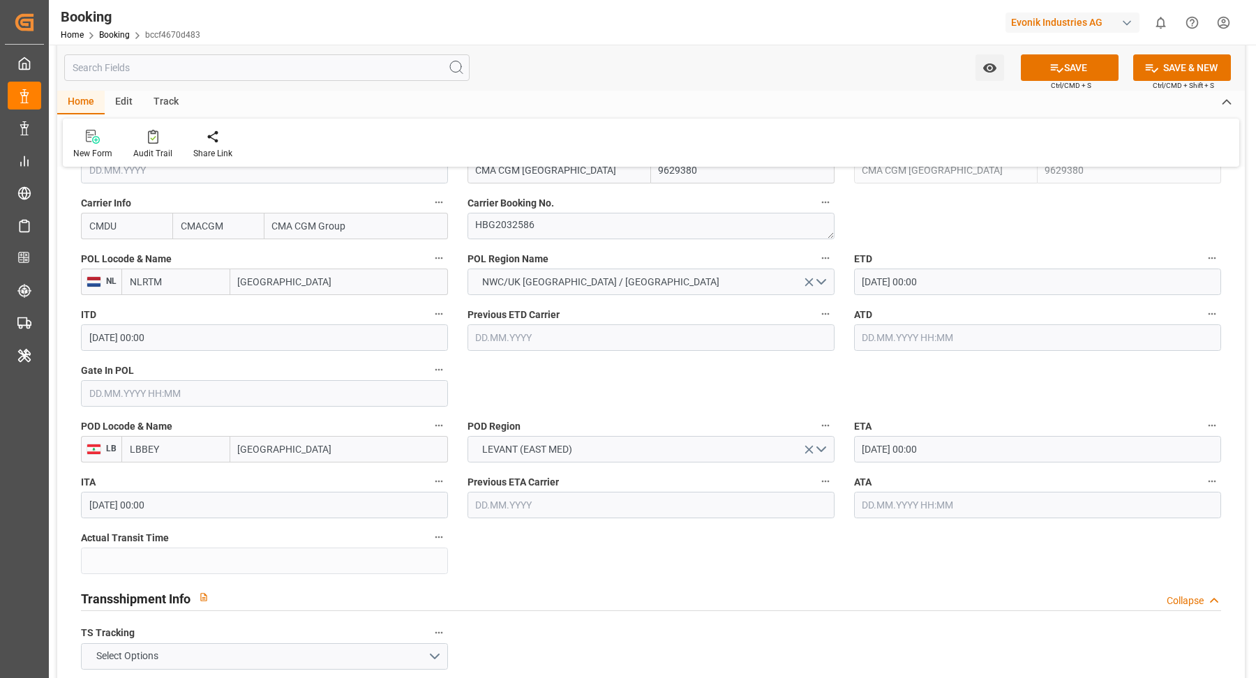
type input "Rotterdam"
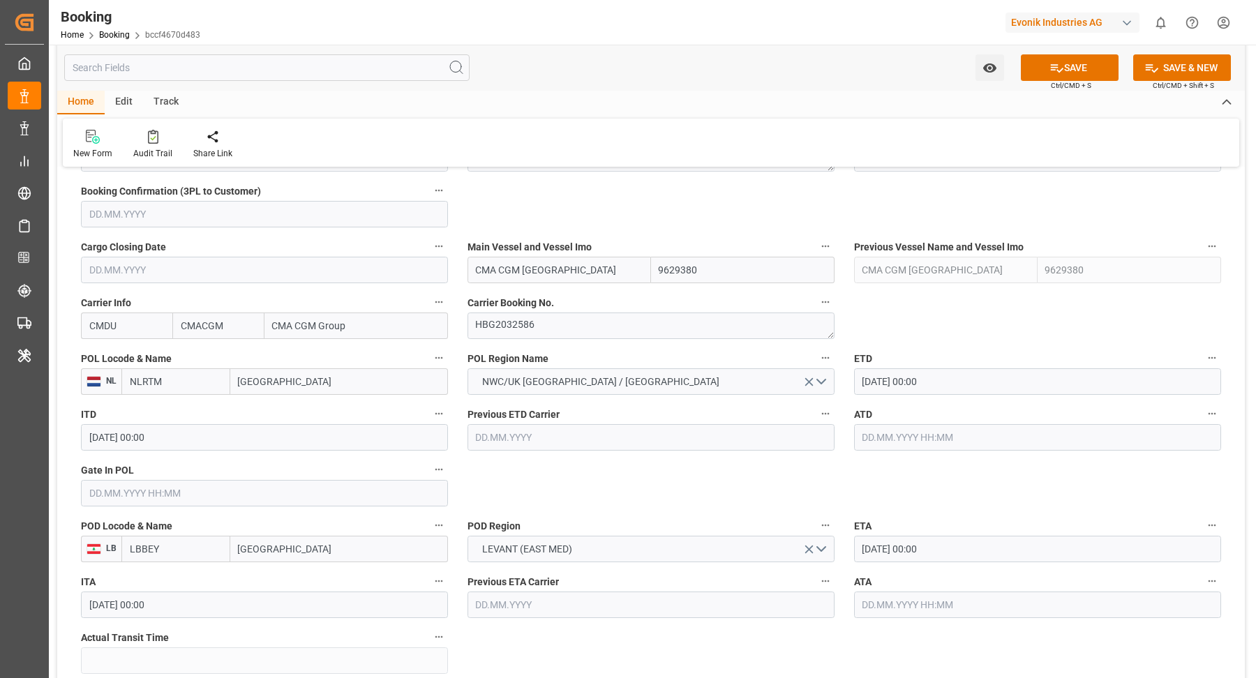
click at [595, 280] on input "CMA CGM TOKYO" at bounding box center [558, 270] width 183 height 27
click at [556, 297] on span "CMA CGM TOKYO - 9629380" at bounding box center [544, 308] width 137 height 26
type input "CMA CGM TOKYO"
click at [953, 377] on input "19.09.2025 00:00" at bounding box center [1037, 381] width 367 height 27
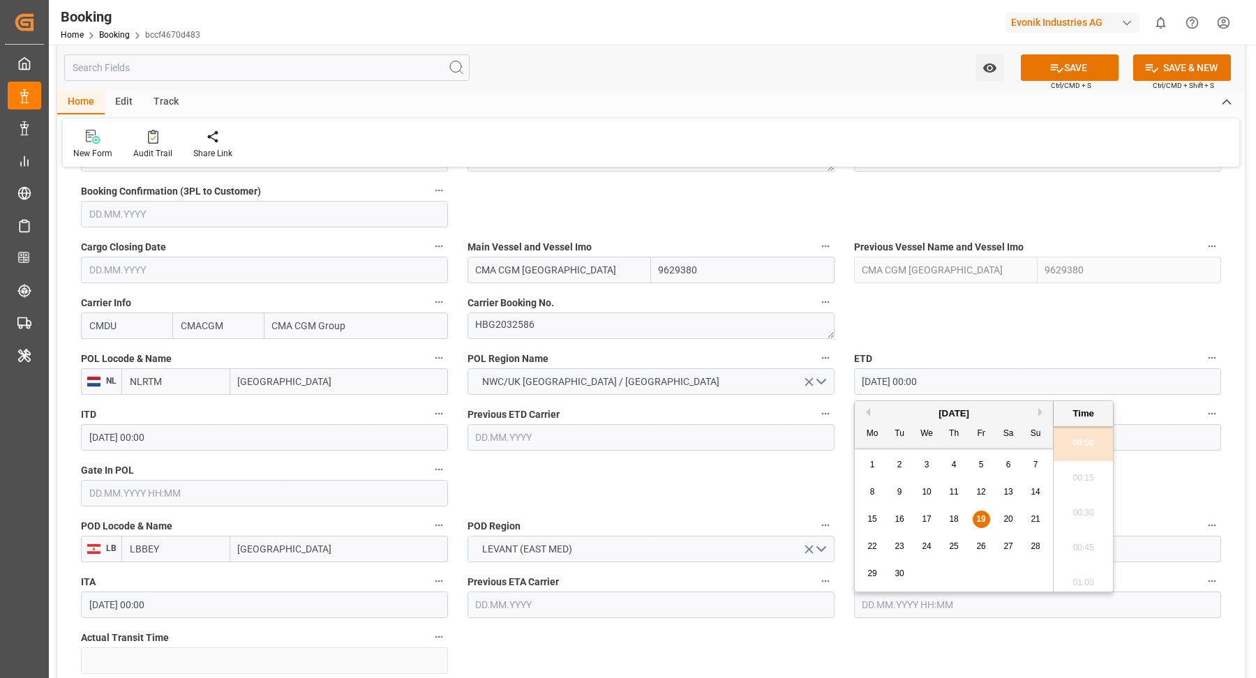
click at [928, 548] on span "24" at bounding box center [925, 546] width 9 height 10
type input "24.09.2025 00:00"
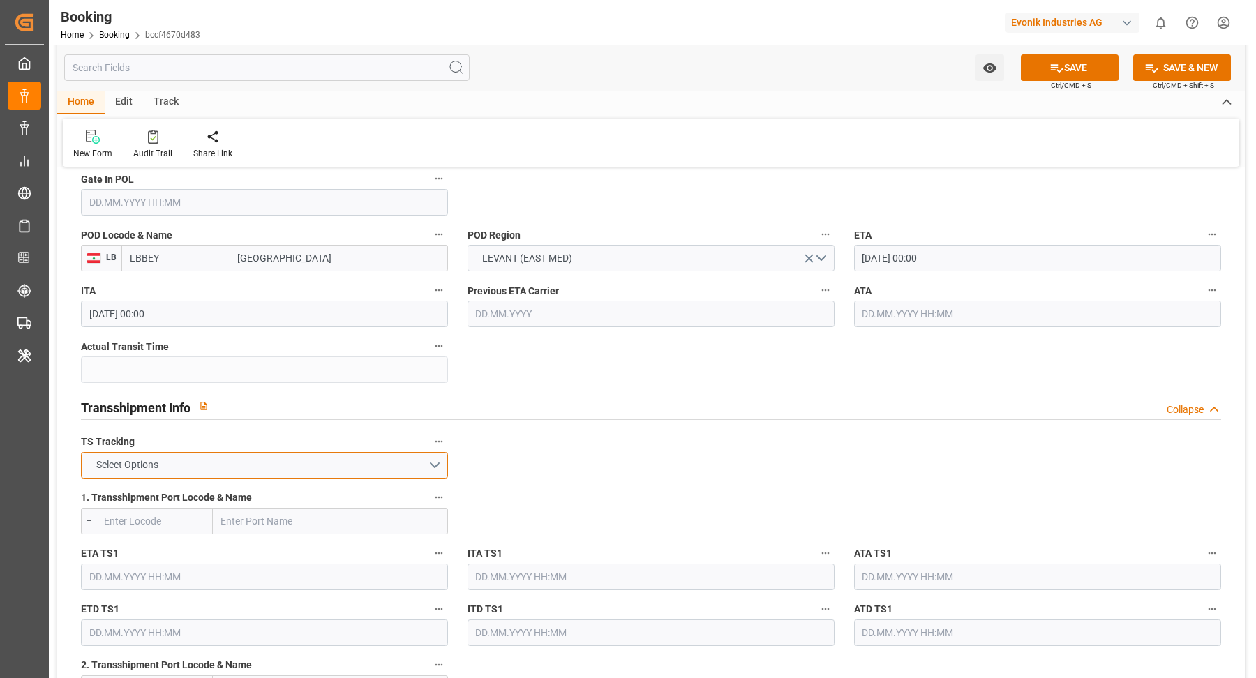
click at [411, 460] on button "Select Options" at bounding box center [264, 465] width 367 height 27
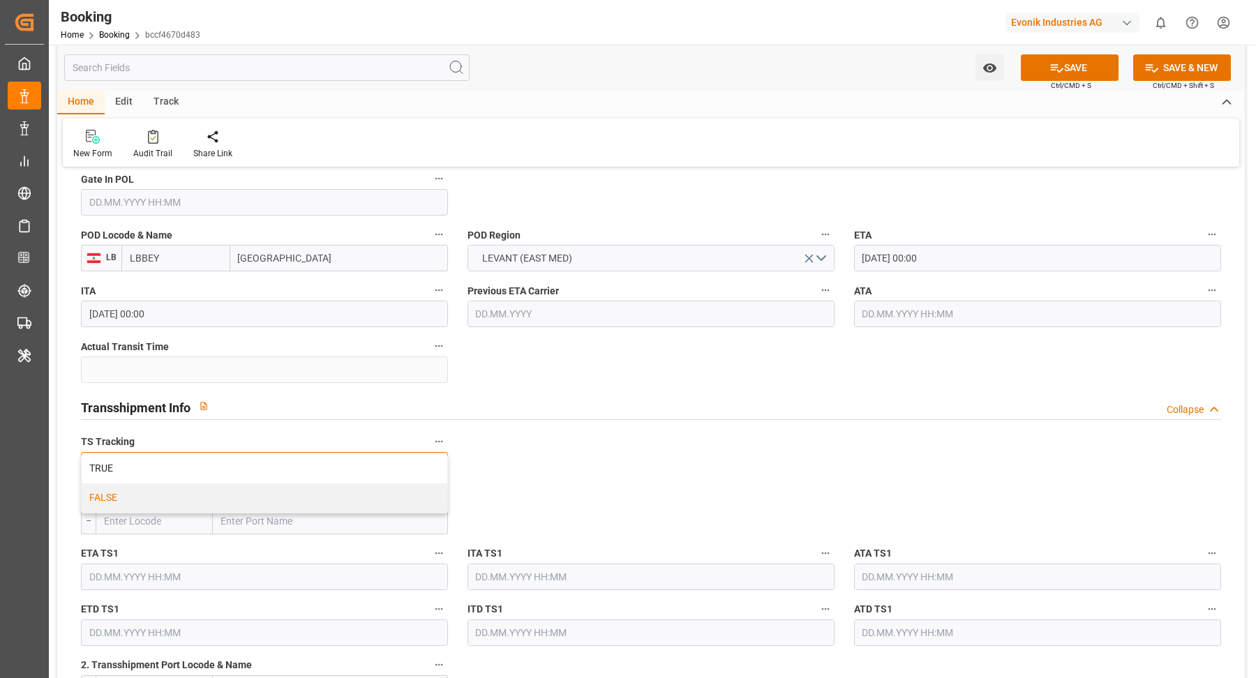
click at [266, 486] on div "FALSE" at bounding box center [265, 497] width 366 height 29
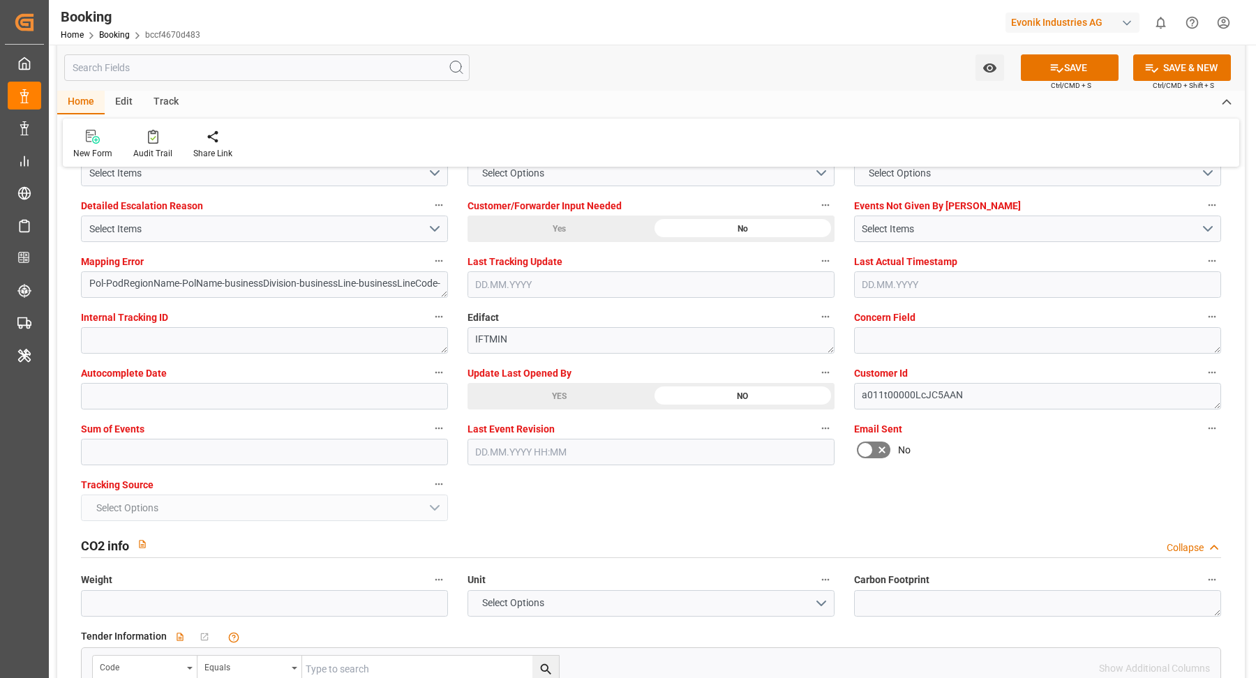
scroll to position [2743, 0]
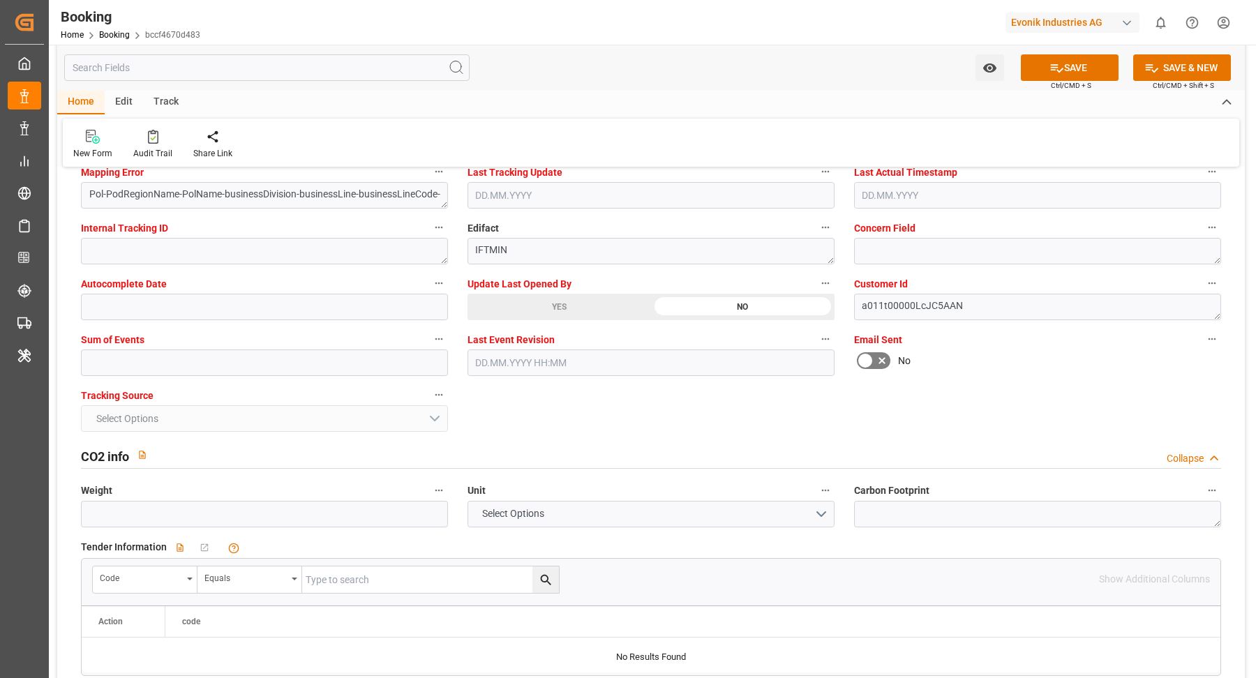
click at [552, 289] on label "Update Last Opened By" at bounding box center [650, 284] width 367 height 20
click at [816, 289] on button "Update Last Opened By" at bounding box center [825, 283] width 18 height 18
click at [225, 361] on div at bounding box center [628, 339] width 1256 height 678
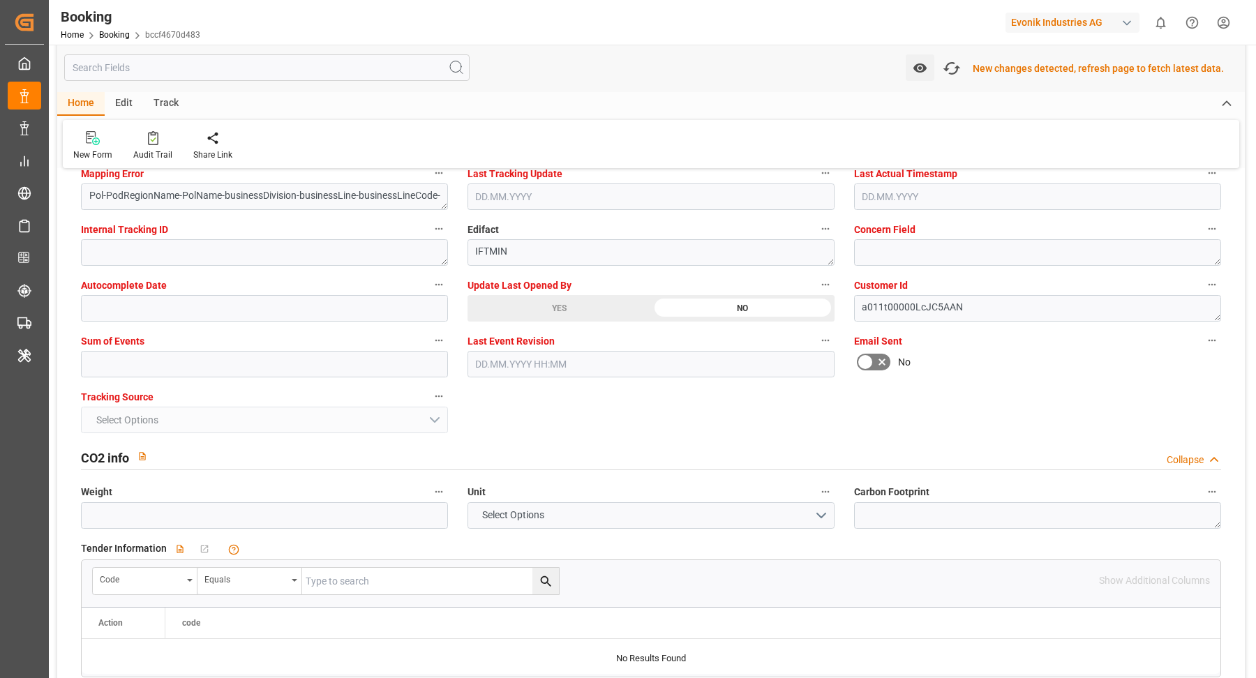
scroll to position [2746, 0]
click at [588, 303] on div "YES" at bounding box center [558, 306] width 183 height 27
click at [234, 372] on div "Sum of Events" at bounding box center [264, 352] width 386 height 56
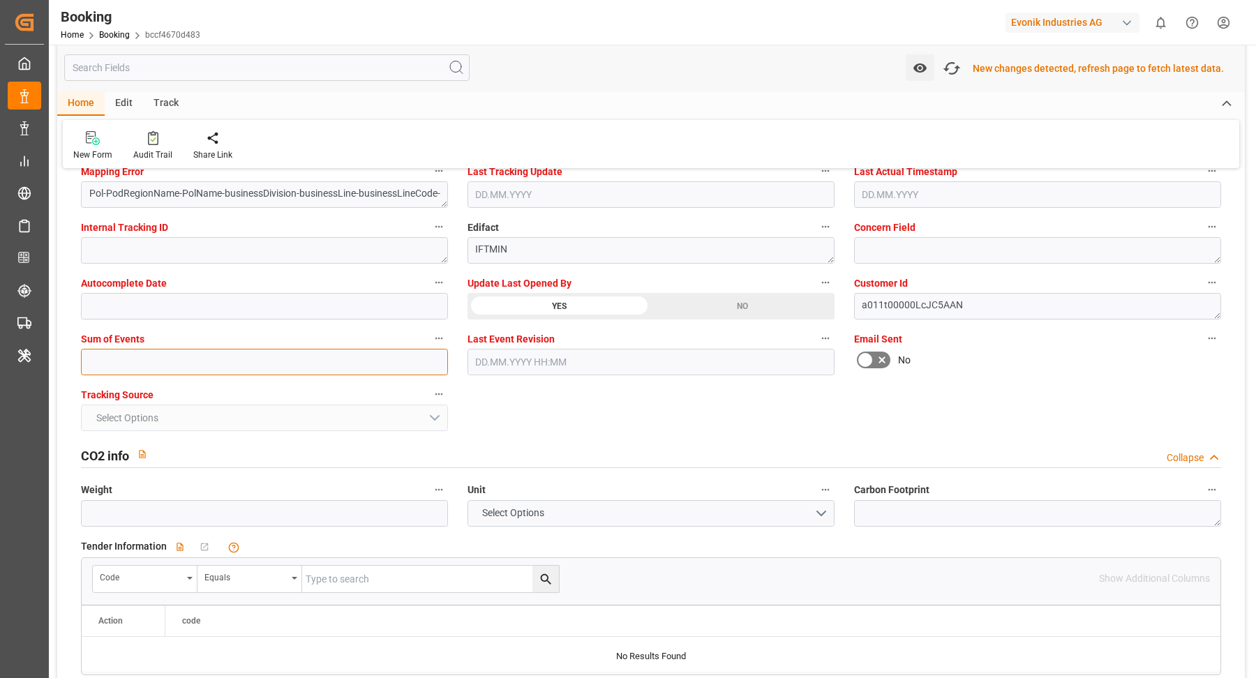
click at [250, 363] on input "text" at bounding box center [264, 362] width 367 height 27
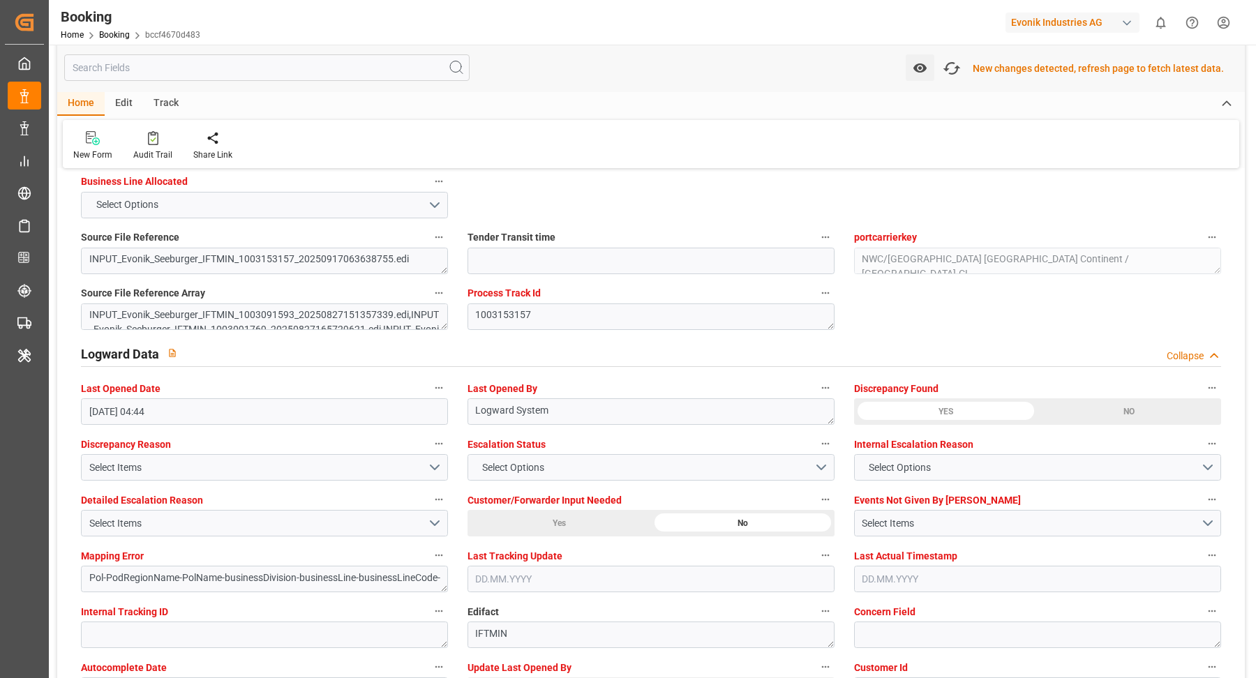
scroll to position [2562, 0]
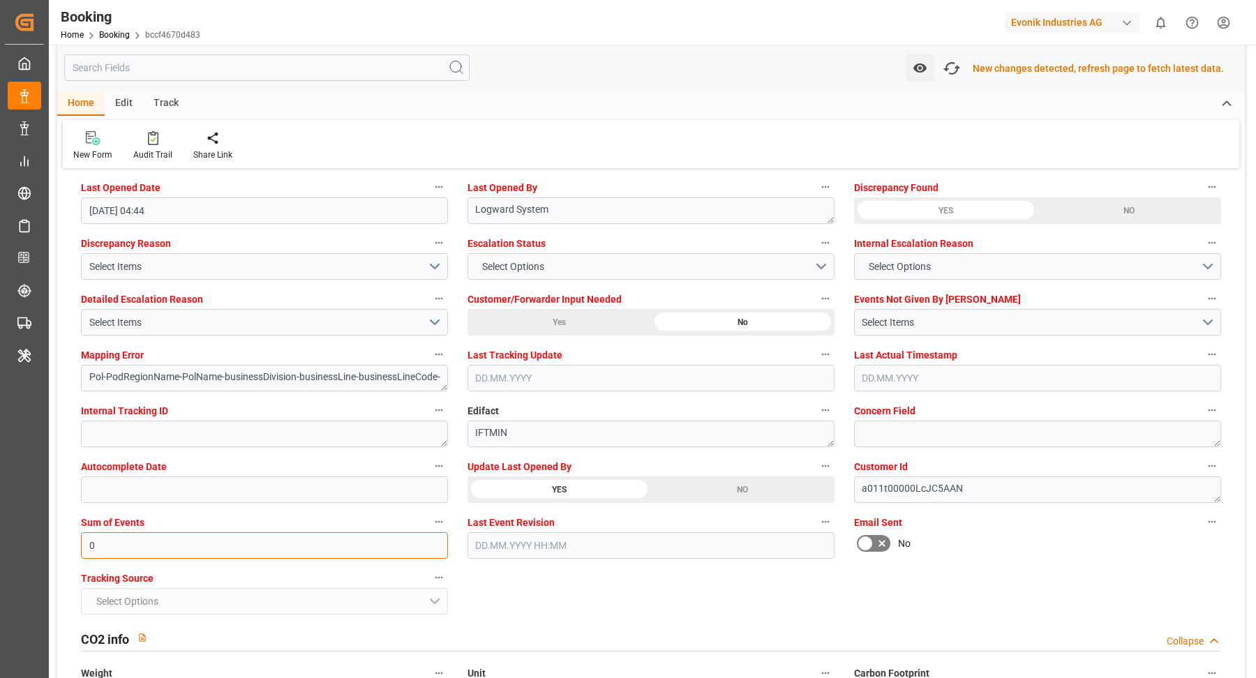
type input "0"
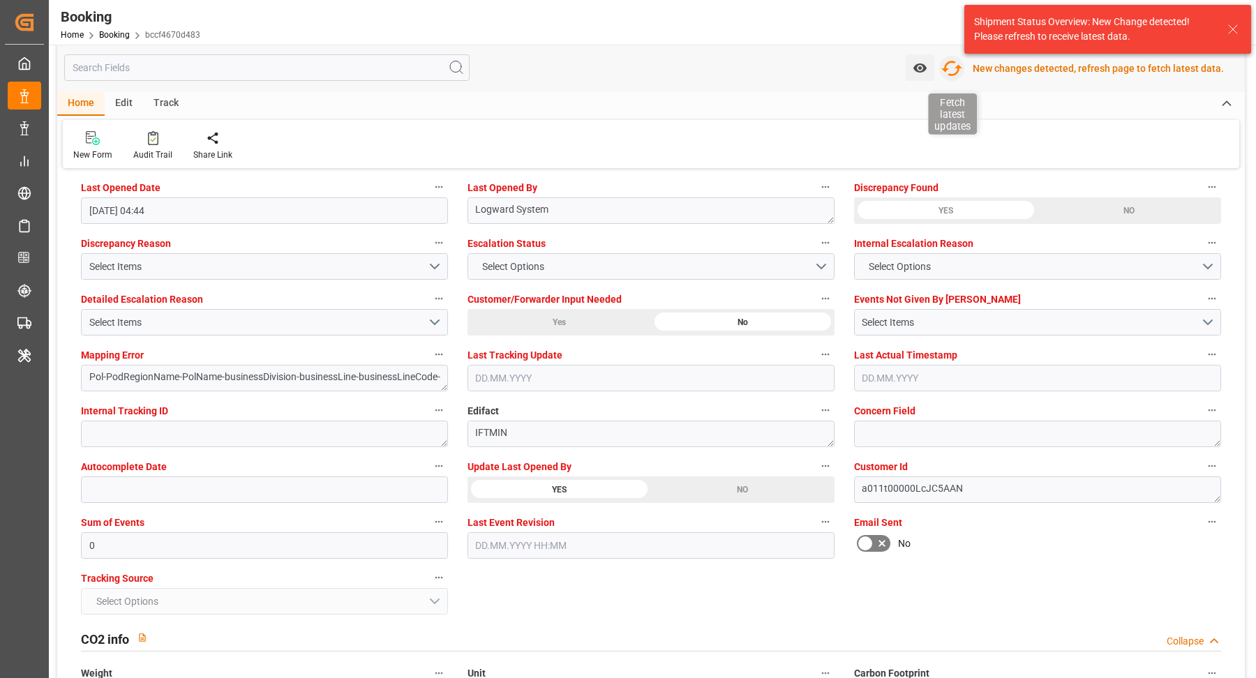
click at [959, 66] on icon "button" at bounding box center [951, 68] width 22 height 22
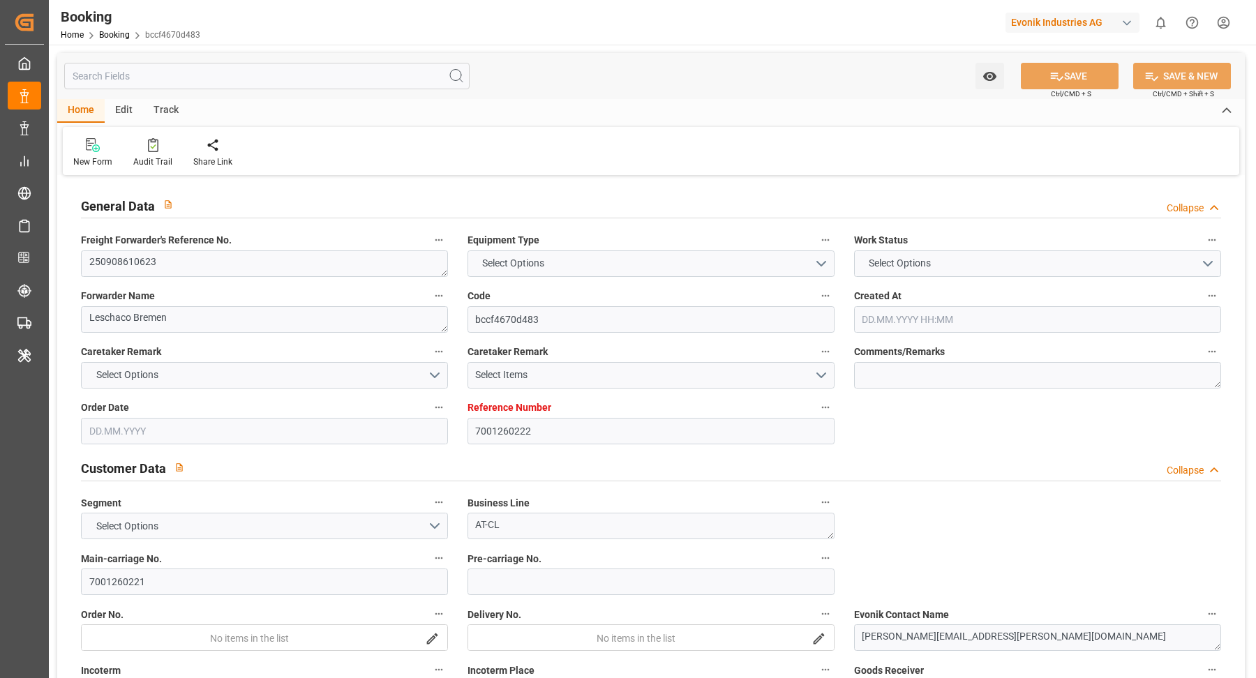
type input "7001260222"
type input "9629380"
type input "CMACGM"
type input "CMA CGM Group"
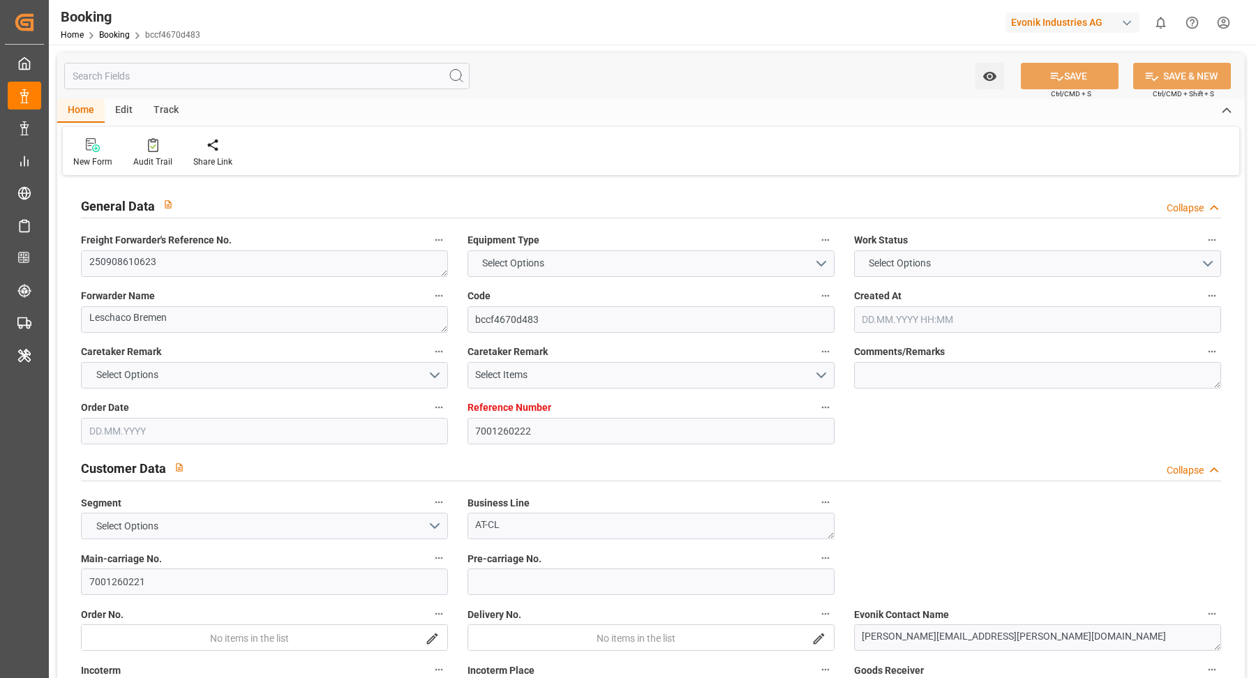
type input "NLRTM"
type input "LBBEY"
type input "0"
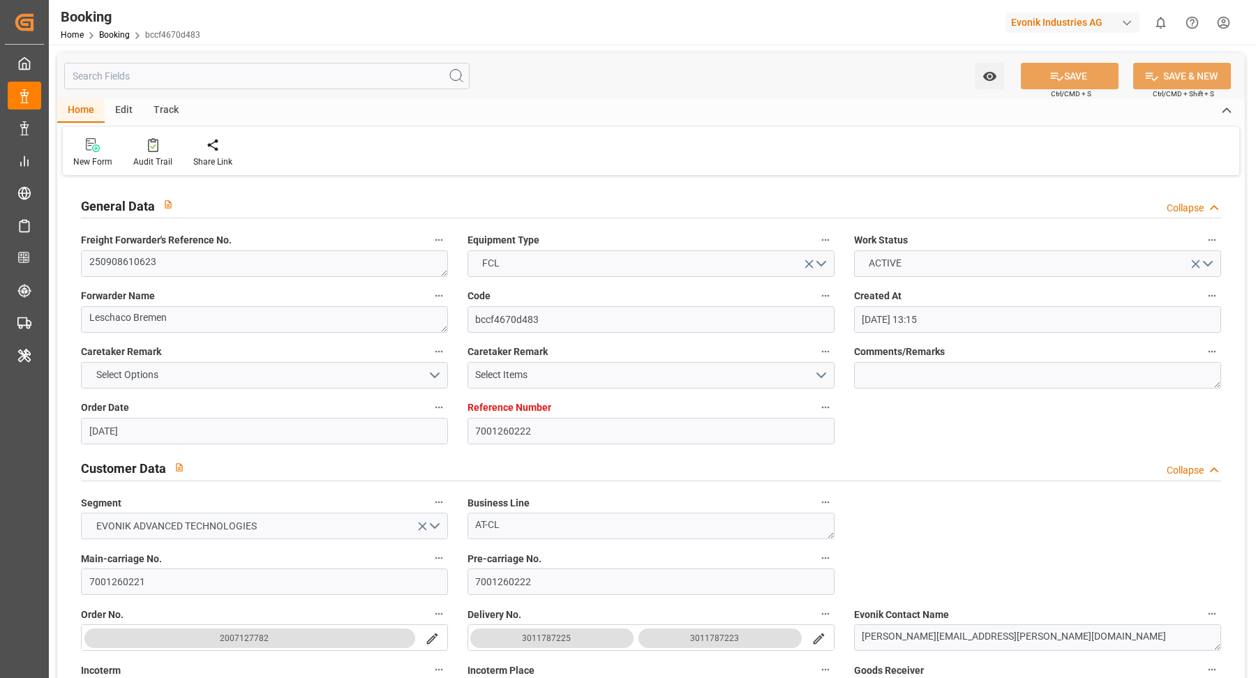
type input "[DATE] 13:15"
type input "[DATE]"
type input "[DATE] 00:00"
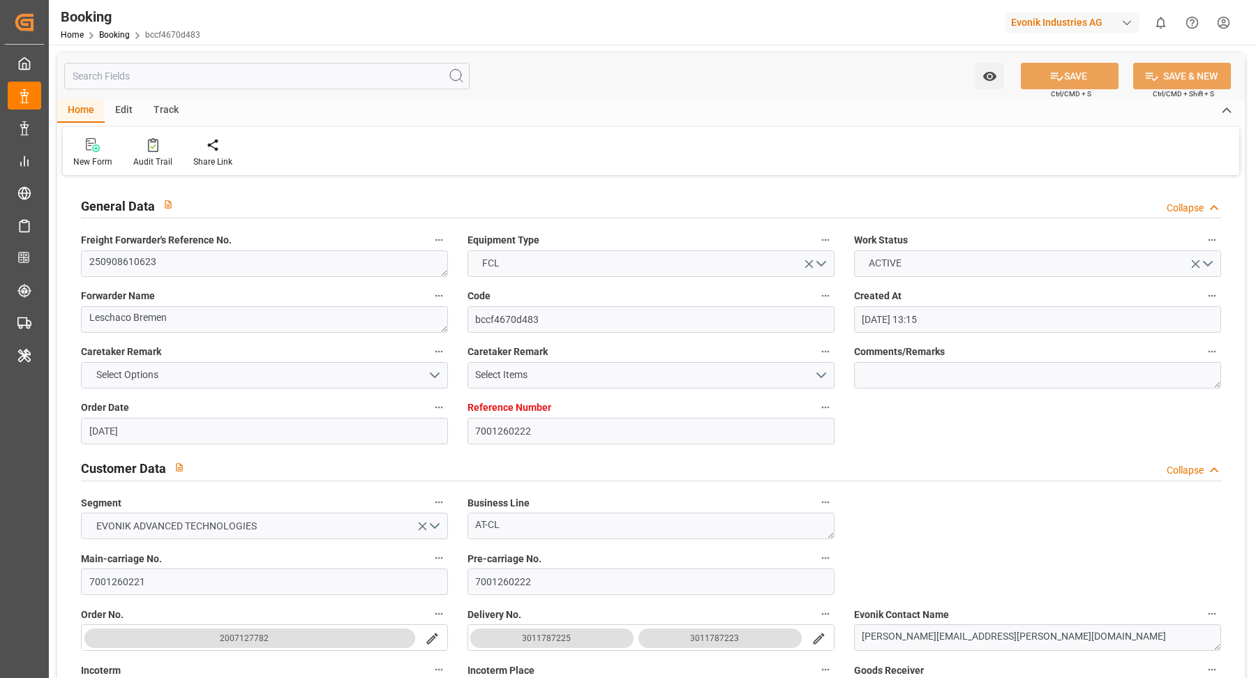
type input "[DATE] 00:00"
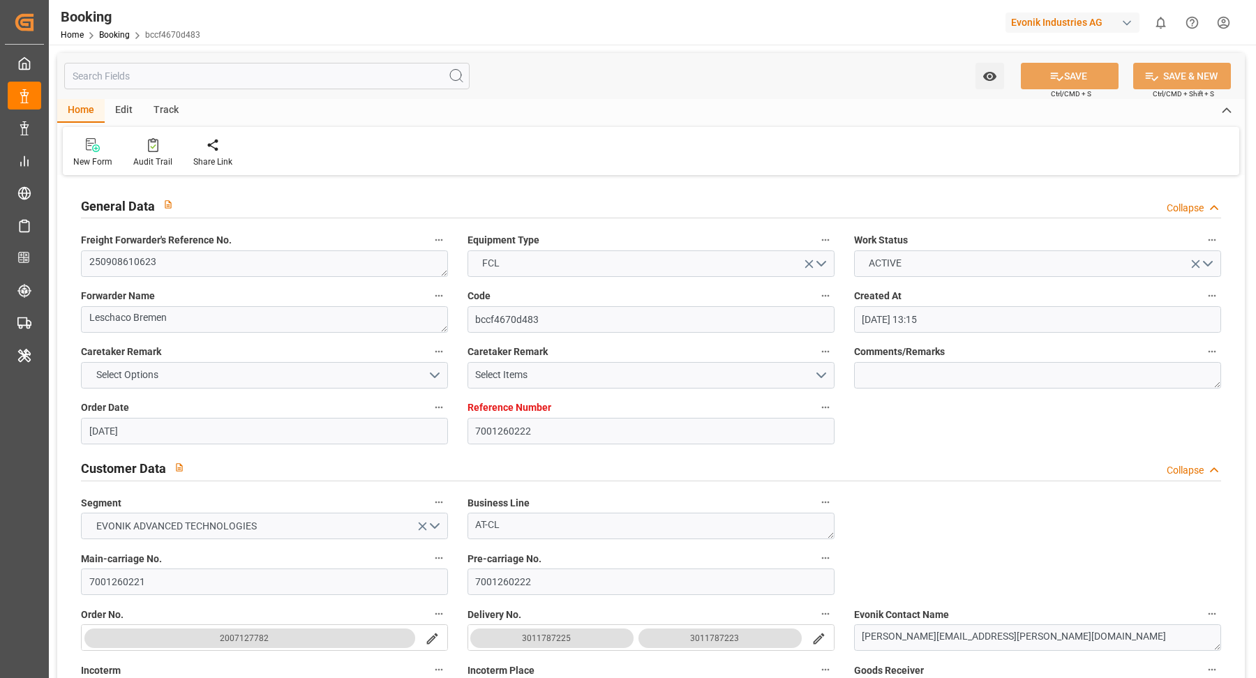
type input "[DATE] 00:00"
type input "[DATE] 06:07"
click at [148, 156] on div "Audit Trail" at bounding box center [152, 162] width 39 height 13
